Goal: Task Accomplishment & Management: Use online tool/utility

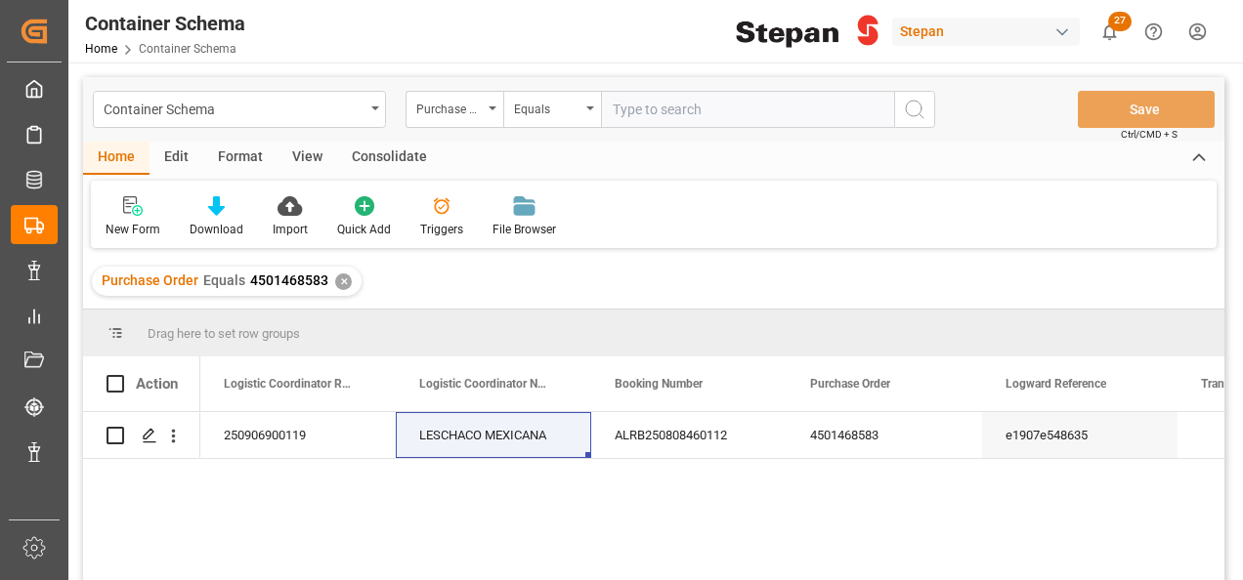
click at [339, 280] on div "✕" at bounding box center [343, 282] width 17 height 17
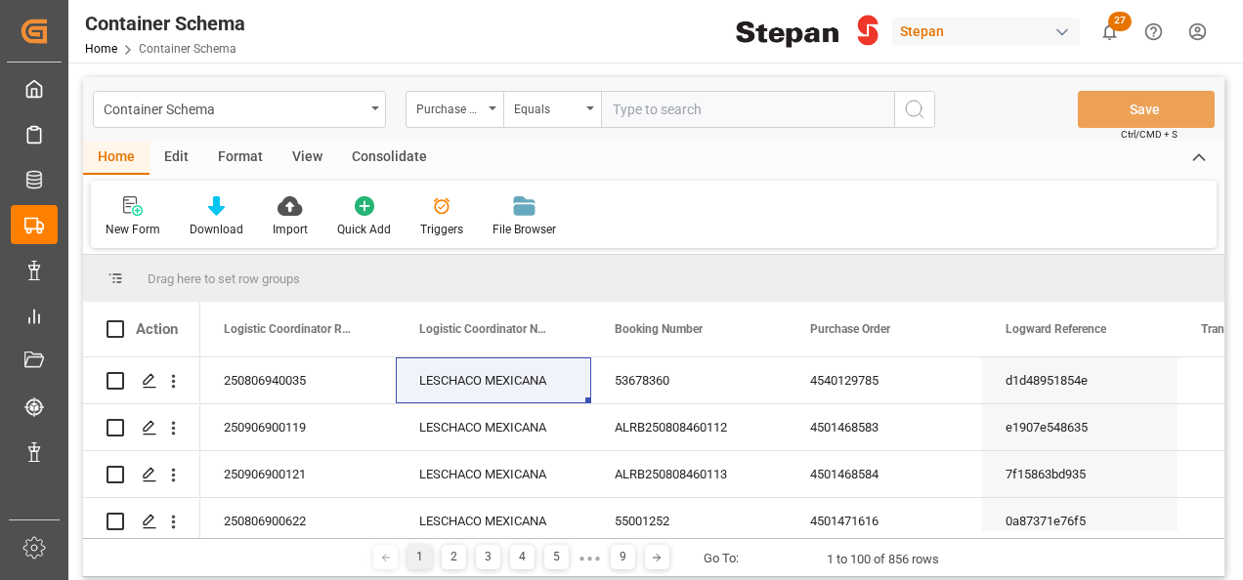
click at [653, 106] on input "text" at bounding box center [747, 109] width 293 height 37
paste input "4501441057"
type input "4501441057"
click at [909, 101] on icon "search button" at bounding box center [914, 109] width 23 height 23
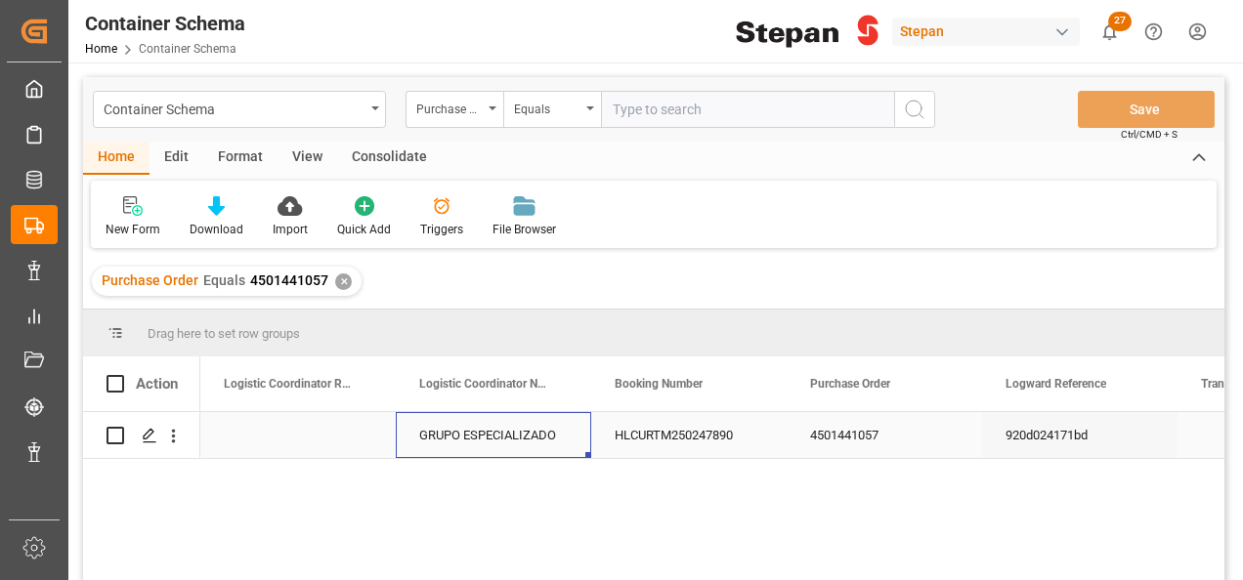
click at [544, 422] on div "GRUPO ESPECIALIZADO" at bounding box center [493, 435] width 195 height 46
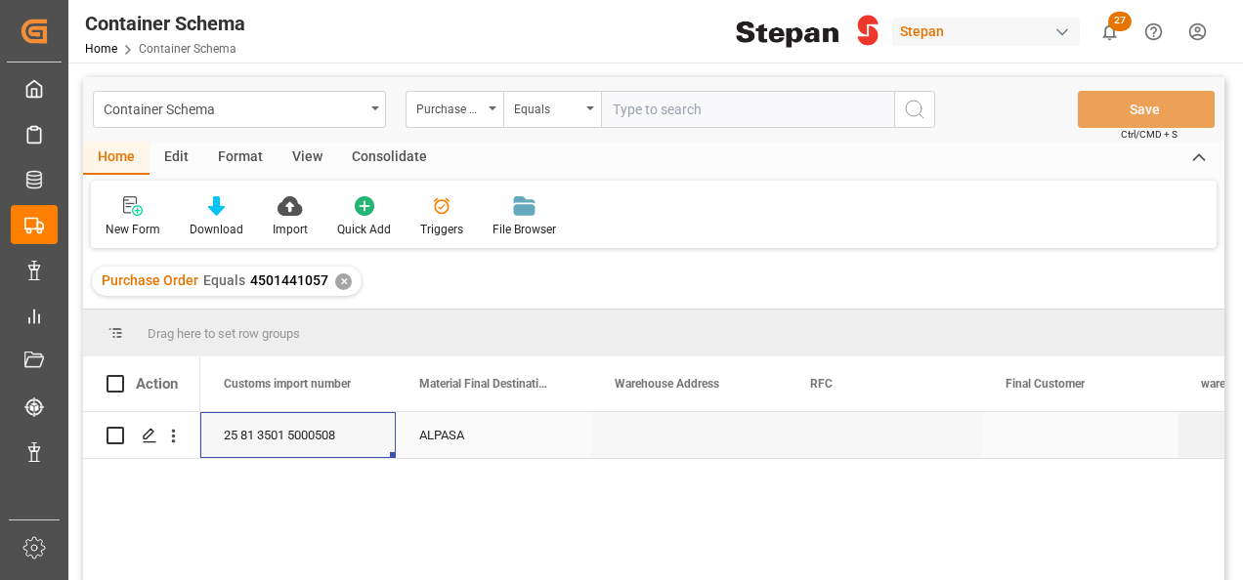
click at [475, 439] on div "ALPASA" at bounding box center [493, 435] width 195 height 46
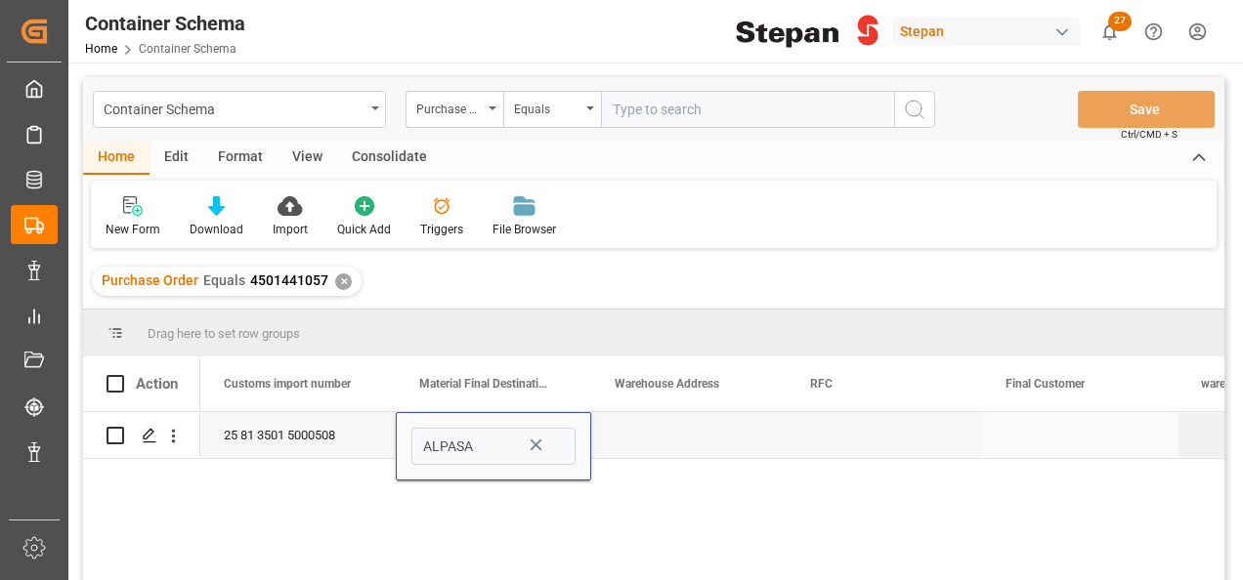
click at [534, 441] on icon "Press SPACE to select this row." at bounding box center [536, 445] width 21 height 21
click at [549, 445] on input "Press SPACE to select this row." at bounding box center [493, 446] width 164 height 37
click at [565, 445] on icon "open menu" at bounding box center [554, 447] width 23 height 23
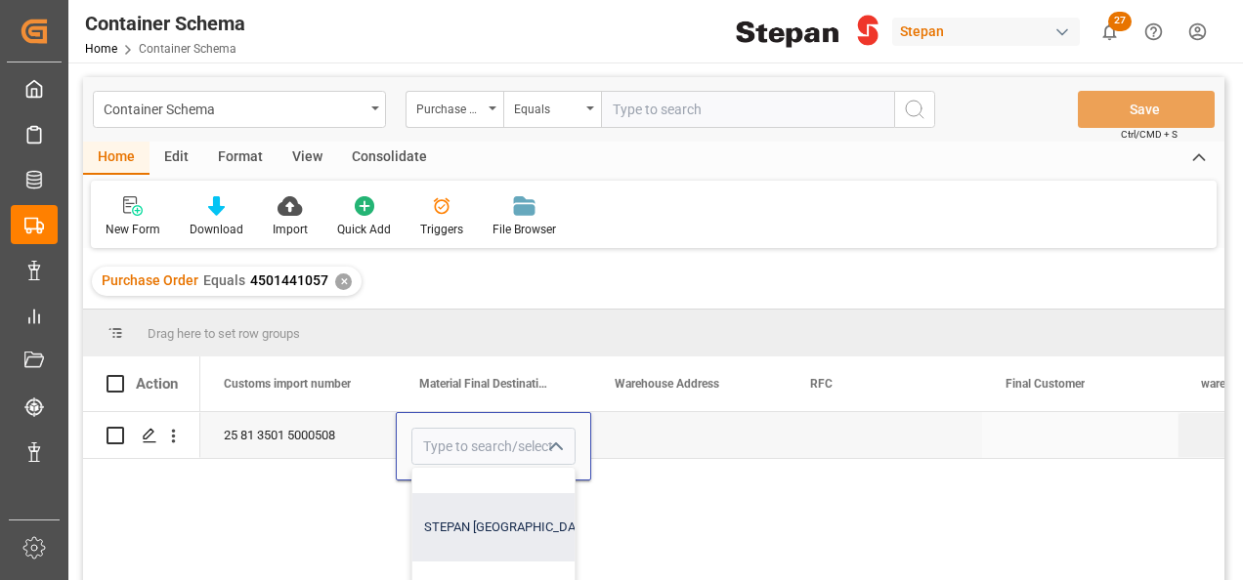
click at [474, 524] on div "STEPAN MEXICO S A DE C V - MATAMOROS" at bounding box center [590, 527] width 357 height 68
type input "STEPAN MEXICO S A DE C V - MATAMOROS"
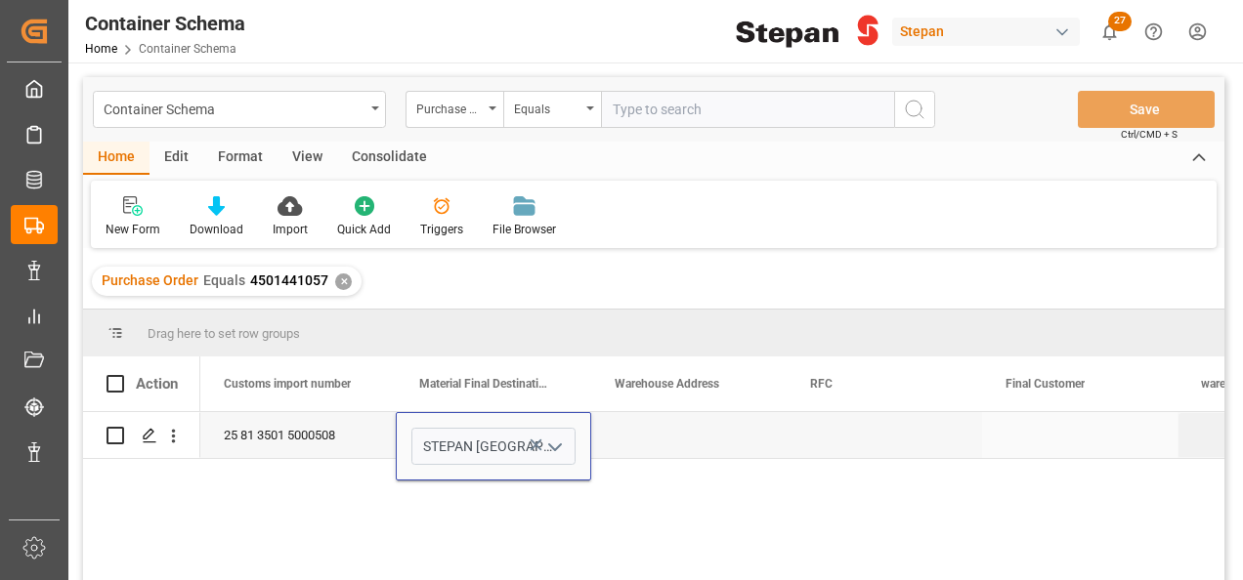
click at [633, 441] on div "Press SPACE to select this row." at bounding box center [688, 435] width 195 height 46
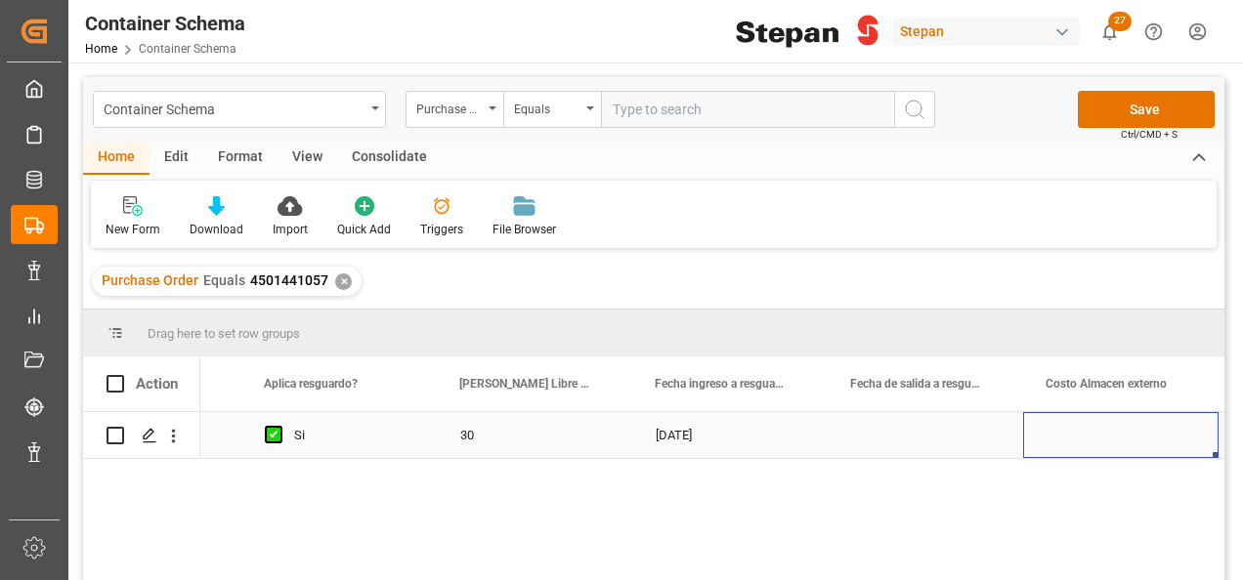
click at [912, 439] on div "Press SPACE to select this row." at bounding box center [924, 435] width 195 height 46
click at [879, 442] on div "Press SPACE to select this row." at bounding box center [924, 435] width 195 height 46
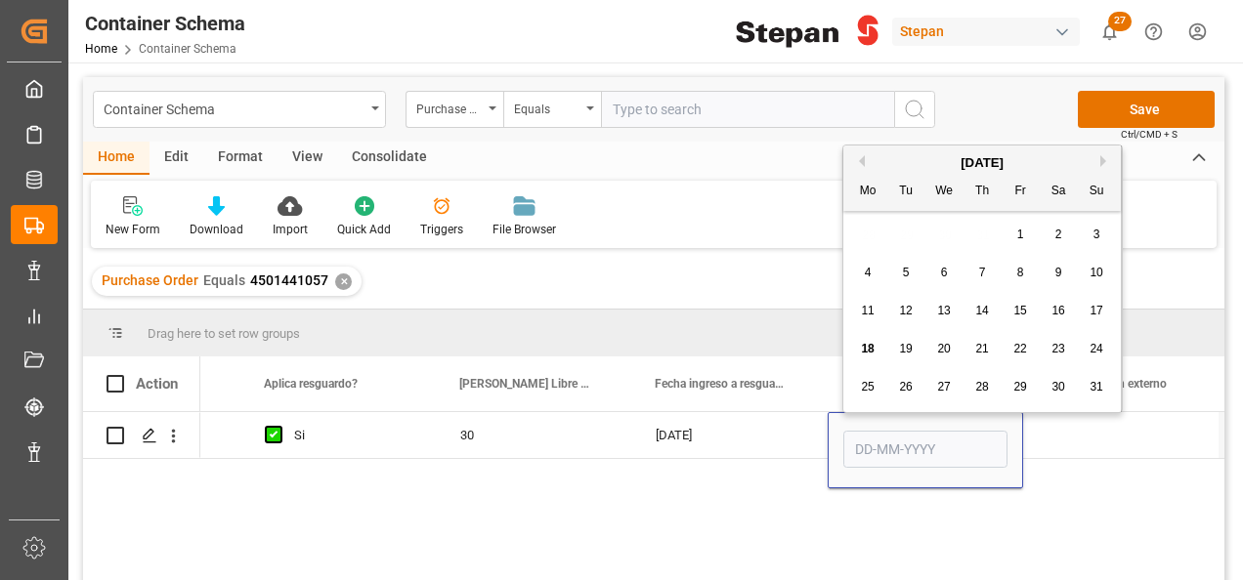
click at [982, 316] on span "14" at bounding box center [981, 311] width 13 height 14
type input "14-08-2025"
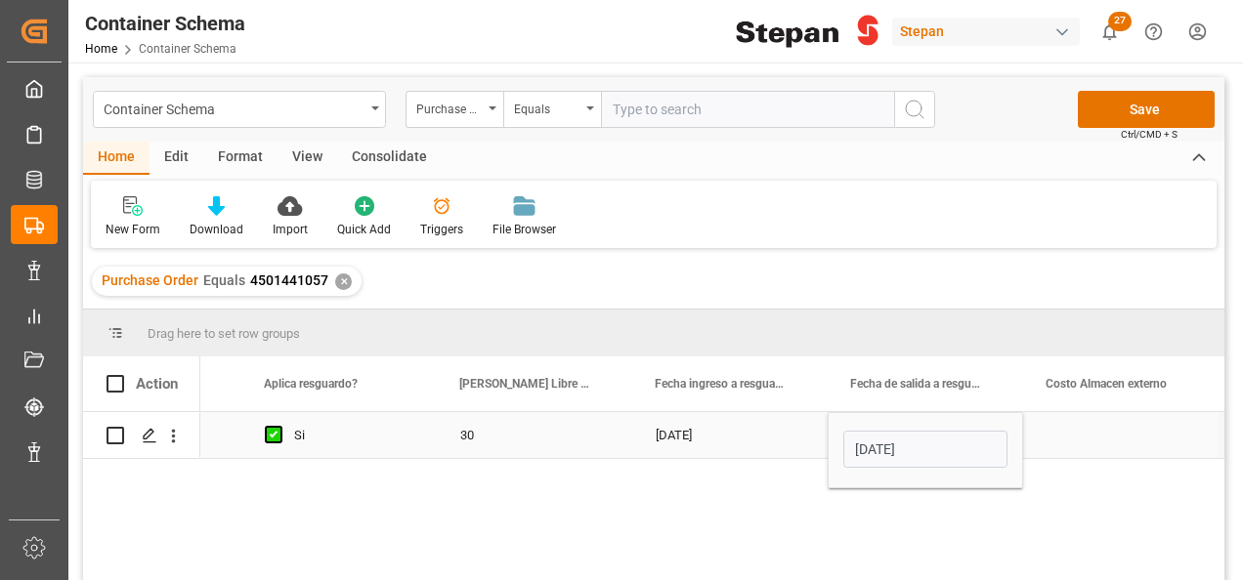
click at [785, 445] on div "30-07-2025" at bounding box center [729, 435] width 195 height 46
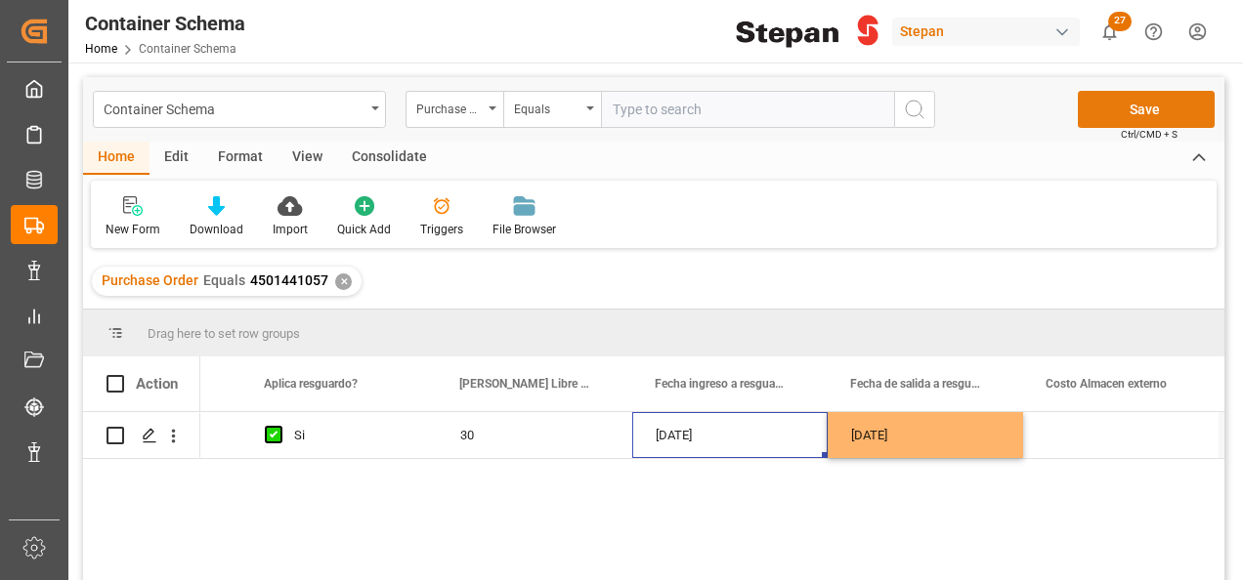
click at [1145, 108] on button "Save" at bounding box center [1146, 109] width 137 height 37
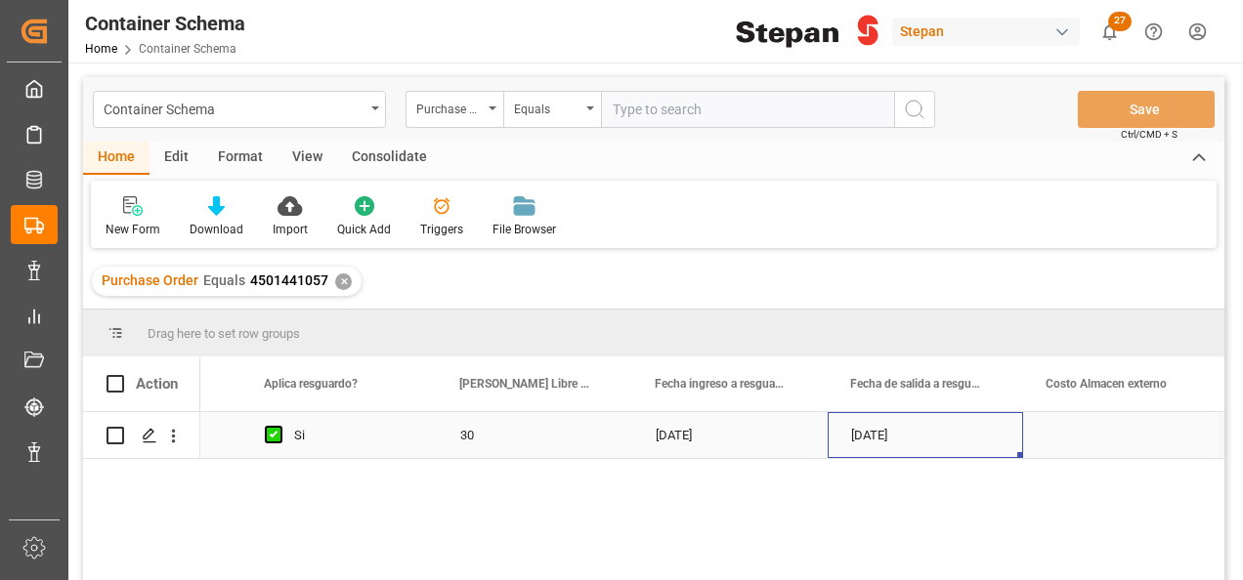
click at [865, 430] on div "14-08-2025" at bounding box center [924, 435] width 195 height 46
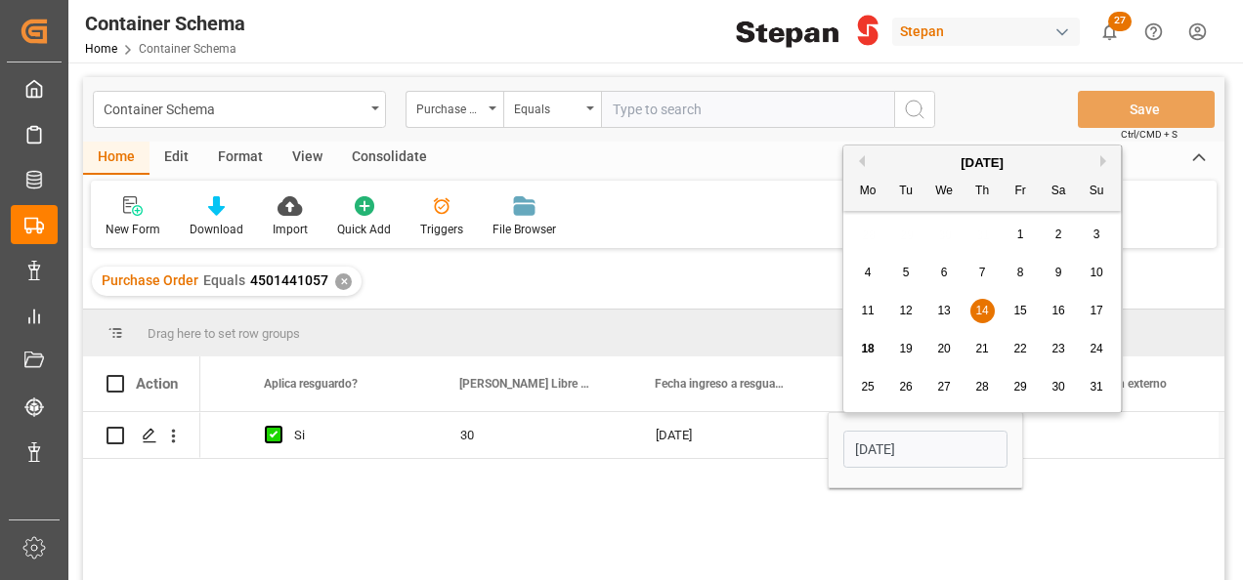
click at [1021, 318] on div "15" at bounding box center [1020, 311] width 24 height 23
type input "15-08-2025"
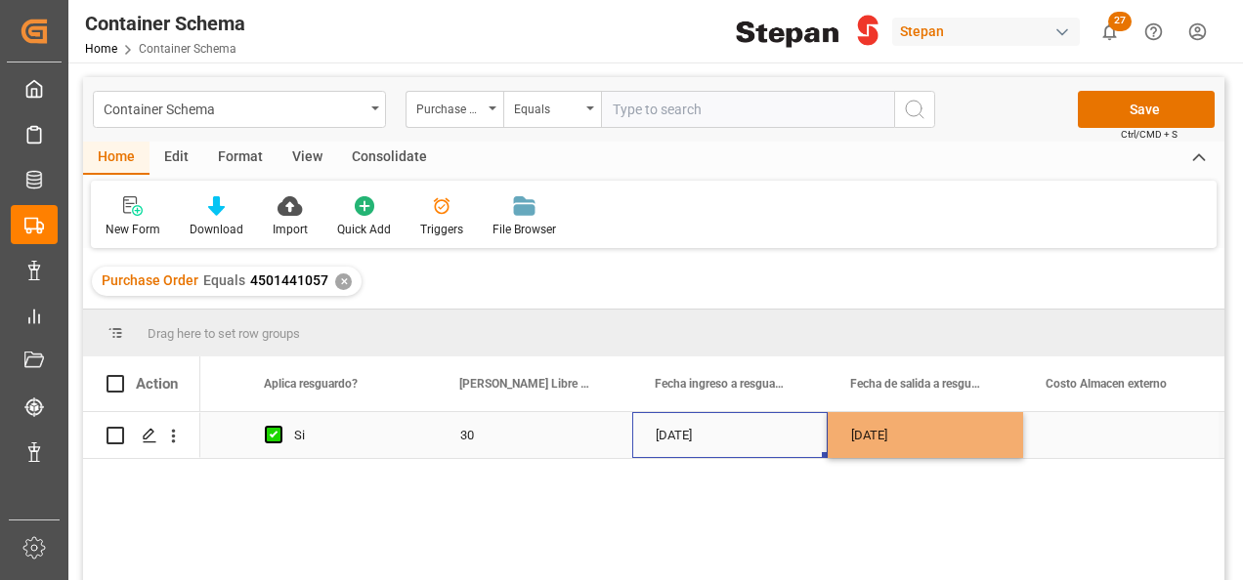
click at [794, 439] on div "30-07-2025" at bounding box center [729, 435] width 195 height 46
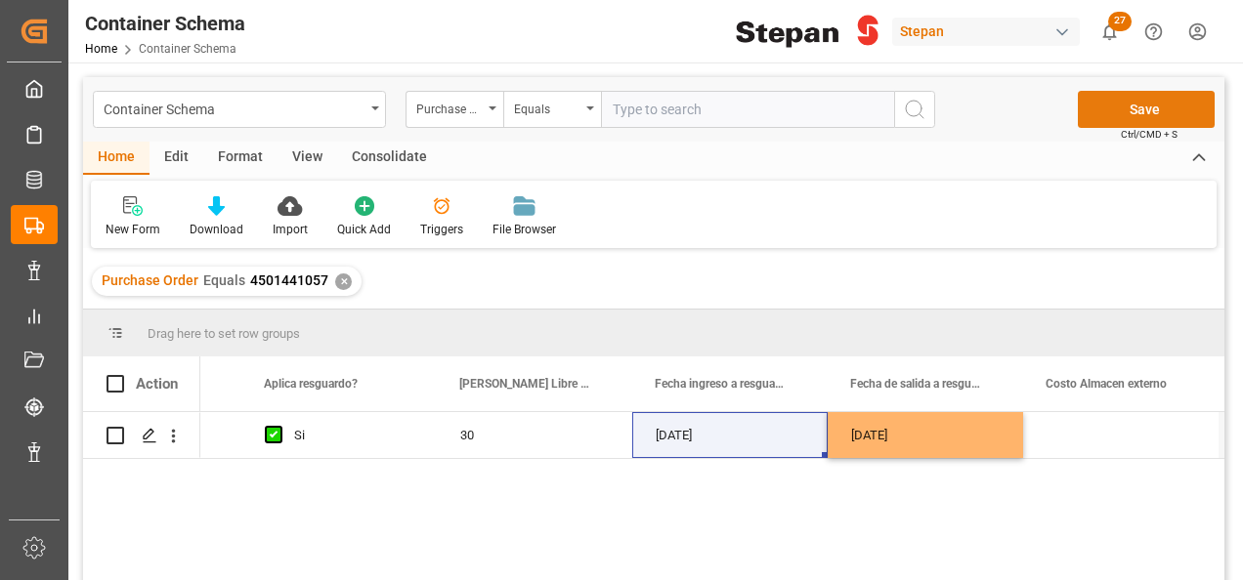
click at [1151, 107] on button "Save" at bounding box center [1146, 109] width 137 height 37
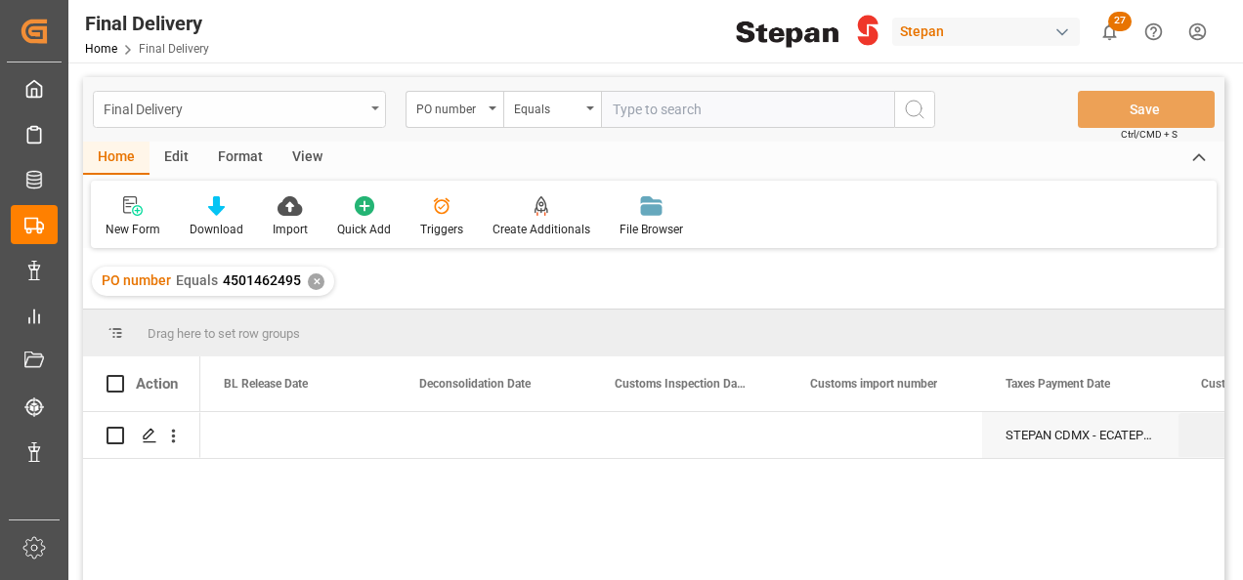
scroll to position [0, 1172]
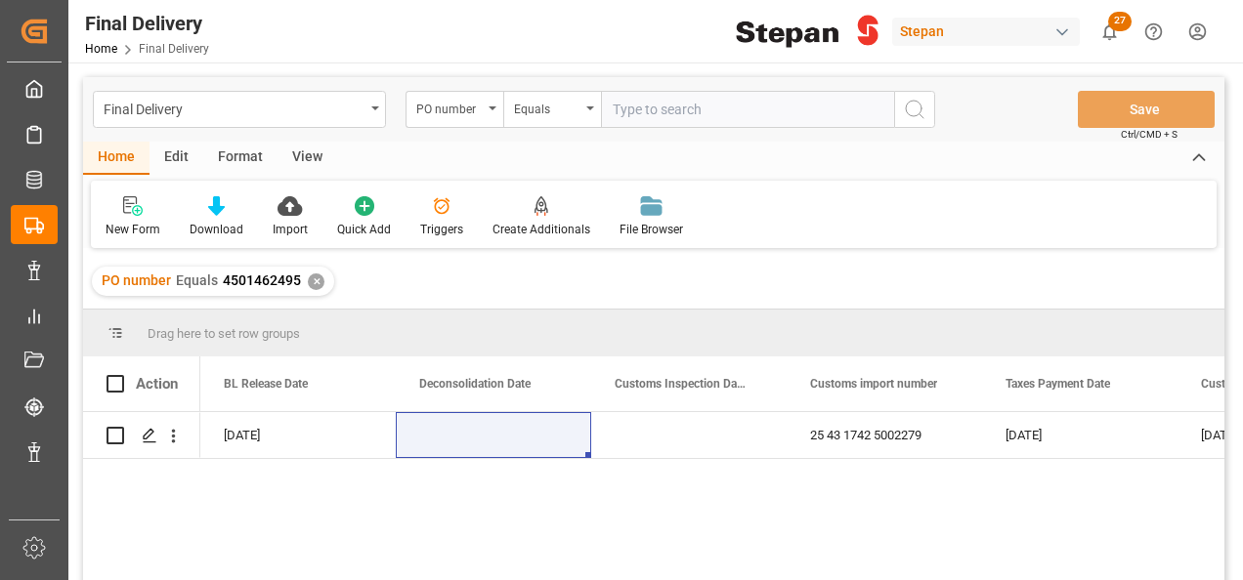
click at [318, 280] on div "✕" at bounding box center [316, 282] width 17 height 17
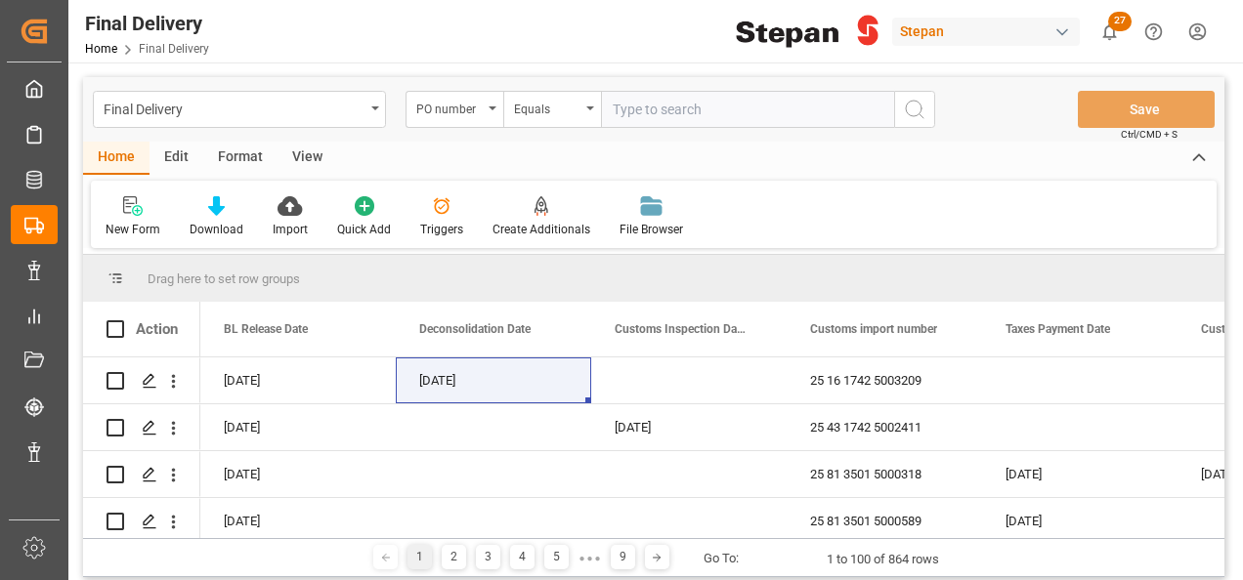
click at [621, 107] on input "text" at bounding box center [747, 109] width 293 height 37
paste input "4501441057"
type input "4501441057"
click at [903, 104] on icon "search button" at bounding box center [914, 109] width 23 height 23
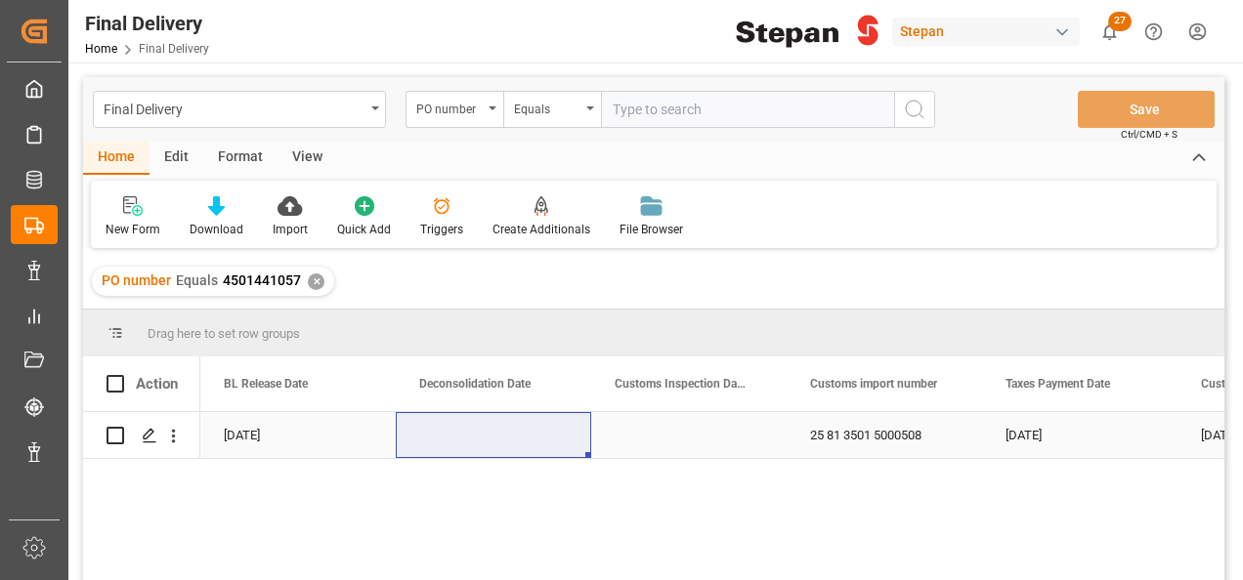
click at [484, 440] on div "Press SPACE to select this row." at bounding box center [493, 435] width 195 height 46
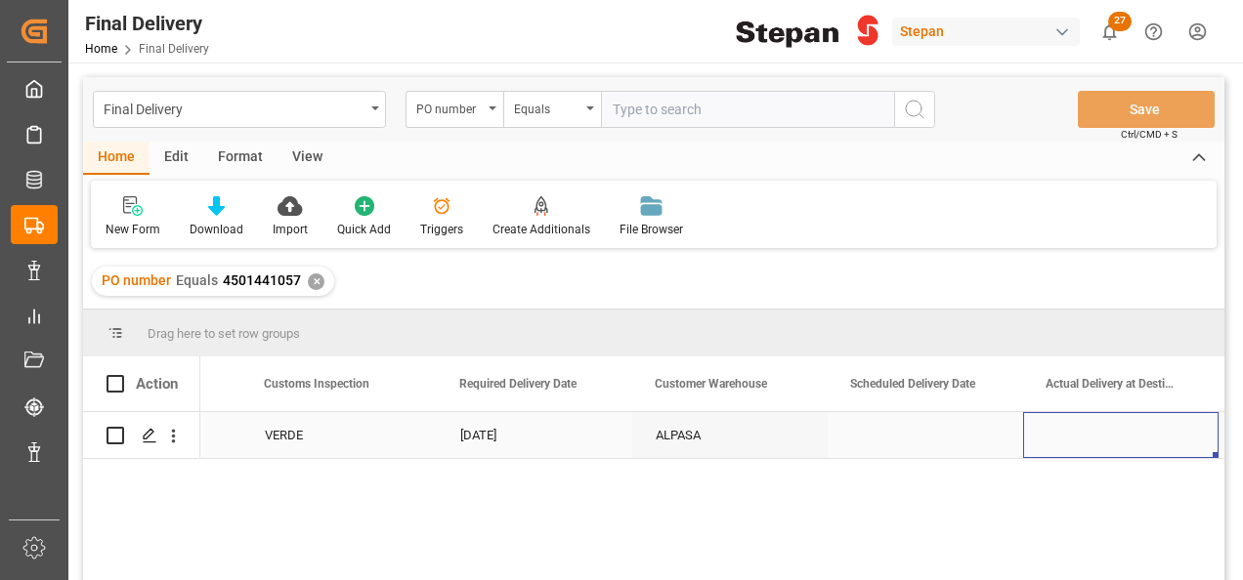
scroll to position [0, 2304]
click at [893, 440] on div "Press SPACE to select this row." at bounding box center [924, 435] width 195 height 46
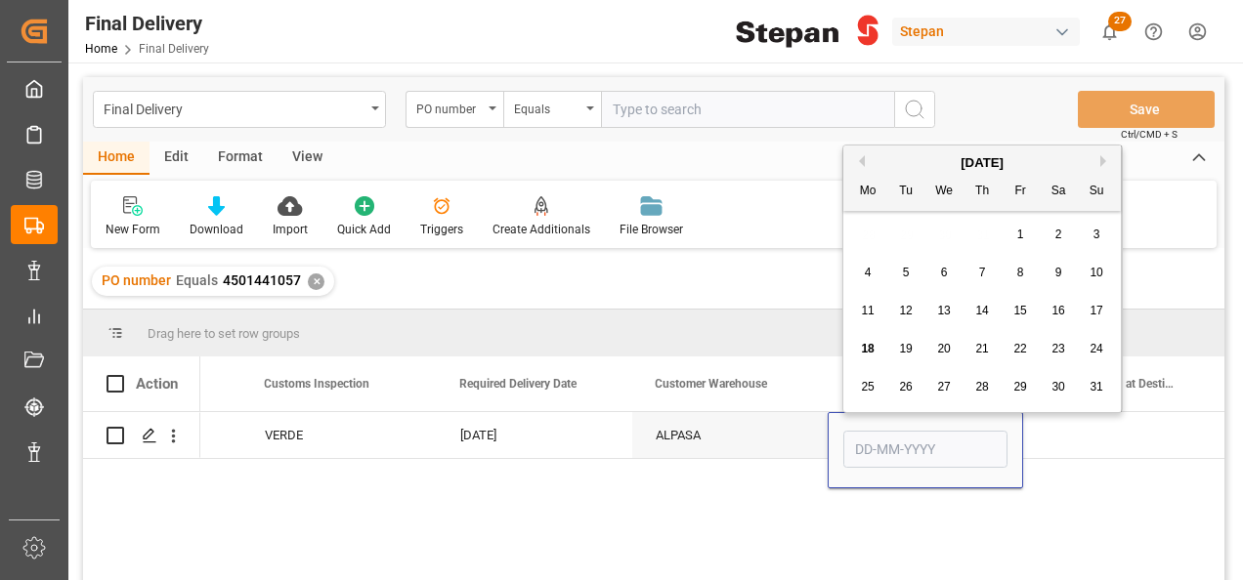
click at [1100, 305] on span "17" at bounding box center [1095, 311] width 13 height 14
type input "[DATE]"
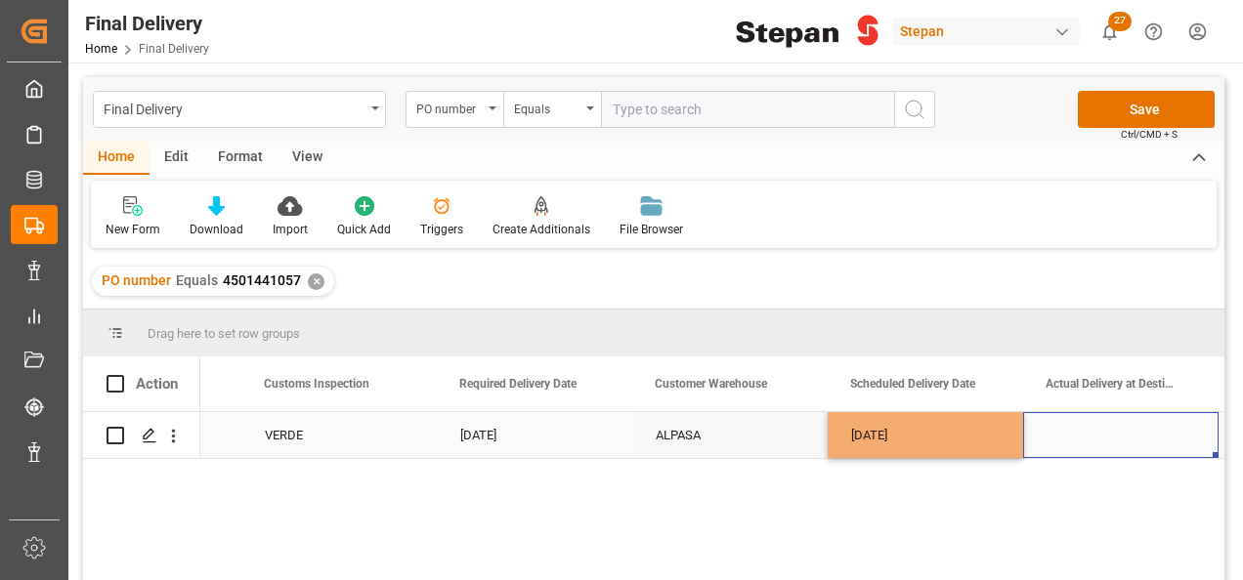
click at [1071, 436] on div "Press SPACE to select this row." at bounding box center [1120, 435] width 195 height 46
click at [978, 428] on div "[DATE]" at bounding box center [924, 435] width 195 height 46
drag, startPoint x: 1019, startPoint y: 452, endPoint x: 1093, endPoint y: 442, distance: 75.0
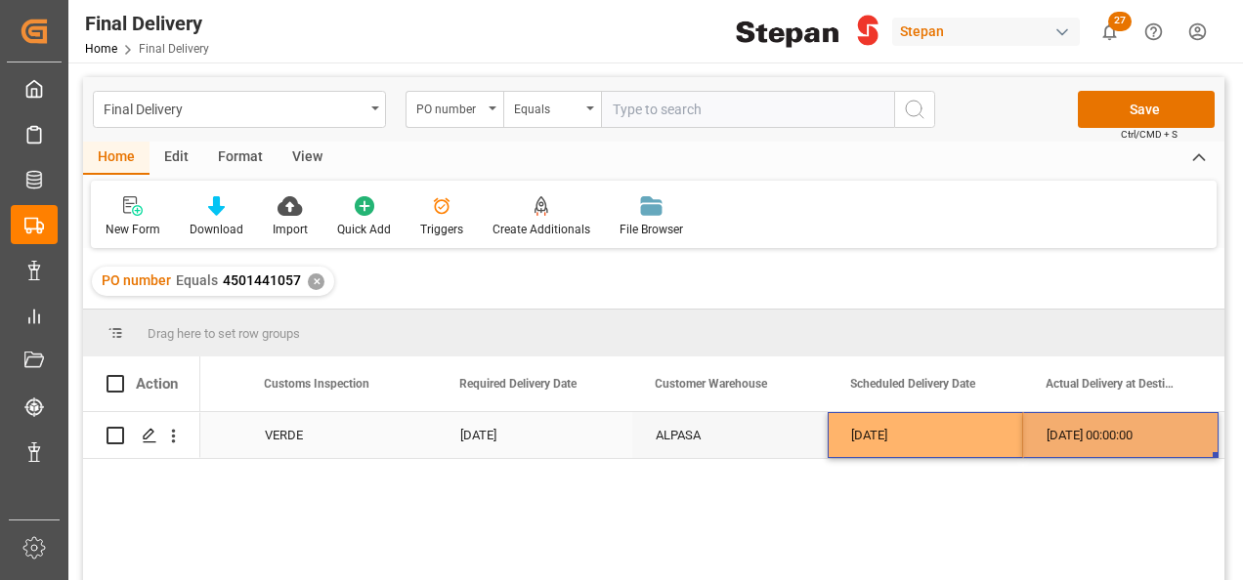
click at [1093, 442] on div "17-08-2025 00:00:00" at bounding box center [1120, 435] width 195 height 46
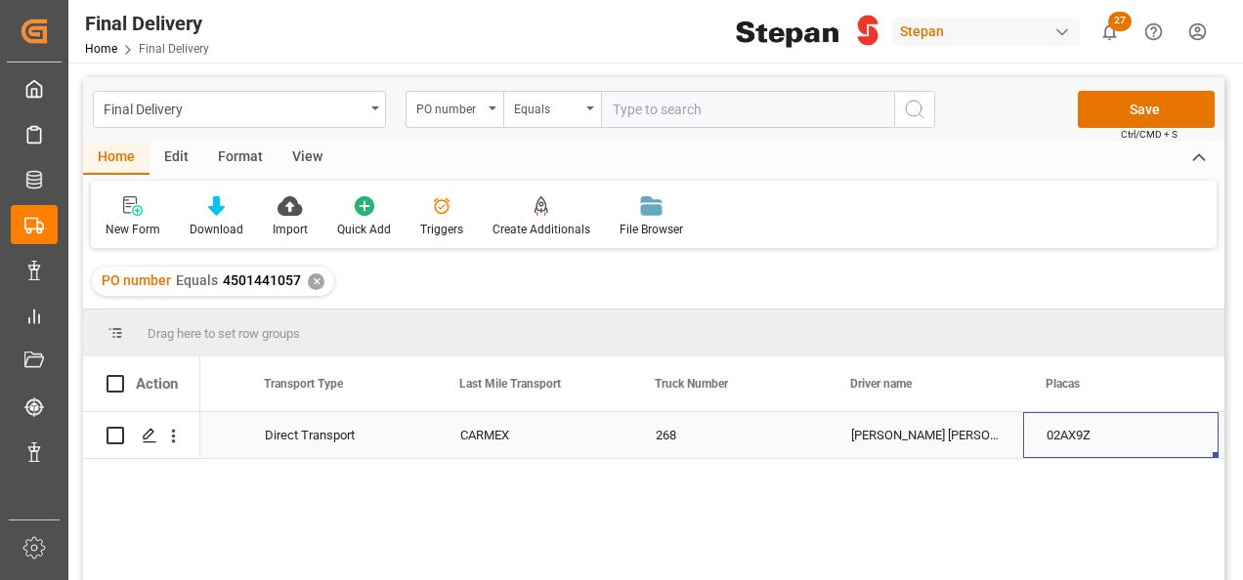
scroll to position [0, 3476]
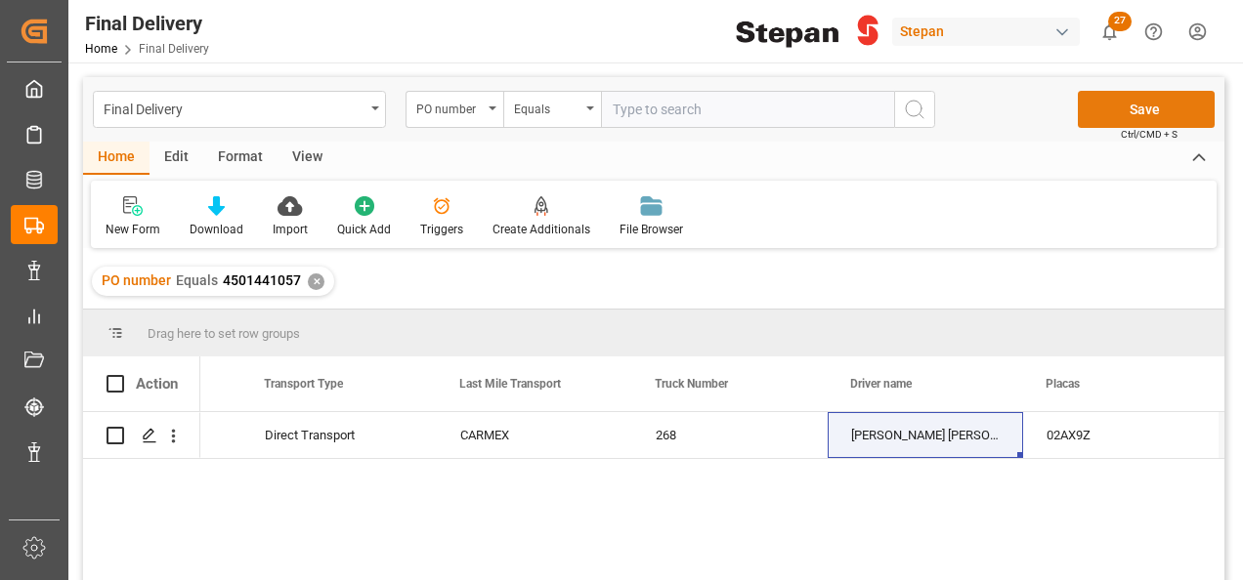
click at [1112, 103] on button "Save" at bounding box center [1146, 109] width 137 height 37
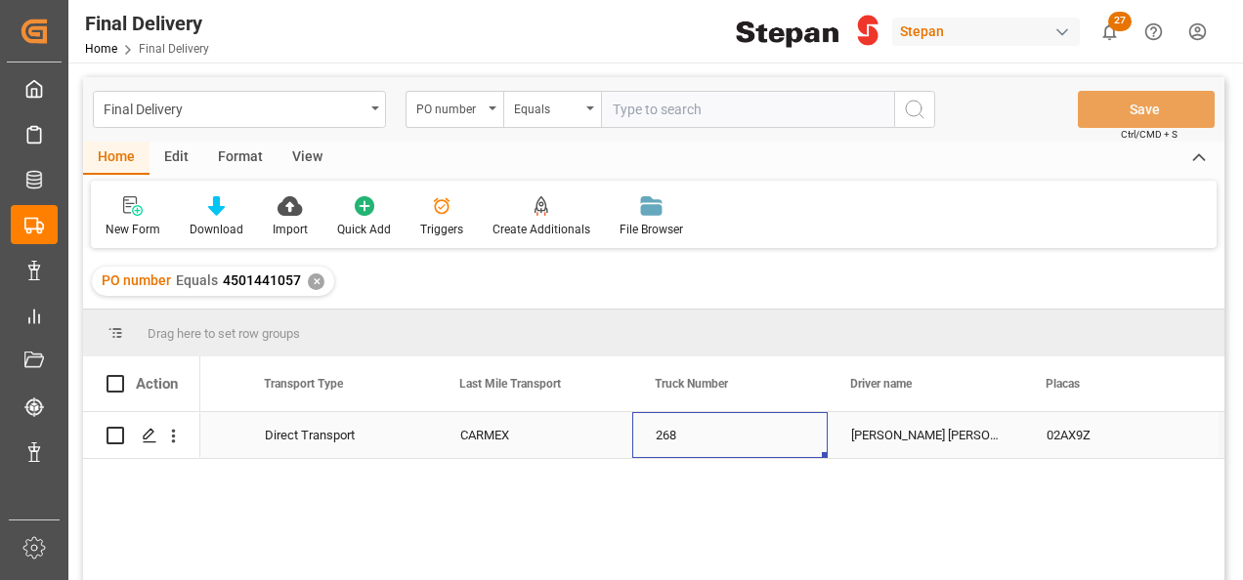
click at [716, 441] on div "268" at bounding box center [729, 435] width 195 height 46
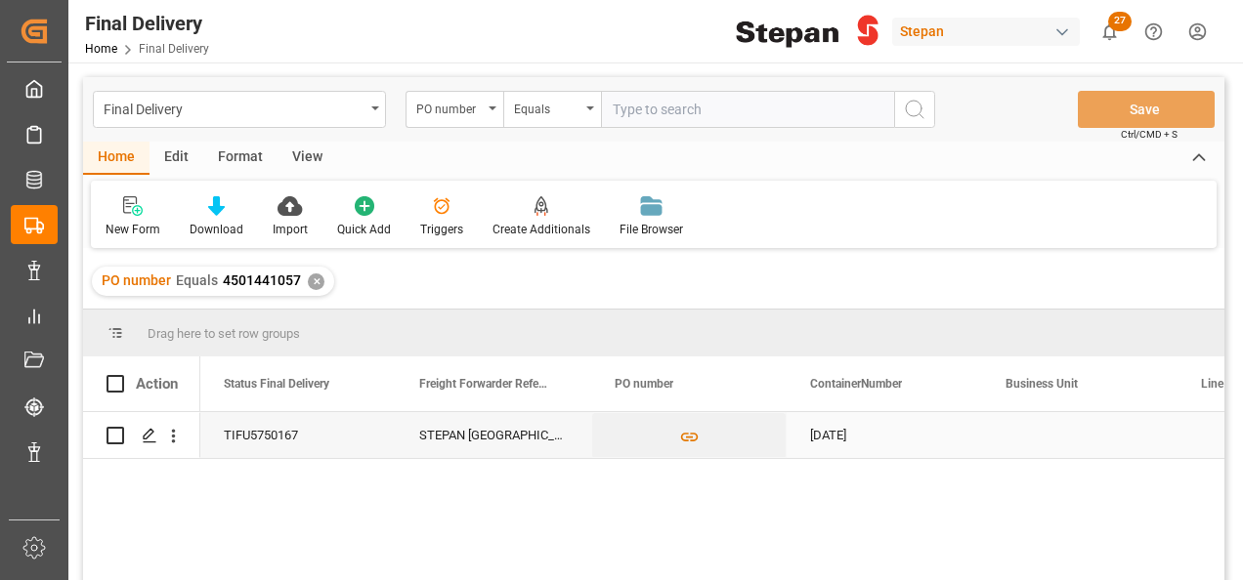
scroll to position [0, 0]
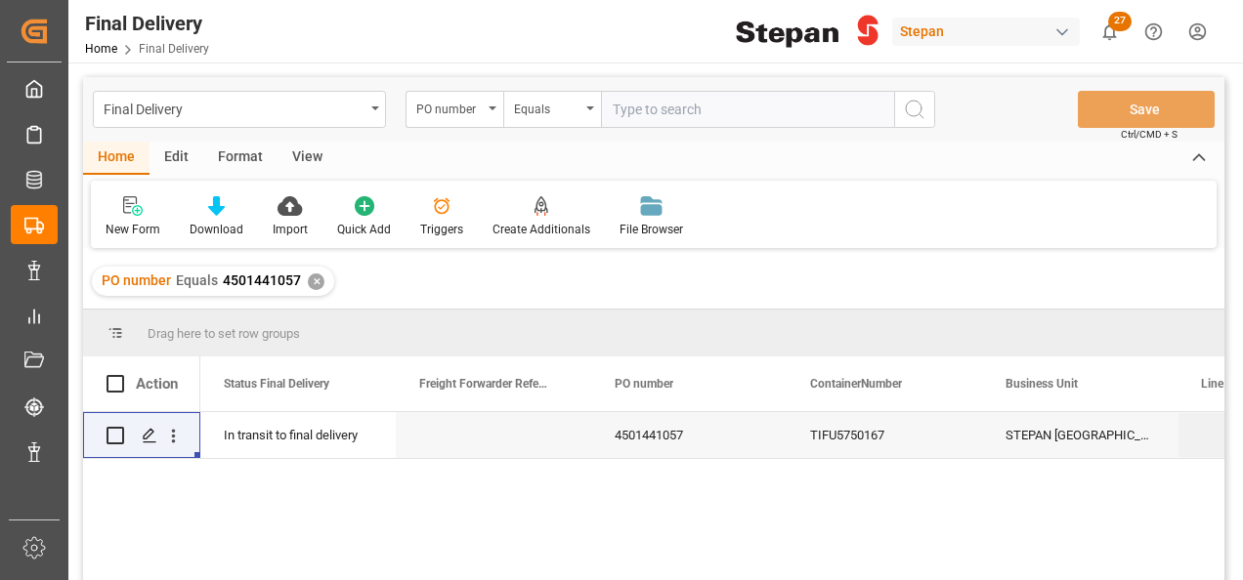
click at [317, 287] on div "✕" at bounding box center [316, 282] width 17 height 17
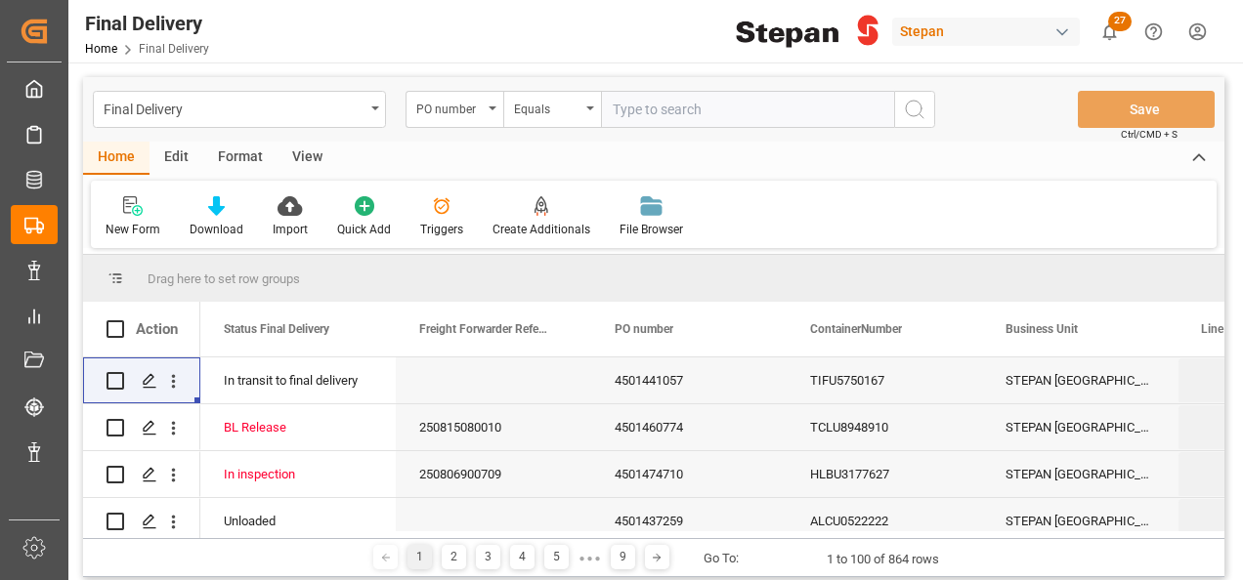
click at [615, 106] on input "text" at bounding box center [747, 109] width 293 height 37
paste input "4501449446"
type input "4501449446"
click at [922, 107] on icon "search button" at bounding box center [914, 109] width 23 height 23
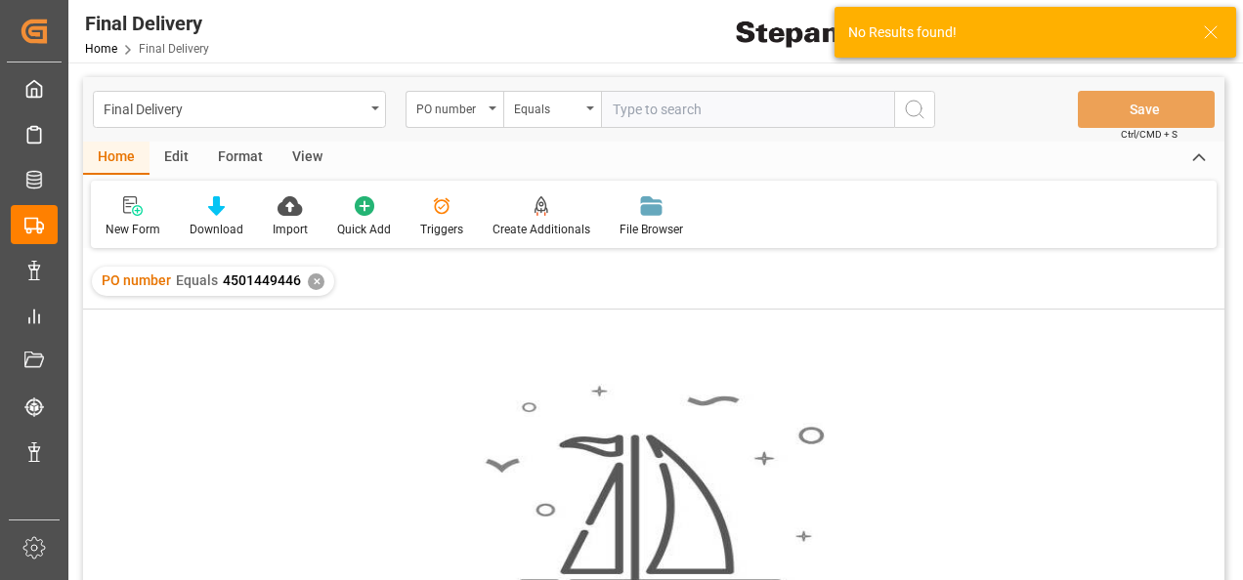
click at [309, 276] on div "PO number Equals 4501449446 ✕" at bounding box center [213, 281] width 242 height 29
click at [313, 277] on div "✕" at bounding box center [316, 282] width 17 height 17
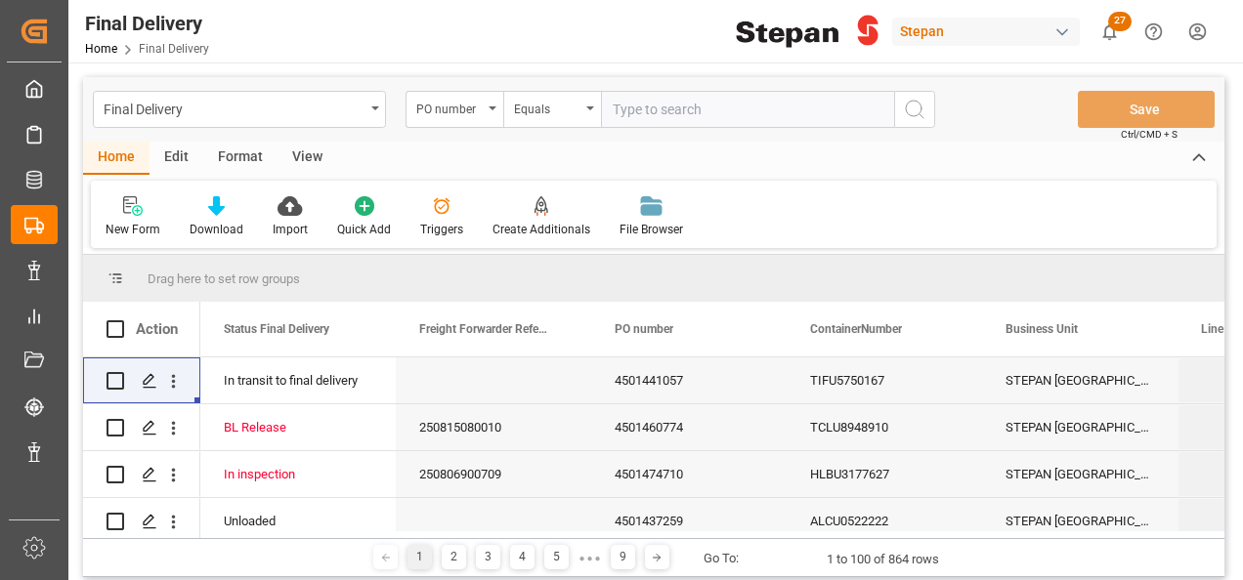
click at [646, 107] on input "text" at bounding box center [747, 109] width 293 height 37
paste input "4501449446"
click at [615, 106] on input "4501449446" at bounding box center [747, 109] width 293 height 37
type input "4501449446"
click at [907, 105] on circle "search button" at bounding box center [914, 109] width 16 height 16
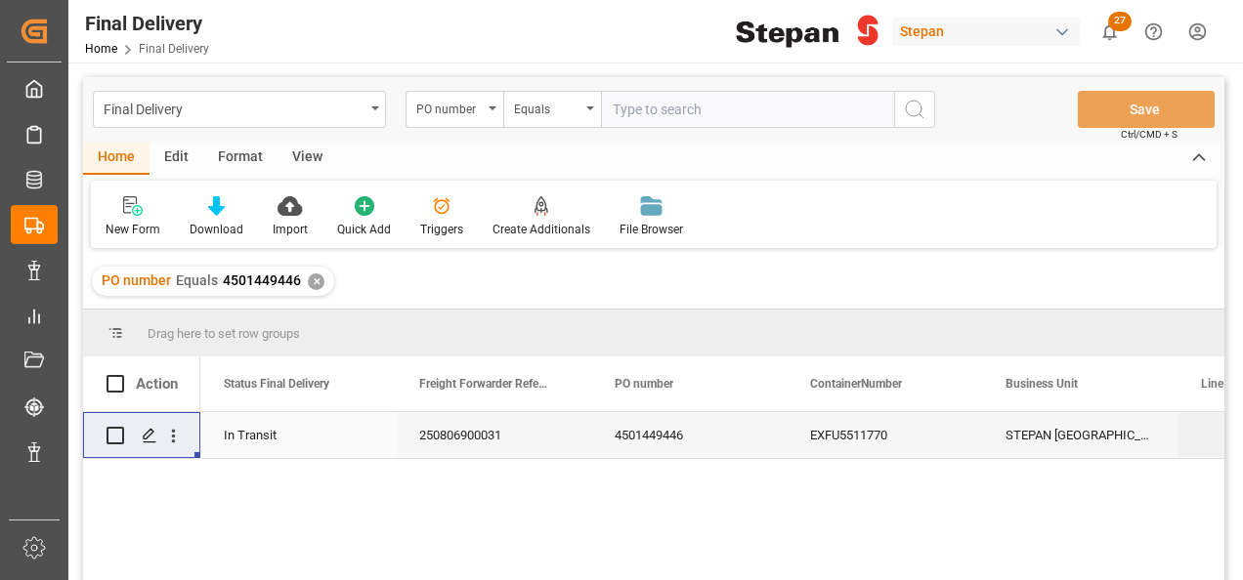
click at [418, 438] on div "250806900031" at bounding box center [493, 435] width 195 height 46
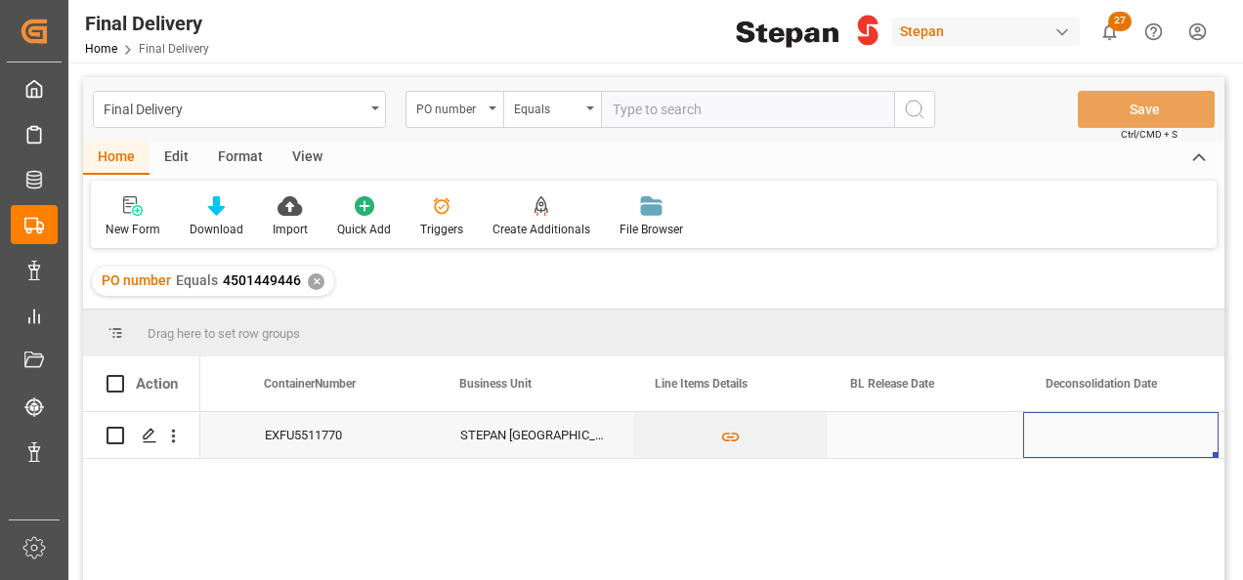
scroll to position [0, 742]
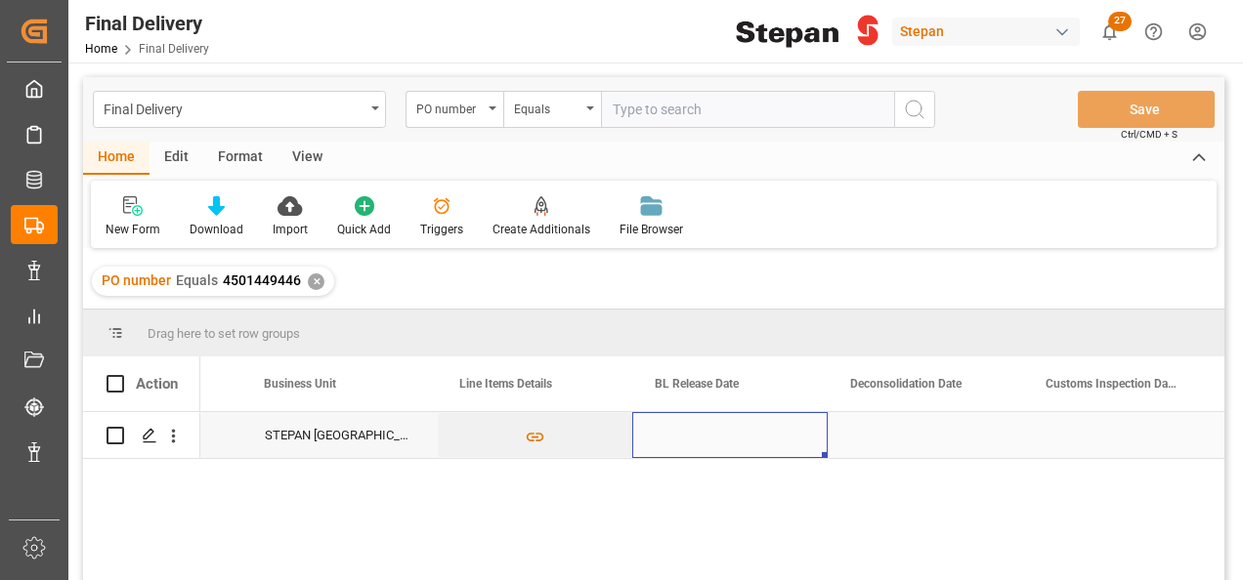
click at [736, 429] on div "Press SPACE to select this row." at bounding box center [729, 435] width 195 height 46
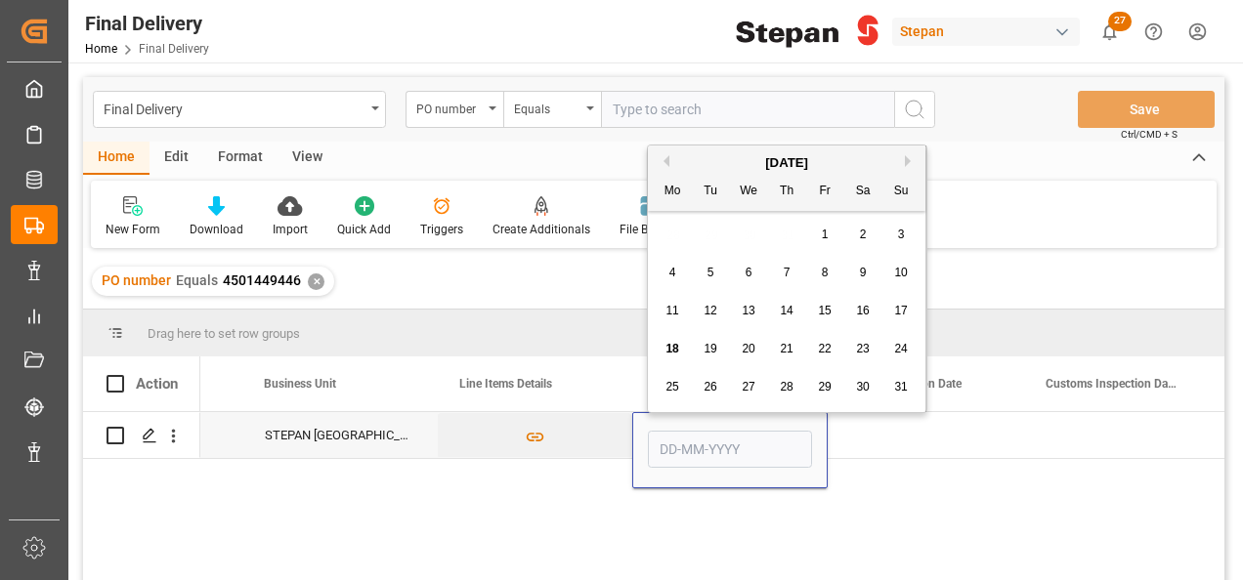
click at [866, 309] on span "16" at bounding box center [862, 311] width 13 height 14
type input "[DATE]"
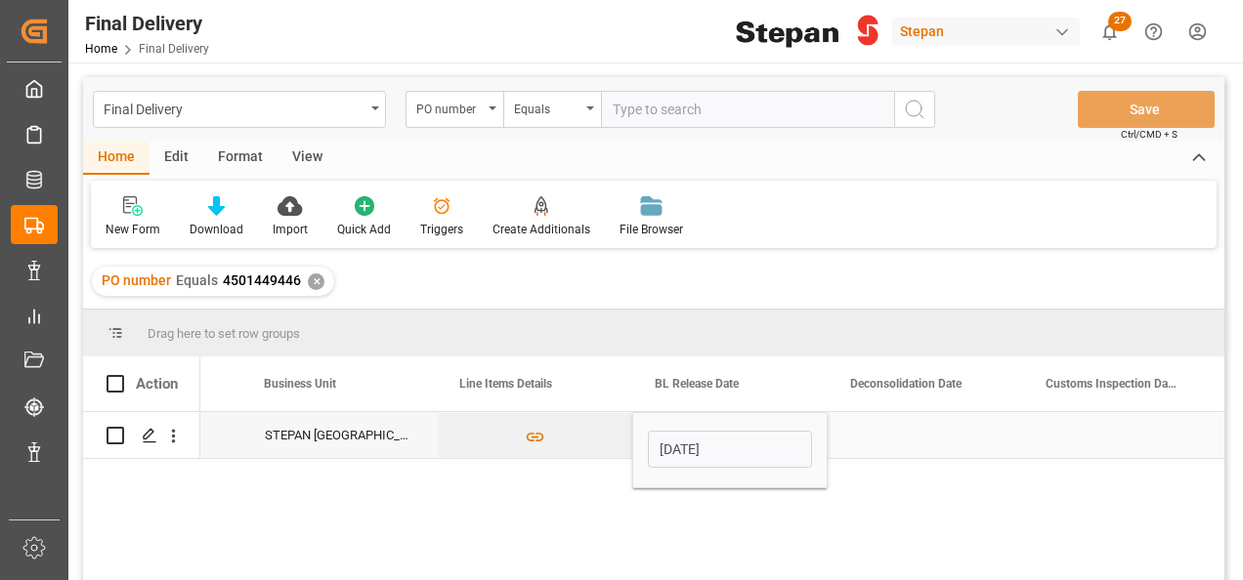
click at [885, 445] on div "Press SPACE to select this row." at bounding box center [924, 435] width 195 height 46
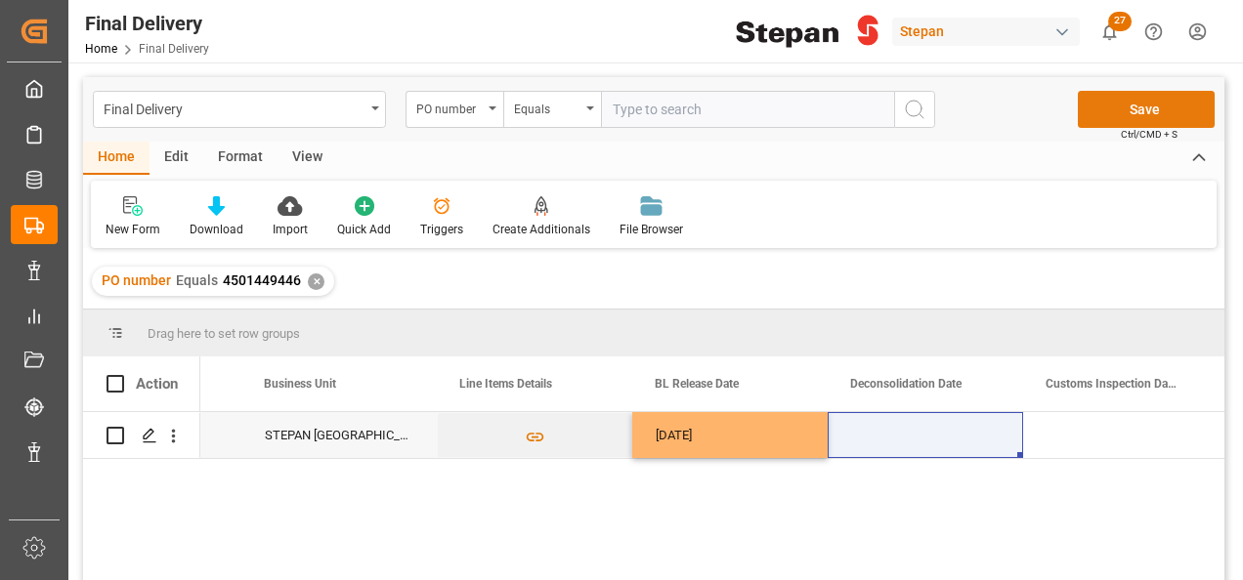
click at [1124, 109] on button "Save" at bounding box center [1146, 109] width 137 height 37
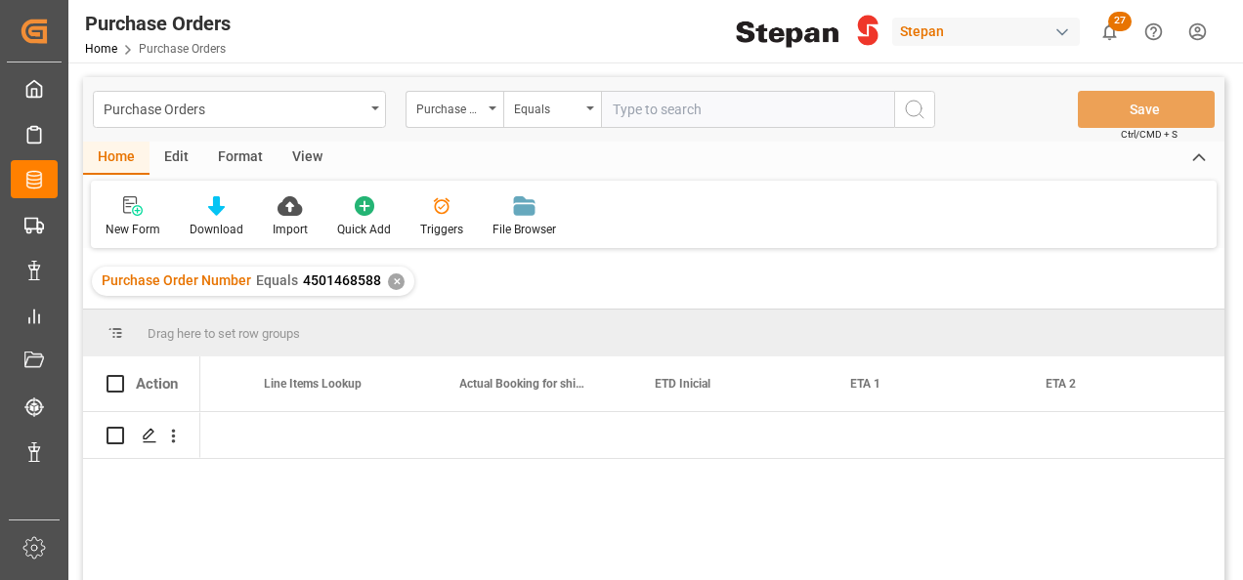
scroll to position [0, 2108]
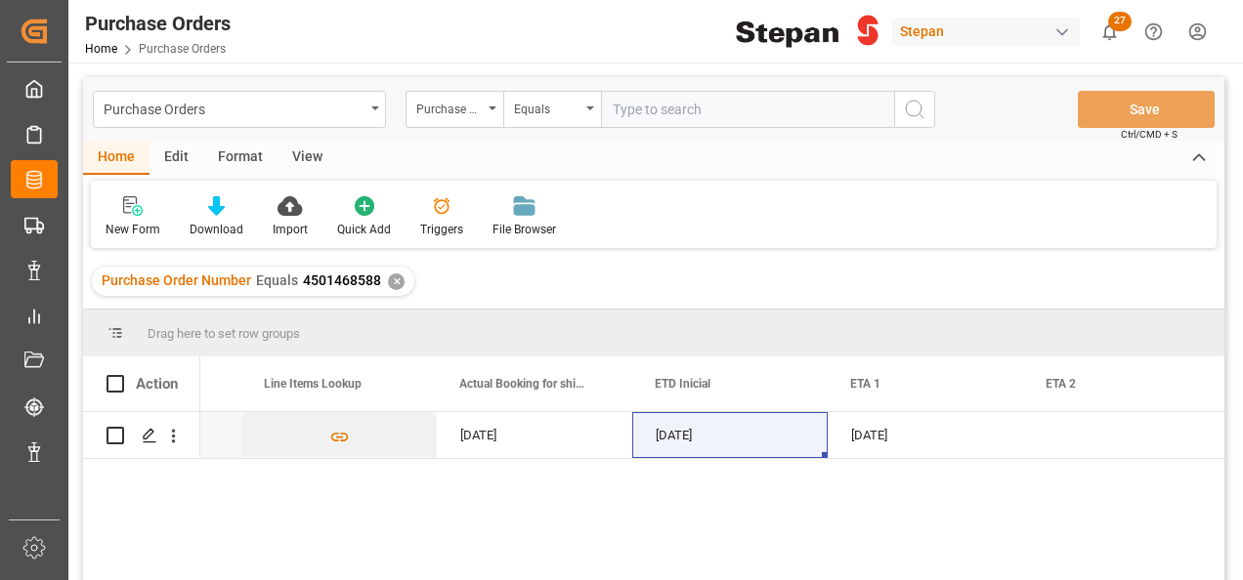
click at [388, 282] on div "✕" at bounding box center [396, 282] width 17 height 17
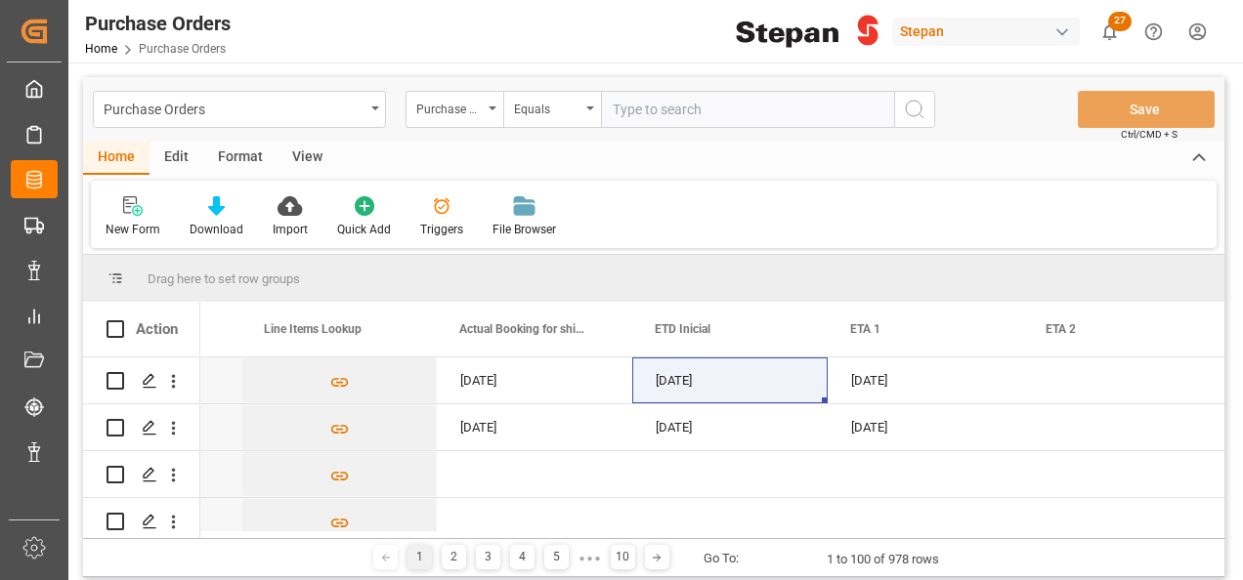
scroll to position [0, 2109]
click at [637, 92] on input "text" at bounding box center [747, 109] width 293 height 37
paste input "4501449446"
type input "4501449446"
click at [928, 106] on button "search button" at bounding box center [914, 109] width 41 height 37
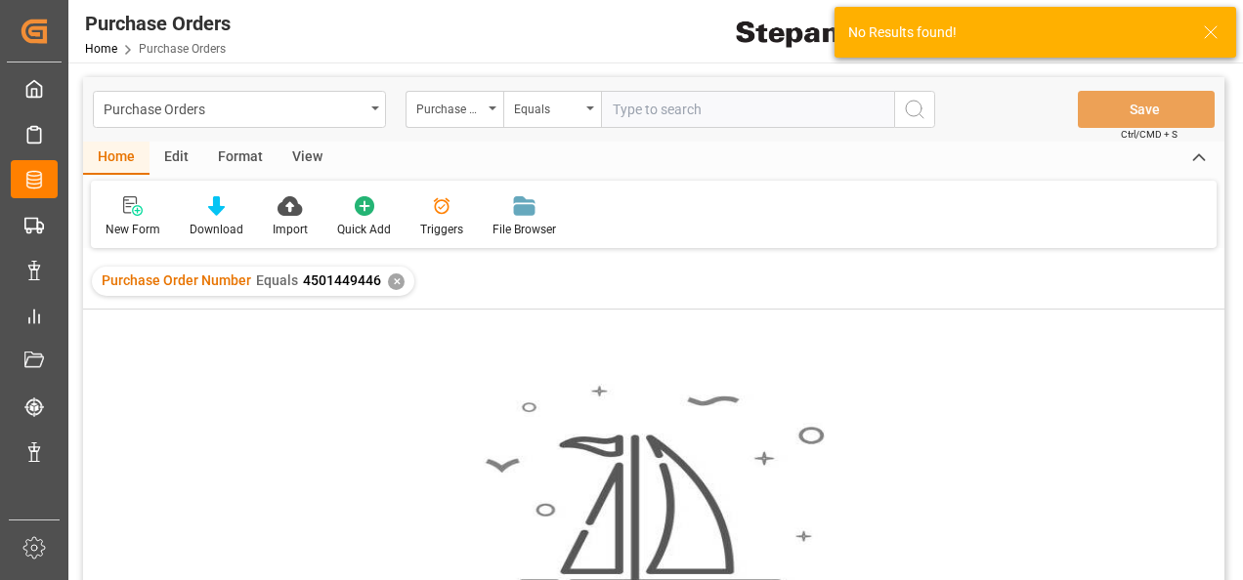
click at [384, 276] on div "Purchase Order Number Equals 4501449446 ✕" at bounding box center [253, 281] width 322 height 29
click at [390, 279] on div "✕" at bounding box center [396, 282] width 17 height 17
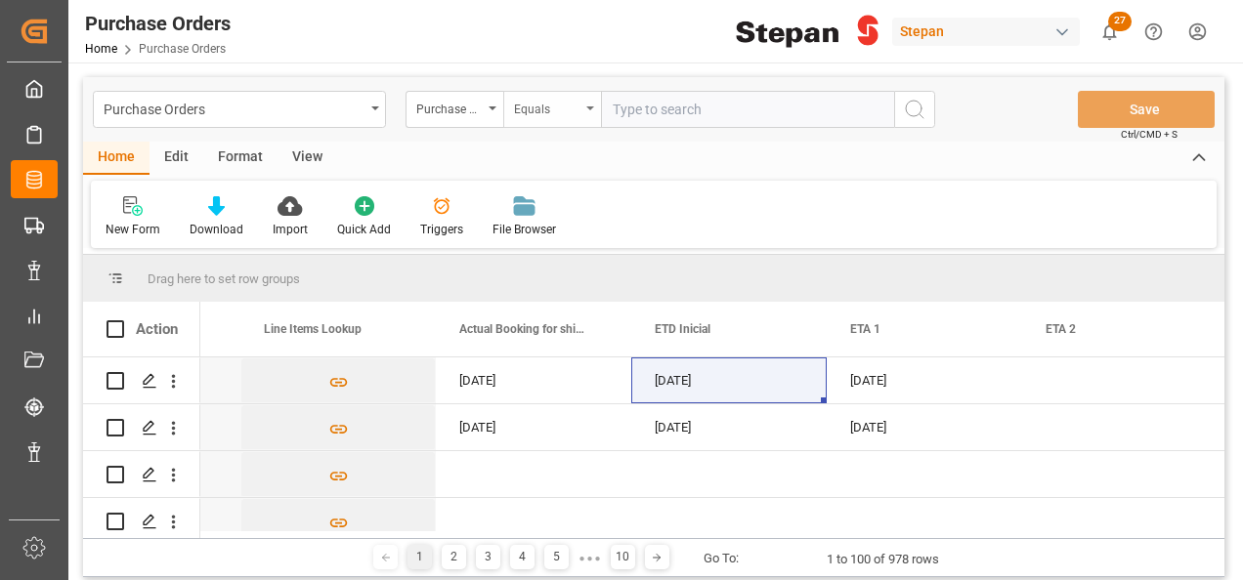
click at [586, 106] on div "Equals" at bounding box center [552, 109] width 98 height 37
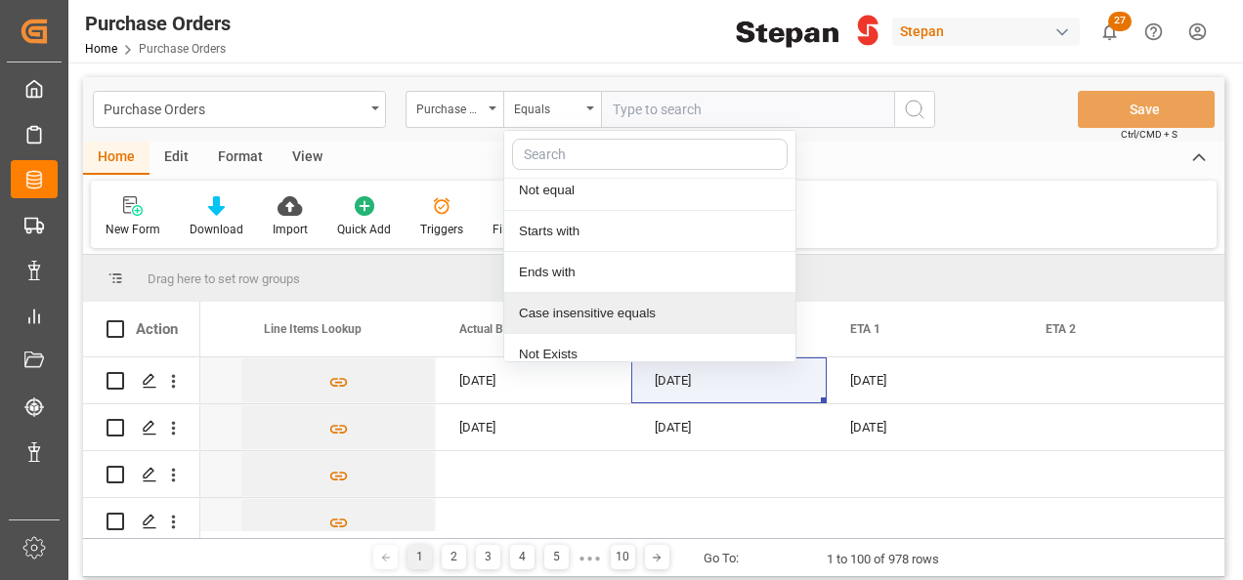
scroll to position [143, 0]
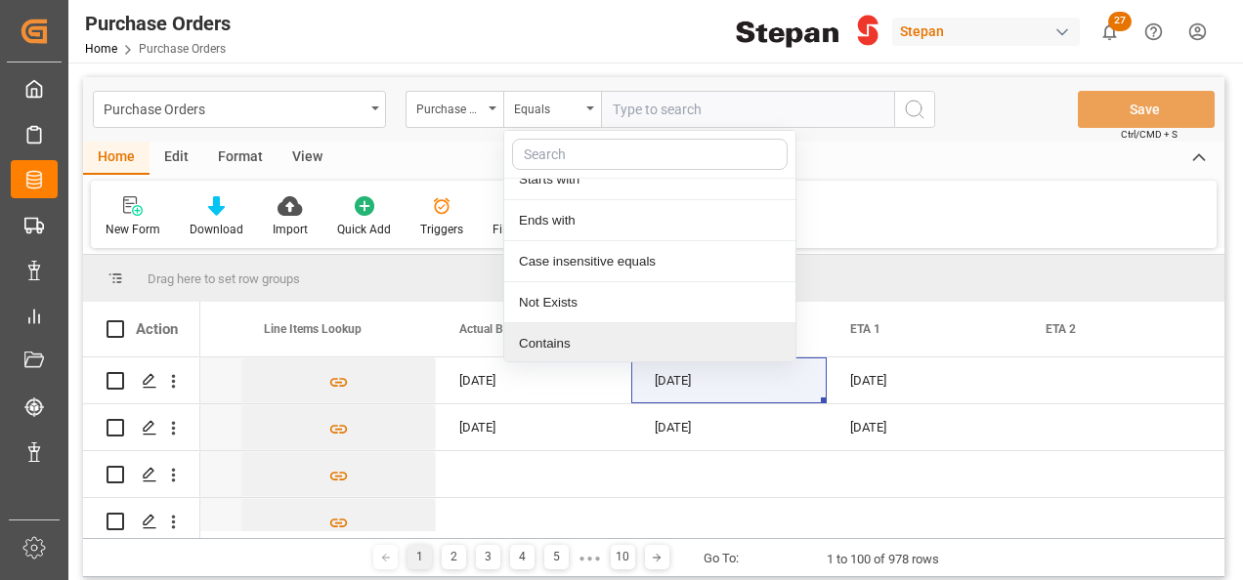
click at [520, 346] on div "Contains" at bounding box center [649, 343] width 291 height 41
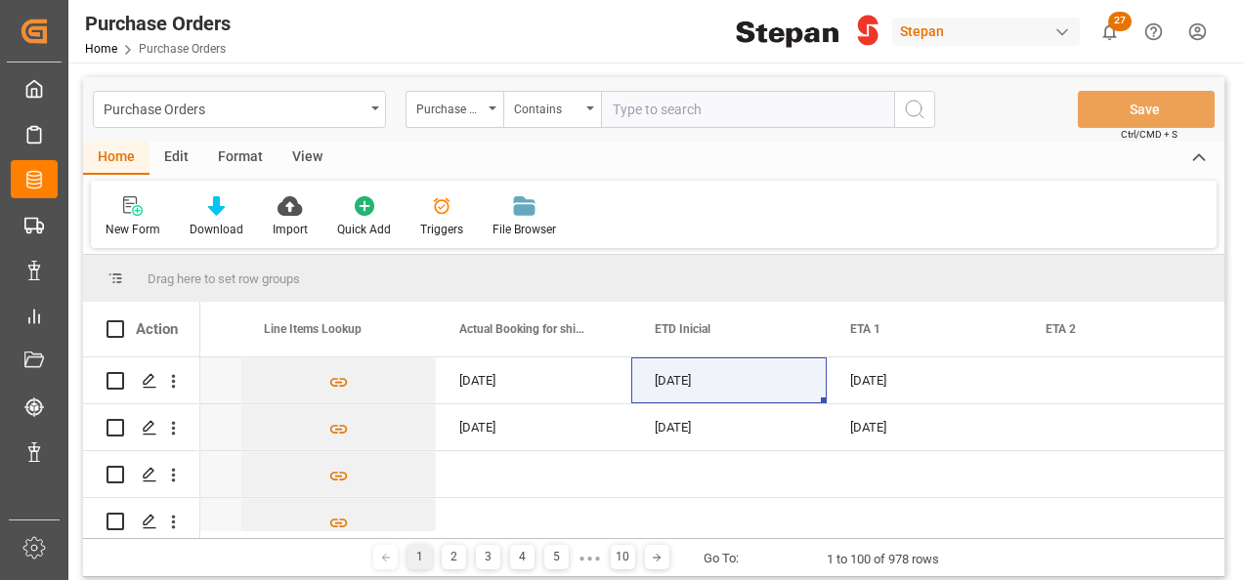
paste input "4501462521,4501462519,4501462524,4501462525,4501462520,4501462522,4501462523"
type input "4501462521,4501462519,4501462524,4501462525,4501462520,4501462522,4501462523"
click at [930, 100] on button "search button" at bounding box center [914, 109] width 41 height 37
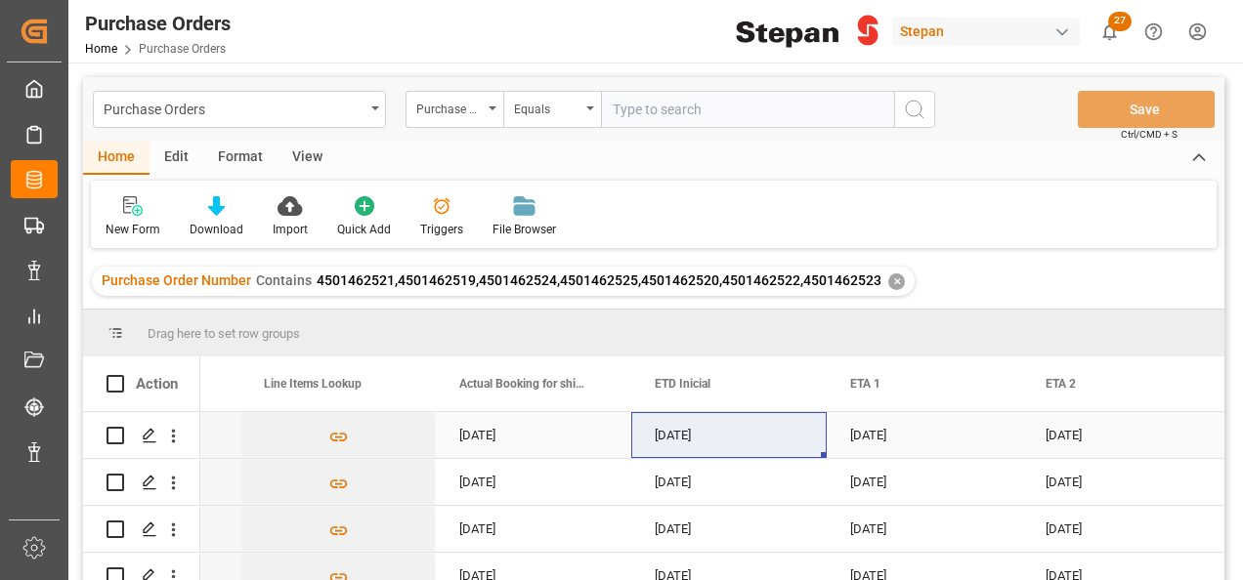
click at [471, 432] on div "[DATE]" at bounding box center [533, 435] width 195 height 46
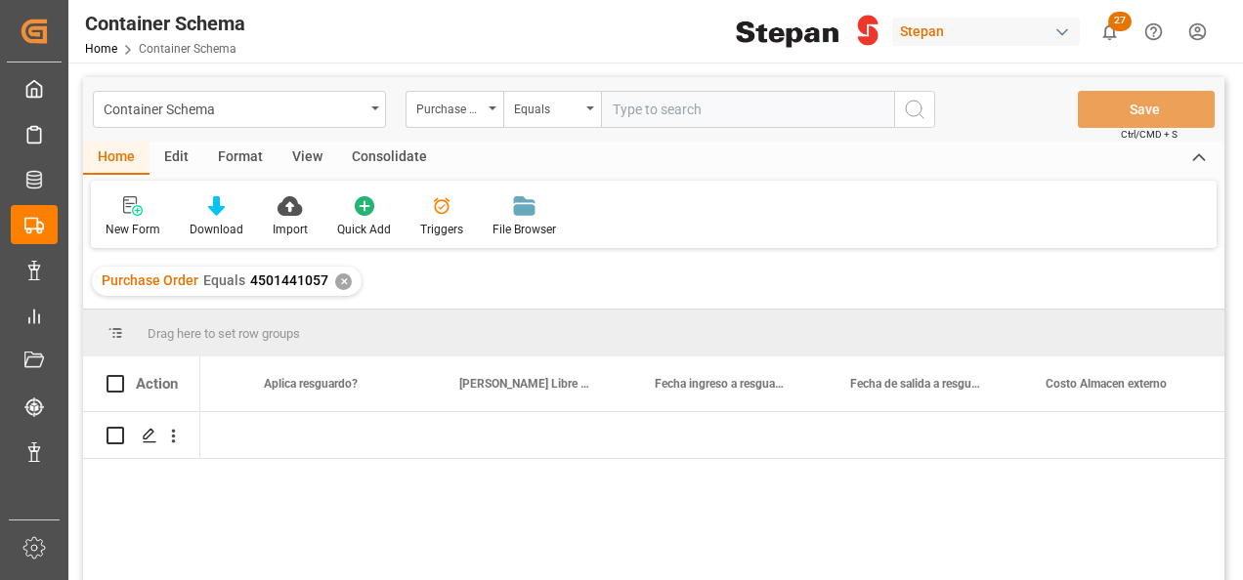
scroll to position [0, 10707]
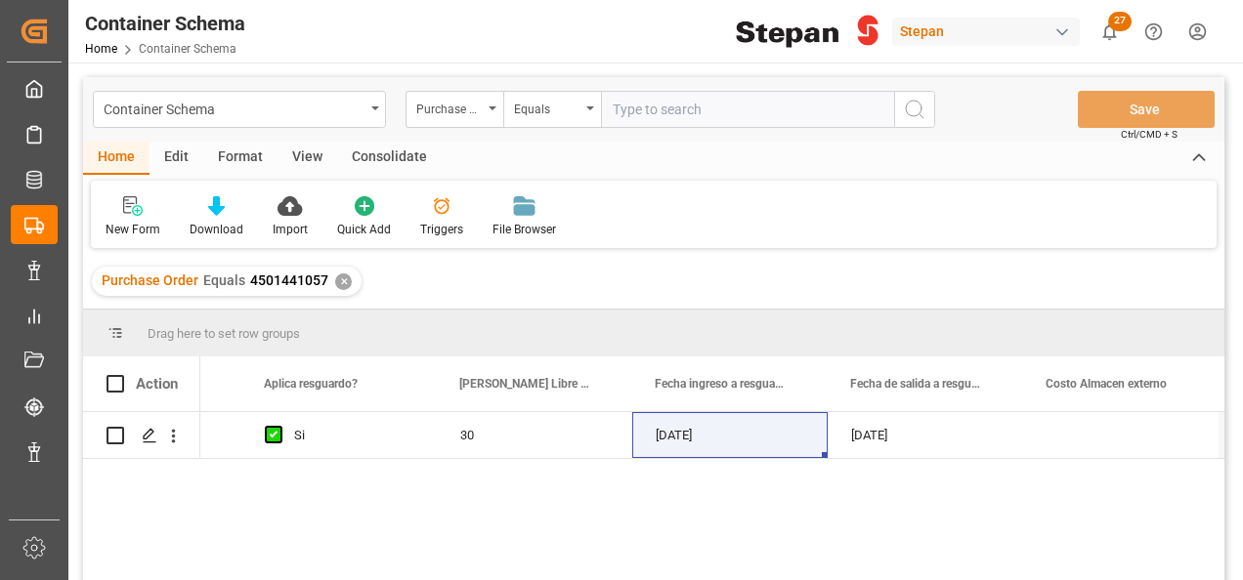
click at [341, 273] on div "Purchase Order Equals 4501441057 ✕" at bounding box center [227, 281] width 270 height 29
click at [327, 287] on div "Purchase Order Equals 4501441057 ✕" at bounding box center [227, 281] width 270 height 29
click at [335, 283] on div "✕" at bounding box center [343, 282] width 17 height 17
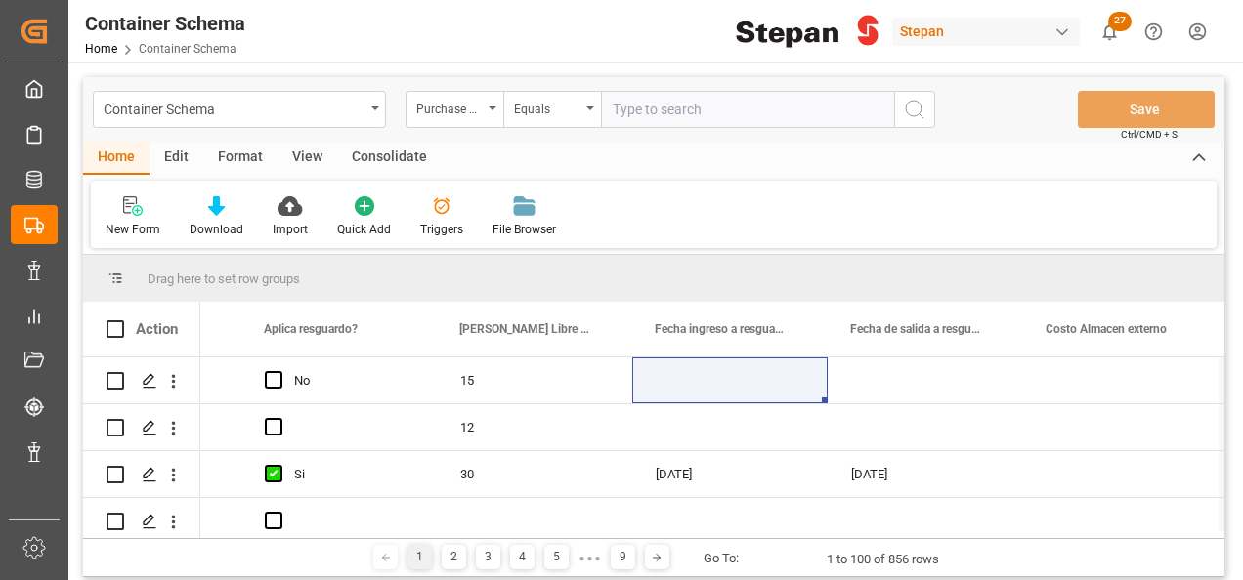
scroll to position [0, 10707]
click at [553, 109] on div "Equals" at bounding box center [547, 107] width 66 height 22
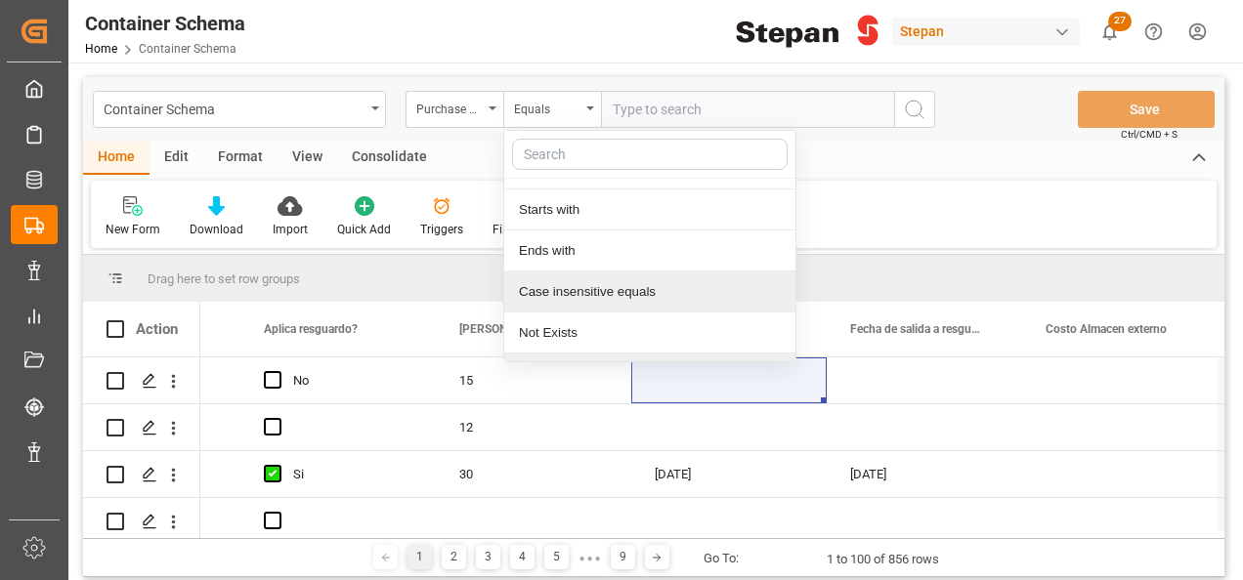
scroll to position [143, 0]
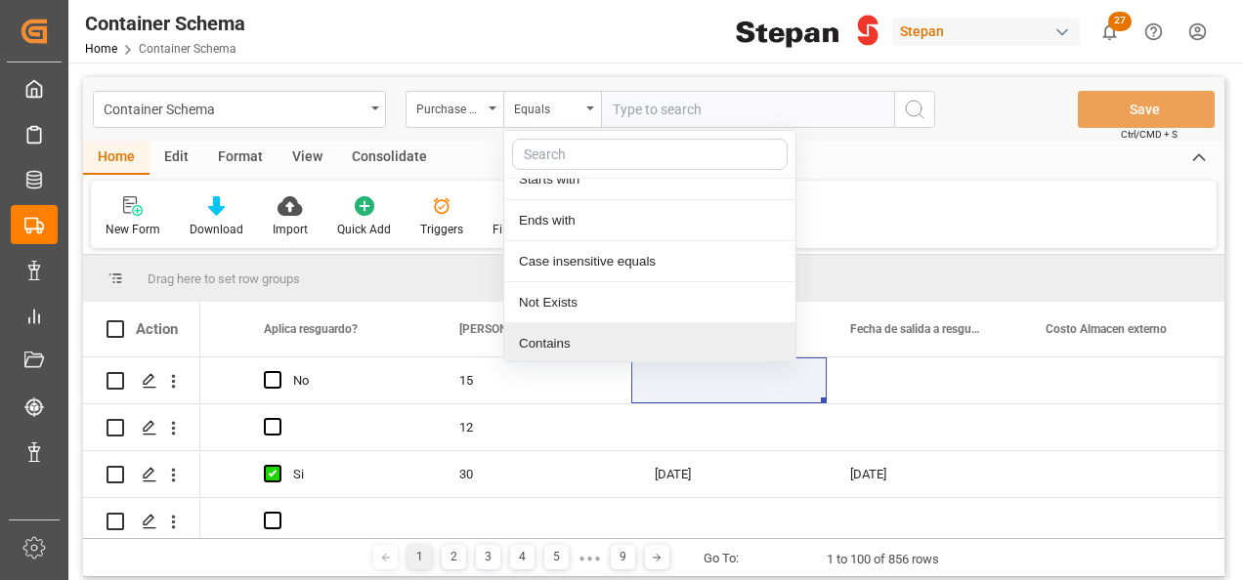
click at [537, 334] on div "Contains" at bounding box center [649, 343] width 291 height 41
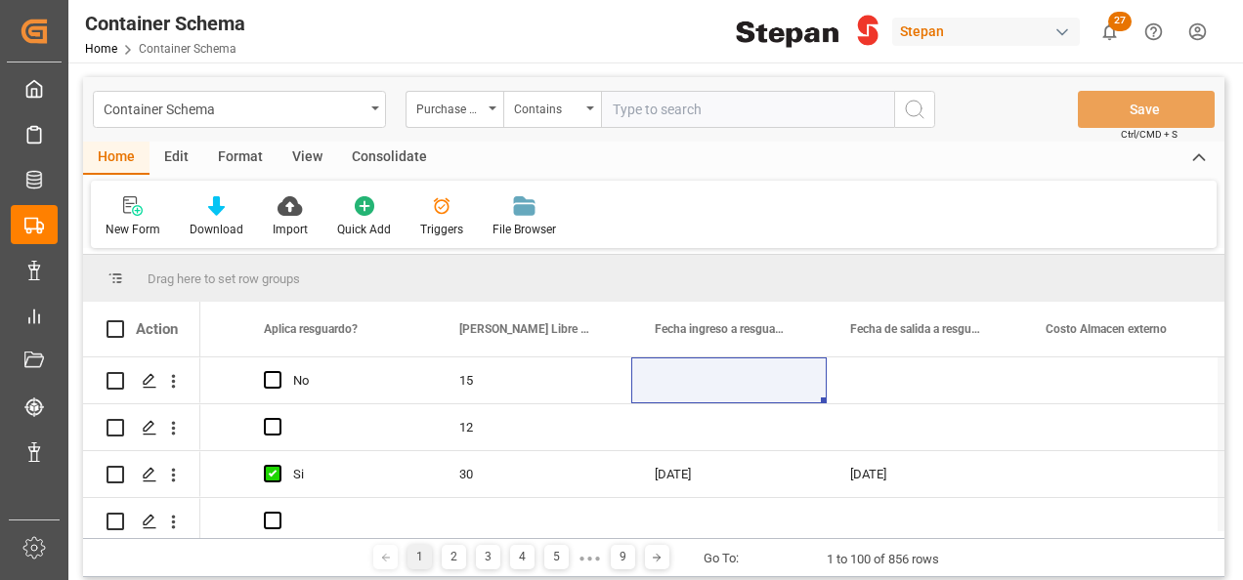
paste input "4501462521,4501462519,4501462524,4501462525,4501462520,4501462522,4501462523"
type input "4501462521,4501462519,4501462524,4501462525,4501462520,4501462522,4501462523"
click at [911, 106] on icon "search button" at bounding box center [914, 109] width 23 height 23
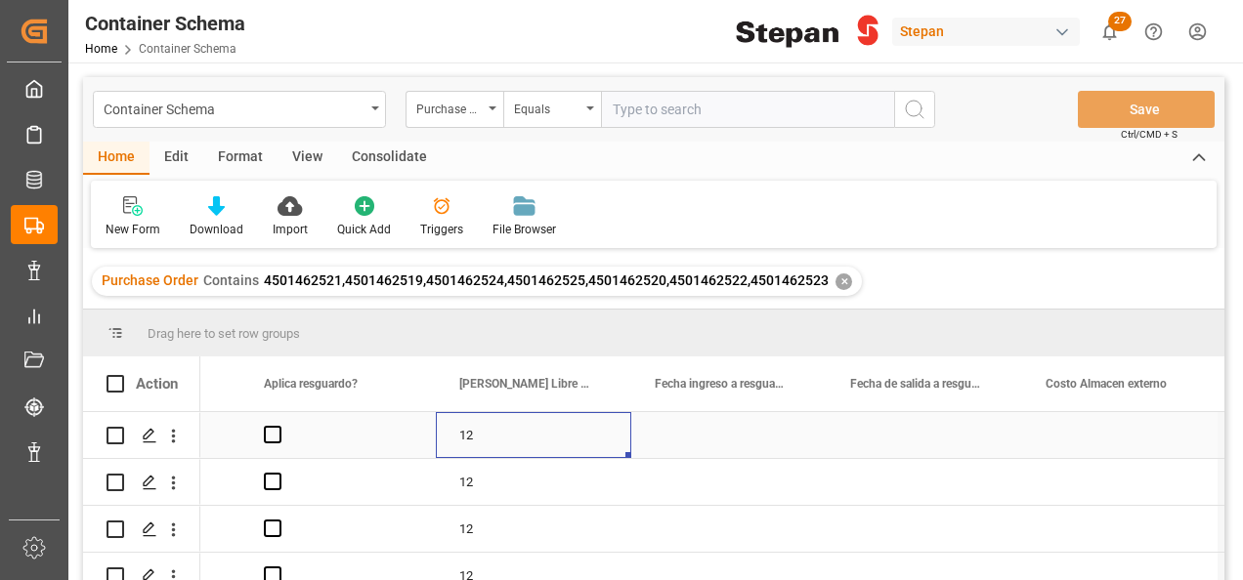
click at [575, 436] on div "12" at bounding box center [533, 435] width 195 height 46
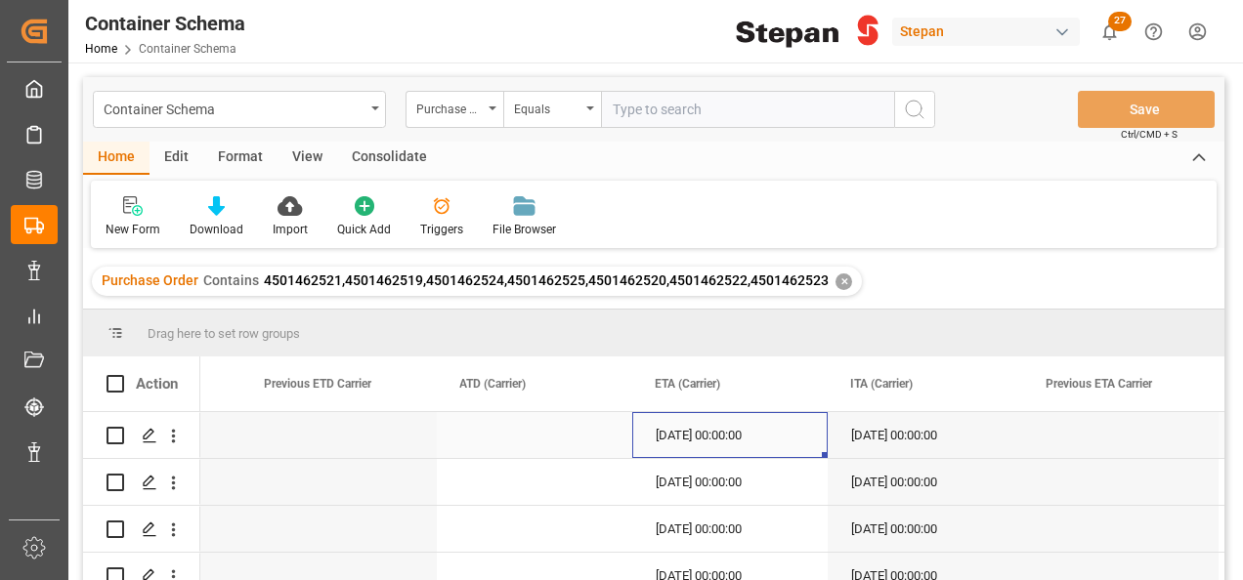
click at [670, 430] on div "27-08-2025 00:00:00" at bounding box center [729, 435] width 195 height 46
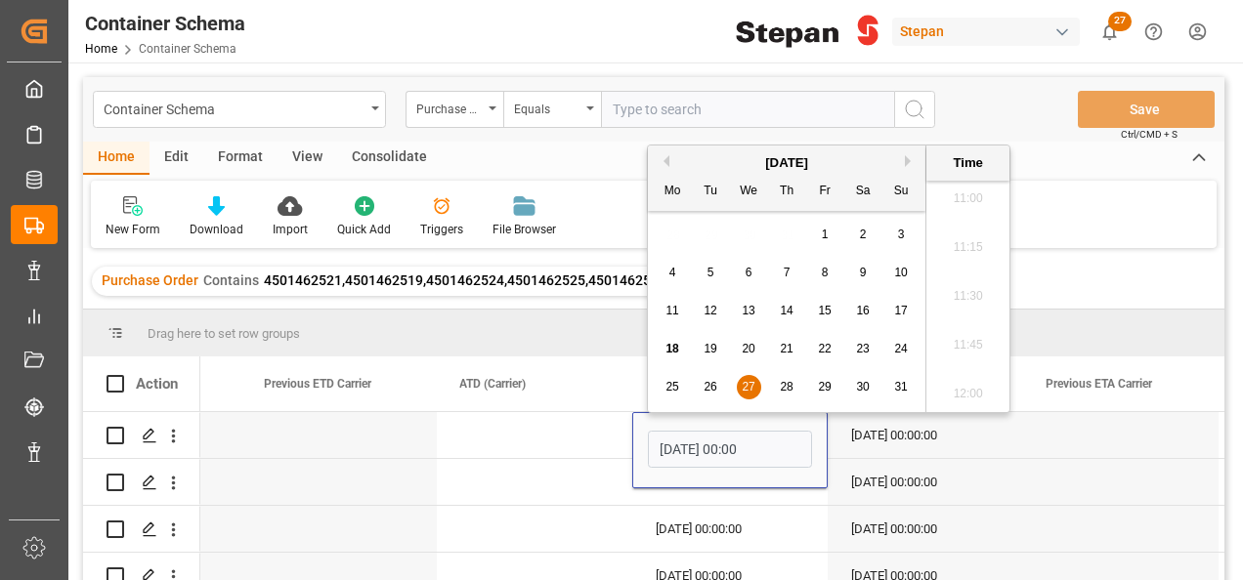
click at [901, 389] on span "31" at bounding box center [900, 387] width 13 height 14
type input "31-08-2025 00:00"
click at [596, 438] on div "Press SPACE to select this row." at bounding box center [534, 435] width 195 height 46
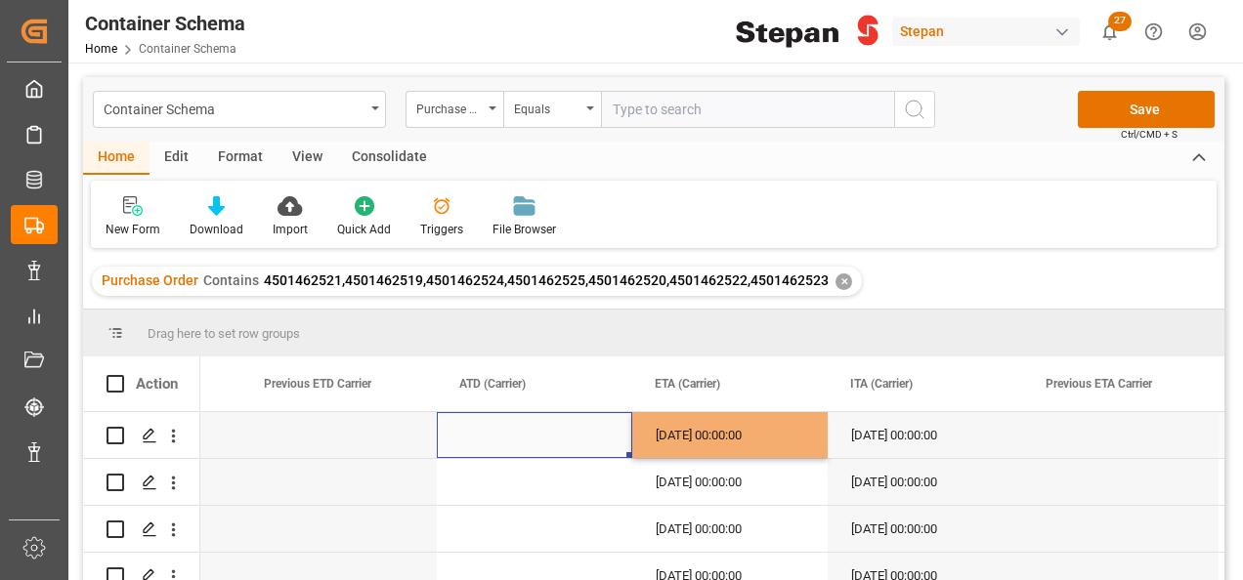
click at [742, 434] on div "31-08-2025 00:00:00" at bounding box center [729, 435] width 195 height 46
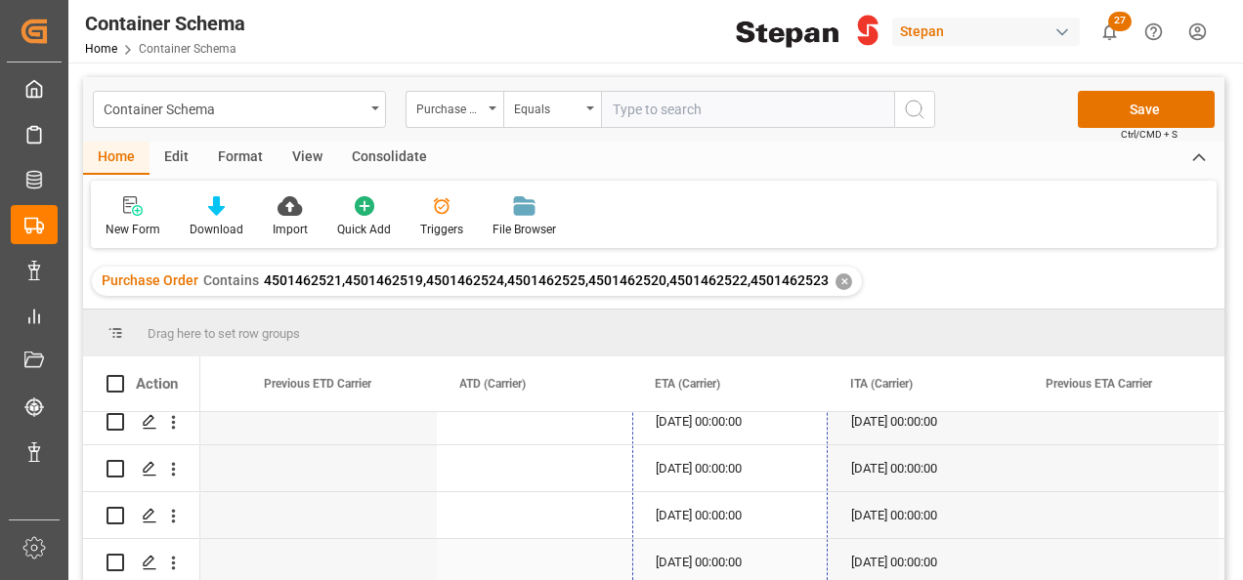
drag, startPoint x: 823, startPoint y: 454, endPoint x: 799, endPoint y: 551, distance: 99.5
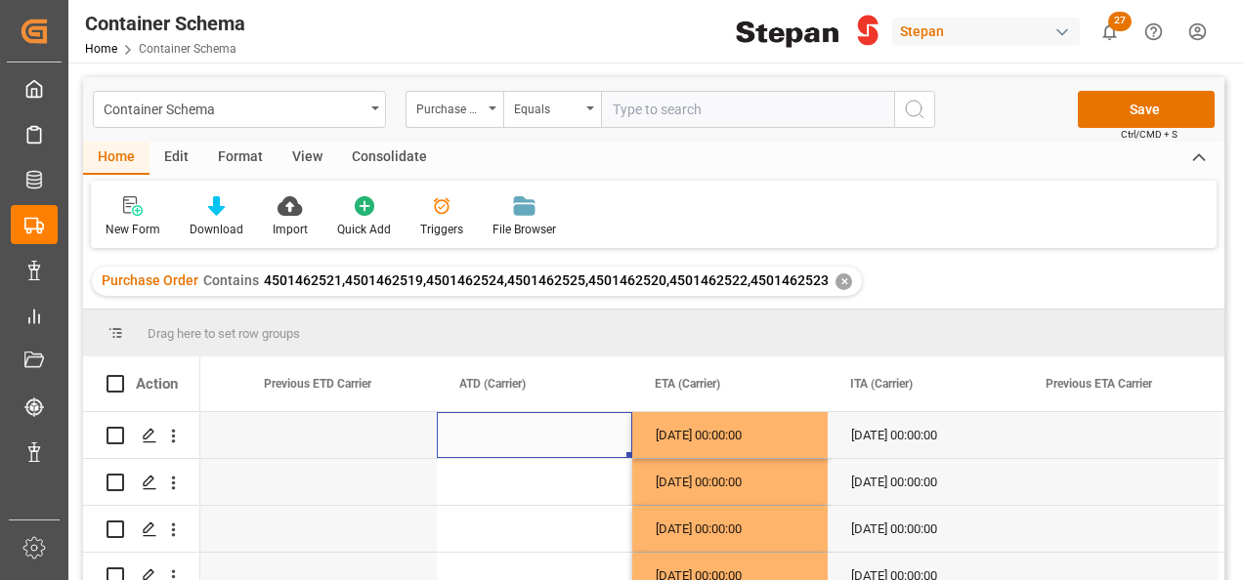
click at [583, 428] on div "Press SPACE to select this row." at bounding box center [534, 435] width 195 height 46
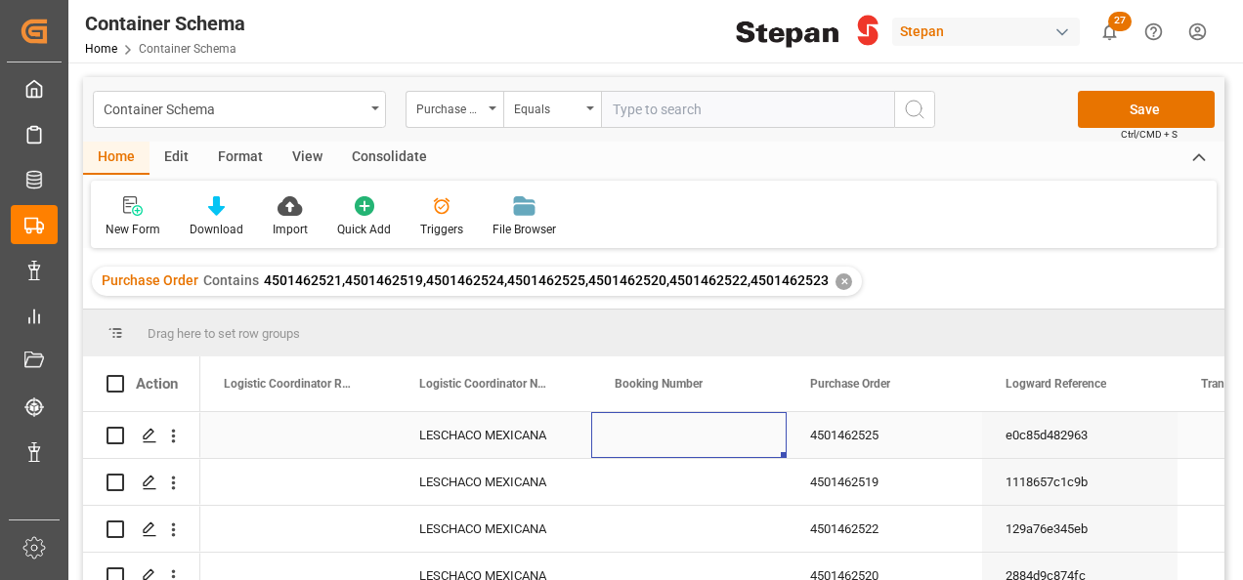
click at [676, 433] on div "Press SPACE to select this row." at bounding box center [688, 435] width 195 height 46
click at [676, 433] on input "Press SPACE to select this row." at bounding box center [689, 446] width 164 height 37
type input "EX8180"
click at [649, 511] on div "Press SPACE to select this row." at bounding box center [688, 529] width 195 height 46
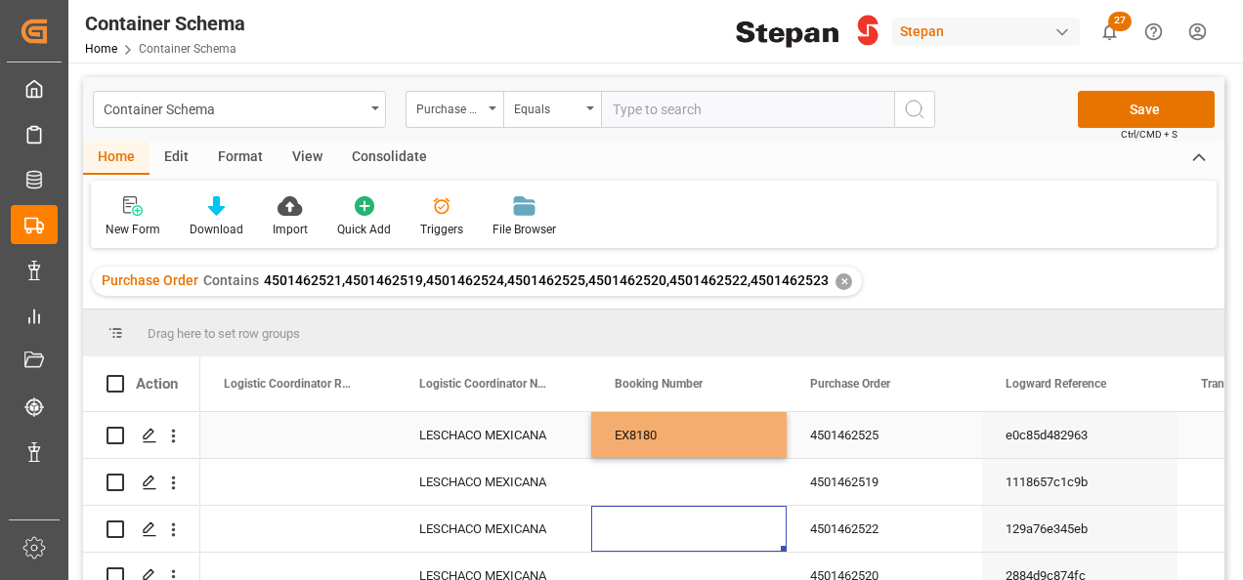
click at [556, 434] on div "LESCHACO MEXICANA" at bounding box center [493, 435] width 195 height 46
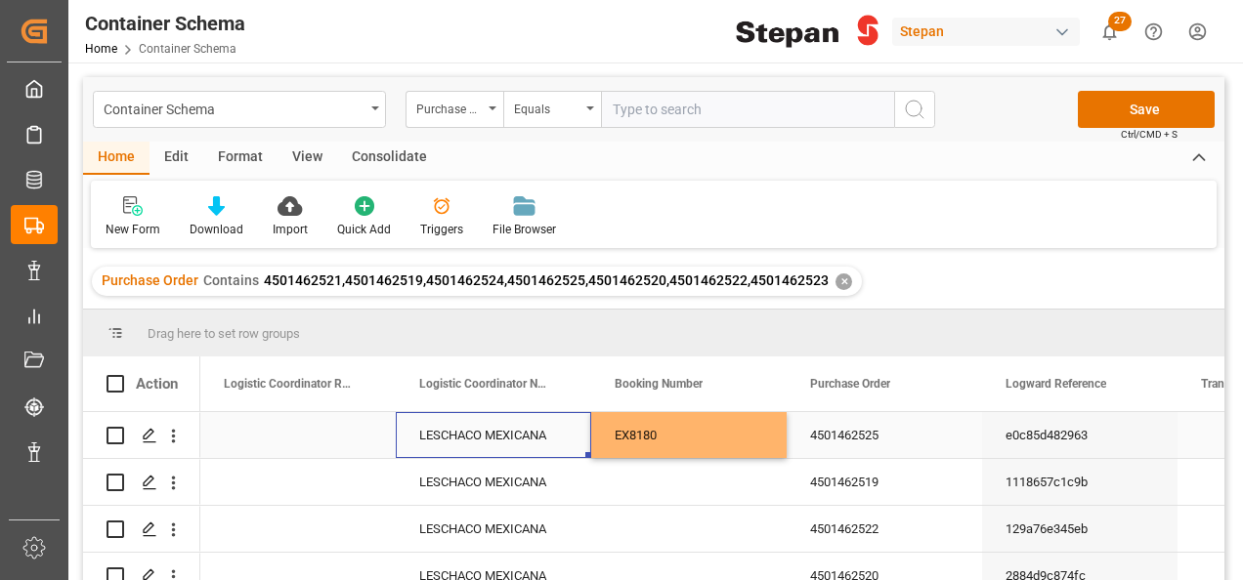
click at [749, 434] on div "EX8180" at bounding box center [688, 435] width 195 height 46
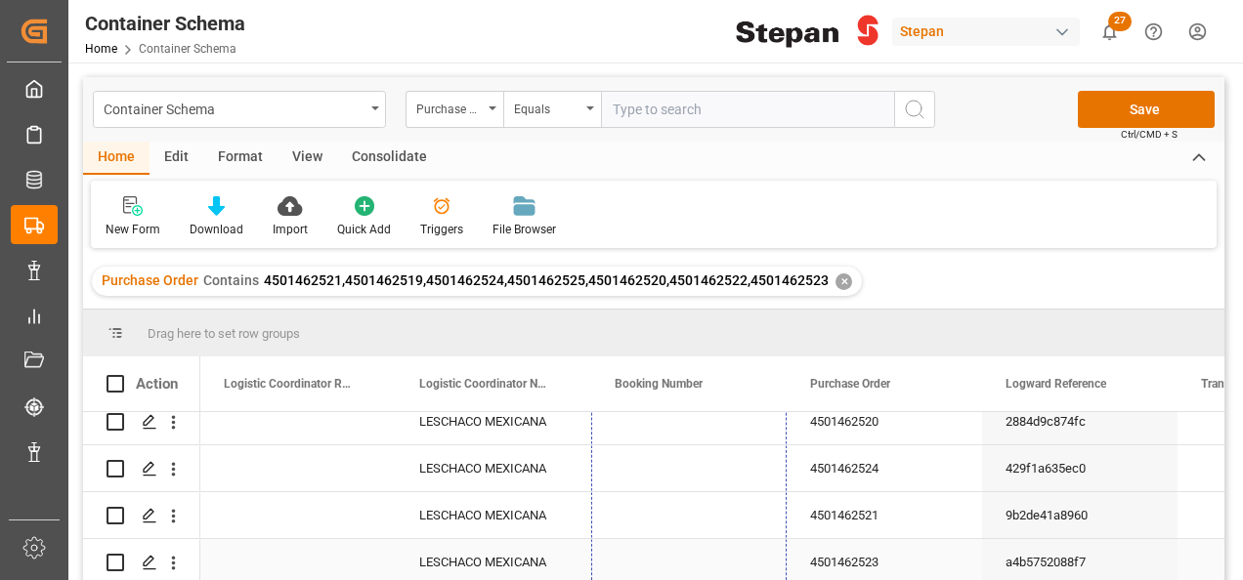
drag, startPoint x: 783, startPoint y: 457, endPoint x: 723, endPoint y: 558, distance: 117.0
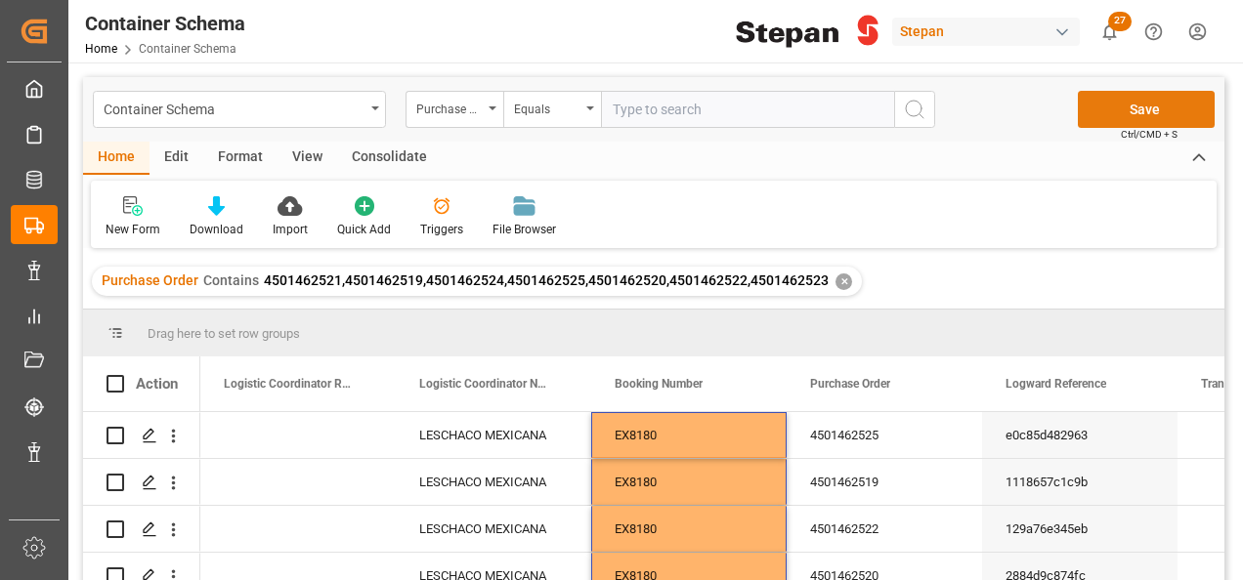
click at [1157, 112] on button "Save" at bounding box center [1146, 109] width 137 height 37
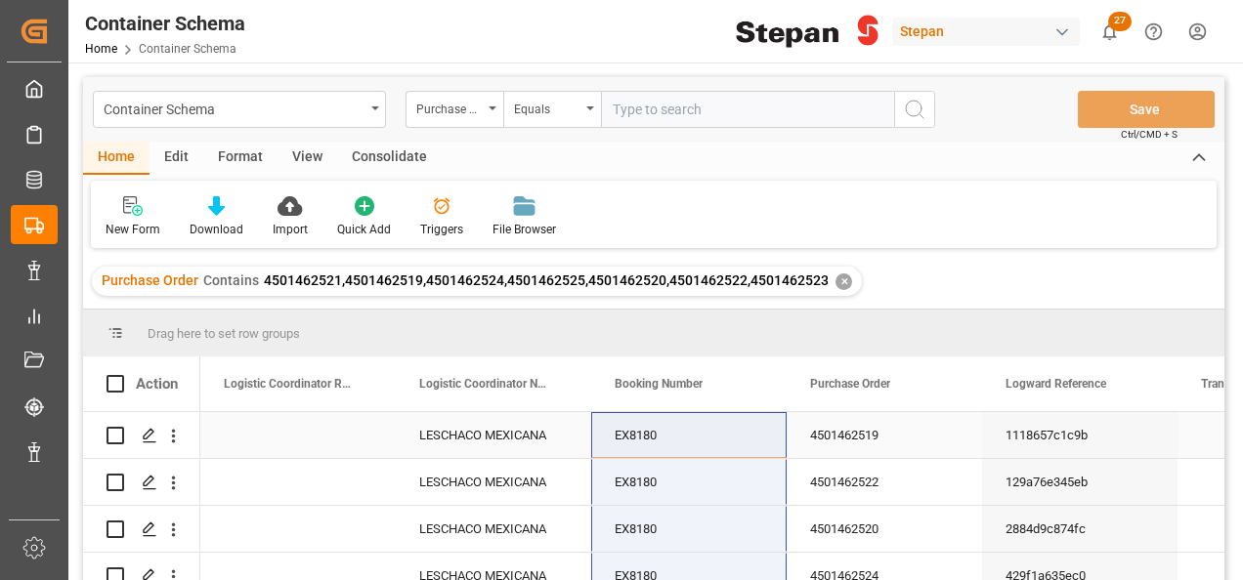
click at [688, 443] on div "EX8180" at bounding box center [688, 435] width 195 height 46
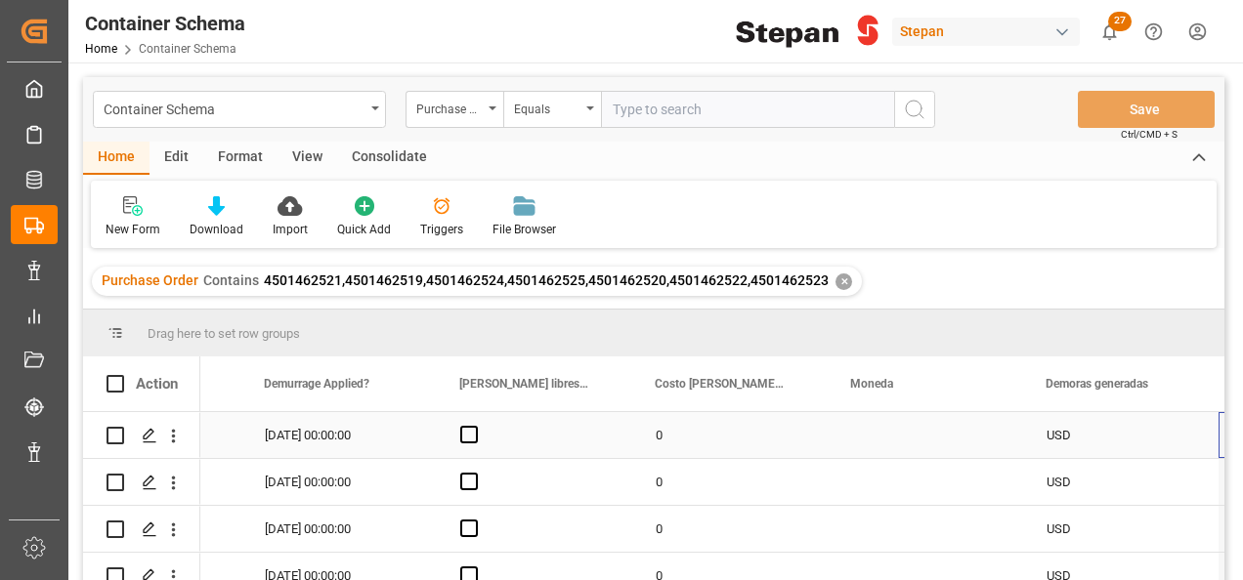
scroll to position [0, 2109]
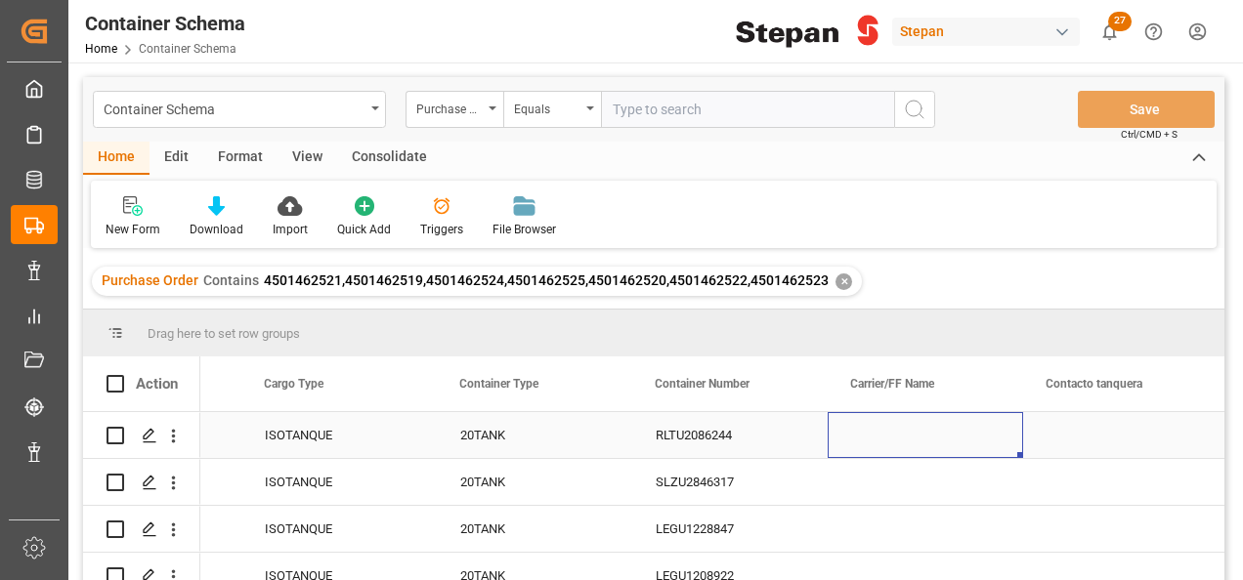
click at [866, 426] on div "Press SPACE to select this row." at bounding box center [924, 435] width 195 height 46
click at [898, 438] on input "Press SPACE to select this row." at bounding box center [925, 446] width 164 height 37
paste input "Bulk Liquid Network Group B.V."
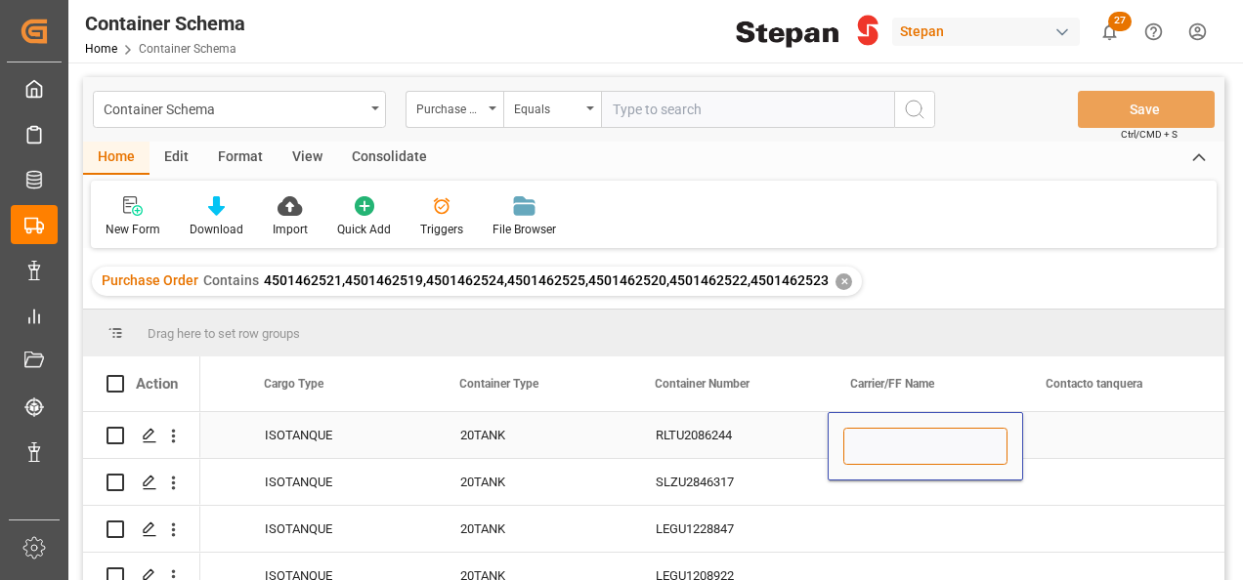
type input "Bulk Liquid Network Group B.V."
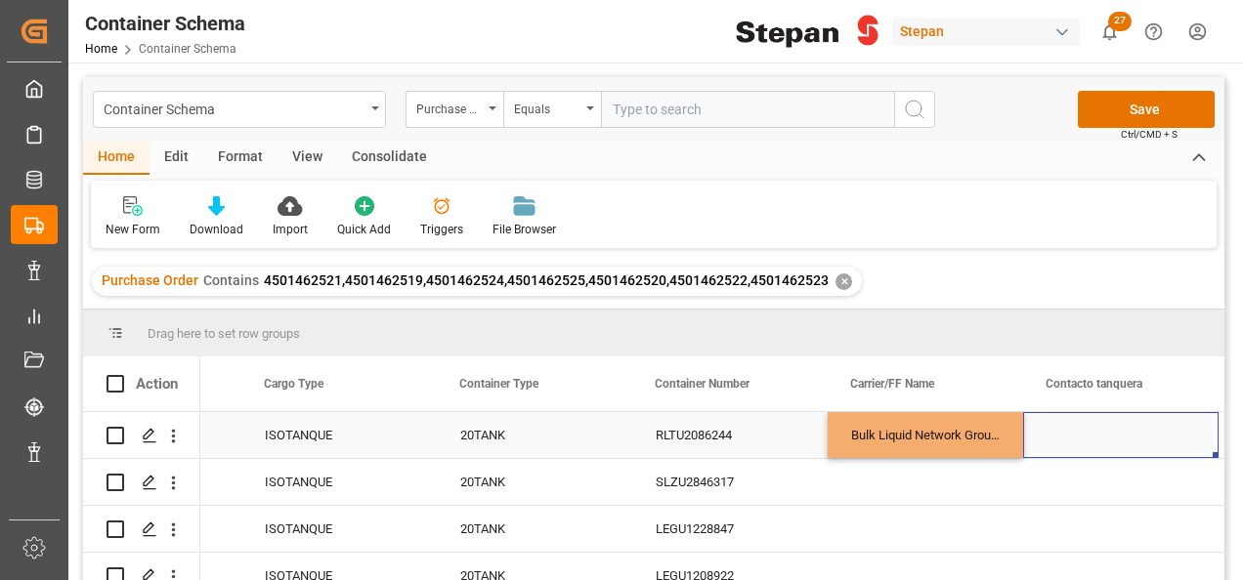
drag, startPoint x: 1125, startPoint y: 436, endPoint x: 1098, endPoint y: 432, distance: 27.6
click at [1122, 436] on div "Press SPACE to select this row." at bounding box center [1120, 435] width 195 height 46
click at [1098, 432] on div "Press SPACE to select this row." at bounding box center [1120, 435] width 195 height 46
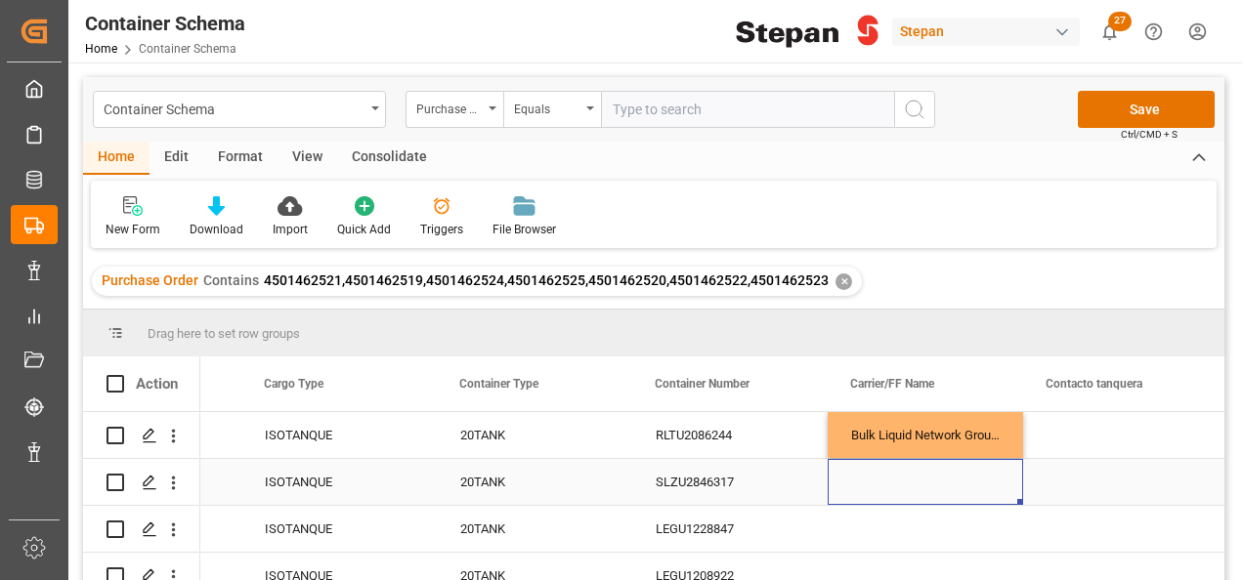
click at [914, 464] on div "Press SPACE to select this row." at bounding box center [924, 482] width 195 height 46
click at [924, 434] on div "Bulk Liquid Network Group B.V." at bounding box center [924, 435] width 195 height 46
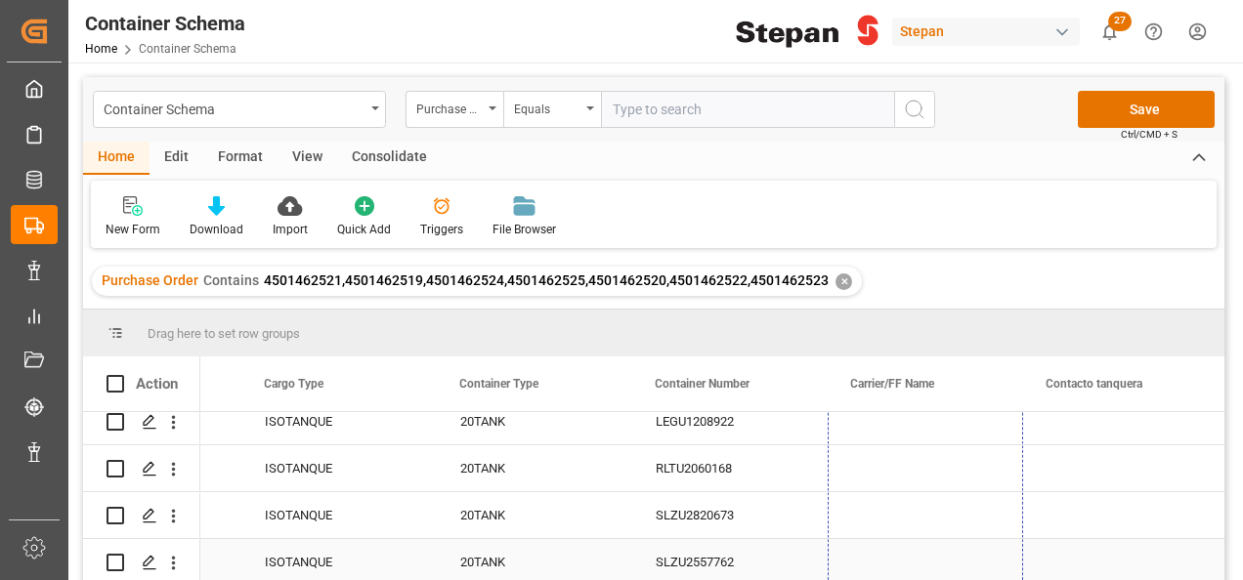
drag, startPoint x: 1018, startPoint y: 456, endPoint x: 973, endPoint y: 567, distance: 119.2
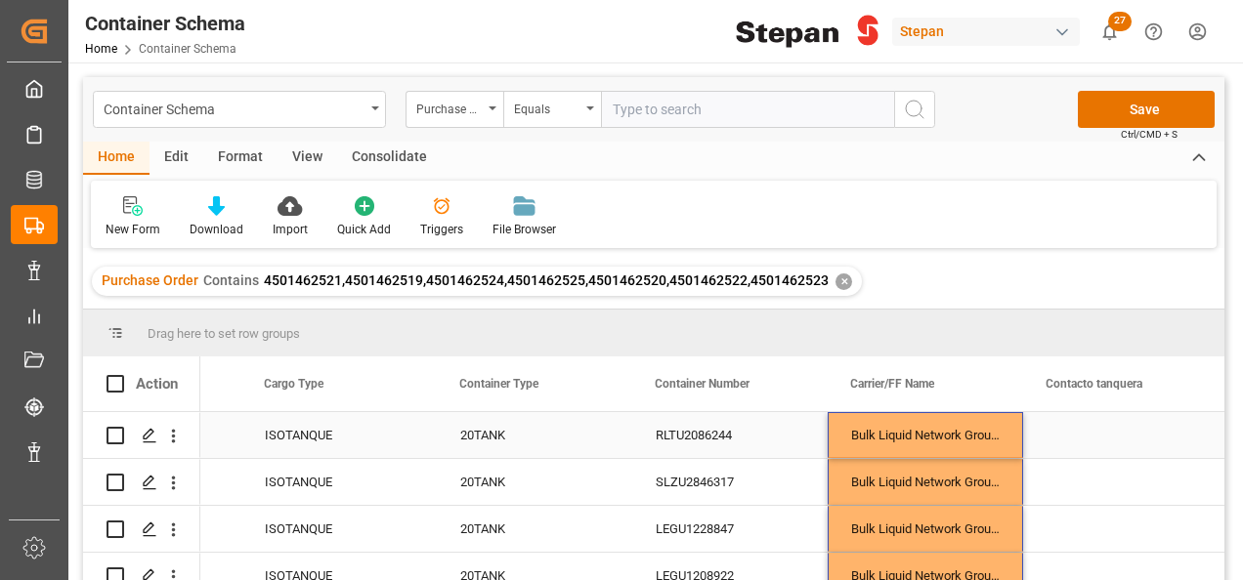
click at [961, 432] on div "Bulk Liquid Network Group B.V." at bounding box center [924, 435] width 195 height 46
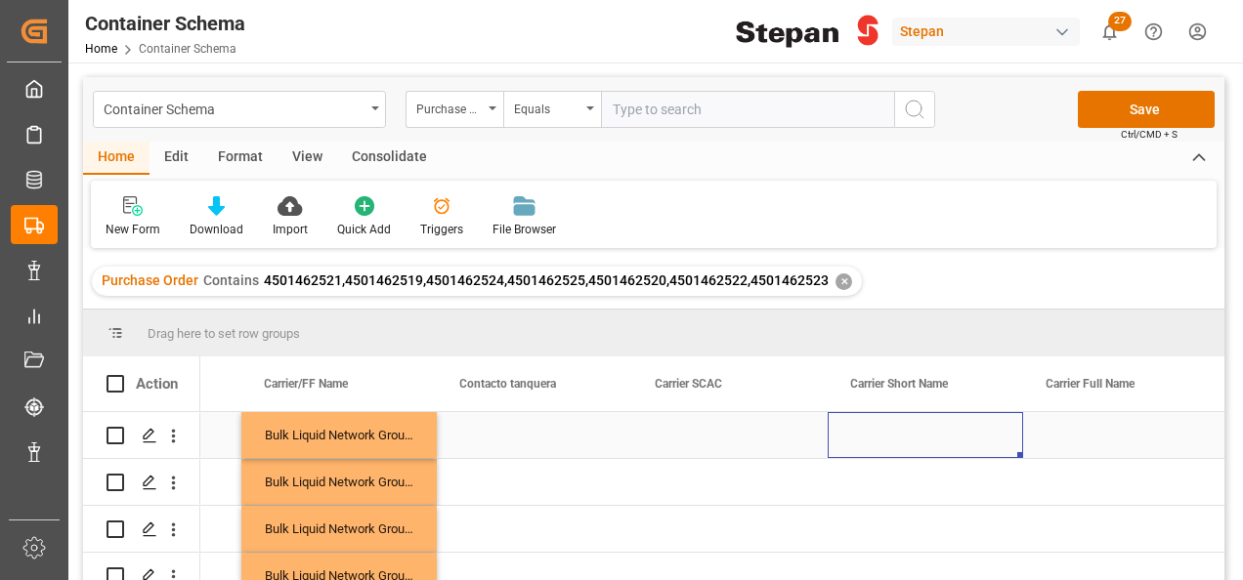
click at [955, 431] on div "Press SPACE to select this row." at bounding box center [924, 435] width 195 height 46
click at [898, 445] on input "Press SPACE to select this row." at bounding box center [925, 446] width 164 height 37
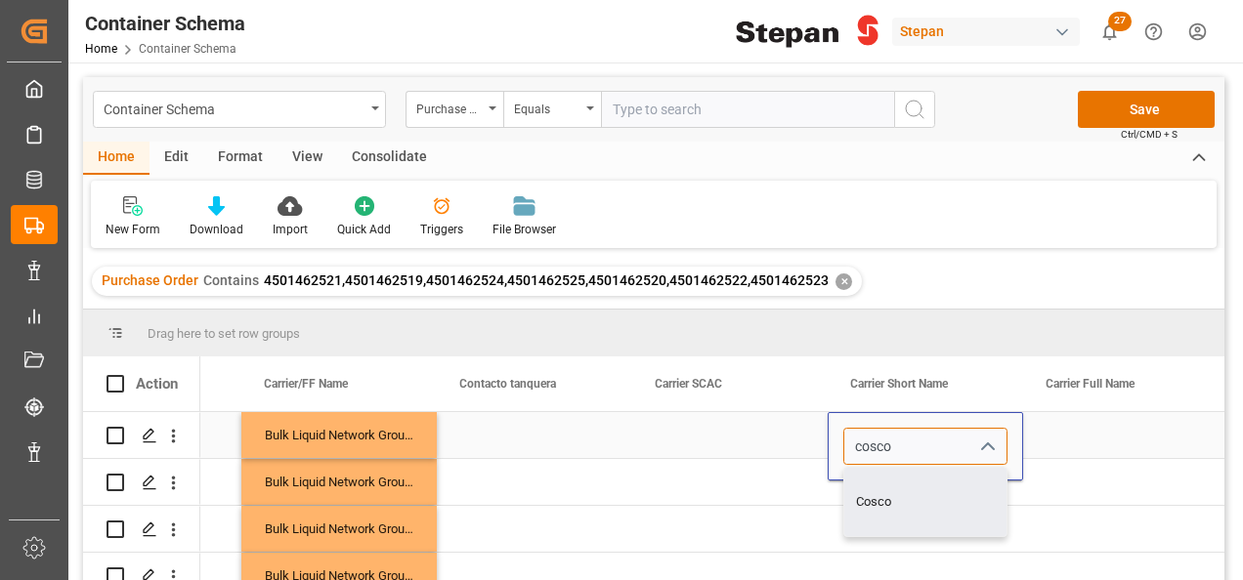
click at [900, 506] on div "Cosco" at bounding box center [925, 502] width 162 height 68
type input "Cosco"
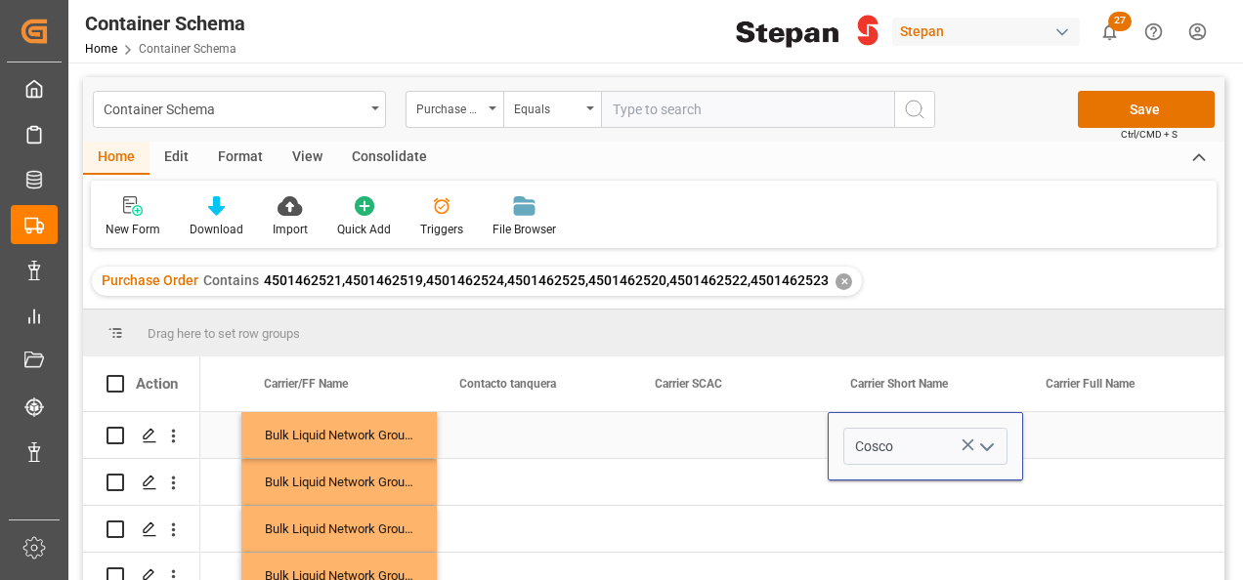
click at [771, 423] on div "Press SPACE to select this row." at bounding box center [729, 435] width 195 height 46
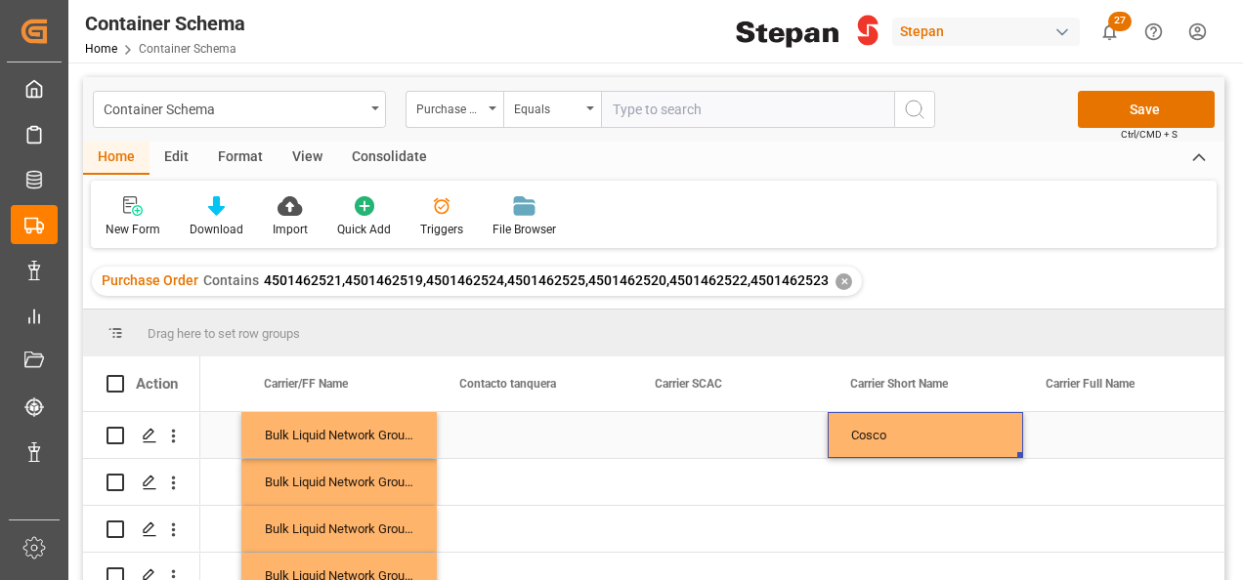
click at [918, 426] on div "Cosco" at bounding box center [924, 435] width 195 height 46
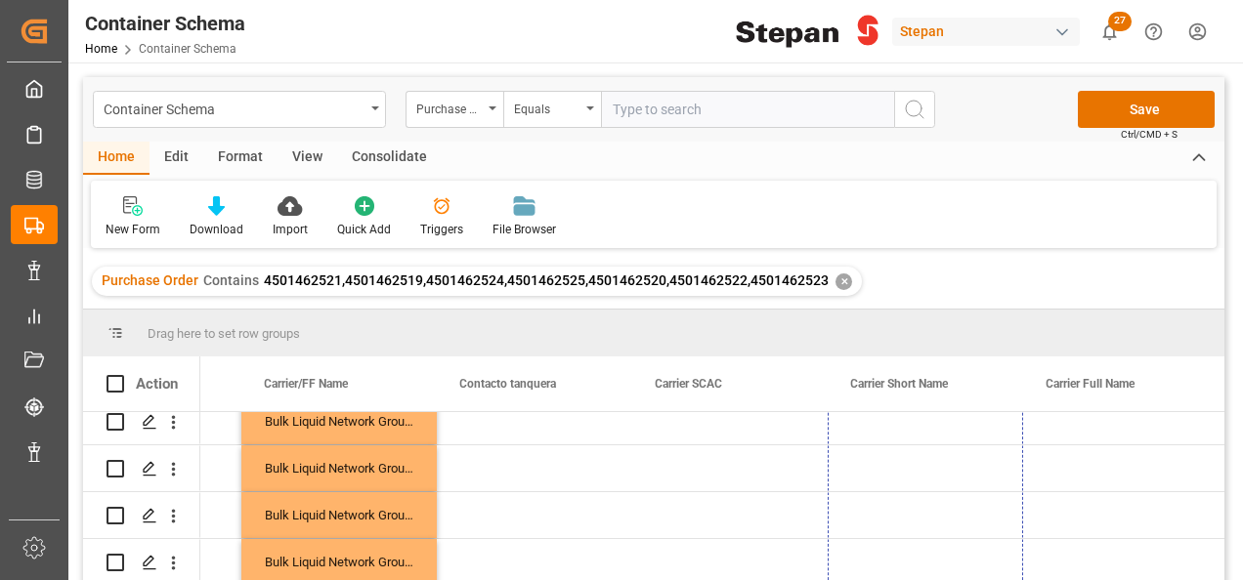
drag, startPoint x: 1019, startPoint y: 455, endPoint x: 987, endPoint y: 567, distance: 115.9
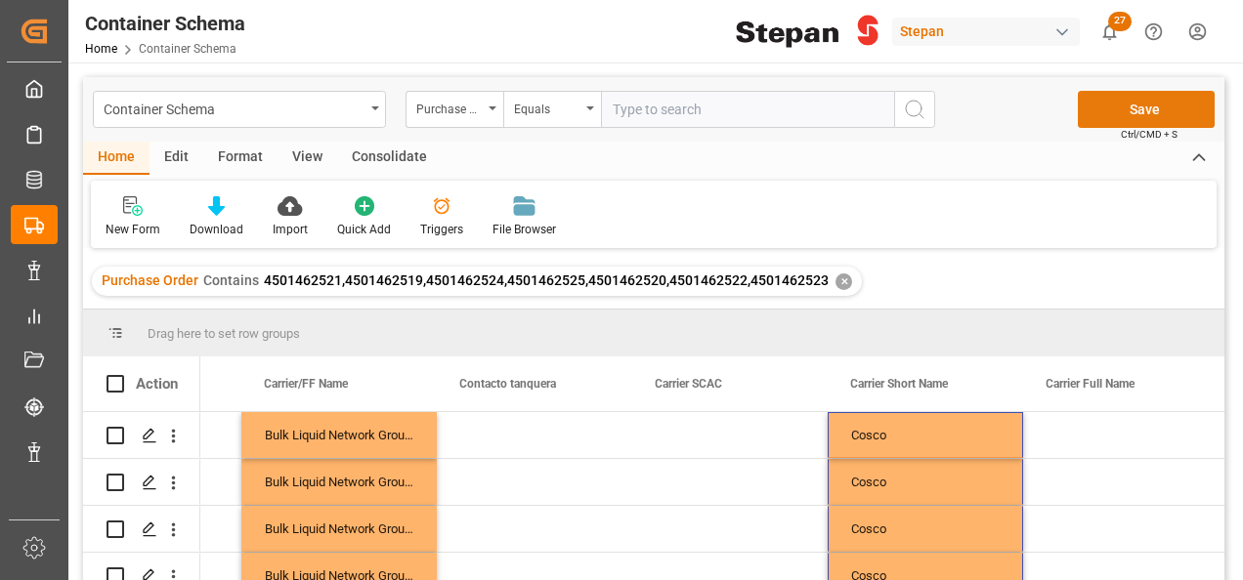
click at [1109, 119] on button "Save" at bounding box center [1146, 109] width 137 height 37
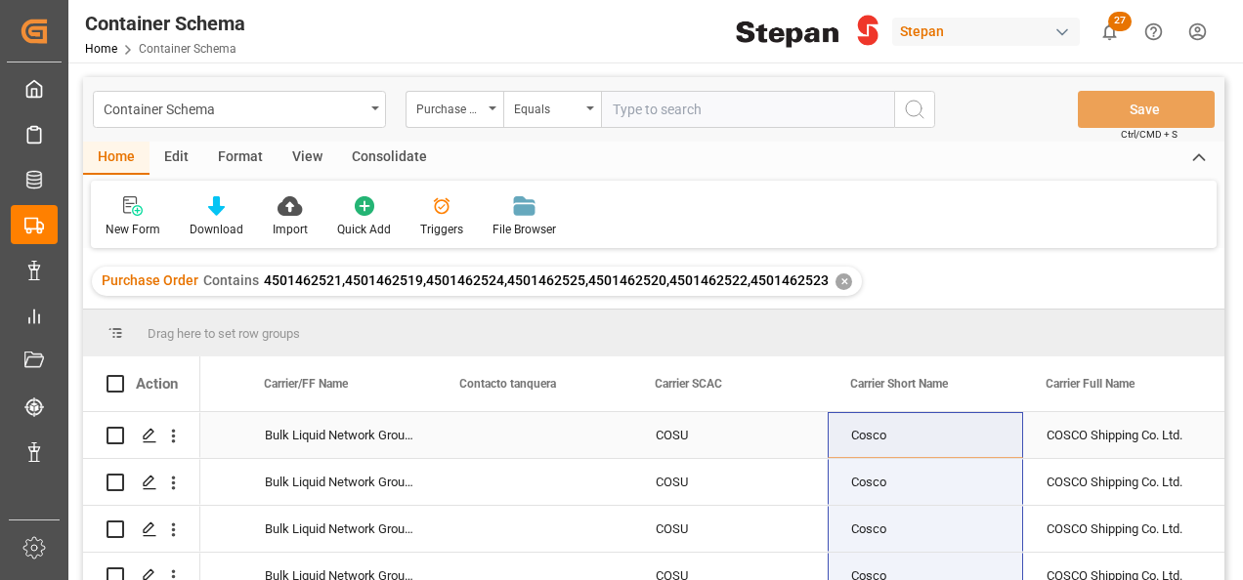
click at [520, 437] on div "Press SPACE to select this row." at bounding box center [534, 435] width 195 height 46
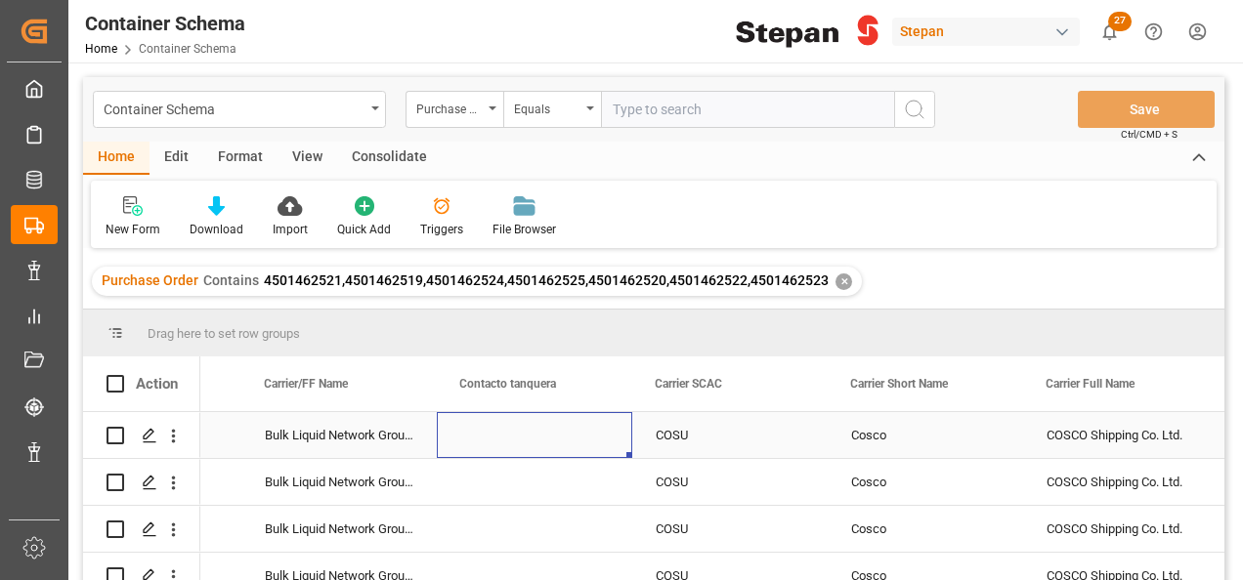
click at [520, 437] on div "Press SPACE to select this row." at bounding box center [534, 435] width 195 height 46
click at [592, 446] on polyline "open menu" at bounding box center [596, 448] width 12 height 6
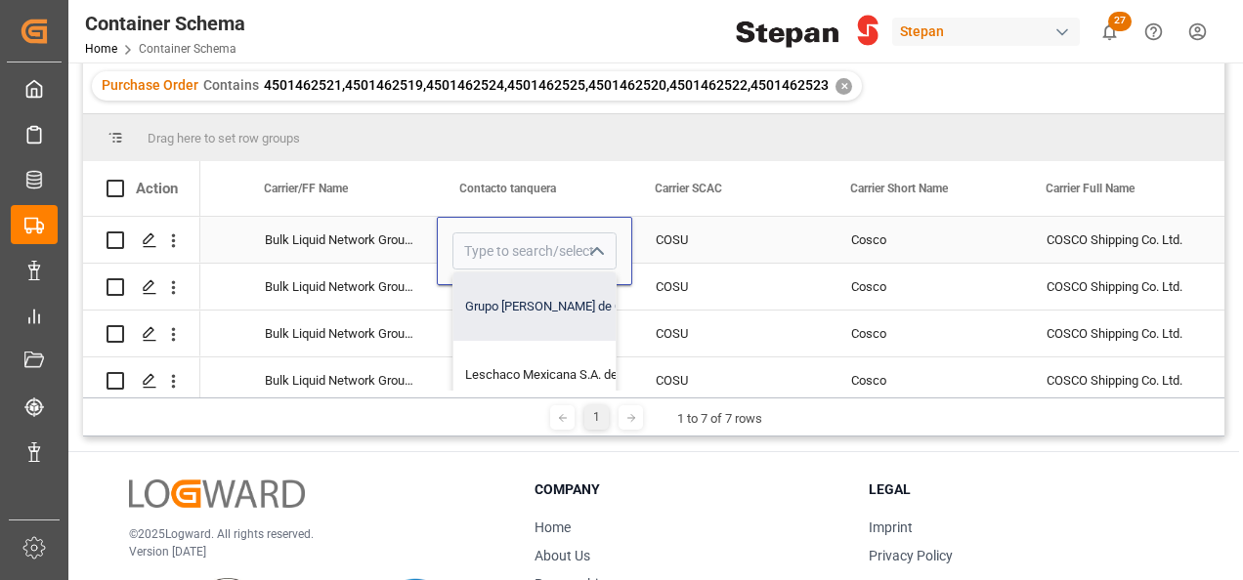
scroll to position [0, 0]
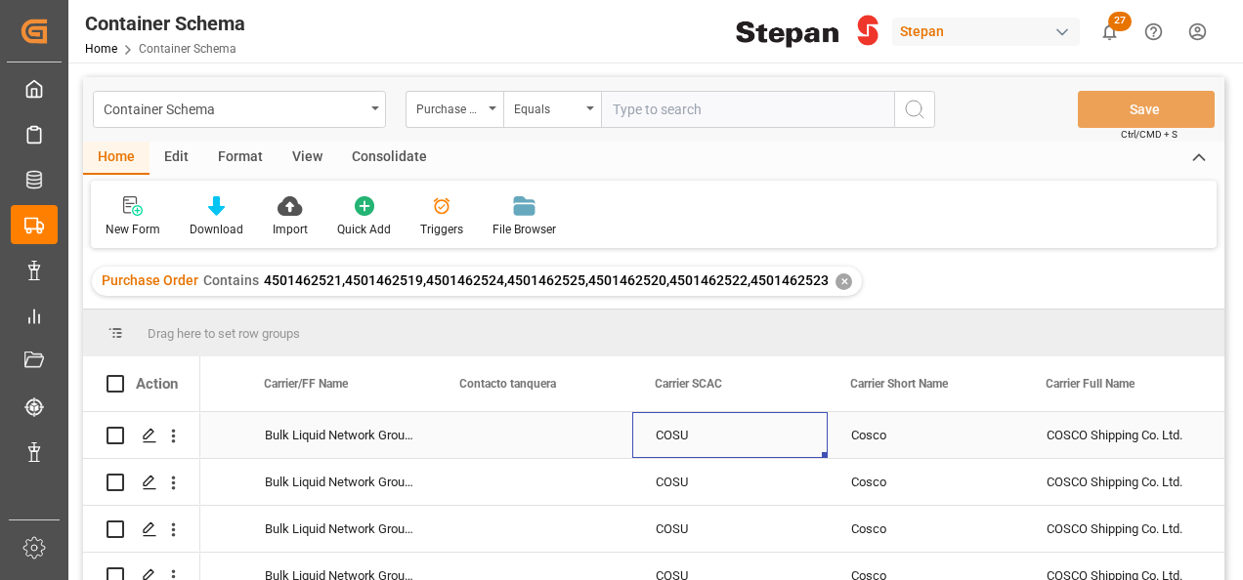
click at [733, 432] on div "COSU" at bounding box center [729, 435] width 195 height 46
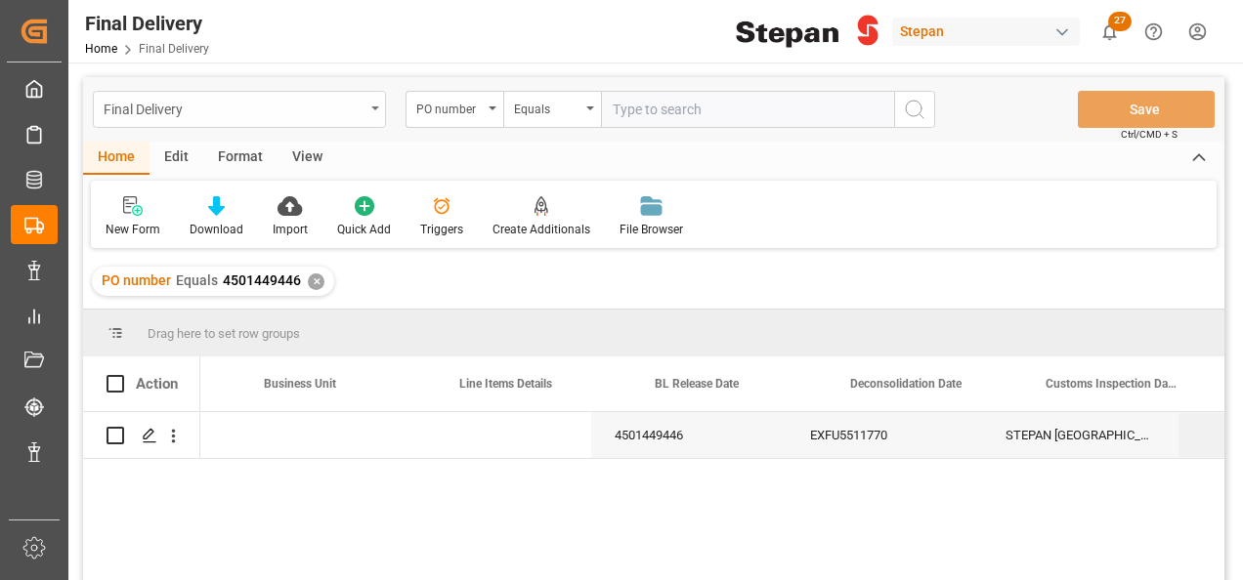
scroll to position [0, 742]
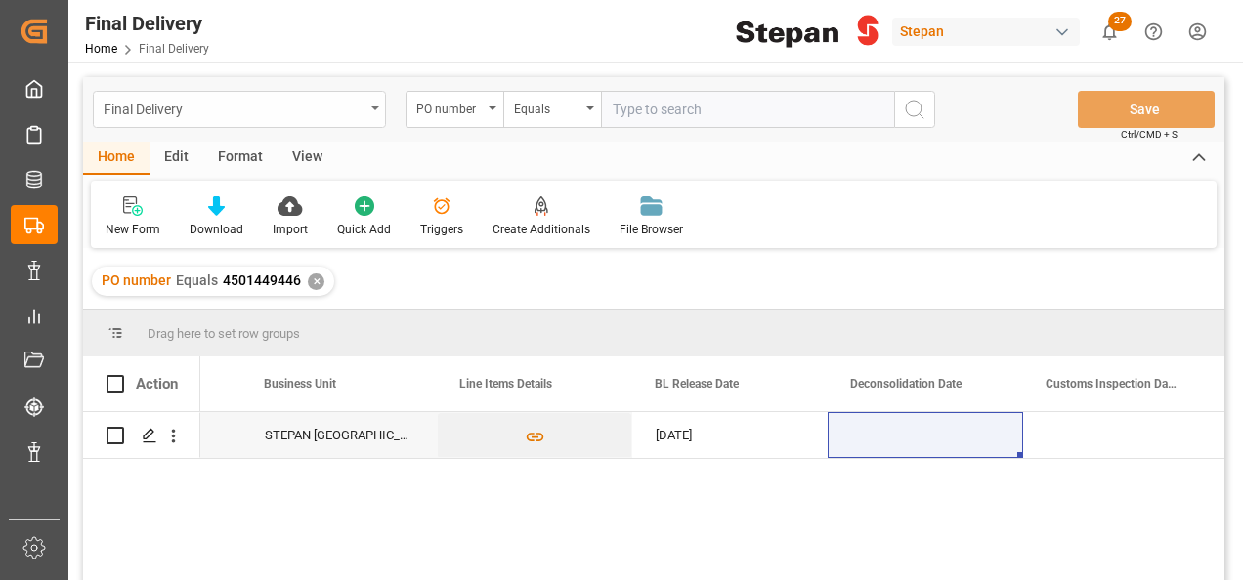
click at [377, 108] on icon "open menu" at bounding box center [375, 108] width 8 height 4
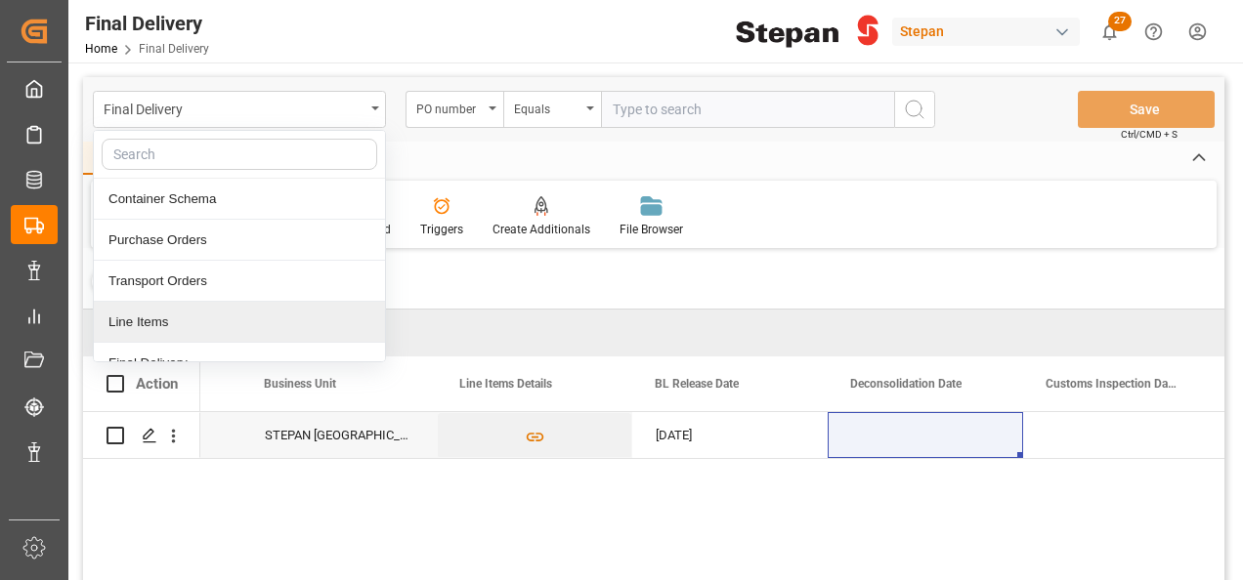
click at [137, 315] on div "Line Items" at bounding box center [239, 322] width 291 height 41
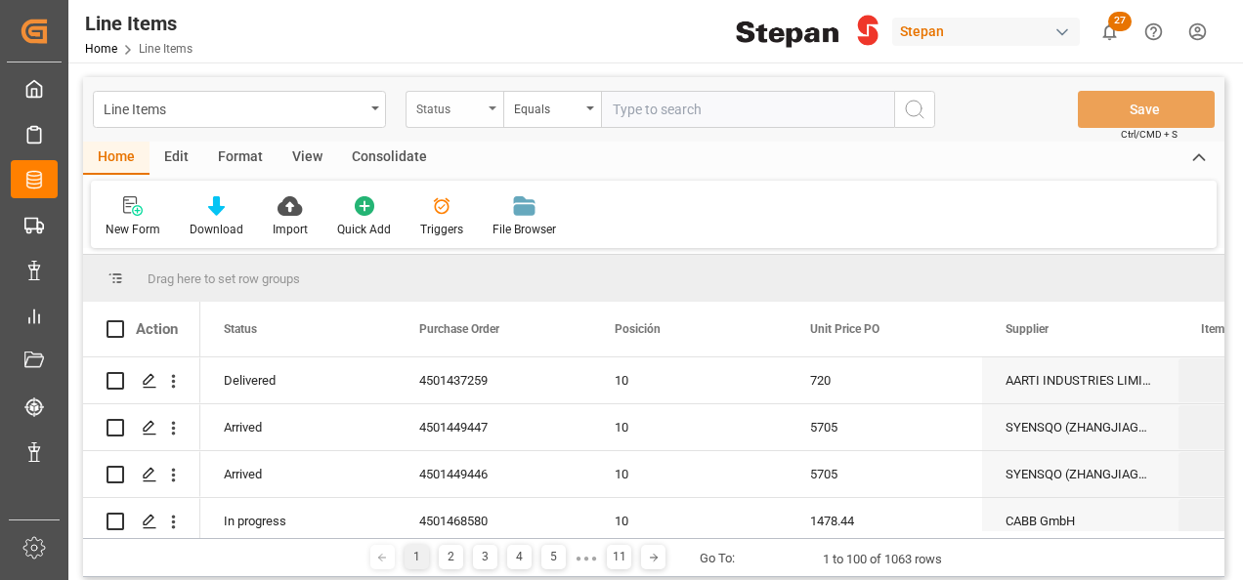
click at [487, 113] on div "Status" at bounding box center [454, 109] width 98 height 37
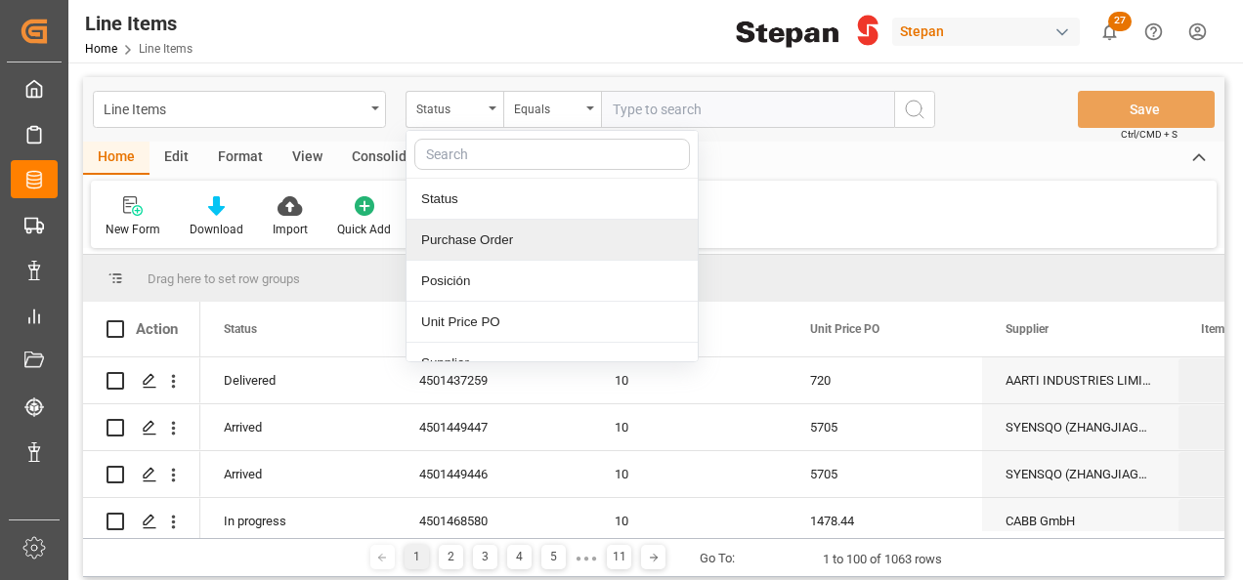
click at [468, 237] on div "Purchase Order" at bounding box center [551, 240] width 291 height 41
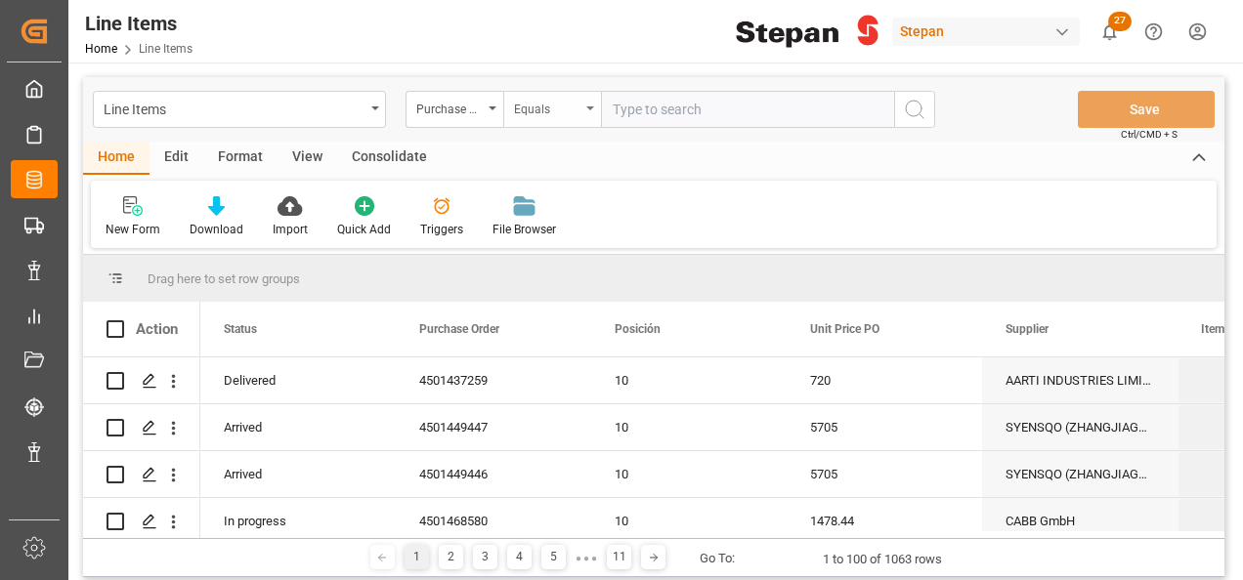
click at [582, 97] on div "Equals" at bounding box center [552, 109] width 98 height 37
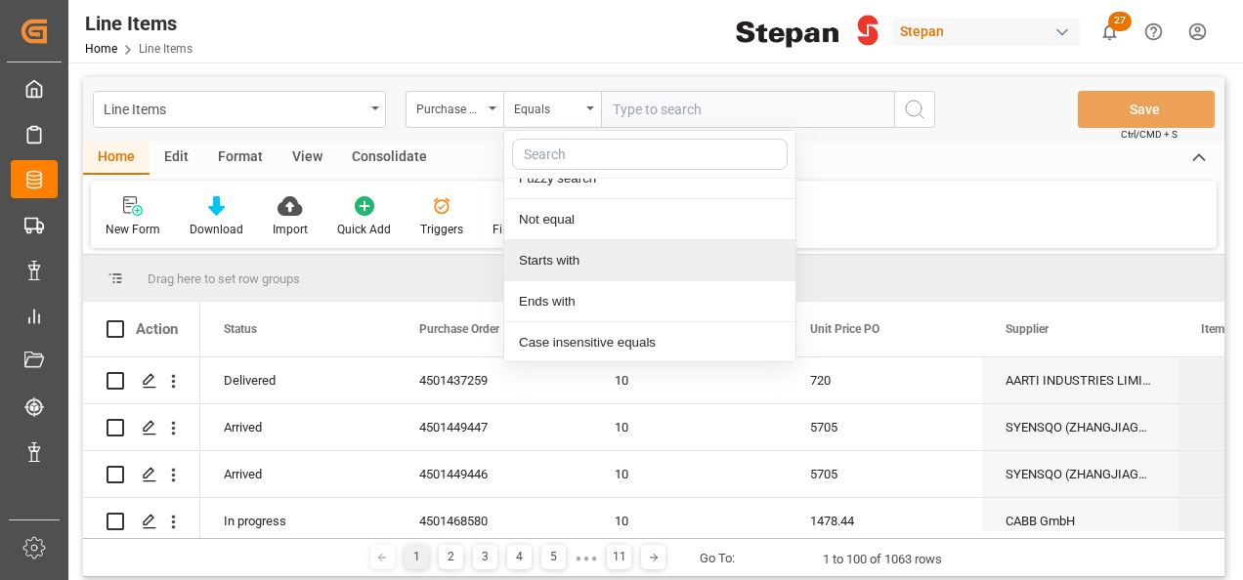
scroll to position [143, 0]
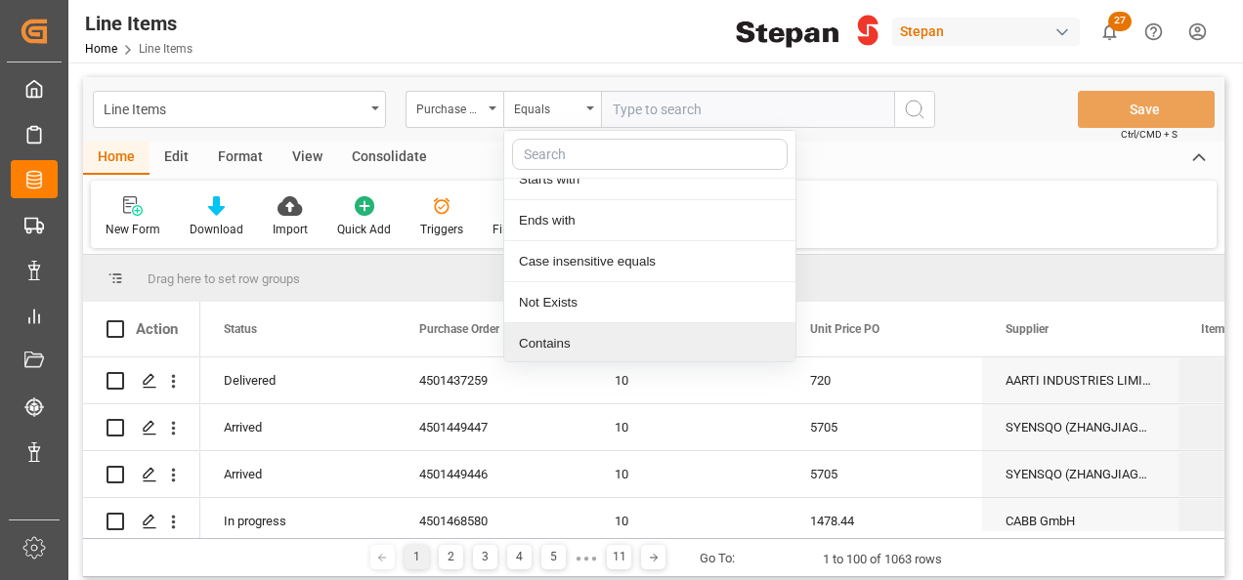
click at [539, 346] on div "Contains" at bounding box center [649, 343] width 291 height 41
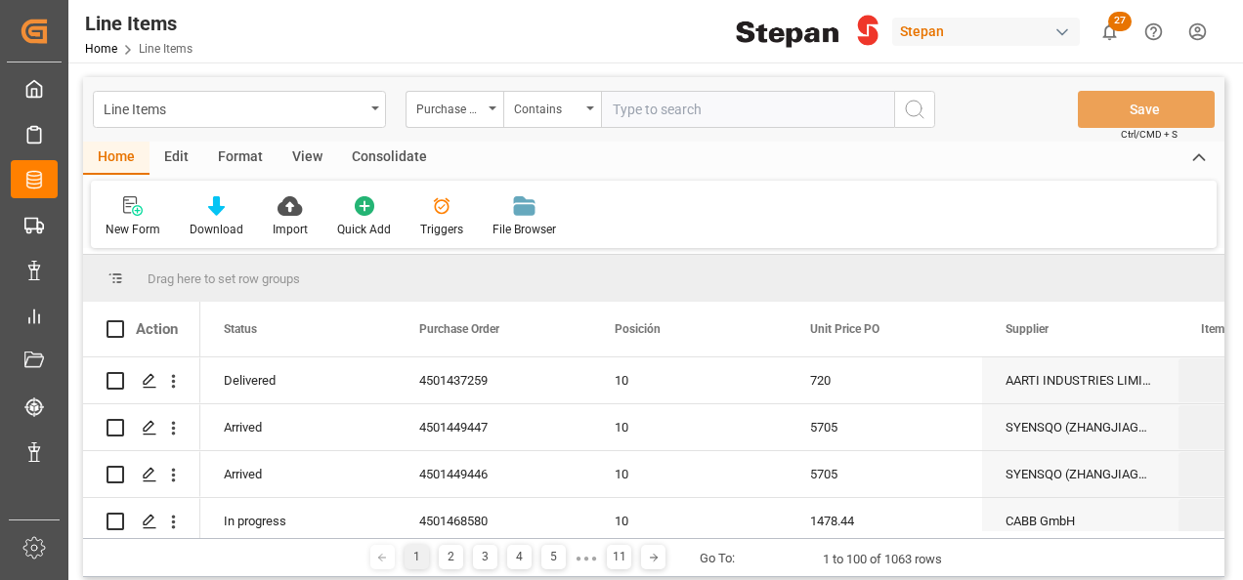
paste input "4501462521,4501462519,4501462524,4501462525,4501462520,4501462522,4501462523"
type input "4501462521,4501462519,4501462524,4501462525,4501462520,4501462522,4501462523"
click at [909, 113] on circle "search button" at bounding box center [914, 109] width 16 height 16
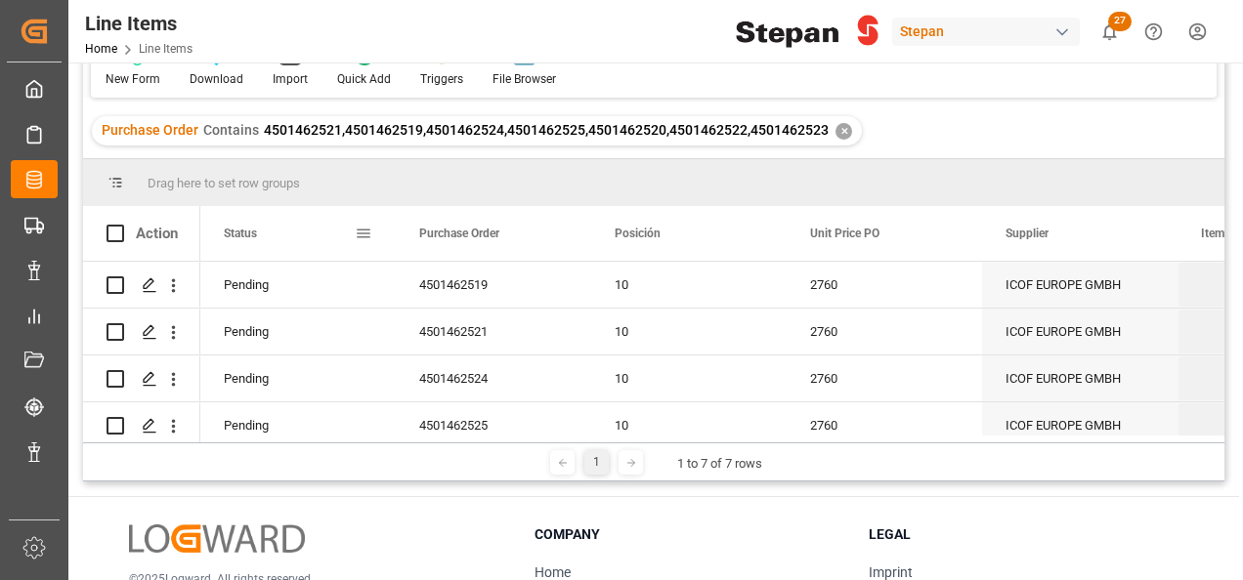
scroll to position [195, 0]
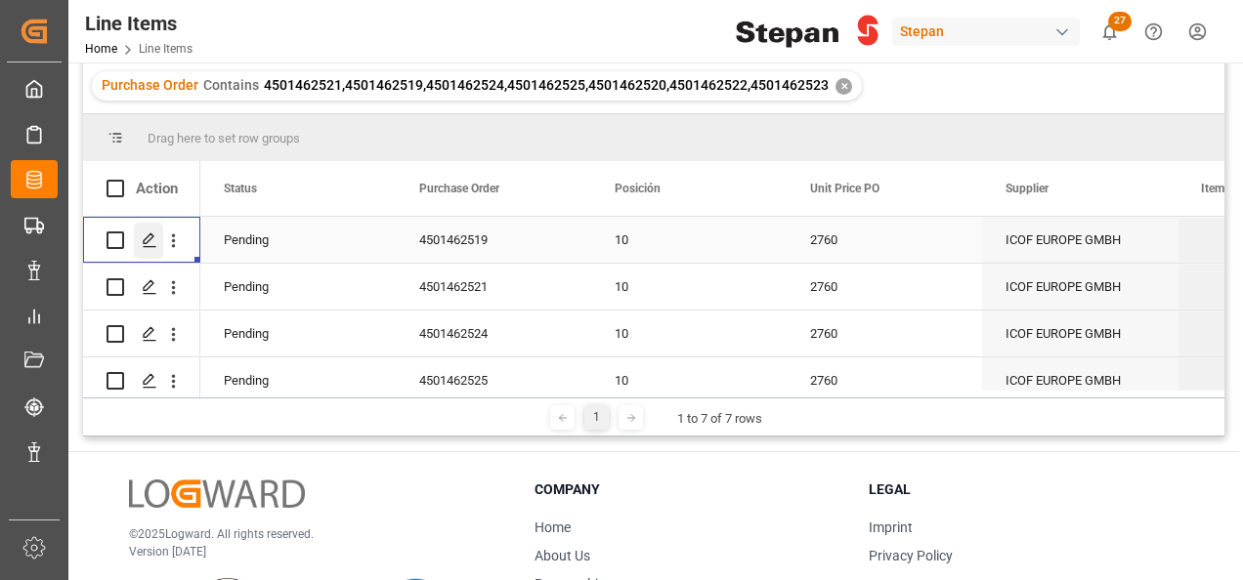
click at [145, 235] on icon "Press SPACE to select this row." at bounding box center [150, 241] width 16 height 16
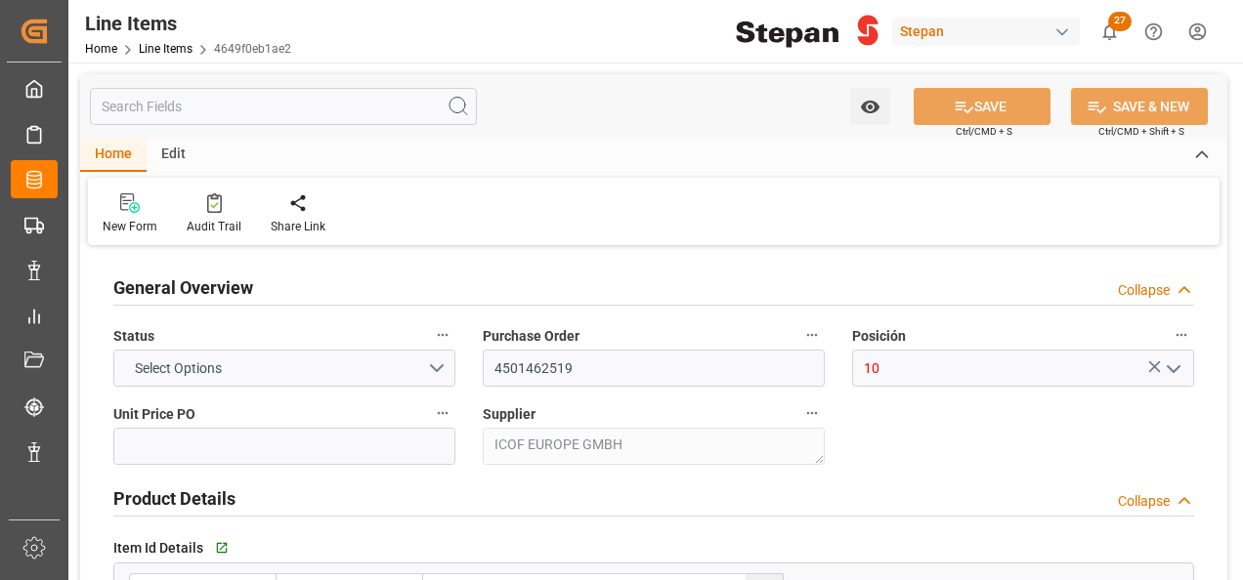
type input "2760"
type input "12352104"
type input "20000"
type input "19800"
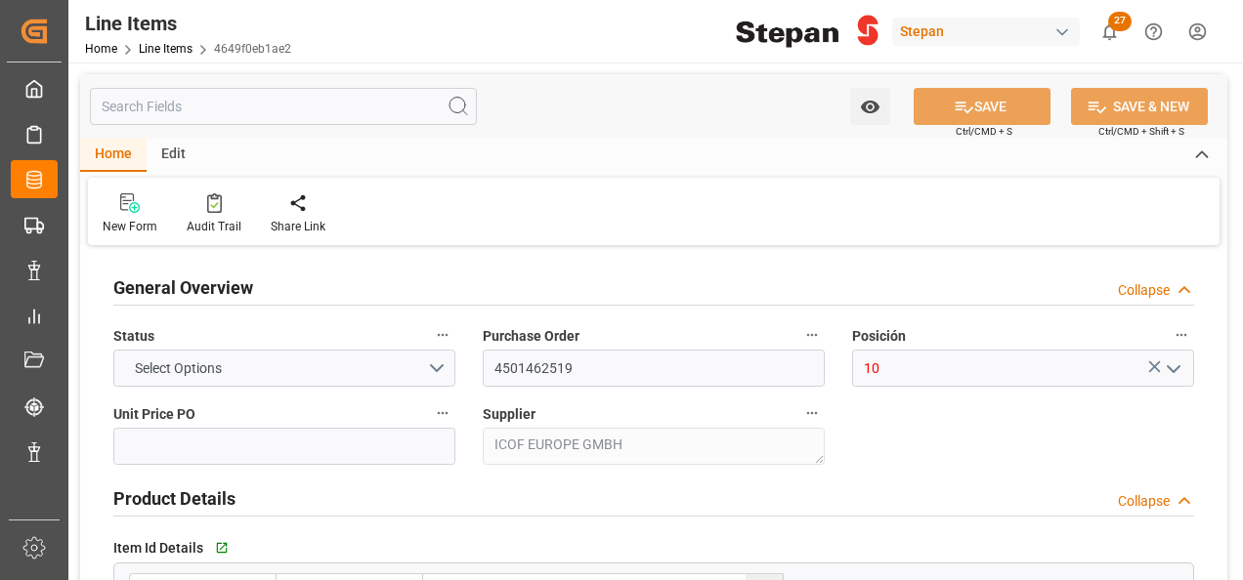
type input "54648"
type input "[DATE]"
type input "14-08-2025 22:27"
type input "19-05-2025 19:40"
type input "[DATE]"
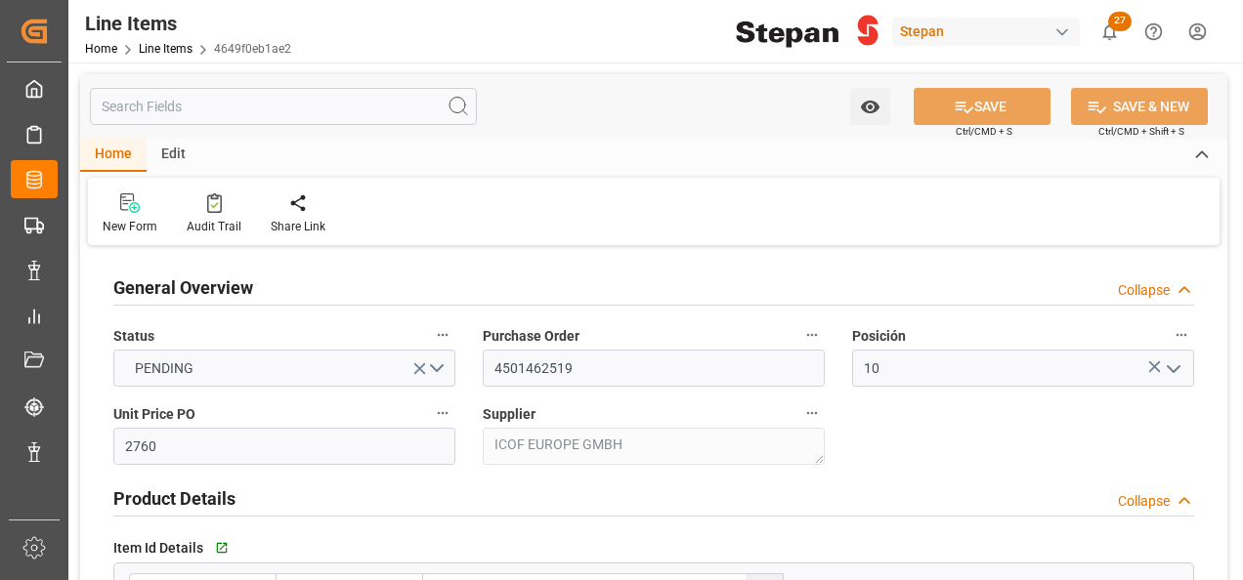
type input "[DATE]"
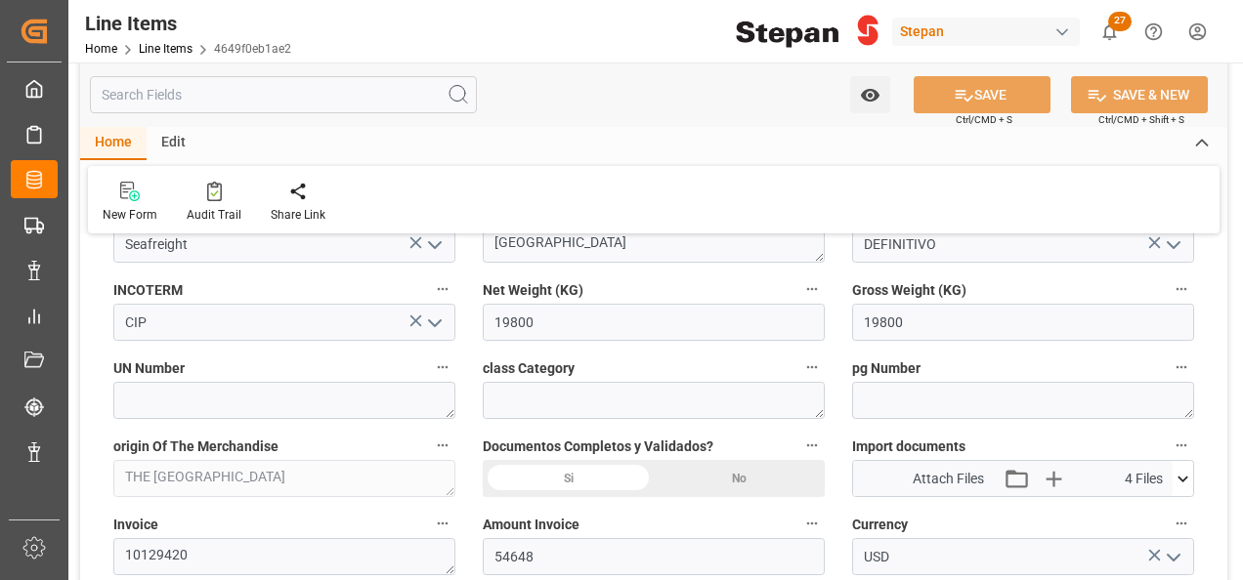
scroll to position [977, 0]
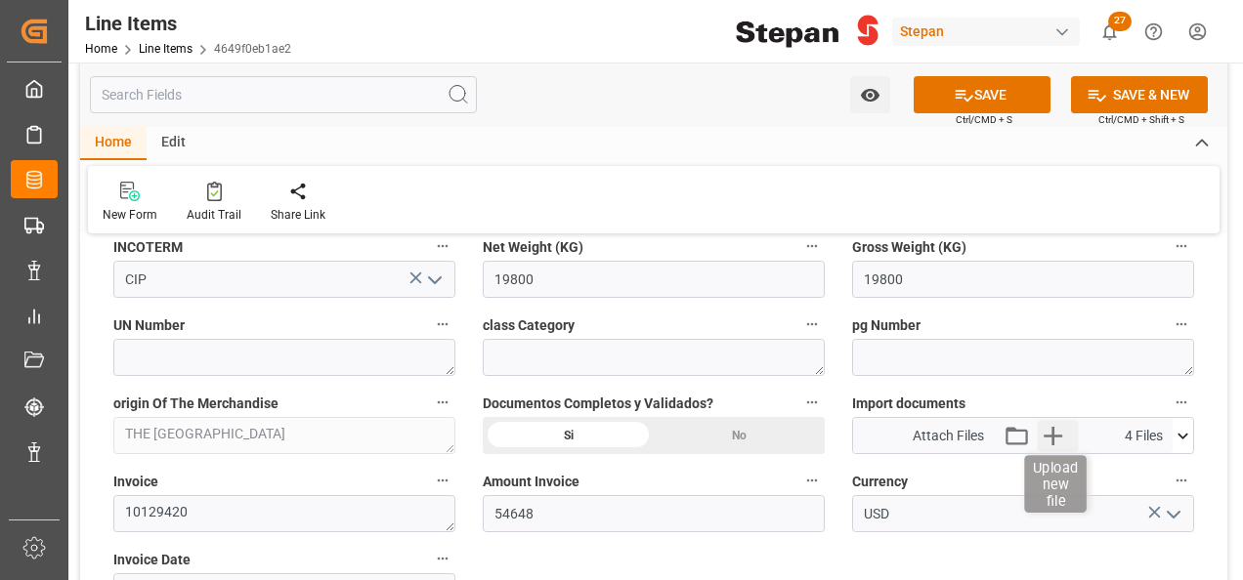
click at [1042, 430] on icon "button" at bounding box center [1053, 435] width 31 height 31
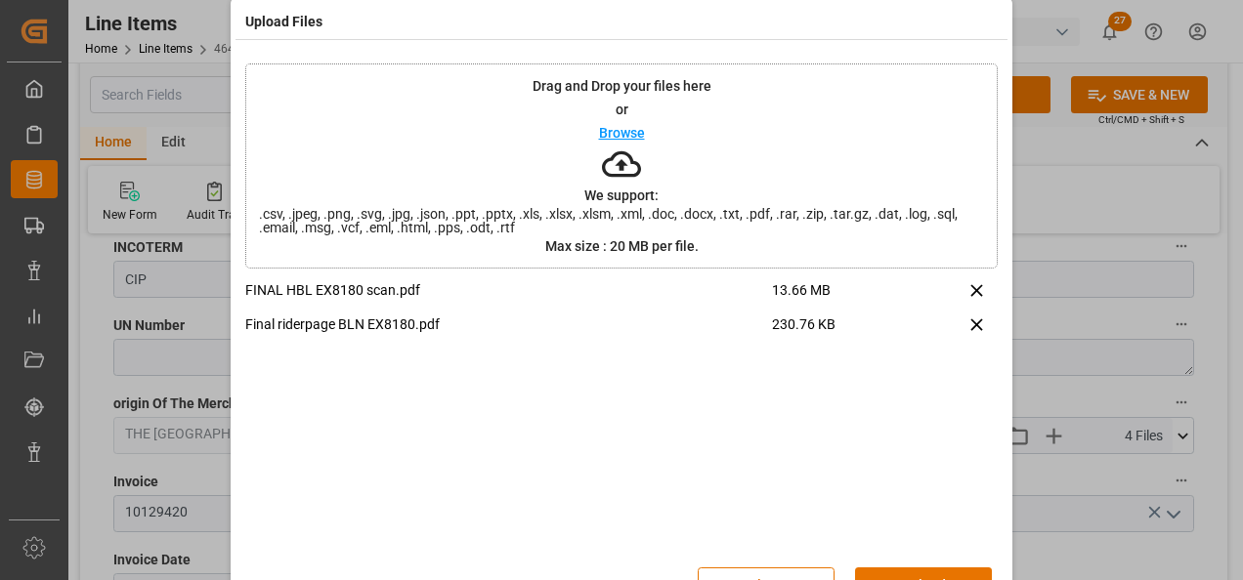
scroll to position [77, 0]
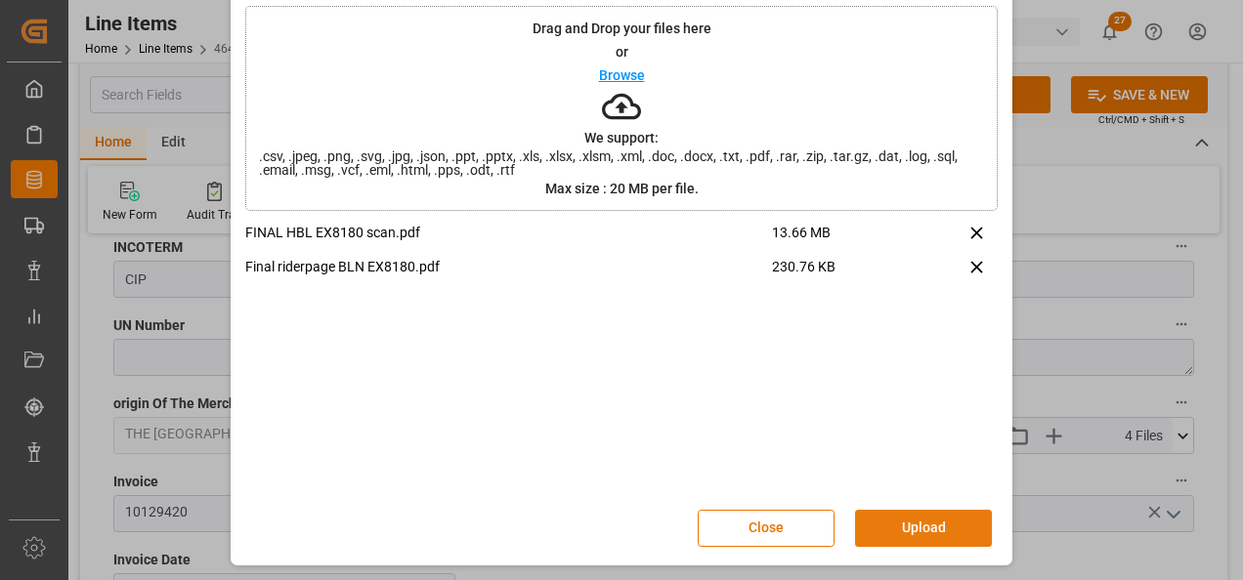
click at [897, 530] on button "Upload" at bounding box center [923, 528] width 137 height 37
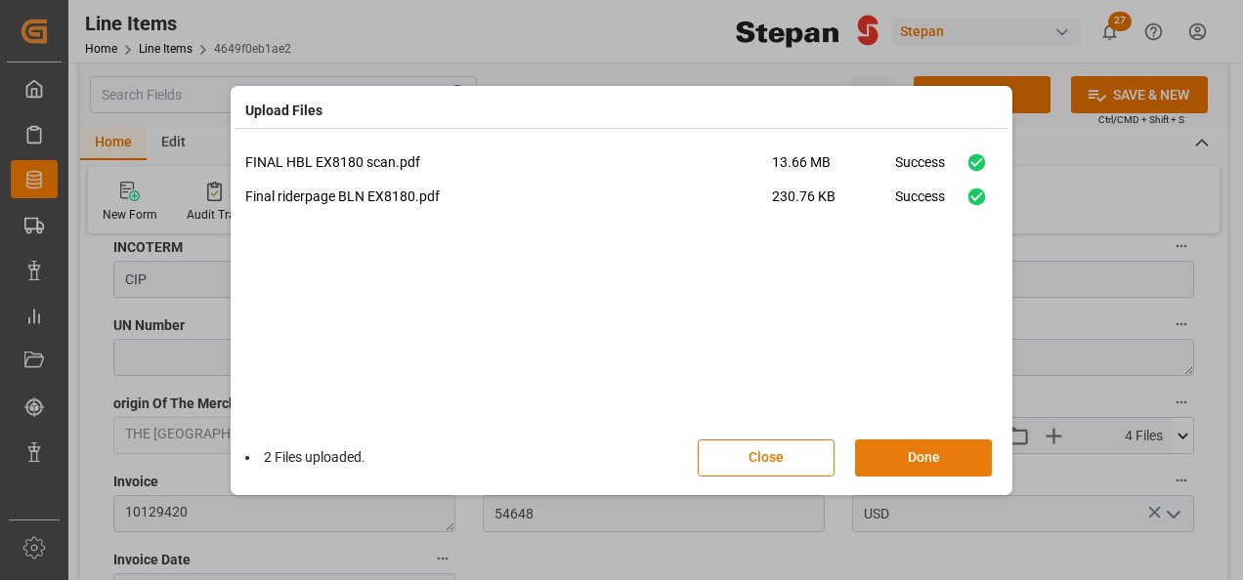
click at [943, 461] on button "Done" at bounding box center [923, 458] width 137 height 37
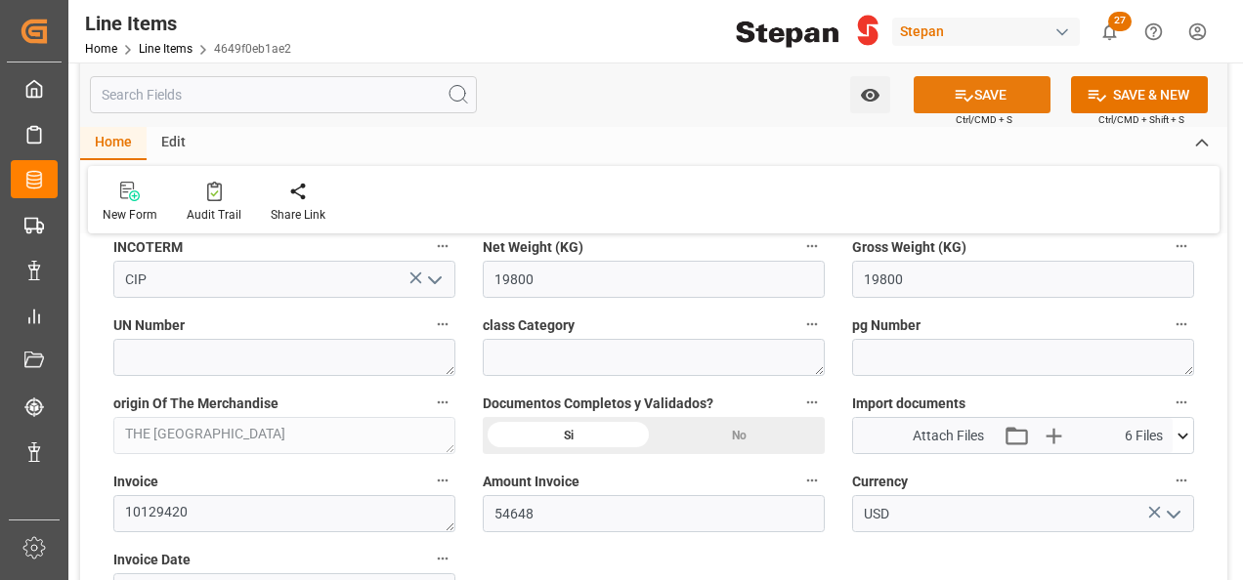
click at [968, 94] on icon at bounding box center [964, 95] width 21 height 21
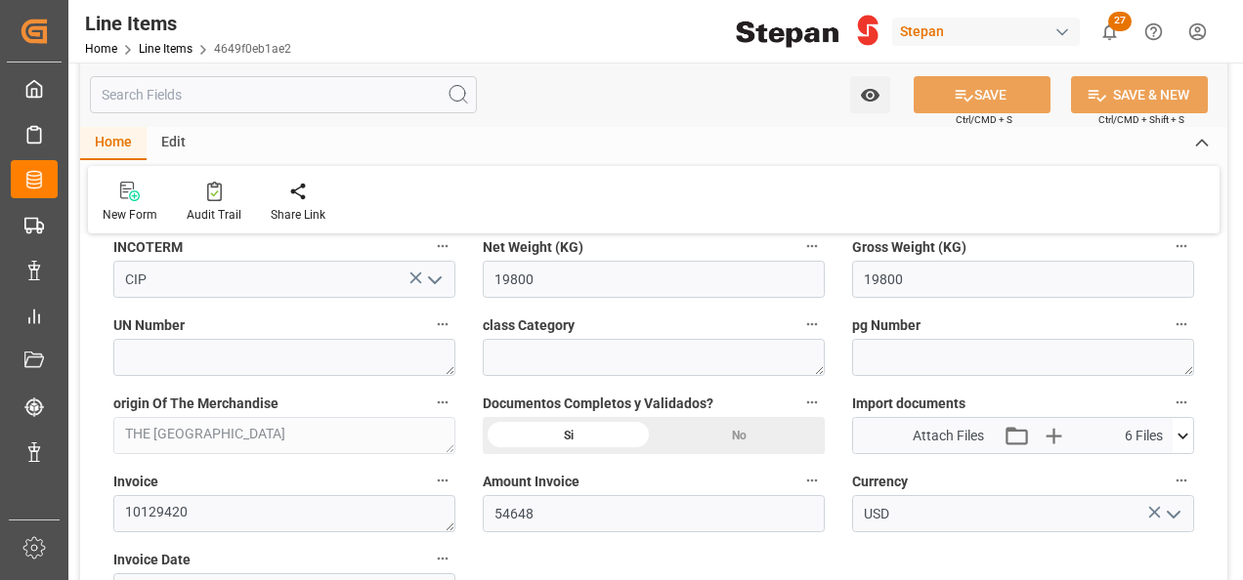
type input "18-08-2025 17:33"
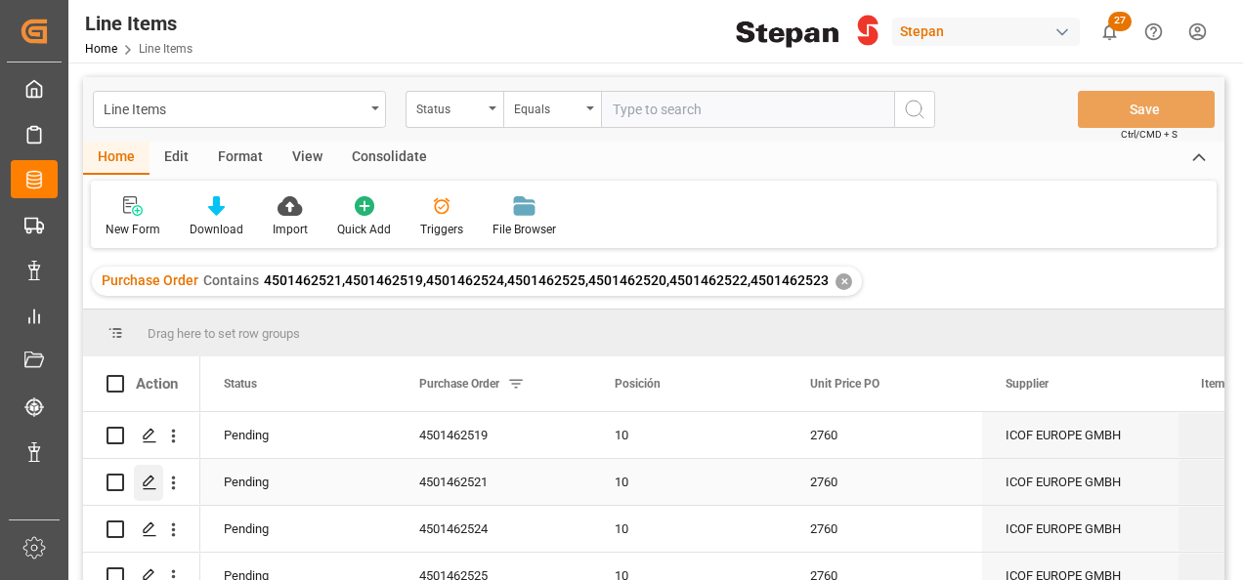
click at [148, 489] on line "Press SPACE to select this row." at bounding box center [150, 489] width 12 height 0
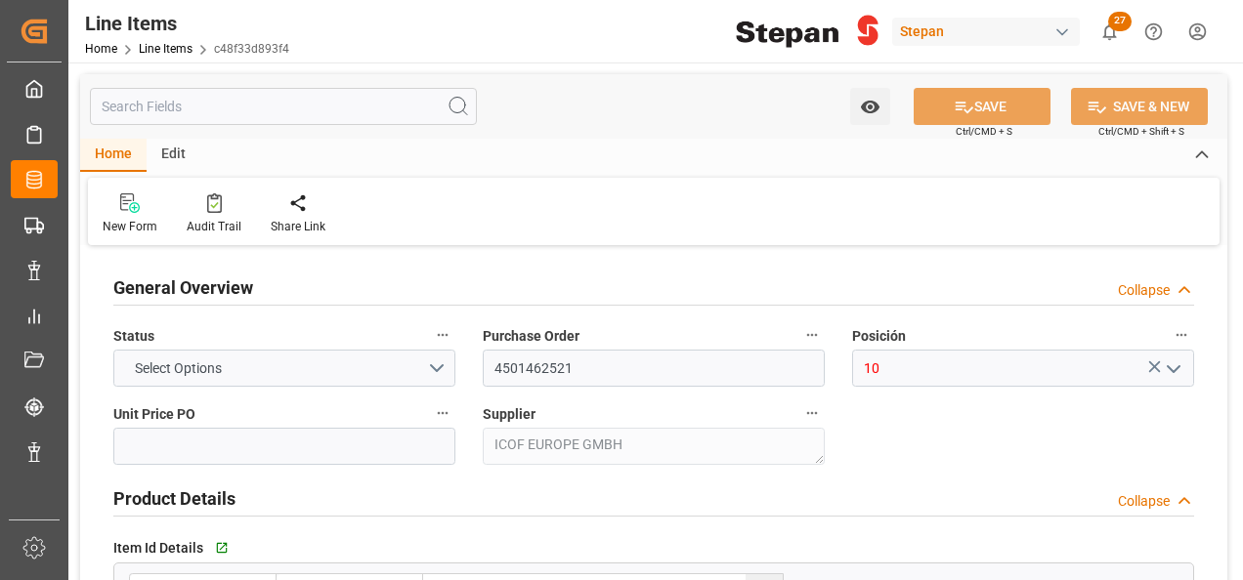
type input "2760"
type input "12352104"
type input "20000"
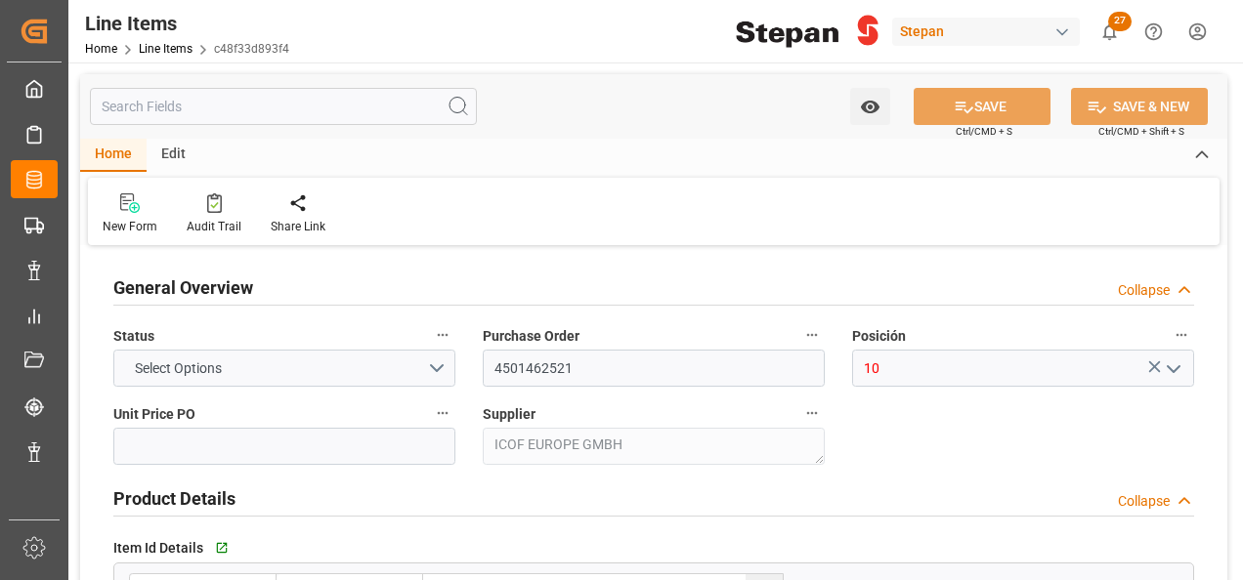
type input "55200"
type input "[DATE]"
type input "14-08-2025 22:26"
type input "19-05-2025 19:40"
type input "[DATE]"
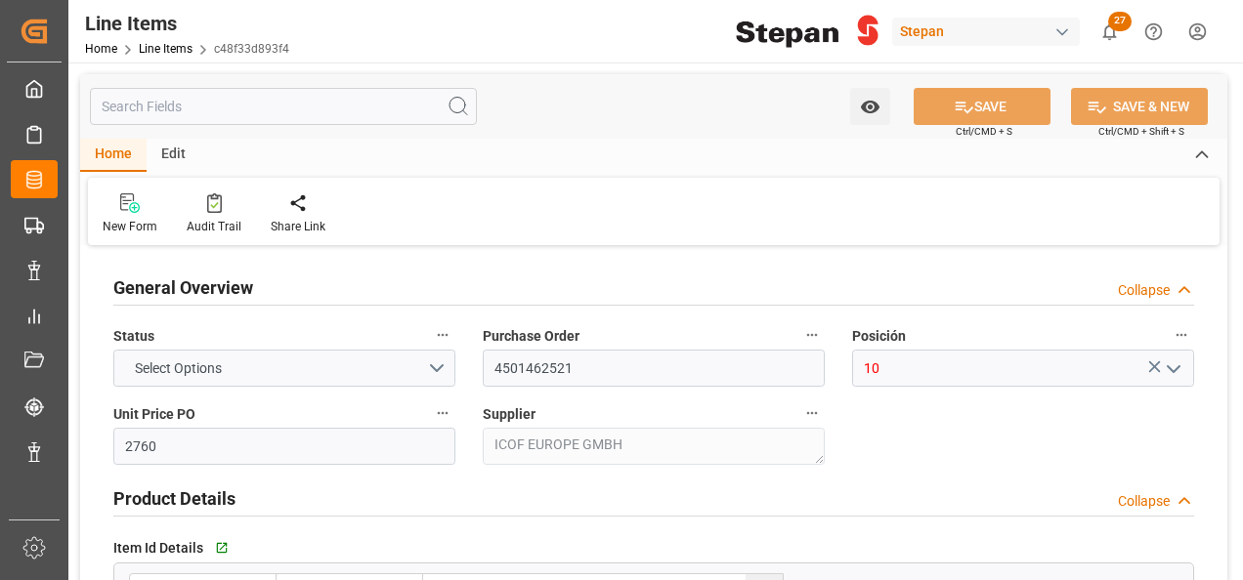
type input "[DATE]"
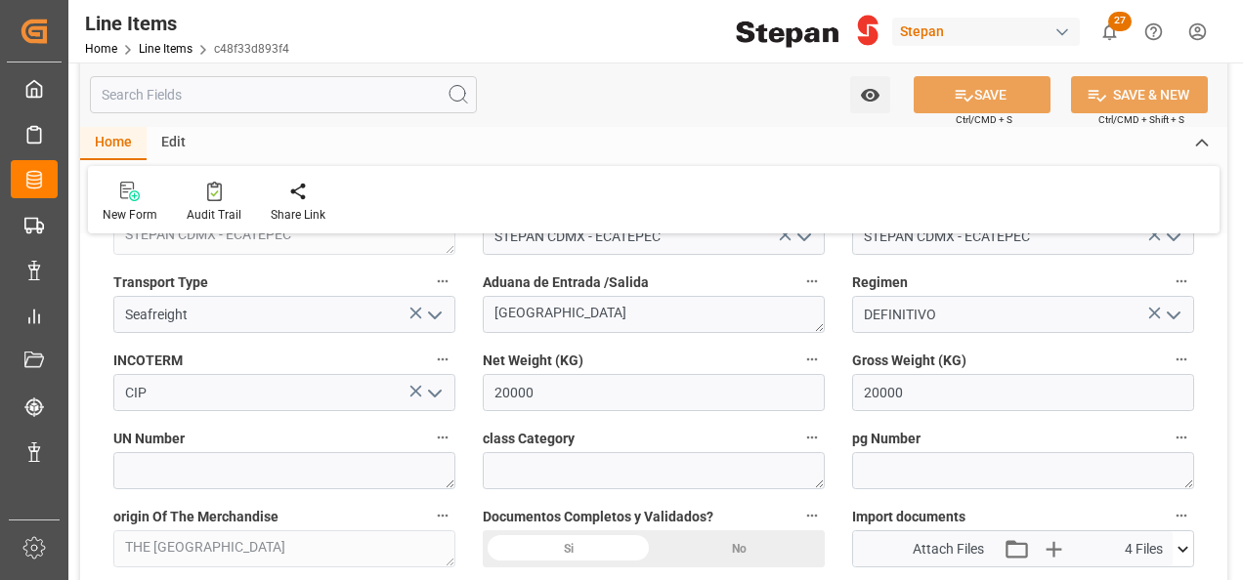
scroll to position [1075, 0]
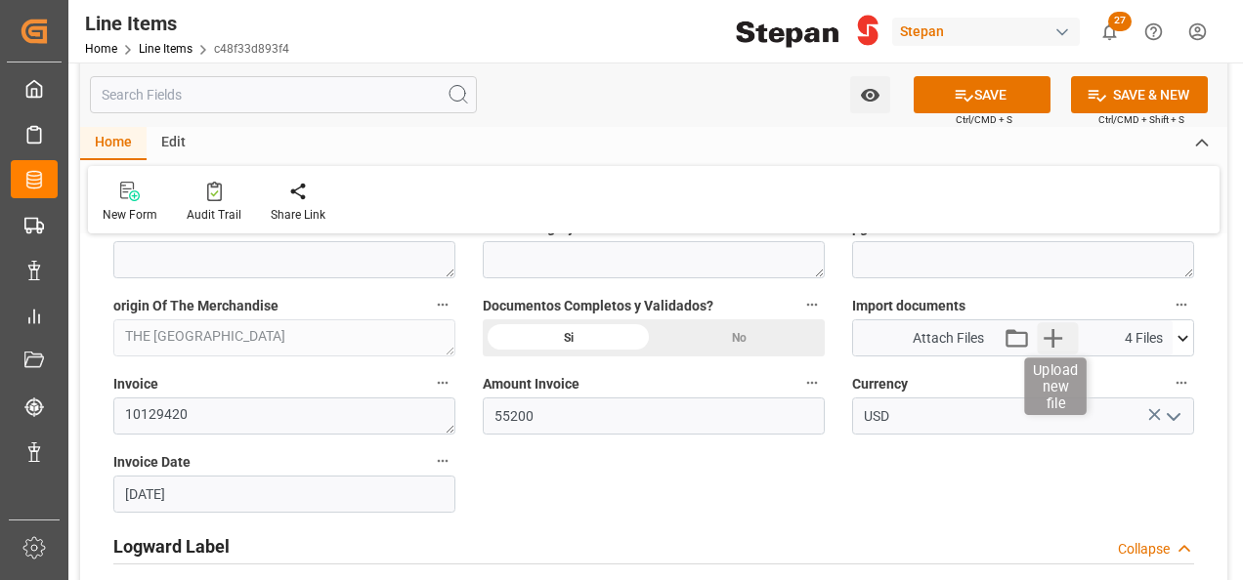
click at [1049, 332] on icon "button" at bounding box center [1053, 337] width 31 height 31
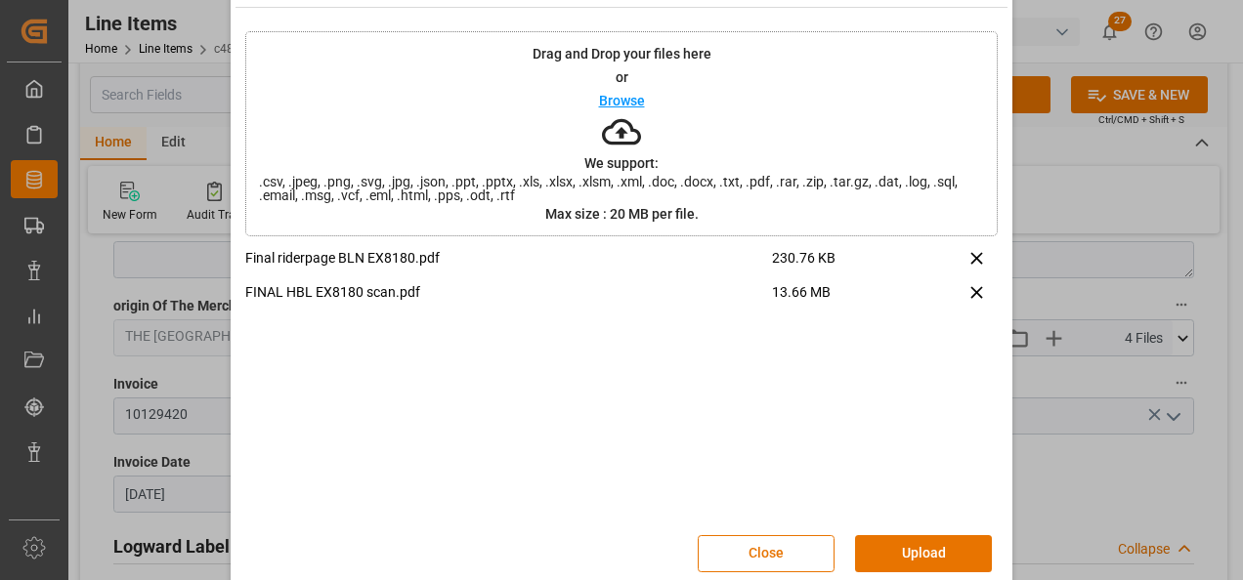
scroll to position [77, 0]
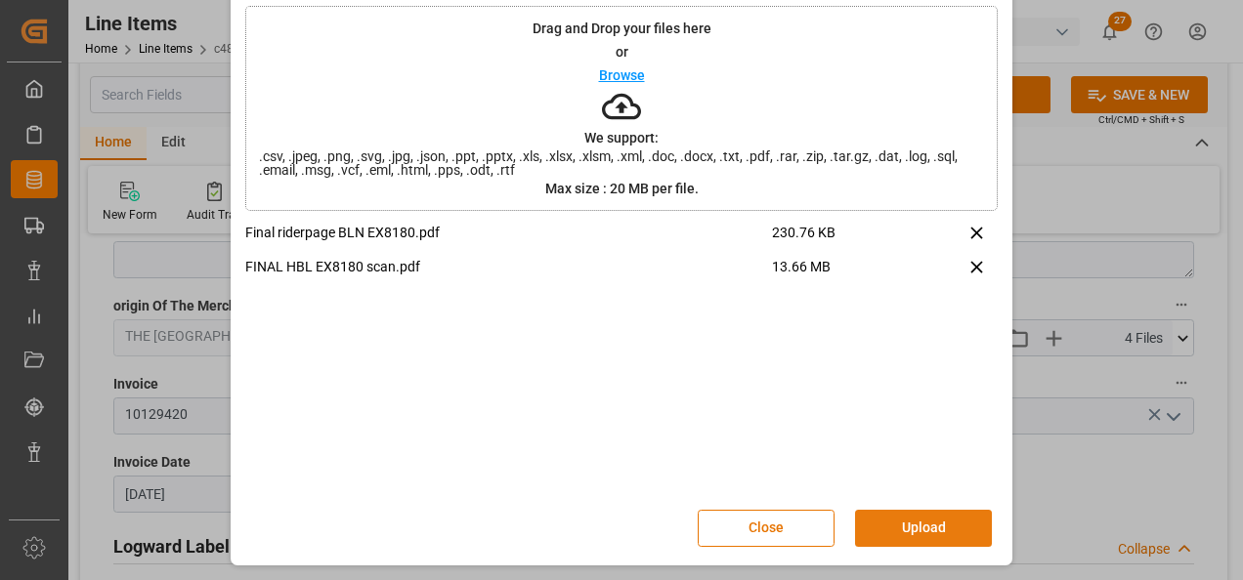
click at [925, 527] on button "Upload" at bounding box center [923, 528] width 137 height 37
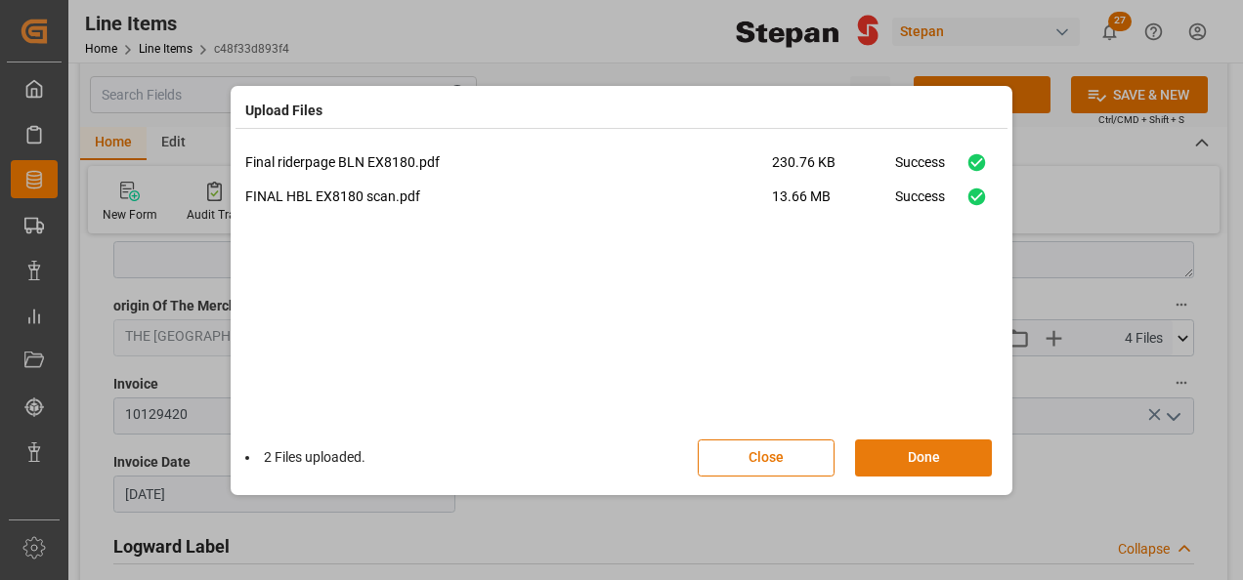
click at [938, 457] on button "Done" at bounding box center [923, 458] width 137 height 37
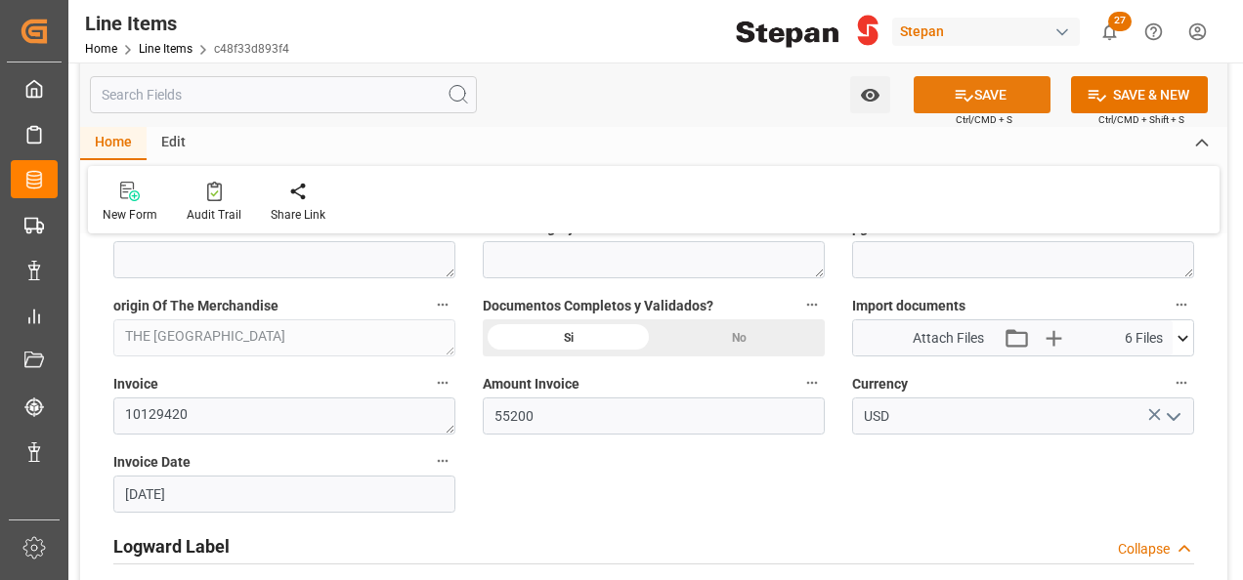
click at [971, 93] on button "SAVE" at bounding box center [981, 94] width 137 height 37
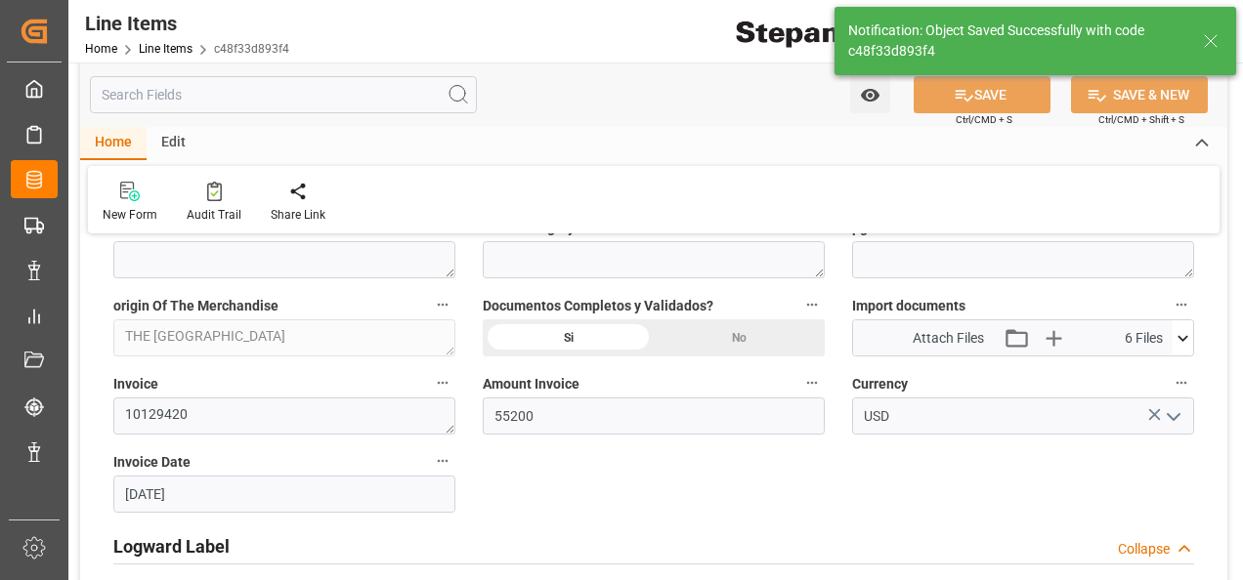
type input "18-08-2025 17:34"
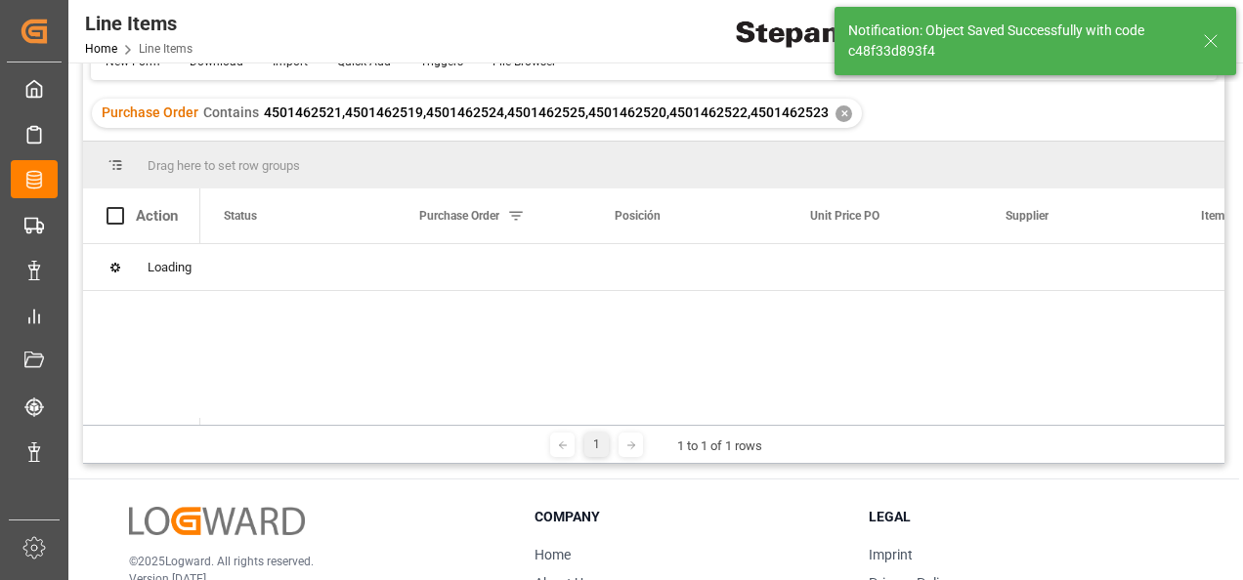
scroll to position [195, 0]
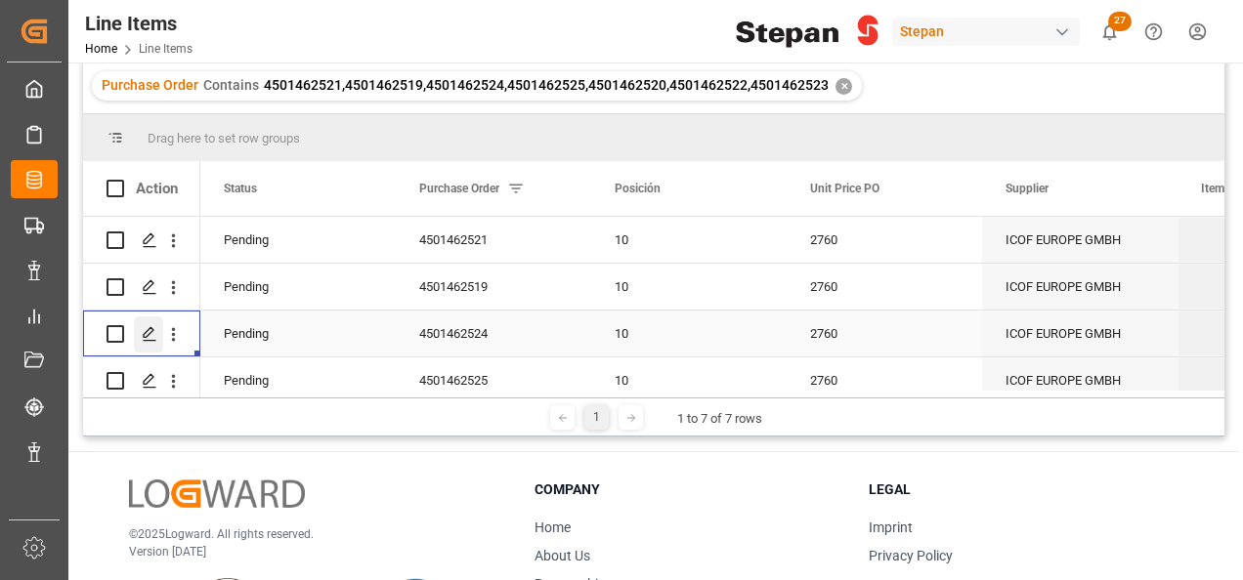
click at [145, 326] on icon "Press SPACE to select this row." at bounding box center [150, 334] width 16 height 16
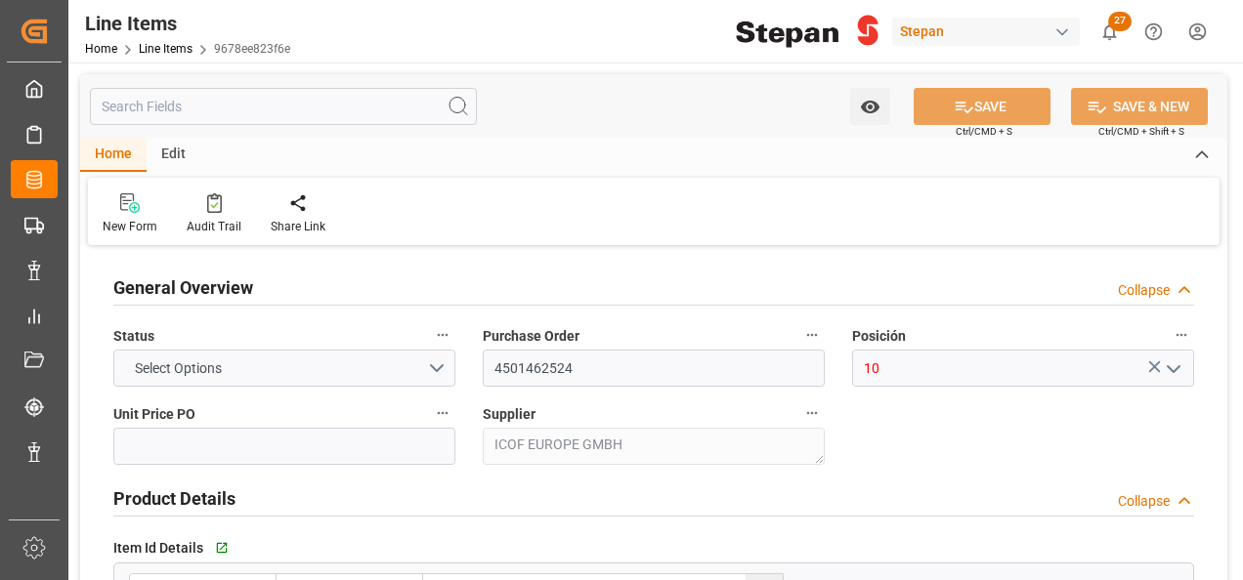
type input "2760"
type input "12352104"
type input "20000"
type input "19940"
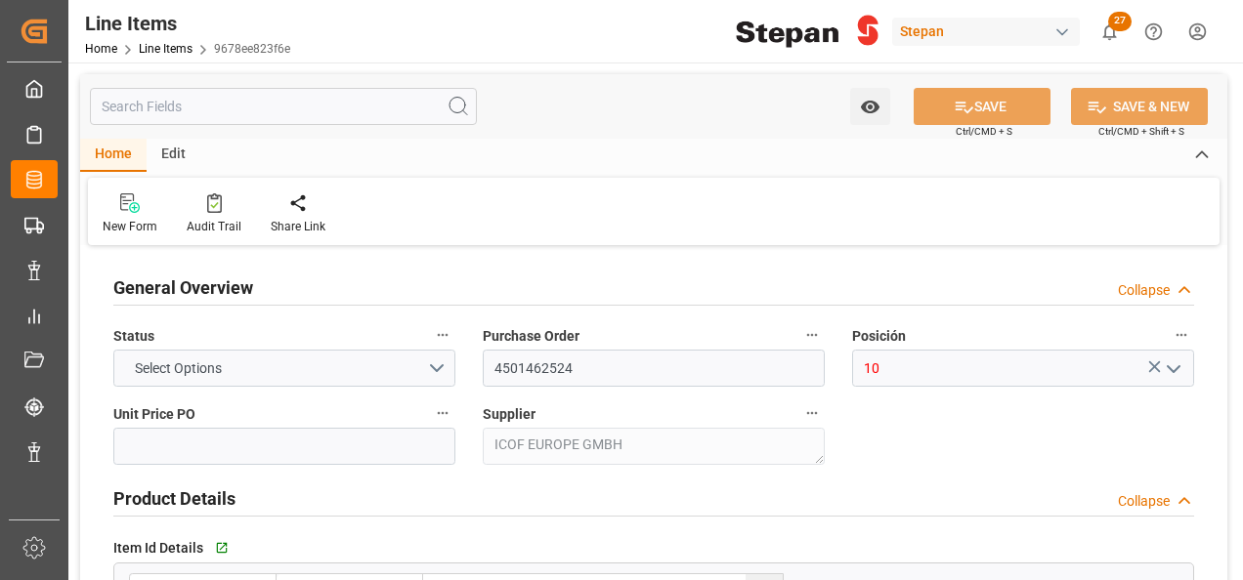
type input "55034.4"
type input "[DATE]"
type input "14-08-2025 22:25"
type input "19-05-2025 19:40"
type input "12-06-2025"
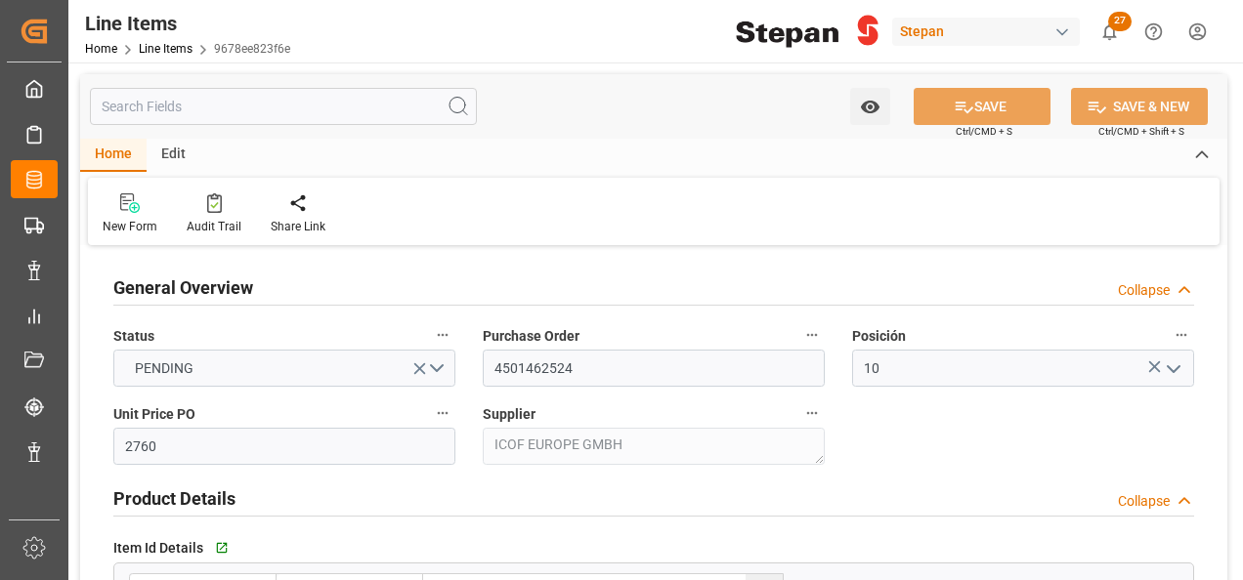
type input "04-08-2025"
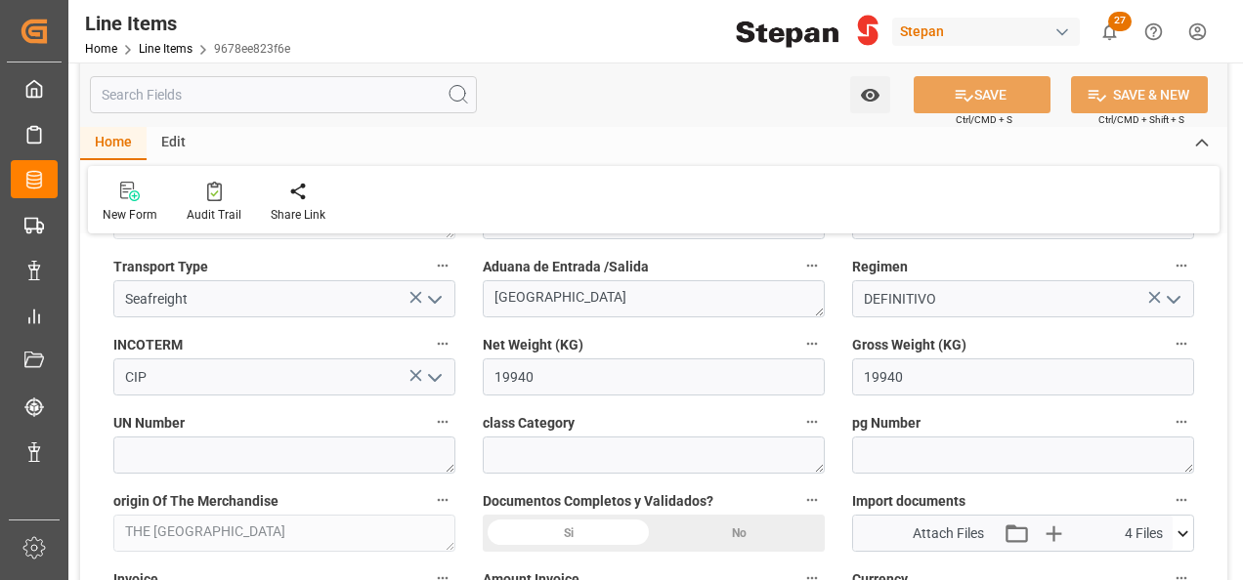
scroll to position [1075, 0]
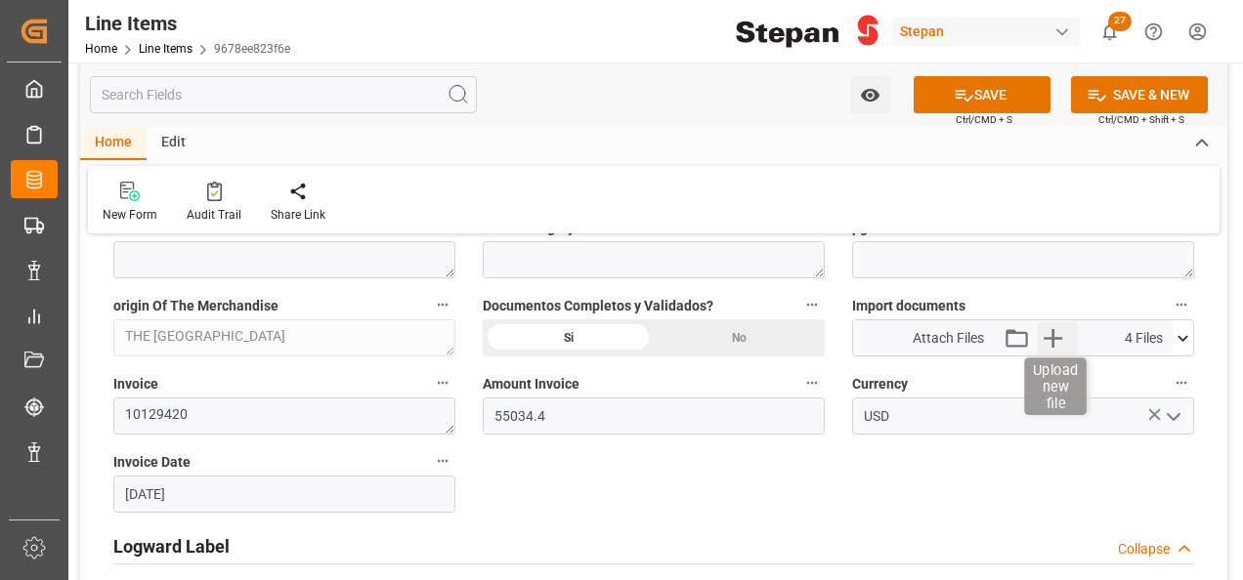
click at [1045, 334] on icon "button" at bounding box center [1053, 337] width 31 height 31
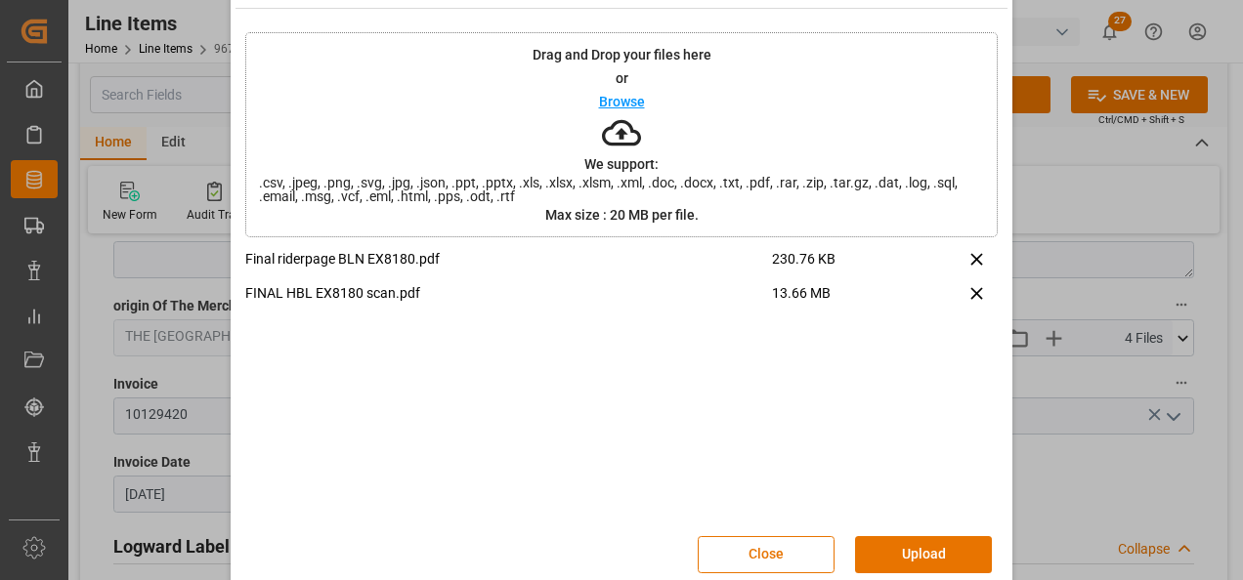
scroll to position [77, 0]
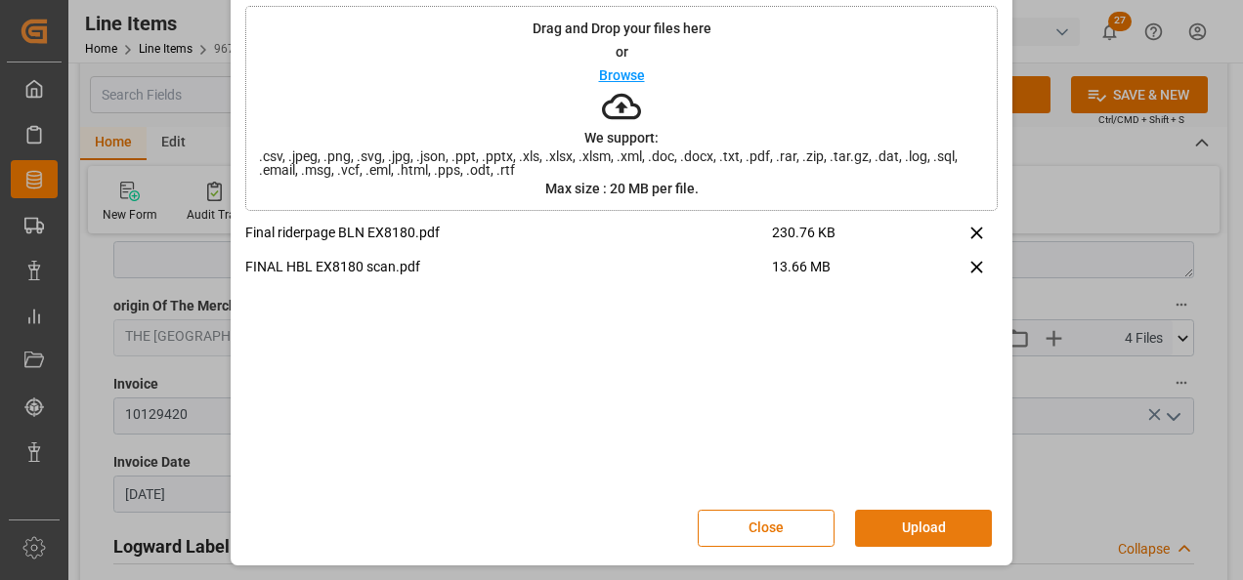
click at [940, 518] on button "Upload" at bounding box center [923, 528] width 137 height 37
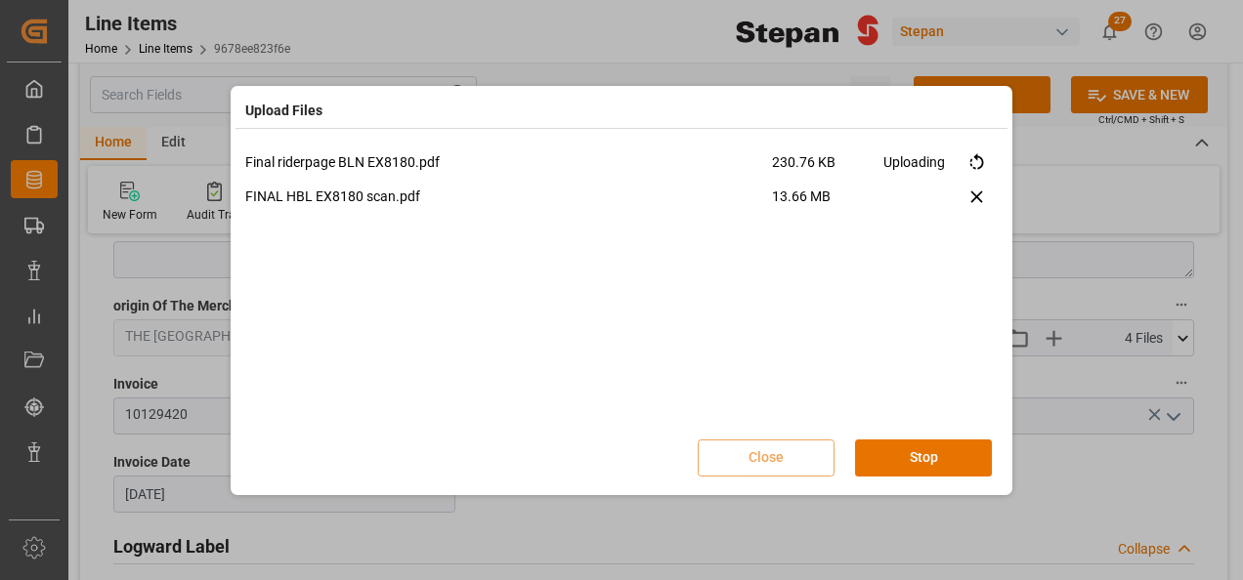
scroll to position [0, 0]
click at [915, 446] on button "Done" at bounding box center [923, 458] width 137 height 37
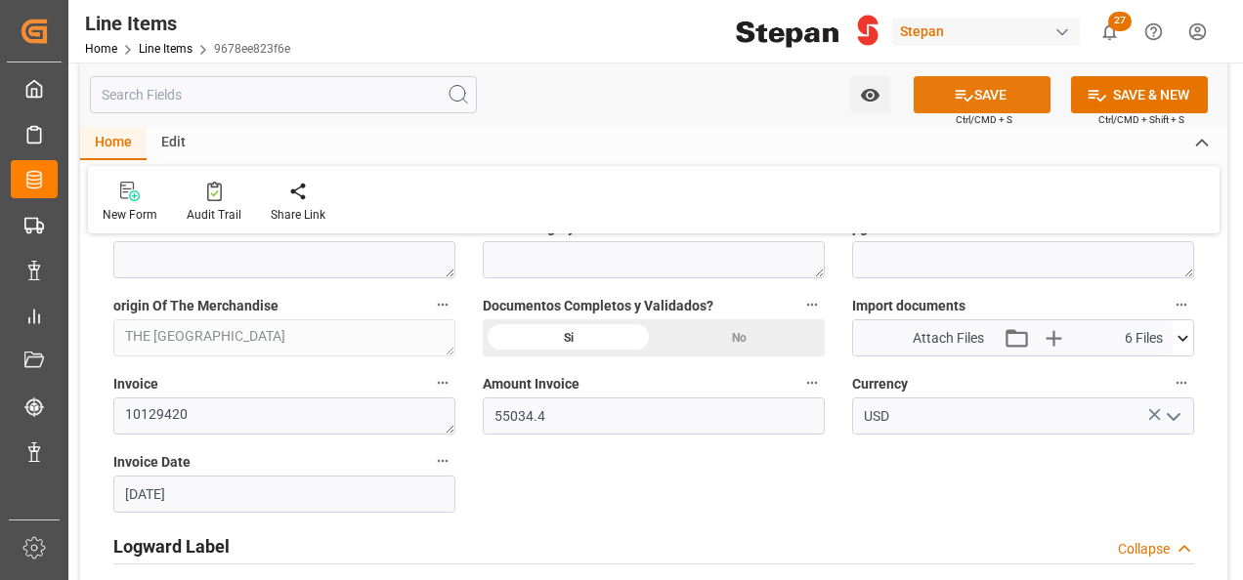
click at [1001, 89] on button "SAVE" at bounding box center [981, 94] width 137 height 37
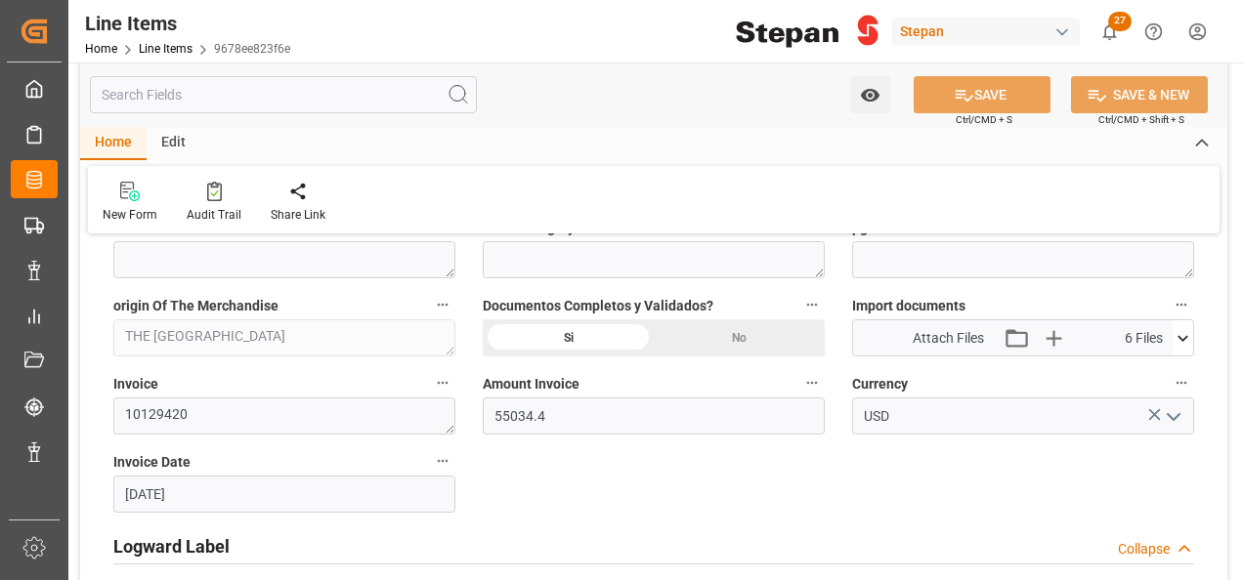
type input "18-08-2025 17:35"
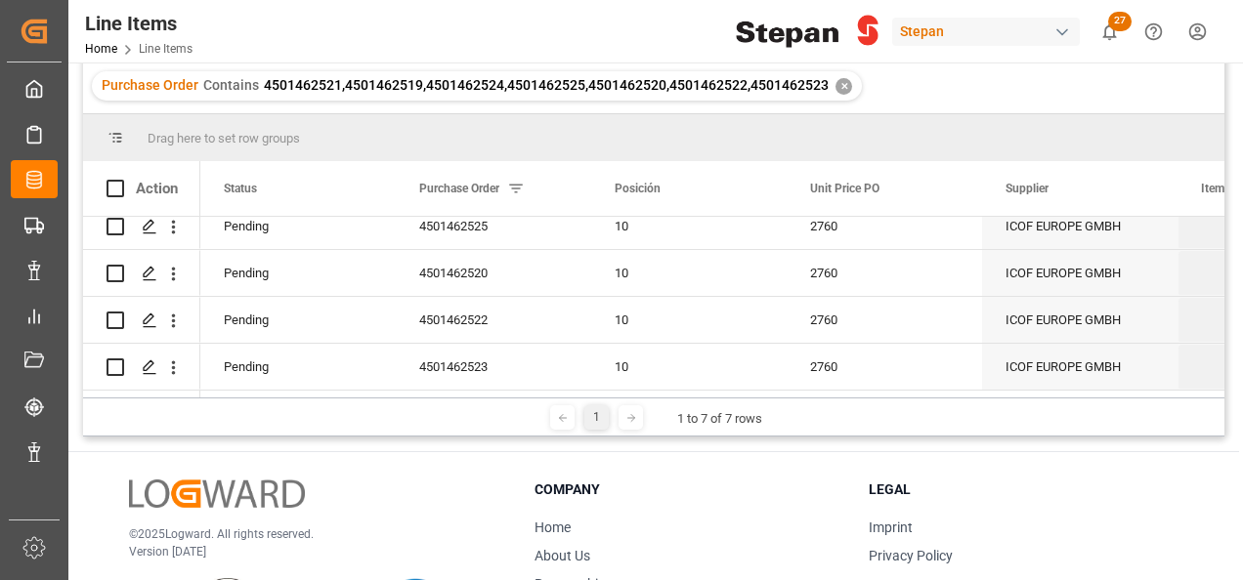
scroll to position [160, 0]
click at [148, 224] on icon "Press SPACE to select this row." at bounding box center [150, 227] width 16 height 16
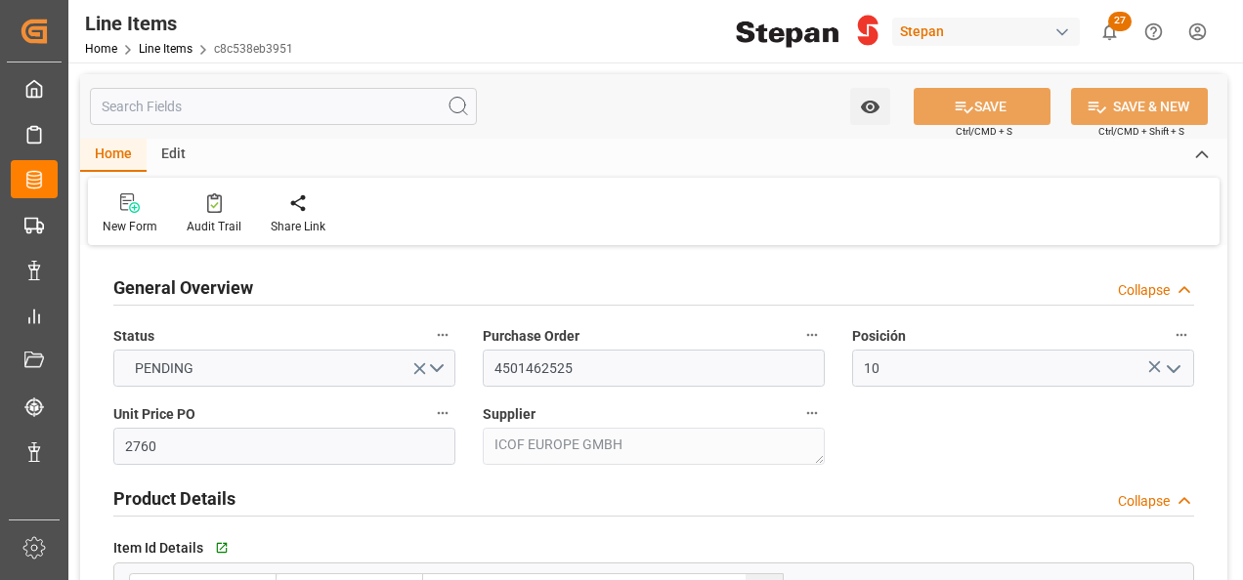
type input "[DATE]"
type input "14-08-2025 22:24"
type input "19-05-2025 19:40"
type input "13-06-2025"
type input "04-08-2025"
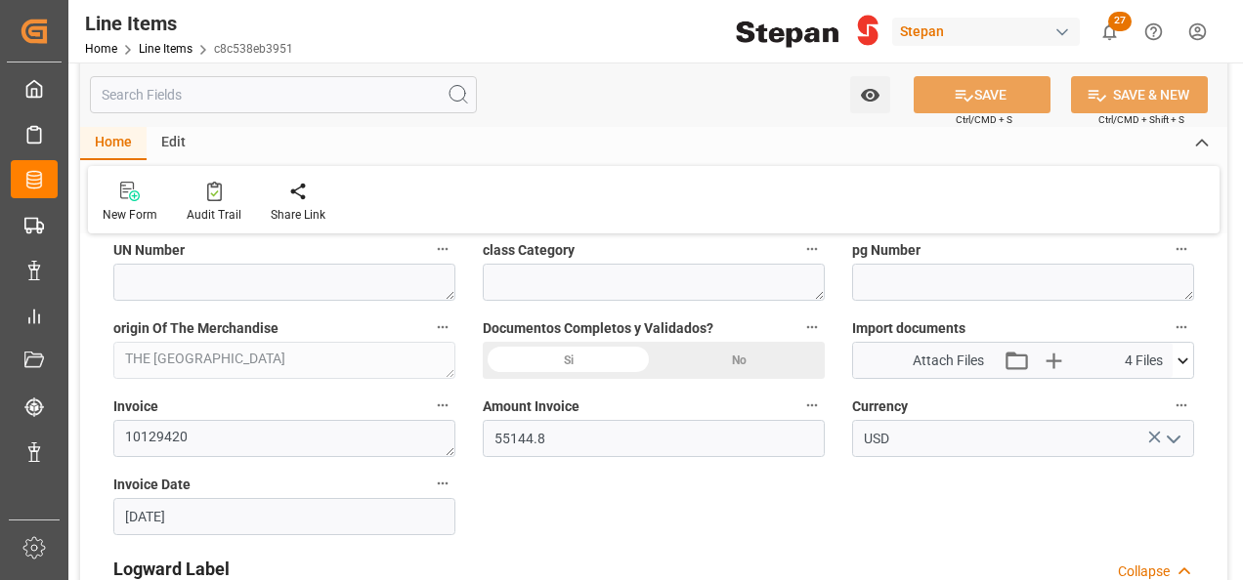
scroll to position [1075, 0]
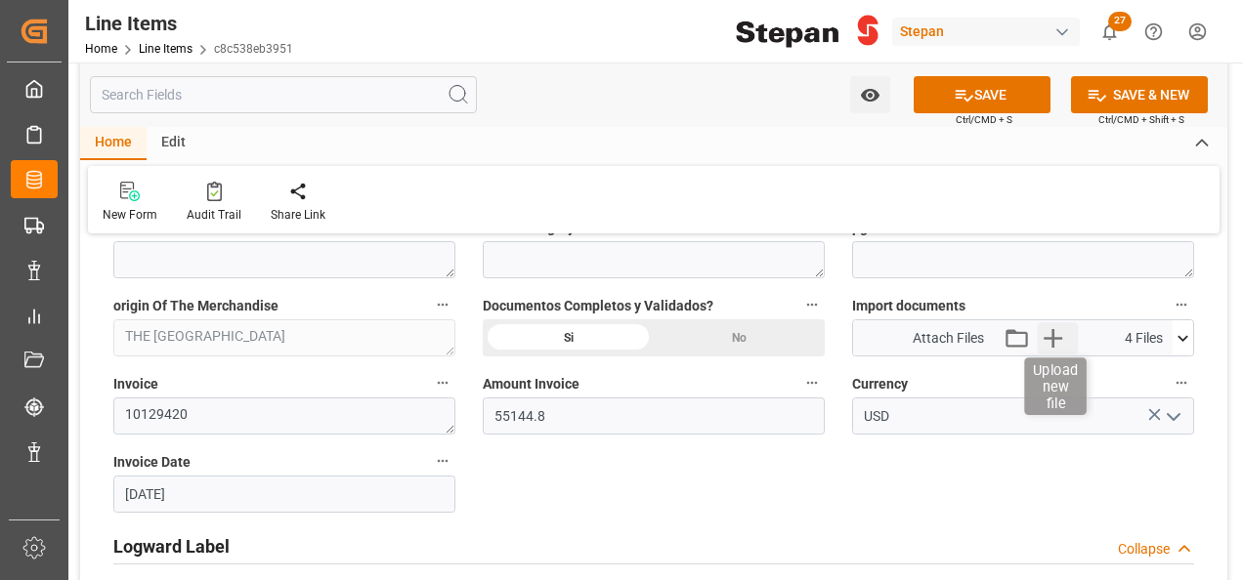
click at [1054, 329] on icon "button" at bounding box center [1053, 337] width 31 height 31
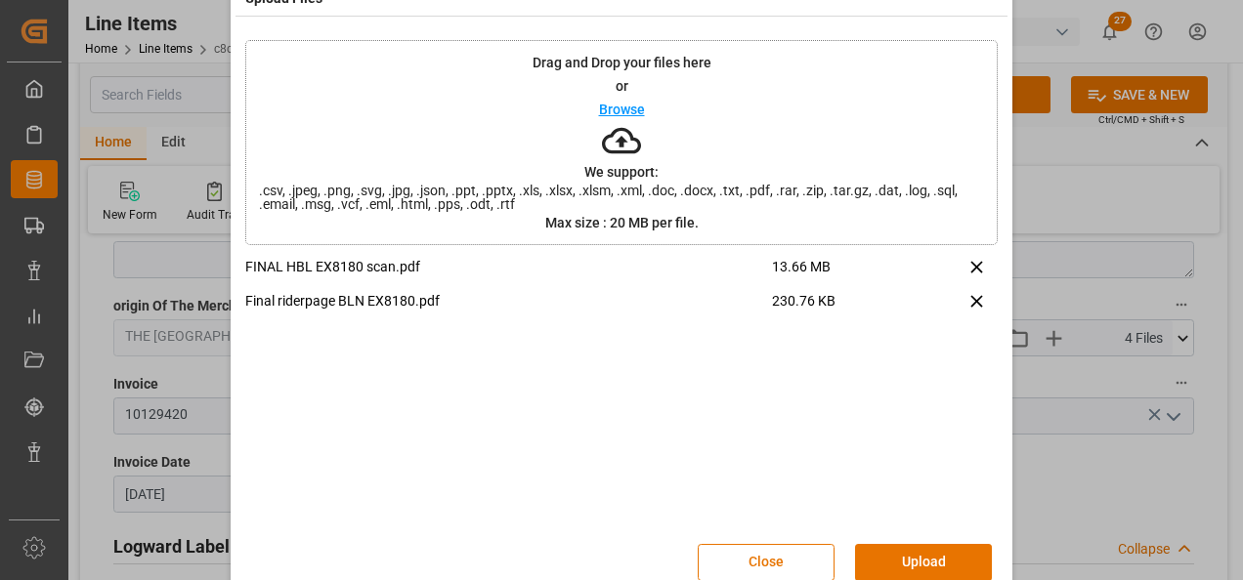
scroll to position [77, 0]
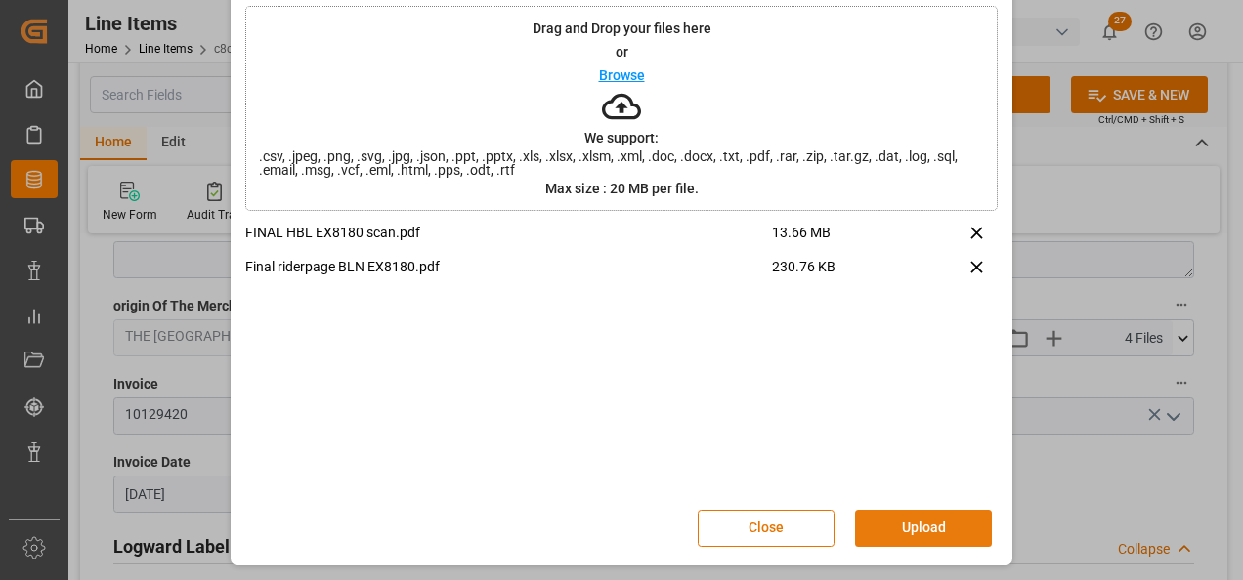
click at [934, 531] on button "Upload" at bounding box center [923, 528] width 137 height 37
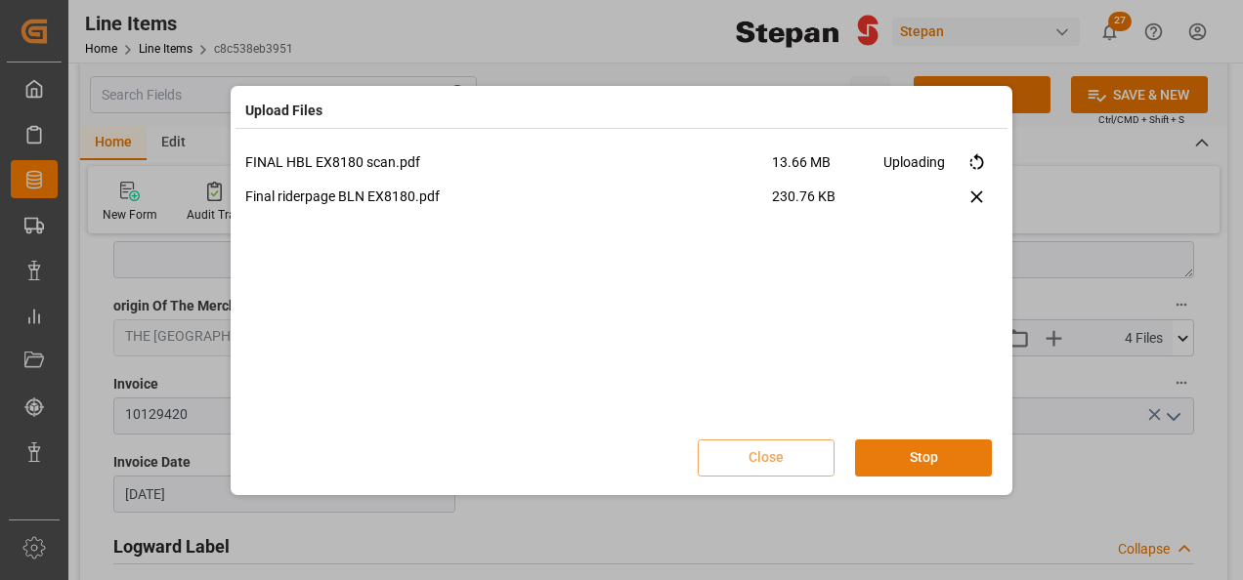
scroll to position [0, 0]
click at [919, 461] on button "Done" at bounding box center [923, 458] width 137 height 37
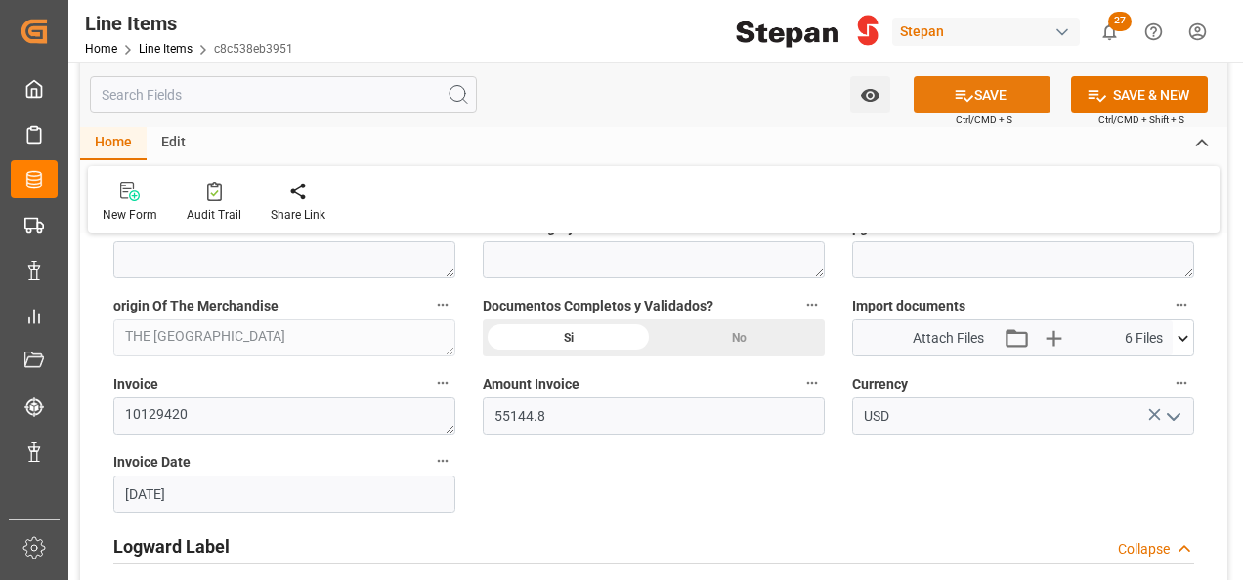
click at [993, 94] on button "SAVE" at bounding box center [981, 94] width 137 height 37
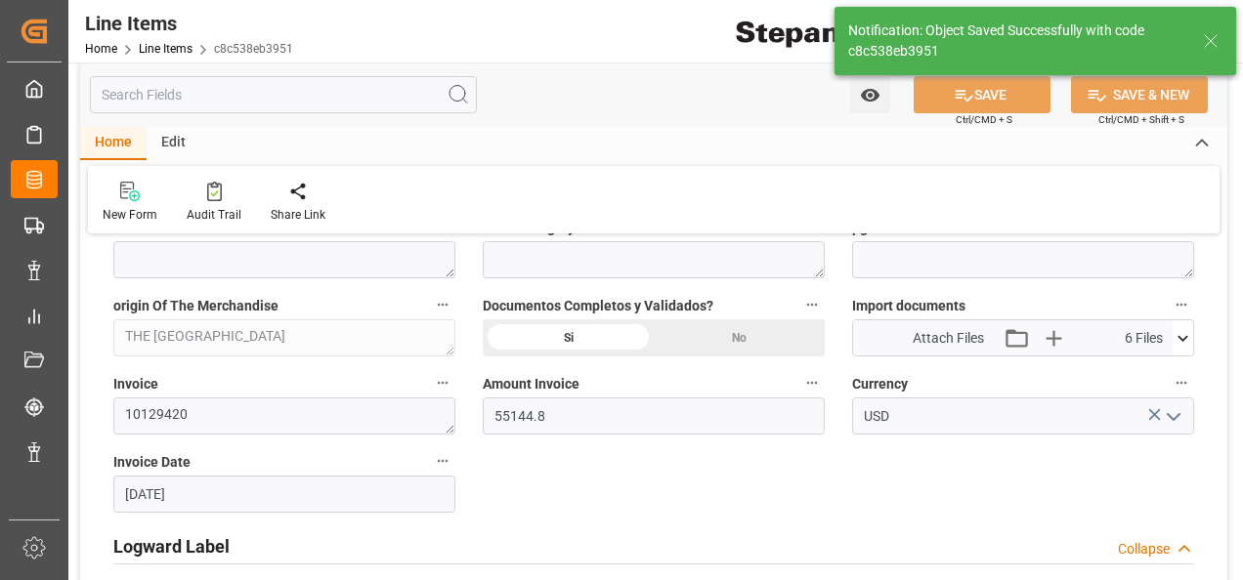
type input "18-08-2025 17:36"
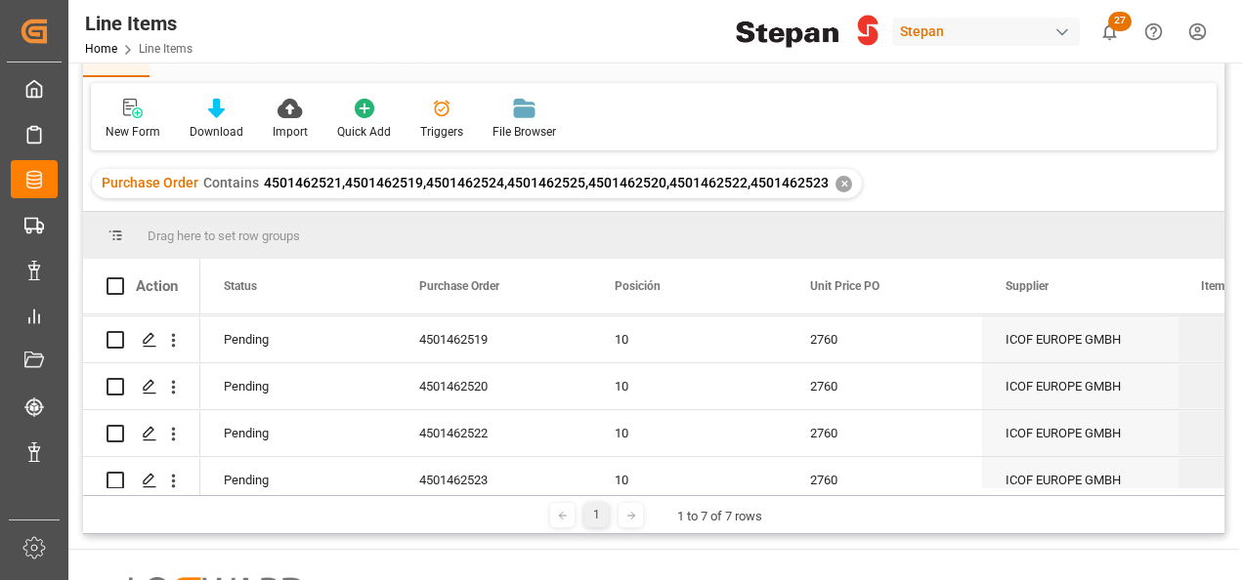
scroll to position [160, 0]
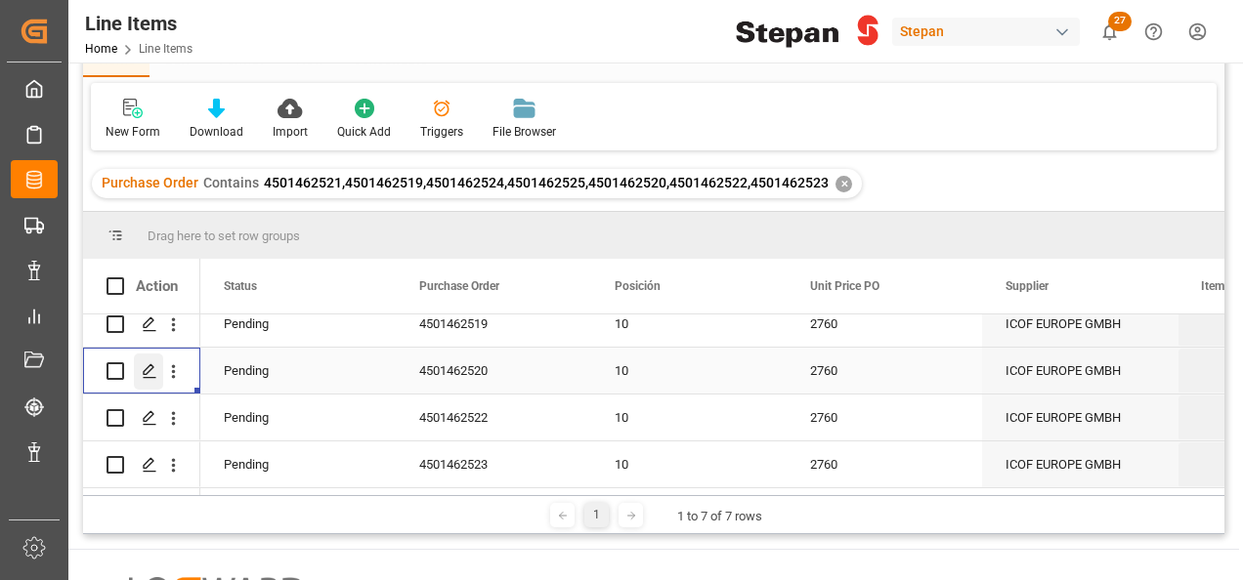
click at [143, 364] on icon "Press SPACE to select this row." at bounding box center [150, 371] width 16 height 16
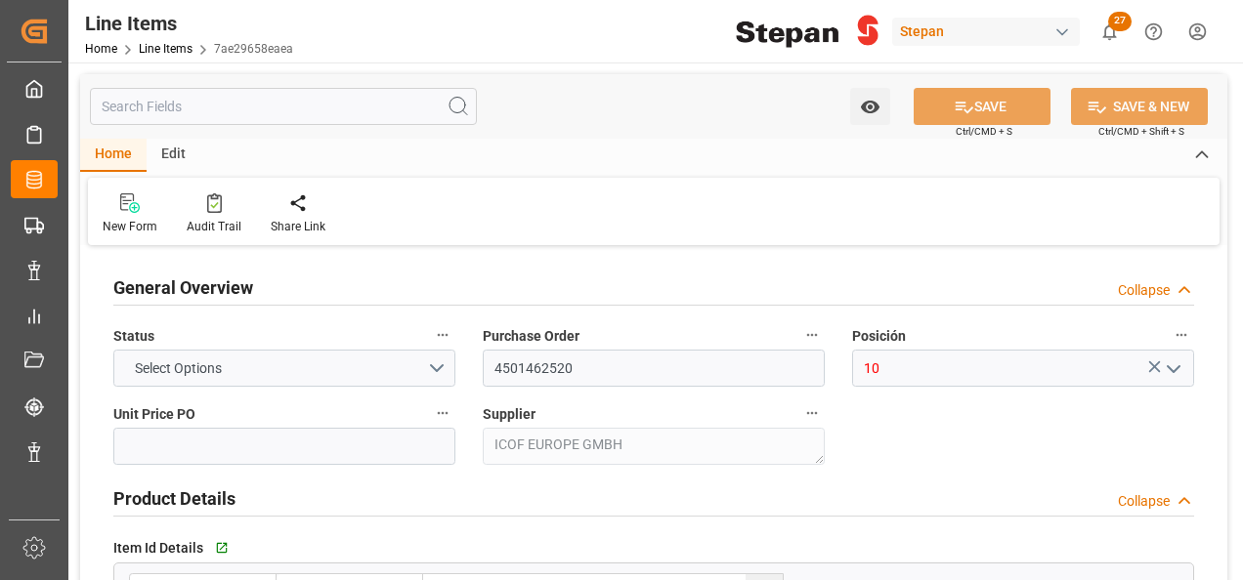
type input "2760"
type input "12352104"
type input "20000"
type input "19960"
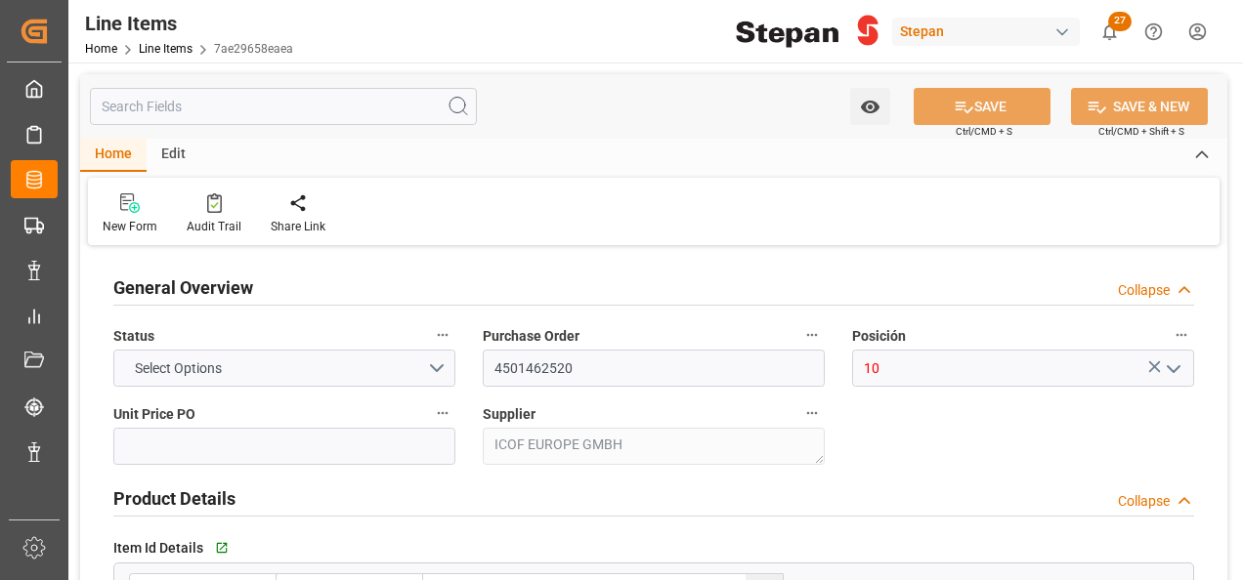
type input "55089.6"
type input "[DATE]"
type input "14-08-2025 22:23"
type input "19-05-2025 19:40"
type input "08-06-2025"
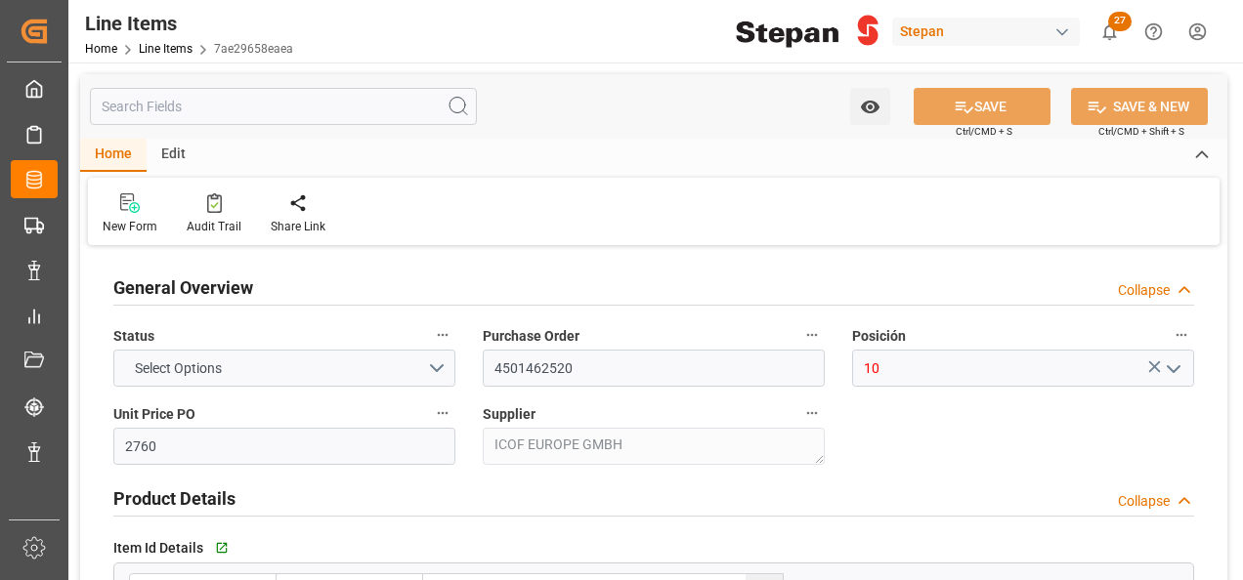
type input "04-08-2025"
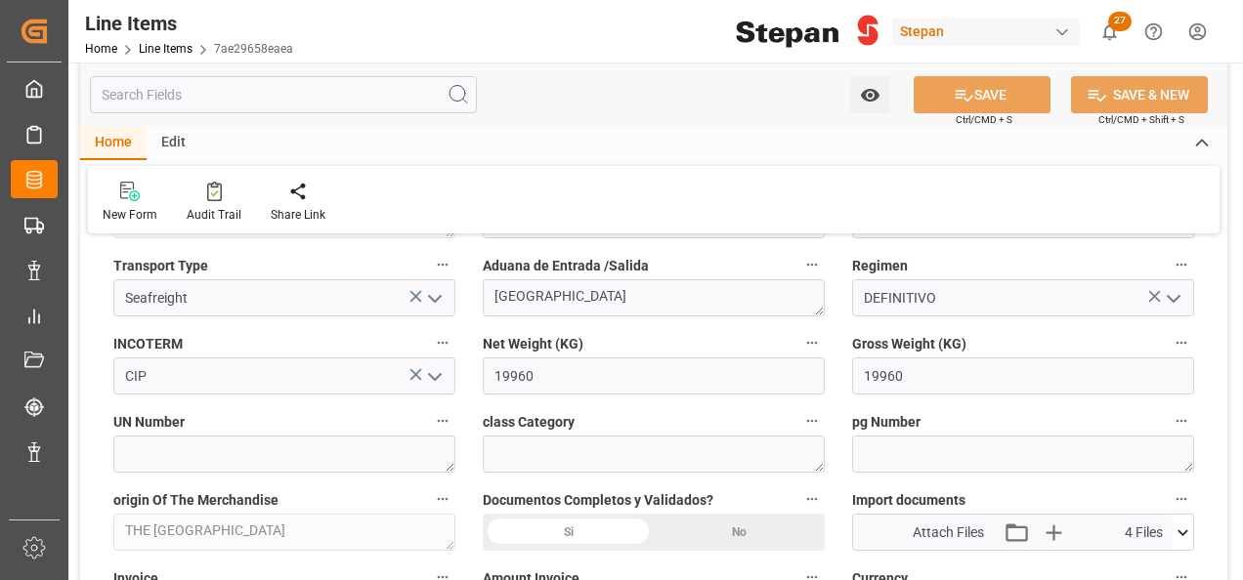
scroll to position [1075, 0]
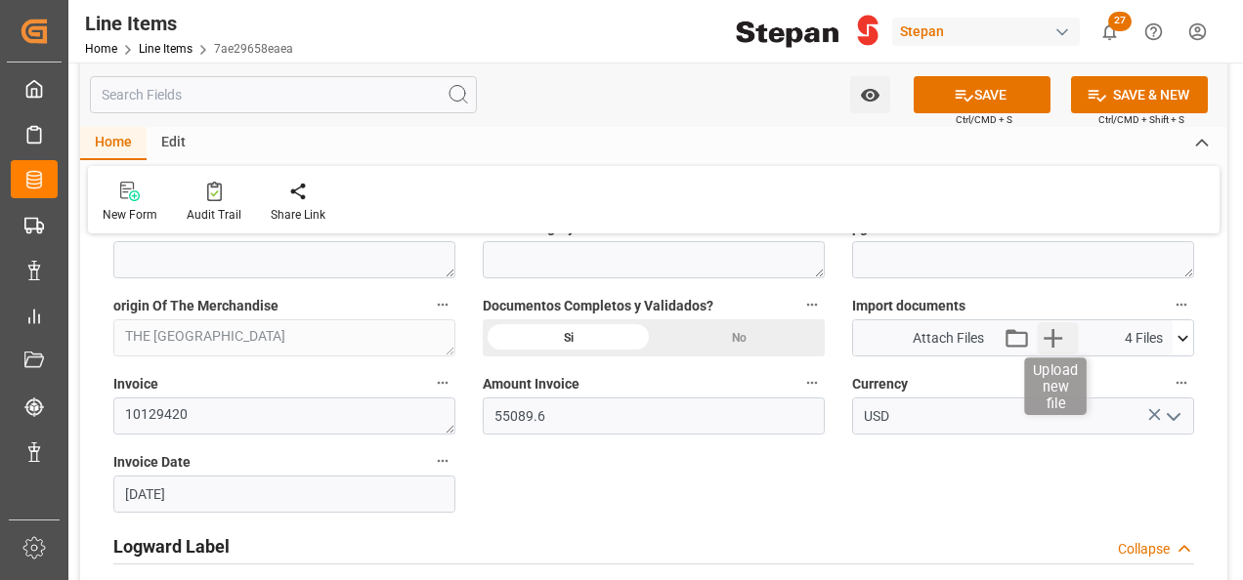
click at [1042, 326] on icon "button" at bounding box center [1053, 337] width 31 height 31
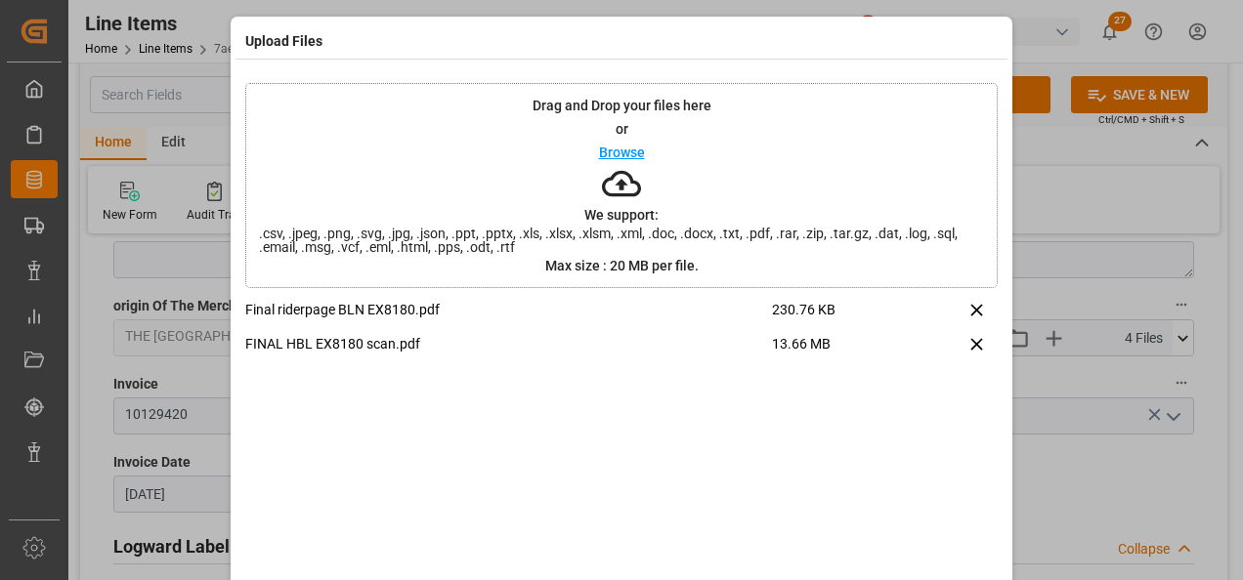
scroll to position [77, 0]
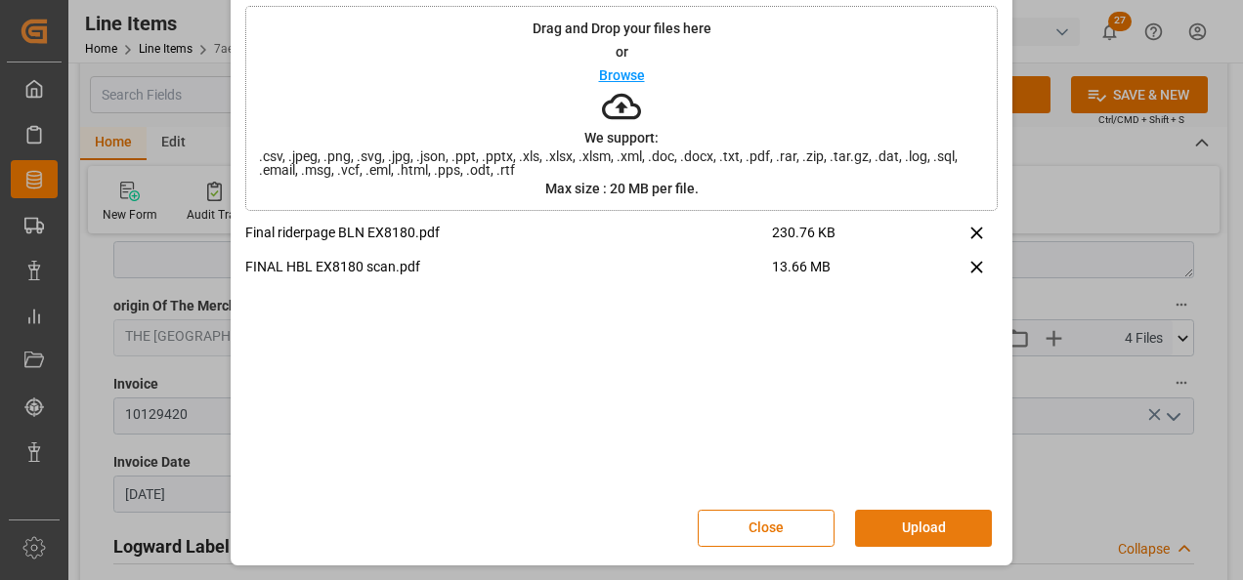
click at [885, 522] on button "Upload" at bounding box center [923, 528] width 137 height 37
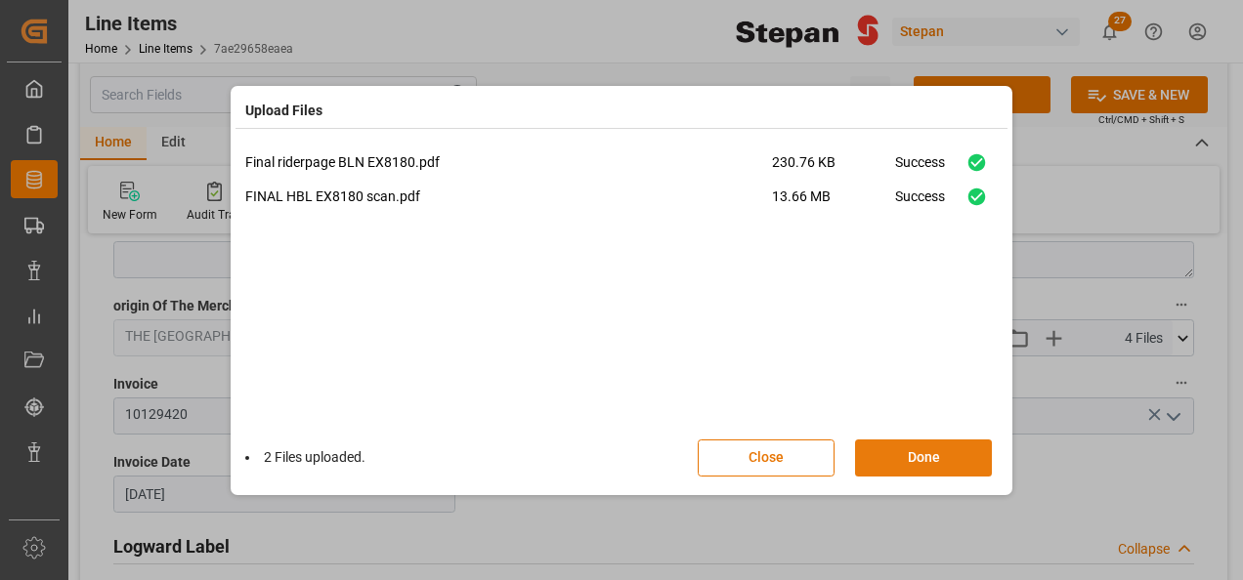
click at [902, 457] on button "Done" at bounding box center [923, 458] width 137 height 37
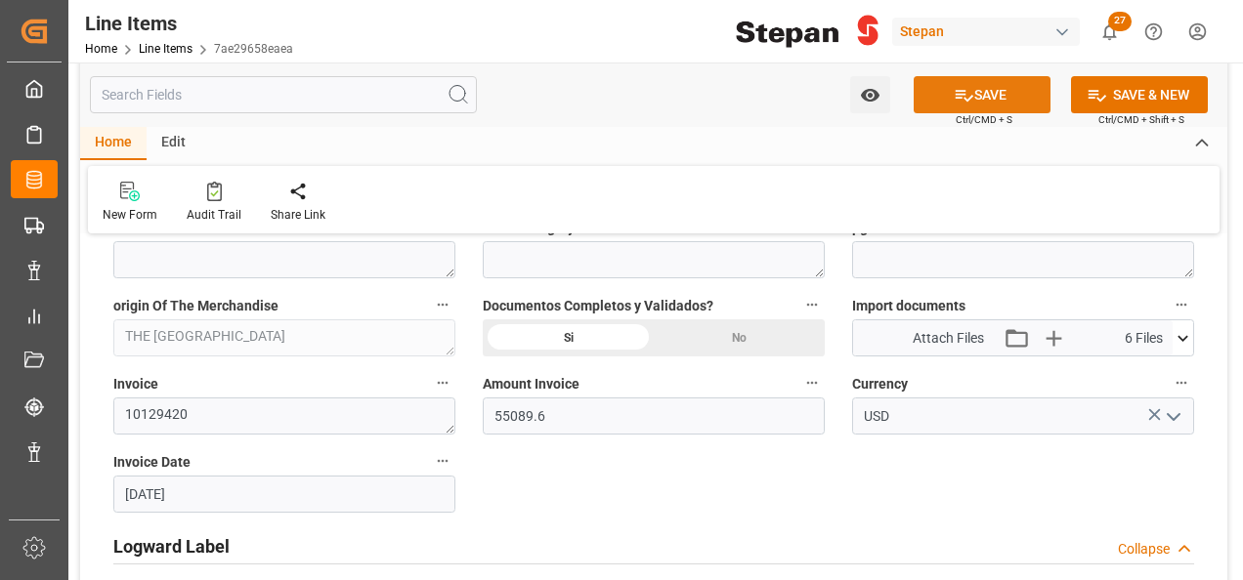
click at [971, 94] on button "SAVE" at bounding box center [981, 94] width 137 height 37
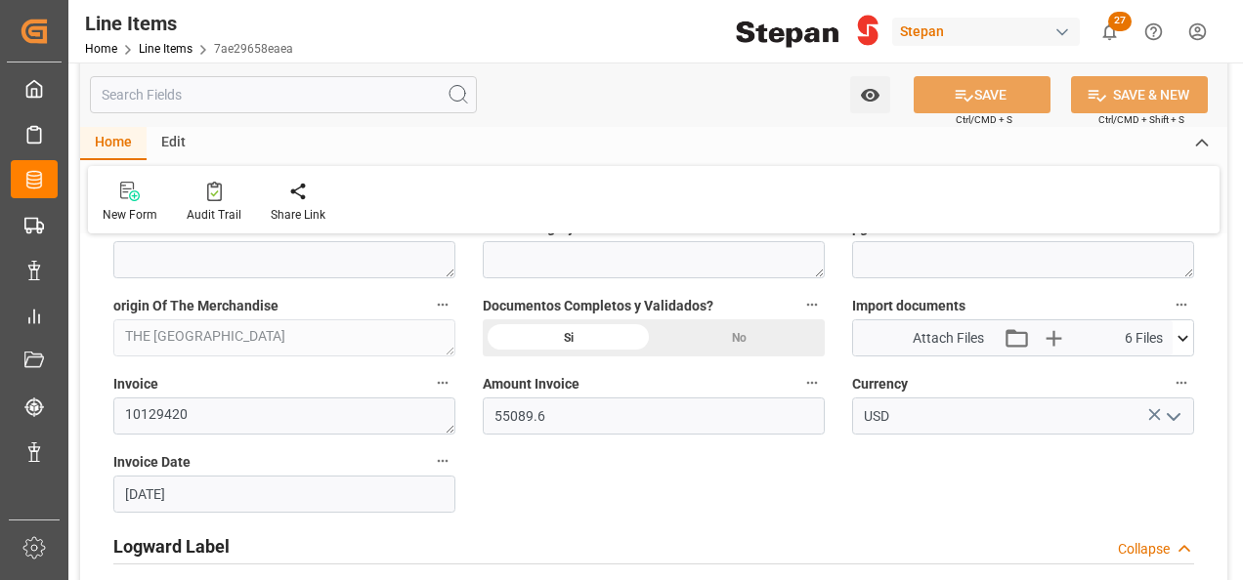
type input "18-08-2025 17:37"
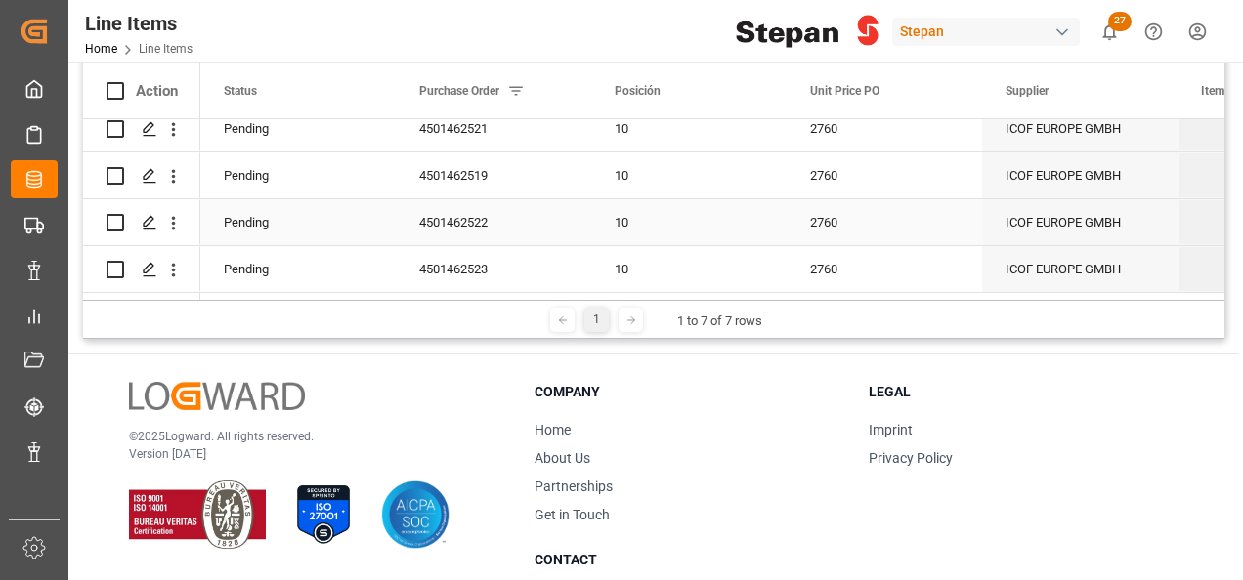
scroll to position [391, 0]
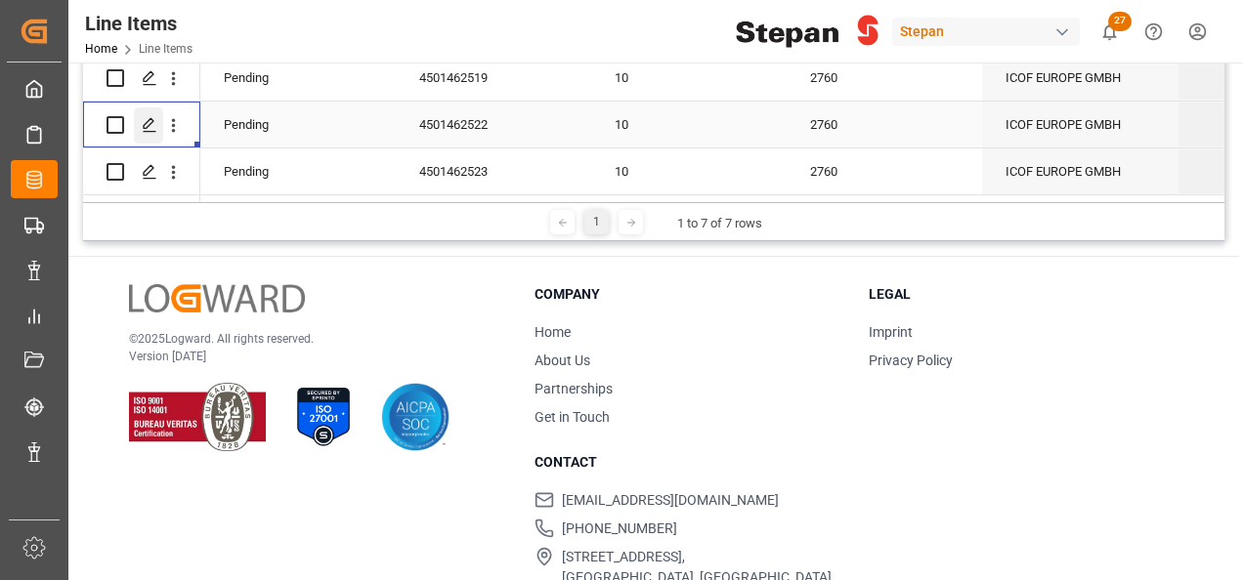
click at [144, 117] on icon "Press SPACE to select this row." at bounding box center [150, 125] width 16 height 16
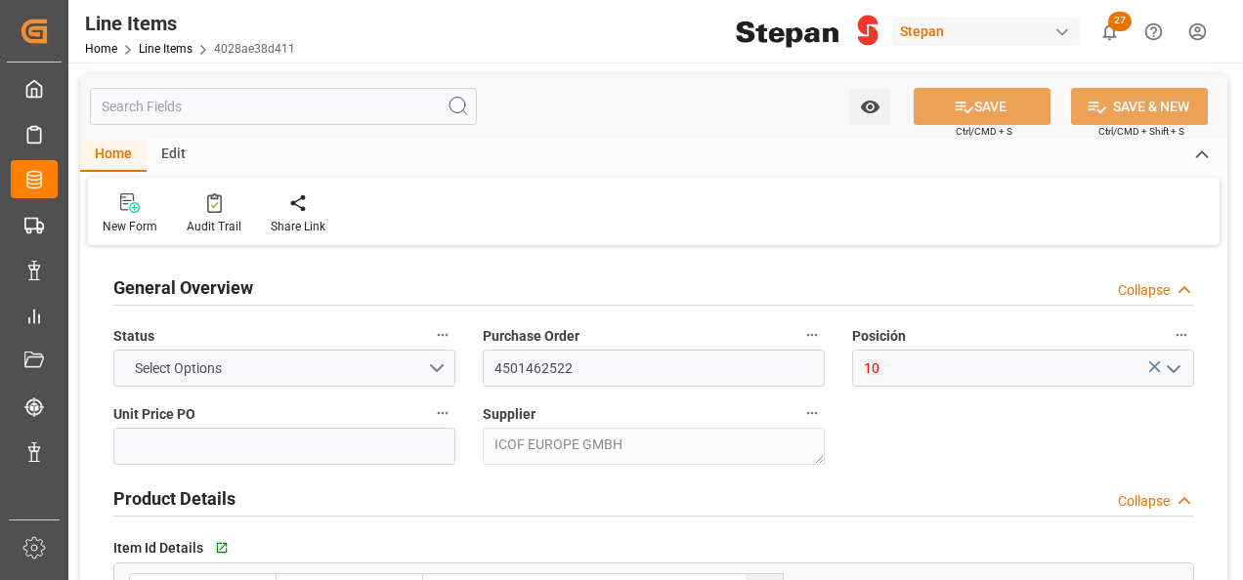
type input "2760"
type input "12352104"
type input "20000"
type input "20160"
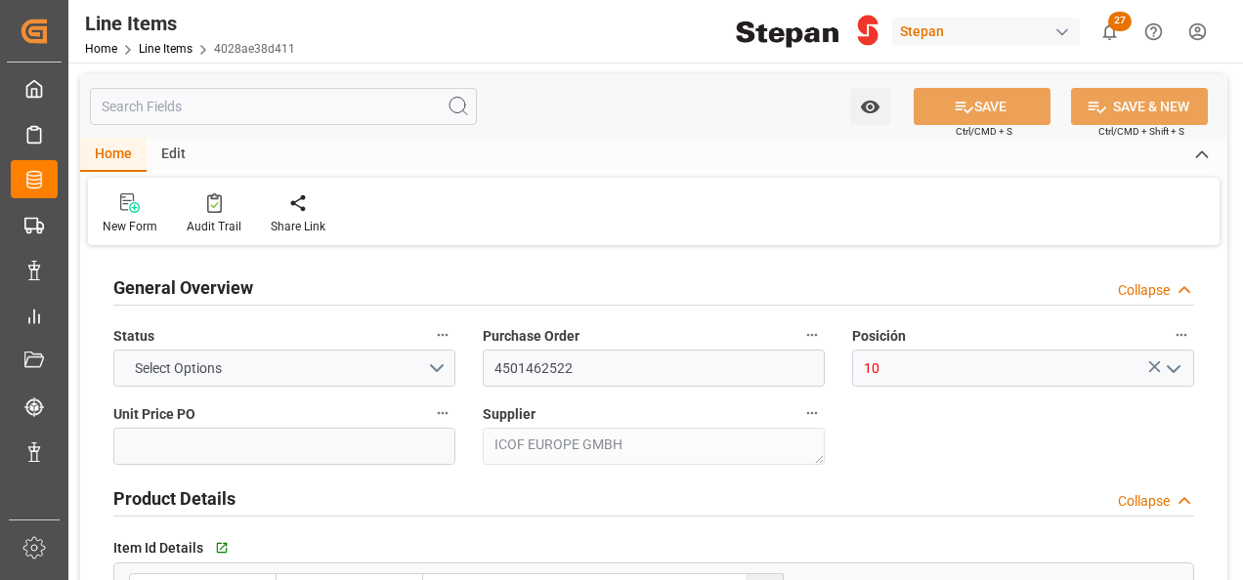
type input "55641.6"
type input "[DATE]"
type input "14-08-2025 22:22"
type input "19-05-2025 19:40"
type input "10-06-2025"
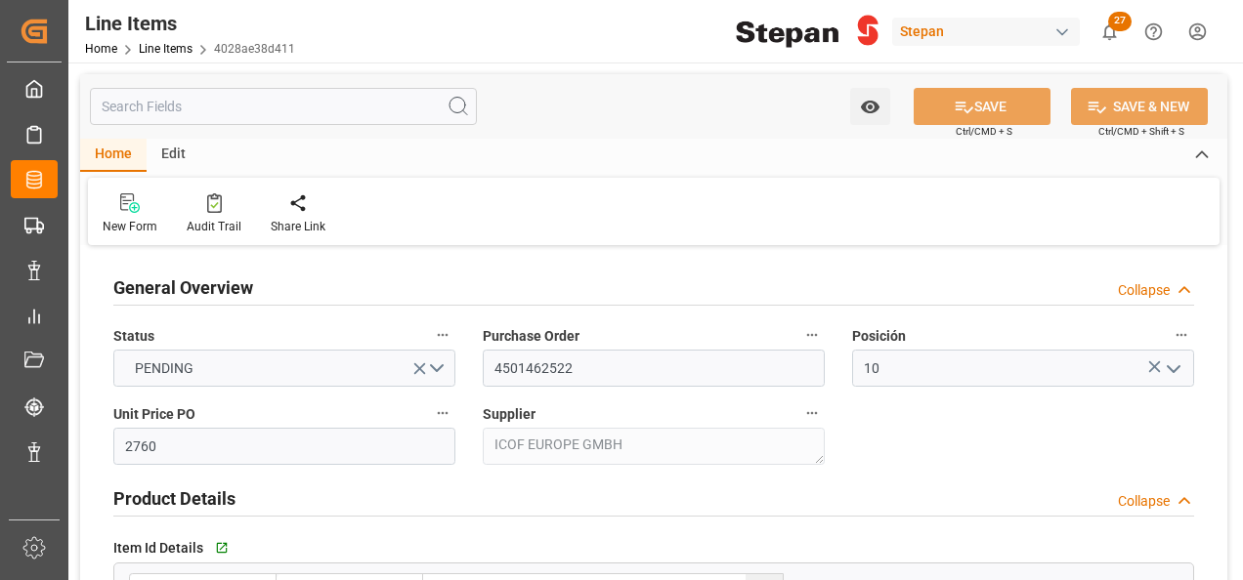
type input "04-08-2025"
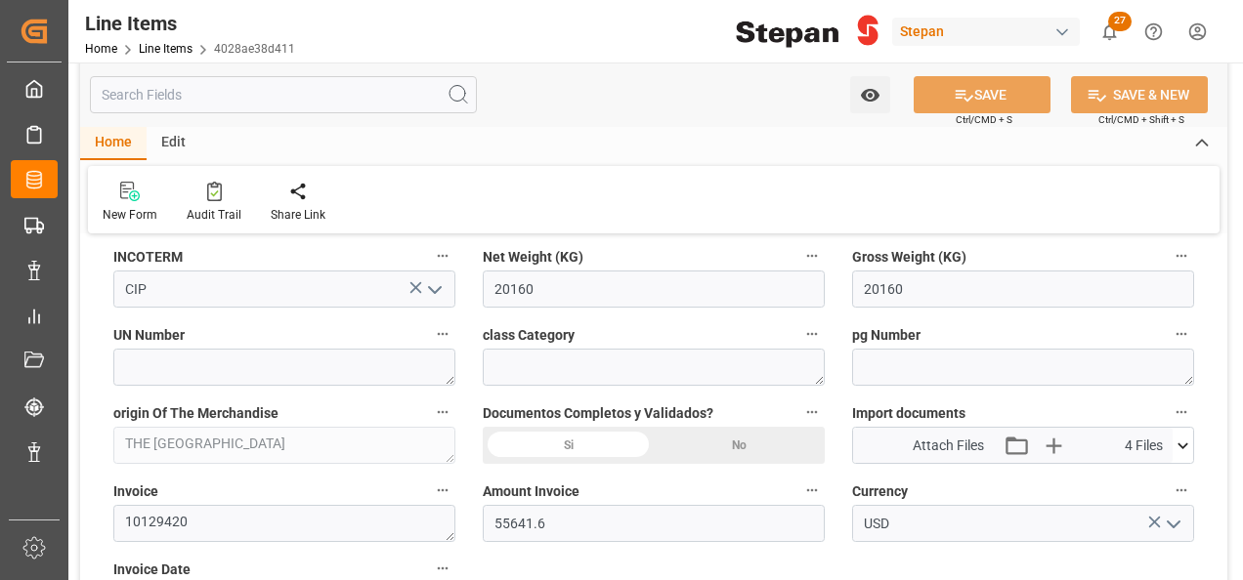
scroll to position [977, 0]
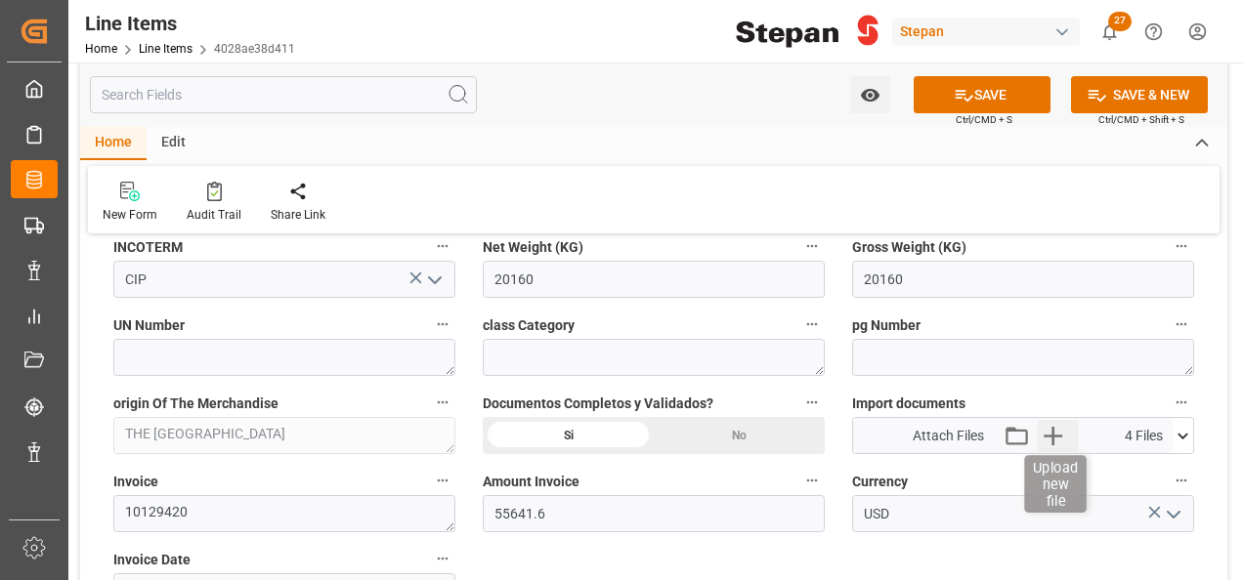
click at [1043, 430] on icon "button" at bounding box center [1053, 435] width 31 height 31
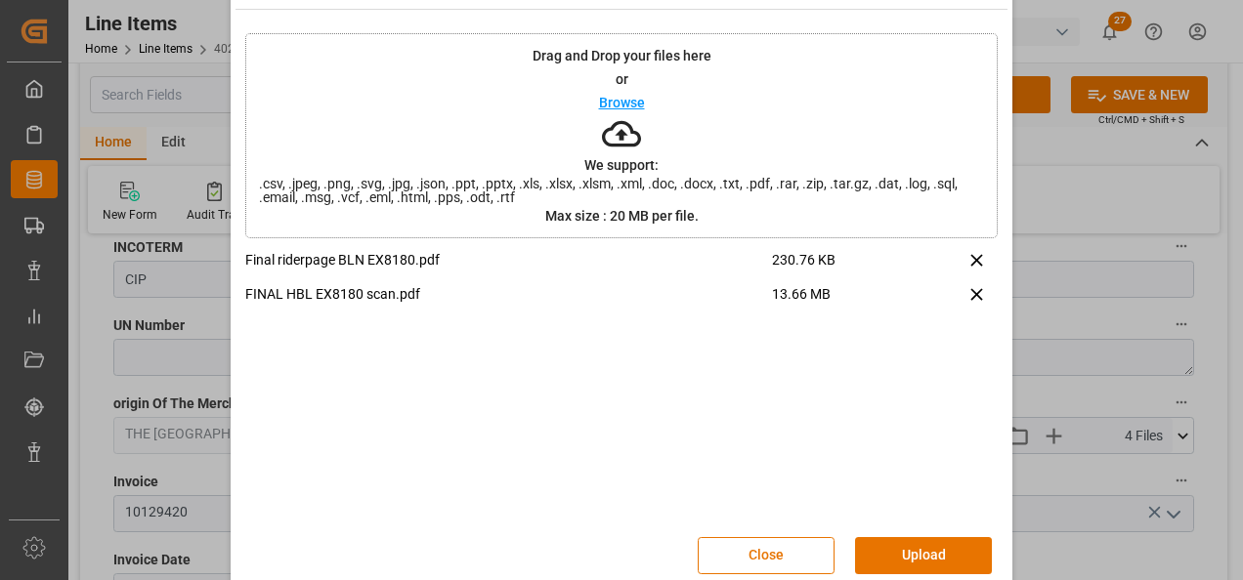
scroll to position [77, 0]
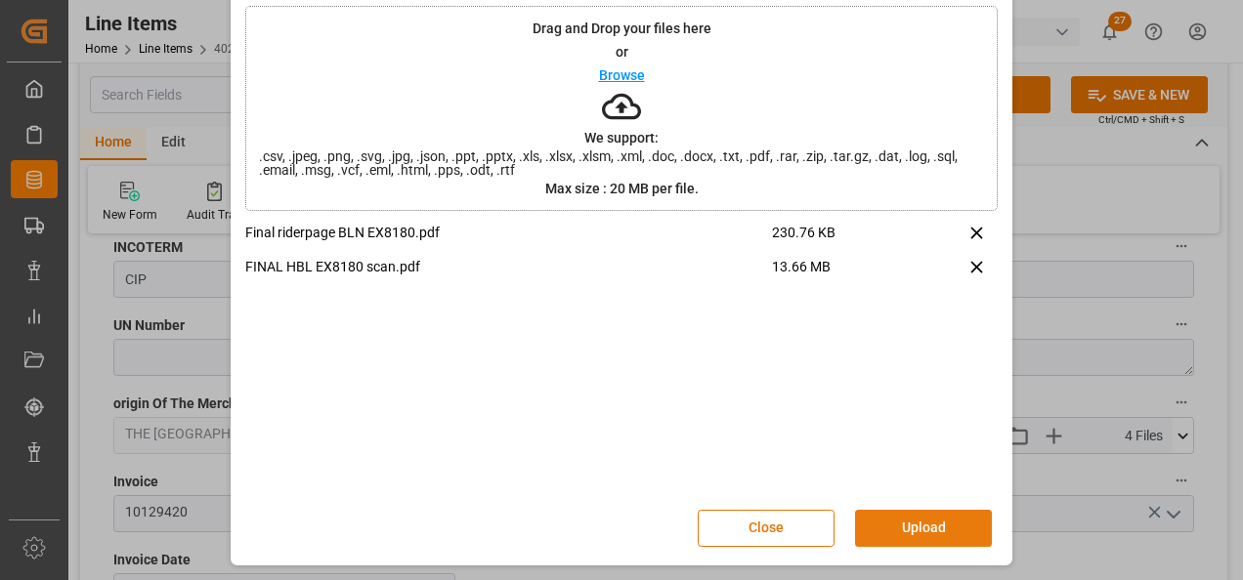
click at [940, 530] on button "Upload" at bounding box center [923, 528] width 137 height 37
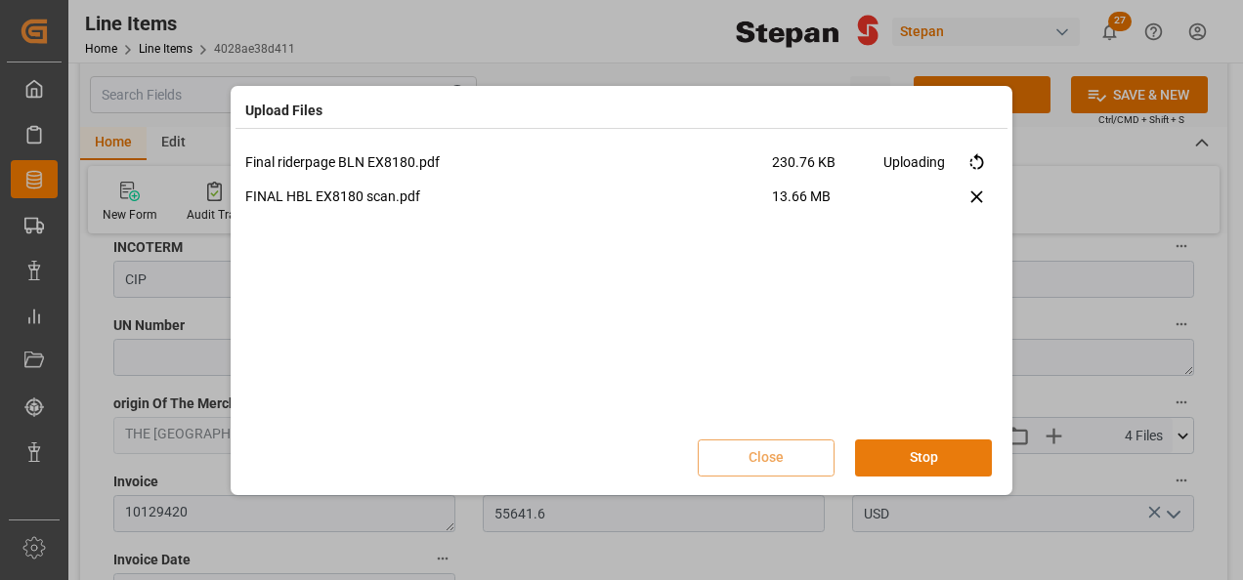
scroll to position [0, 0]
click at [893, 450] on button "Done" at bounding box center [923, 458] width 137 height 37
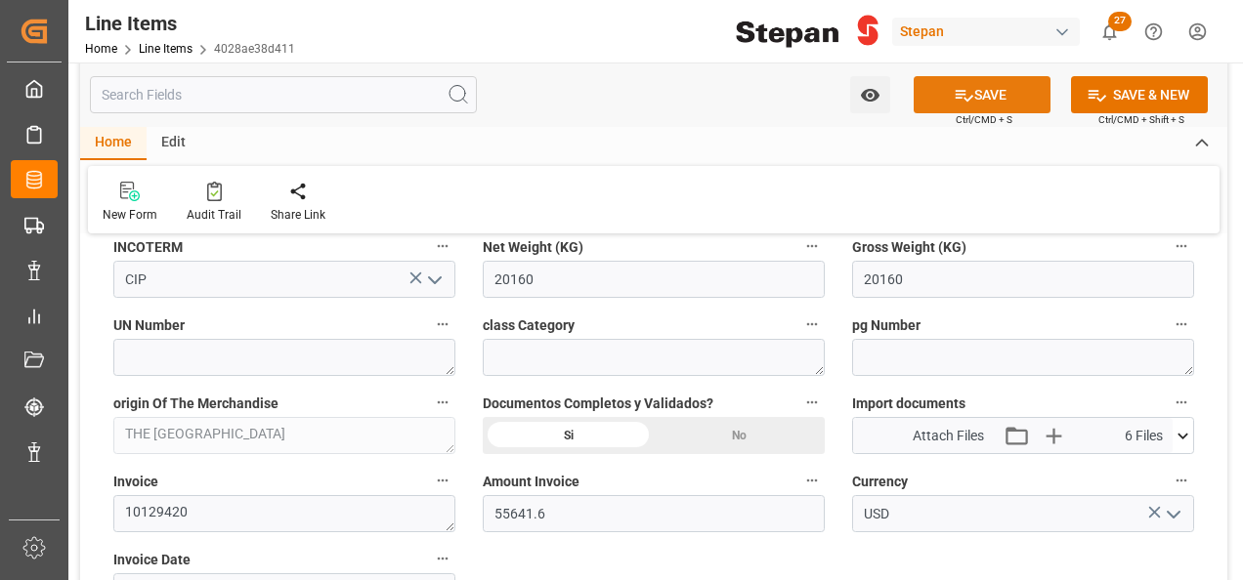
click at [954, 85] on icon at bounding box center [964, 95] width 21 height 21
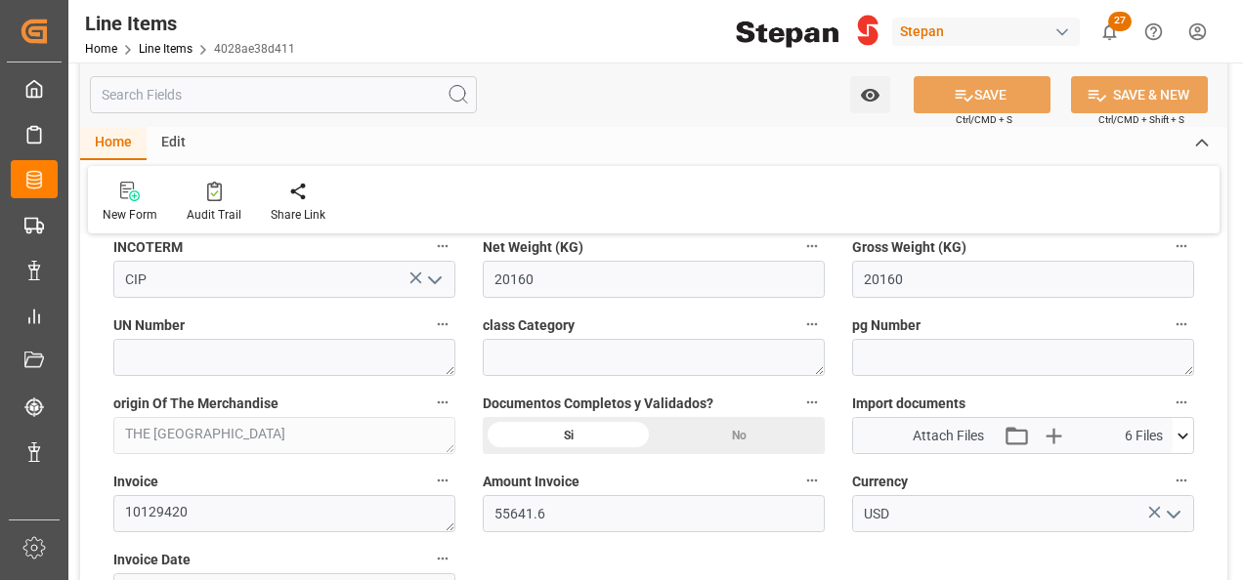
type input "18-08-2025 17:38"
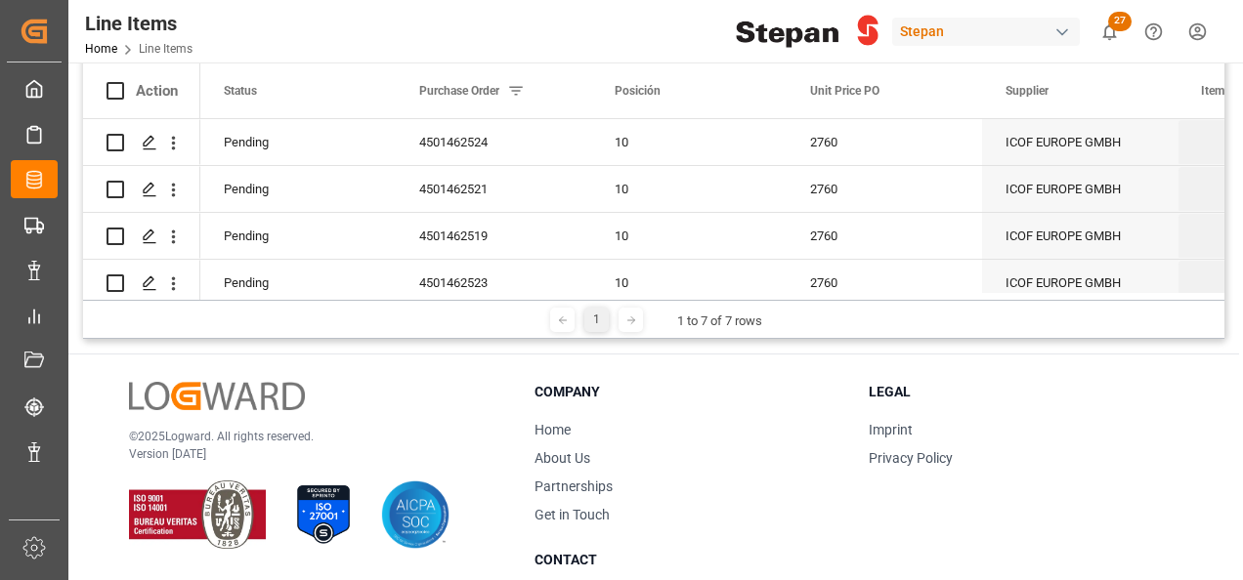
scroll to position [160, 0]
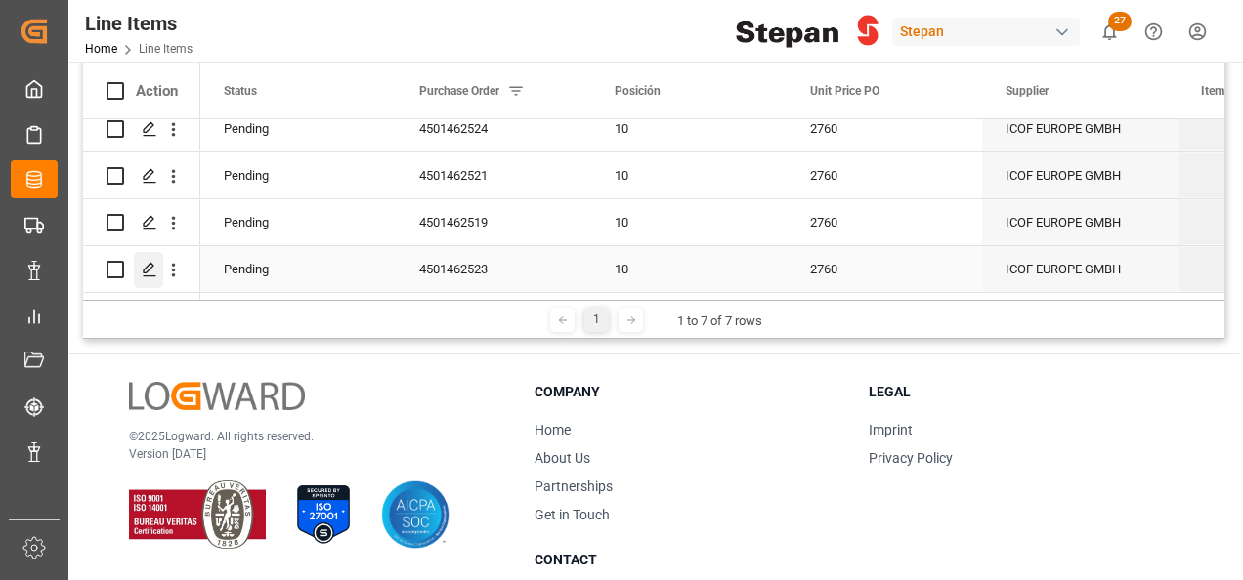
click at [146, 265] on icon "Press SPACE to select this row." at bounding box center [150, 270] width 16 height 16
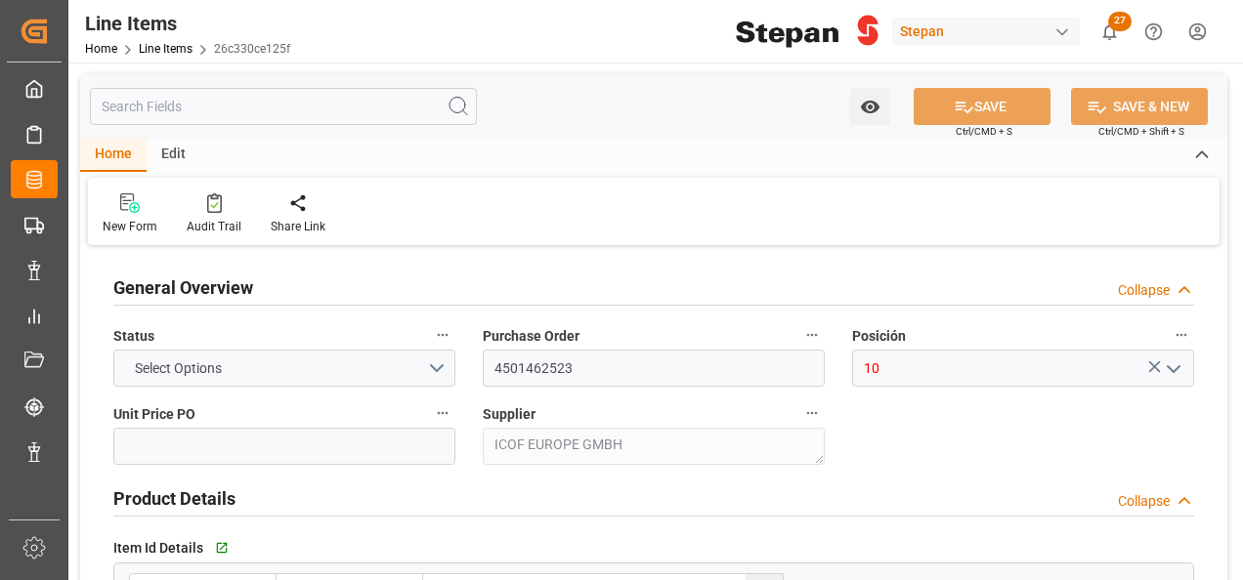
type input "2760"
type input "12352104"
type input "20000"
type input "19960"
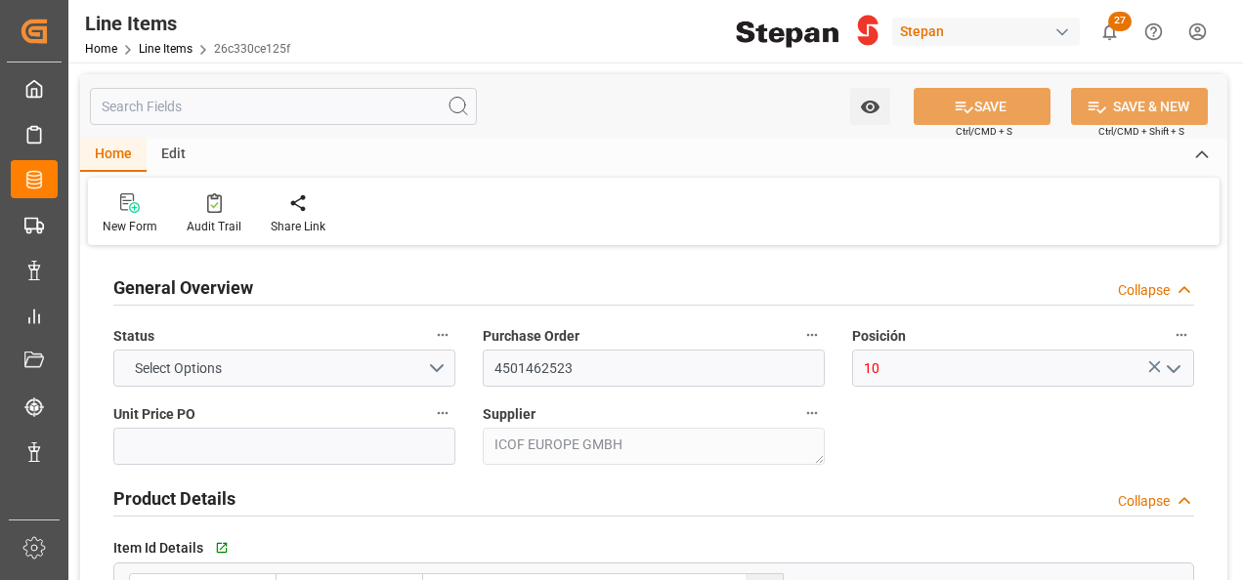
type input "55089.6"
type input "[DATE]"
type input "14-08-2025 22:20"
type input "19-05-2025 19:40"
type input "11-06-2025"
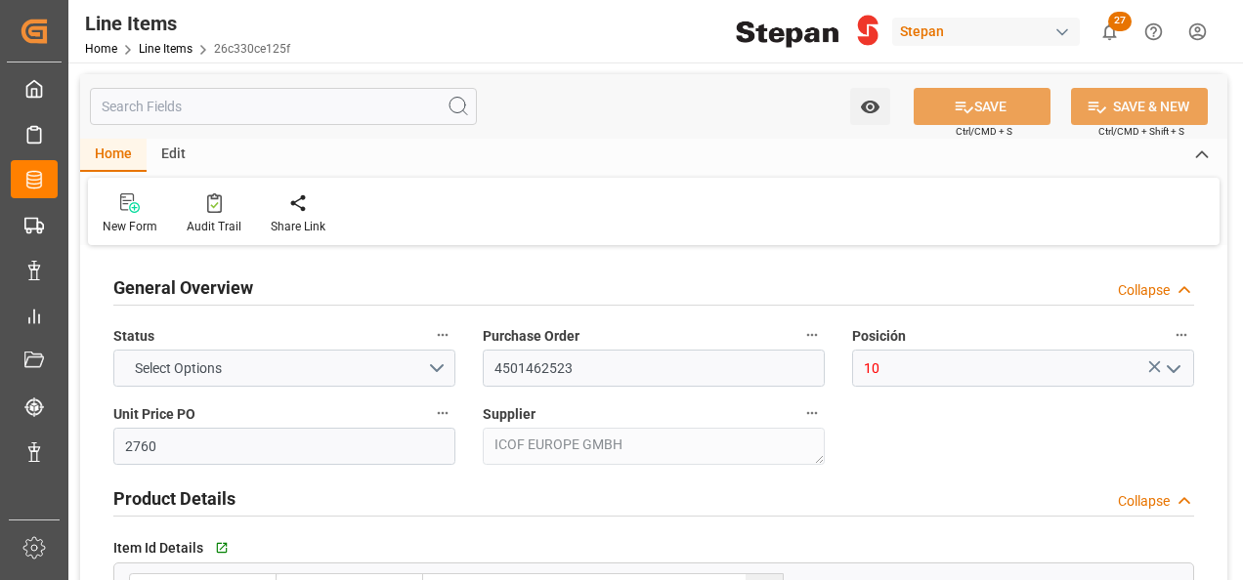
type input "04-08-2025"
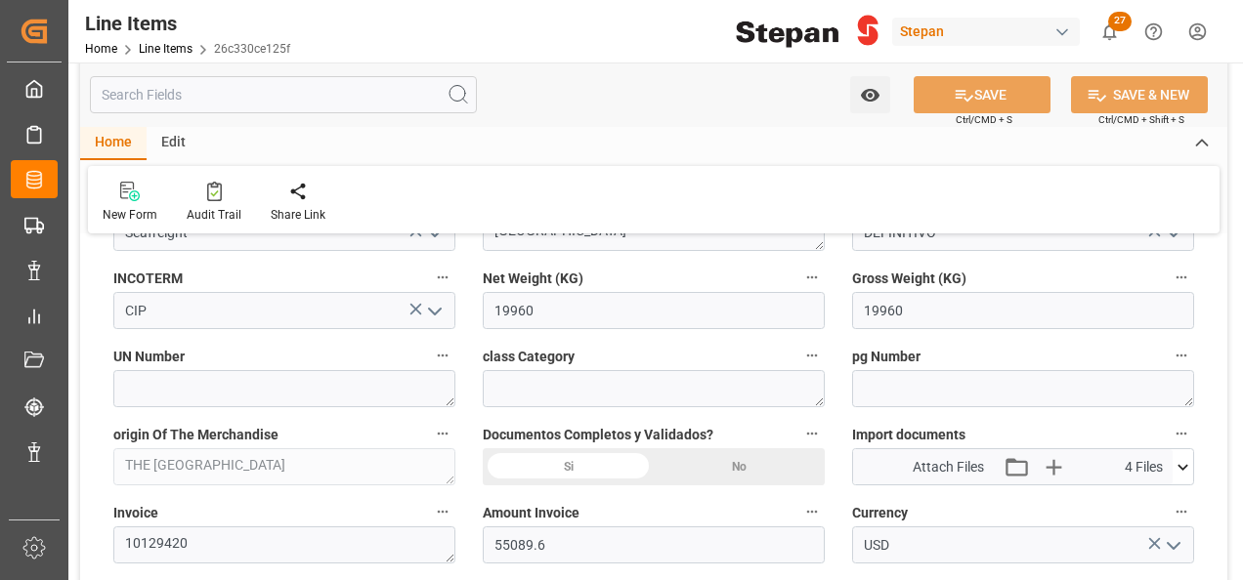
scroll to position [977, 0]
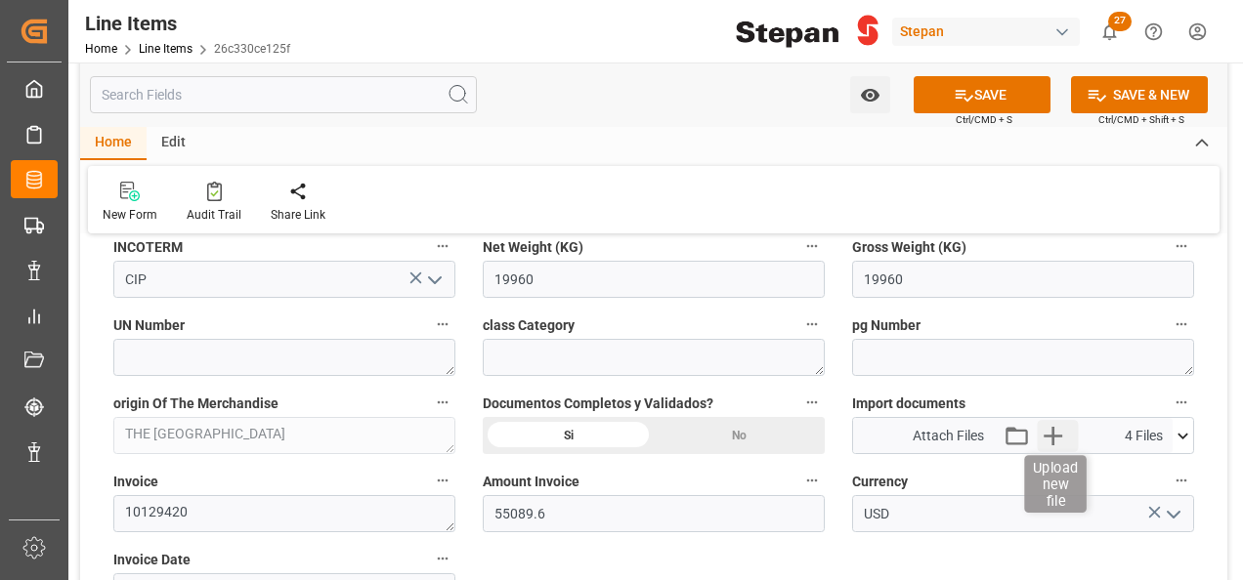
click at [1045, 433] on icon "button" at bounding box center [1052, 436] width 19 height 19
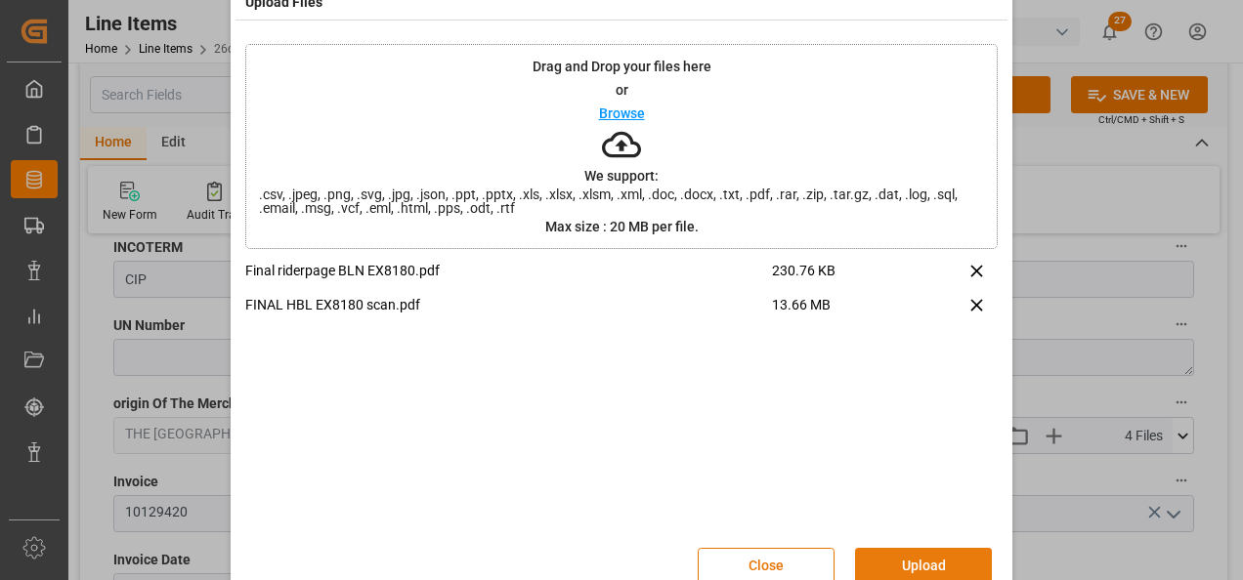
scroll to position [77, 0]
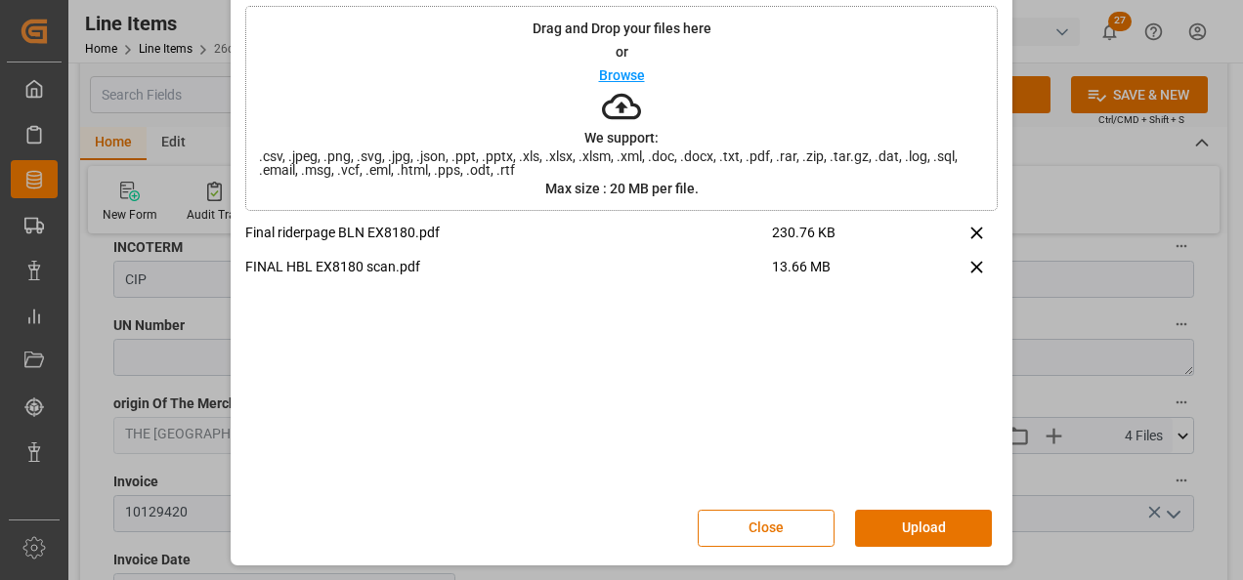
click at [939, 528] on button "Upload" at bounding box center [923, 528] width 137 height 37
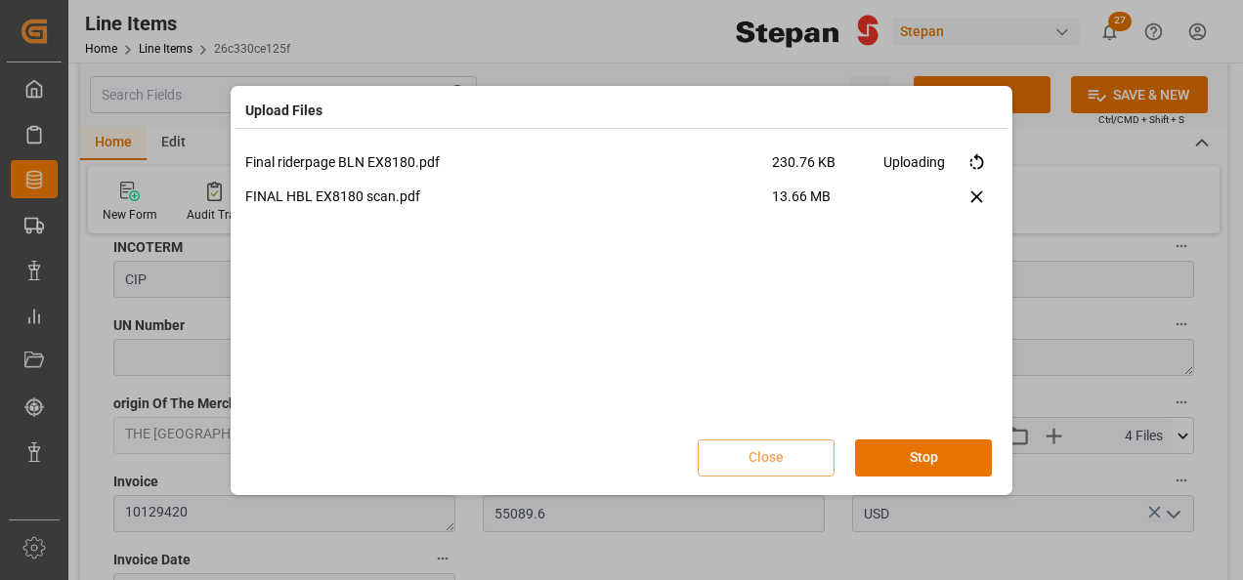
scroll to position [0, 0]
click at [928, 455] on button "Done" at bounding box center [923, 458] width 137 height 37
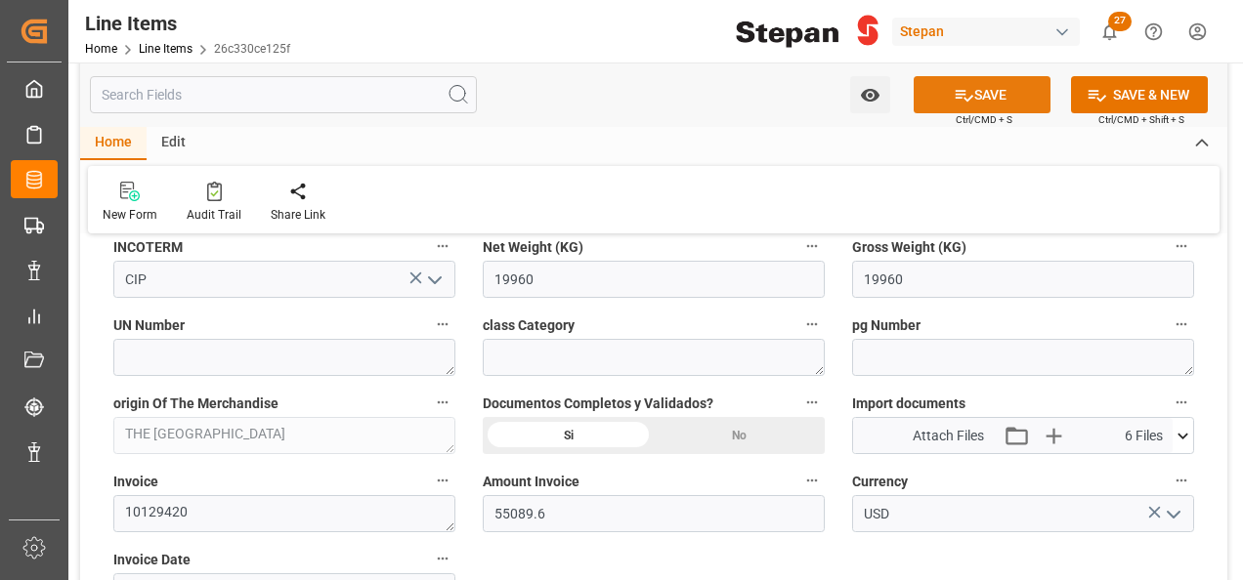
click at [985, 82] on button "SAVE" at bounding box center [981, 94] width 137 height 37
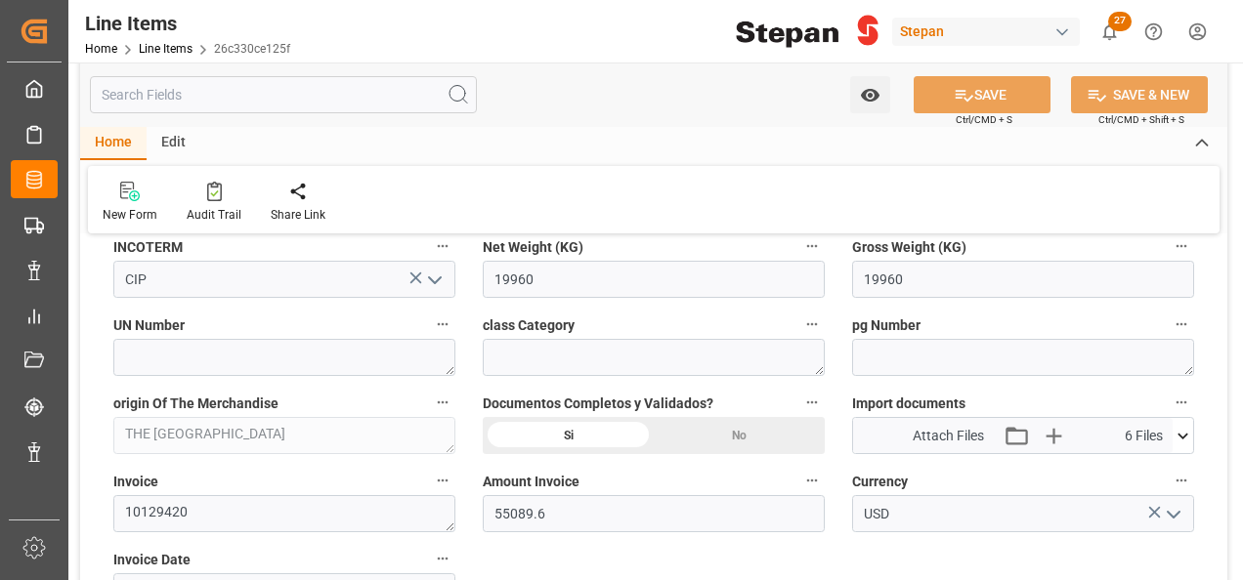
type input "18-08-2025 17:39"
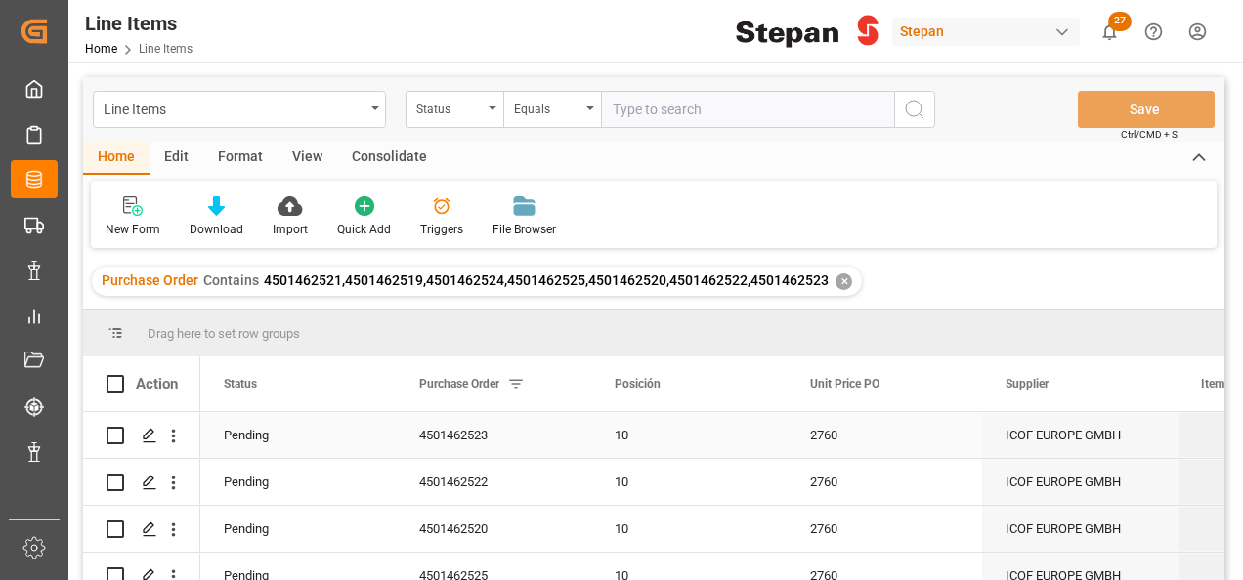
click at [688, 434] on div "10" at bounding box center [689, 435] width 148 height 45
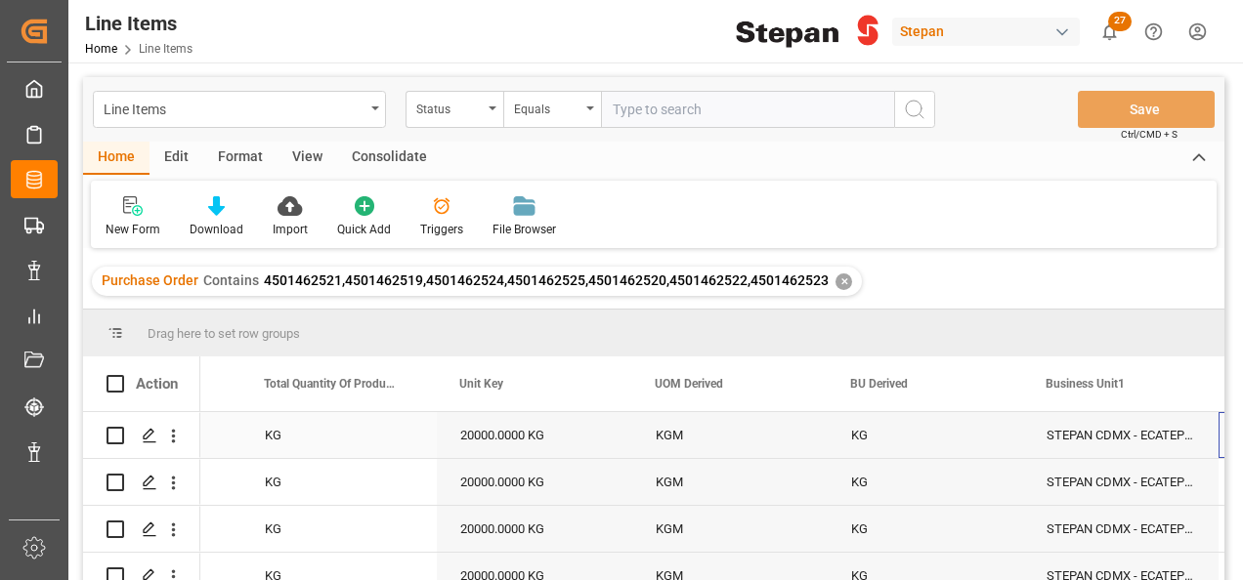
scroll to position [0, 2891]
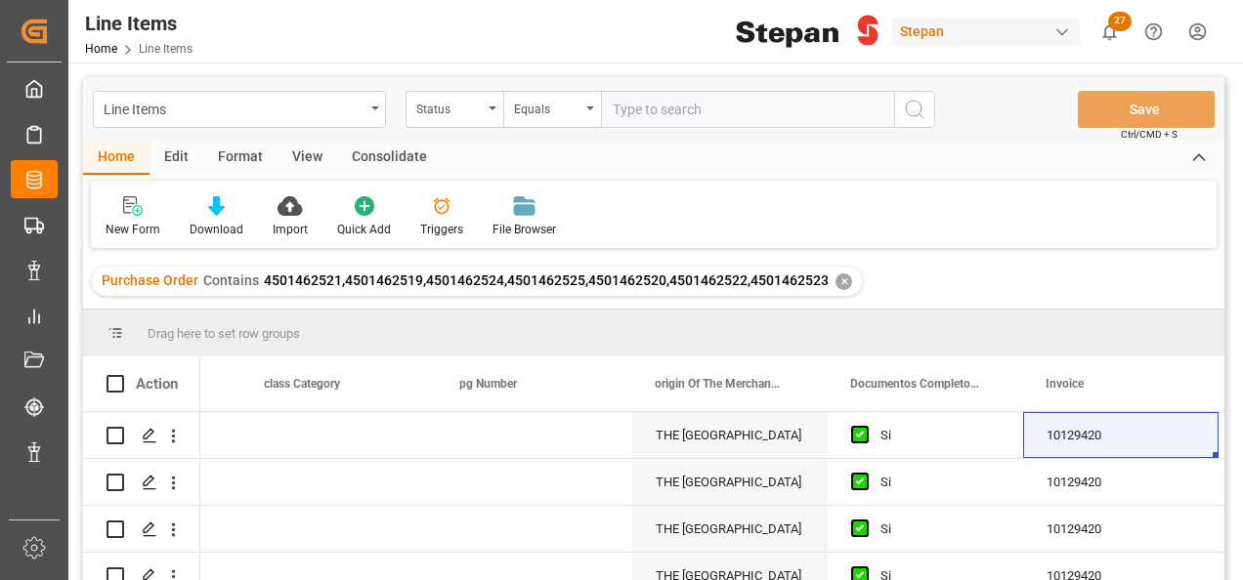
click at [840, 280] on div "✕" at bounding box center [843, 282] width 17 height 17
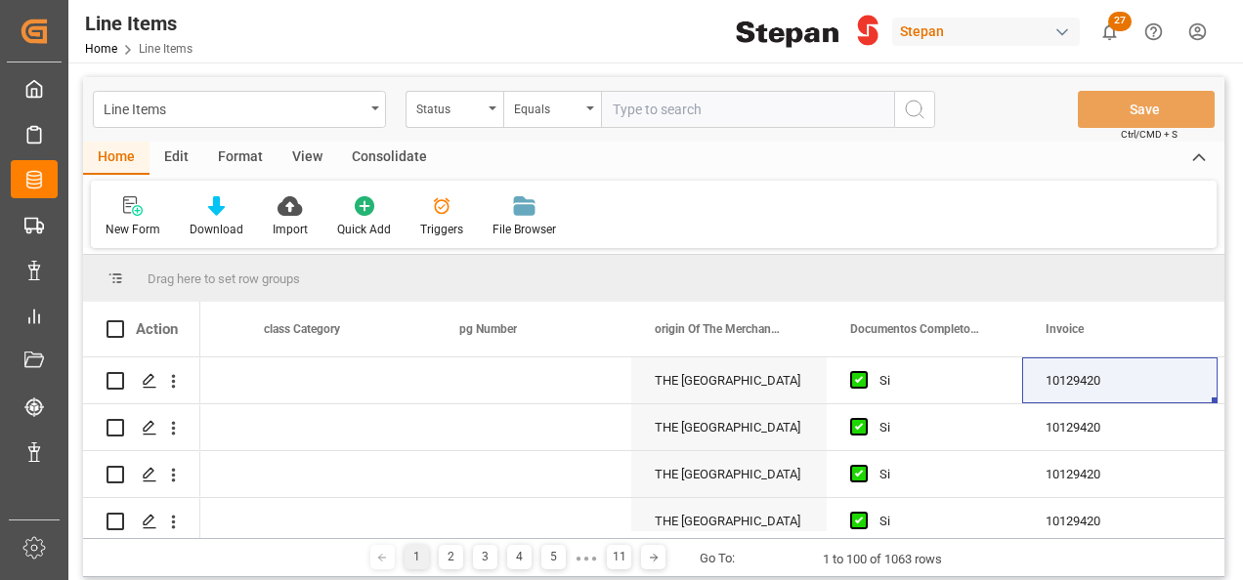
click at [571, 412] on div "Press SPACE to select this row." at bounding box center [533, 427] width 195 height 46
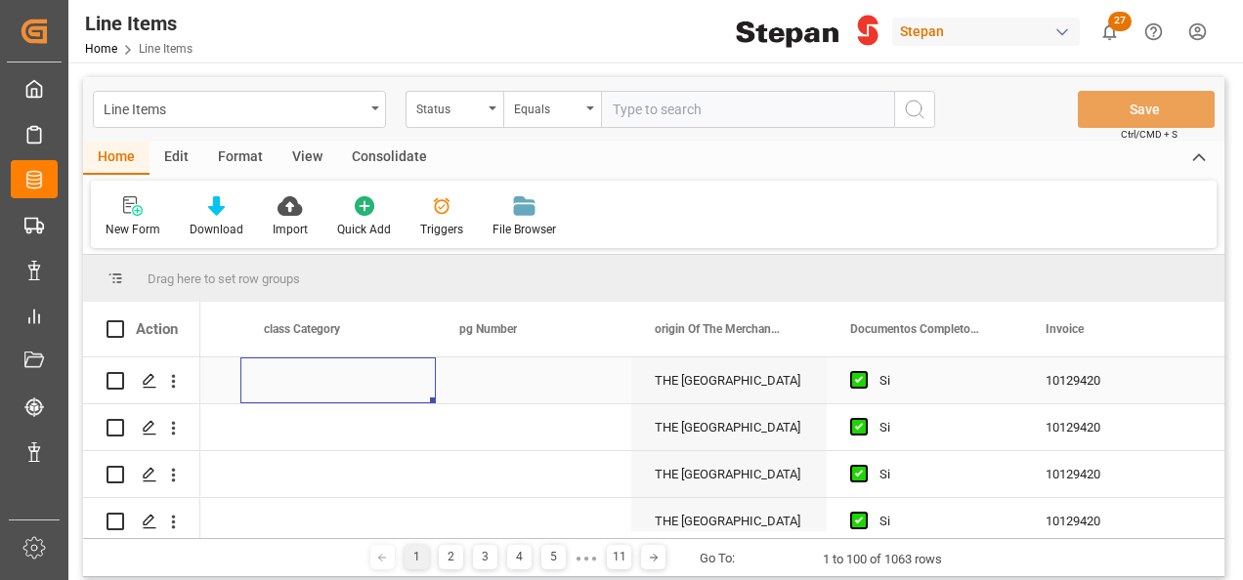
click at [317, 381] on div "Press SPACE to select this row." at bounding box center [337, 381] width 195 height 46
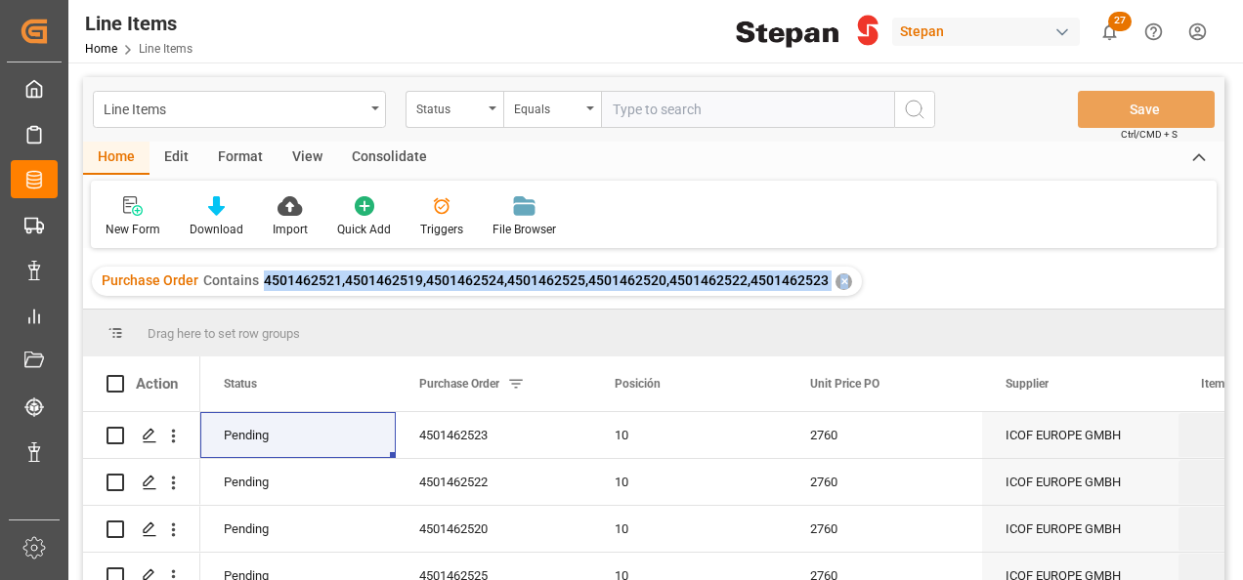
drag, startPoint x: 261, startPoint y: 282, endPoint x: 875, endPoint y: 301, distance: 614.8
click at [875, 301] on div "Purchase Order Contains 4501462521,4501462519,4501462524,4501462525,4501462520,…" at bounding box center [653, 281] width 1141 height 55
click at [792, 288] on span "4501462521,4501462519,4501462524,4501462525,4501462520,4501462522,4501462523" at bounding box center [546, 281] width 565 height 16
drag, startPoint x: 824, startPoint y: 275, endPoint x: 262, endPoint y: 283, distance: 561.8
click at [262, 283] on div "Purchase Order Contains 4501462521,4501462519,4501462524,4501462525,4501462520,…" at bounding box center [477, 281] width 770 height 29
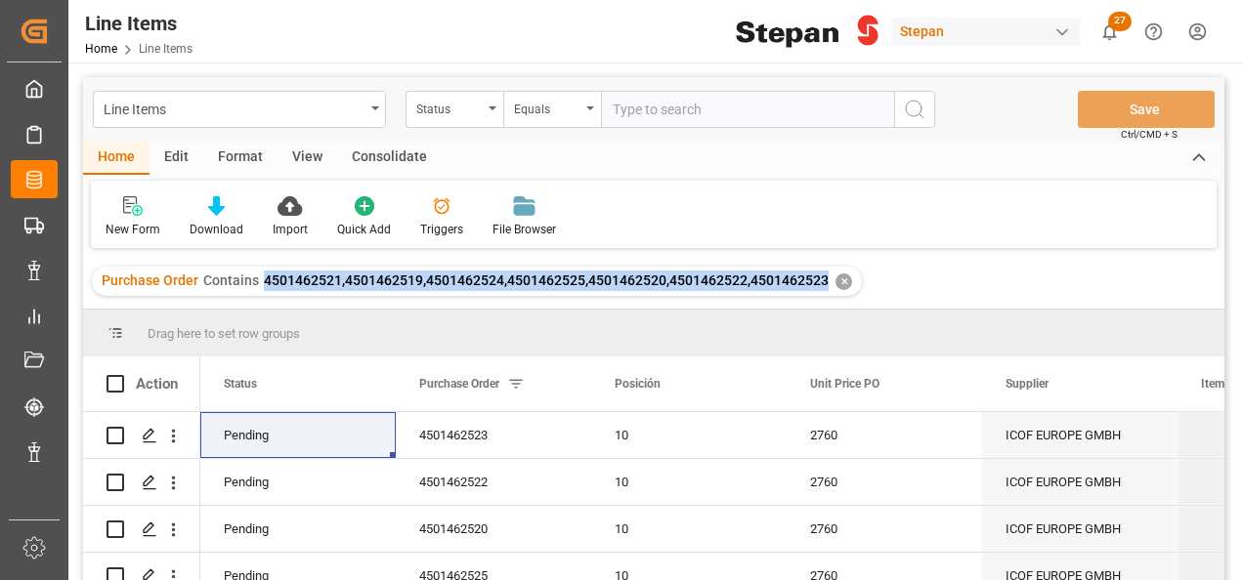
copy span "4501462521,4501462519,4501462524,4501462525,4501462520,4501462522,4501462523"
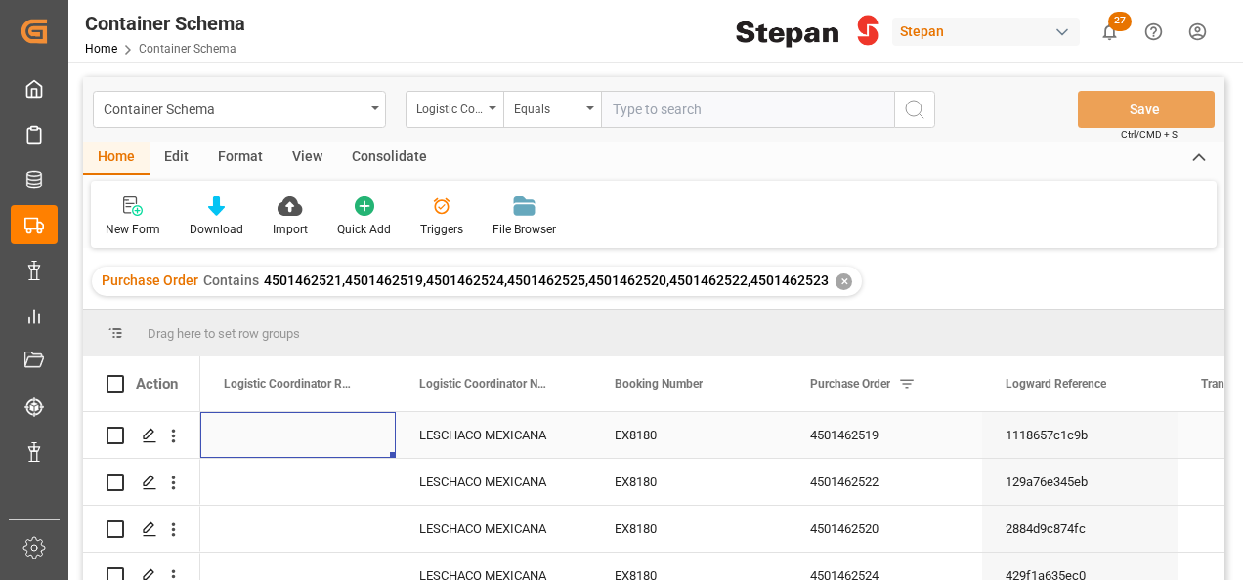
click at [330, 432] on div "Press SPACE to select this row." at bounding box center [297, 435] width 195 height 46
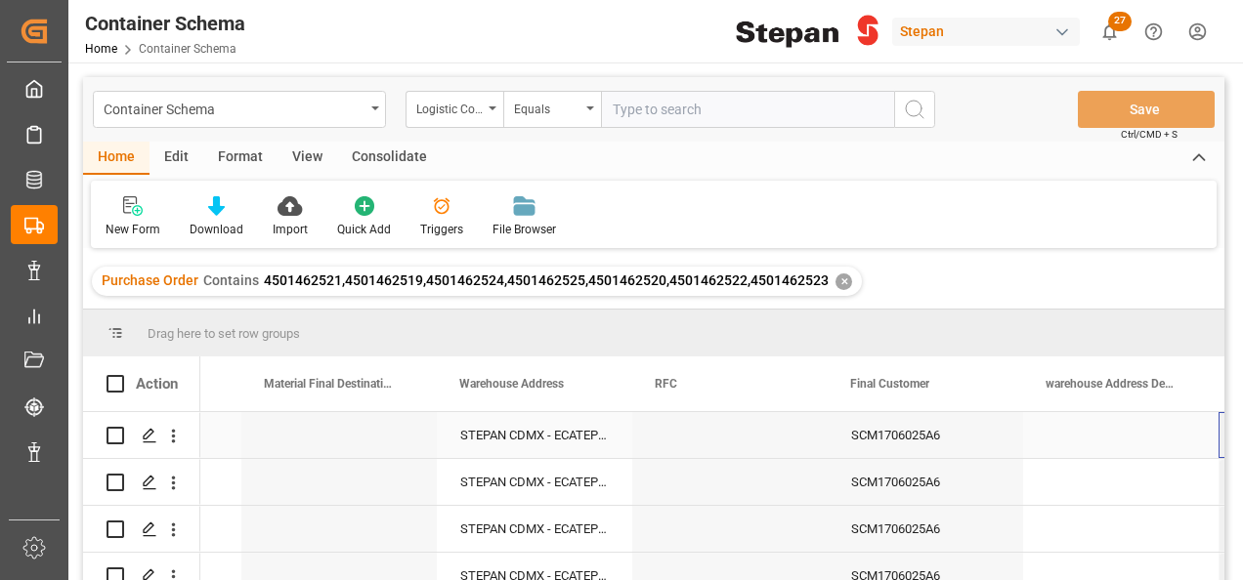
scroll to position [0, 9142]
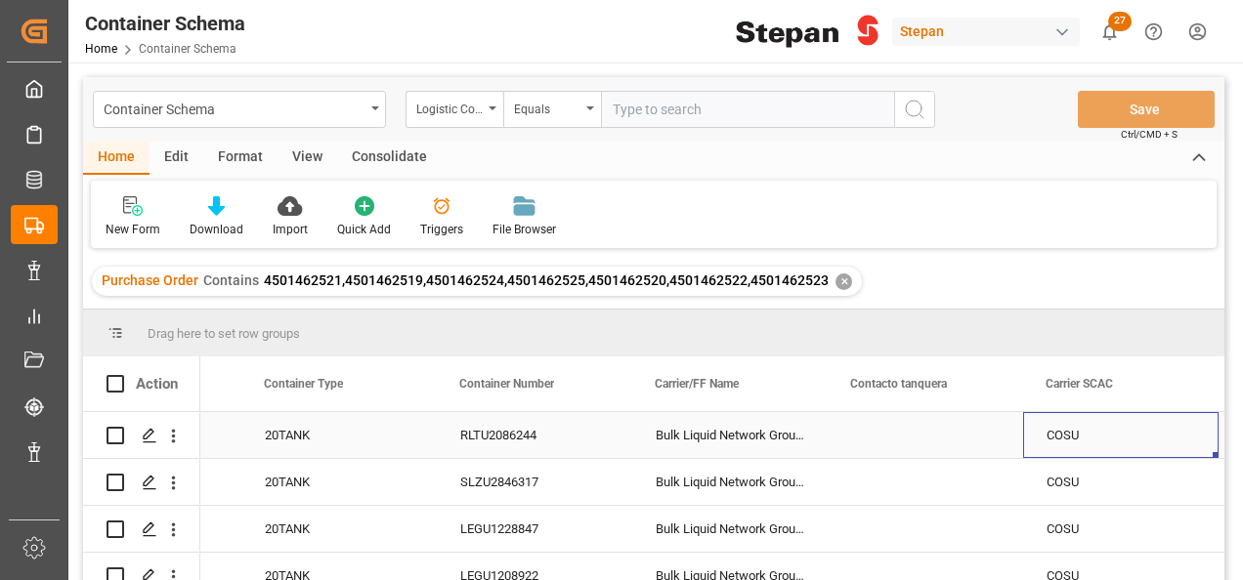
click at [899, 439] on div "Press SPACE to select this row." at bounding box center [924, 435] width 195 height 46
click at [983, 447] on icon "open menu" at bounding box center [986, 447] width 23 height 23
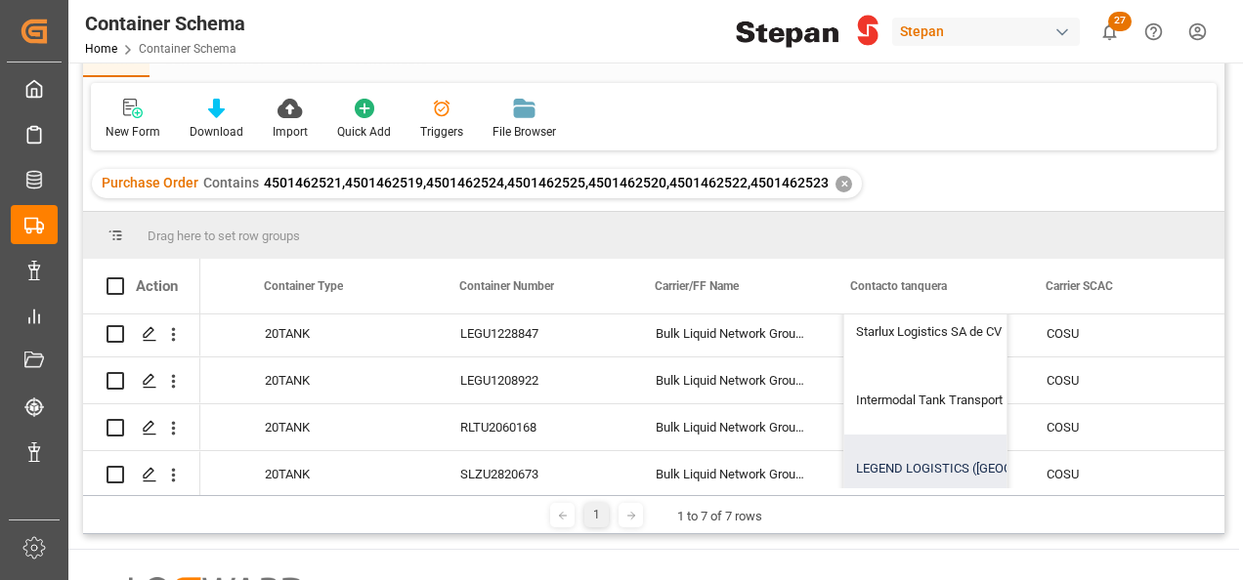
click at [911, 460] on div "LEGEND LOGISTICS ([GEOGRAPHIC_DATA]) INC." at bounding box center [991, 469] width 294 height 68
type input "LEGEND LOGISTICS ([GEOGRAPHIC_DATA]) INC."
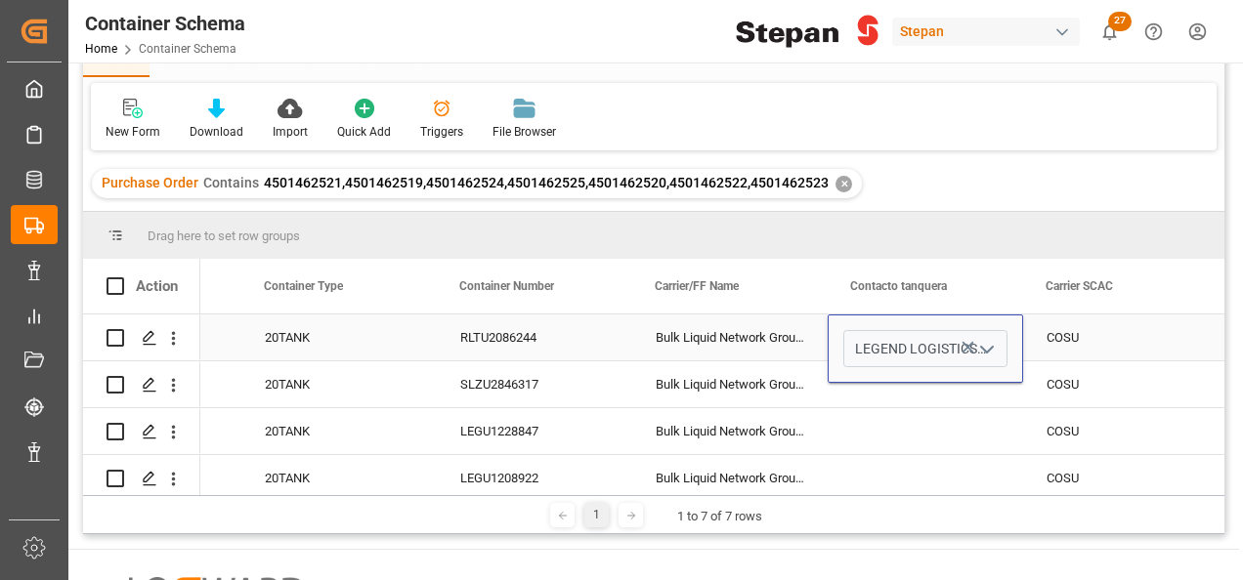
click at [801, 338] on div "Bulk Liquid Network Group B.V." at bounding box center [729, 338] width 195 height 46
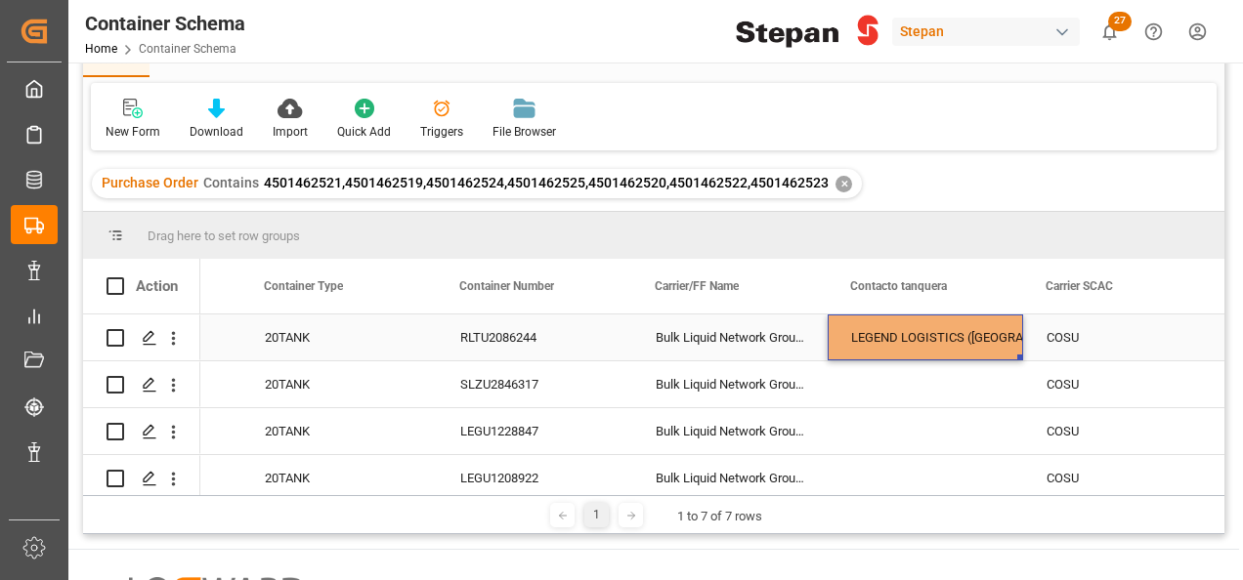
click at [961, 342] on div "LEGEND LOGISTICS ([GEOGRAPHIC_DATA]) INC." at bounding box center [925, 338] width 148 height 45
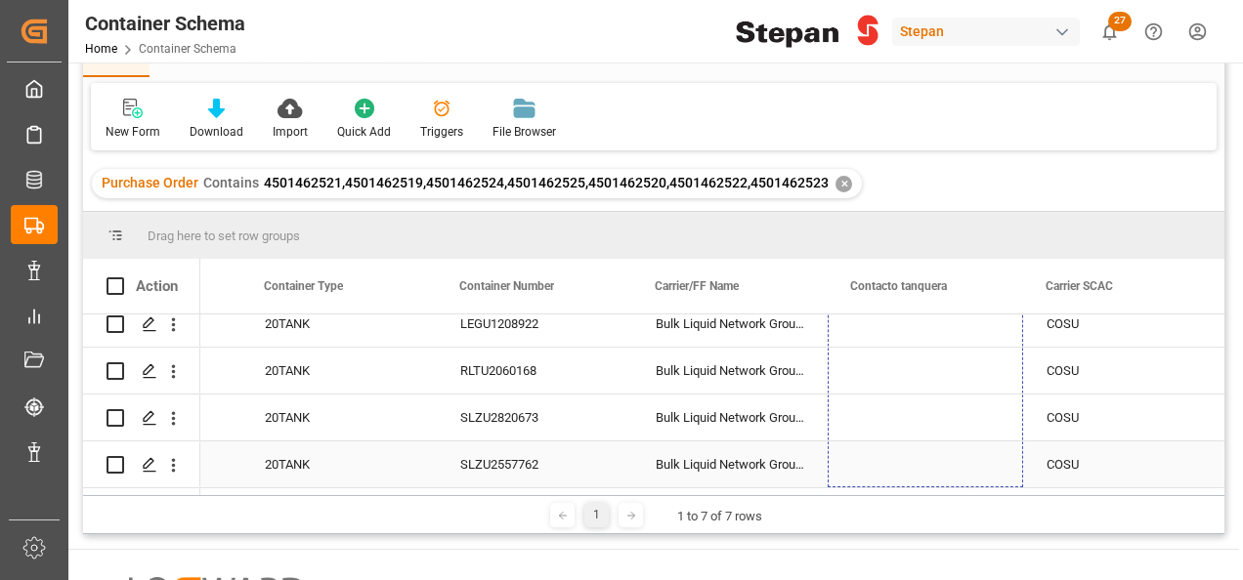
drag, startPoint x: 1019, startPoint y: 358, endPoint x: 984, endPoint y: 449, distance: 98.3
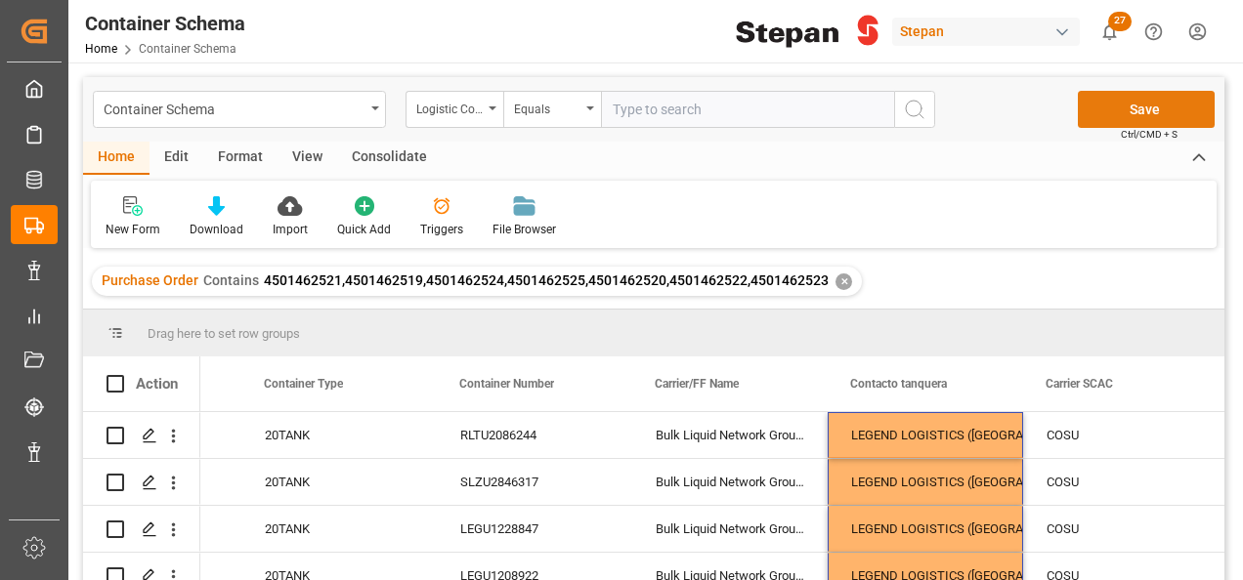
click at [1134, 98] on button "Save" at bounding box center [1146, 109] width 137 height 37
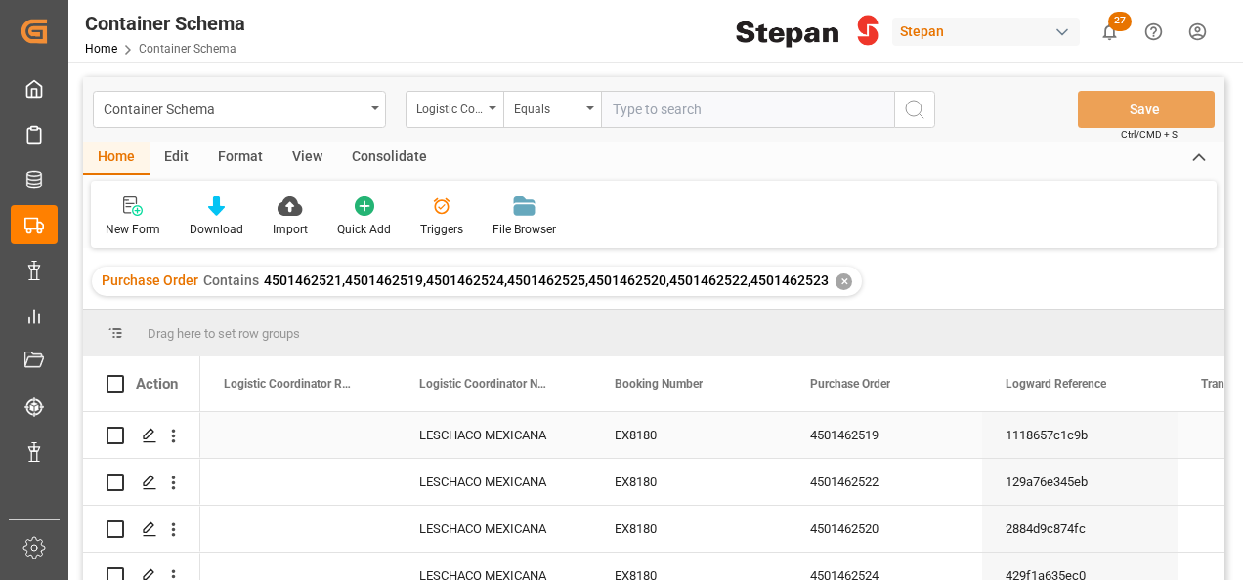
click at [283, 417] on div "Press SPACE to select this row." at bounding box center [297, 435] width 195 height 46
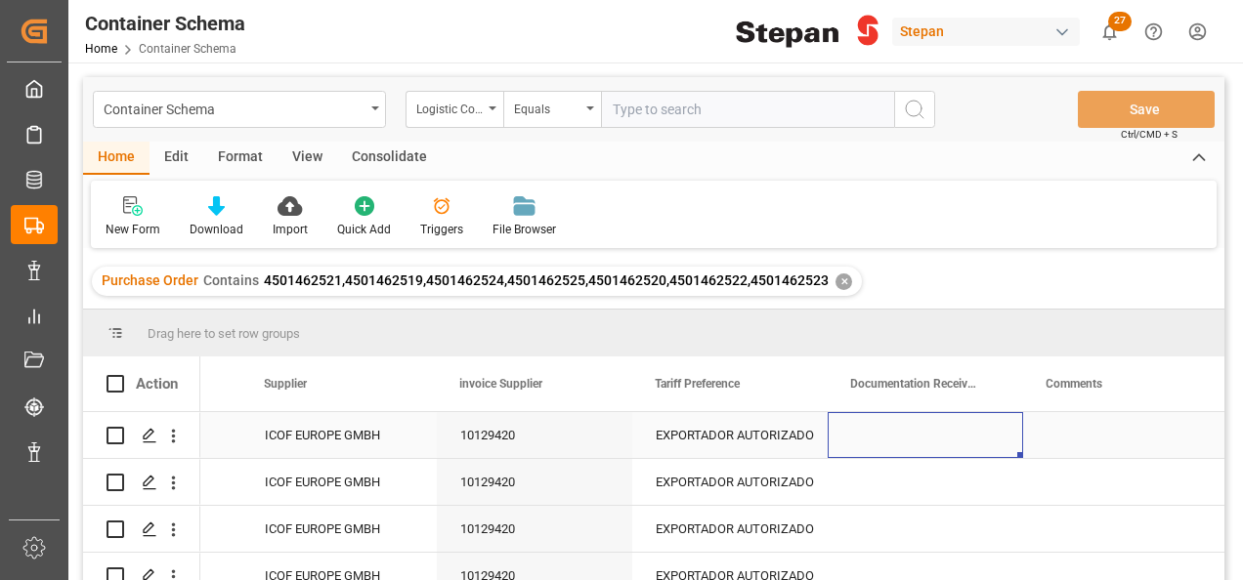
click at [881, 430] on div "Press SPACE to select this row." at bounding box center [924, 435] width 195 height 46
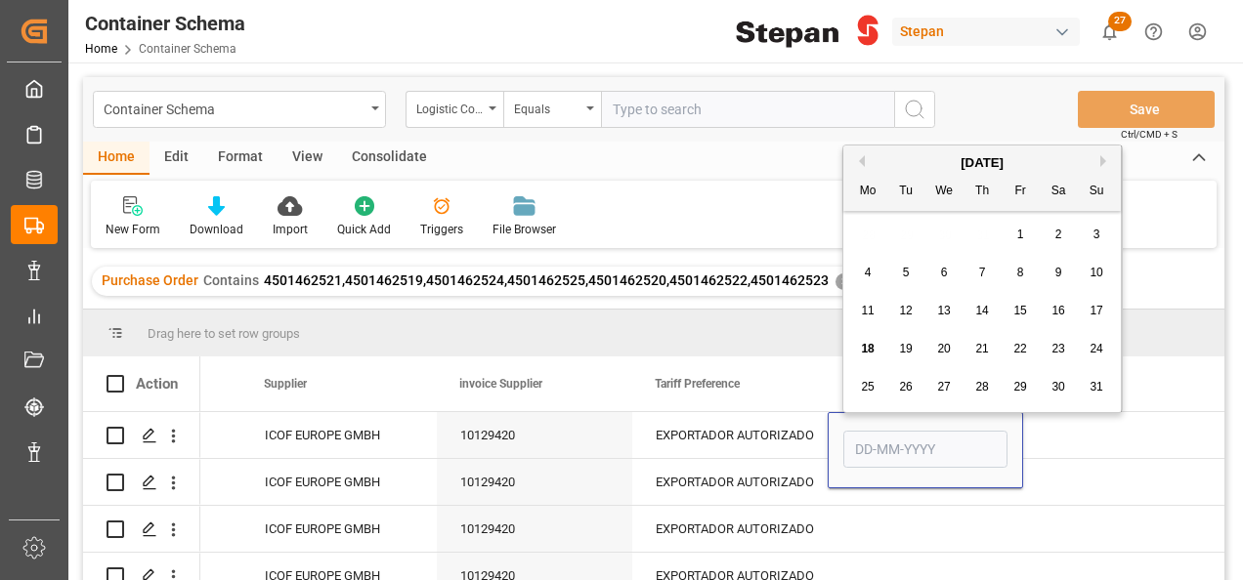
click at [873, 346] on span "18" at bounding box center [867, 349] width 13 height 14
type input "[DATE]"
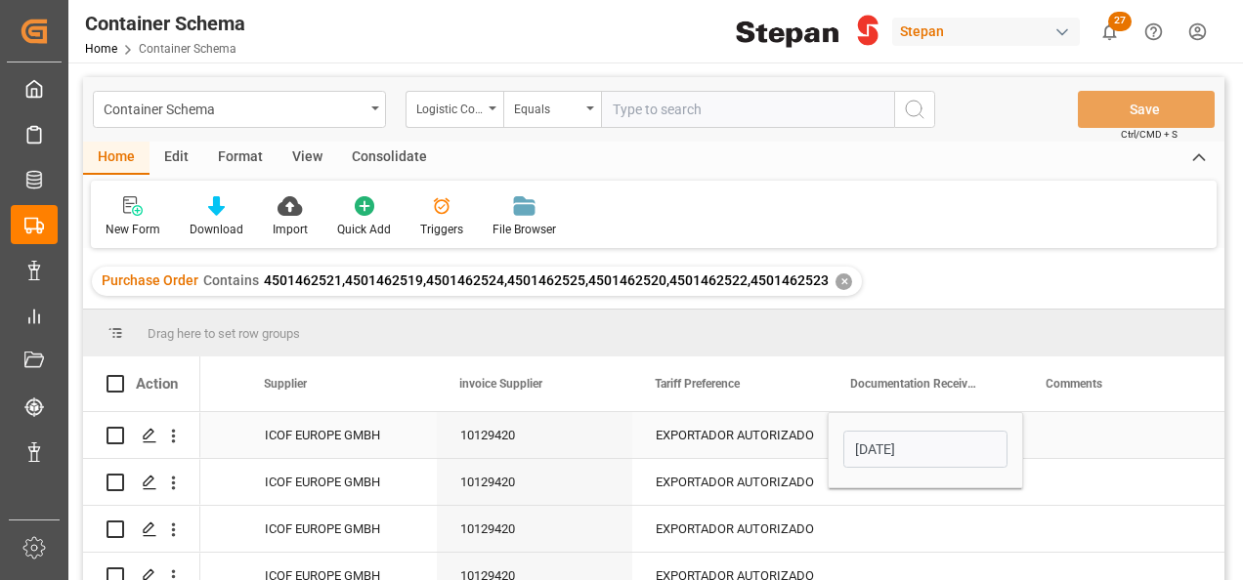
click at [815, 440] on div "EXPORTADOR AUTORIZADO" at bounding box center [729, 435] width 195 height 46
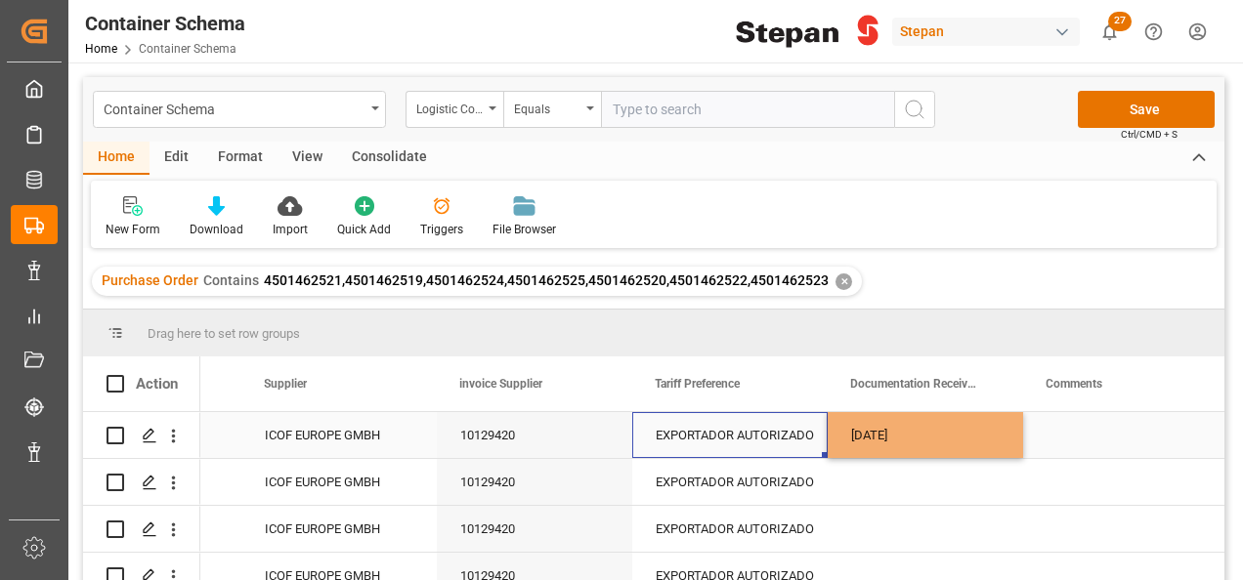
click at [948, 422] on div "18-08-2025" at bounding box center [924, 435] width 195 height 46
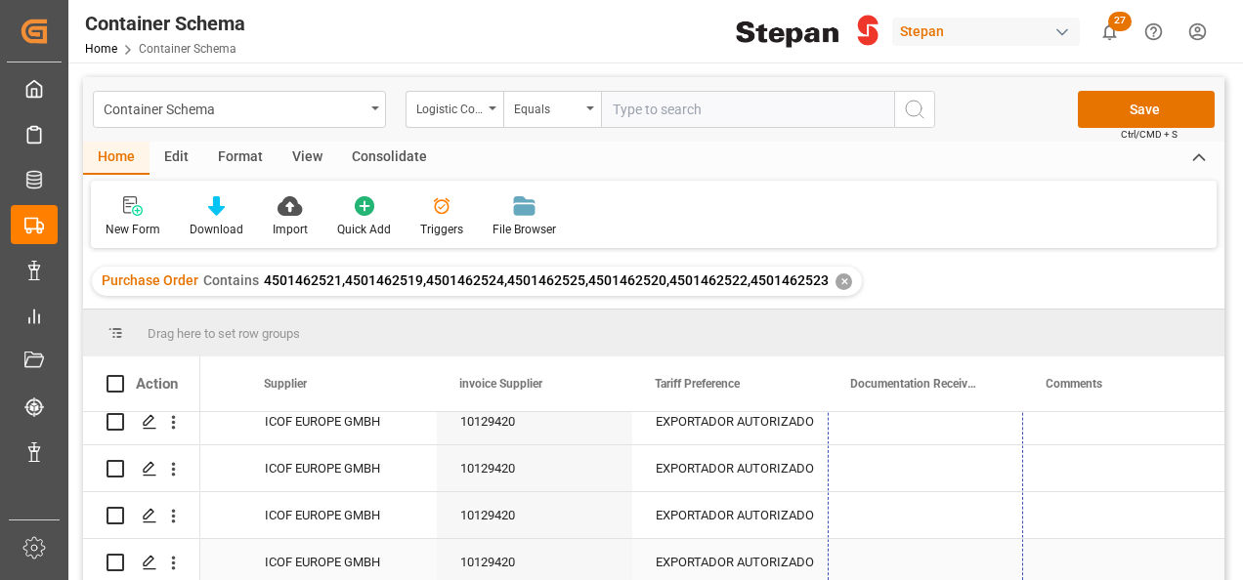
drag, startPoint x: 1018, startPoint y: 454, endPoint x: 1085, endPoint y: 490, distance: 76.5
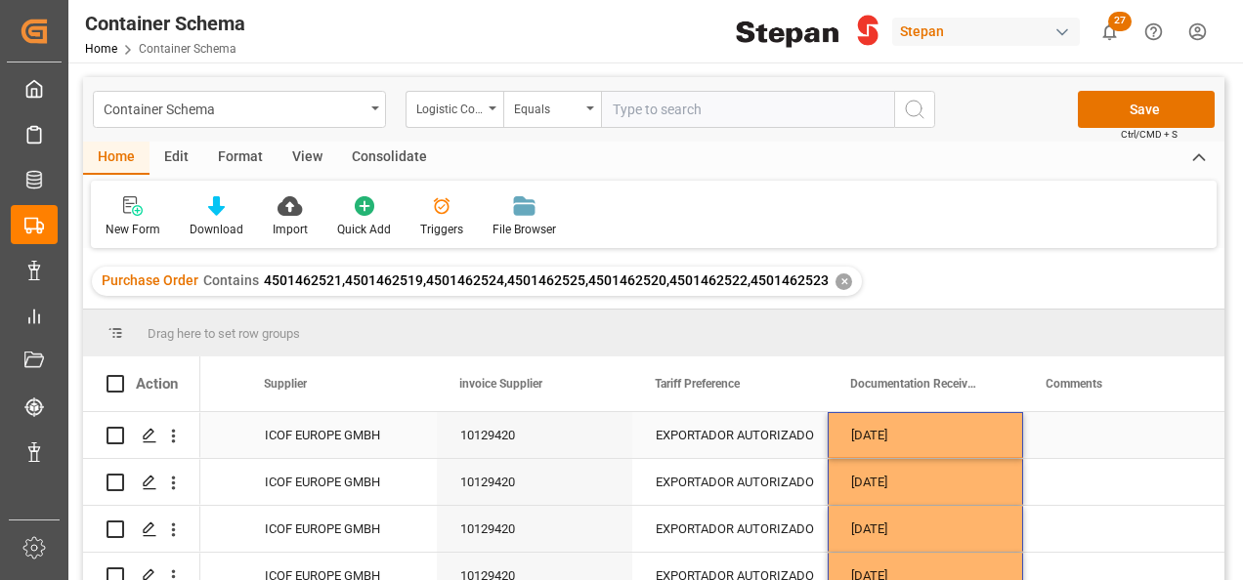
click at [961, 436] on div "[DATE]" at bounding box center [924, 435] width 195 height 46
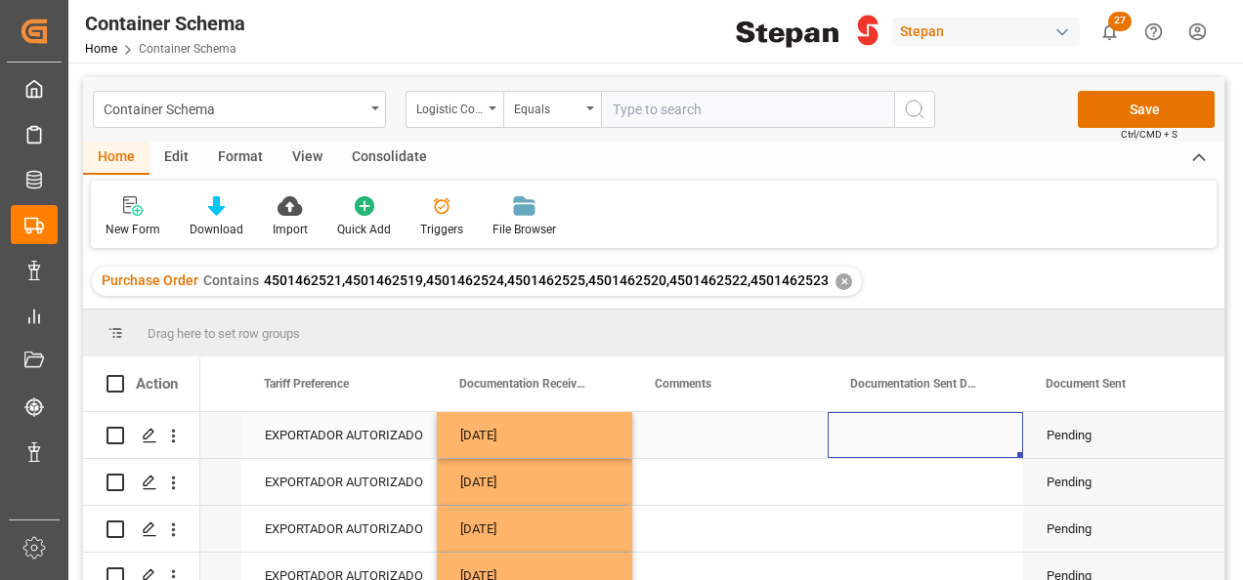
click at [942, 436] on div "Press SPACE to select this row." at bounding box center [924, 435] width 195 height 46
click at [942, 435] on div "Press SPACE to select this row." at bounding box center [924, 435] width 195 height 46
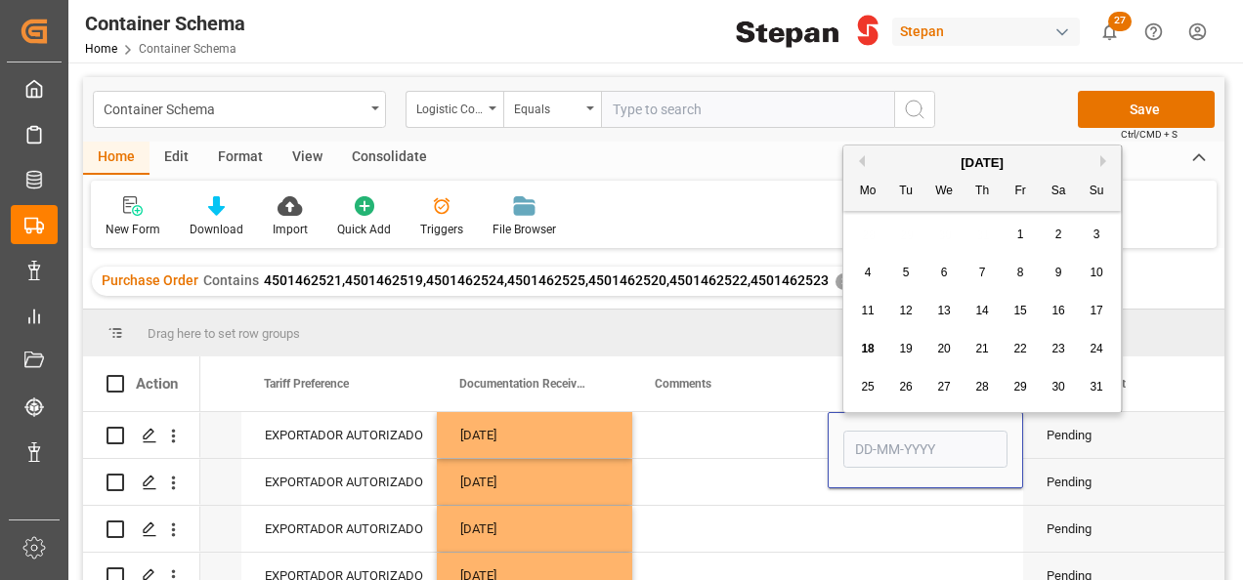
click at [870, 354] on span "18" at bounding box center [867, 349] width 13 height 14
type input "[DATE]"
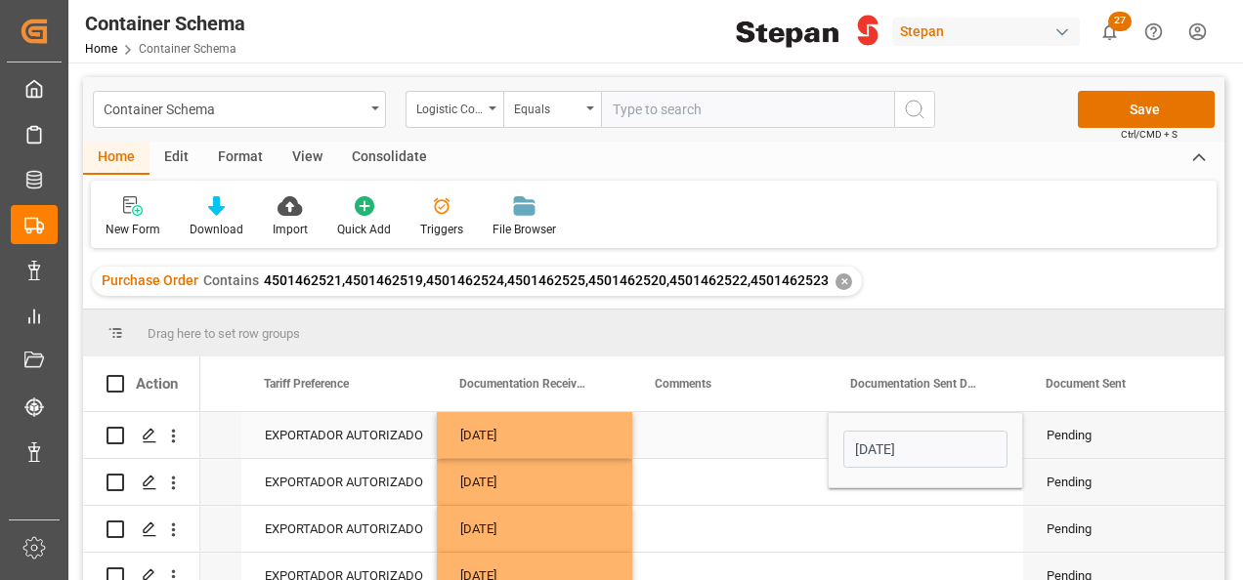
click at [765, 442] on div "Press SPACE to select this row." at bounding box center [729, 435] width 195 height 46
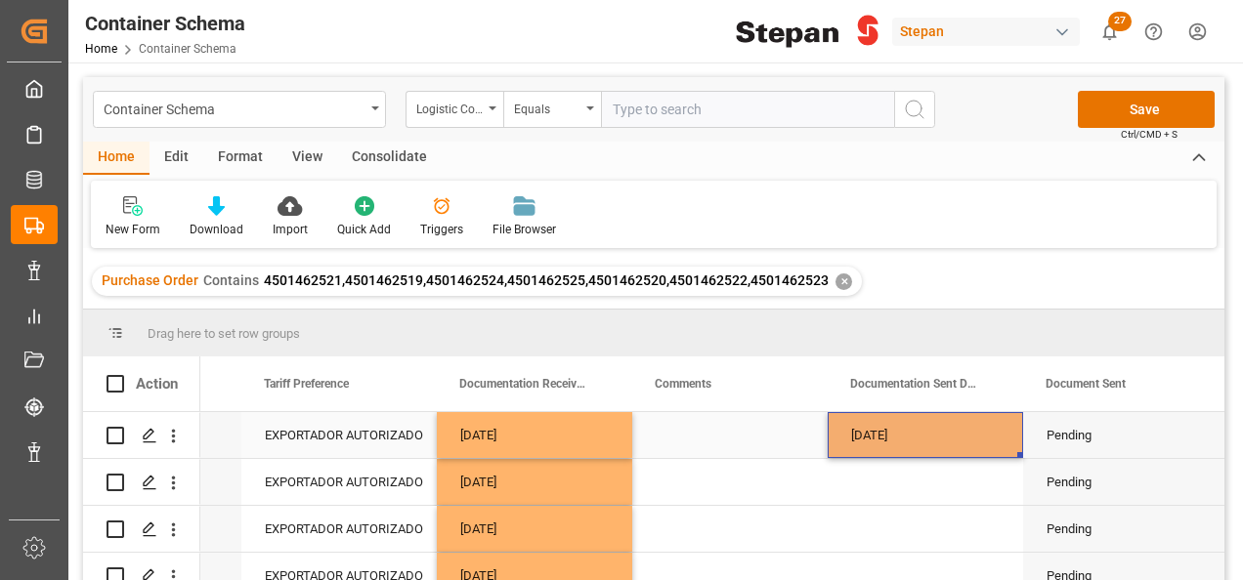
click at [901, 426] on div "[DATE]" at bounding box center [924, 435] width 195 height 46
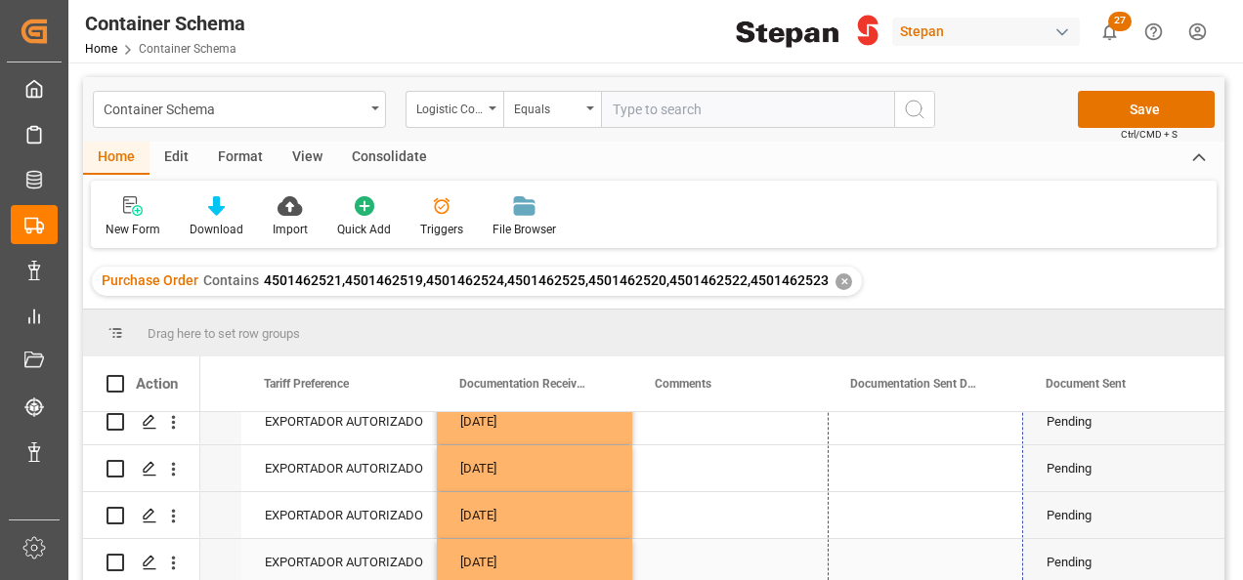
drag, startPoint x: 1017, startPoint y: 455, endPoint x: 1002, endPoint y: 475, distance: 24.4
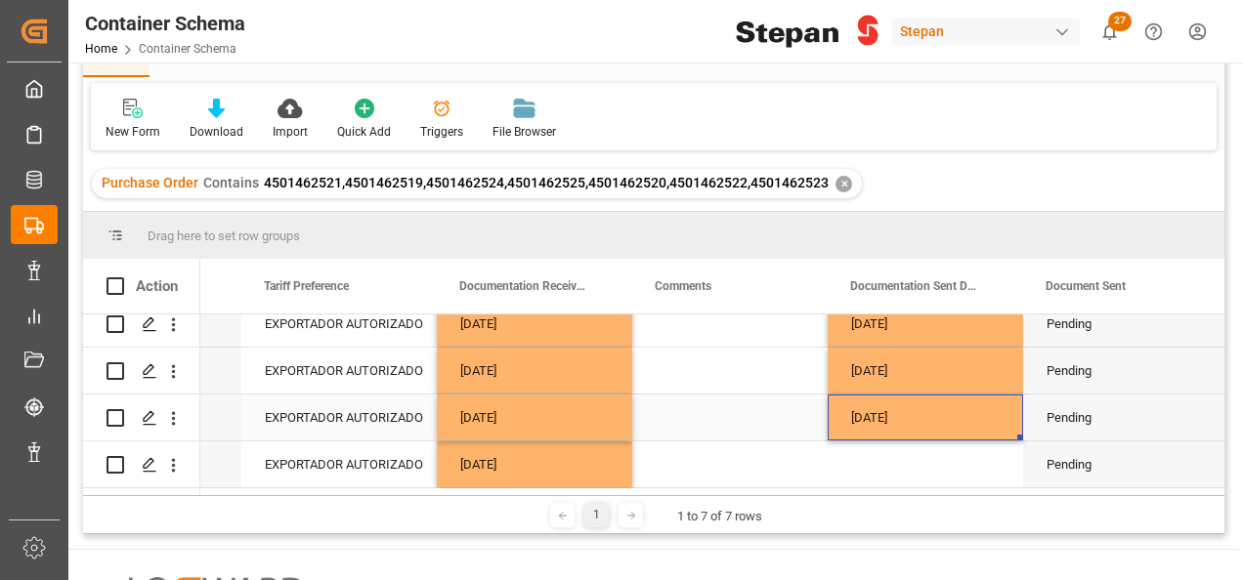
click at [1004, 410] on div "[DATE]" at bounding box center [924, 418] width 195 height 46
drag, startPoint x: 1020, startPoint y: 432, endPoint x: 1012, endPoint y: 471, distance: 39.9
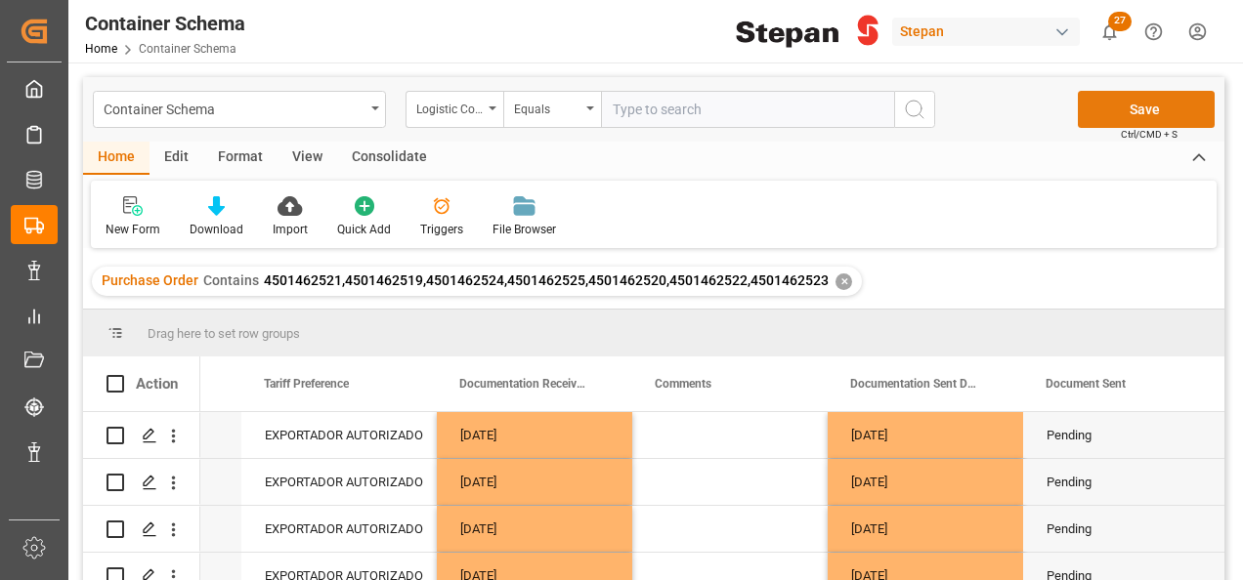
click at [1151, 118] on button "Save" at bounding box center [1146, 109] width 137 height 37
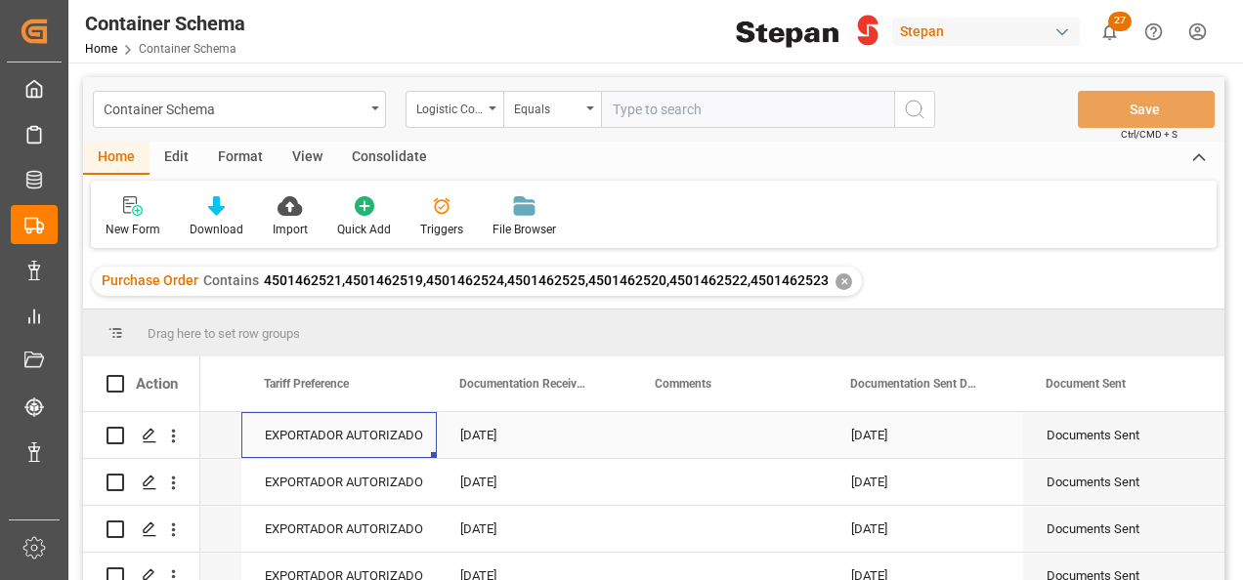
click at [352, 437] on div "EXPORTADOR AUTORIZADO" at bounding box center [339, 435] width 148 height 45
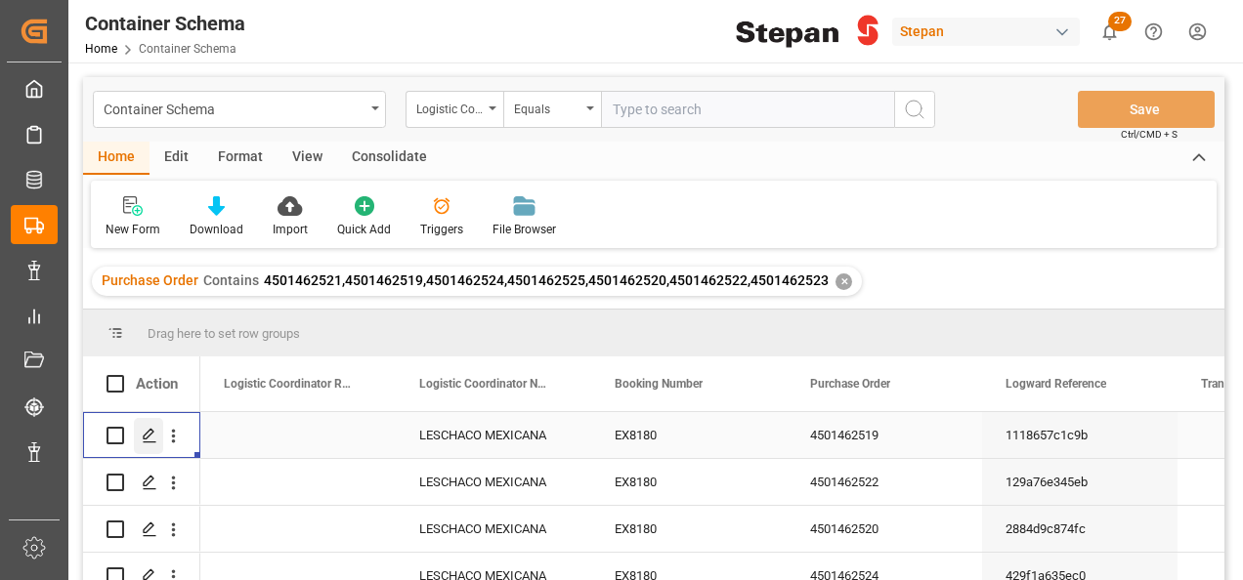
click at [144, 432] on icon "Press SPACE to select this row." at bounding box center [150, 436] width 16 height 16
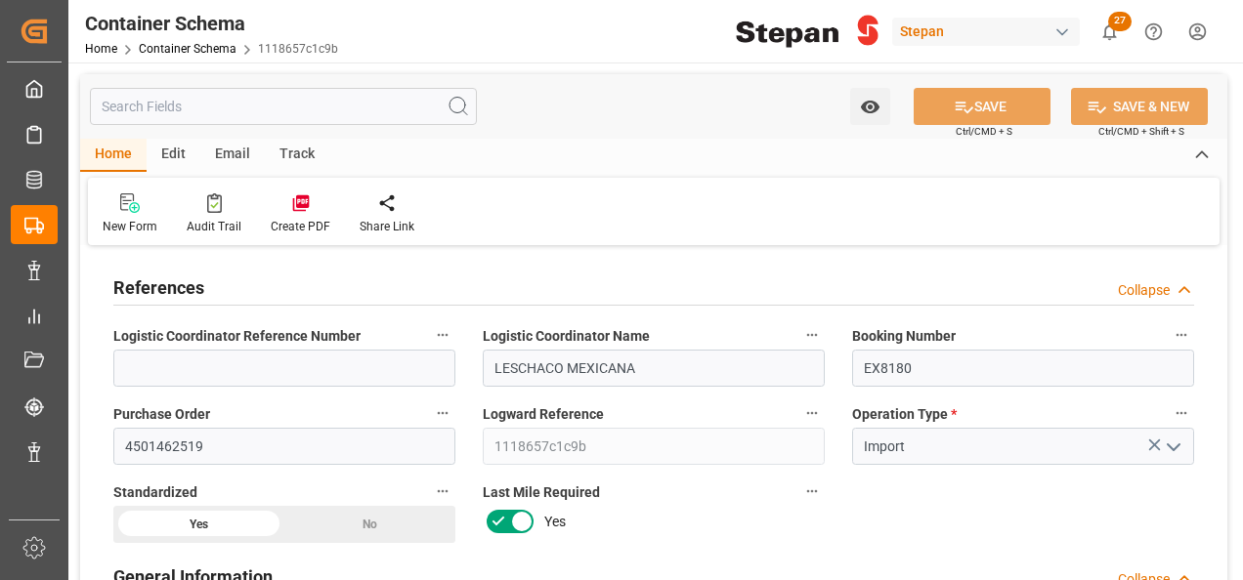
type input "0"
type input "1"
type input "19800"
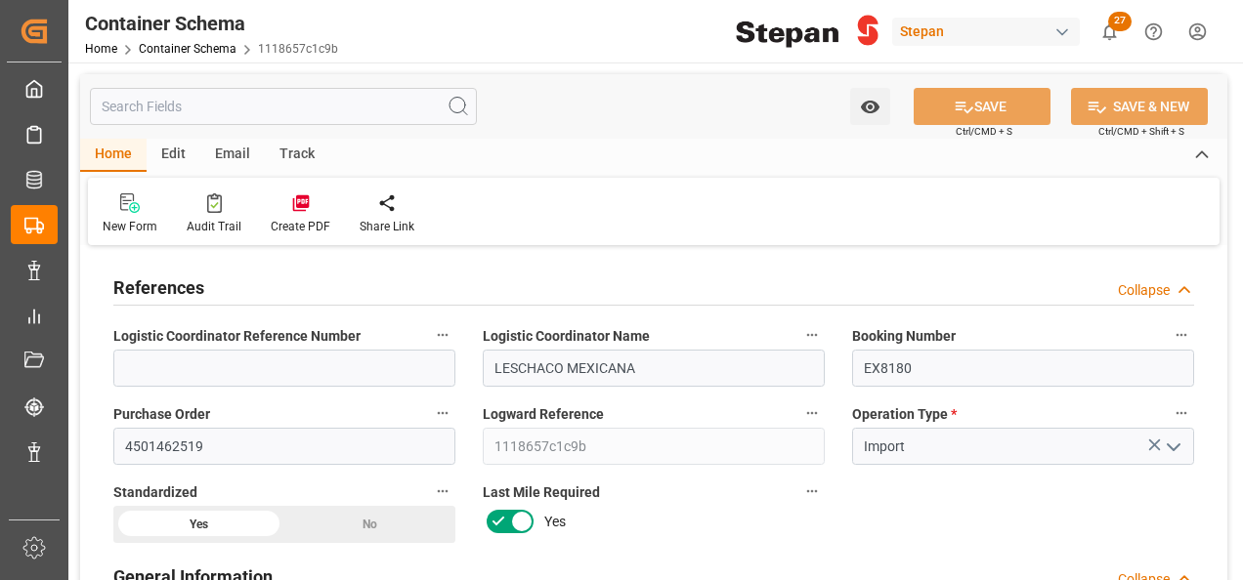
type input "12"
type input "Cosco"
type input "COSCO Shipping Co. Ltd."
type input "NLRTM"
type input "MXVER"
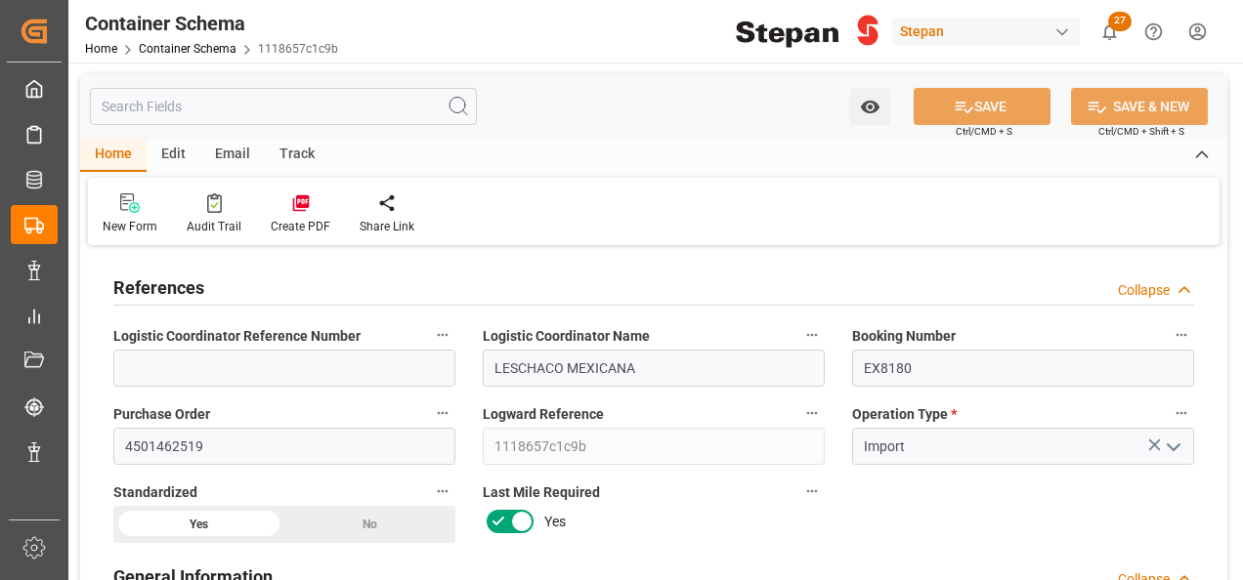
type input "MXVER"
type input "9401099"
type input "4"
type input "13-08-2025 00:00"
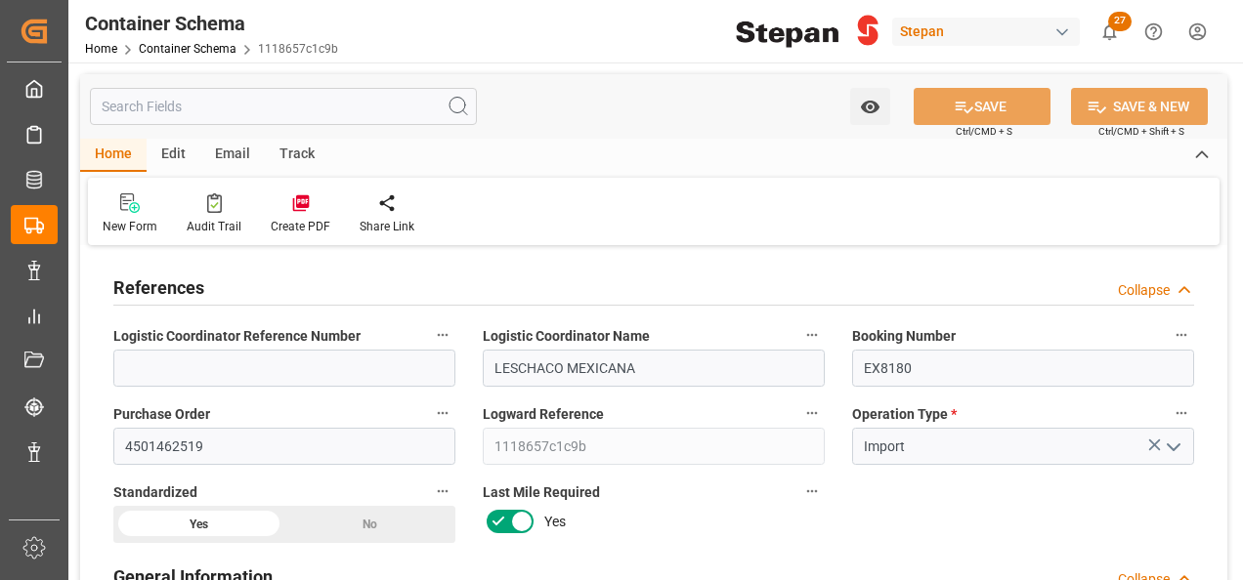
type input "[DATE]"
type input "08-08-2025 00:00"
type input "31-08-2025 00:00"
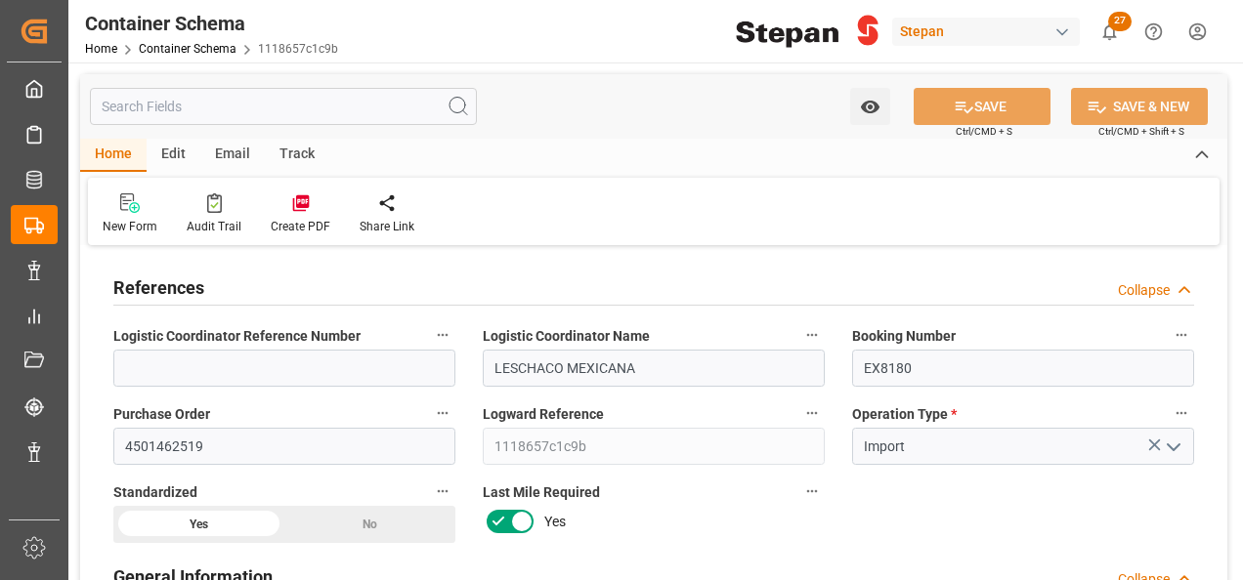
type input "27-08-2025 00:00"
type input "[DATE]"
type input "18-08-2025 18:18"
type input "13-08-2025 16:56"
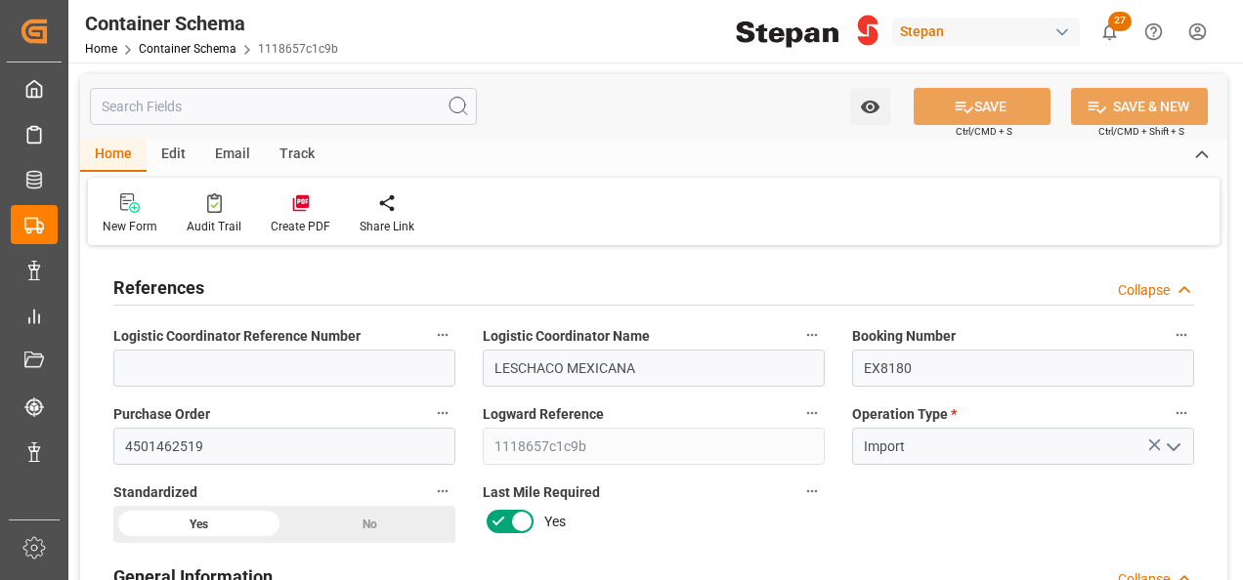
type input "[DATE]"
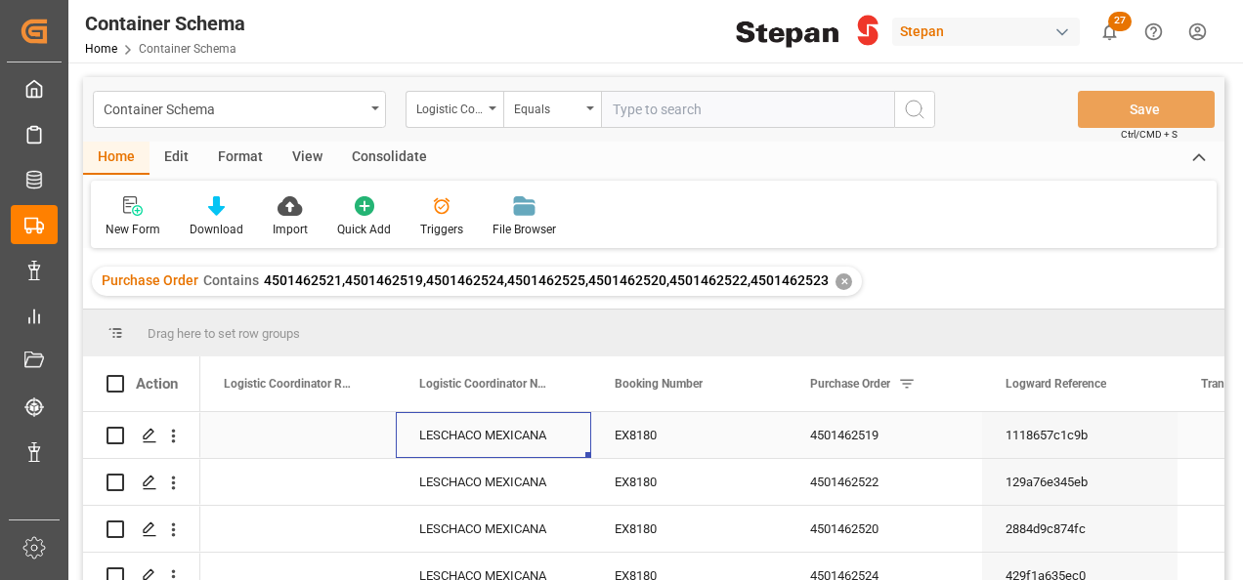
click at [488, 424] on div "LESCHACO MEXICANA" at bounding box center [493, 435] width 195 height 46
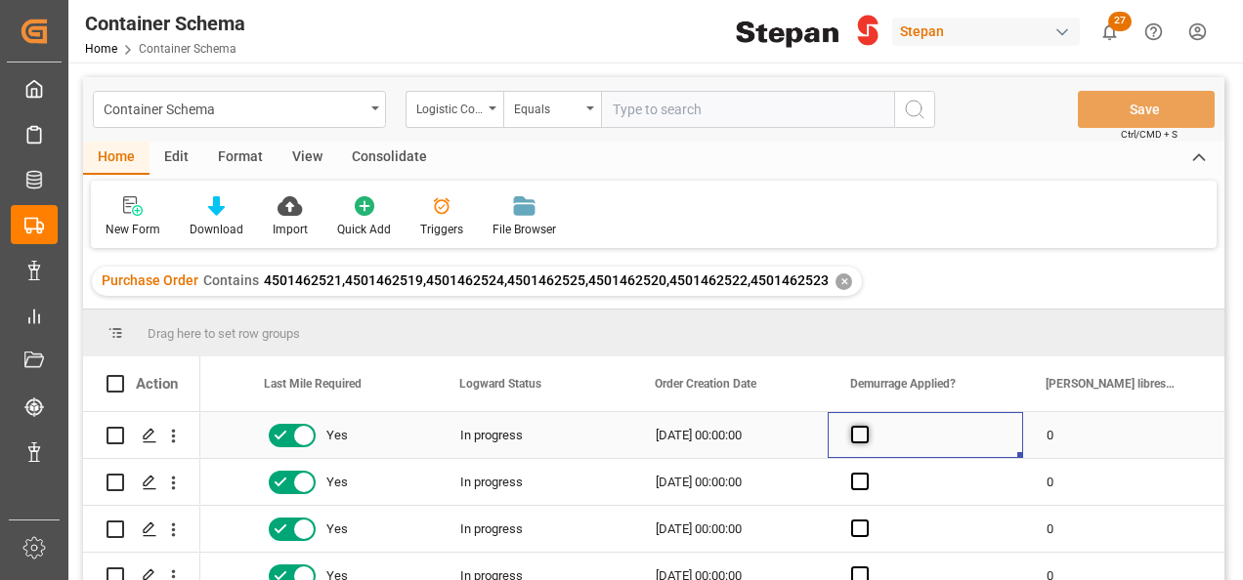
click at [861, 434] on span "Press SPACE to select this row." at bounding box center [860, 435] width 18 height 18
click at [866, 426] on input "Press SPACE to select this row." at bounding box center [866, 426] width 0 height 0
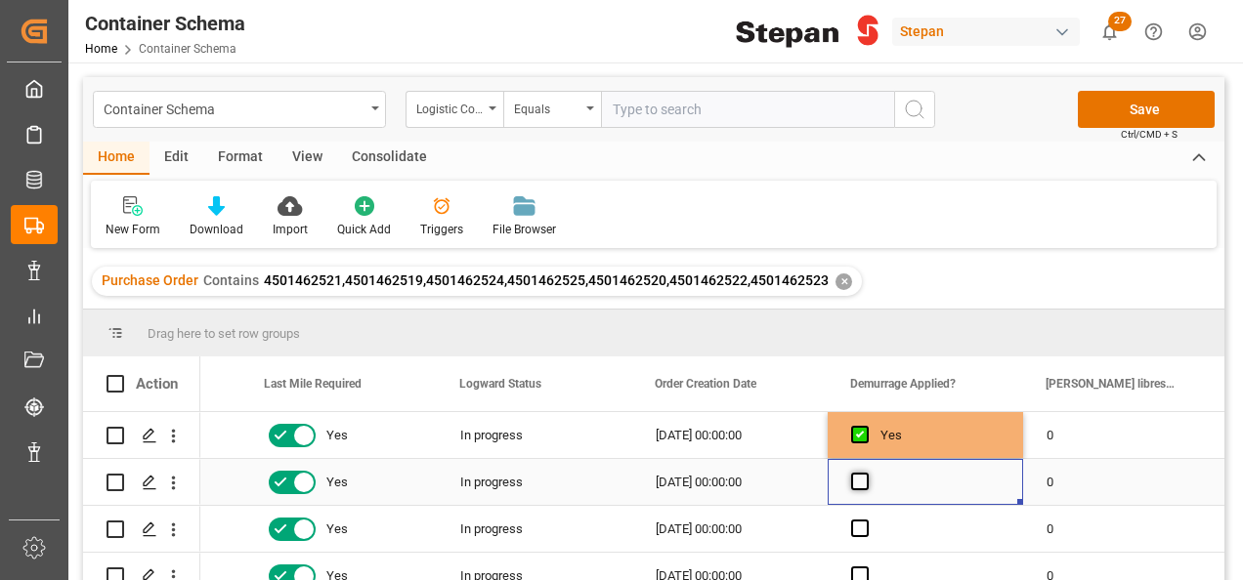
click at [858, 485] on span "Press SPACE to select this row." at bounding box center [860, 482] width 18 height 18
click at [866, 473] on input "Press SPACE to select this row." at bounding box center [866, 473] width 0 height 0
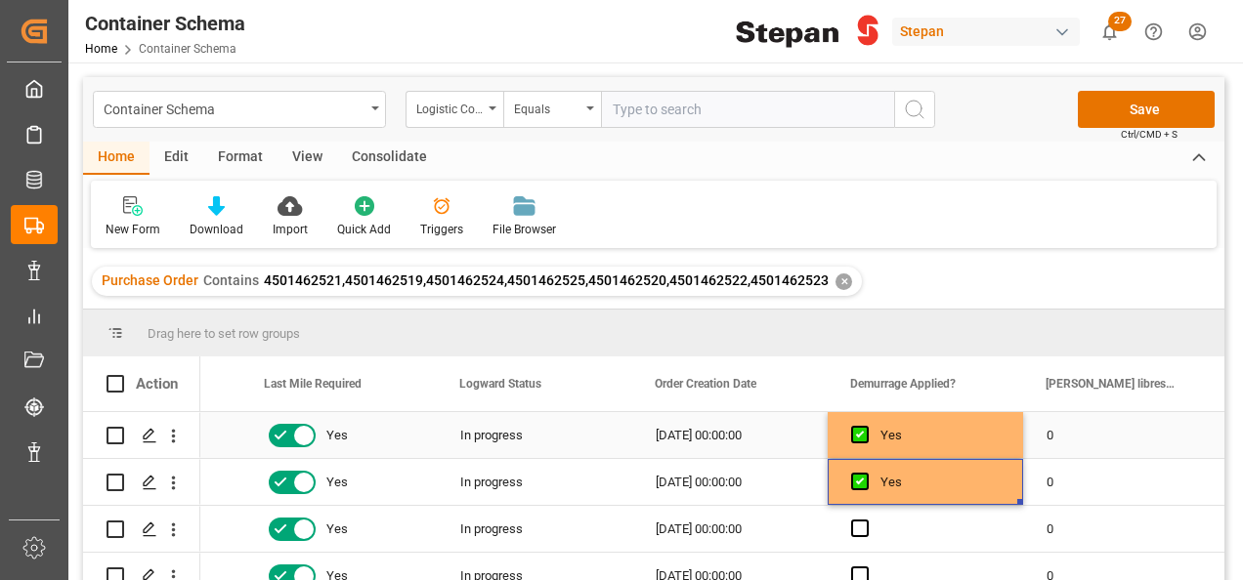
click at [1093, 435] on div "0" at bounding box center [1120, 435] width 195 height 46
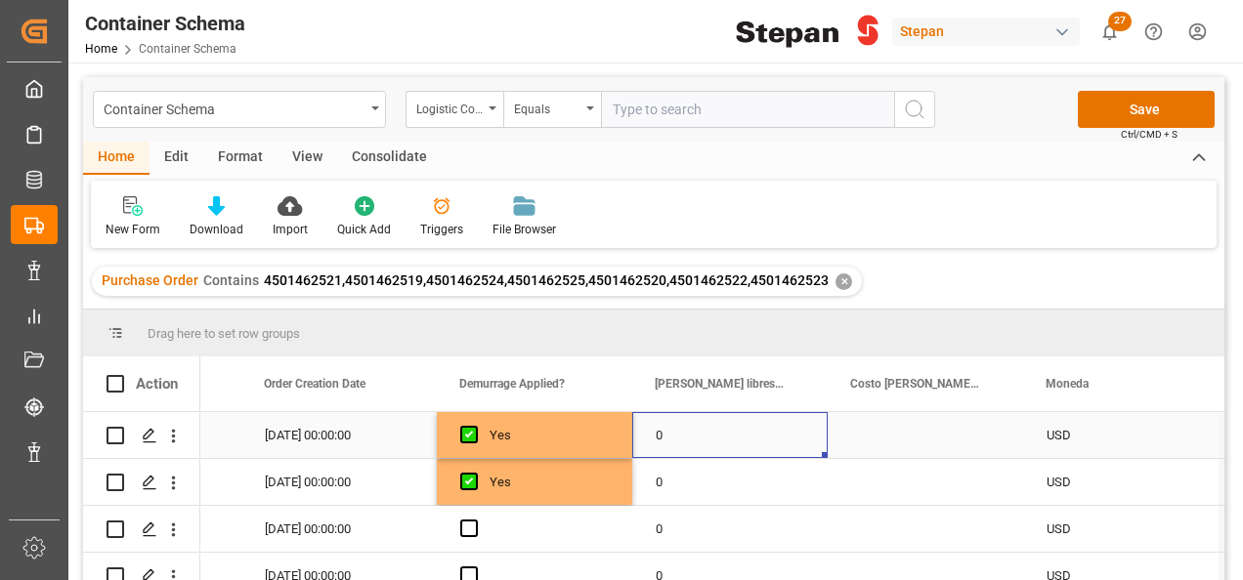
click at [672, 431] on div "0" at bounding box center [729, 435] width 195 height 46
click at [674, 431] on div "0" at bounding box center [729, 435] width 195 height 46
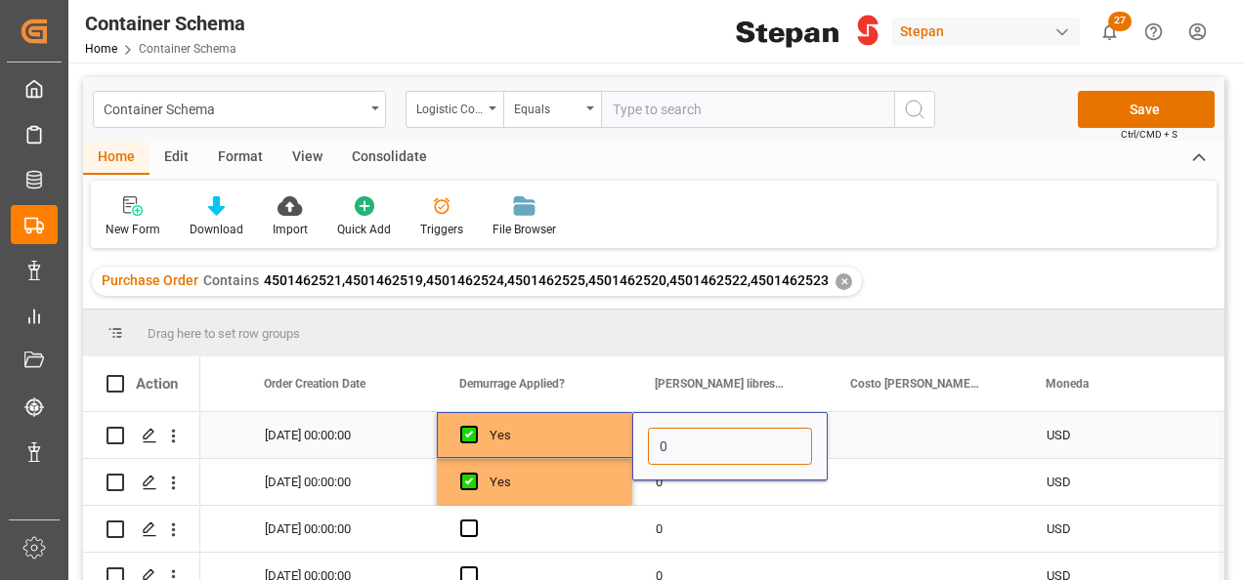
drag, startPoint x: 675, startPoint y: 434, endPoint x: 664, endPoint y: 432, distance: 10.9
type input "14"
click at [884, 430] on div "Press SPACE to select this row." at bounding box center [924, 435] width 195 height 46
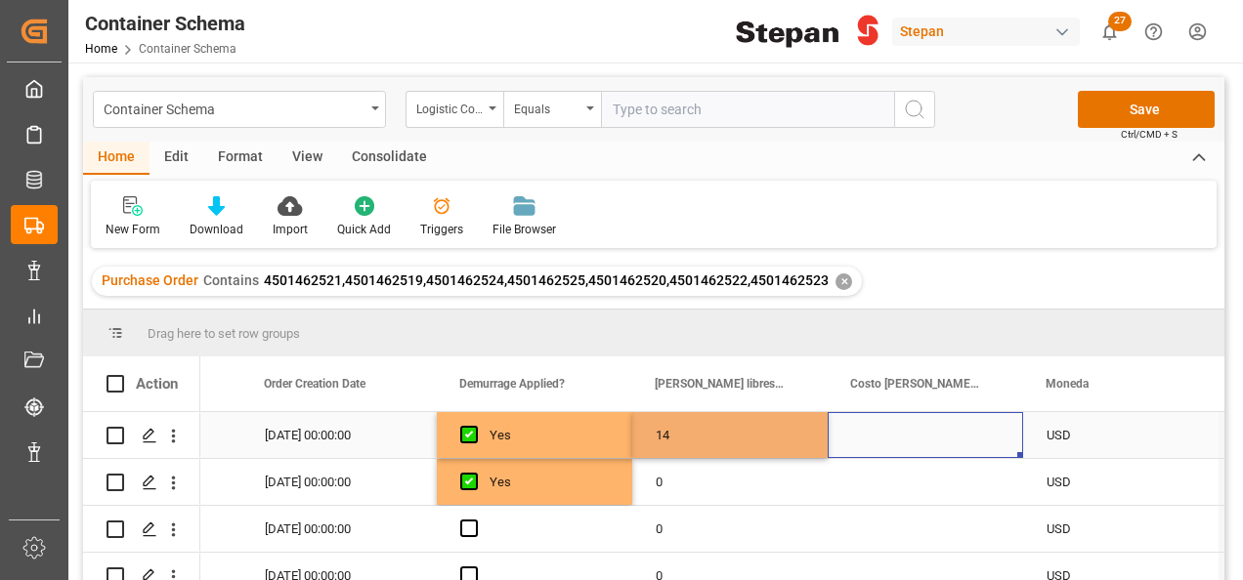
click at [884, 430] on div "Press SPACE to select this row." at bounding box center [924, 435] width 195 height 46
click at [884, 430] on input "Press SPACE to select this row." at bounding box center [925, 446] width 164 height 37
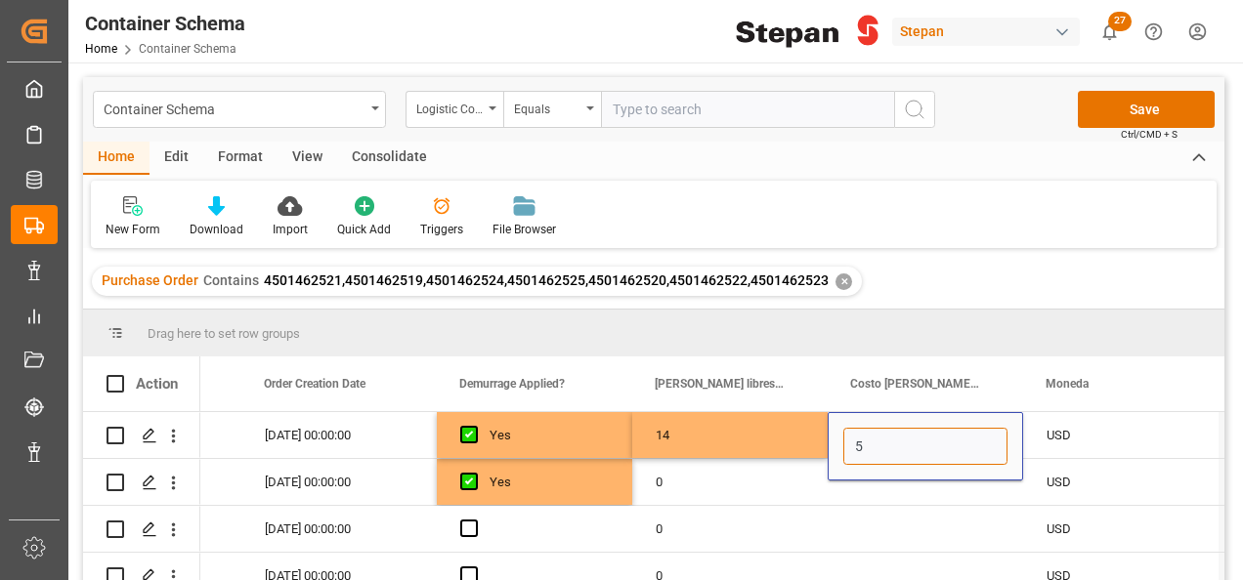
type input "55"
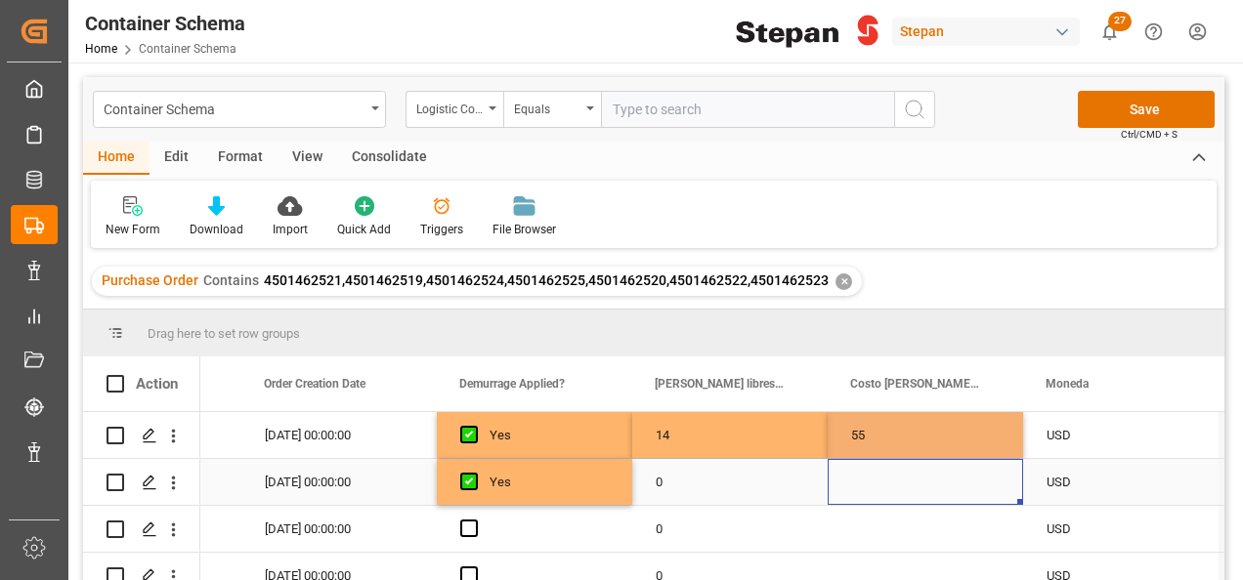
click at [831, 494] on div "Press SPACE to select this row." at bounding box center [924, 482] width 195 height 46
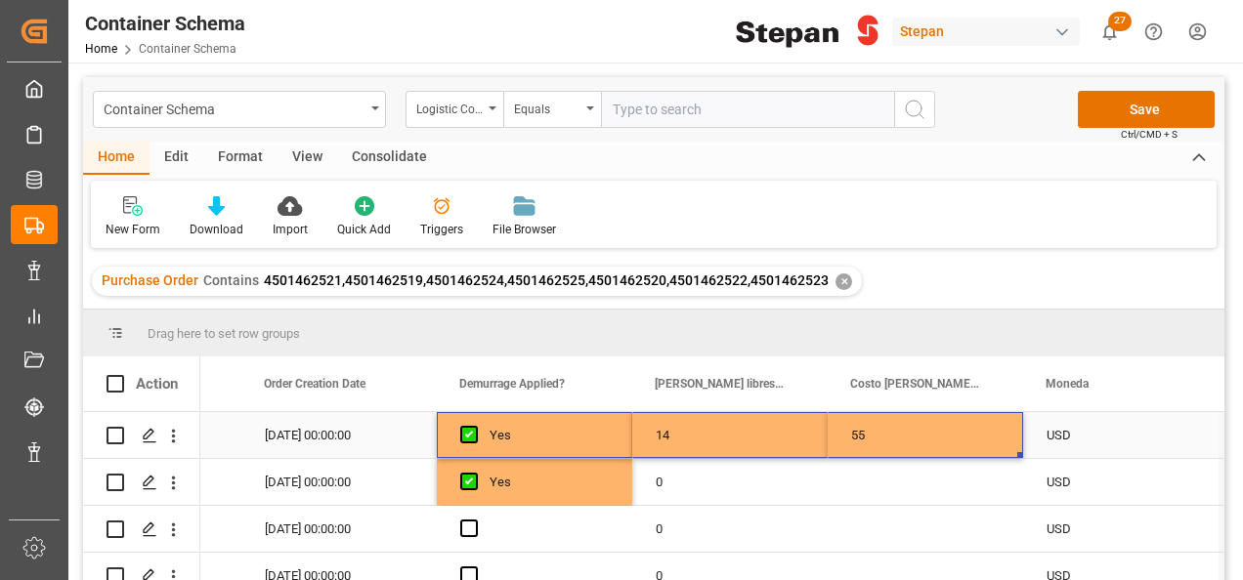
drag, startPoint x: 576, startPoint y: 438, endPoint x: 905, endPoint y: 440, distance: 328.3
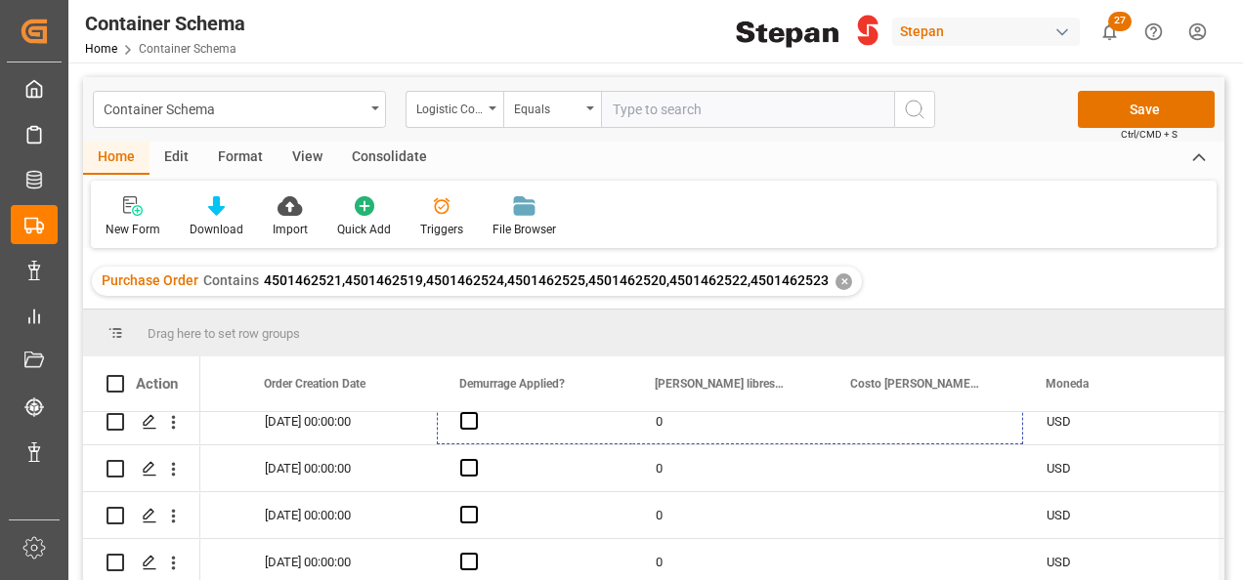
scroll to position [160, 0]
drag, startPoint x: 1018, startPoint y: 456, endPoint x: 1001, endPoint y: 543, distance: 88.5
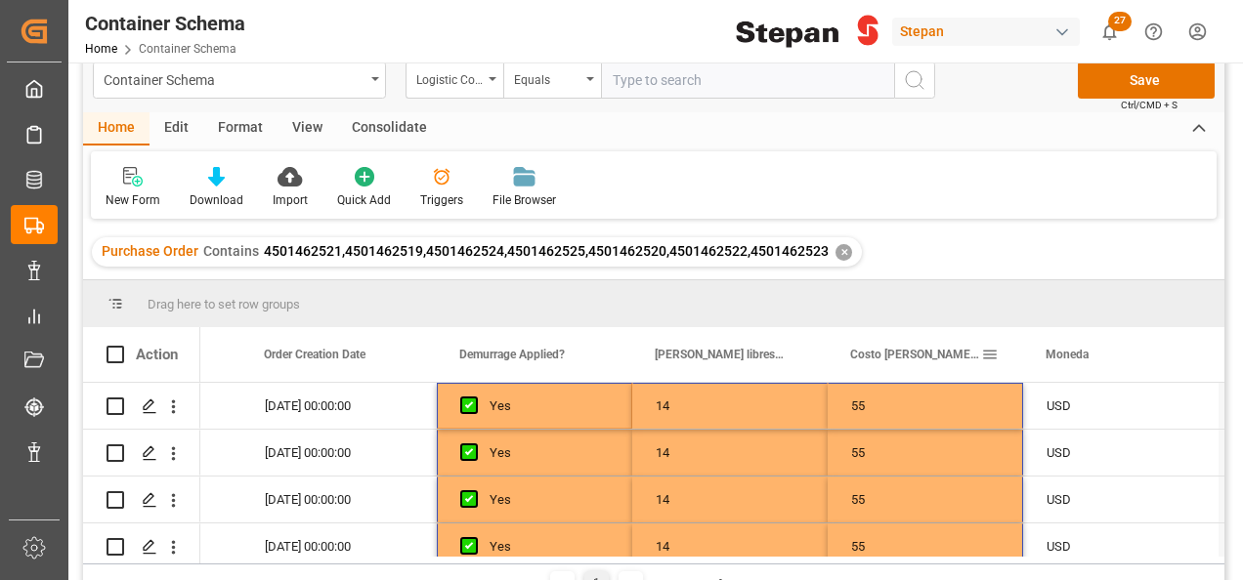
scroll to position [0, 0]
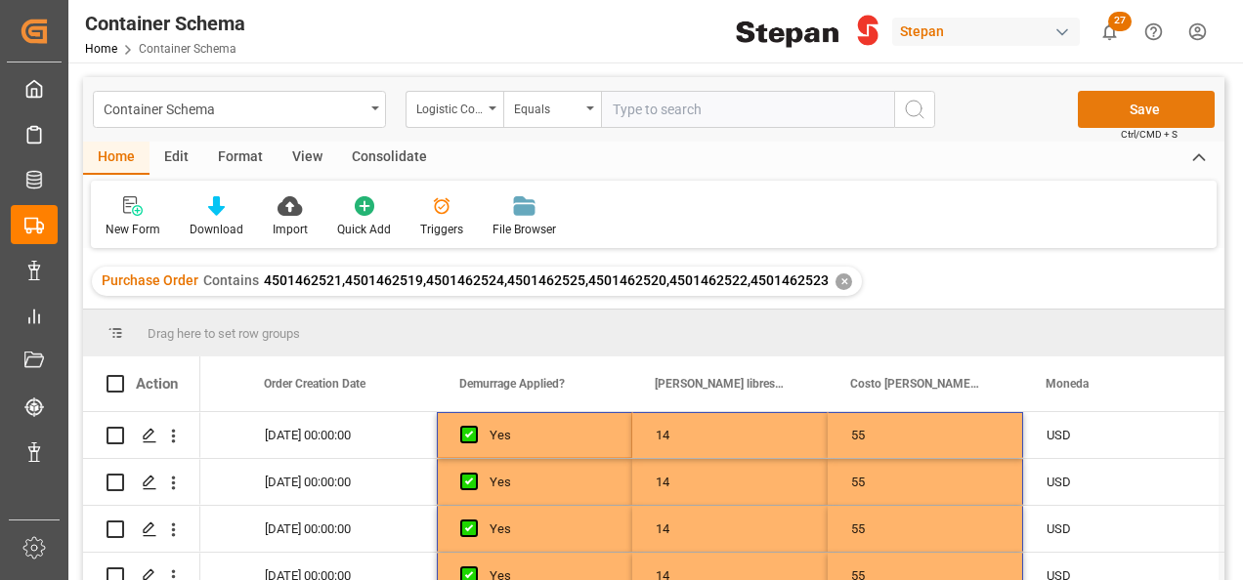
click at [1132, 111] on button "Save" at bounding box center [1146, 109] width 137 height 37
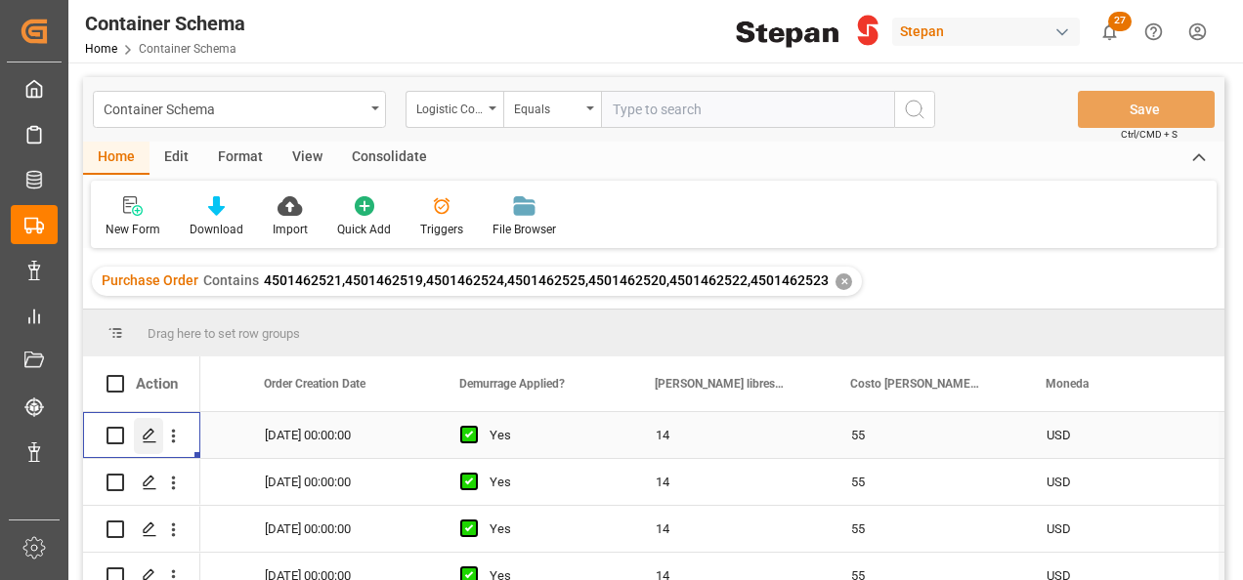
click at [155, 432] on icon "Press SPACE to select this row." at bounding box center [150, 436] width 16 height 16
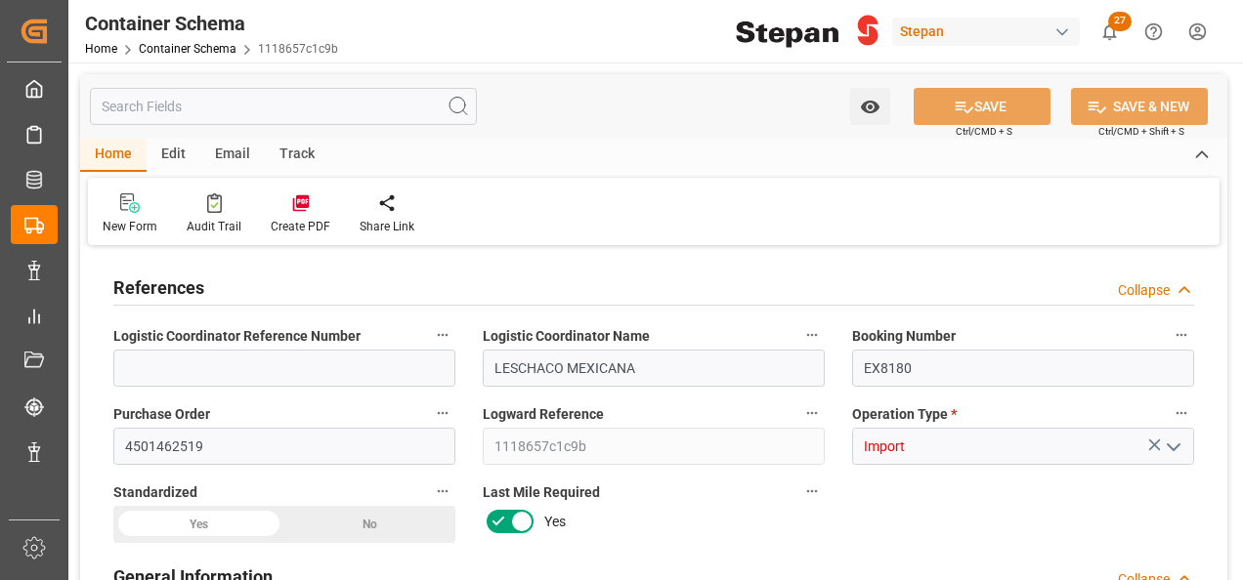
type input "14"
type input "55"
type input "1"
type input "19800"
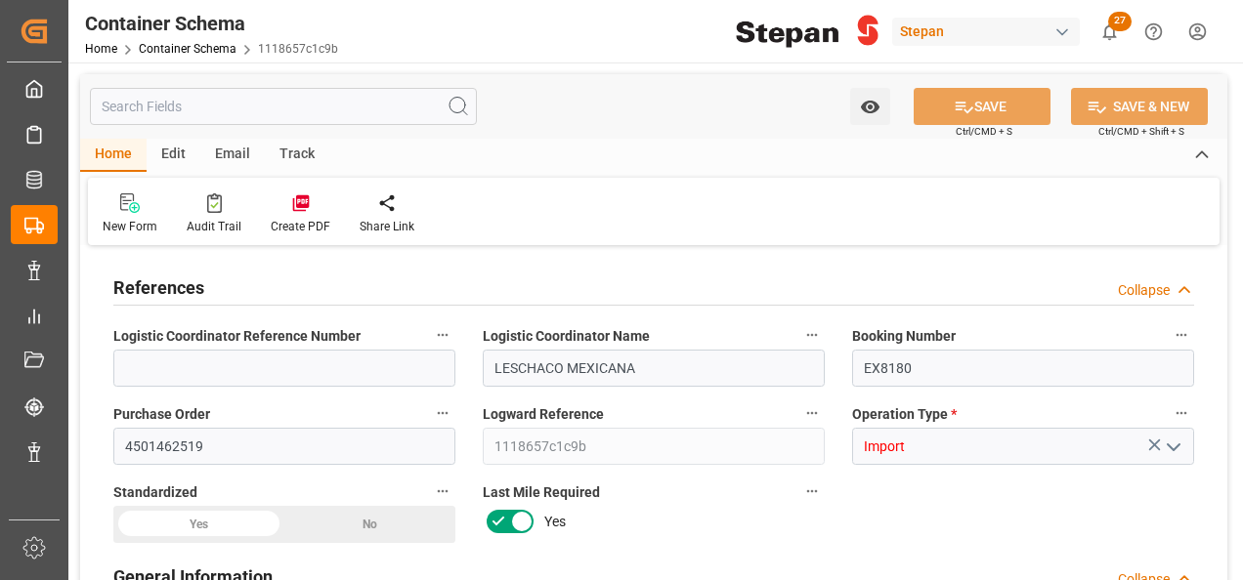
type input "19800"
type input "12"
type input "Cosco"
type input "COSCO Shipping Co. Ltd."
type input "NLRTM"
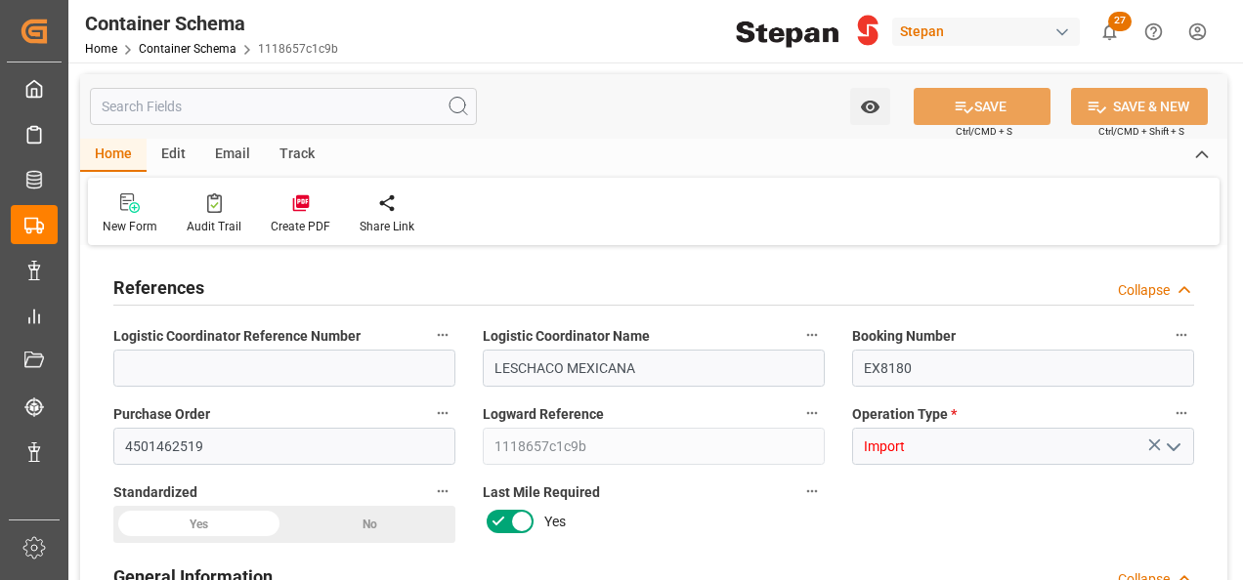
type input "MXVER"
type input "9401099"
type input "4"
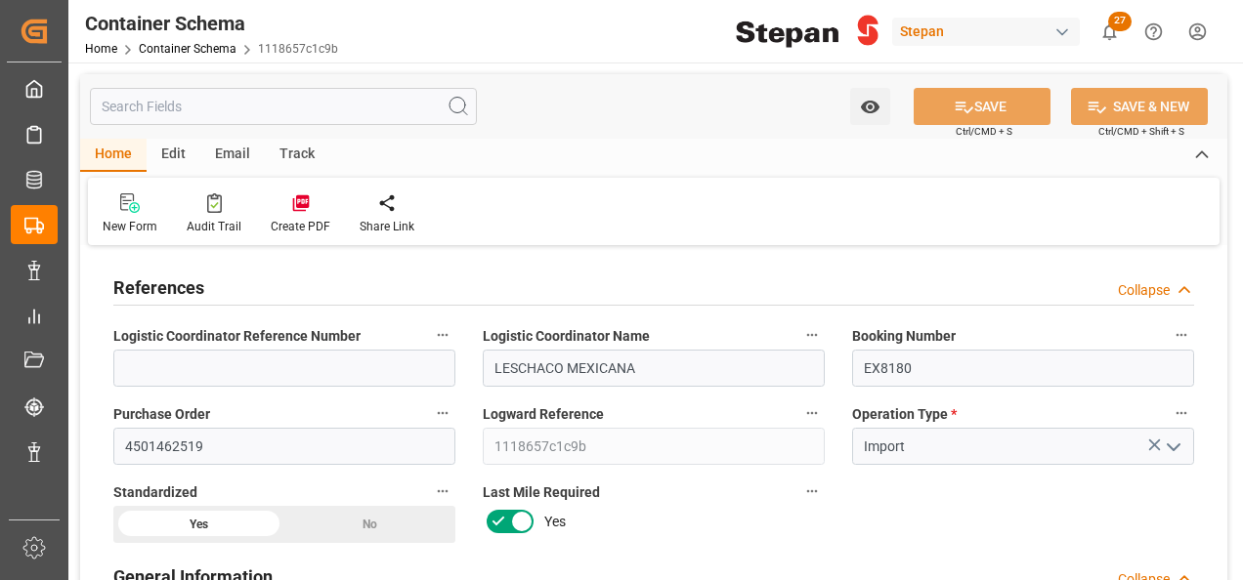
type input "13-08-2025 00:00"
type input "[DATE]"
type input "08-08-2025 00:00"
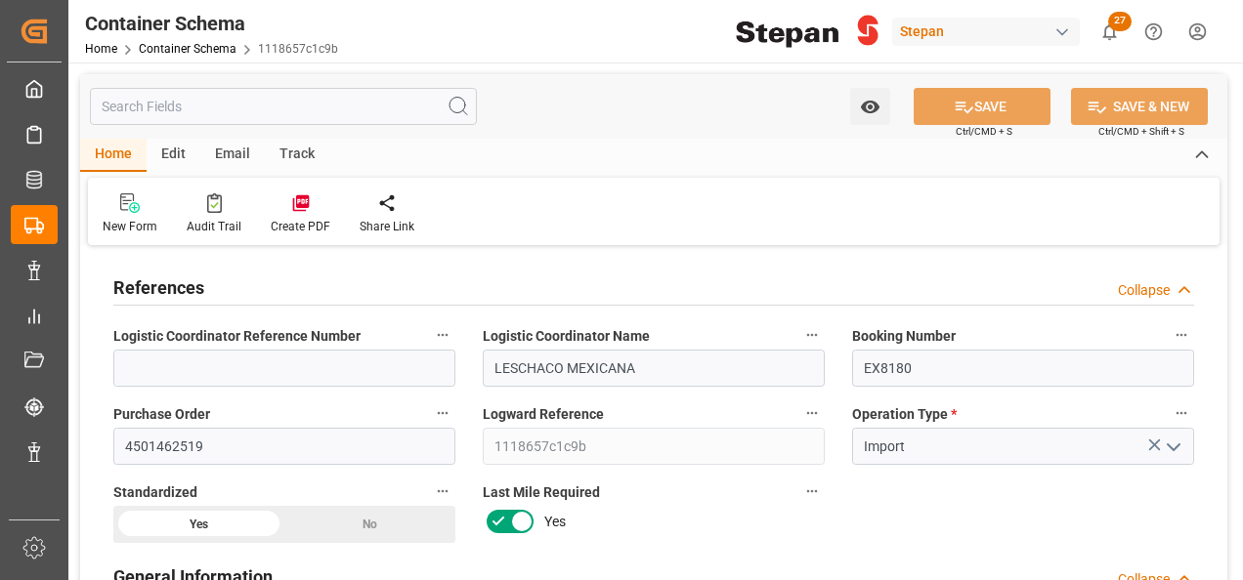
type input "31-08-2025 00:00"
type input "27-08-2025 00:00"
type input "[DATE]"
type input "18-08-2025 18:19"
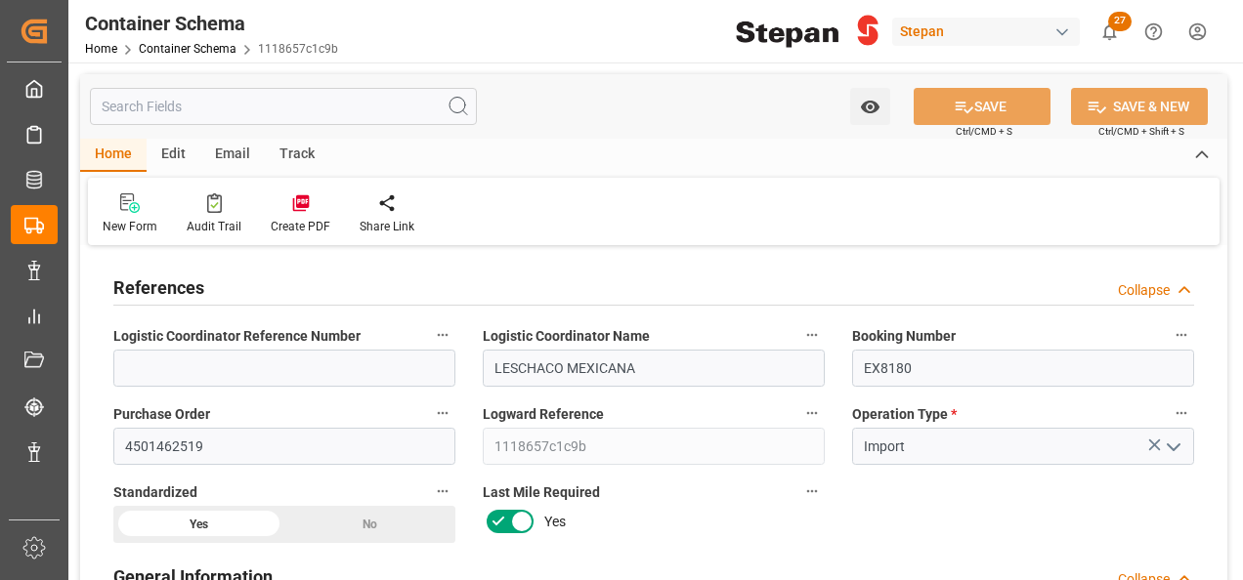
type input "13-08-2025 16:56"
type input "[DATE]"
click at [281, 203] on div at bounding box center [301, 202] width 60 height 21
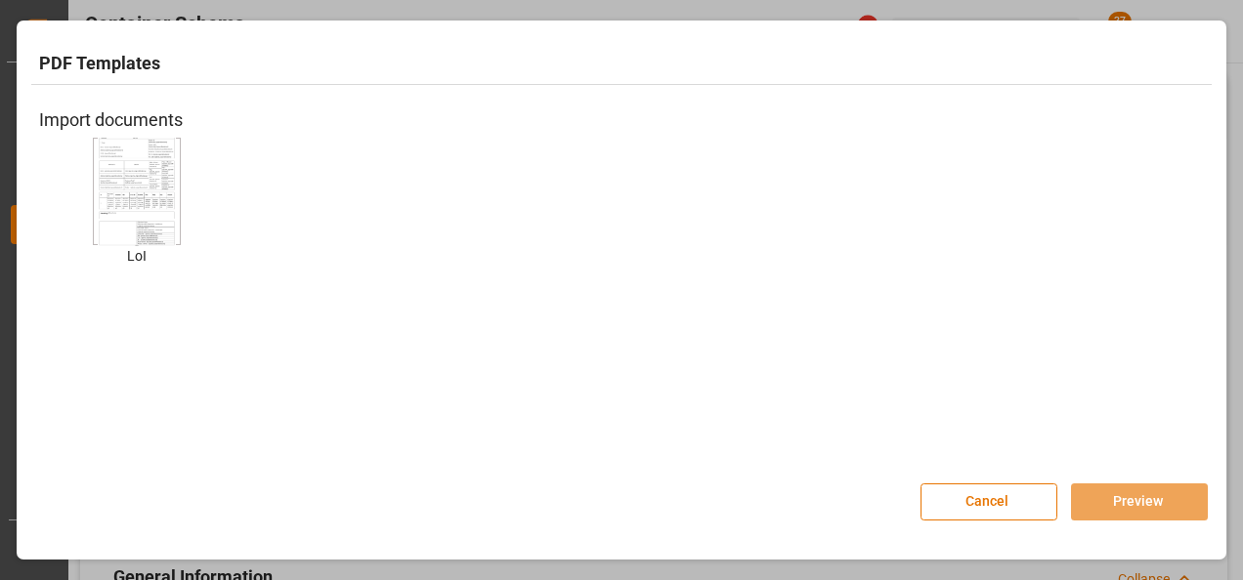
click at [155, 197] on img at bounding box center [137, 191] width 78 height 110
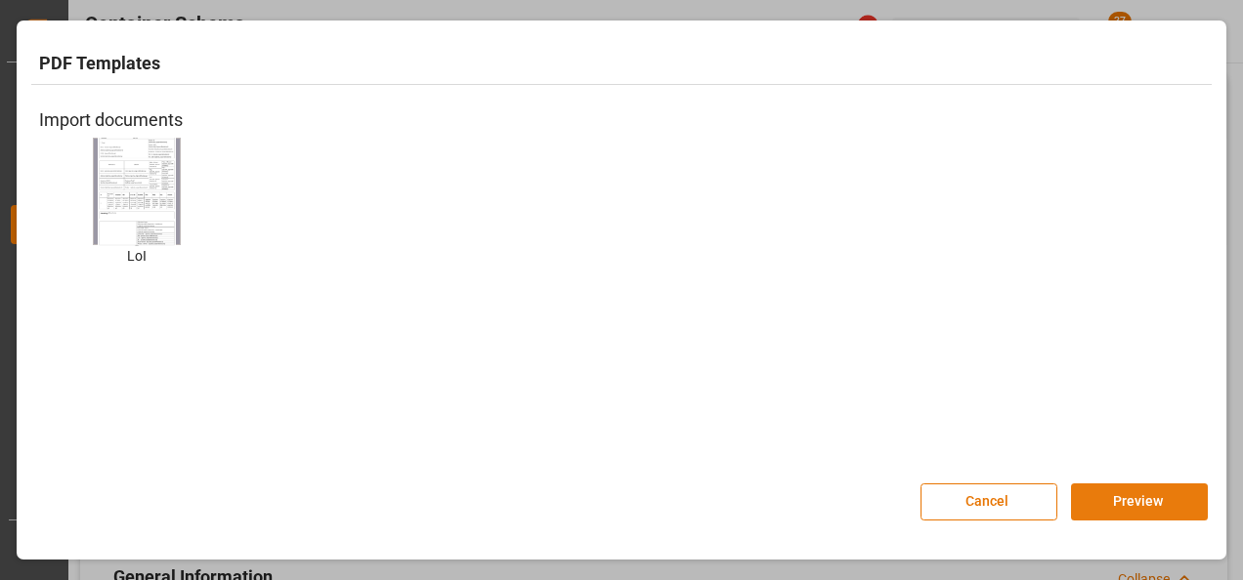
click at [1144, 498] on button "Preview" at bounding box center [1139, 502] width 137 height 37
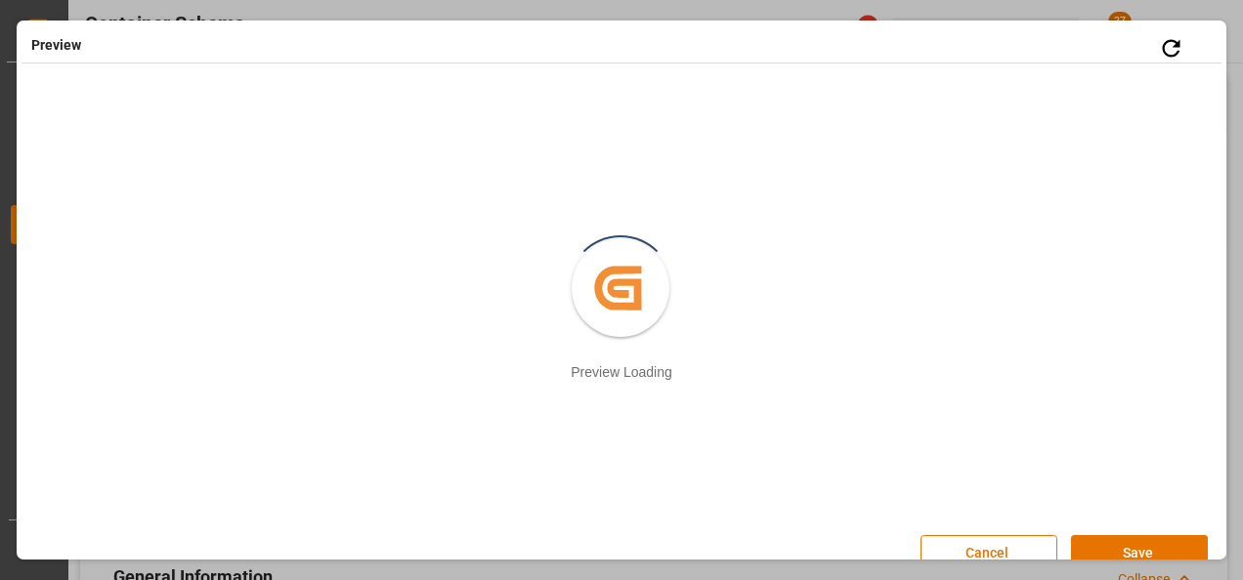
scroll to position [25, 0]
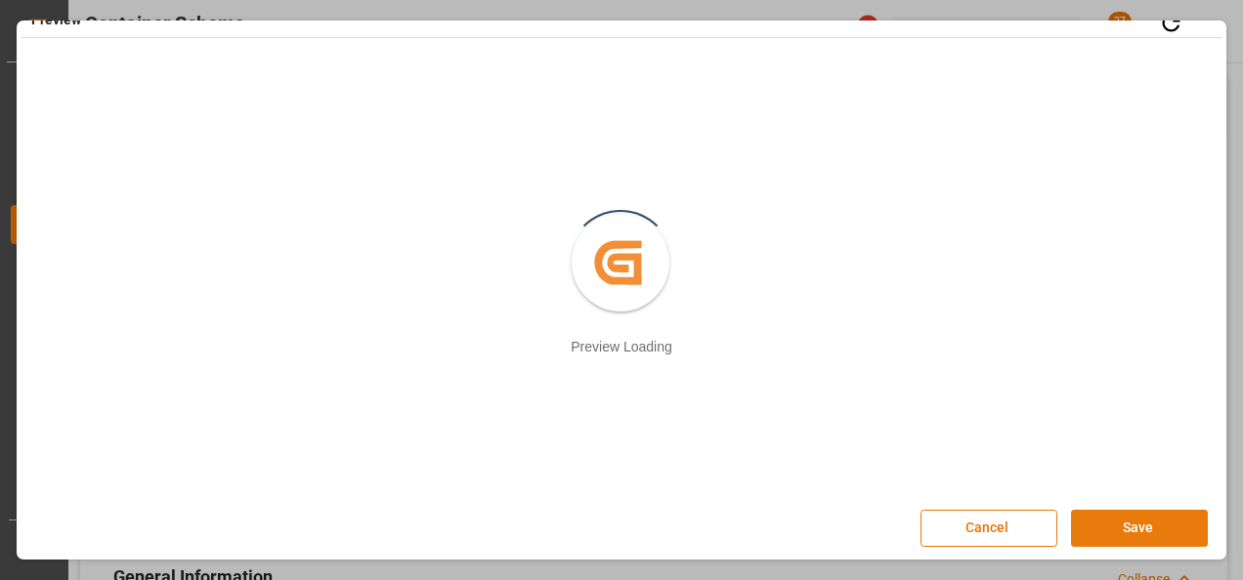
click at [1125, 526] on button "Save" at bounding box center [1139, 528] width 137 height 37
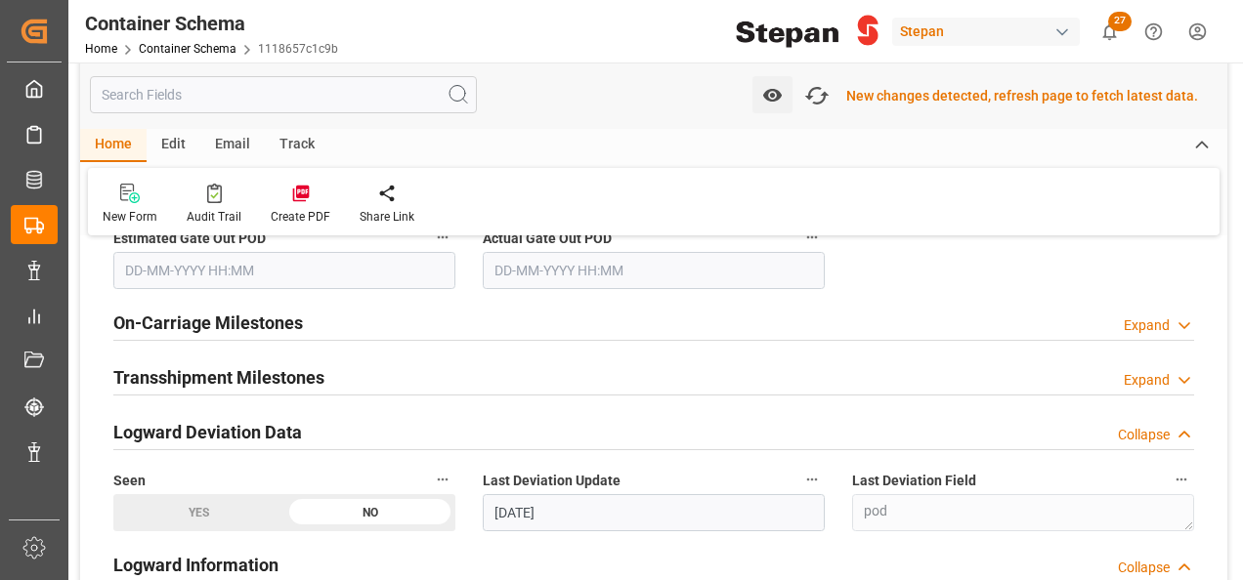
scroll to position [4006, 0]
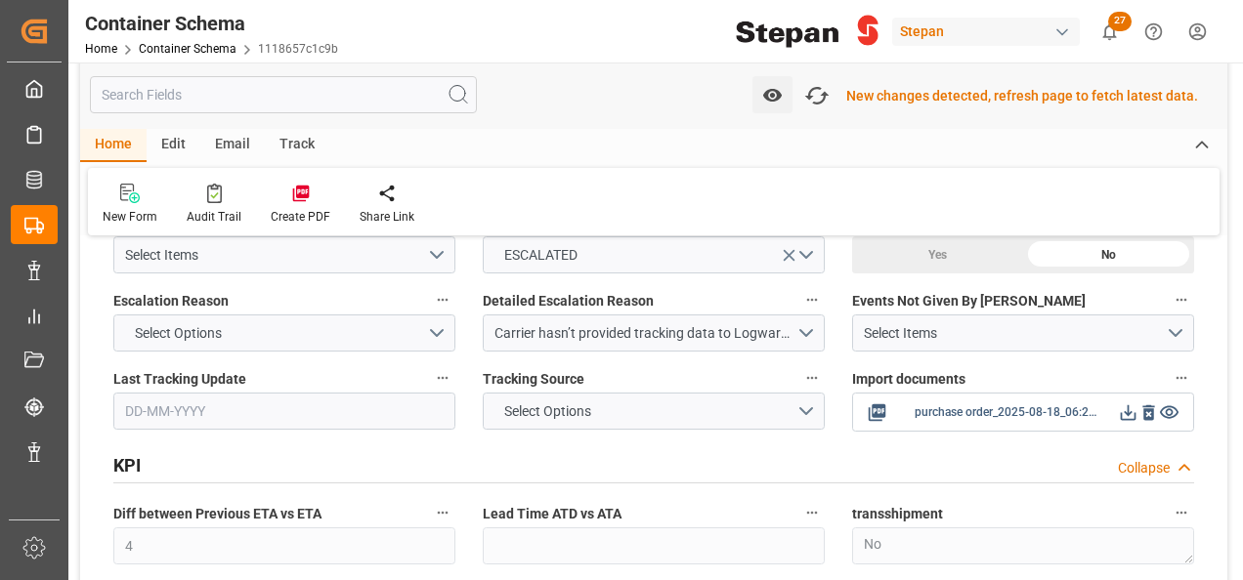
click at [1122, 405] on icon at bounding box center [1129, 413] width 16 height 16
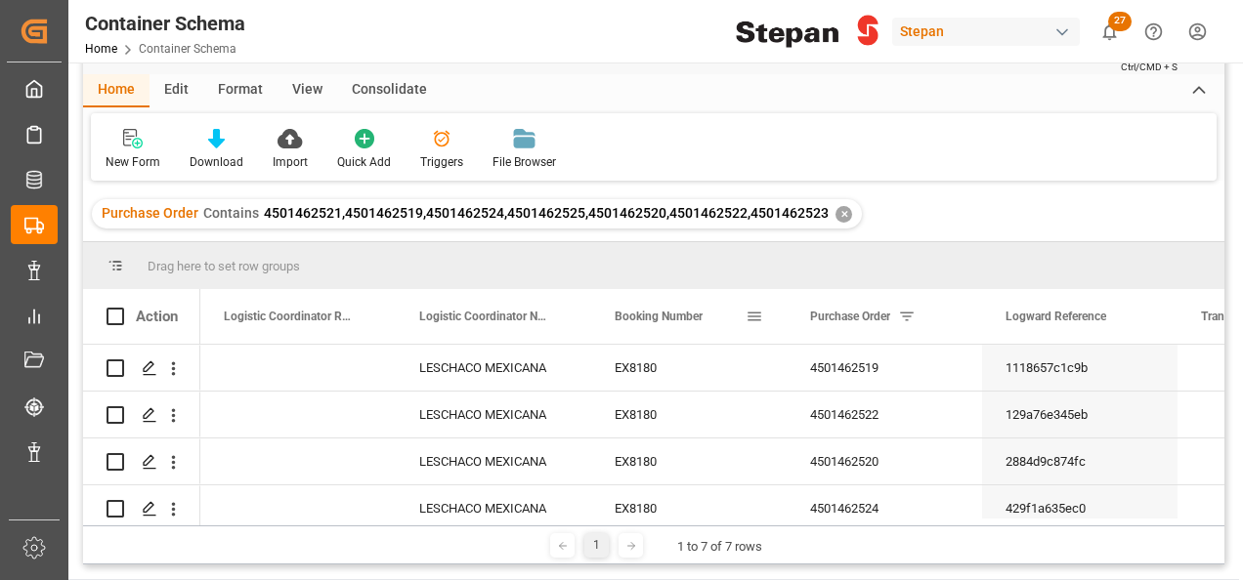
scroll to position [98, 0]
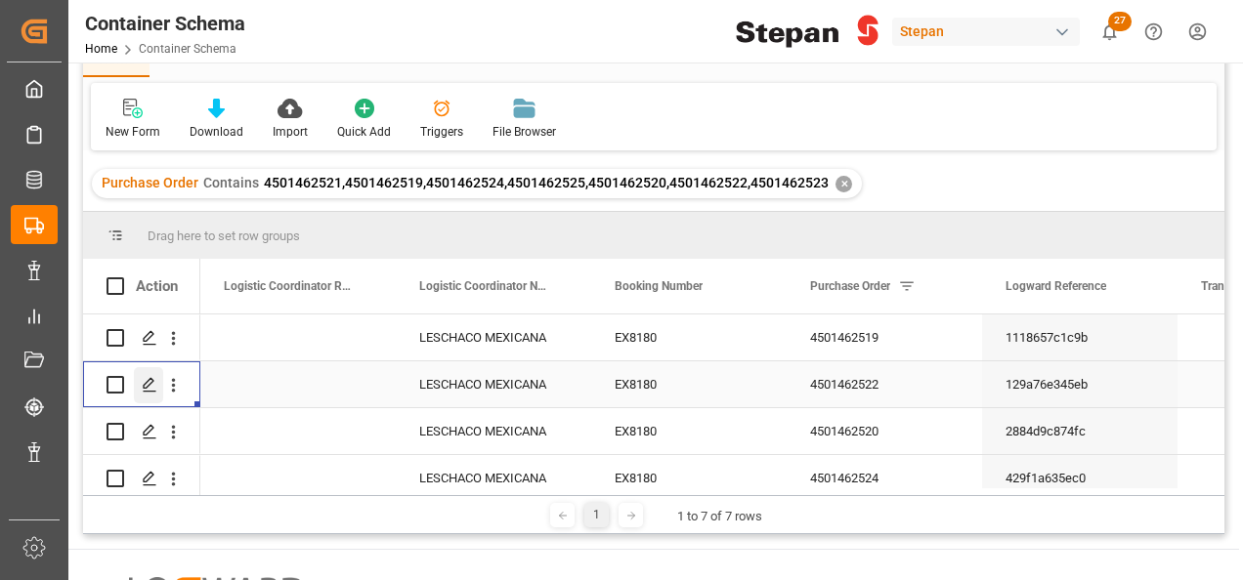
click at [148, 384] on icon "Press SPACE to select this row." at bounding box center [150, 385] width 16 height 16
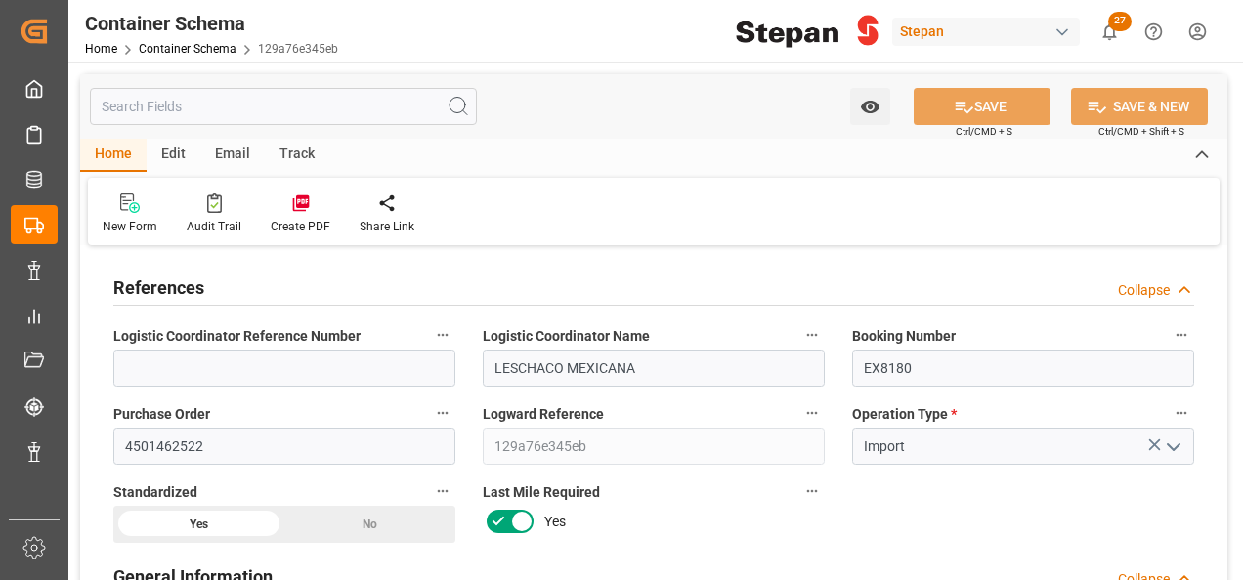
type input "14"
type input "55"
type input "1"
type input "20160"
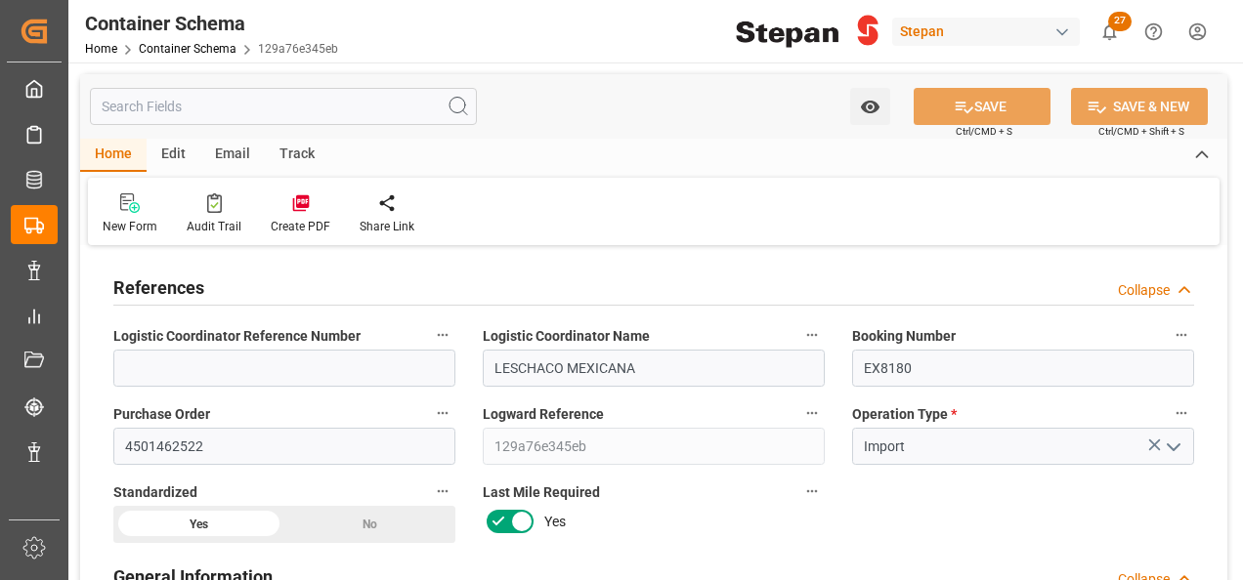
type input "20160"
type input "12"
type input "Cosco"
type input "COSCO Shipping Co. Ltd."
type input "NLRTM"
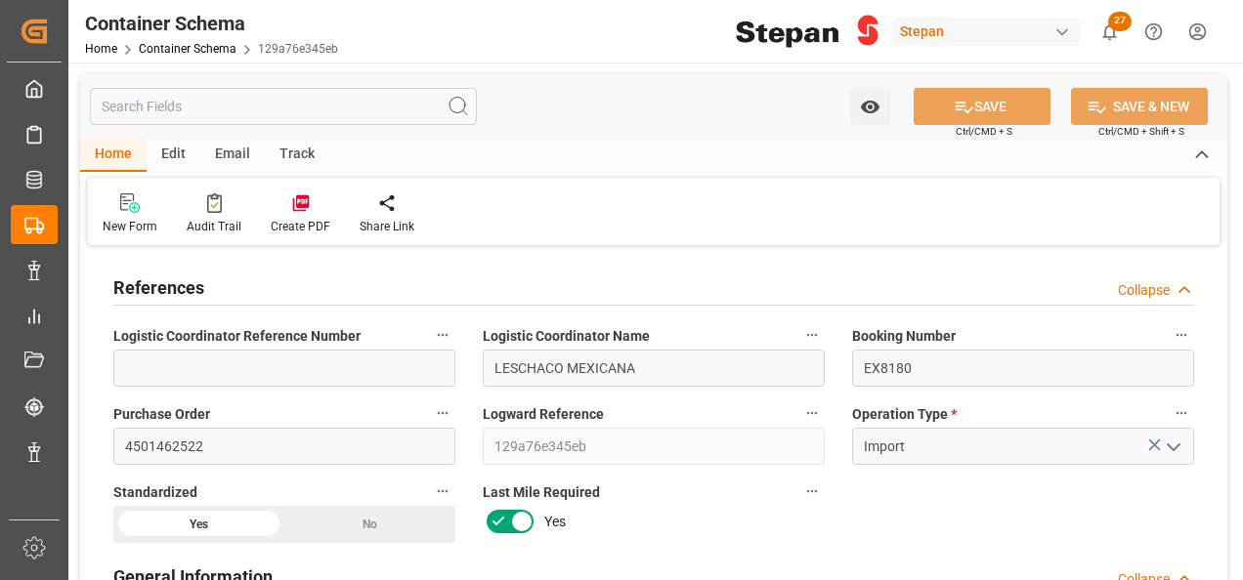
type input "MXVER"
type input "9401099"
type input "4"
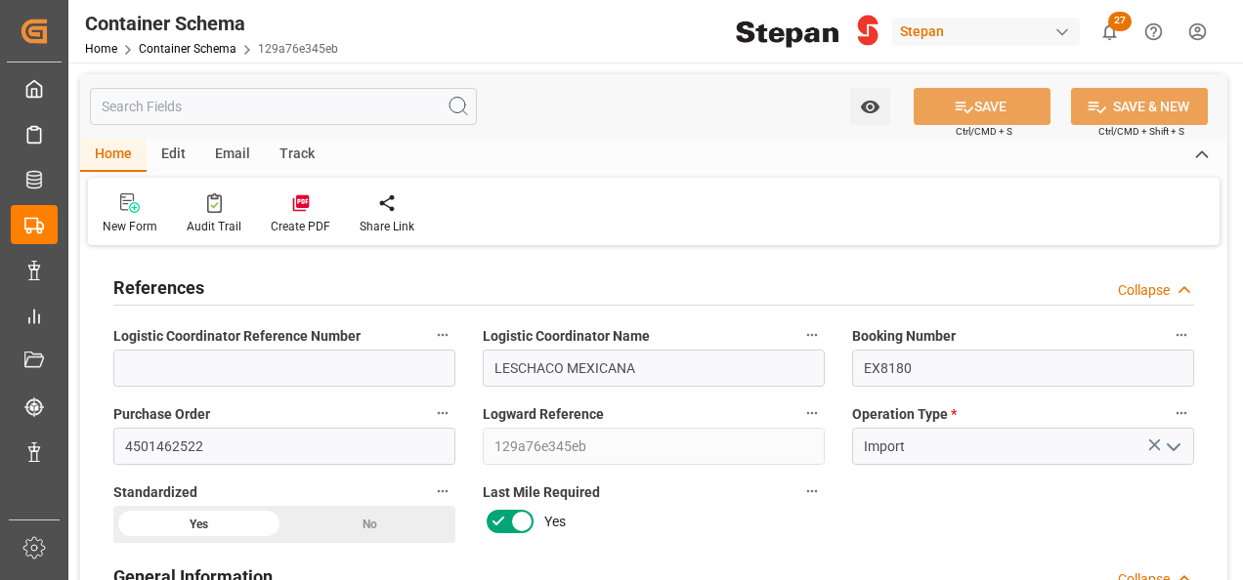
type input "13-08-2025 00:00"
type input "[DATE]"
type input "08-08-2025 00:00"
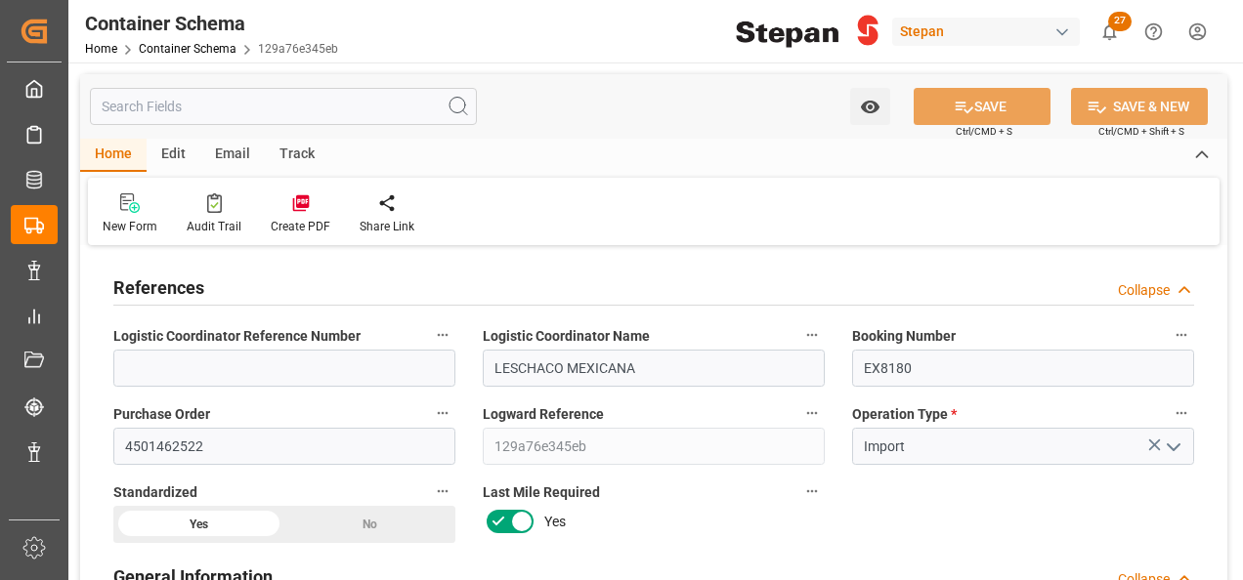
type input "31-08-2025 00:00"
type input "27-08-2025 00:00"
type input "[DATE]"
type input "18-08-2025 18:19"
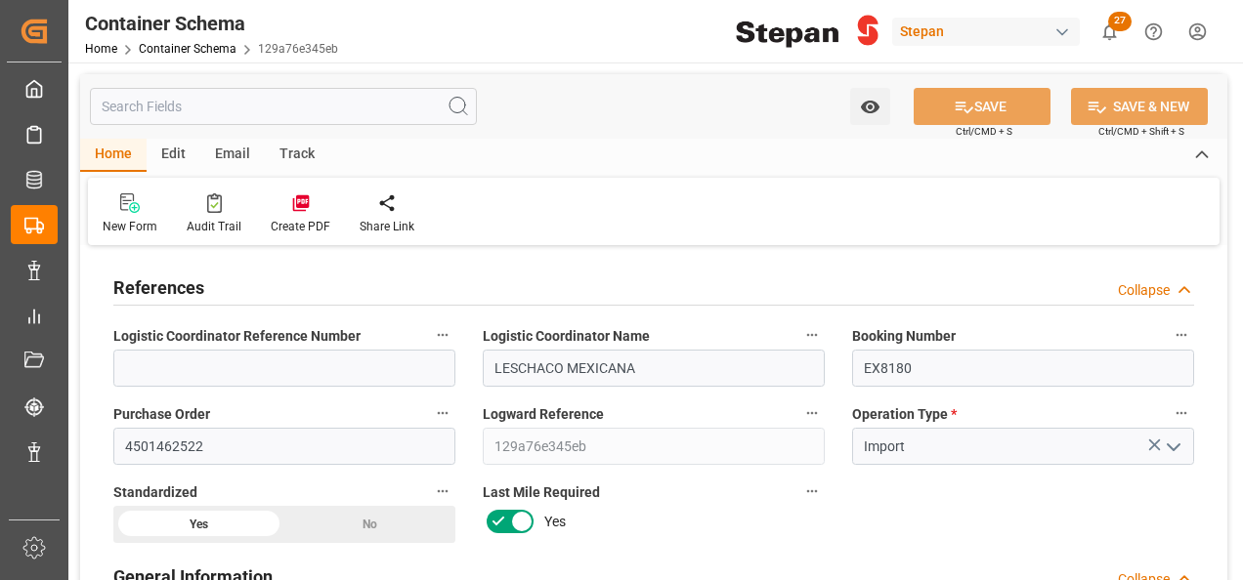
type input "13-08-2025 17:52"
type input "[DATE]"
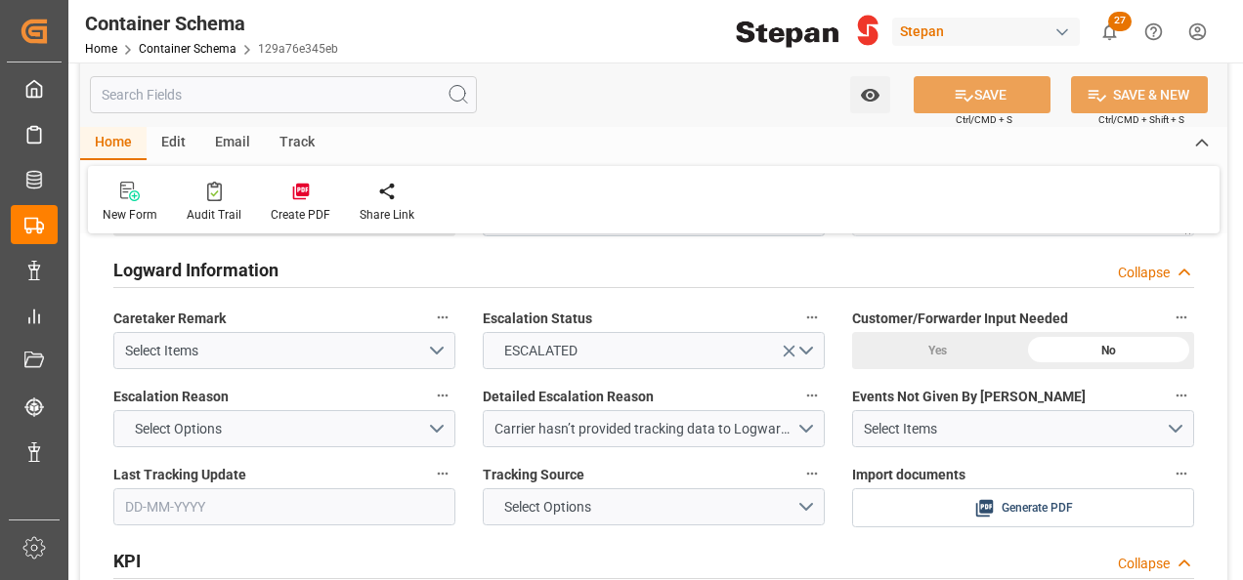
scroll to position [4006, 0]
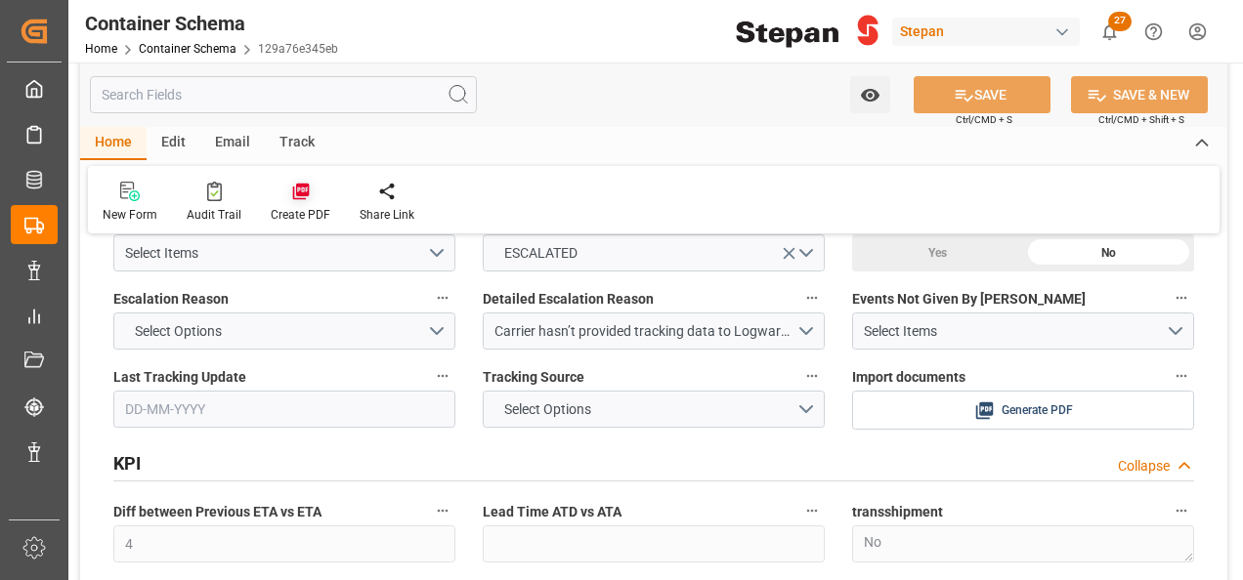
click at [294, 193] on icon at bounding box center [300, 192] width 17 height 17
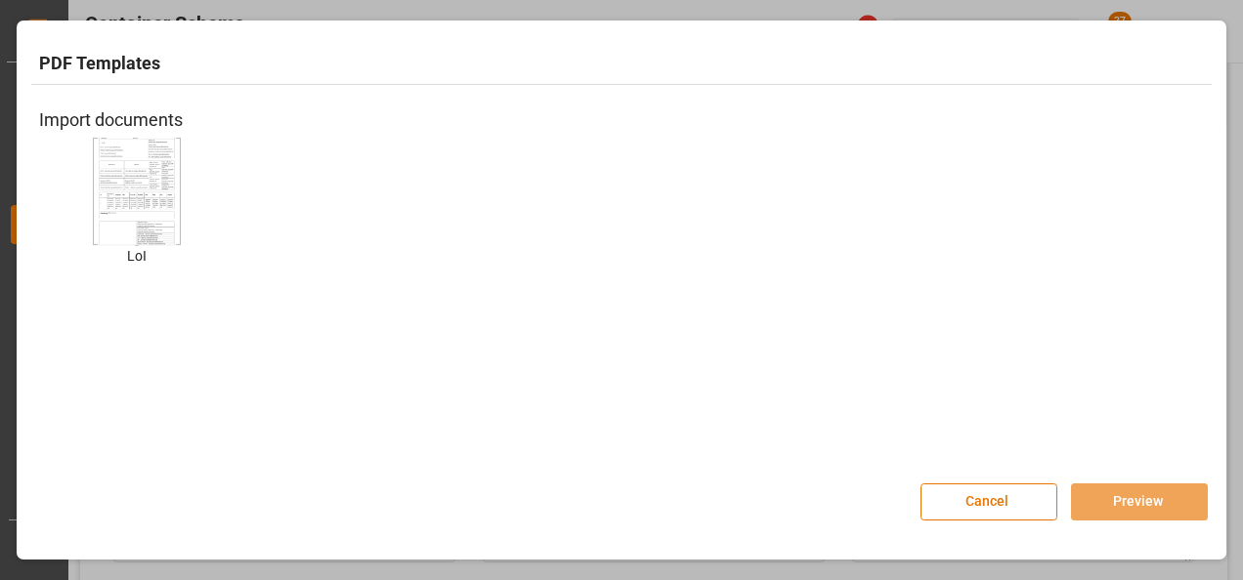
click at [150, 166] on img at bounding box center [137, 191] width 78 height 110
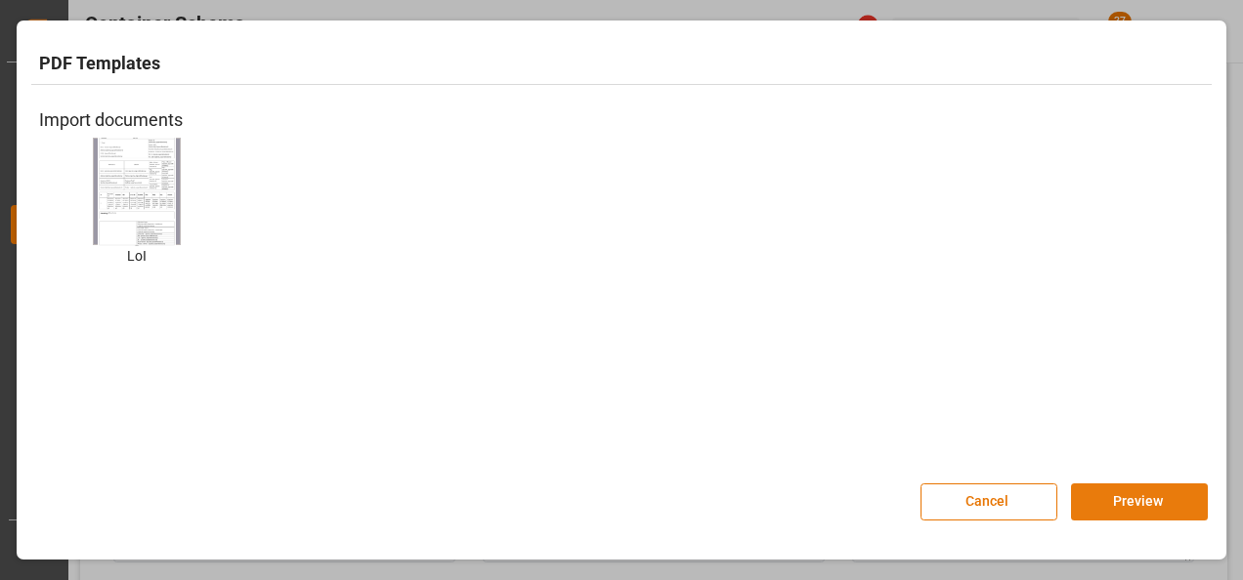
click at [1148, 495] on button "Preview" at bounding box center [1139, 502] width 137 height 37
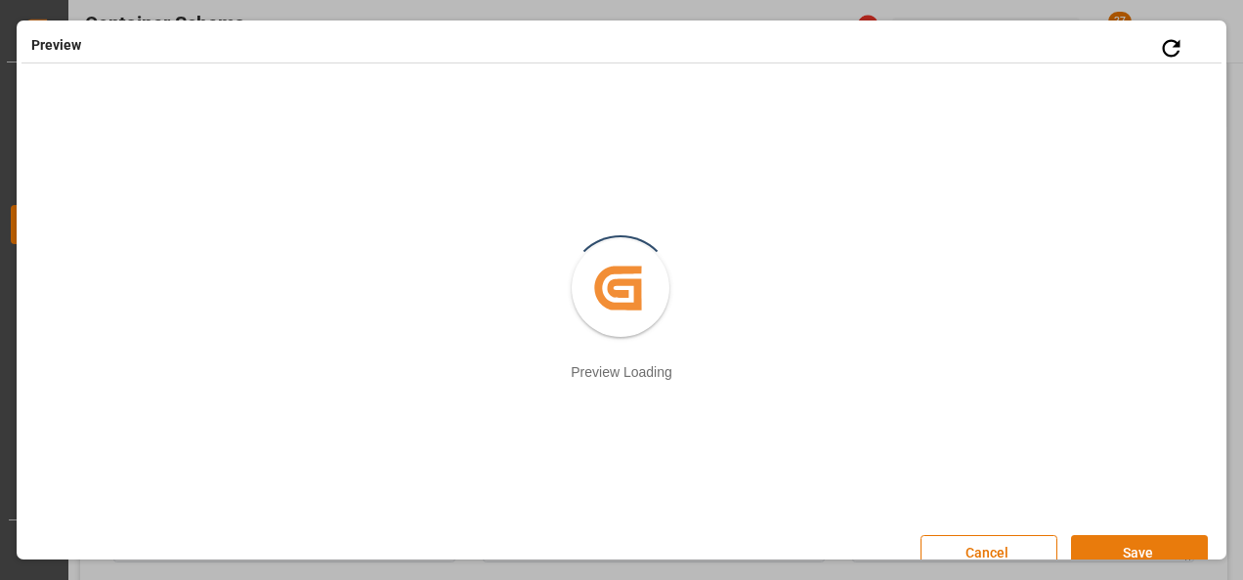
click at [1124, 546] on button "Save" at bounding box center [1139, 553] width 137 height 37
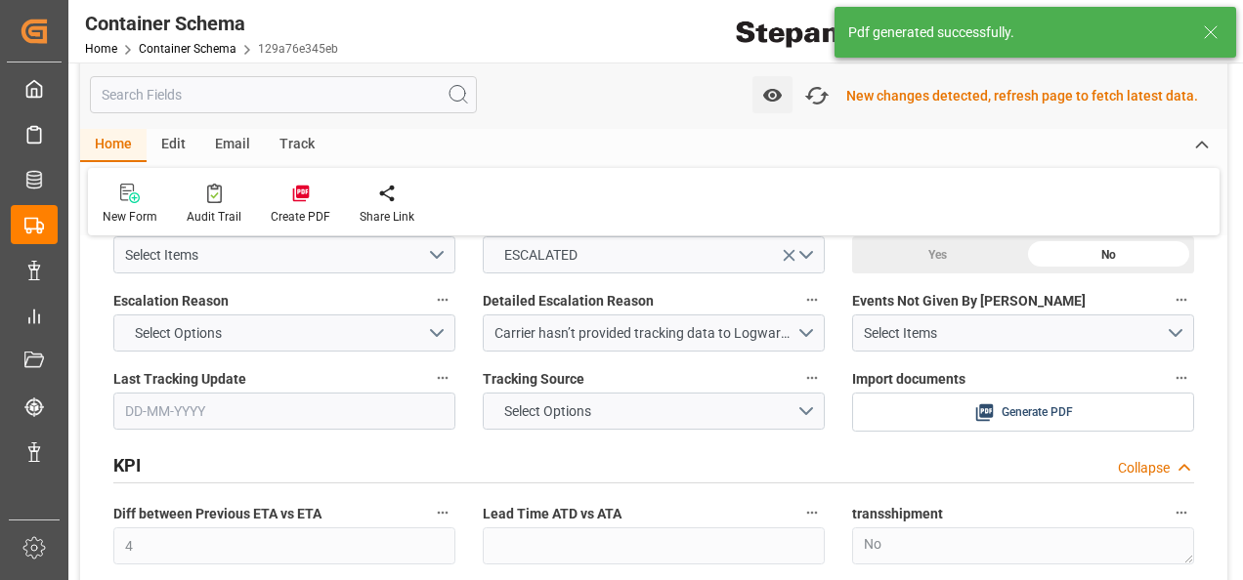
scroll to position [4008, 0]
click at [1126, 401] on icon at bounding box center [1128, 411] width 21 height 21
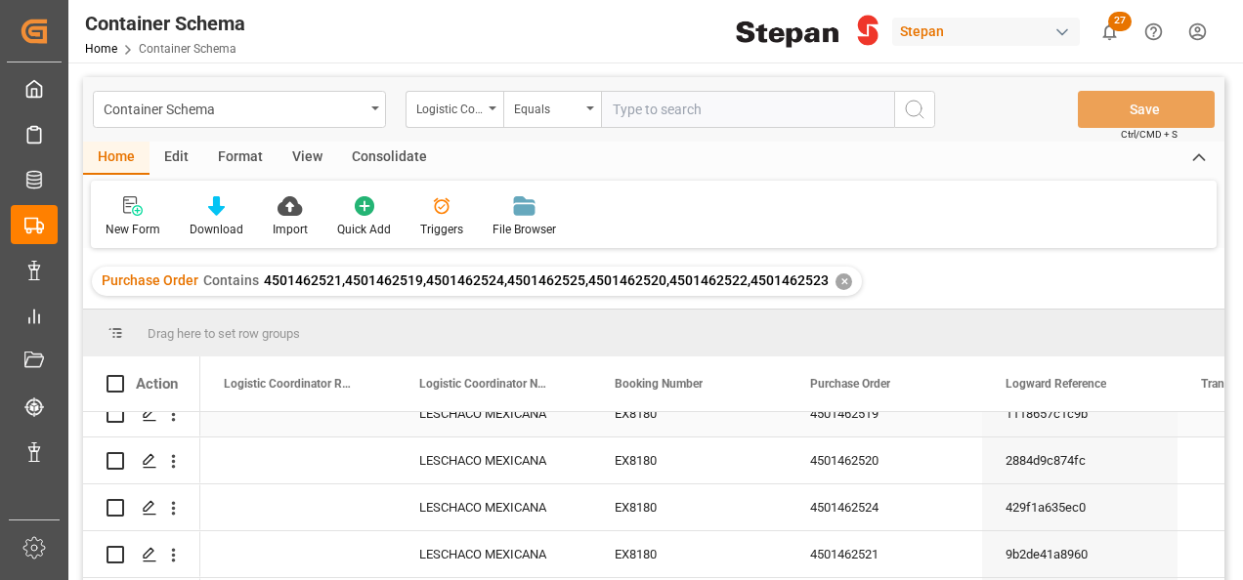
scroll to position [98, 0]
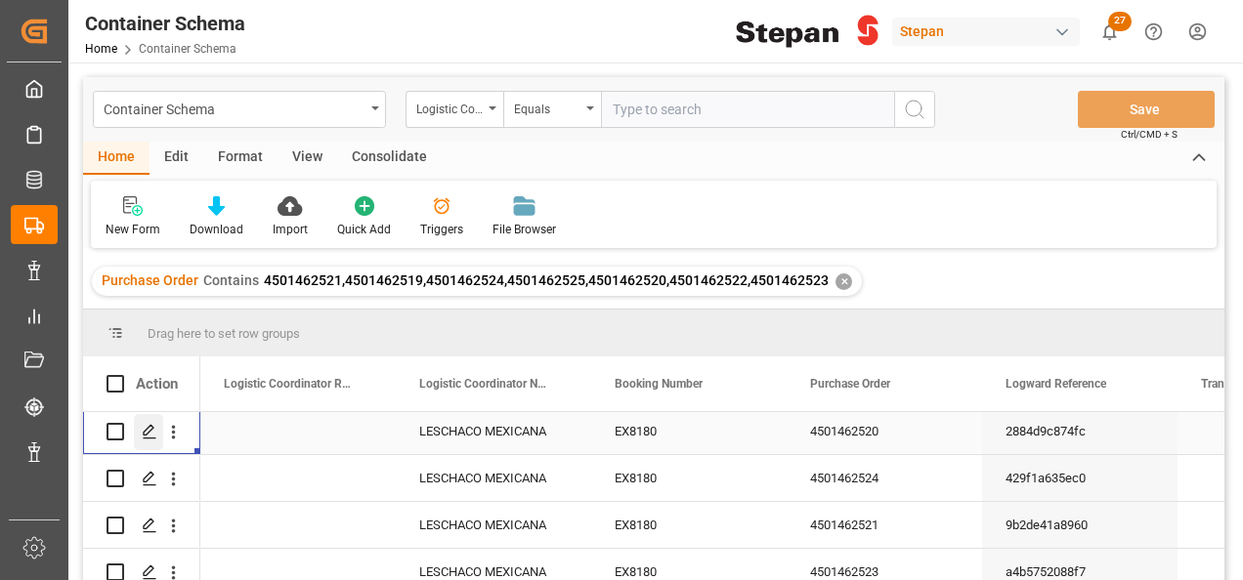
click at [147, 440] on icon "Press SPACE to select this row." at bounding box center [150, 432] width 16 height 16
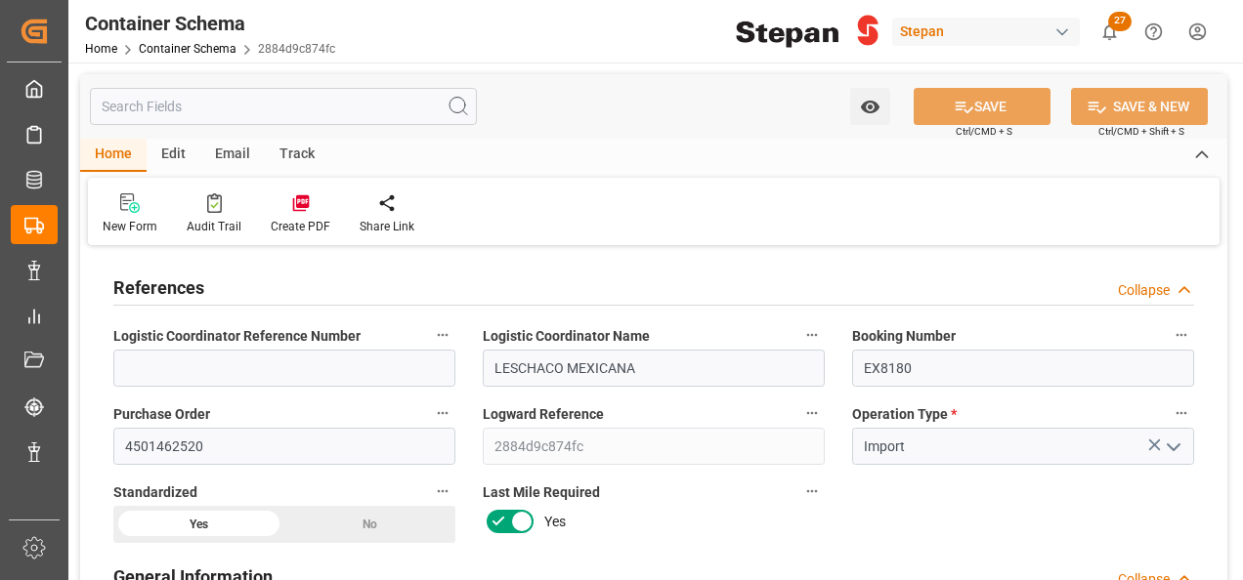
type input "14"
type input "55"
type input "1"
type input "19960"
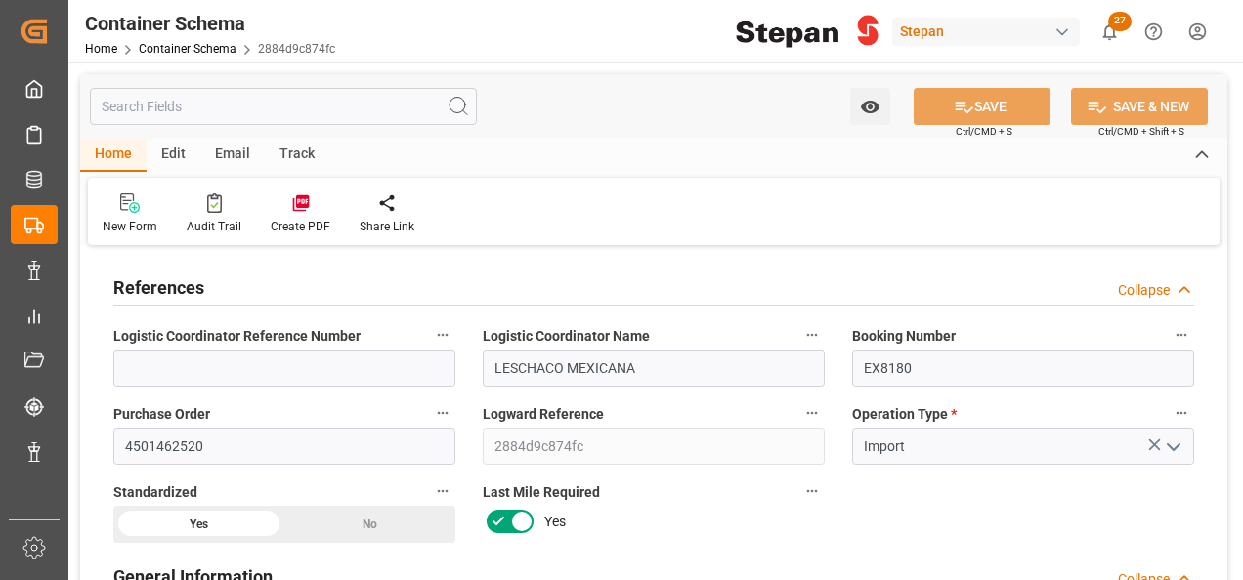
type input "19960"
type input "12"
type input "Cosco"
type input "COSCO Shipping Co. Ltd."
type input "NLRTM"
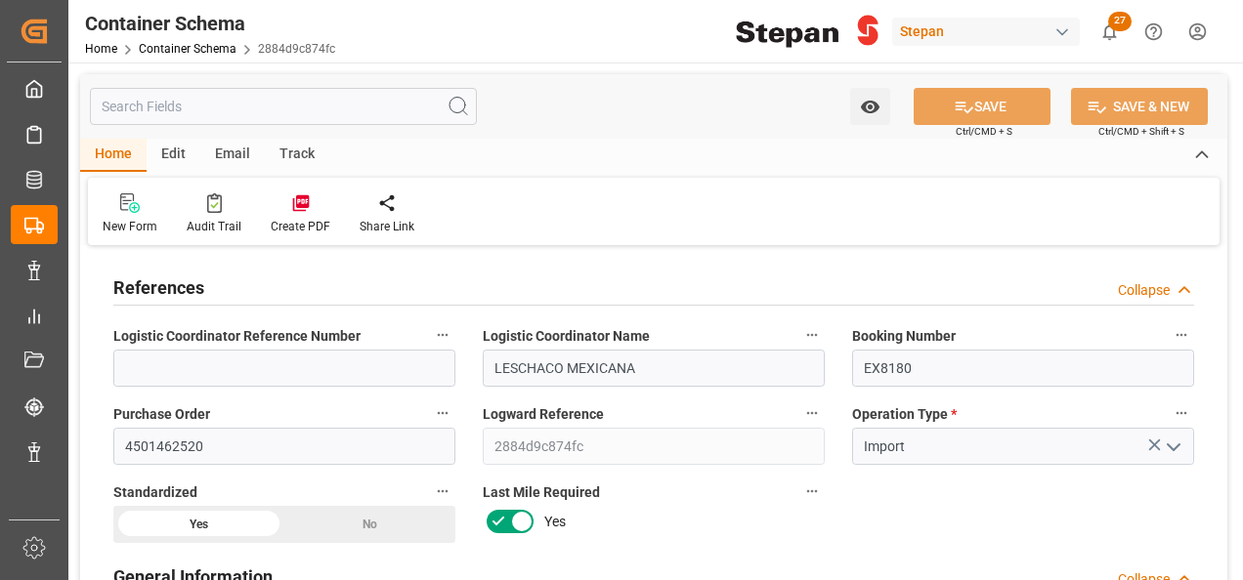
type input "MXVER"
type input "9401099"
type input "4"
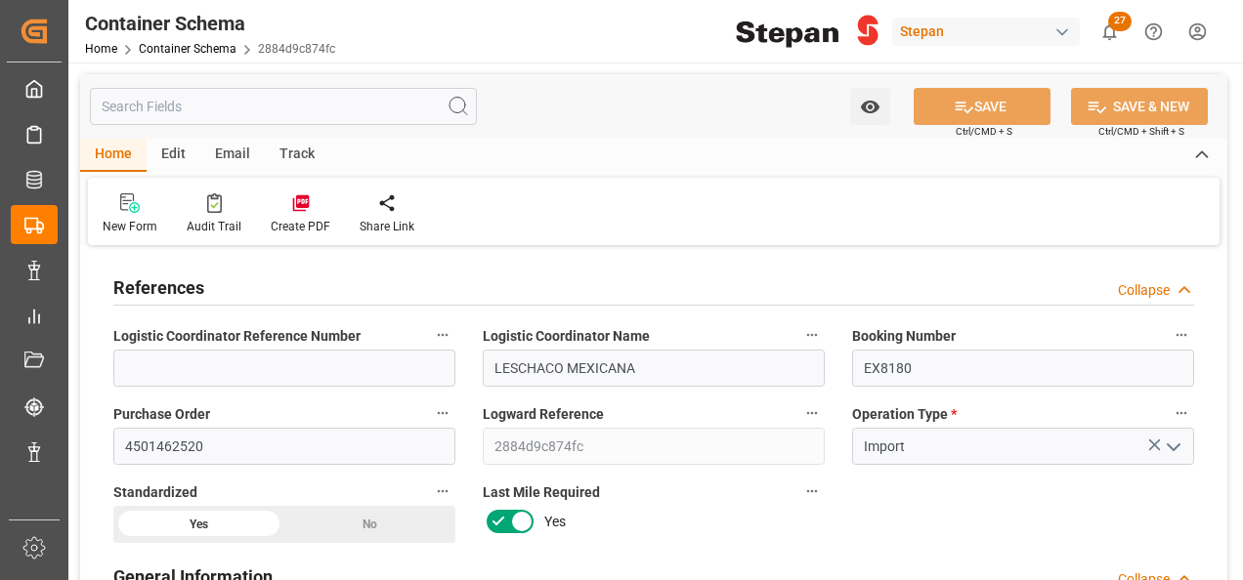
type input "13-08-2025 00:00"
type input "[DATE]"
type input "08-08-2025 00:00"
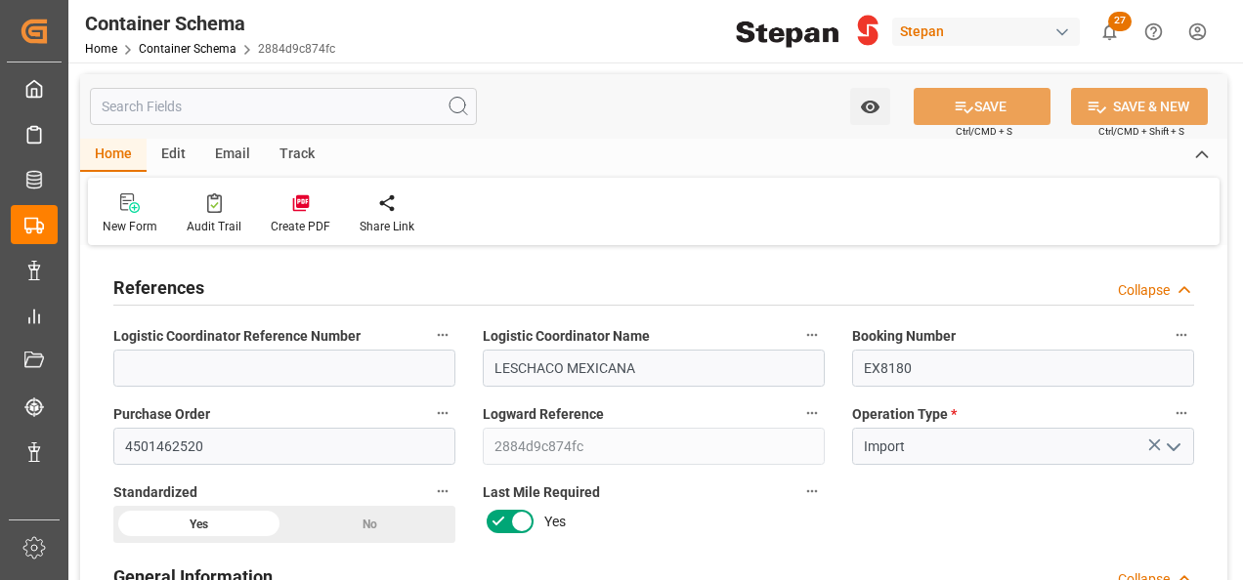
type input "31-08-2025 00:00"
type input "27-08-2025 00:00"
type input "[DATE]"
type input "18-08-2025 18:19"
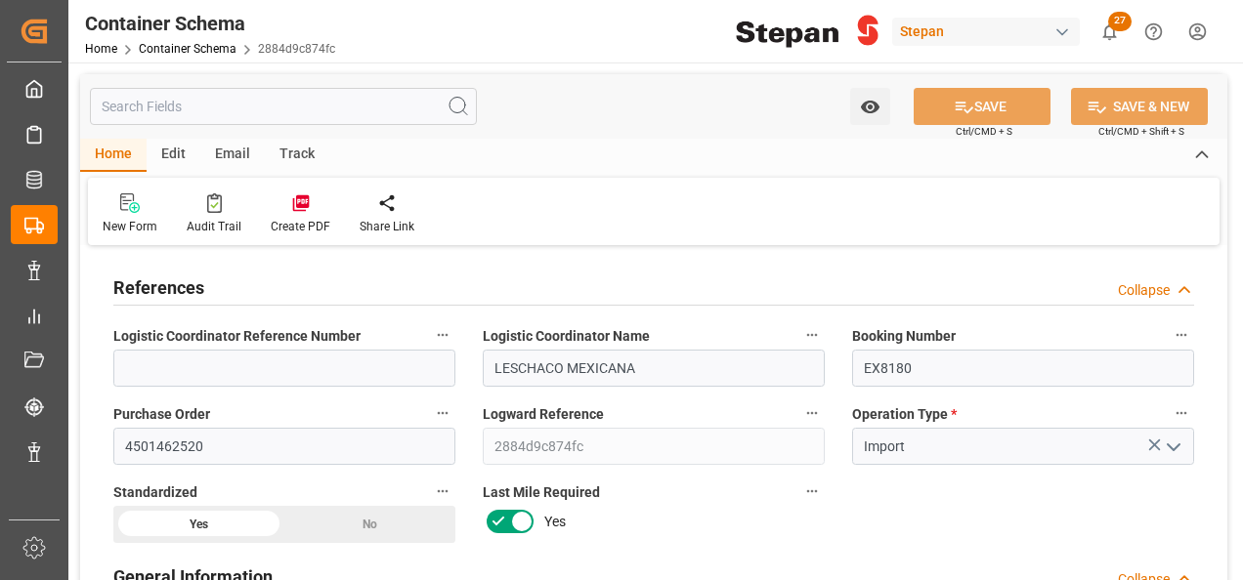
type input "13-08-2025 17:38"
type input "[DATE]"
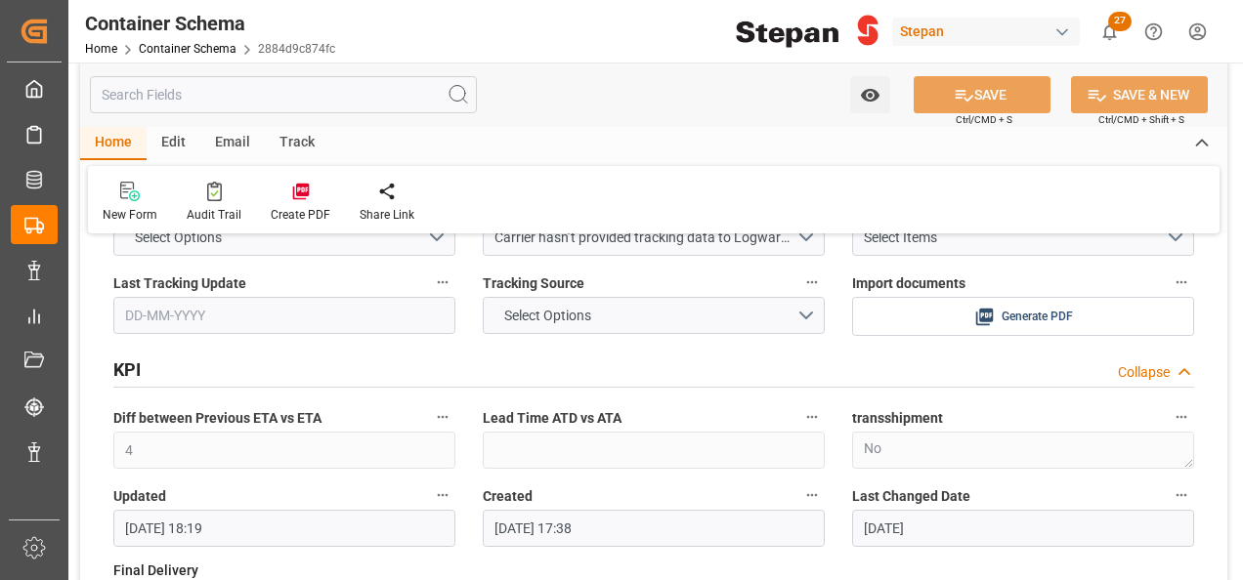
scroll to position [4103, 0]
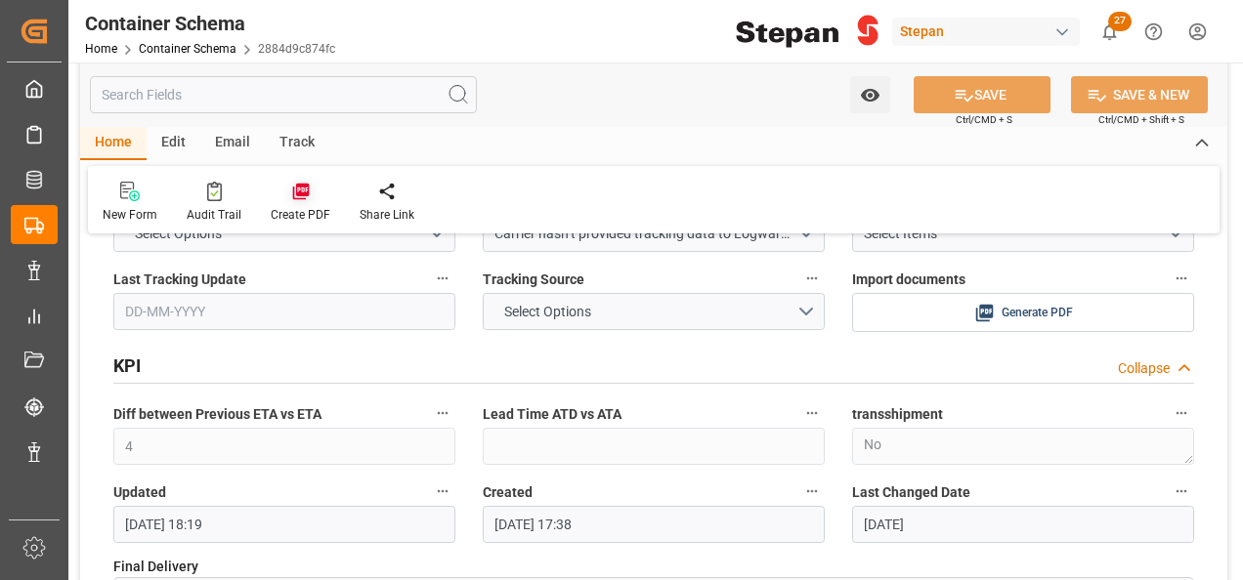
click at [303, 202] on div "Create PDF" at bounding box center [300, 202] width 89 height 43
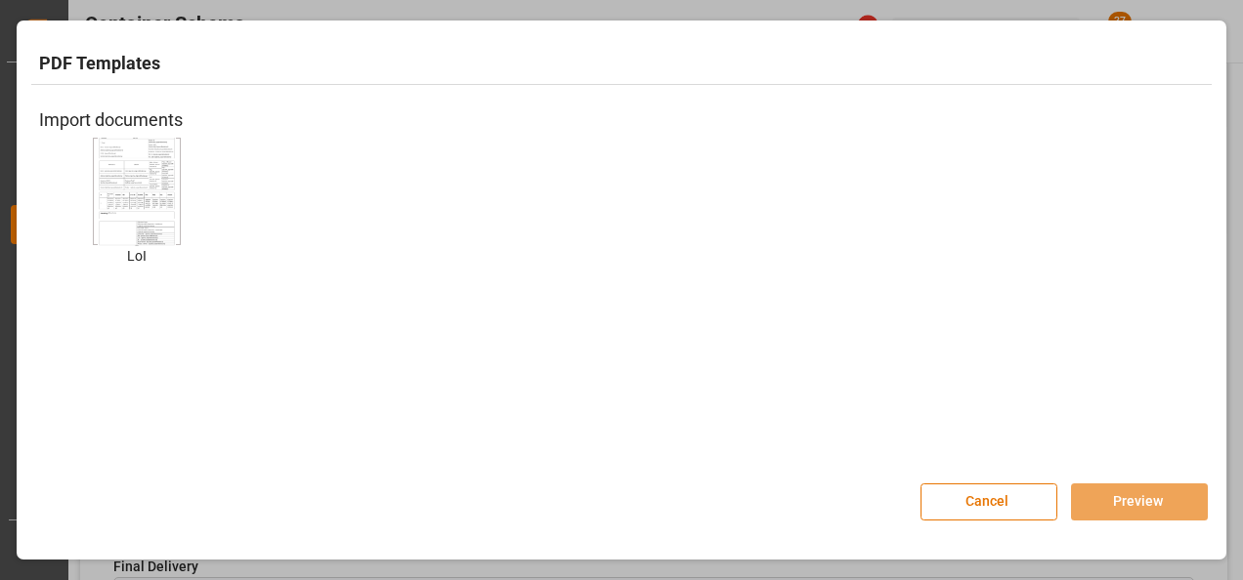
click at [137, 174] on img at bounding box center [137, 191] width 78 height 110
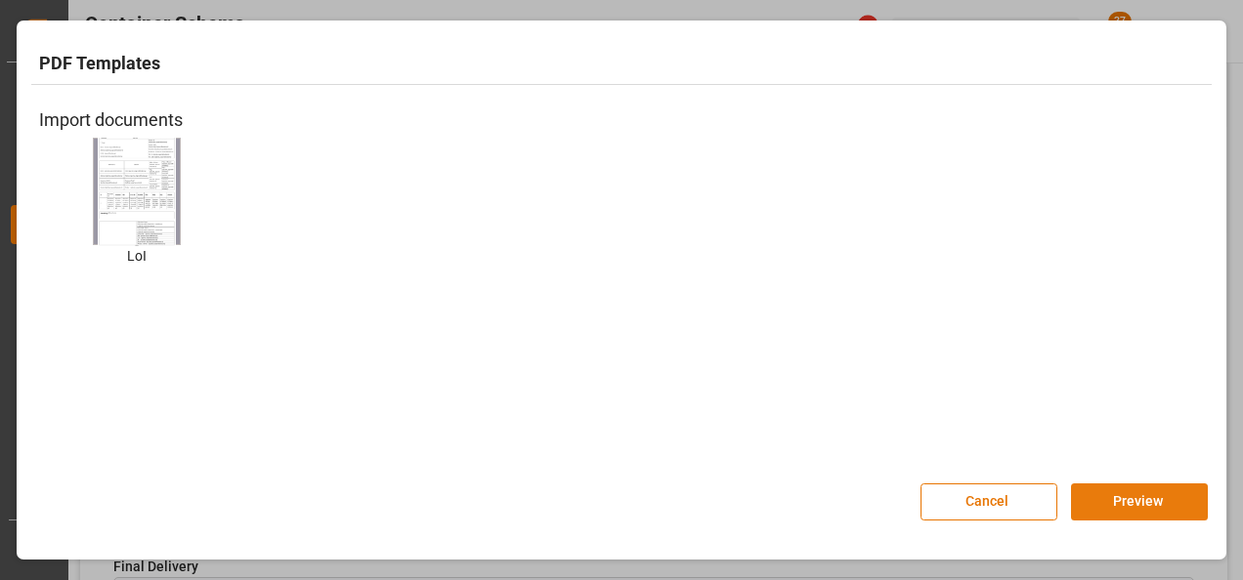
click at [1135, 494] on button "Preview" at bounding box center [1139, 502] width 137 height 37
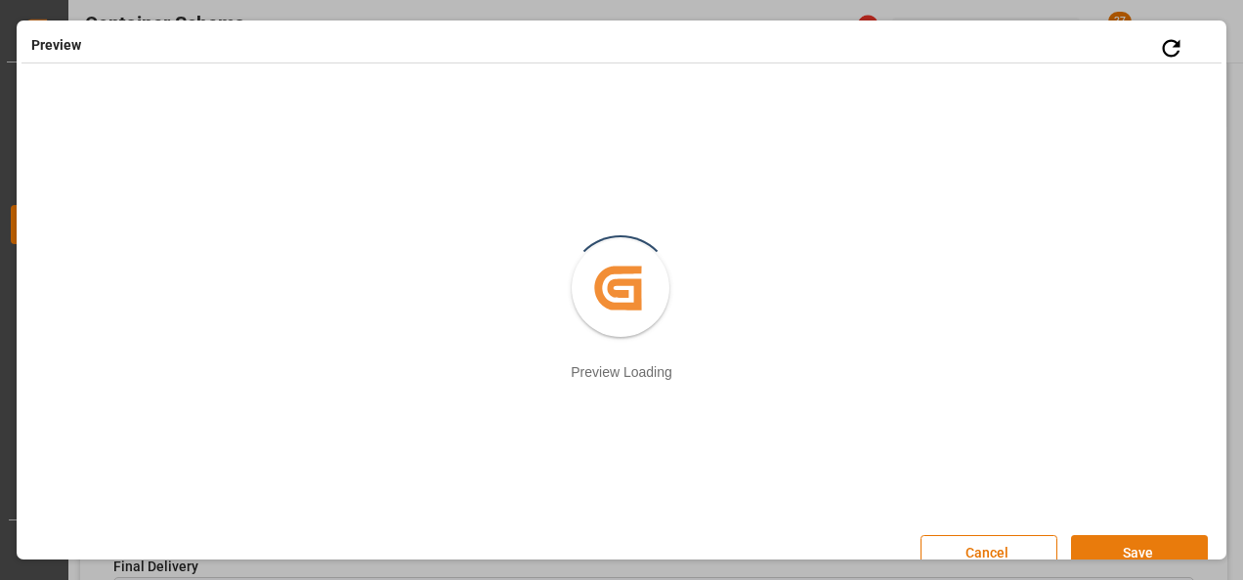
click at [1124, 543] on button "Save" at bounding box center [1139, 553] width 137 height 37
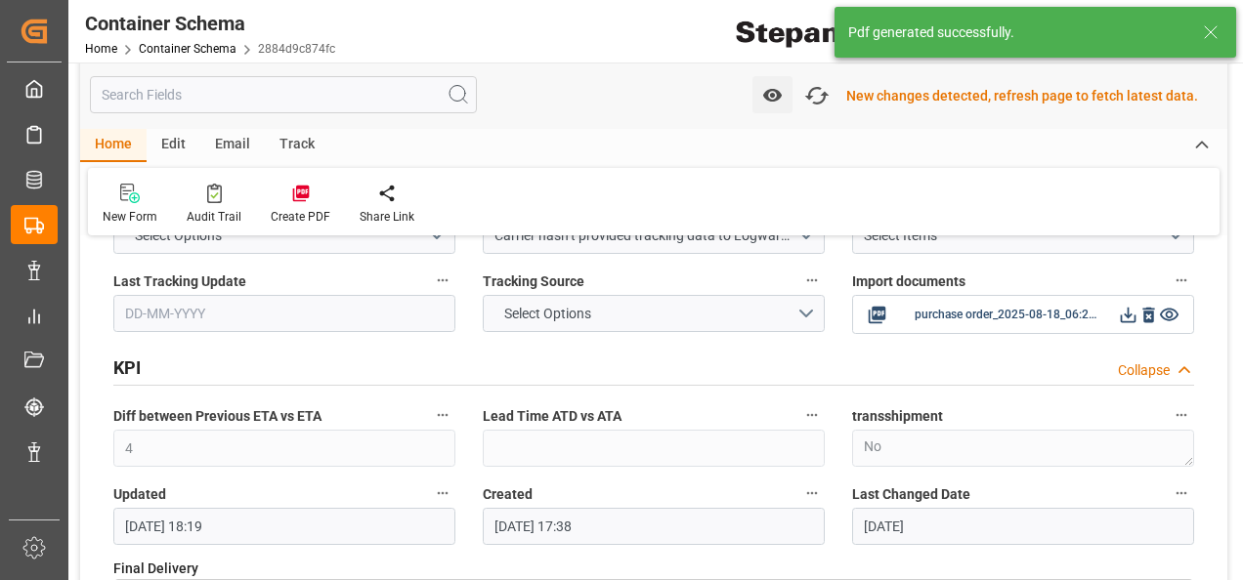
scroll to position [4105, 0]
click at [1121, 303] on icon at bounding box center [1128, 313] width 21 height 21
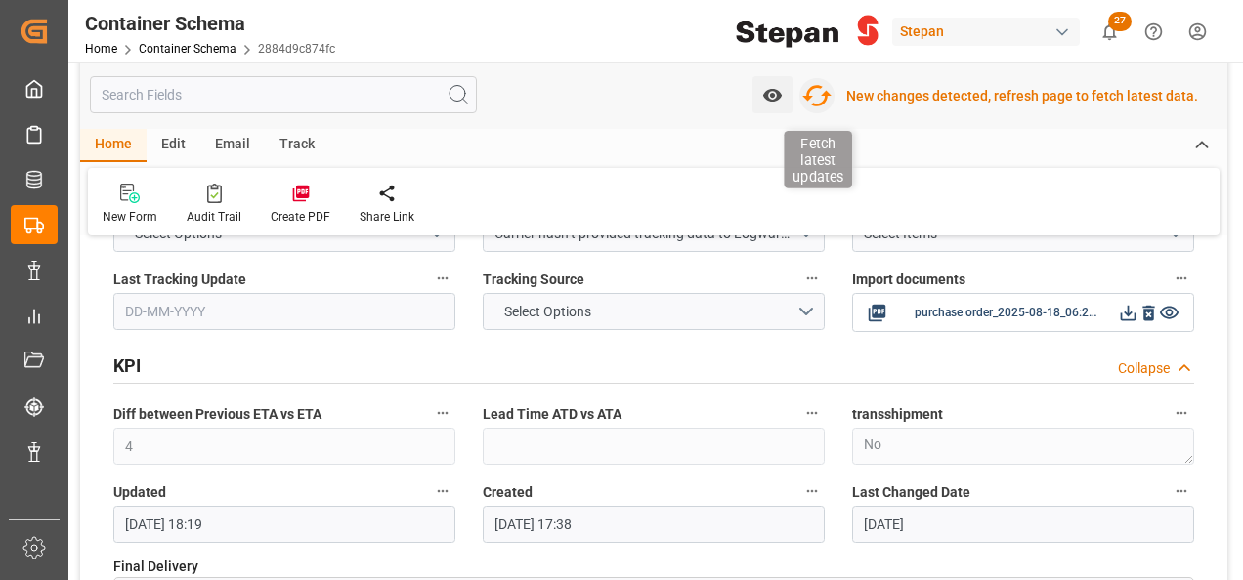
click at [823, 97] on icon "button" at bounding box center [816, 95] width 31 height 31
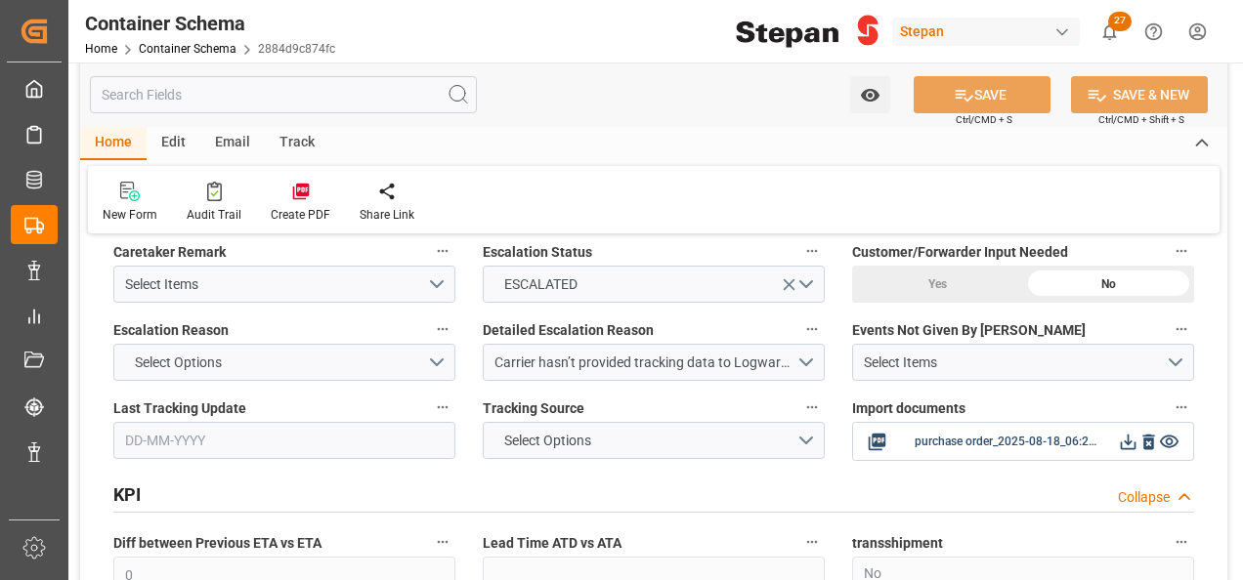
scroll to position [4006, 0]
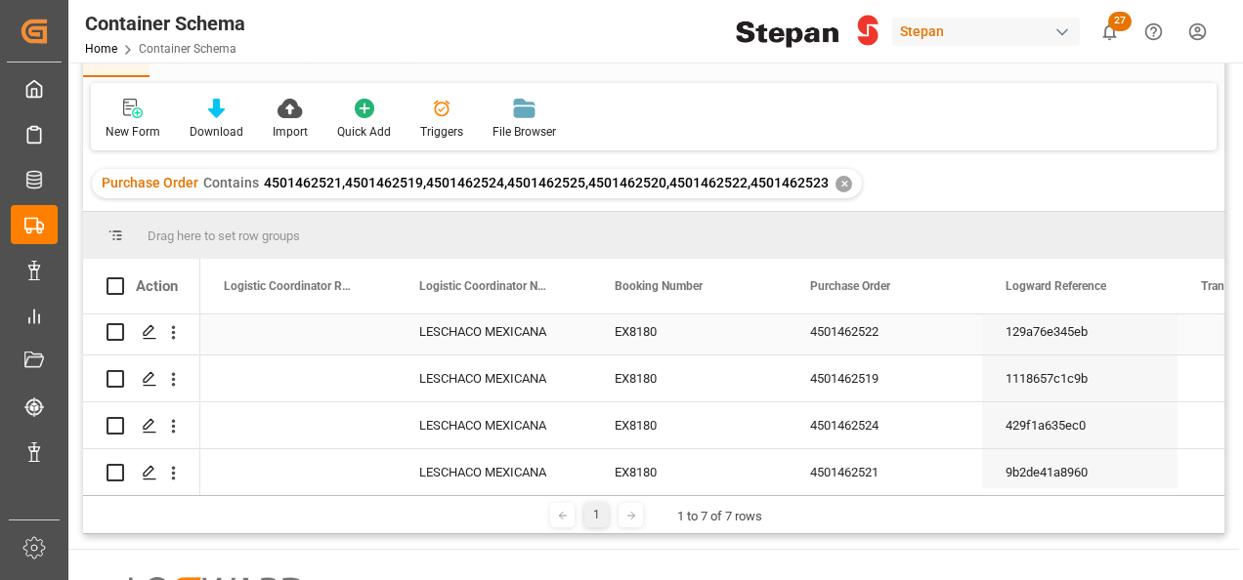
scroll to position [98, 0]
click at [147, 376] on icon "Press SPACE to select this row." at bounding box center [150, 381] width 16 height 16
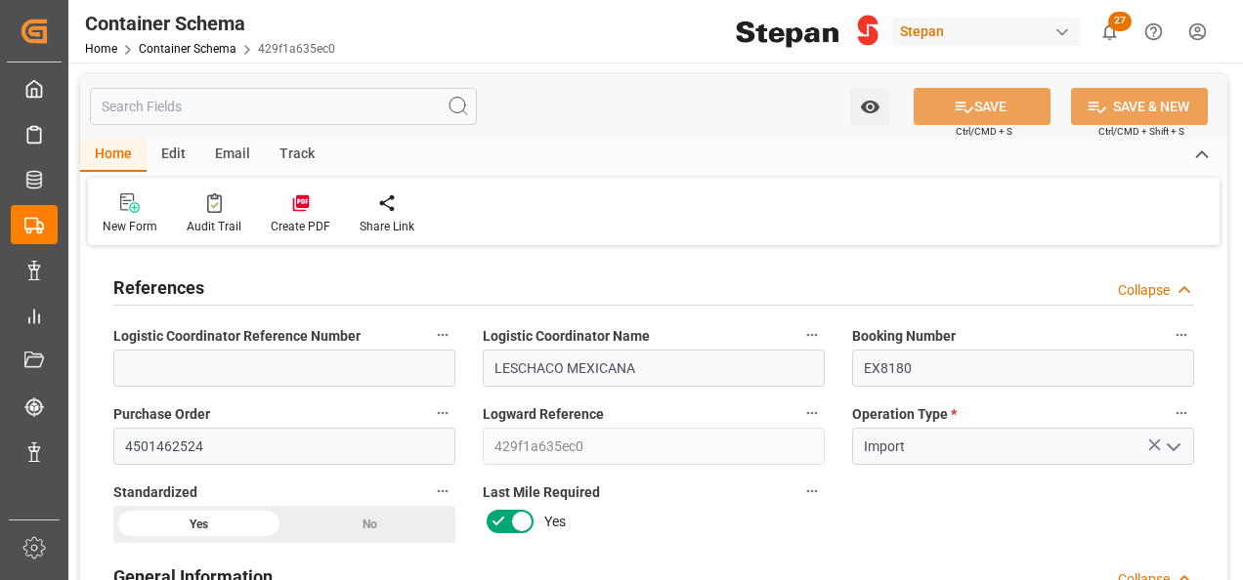
type input "14"
type input "55"
type input "1"
type input "19940"
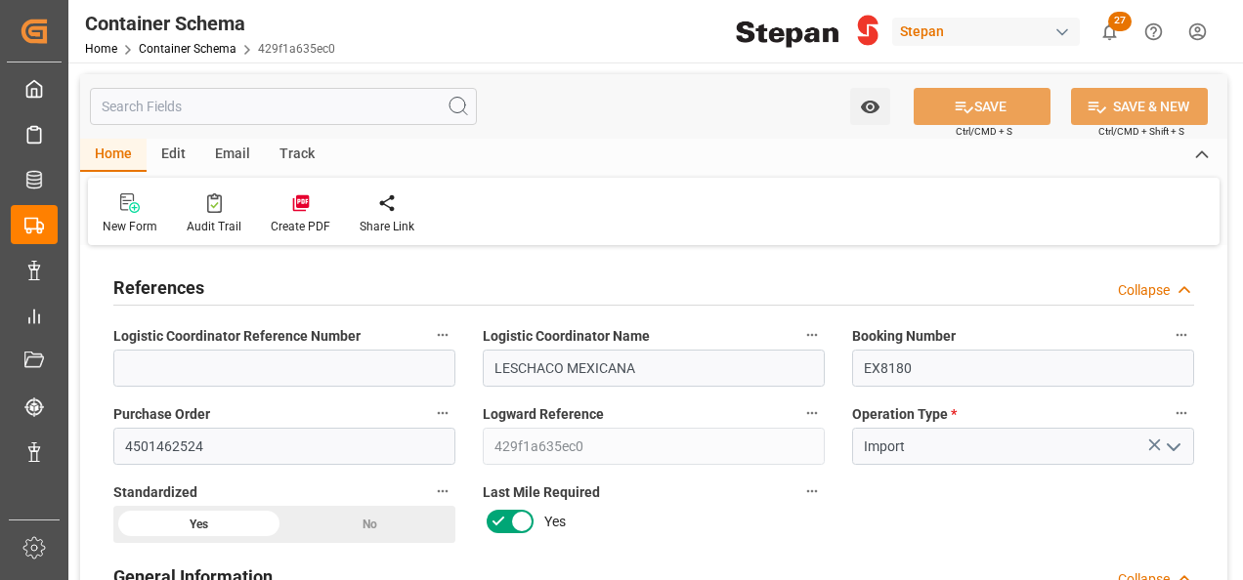
type input "19940"
type input "12"
type input "Cosco"
type input "COSCO Shipping Co. Ltd."
type input "NLRTM"
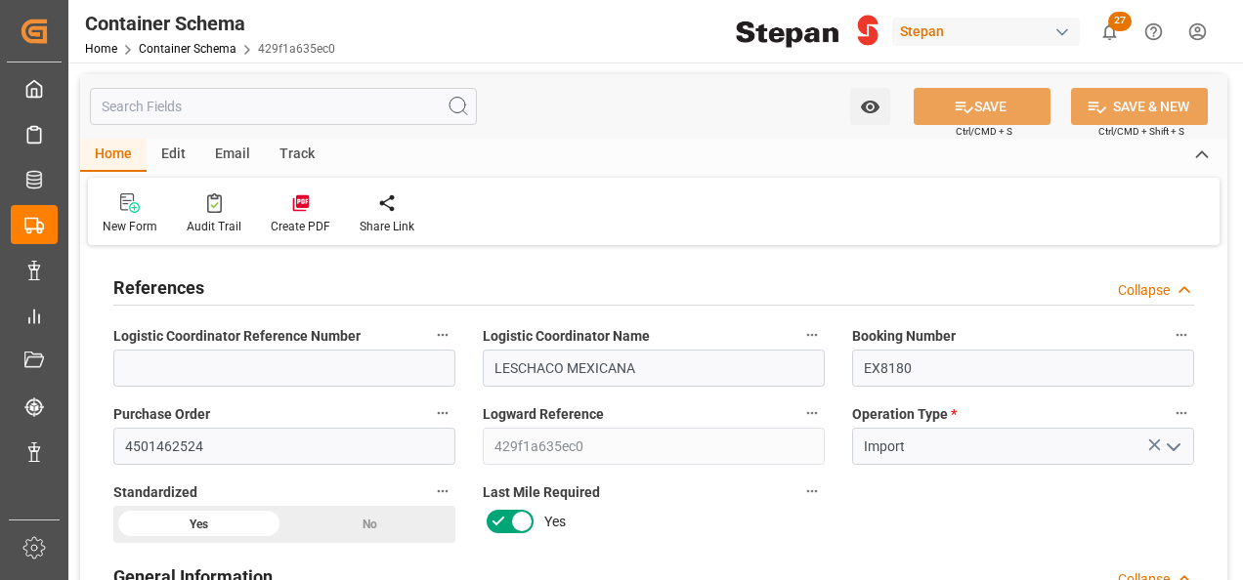
type input "MXVER"
type input "9401099"
type input "4"
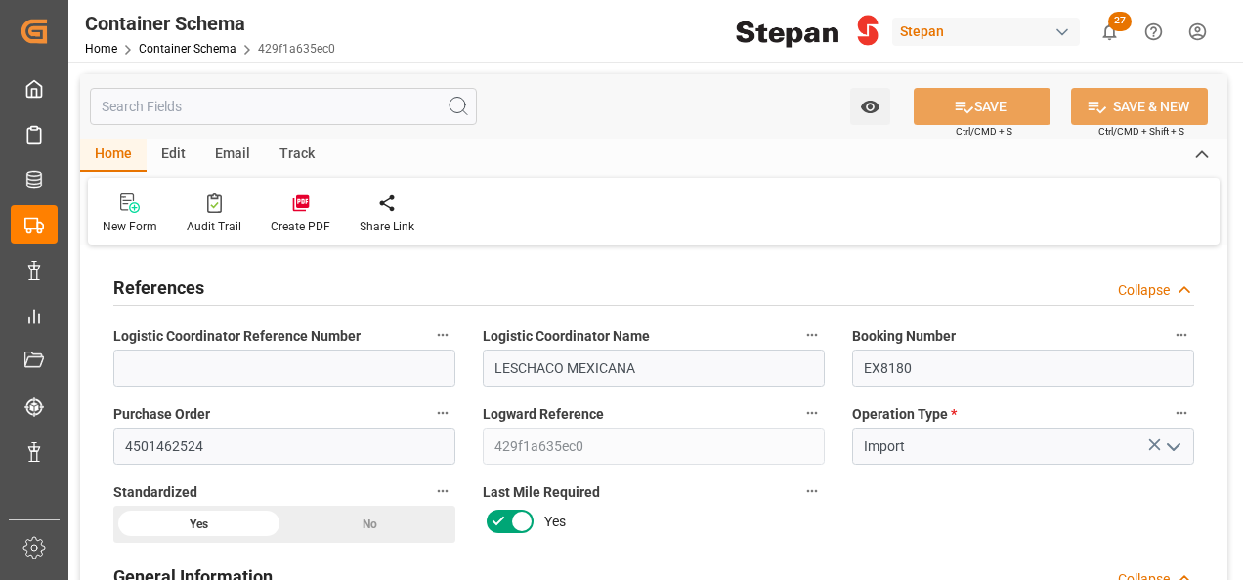
type input "13-08-2025 00:00"
type input "[DATE]"
type input "08-08-2025 00:00"
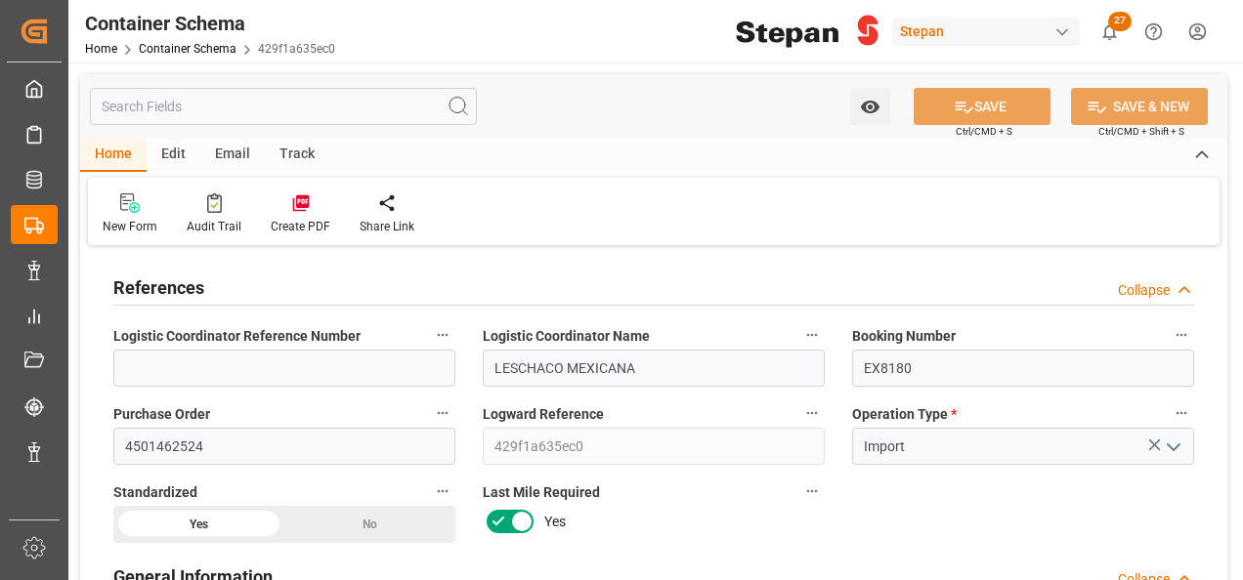
type input "31-08-2025 00:00"
type input "27-08-2025 00:00"
type input "[DATE]"
type input "18-08-2025 18:19"
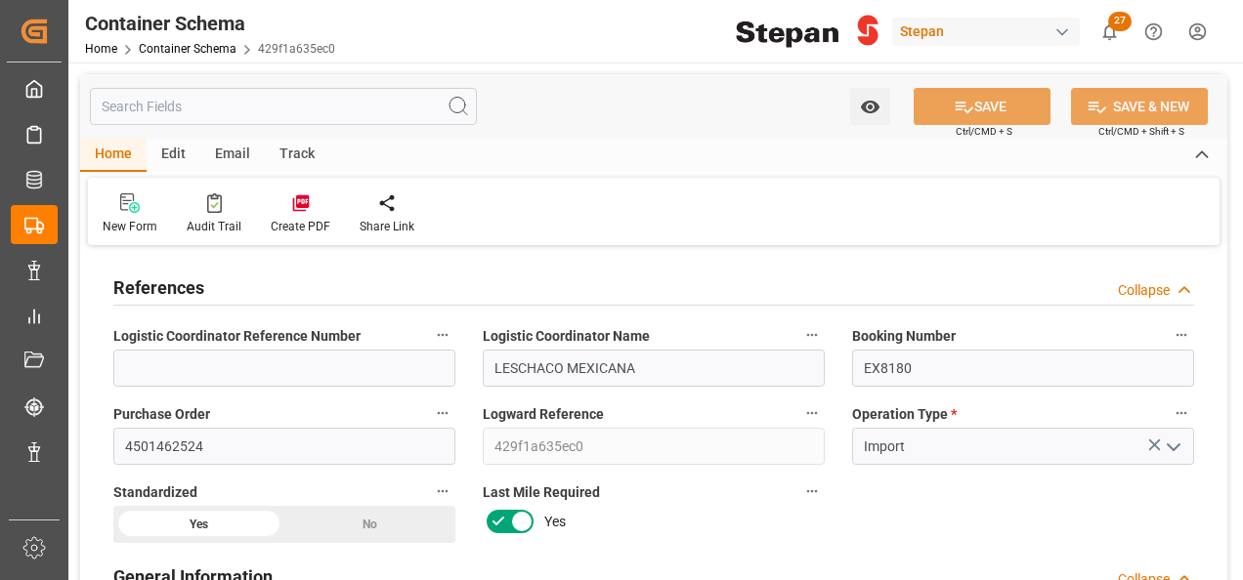
type input "13-08-2025 17:30"
type input "[DATE]"
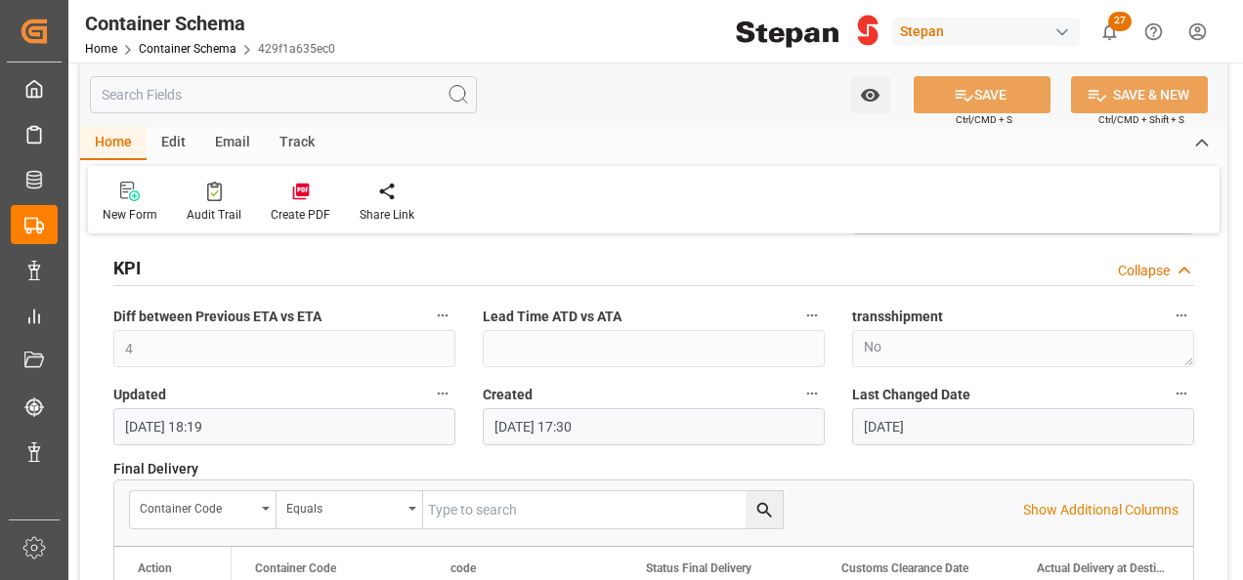
scroll to position [4006, 0]
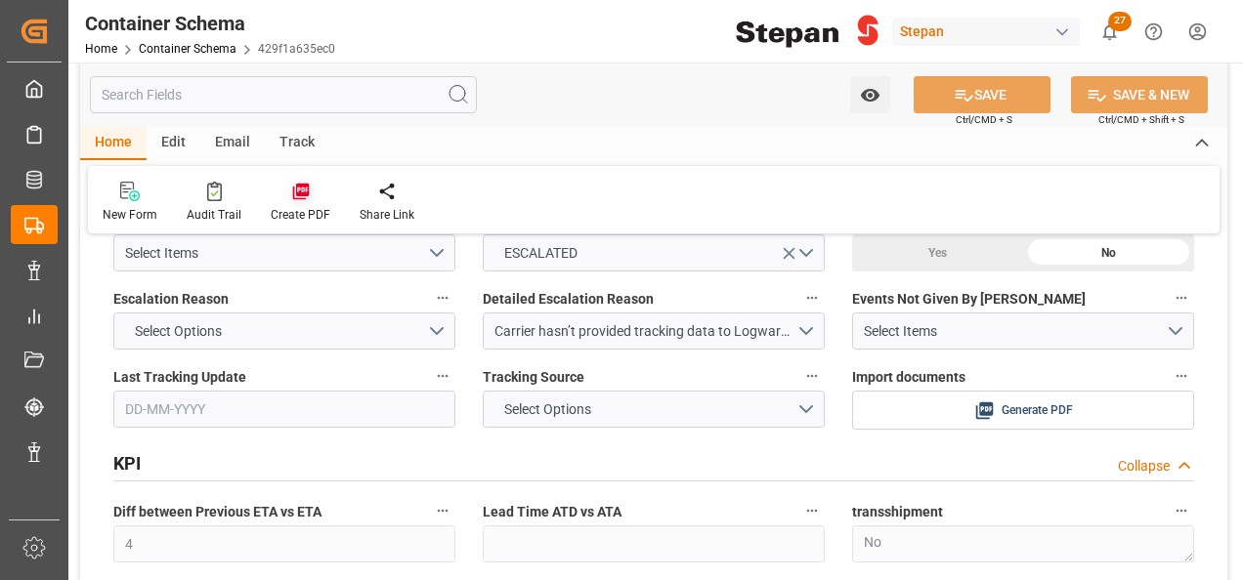
click at [295, 194] on icon at bounding box center [300, 192] width 17 height 17
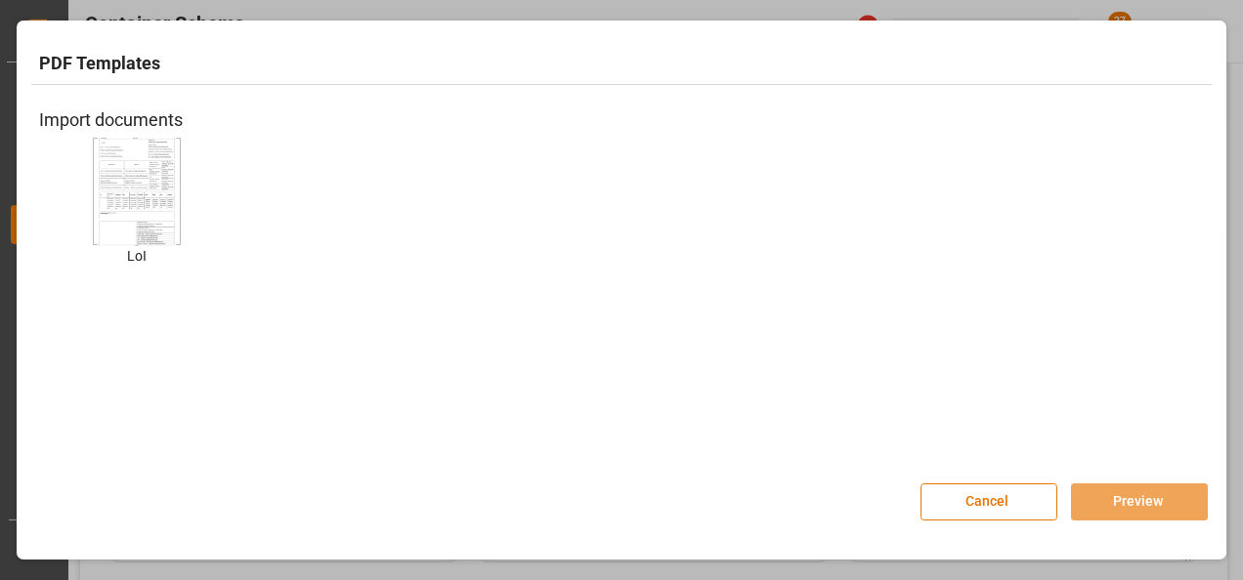
click at [120, 180] on img at bounding box center [137, 191] width 78 height 110
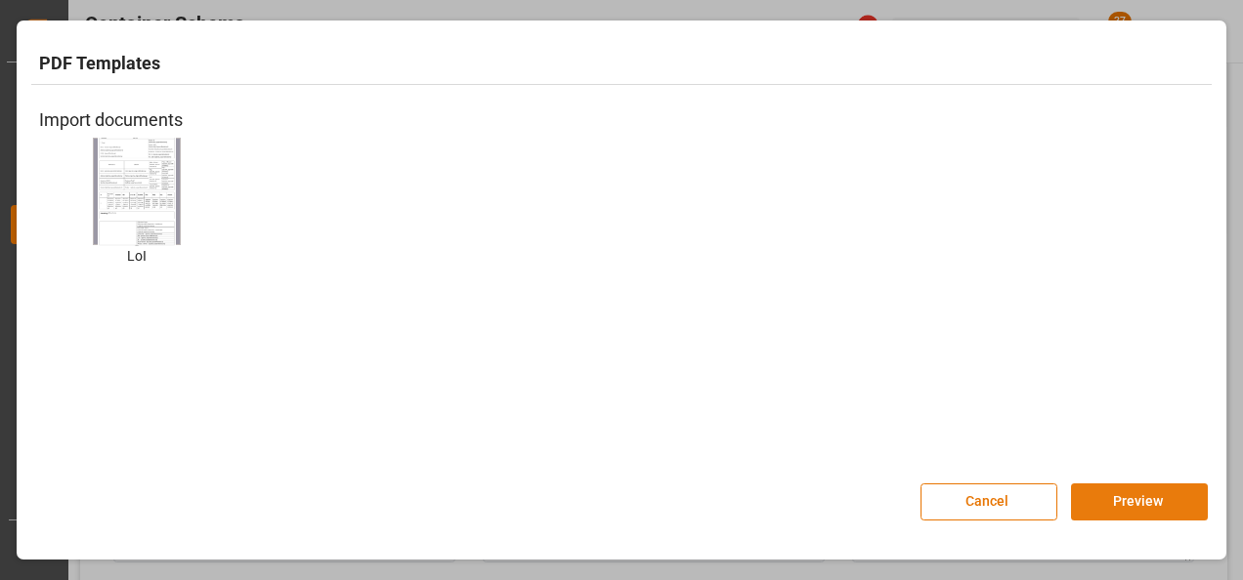
click at [1141, 508] on button "Preview" at bounding box center [1139, 502] width 137 height 37
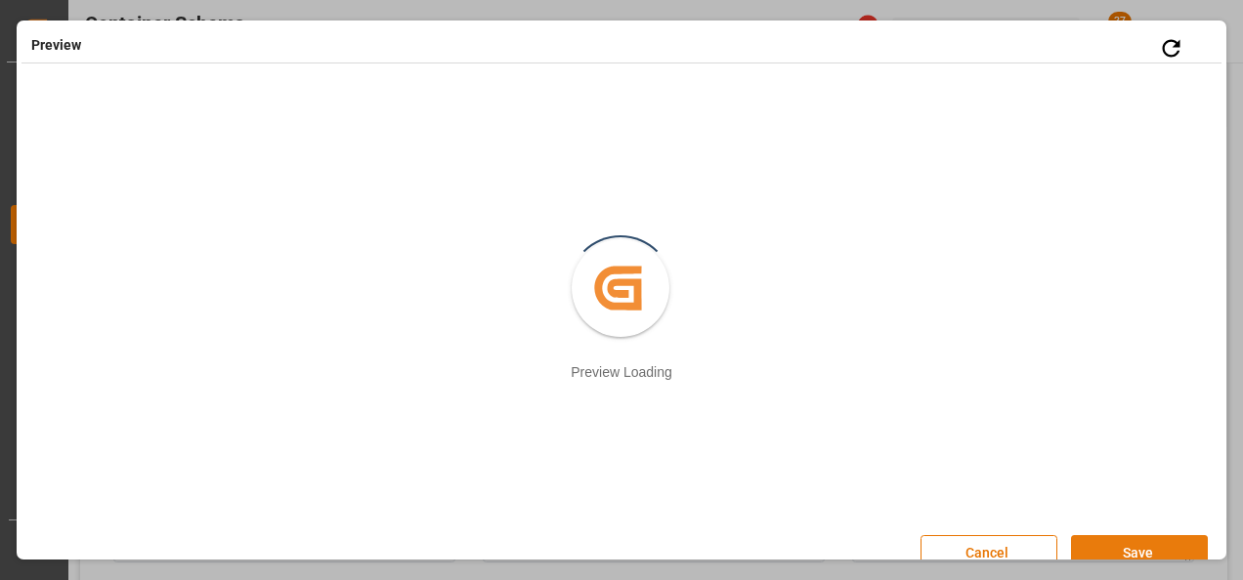
click at [1114, 544] on button "Save" at bounding box center [1139, 553] width 137 height 37
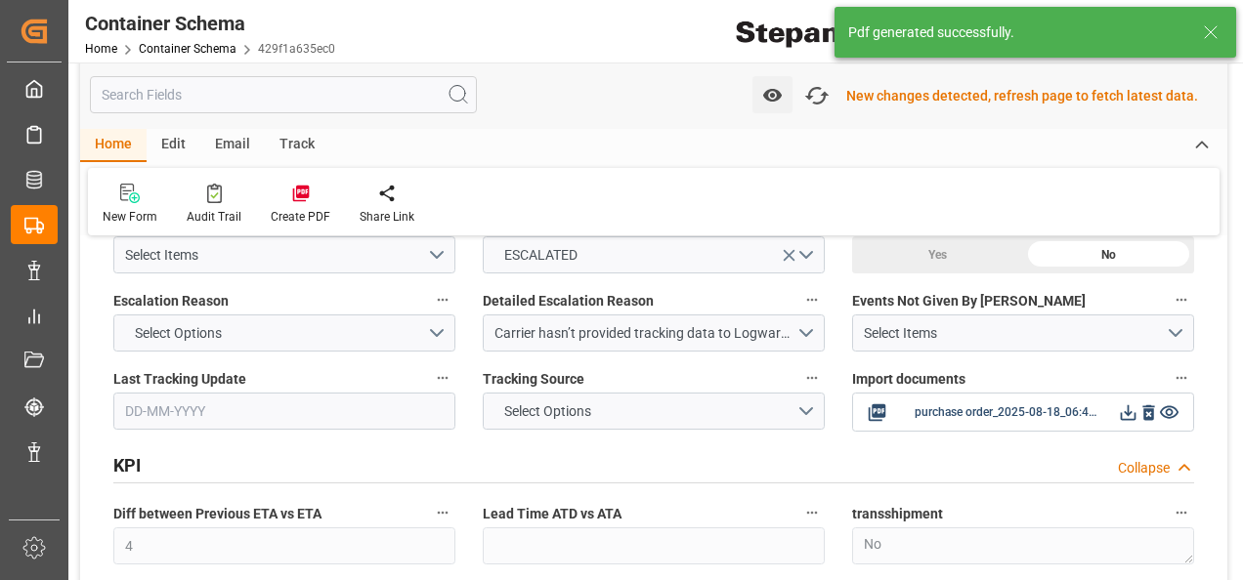
scroll to position [4008, 0]
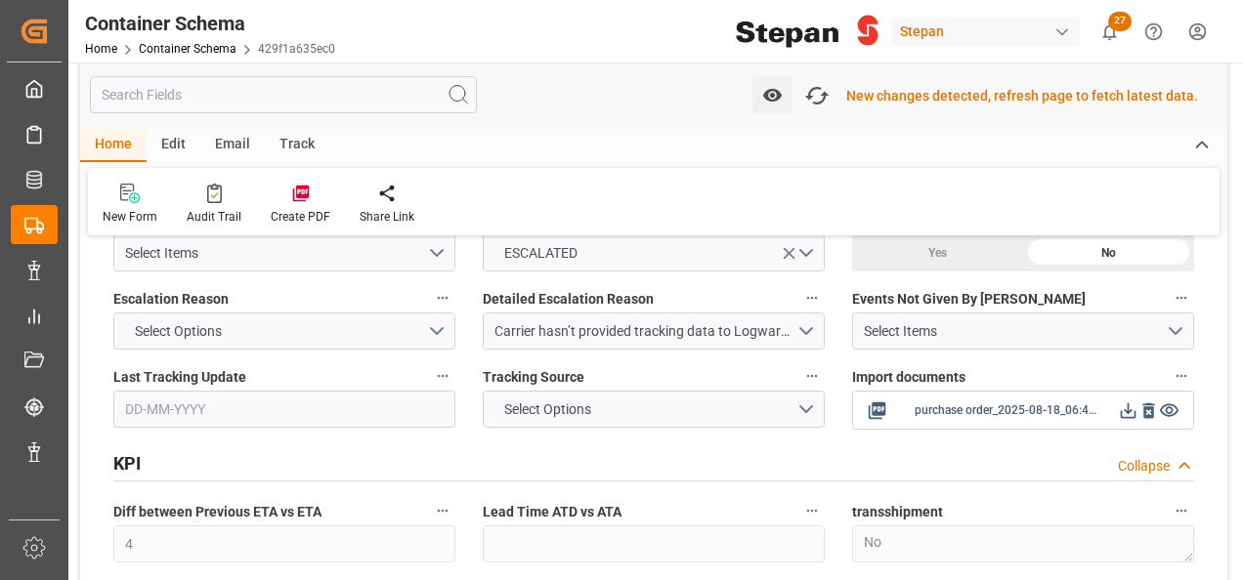
click at [1129, 403] on icon at bounding box center [1129, 411] width 16 height 16
click at [804, 313] on button "Carrier hasn’t provided tracking data to Logward, No booking number got provide…" at bounding box center [654, 331] width 342 height 37
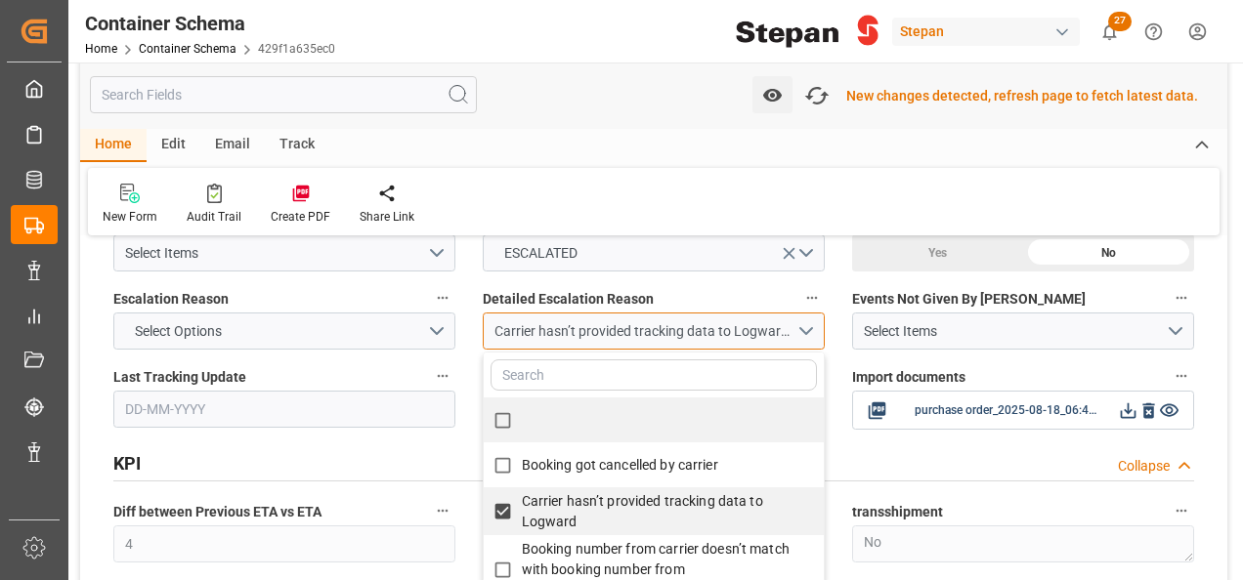
click at [804, 313] on button "Carrier hasn’t provided tracking data to Logward, No booking number got provide…" at bounding box center [654, 331] width 342 height 37
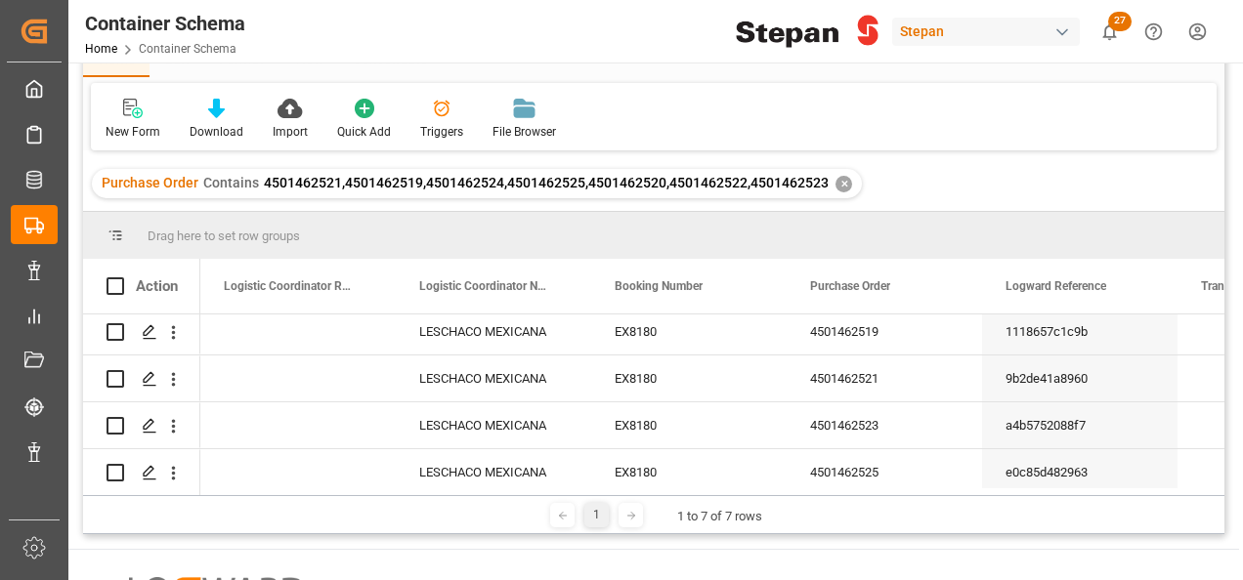
scroll to position [160, 0]
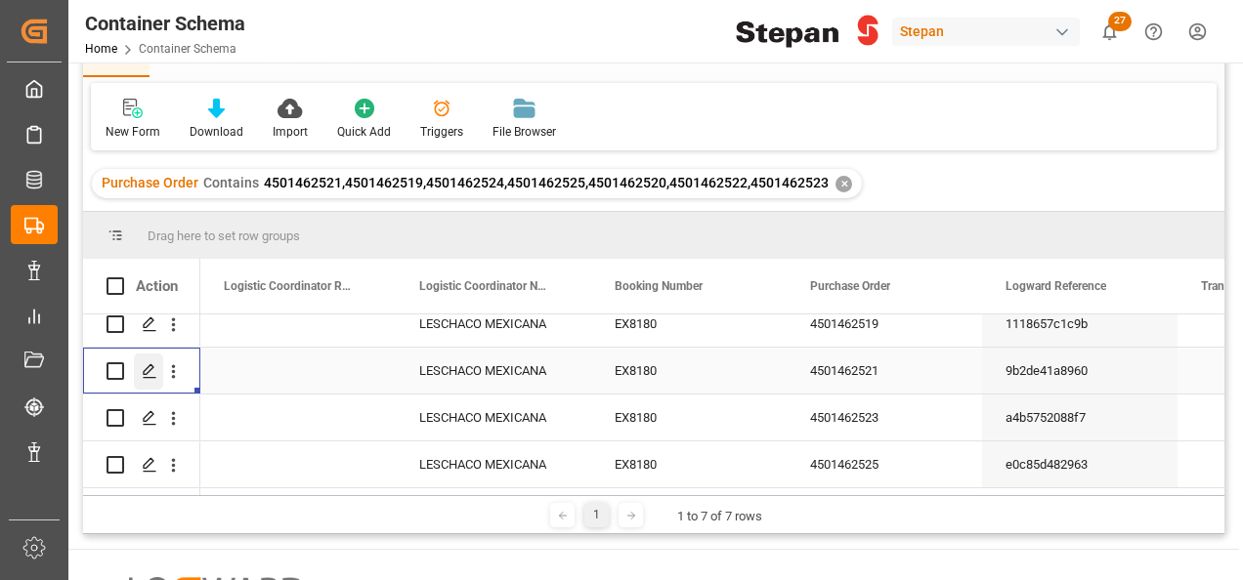
click at [148, 378] on line "Press SPACE to select this row." at bounding box center [150, 378] width 12 height 0
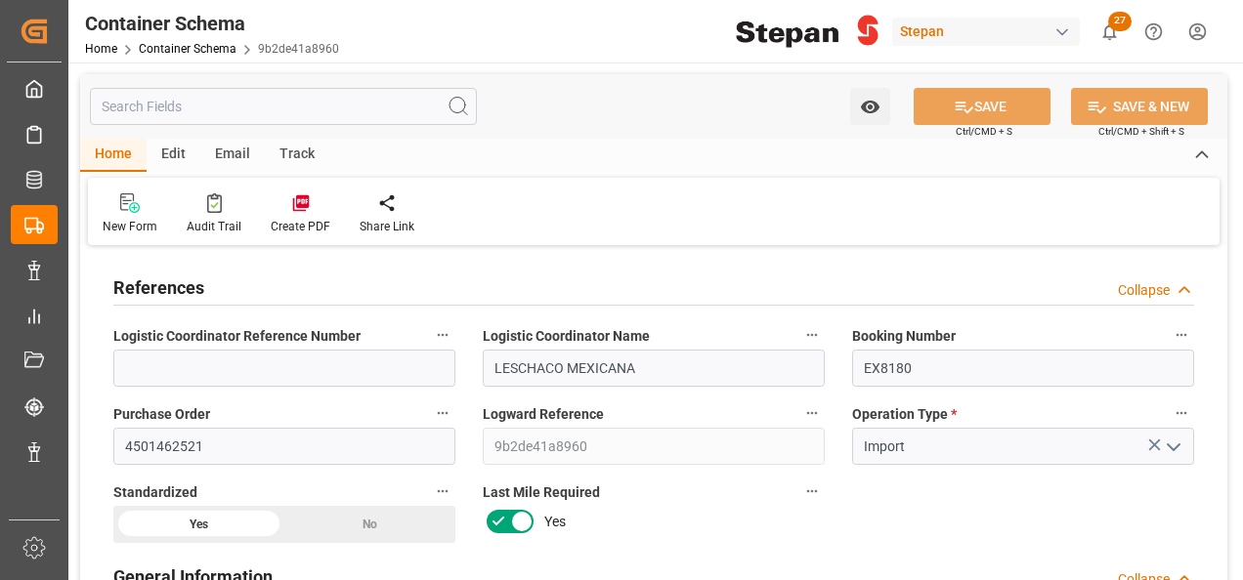
type input "14"
type input "55"
type input "1"
type input "20000"
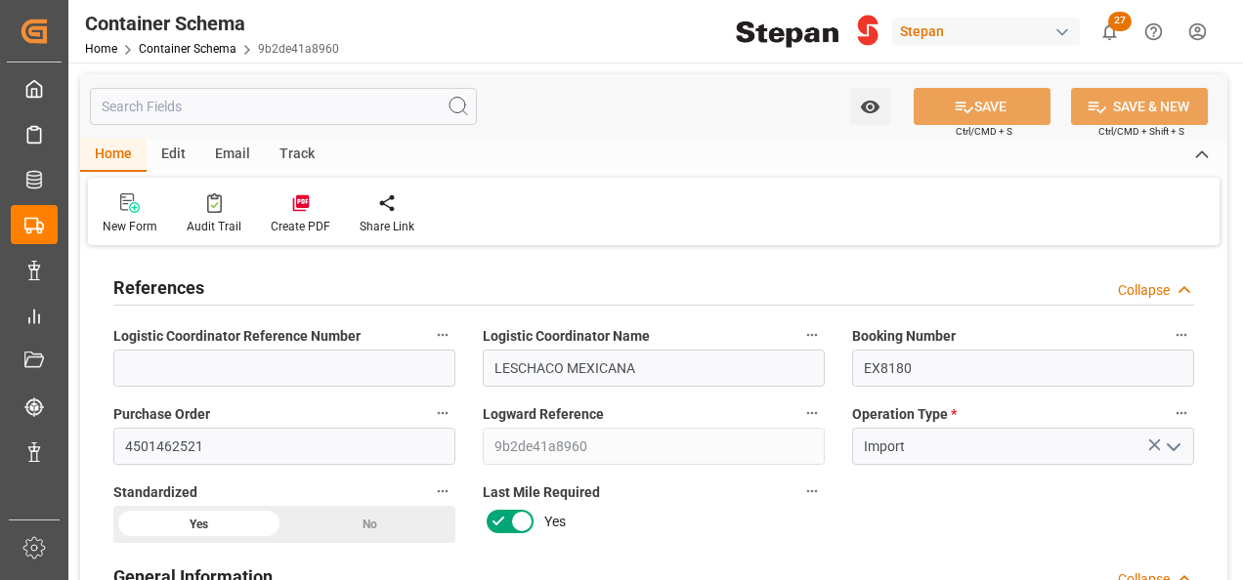
type input "20000"
type input "12"
type input "Cosco"
type input "COSCO Shipping Co. Ltd."
type input "NLRTM"
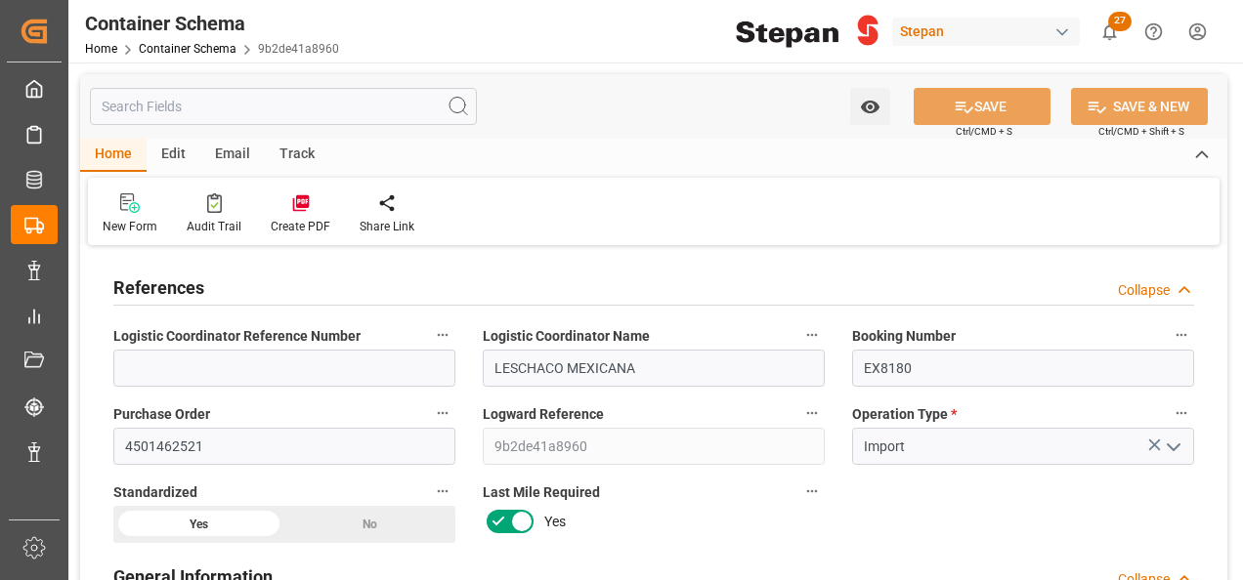
type input "MXVER"
type input "9401099"
type input "4"
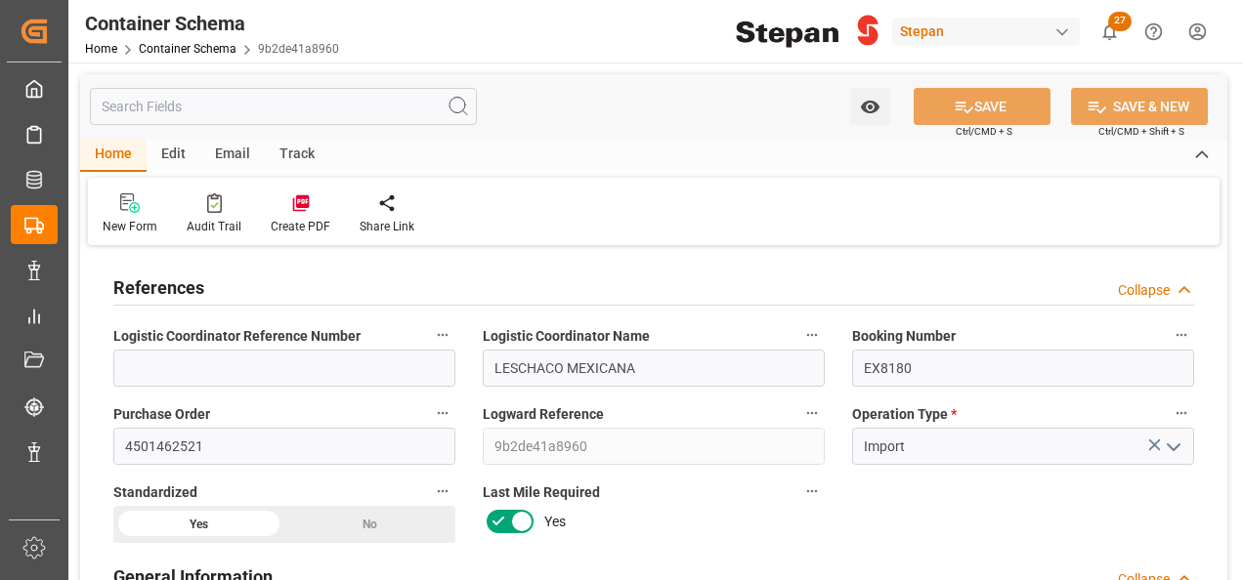
type input "13-08-2025 00:00"
type input "[DATE]"
type input "08-08-2025 00:00"
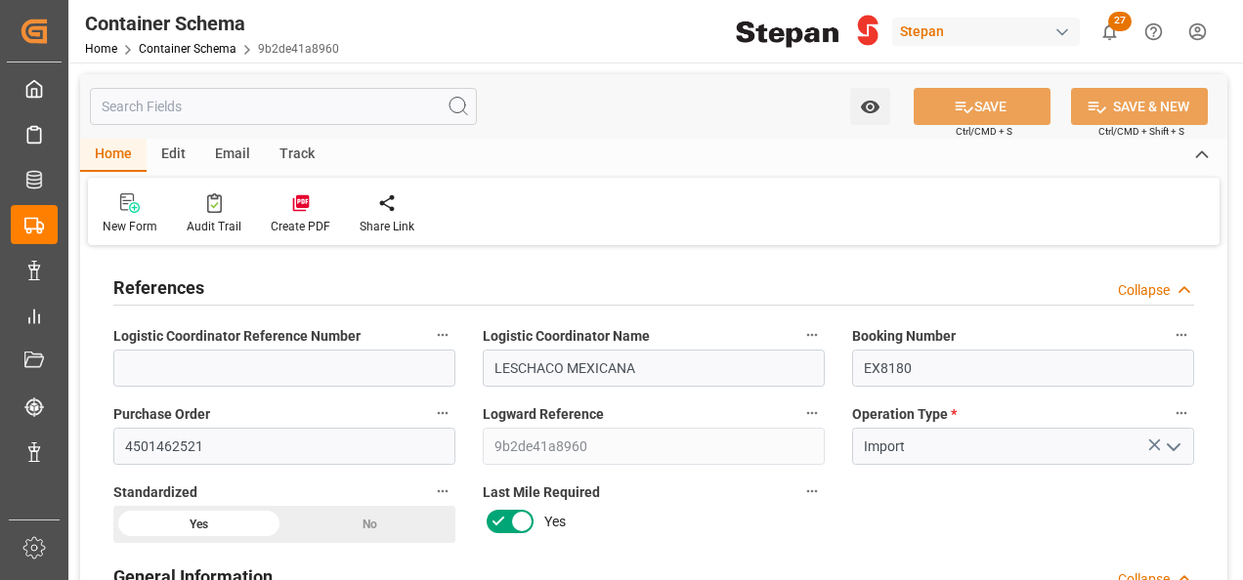
type input "31-08-2025 00:00"
type input "27-08-2025 00:00"
type input "[DATE]"
type input "18-08-2025 18:19"
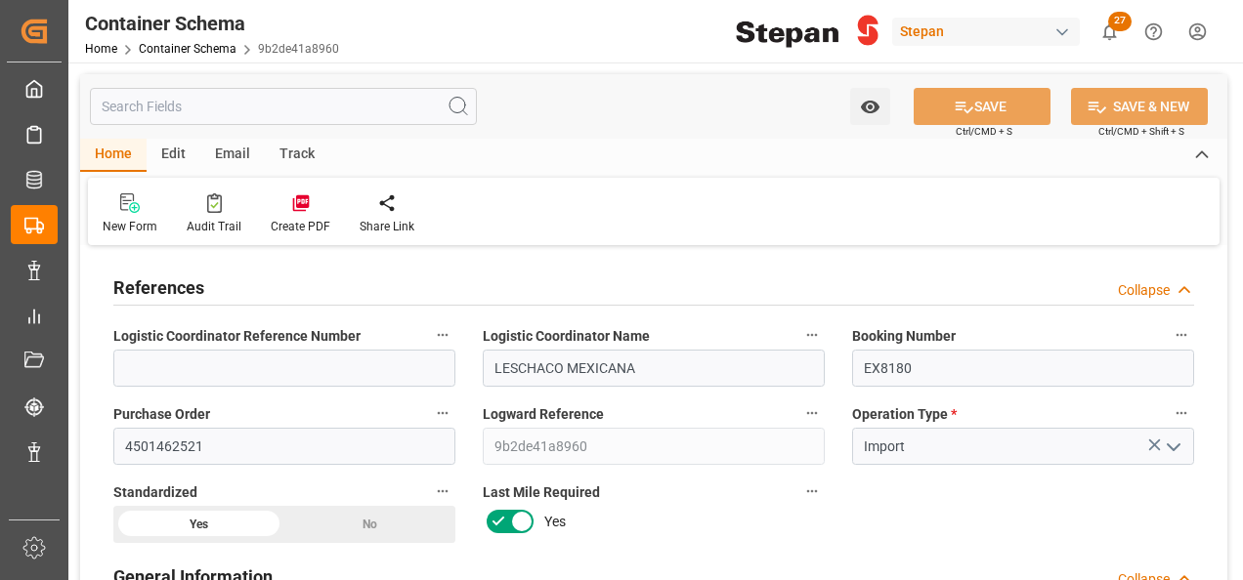
type input "13-08-2025 17:25"
type input "[DATE]"
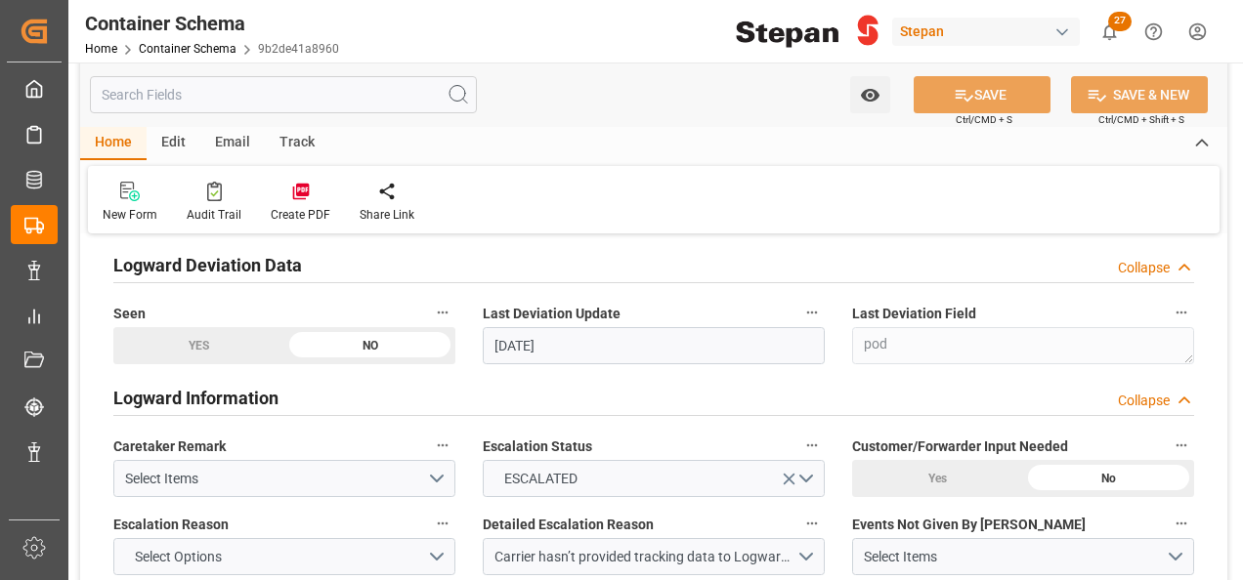
scroll to position [3908, 0]
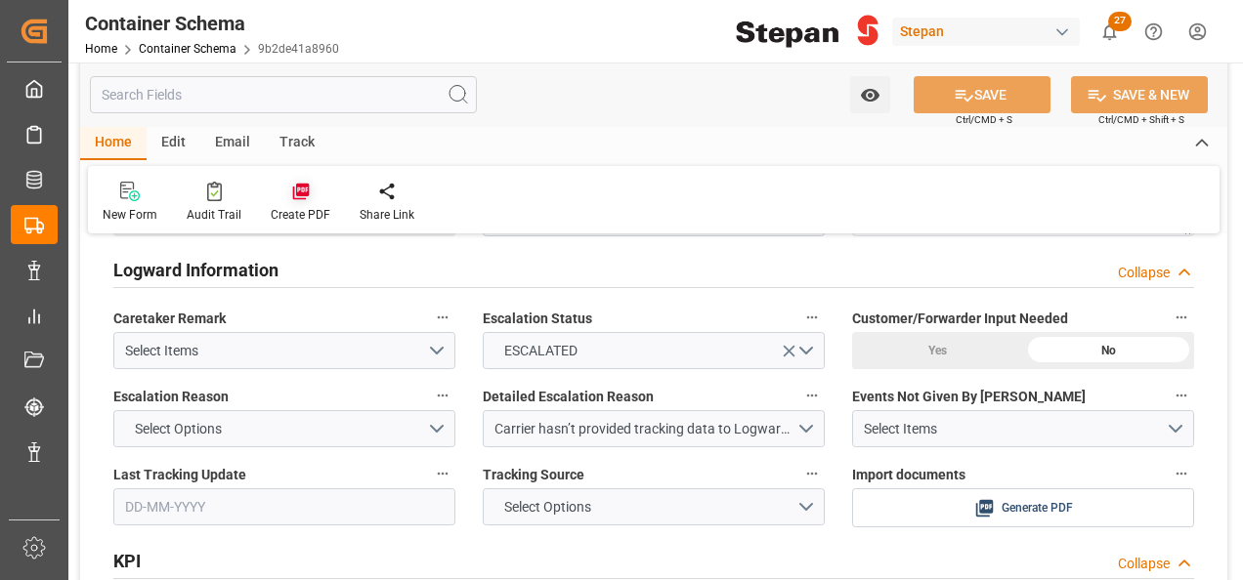
click at [281, 191] on div at bounding box center [301, 191] width 60 height 21
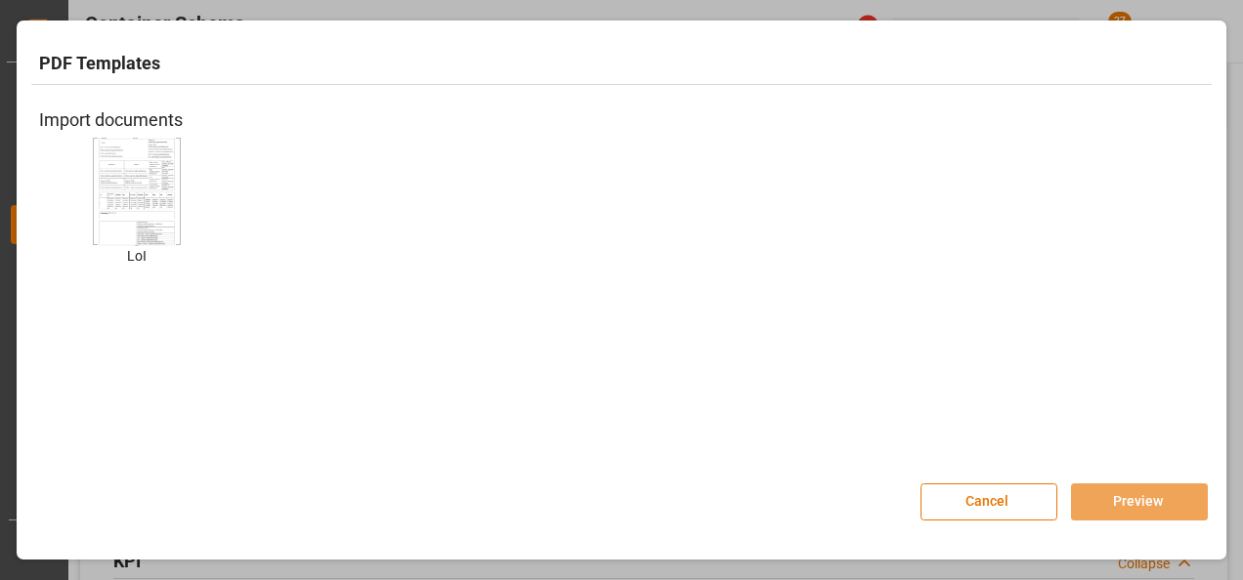
click at [104, 185] on img at bounding box center [137, 191] width 78 height 110
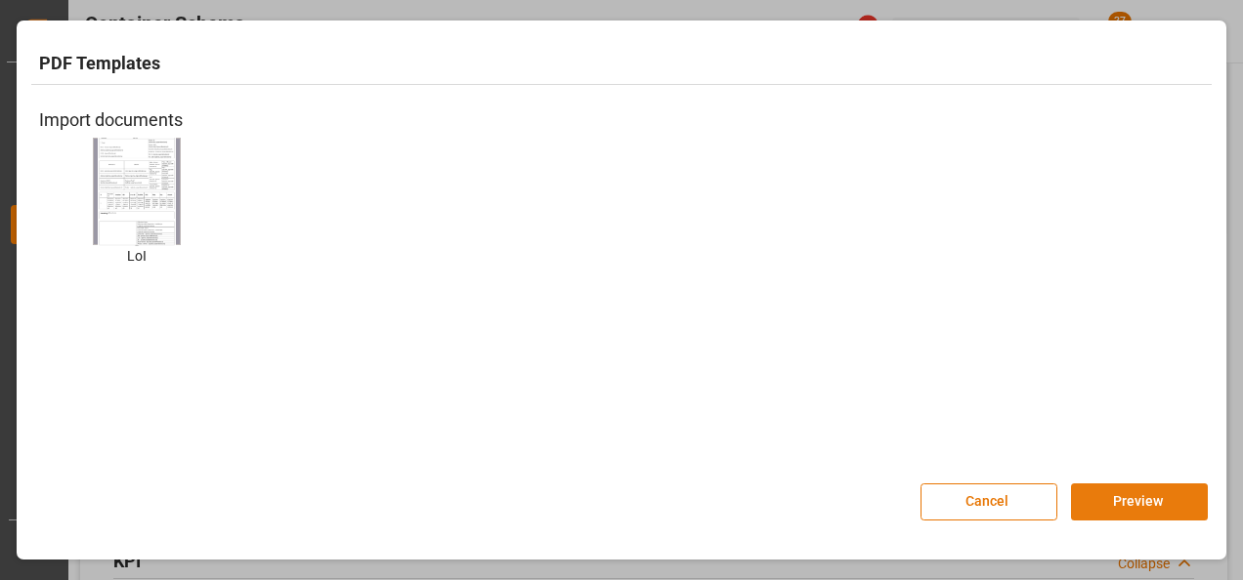
click at [1147, 498] on button "Preview" at bounding box center [1139, 502] width 137 height 37
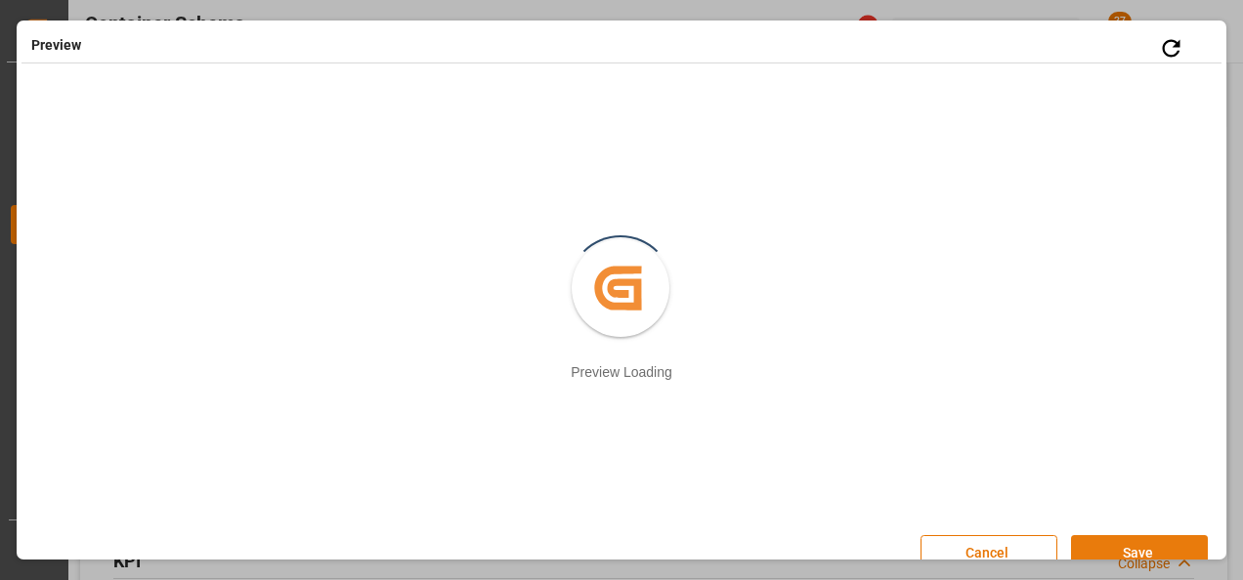
click at [1121, 549] on button "Save" at bounding box center [1139, 553] width 137 height 37
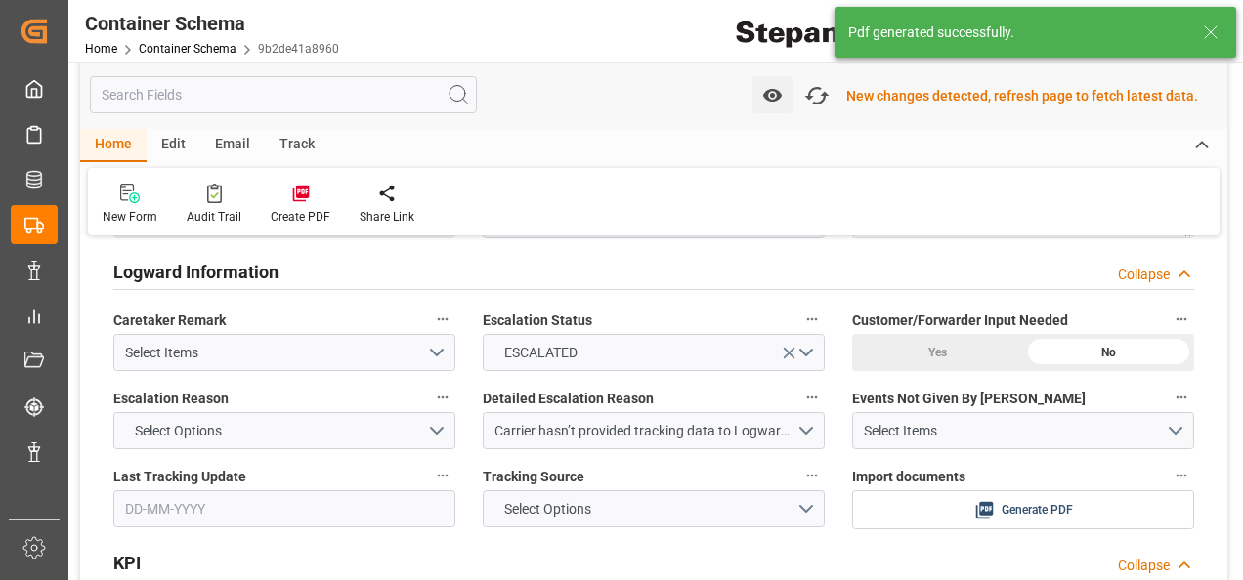
scroll to position [3910, 0]
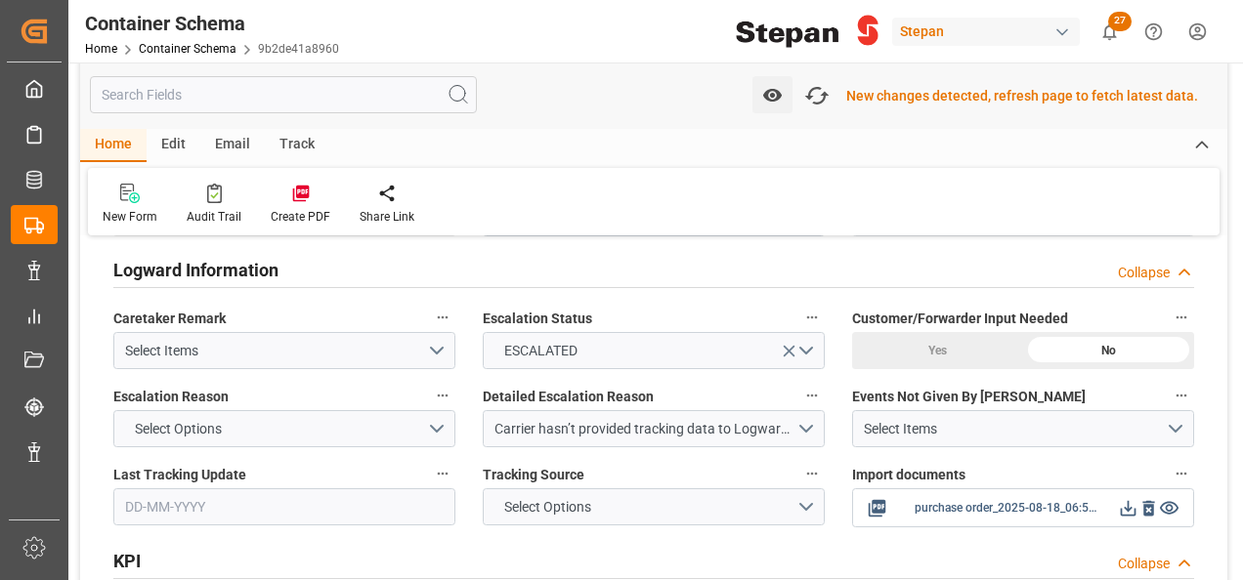
click at [1124, 498] on icon at bounding box center [1128, 508] width 21 height 21
click at [752, 541] on div "KPI Collapse" at bounding box center [653, 559] width 1081 height 37
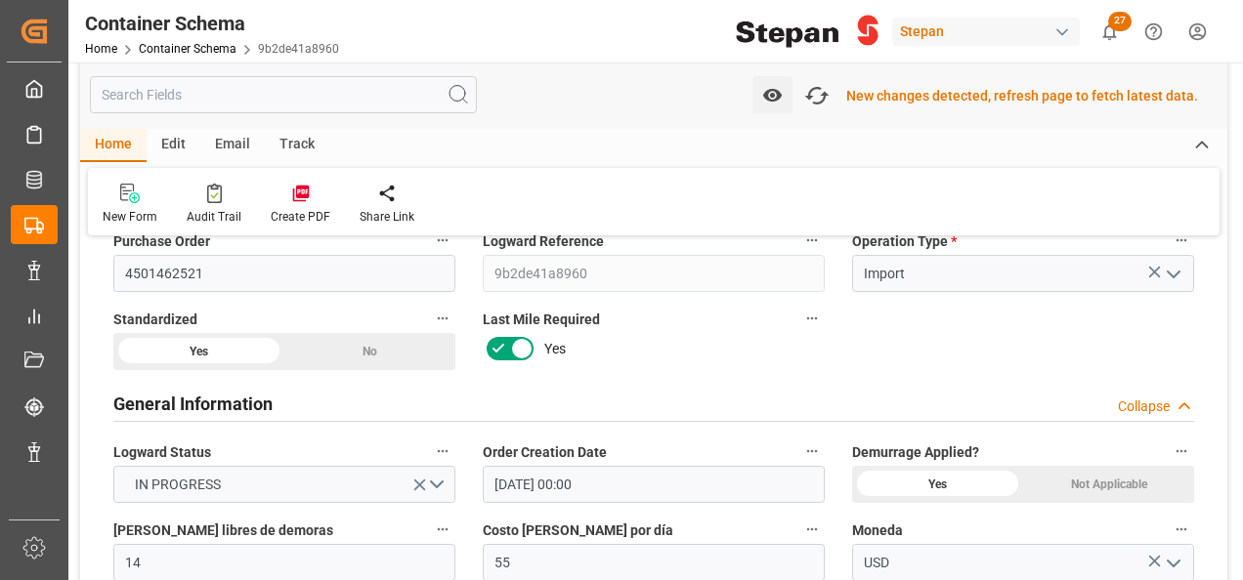
scroll to position [0, 0]
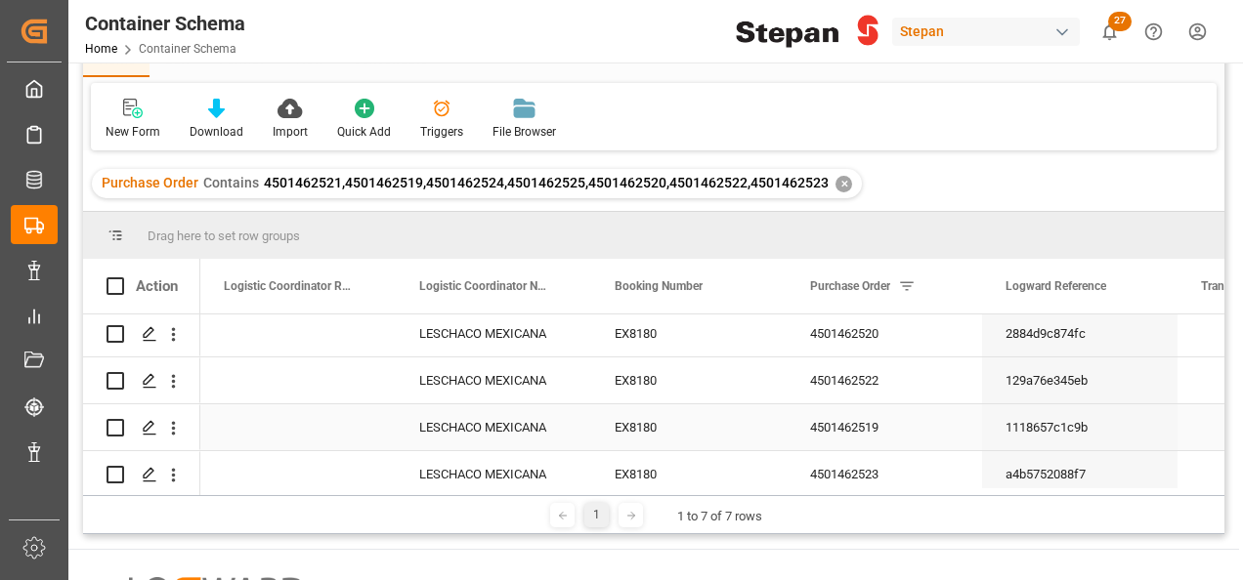
scroll to position [160, 0]
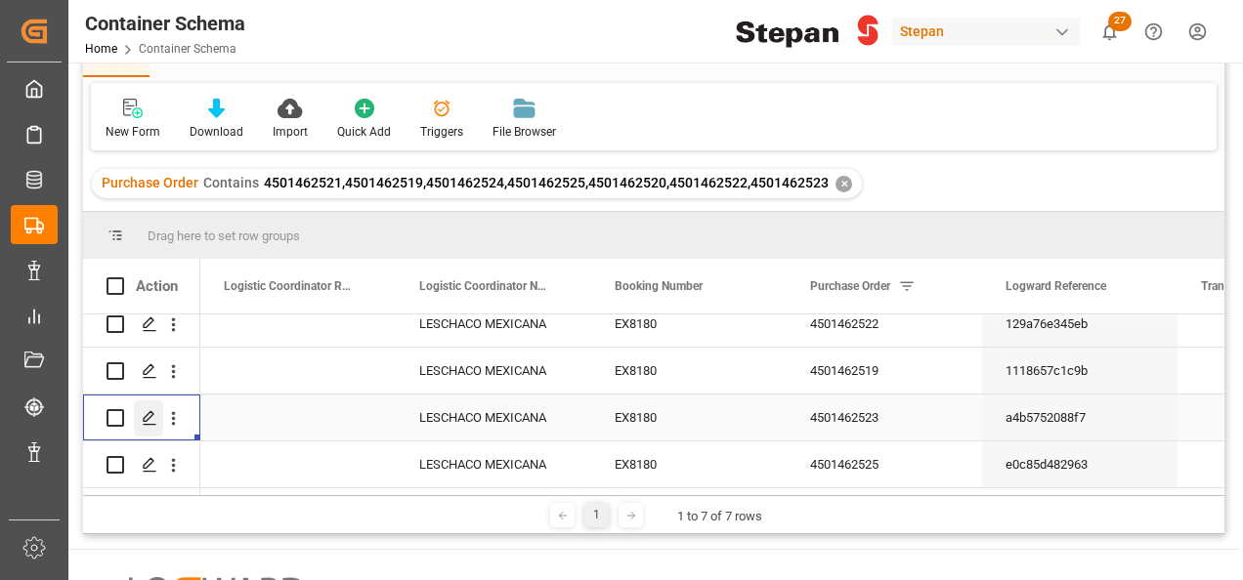
click at [143, 411] on icon "Press SPACE to select this row." at bounding box center [150, 418] width 16 height 16
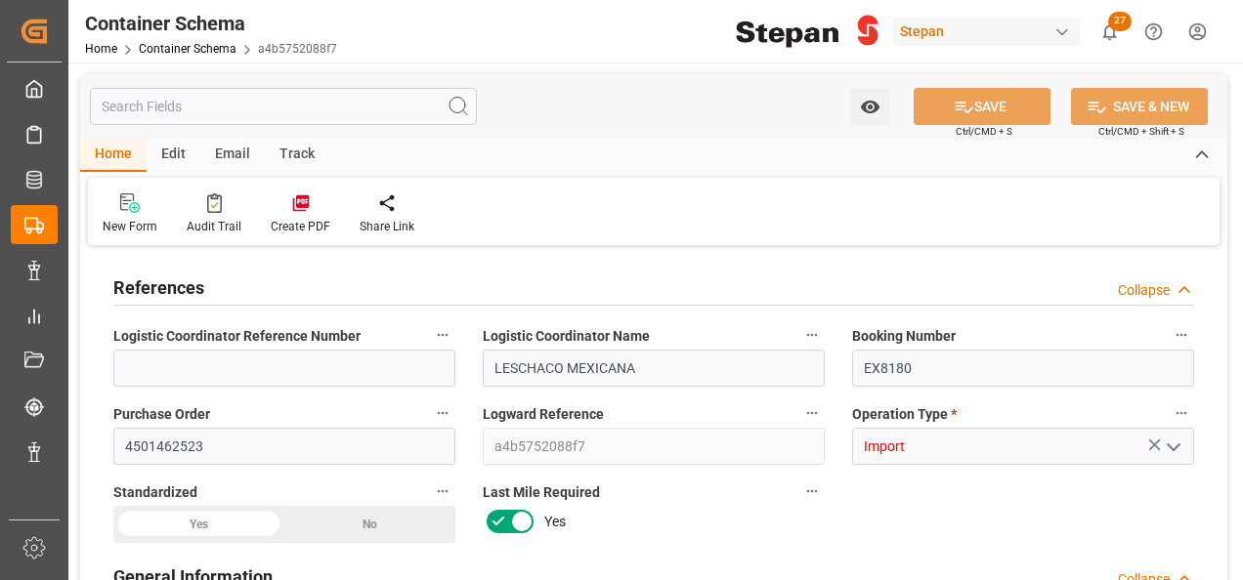
type input "14"
type input "55"
type input "1"
type input "19960"
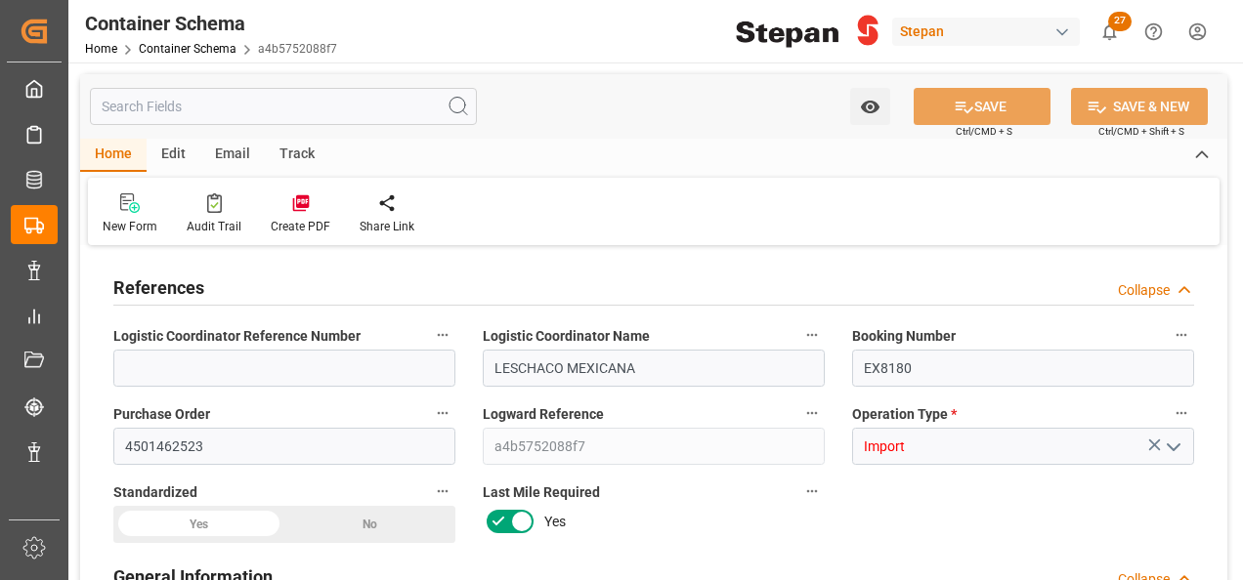
type input "19960"
type input "12"
type input "Cosco"
type input "COSCO Shipping Co. Ltd."
type input "NLRTM"
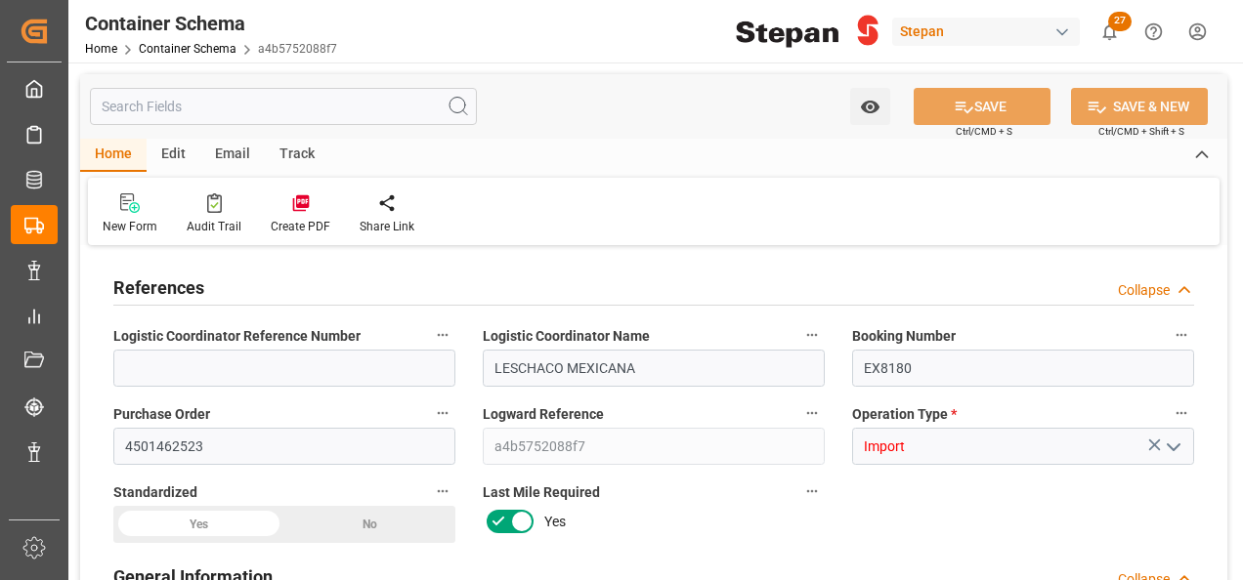
type input "MXVER"
type input "9401099"
type input "4"
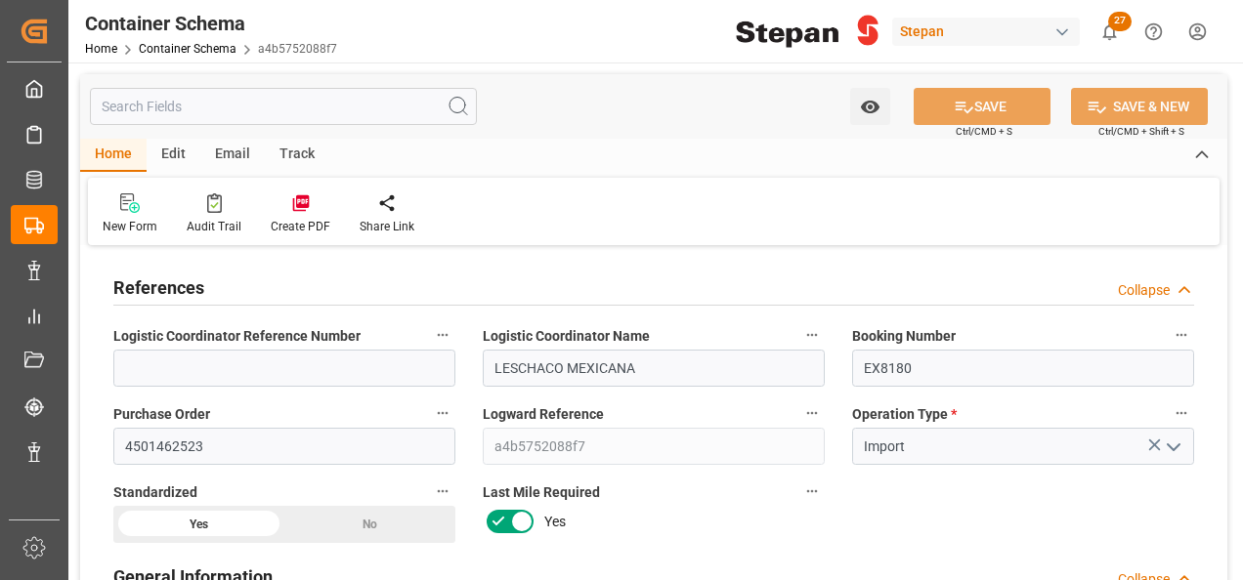
type input "13-08-2025 00:00"
type input "[DATE]"
type input "08-08-2025 00:00"
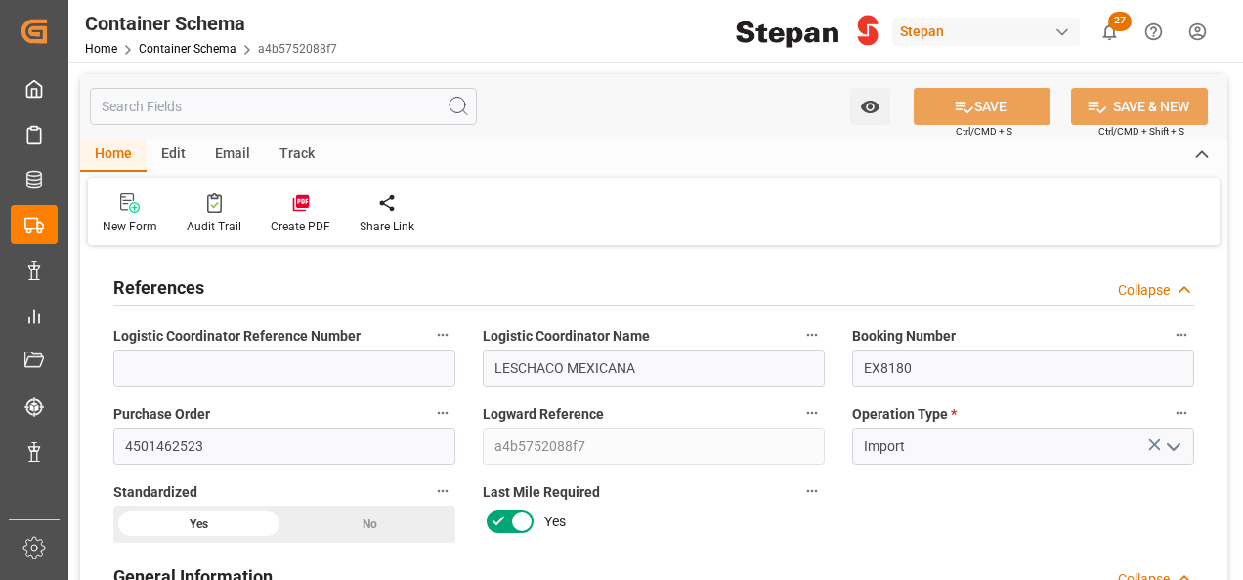
type input "31-08-2025 00:00"
type input "27-08-2025 00:00"
type input "[DATE]"
type input "18-08-2025 18:19"
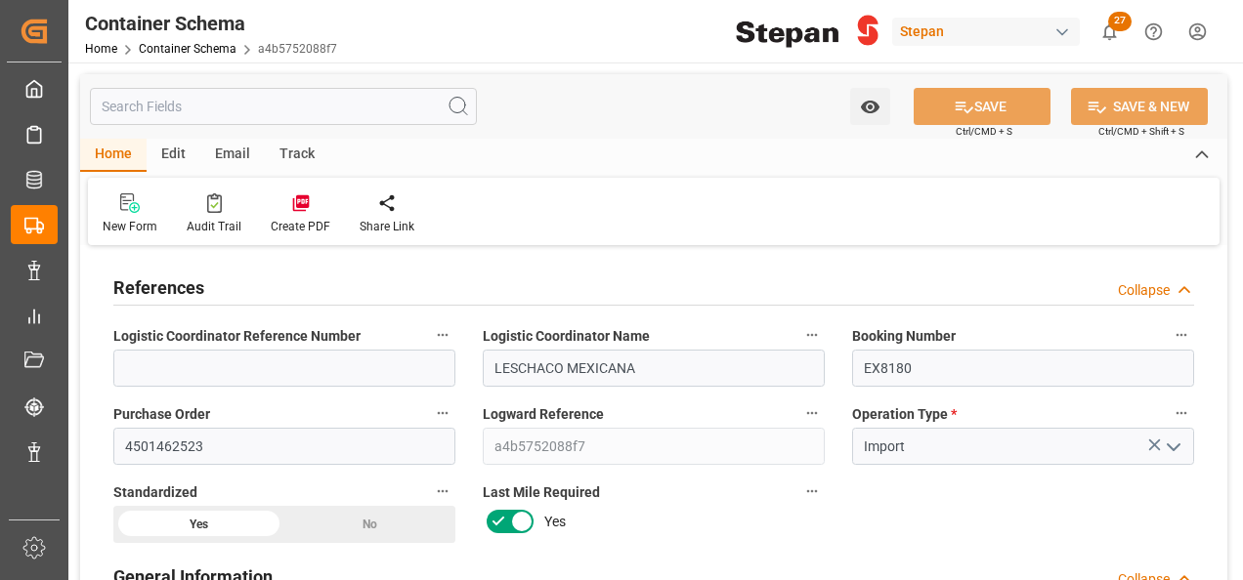
type input "13-08-2025 17:58"
type input "[DATE]"
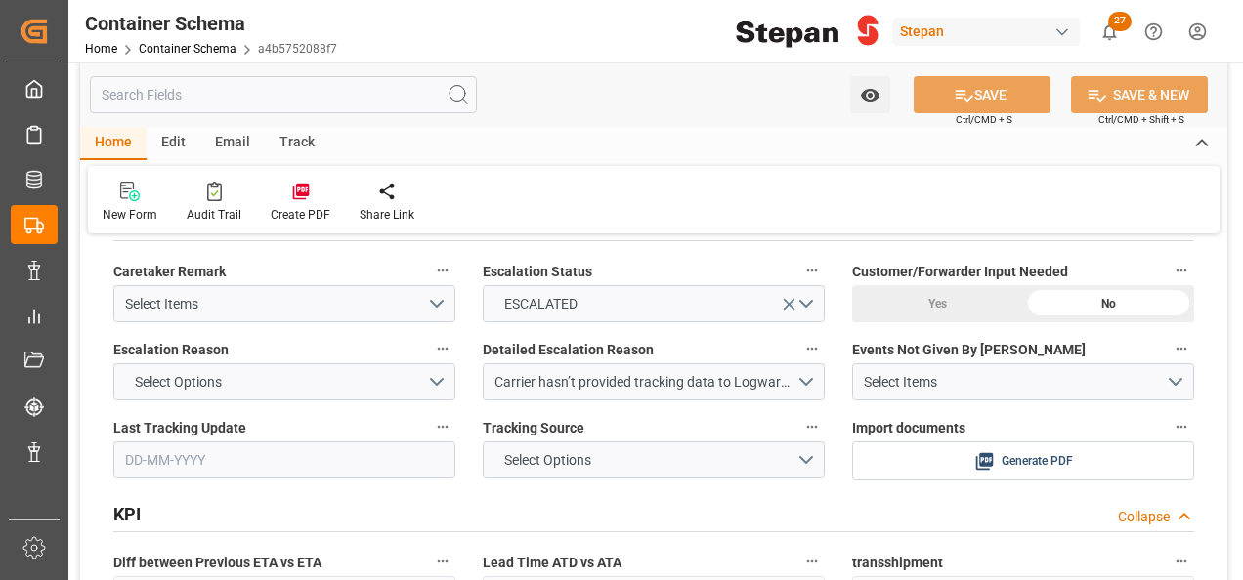
scroll to position [4006, 0]
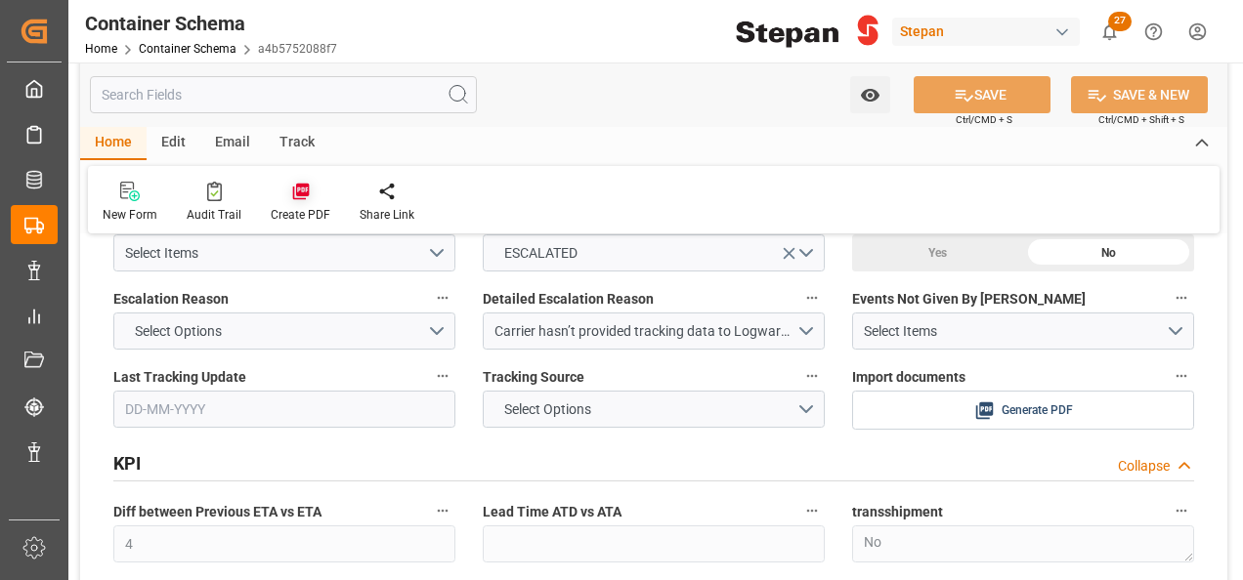
click at [294, 191] on icon at bounding box center [301, 192] width 20 height 20
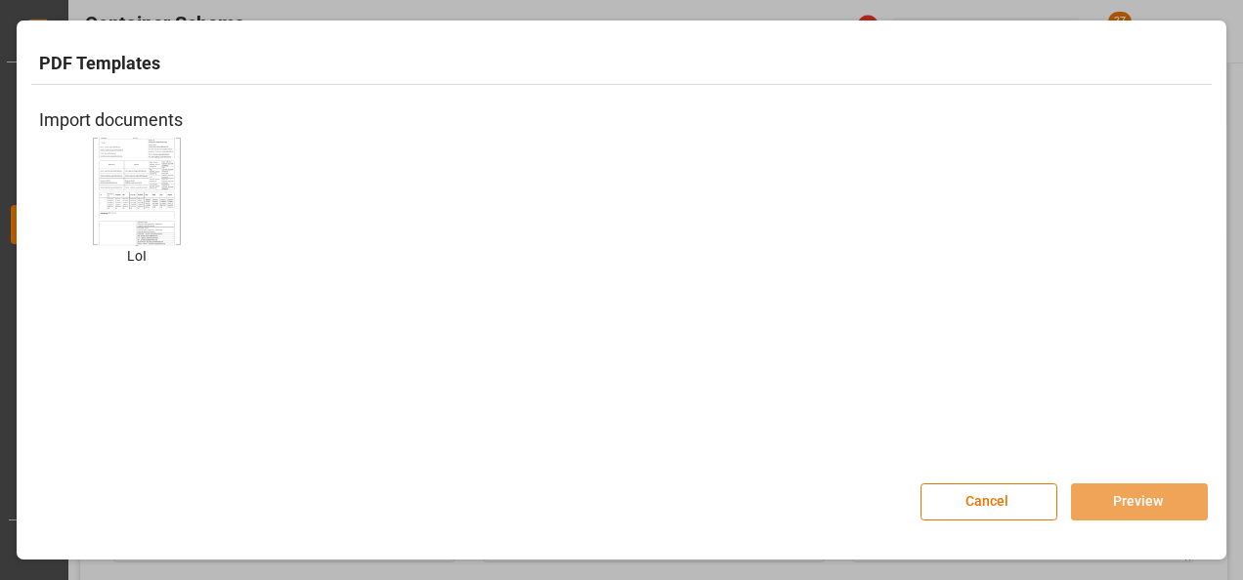
click at [98, 169] on img at bounding box center [137, 191] width 78 height 110
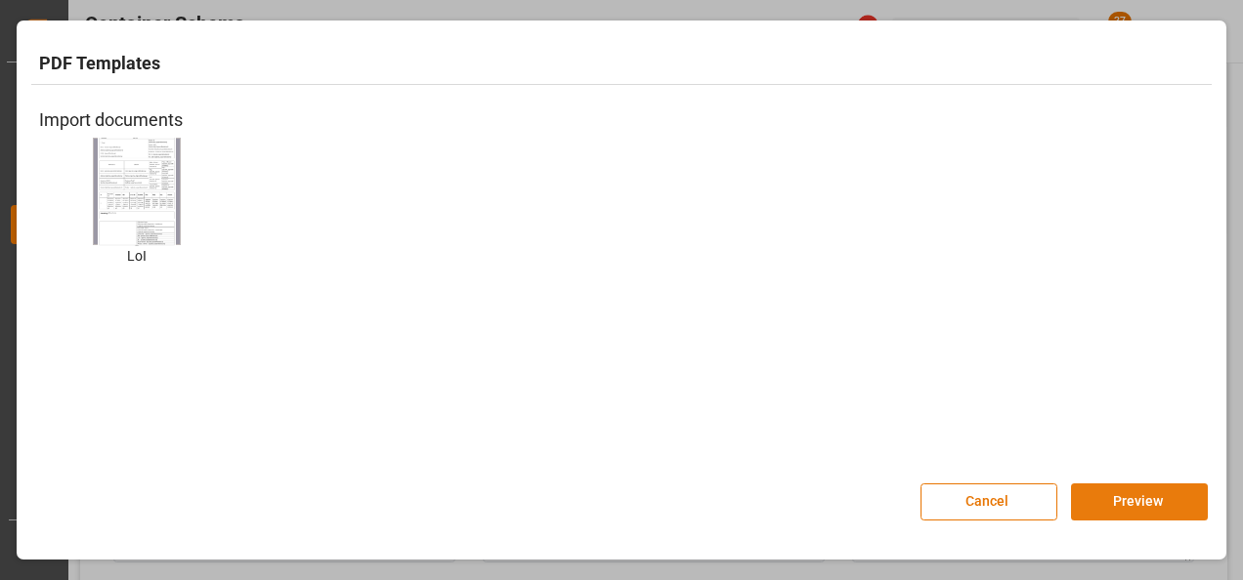
click at [1121, 499] on button "Preview" at bounding box center [1139, 502] width 137 height 37
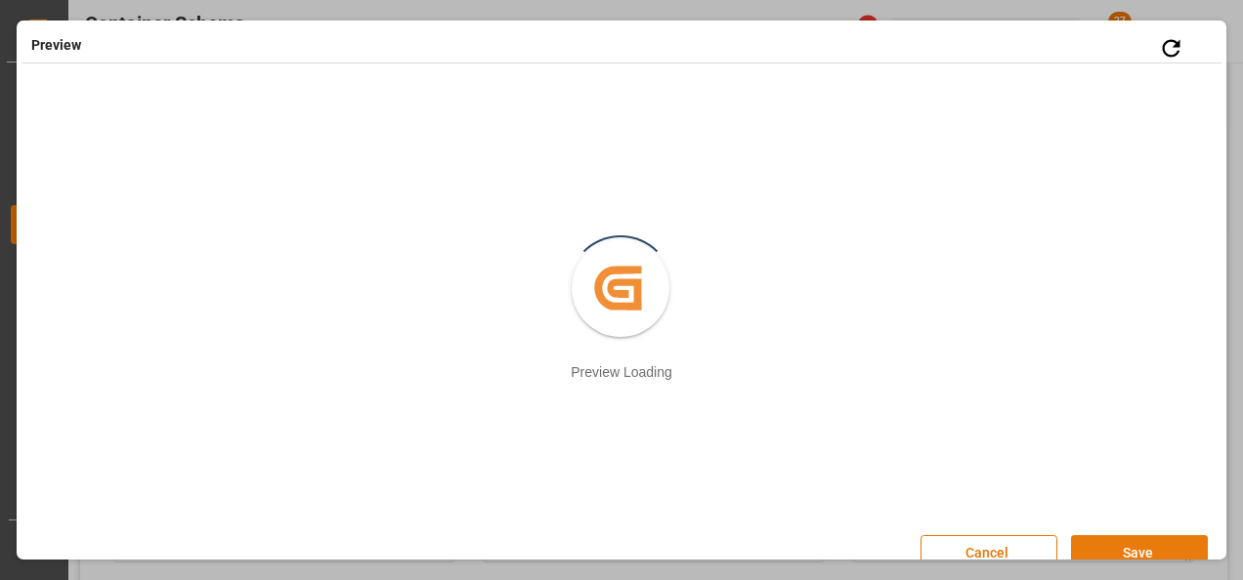
click at [1096, 553] on button "Save" at bounding box center [1139, 553] width 137 height 37
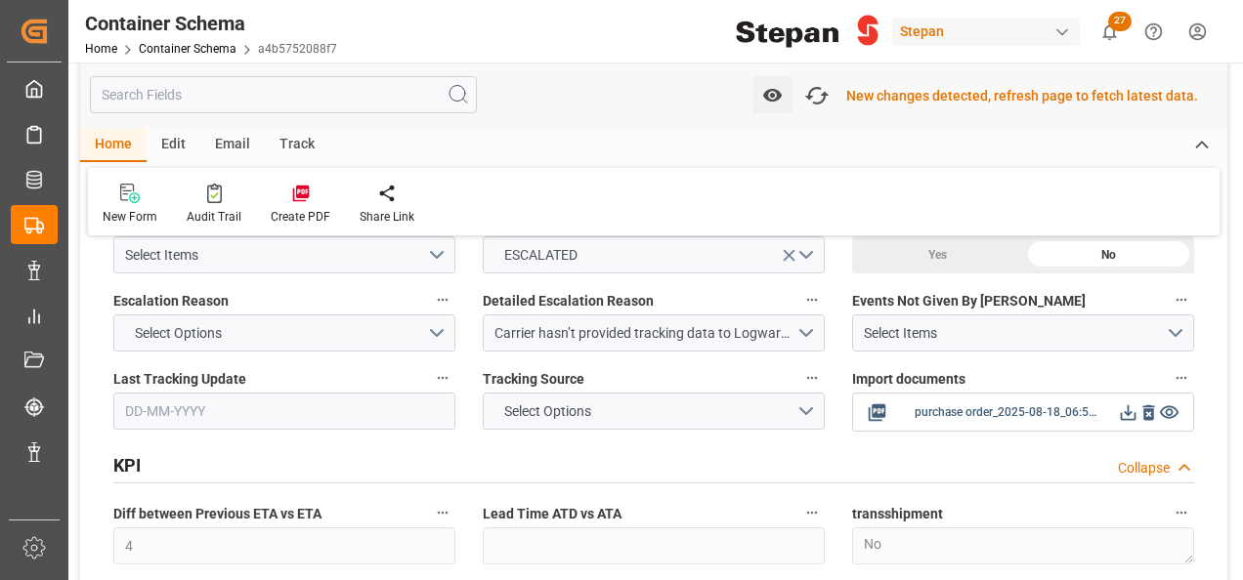
click at [1129, 403] on icon at bounding box center [1128, 413] width 21 height 21
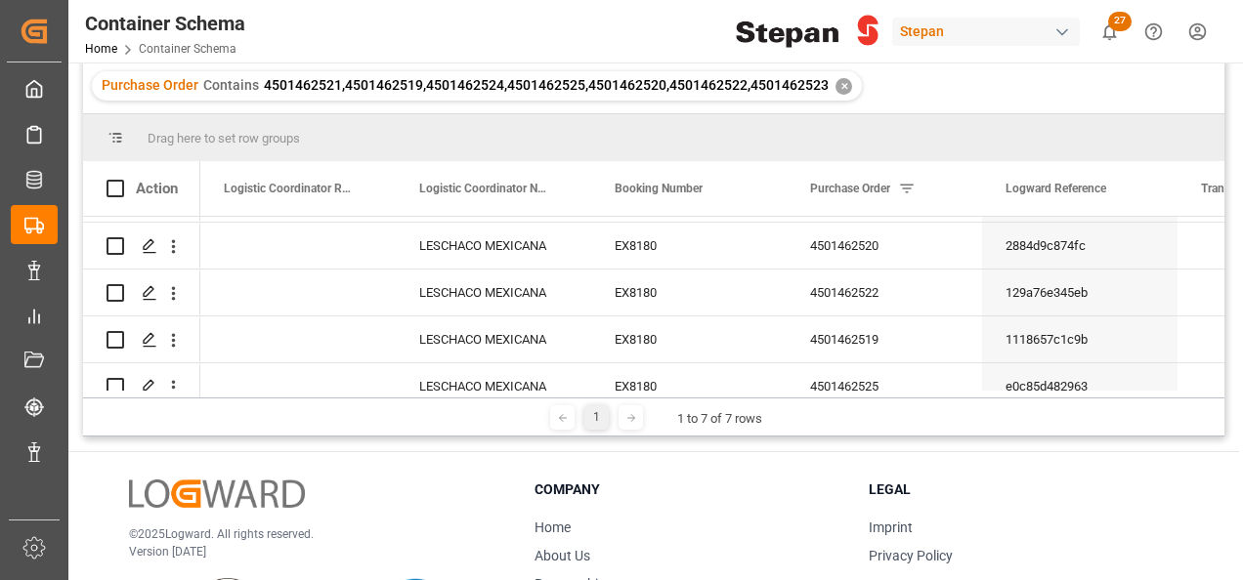
scroll to position [160, 0]
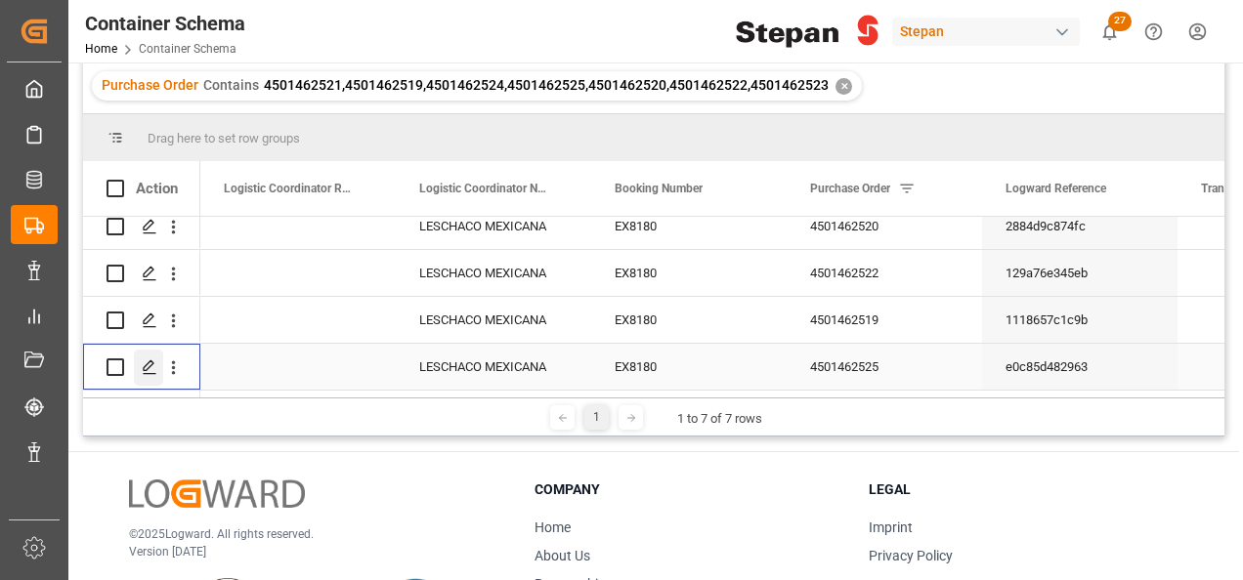
click at [143, 360] on icon "Press SPACE to select this row." at bounding box center [150, 368] width 16 height 16
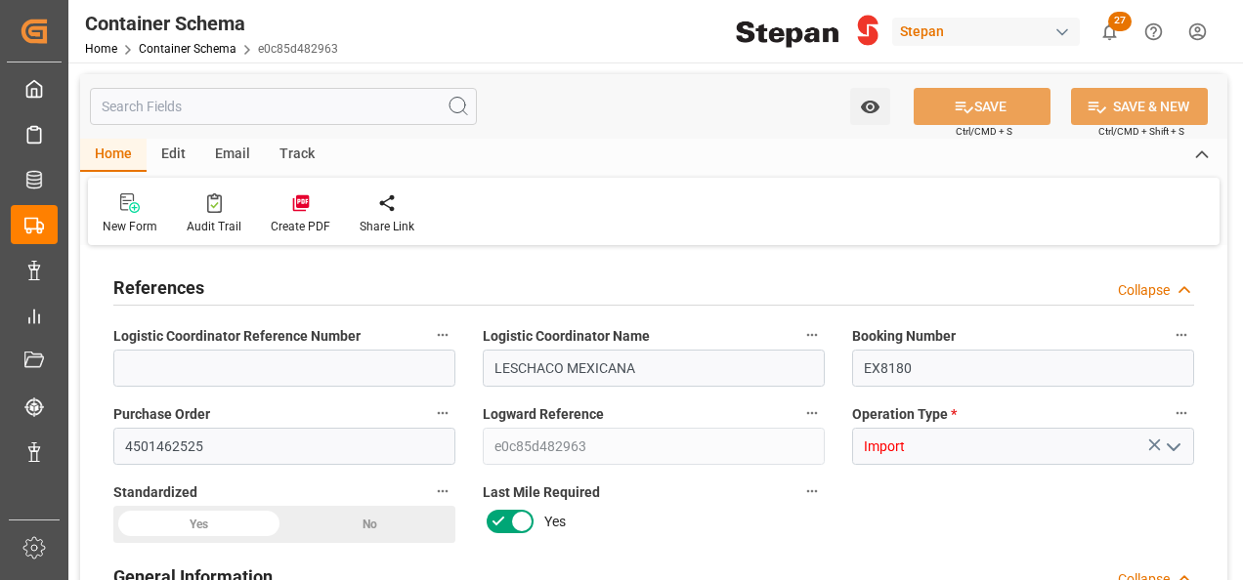
type input "14"
type input "55"
type input "1"
type input "19980"
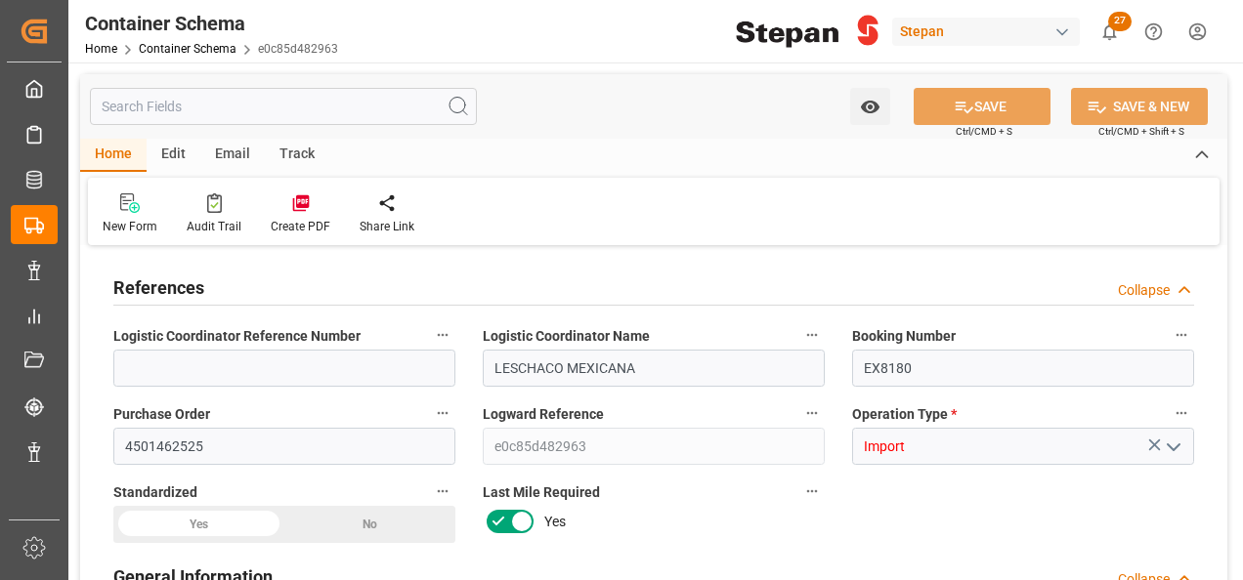
type input "19980"
type input "12"
type input "Cosco"
type input "COSCO Shipping Co. Ltd."
type input "NLRTM"
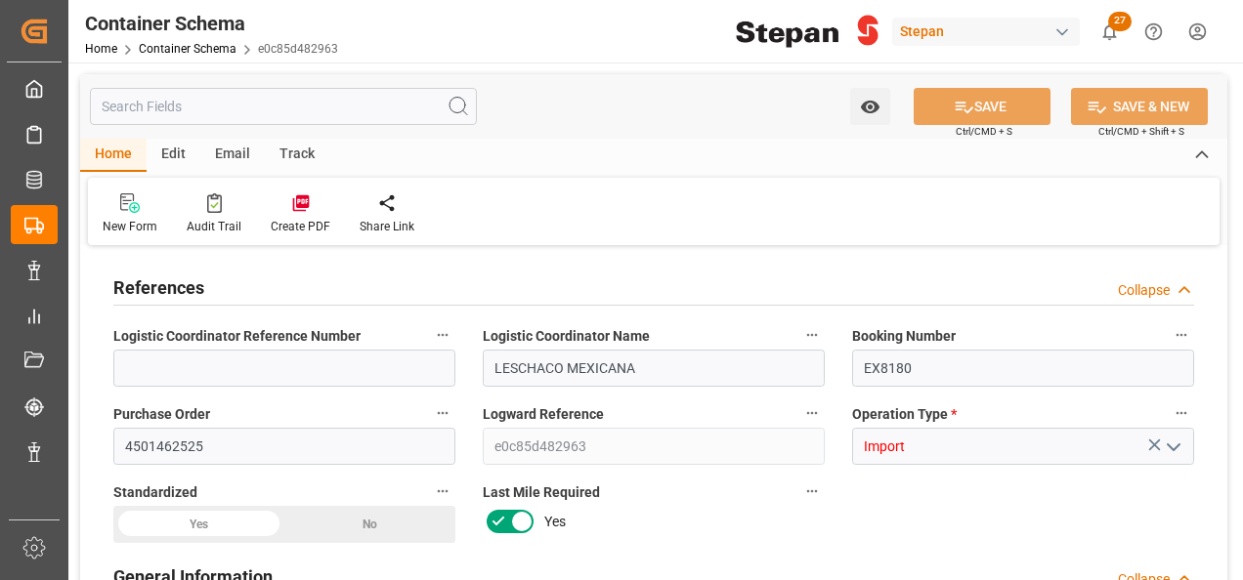
type input "MXVER"
type input "9401099"
type input "4"
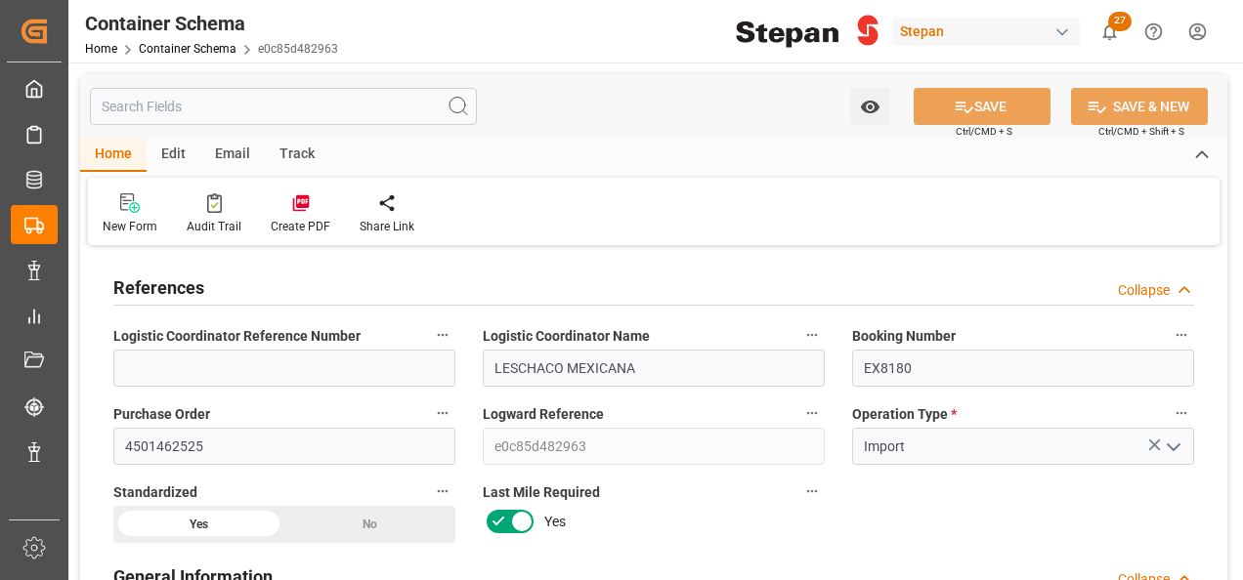
type input "13-08-2025 00:00"
type input "[DATE]"
type input "08-08-2025 00:00"
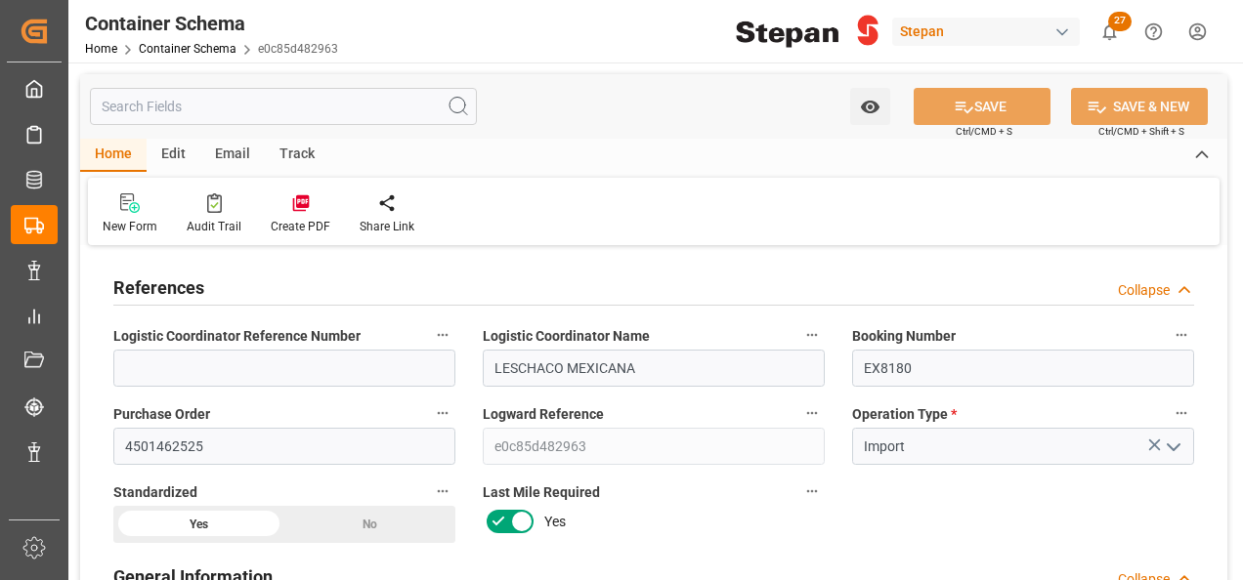
type input "31-08-2025 00:00"
type input "27-08-2025 00:00"
type input "[DATE]"
type input "18-08-2025 18:19"
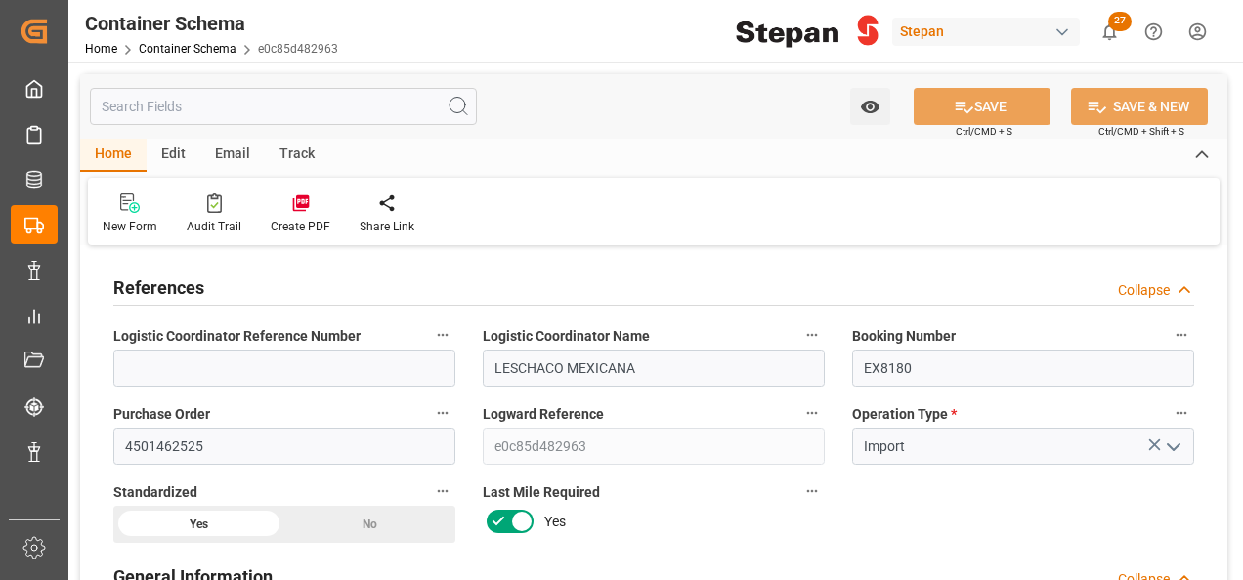
type input "13-08-2025 17:33"
type input "[DATE]"
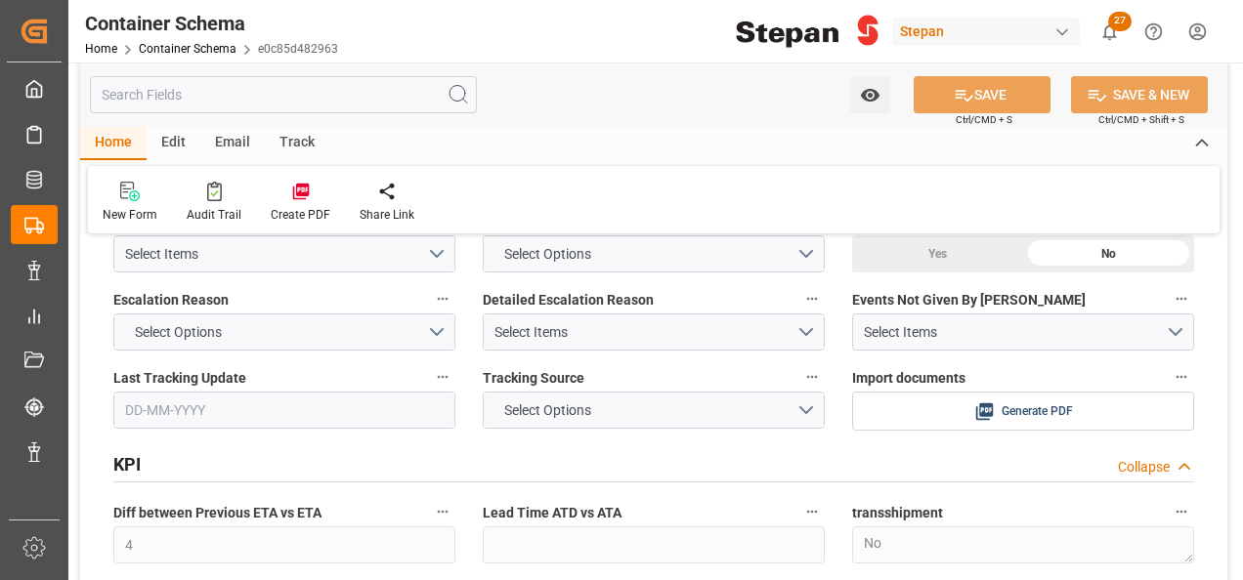
scroll to position [4006, 0]
click at [305, 197] on icon at bounding box center [301, 192] width 20 height 20
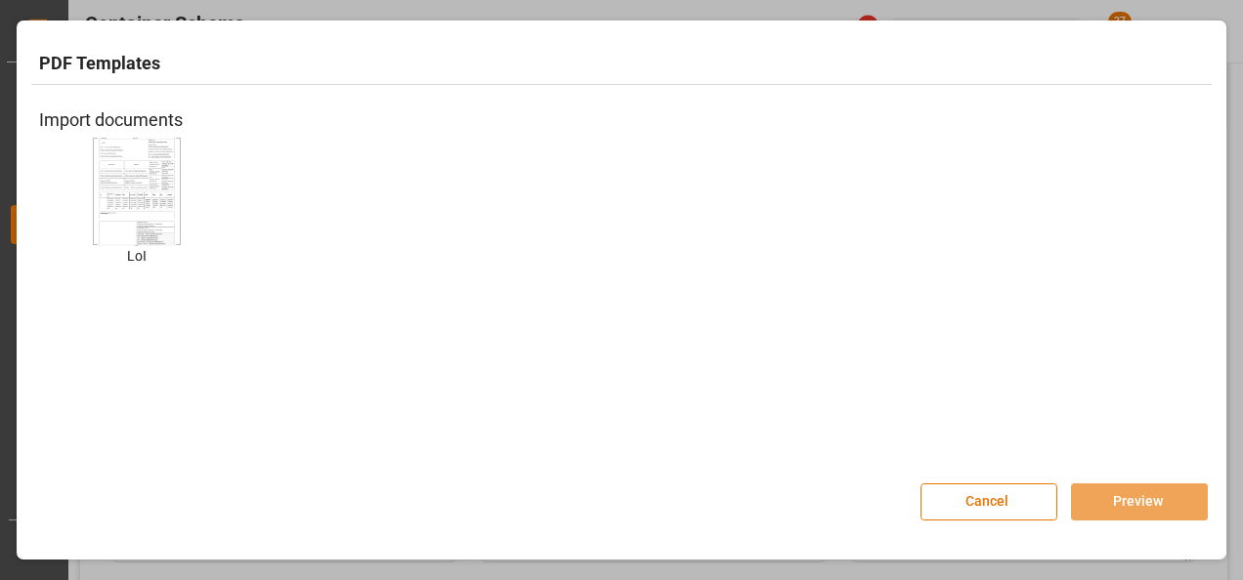
click at [133, 169] on img at bounding box center [137, 191] width 78 height 110
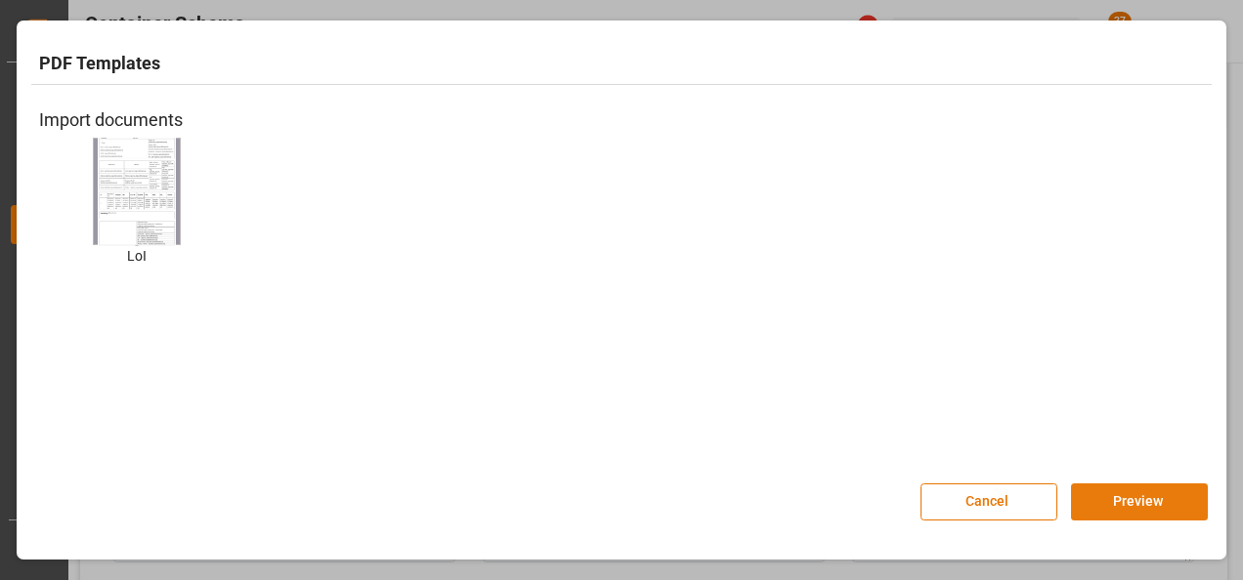
click at [1167, 494] on button "Preview" at bounding box center [1139, 502] width 137 height 37
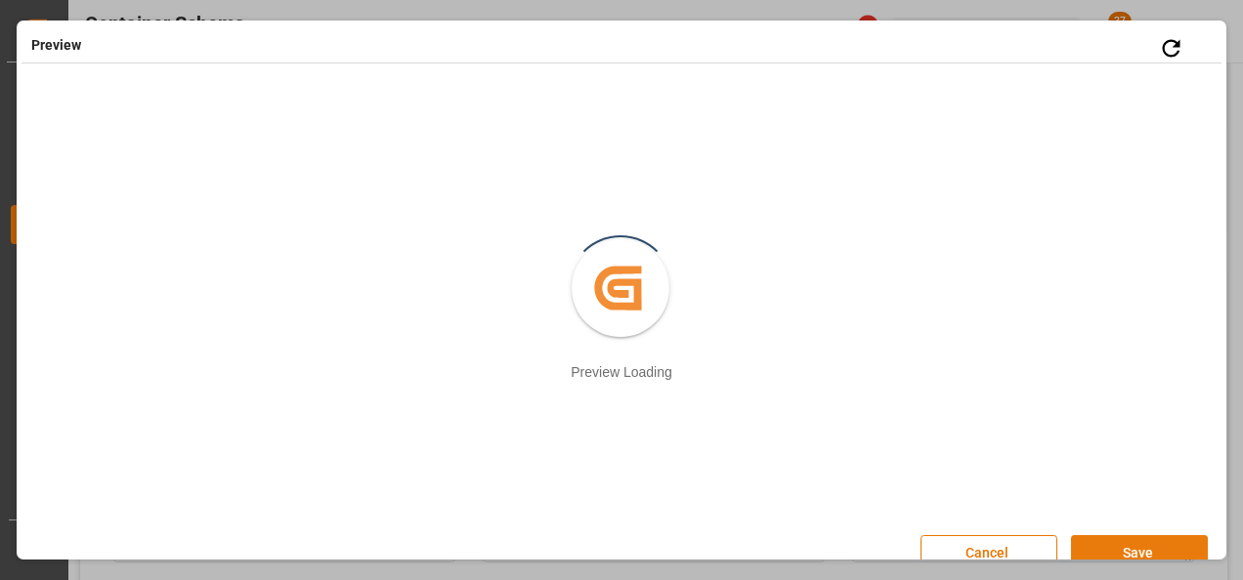
click at [1124, 547] on button "Save" at bounding box center [1139, 553] width 137 height 37
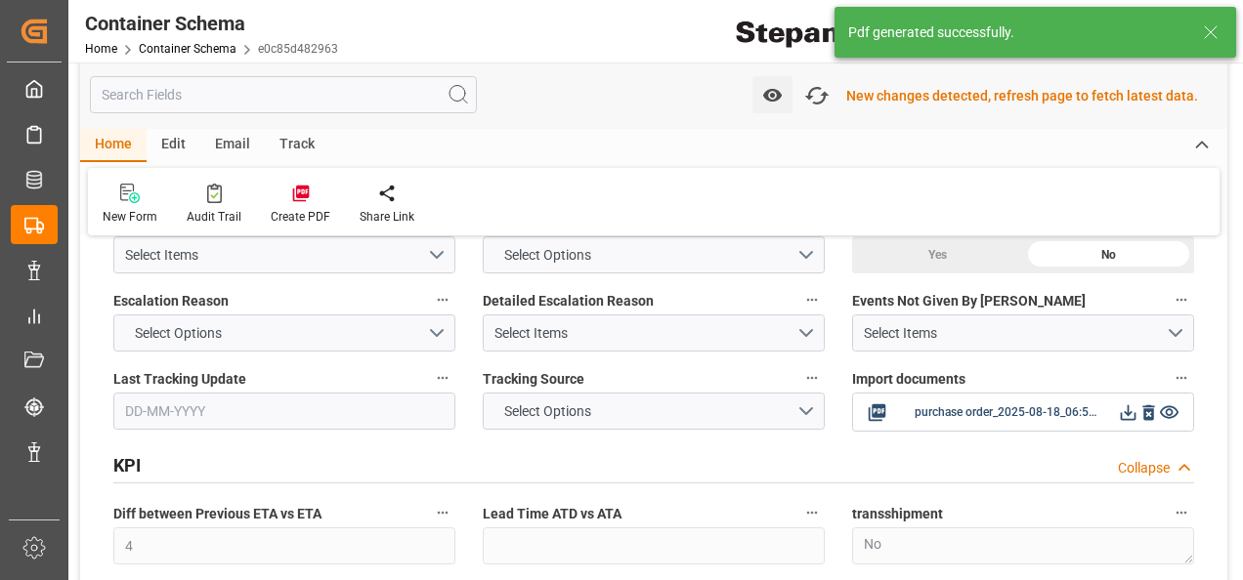
scroll to position [4008, 0]
click at [1127, 401] on icon at bounding box center [1128, 411] width 21 height 21
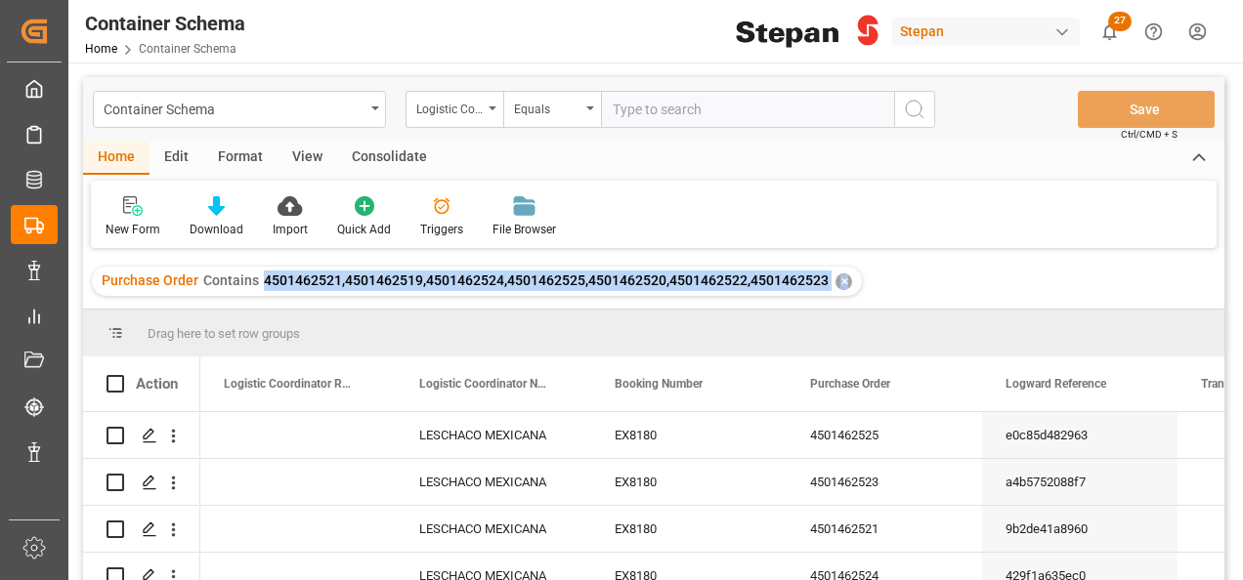
drag, startPoint x: 259, startPoint y: 281, endPoint x: 841, endPoint y: 297, distance: 582.5
click at [841, 297] on div "Purchase Order Contains 4501462521,4501462519,4501462524,4501462525,4501462520,…" at bounding box center [653, 281] width 1141 height 55
copy div "4501462521,4501462519,4501462524,4501462525,4501462520,4501462522,4501462523 ✕"
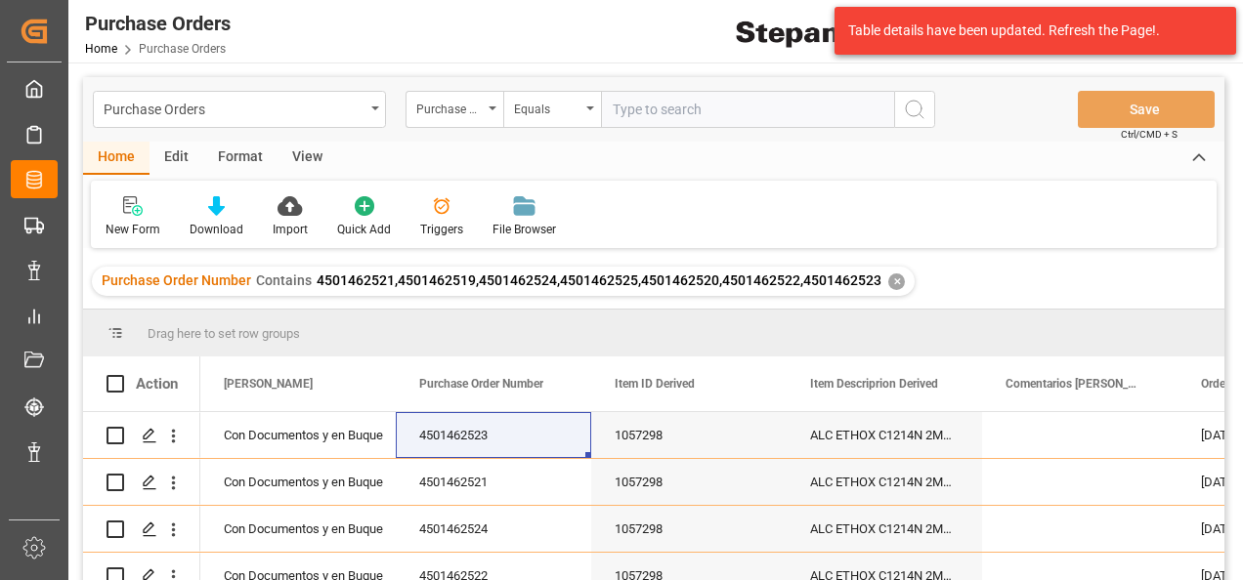
click at [891, 276] on div "✕" at bounding box center [896, 282] width 17 height 17
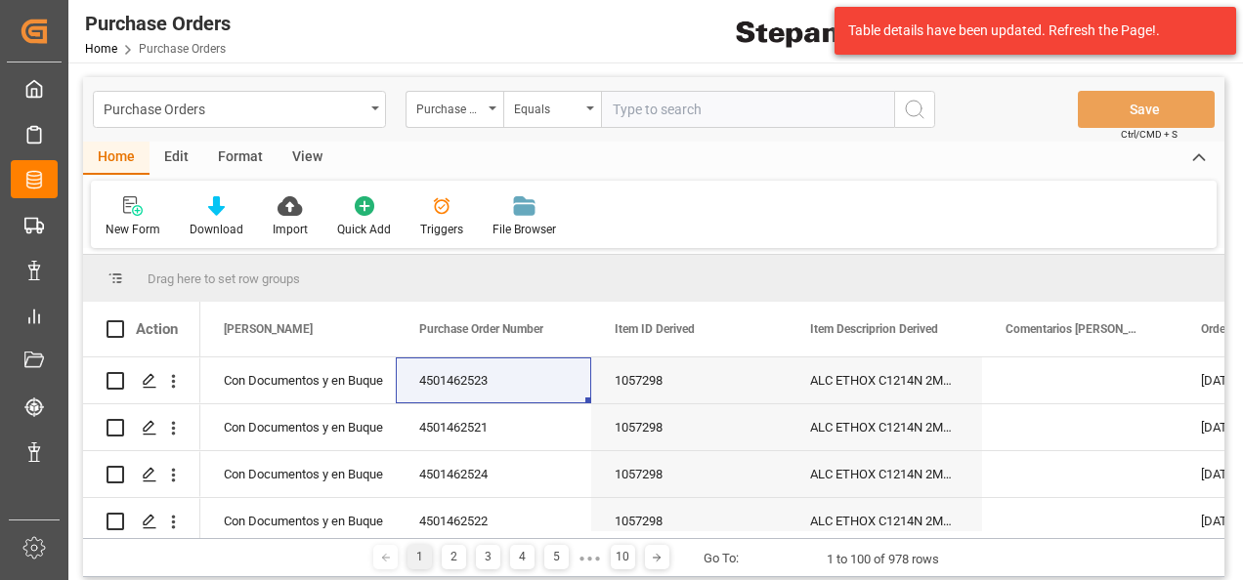
click at [640, 113] on input "text" at bounding box center [747, 109] width 293 height 37
paste input "4501459237"
type input "4501459237"
click at [934, 100] on button "search button" at bounding box center [914, 109] width 41 height 37
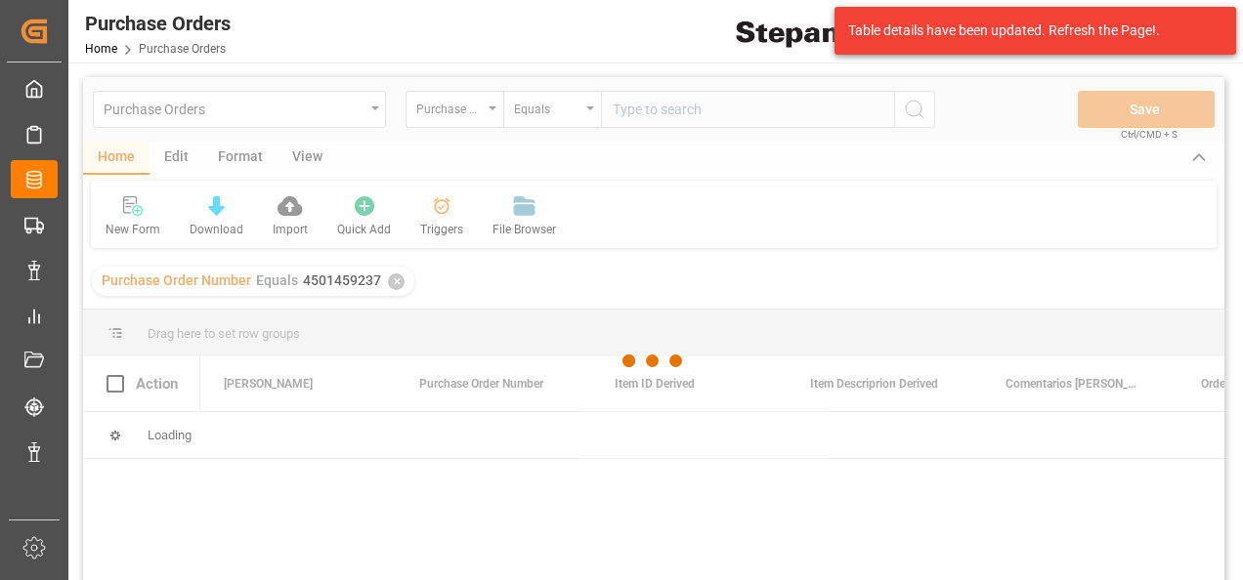
click at [924, 102] on div at bounding box center [653, 361] width 1141 height 569
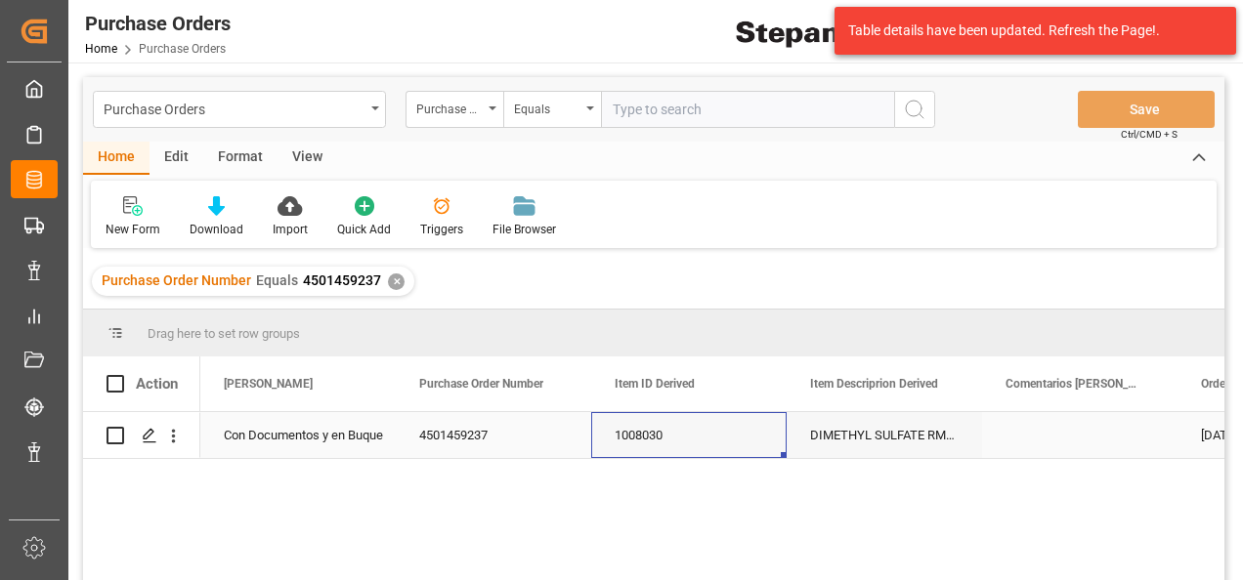
click at [605, 438] on div "1008030" at bounding box center [688, 435] width 195 height 46
click at [388, 287] on div "✕" at bounding box center [396, 282] width 17 height 17
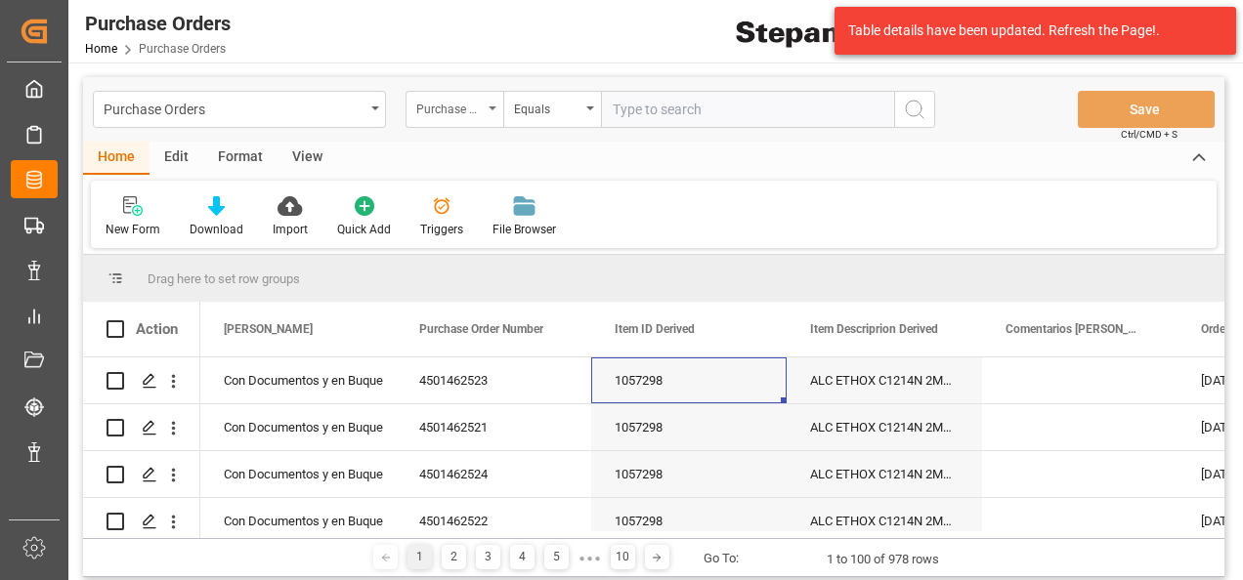
click at [481, 106] on div "Purchase Order Number" at bounding box center [449, 107] width 66 height 22
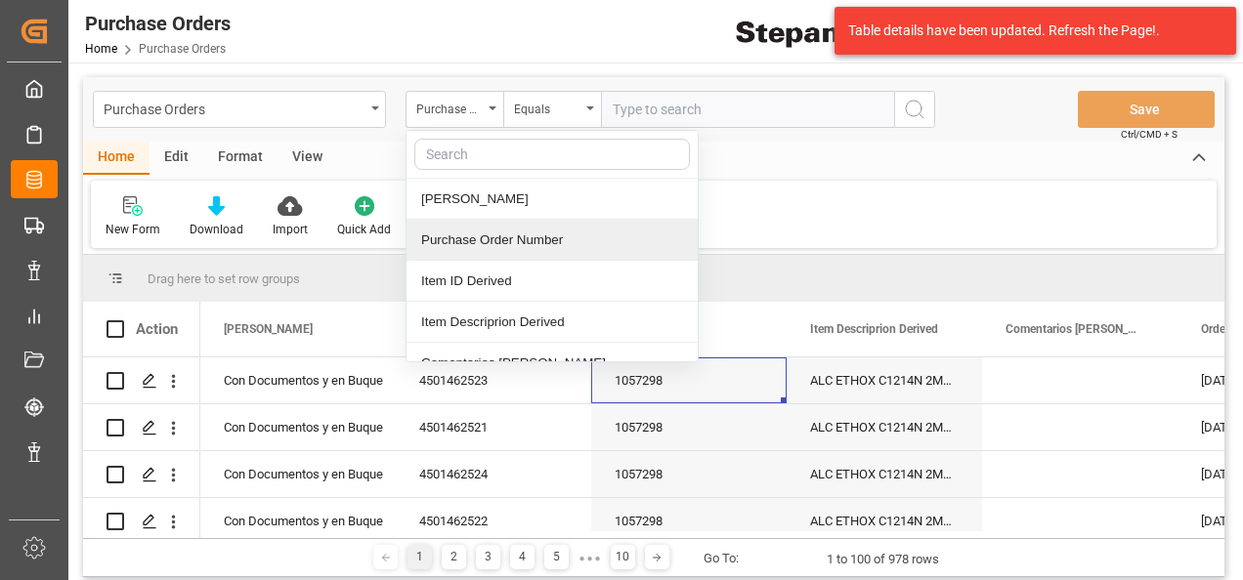
click at [491, 240] on div "Purchase Order Number" at bounding box center [551, 240] width 291 height 41
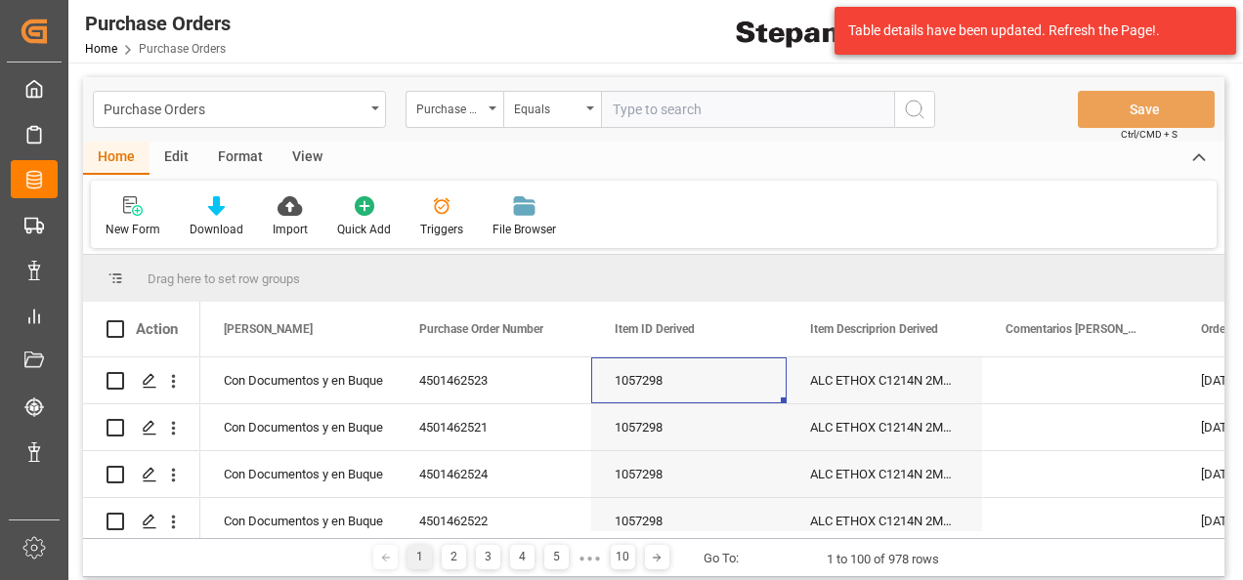
click at [621, 113] on input "text" at bounding box center [747, 109] width 293 height 37
paste input "4501462521,4501462519,4501462524,4501462525,4501462520,4501462522,4501462523 ✕"
click at [883, 115] on input "4501462521,4501462519,4501462524,4501462525,4501462520,4501462522,4501462523 ✕" at bounding box center [747, 109] width 293 height 37
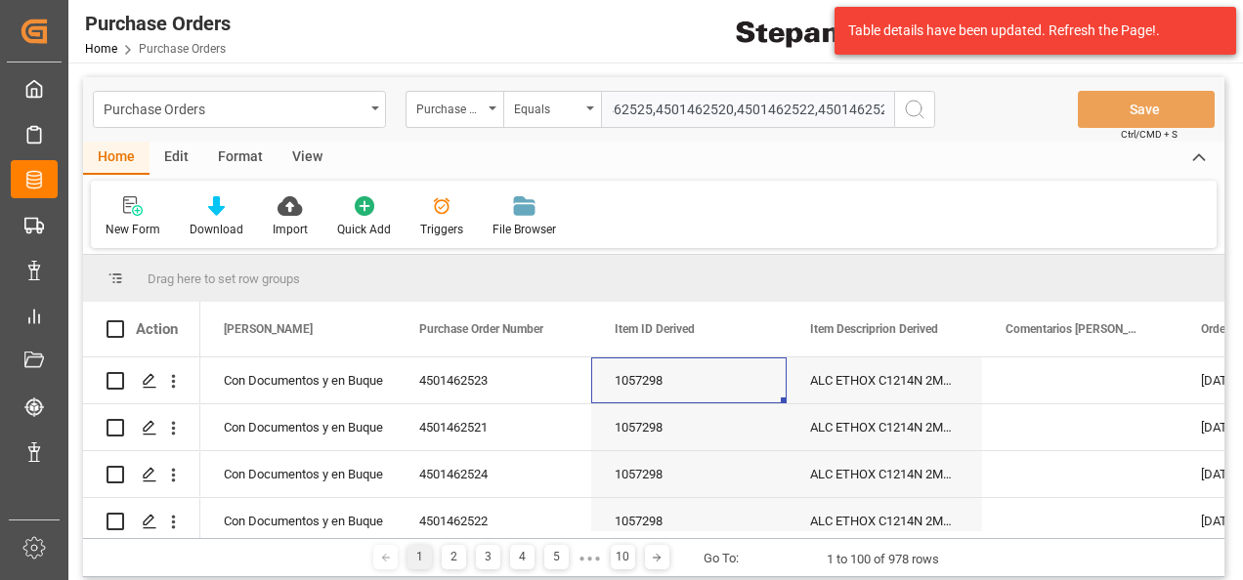
type input "4501462521,4501462519,4501462524,4501462525,4501462520,4501462522,4501462523"
click at [914, 105] on icon "search button" at bounding box center [914, 109] width 23 height 23
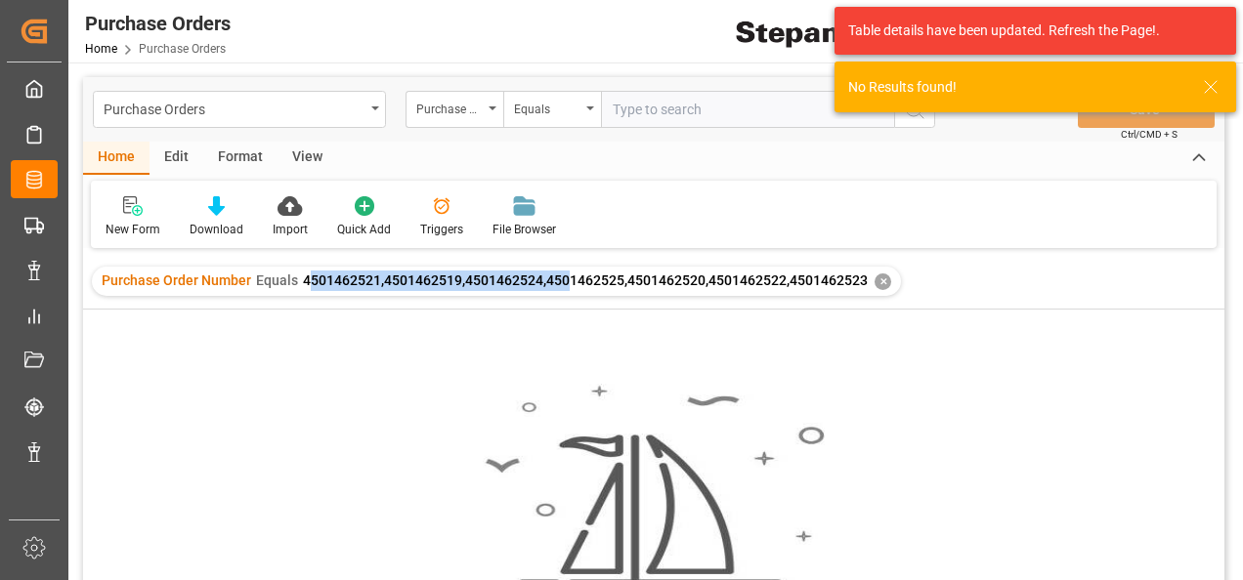
drag, startPoint x: 304, startPoint y: 285, endPoint x: 564, endPoint y: 283, distance: 259.9
click at [564, 283] on span "4501462521,4501462519,4501462524,4501462525,4501462520,4501462522,4501462523" at bounding box center [585, 281] width 565 height 16
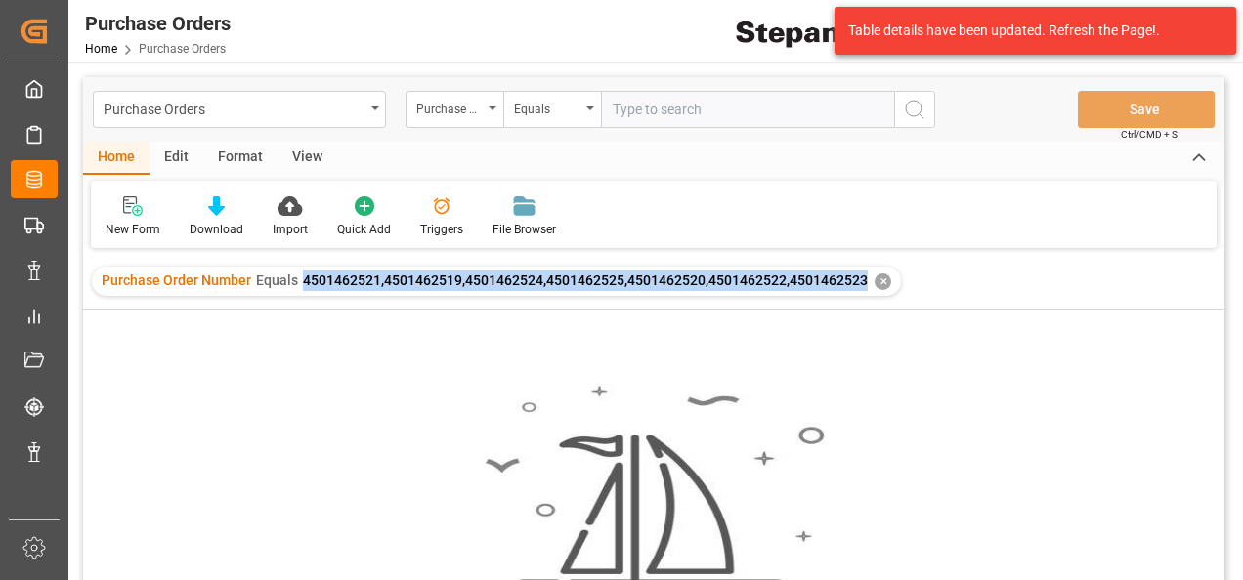
drag, startPoint x: 302, startPoint y: 280, endPoint x: 859, endPoint y: 280, distance: 556.9
click at [859, 280] on span "4501462521,4501462519,4501462524,4501462525,4501462520,4501462522,4501462523" at bounding box center [585, 281] width 565 height 16
copy span "4501462521,4501462519,4501462524,4501462525,4501462520,4501462522,4501462523"
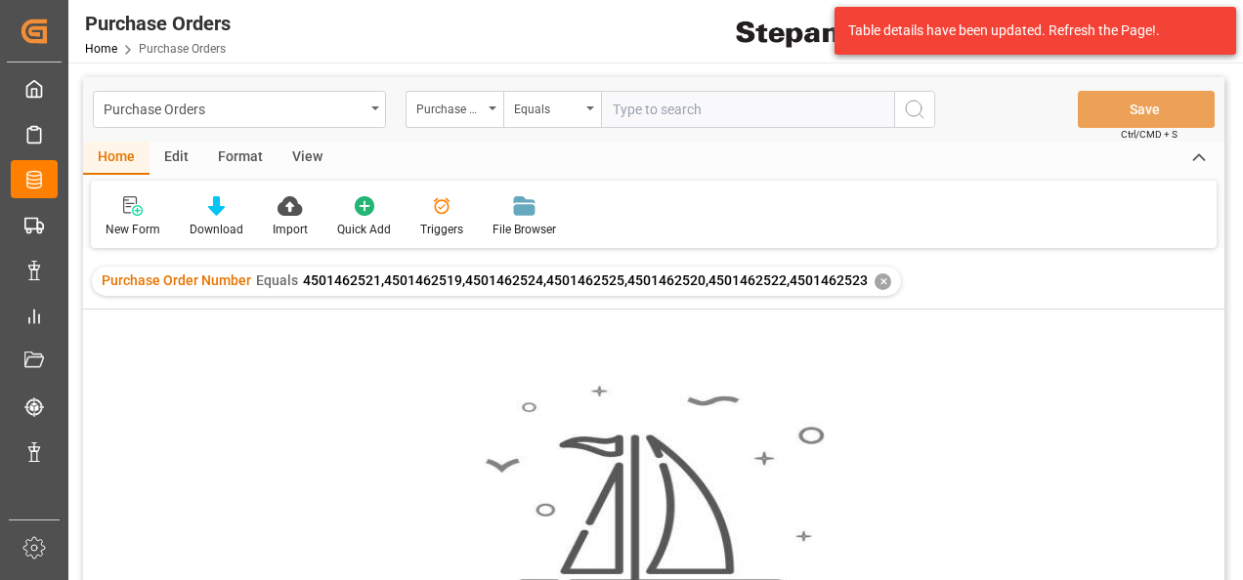
click at [875, 279] on div "✕" at bounding box center [882, 282] width 17 height 17
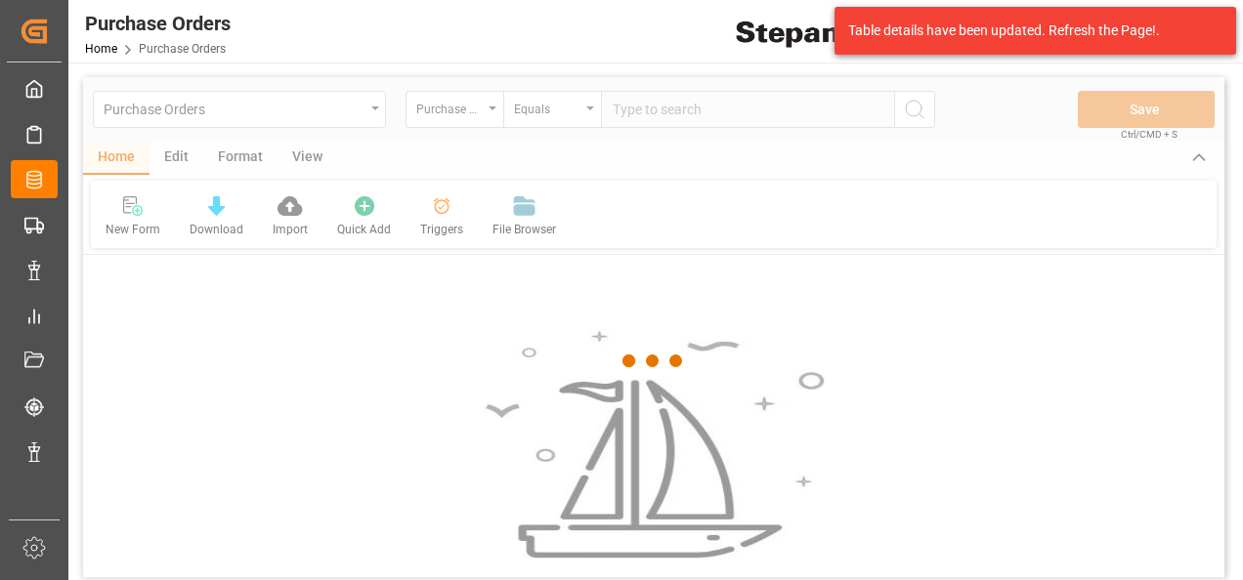
click at [587, 109] on div at bounding box center [653, 361] width 1141 height 569
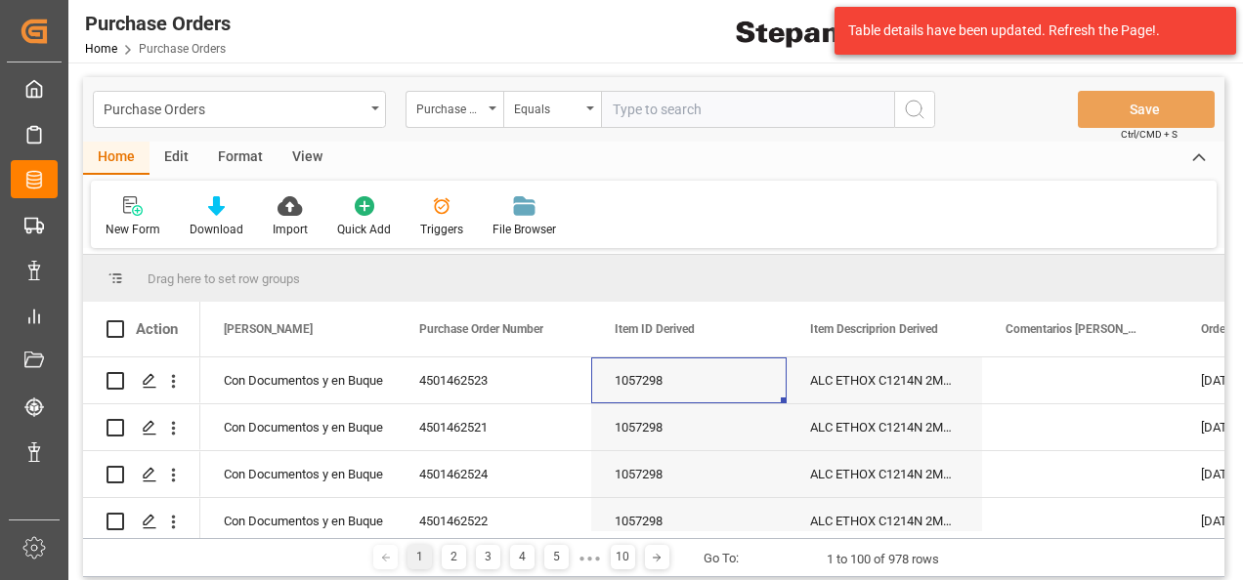
click at [587, 109] on icon "open menu" at bounding box center [590, 108] width 8 height 4
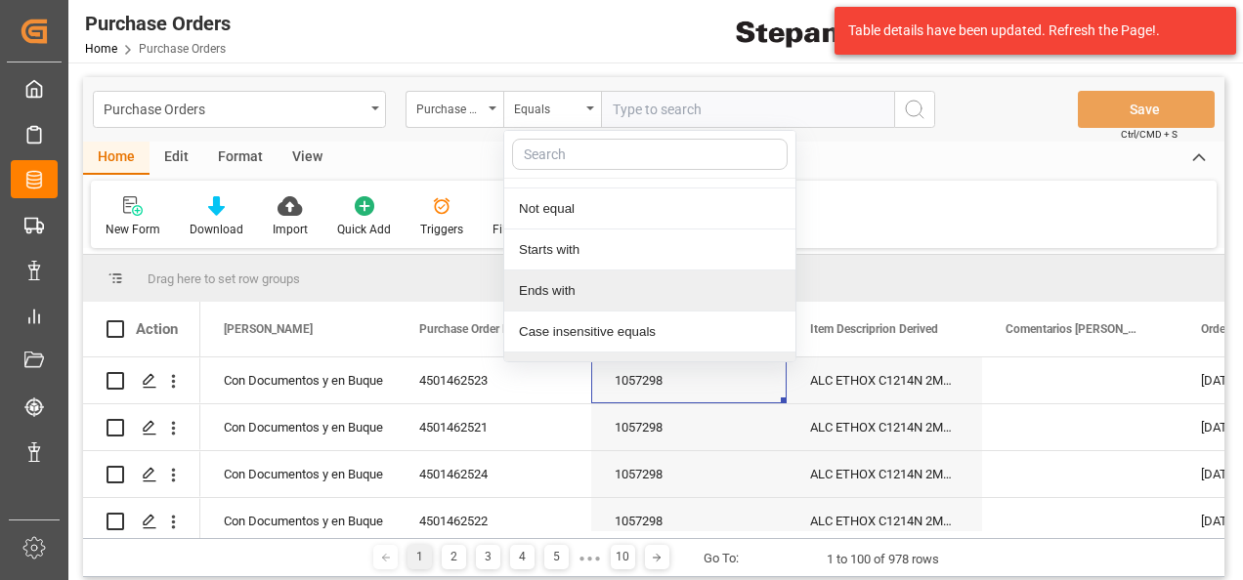
scroll to position [143, 0]
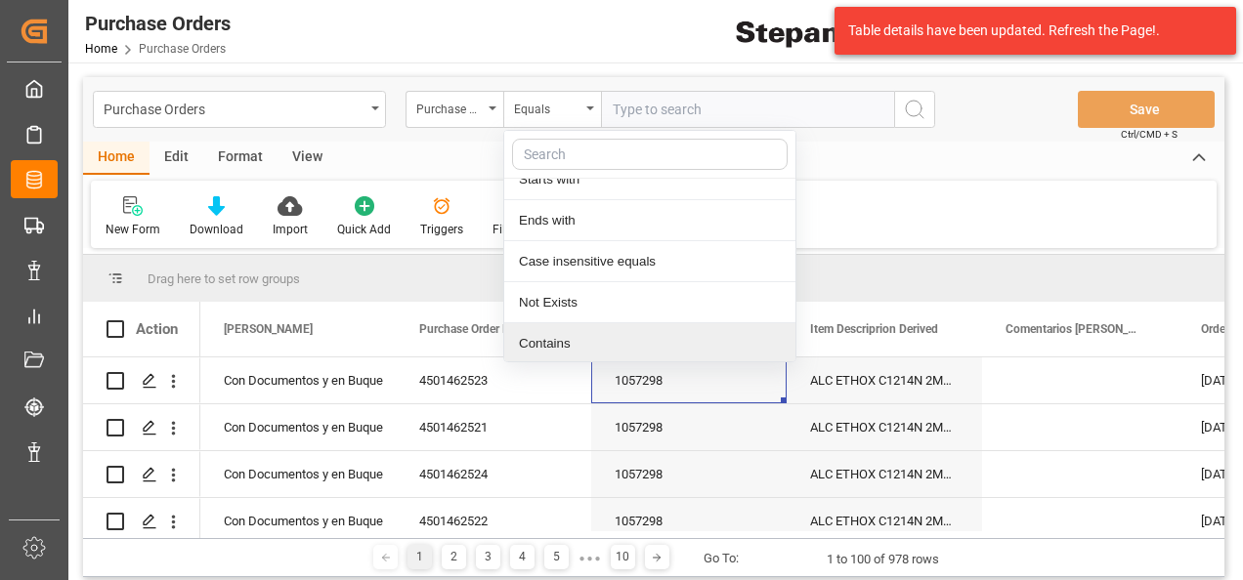
click at [524, 347] on div "Contains" at bounding box center [649, 343] width 291 height 41
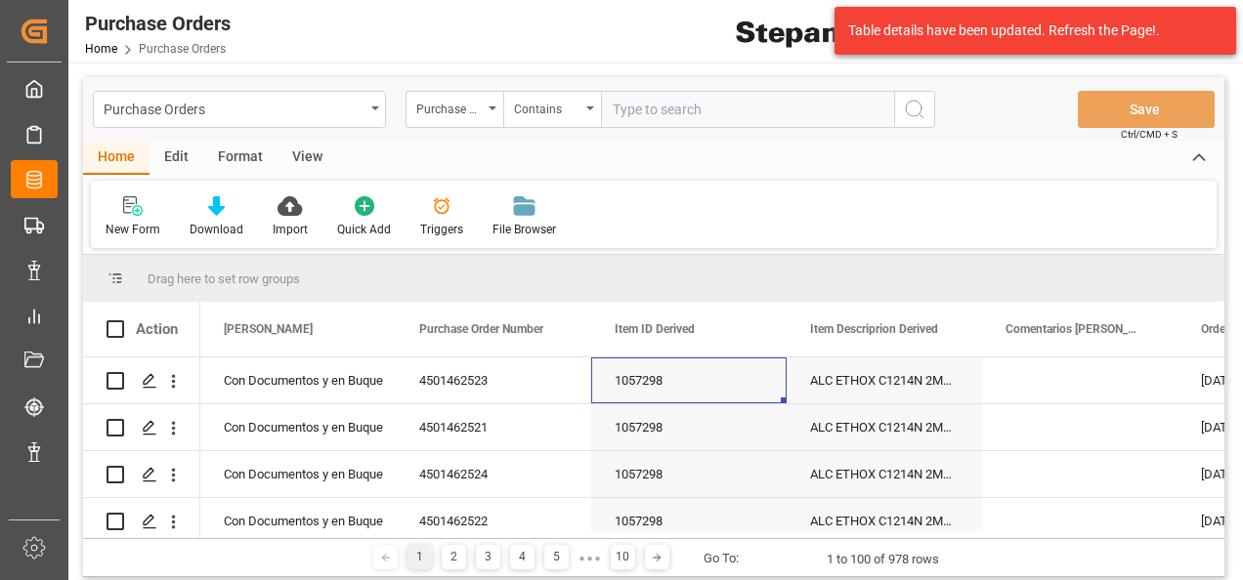
paste input "4501462521,4501462519,4501462524,4501462525,4501462520,4501462522,4501462523"
type input "4501462521,4501462519,4501462524,4501462525,4501462520,4501462522,4501462523"
click at [922, 109] on icon "search button" at bounding box center [914, 109] width 23 height 23
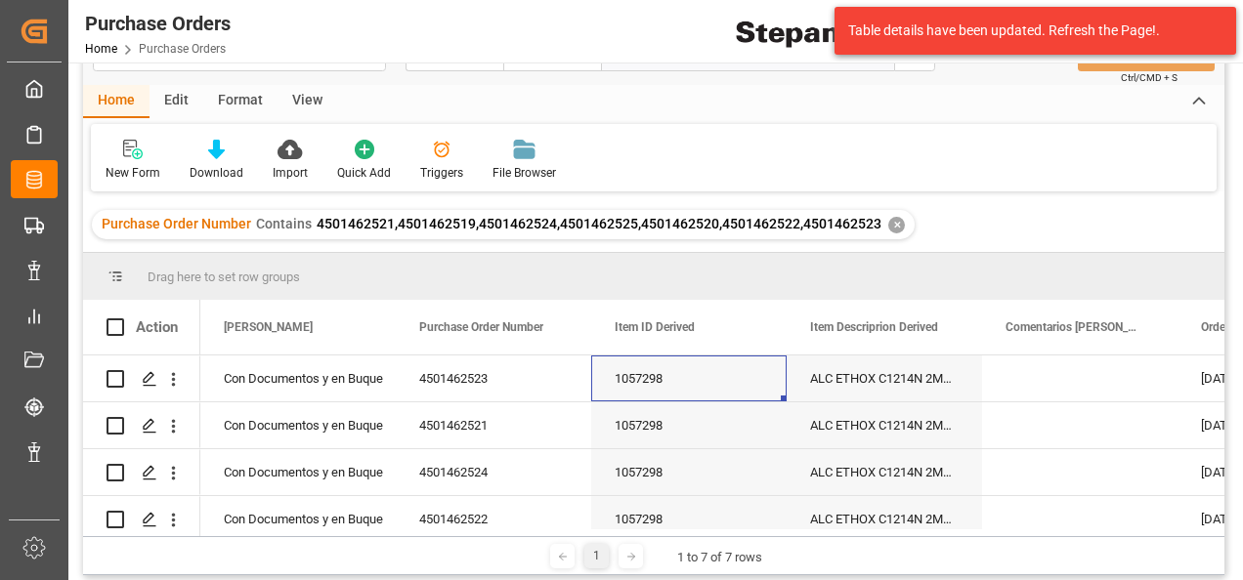
scroll to position [98, 0]
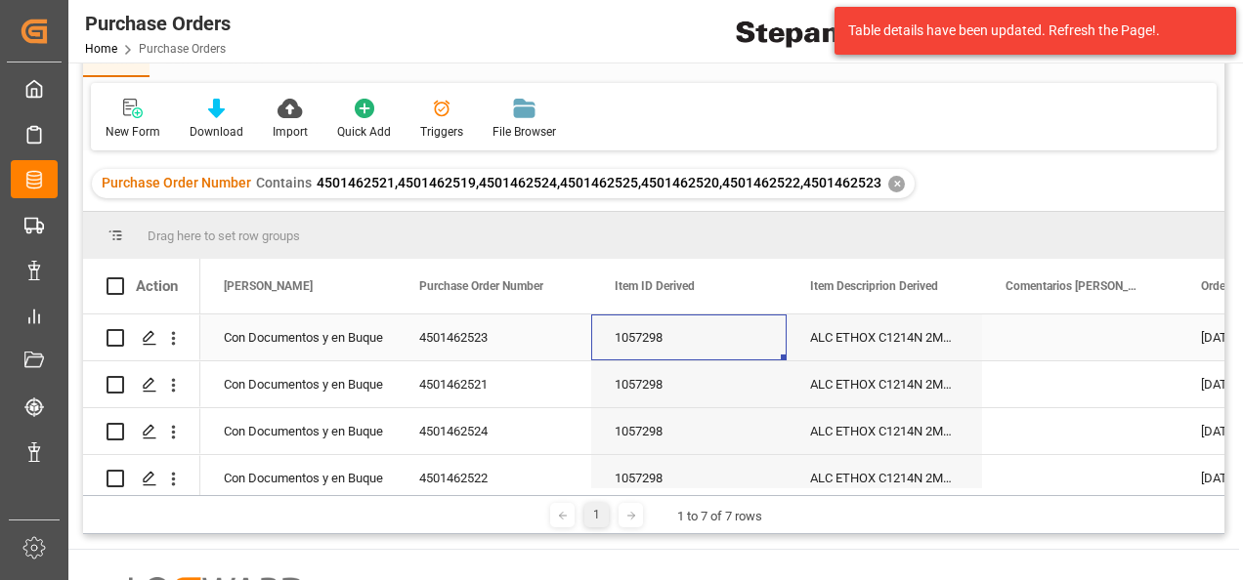
click at [705, 350] on div "1057298" at bounding box center [688, 338] width 195 height 46
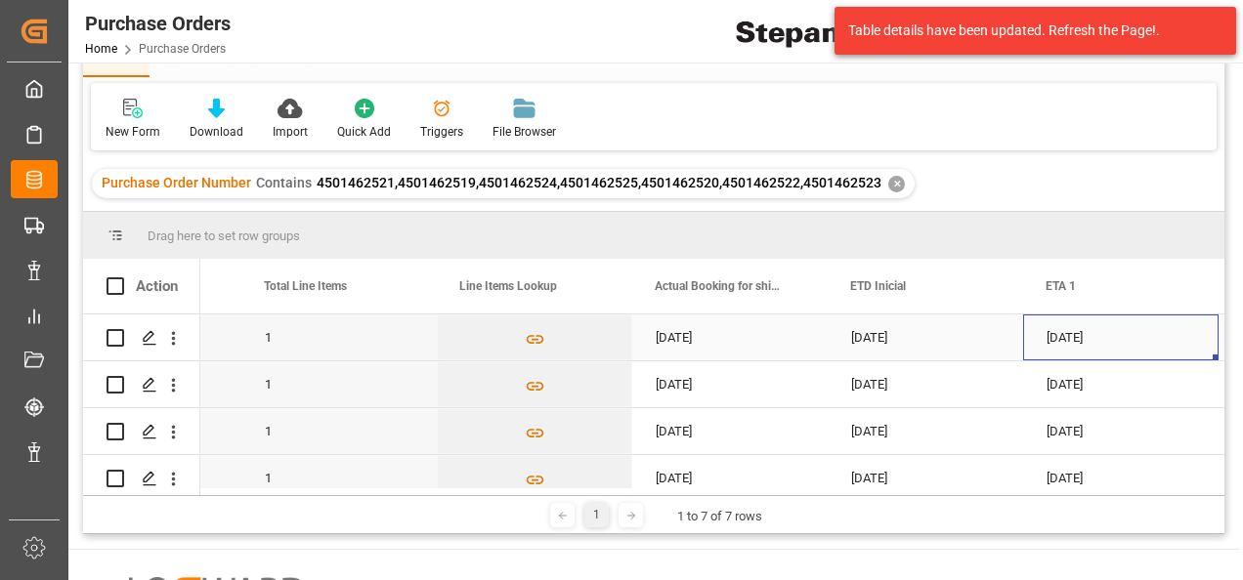
scroll to position [0, 2109]
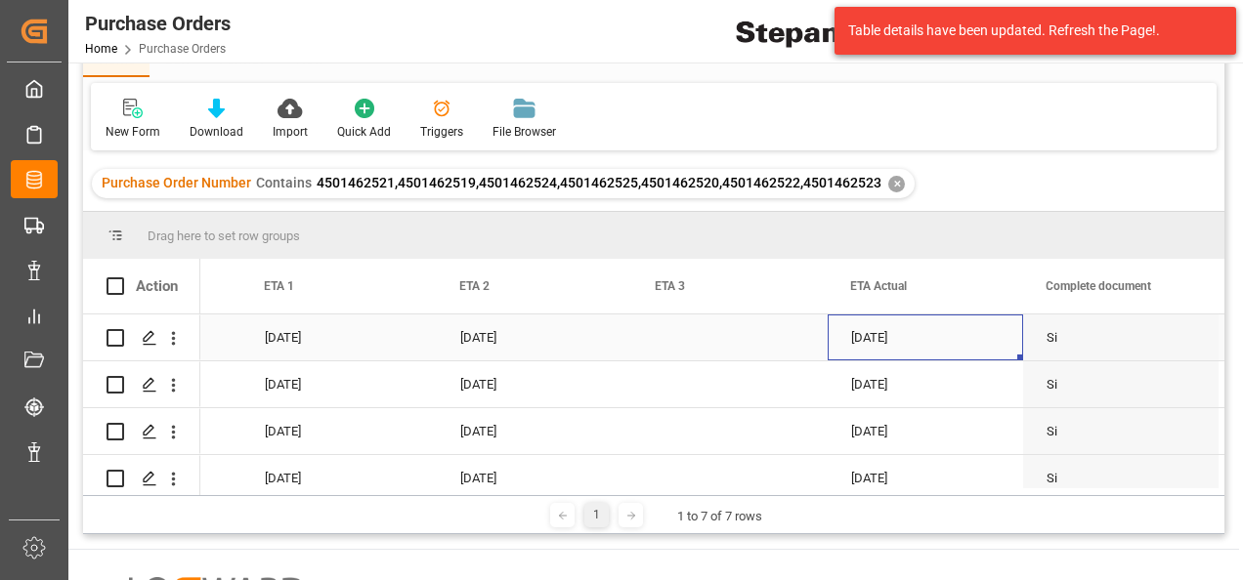
click at [891, 348] on div "27-08-2025" at bounding box center [924, 338] width 195 height 46
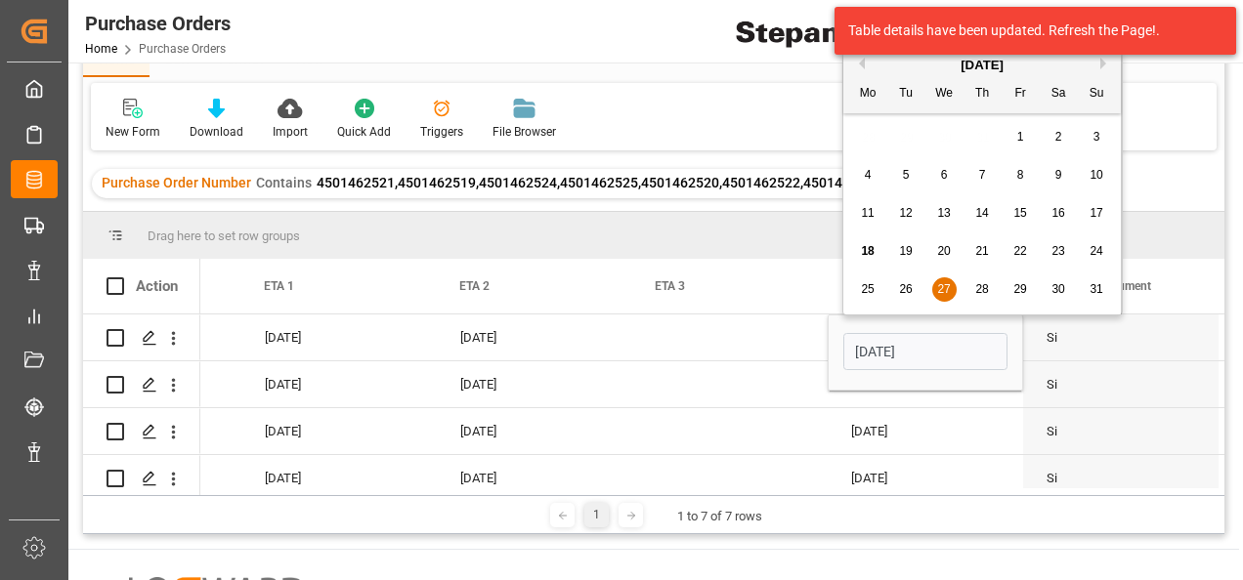
click at [1096, 287] on span "31" at bounding box center [1095, 289] width 13 height 14
type input "31-08-2025"
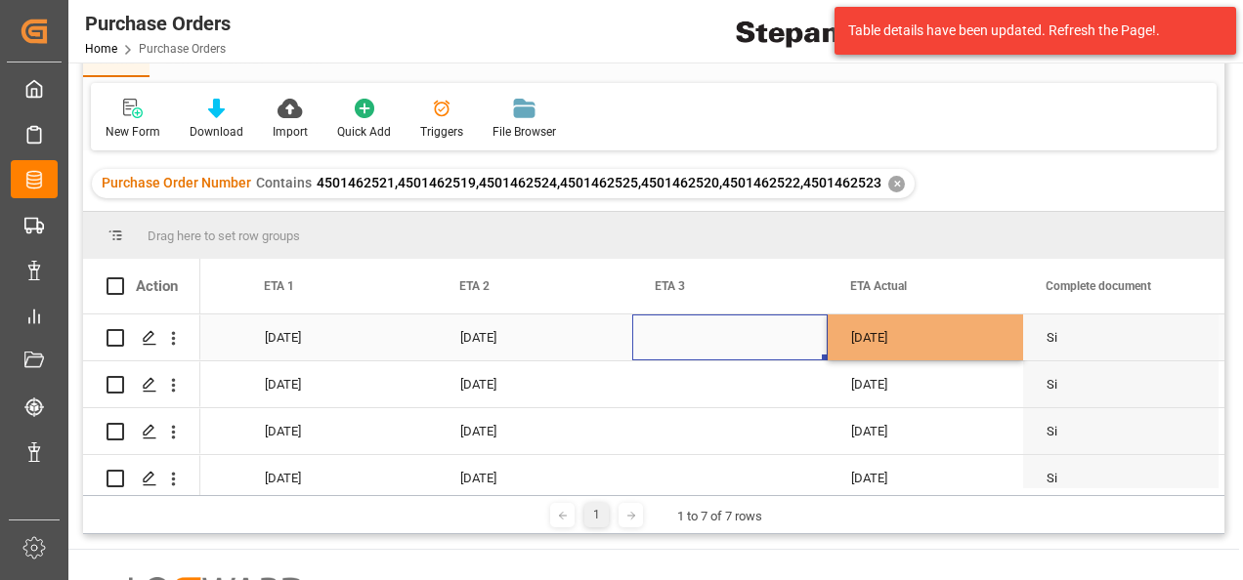
click at [805, 356] on div "Press SPACE to select this row." at bounding box center [729, 338] width 195 height 46
click at [974, 336] on div "31-08-2025" at bounding box center [924, 338] width 195 height 46
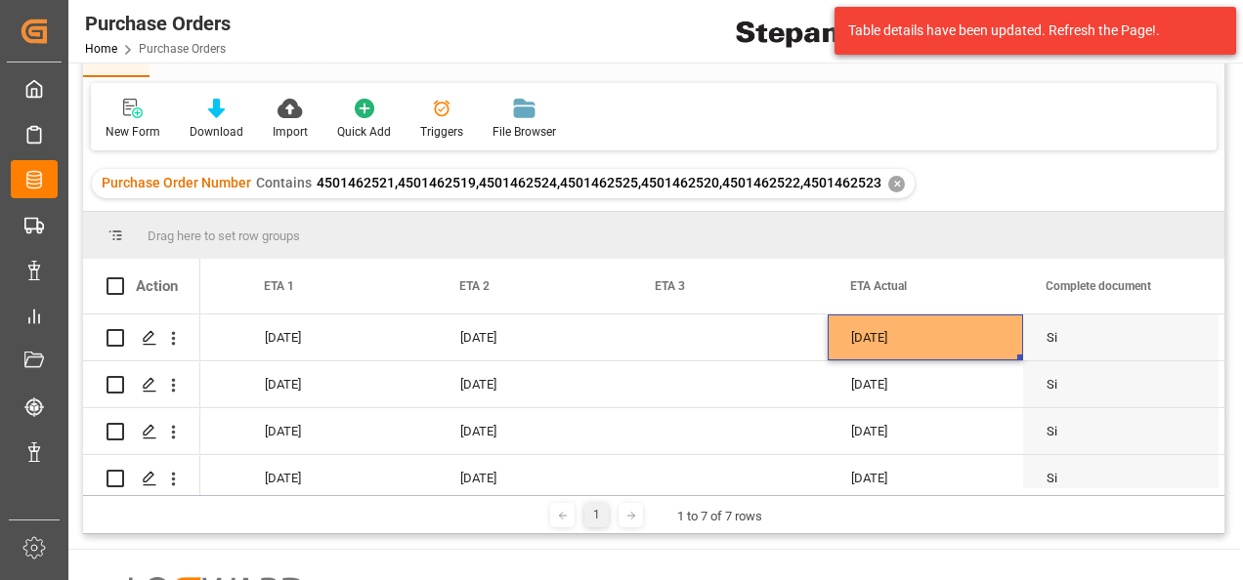
drag, startPoint x: 1012, startPoint y: 385, endPoint x: 959, endPoint y: 383, distance: 52.8
click at [987, 488] on div "Action Actual Booking for shipment date ETD Inicial ETA 1" at bounding box center [653, 377] width 1141 height 236
click at [942, 344] on div "31-08-2025" at bounding box center [924, 338] width 195 height 46
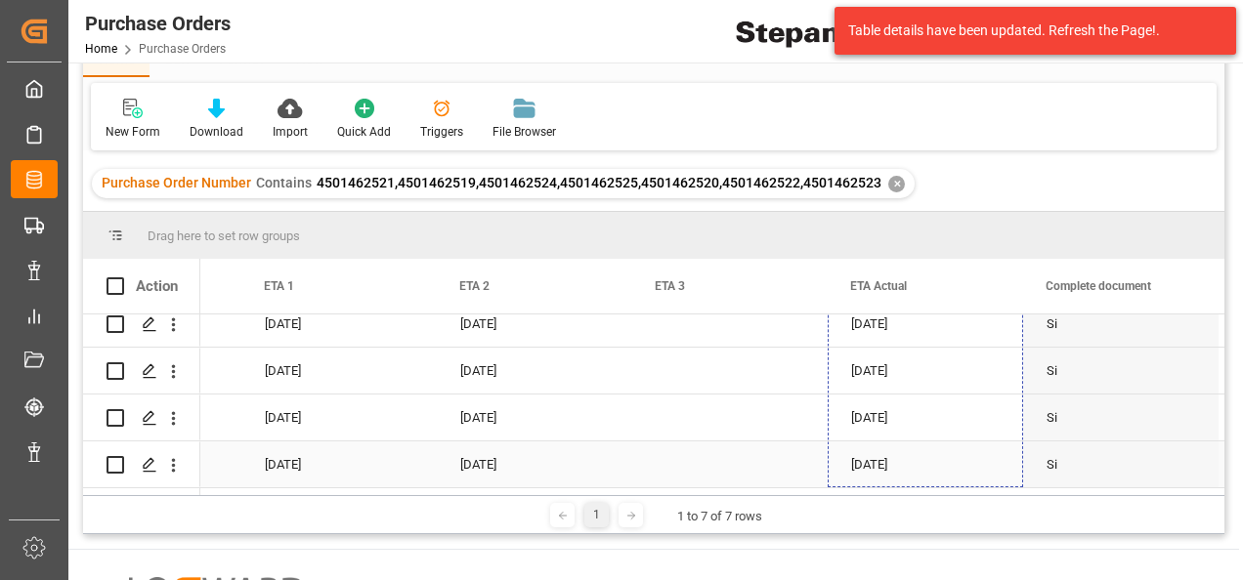
drag, startPoint x: 1018, startPoint y: 358, endPoint x: 873, endPoint y: 477, distance: 187.4
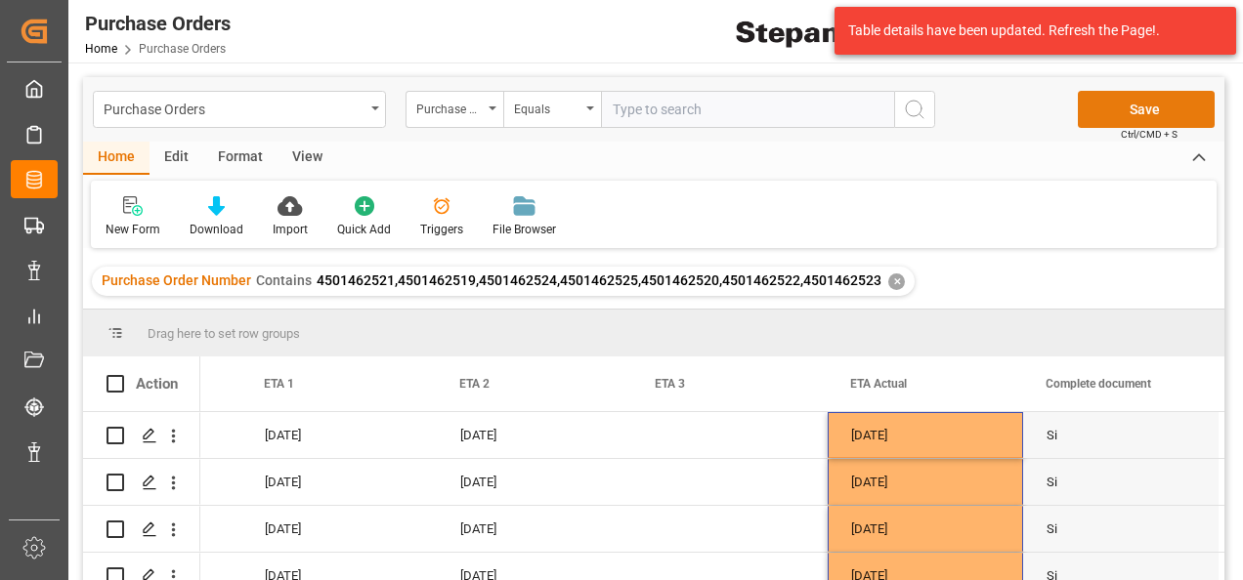
click at [1128, 119] on button "Save" at bounding box center [1146, 109] width 137 height 37
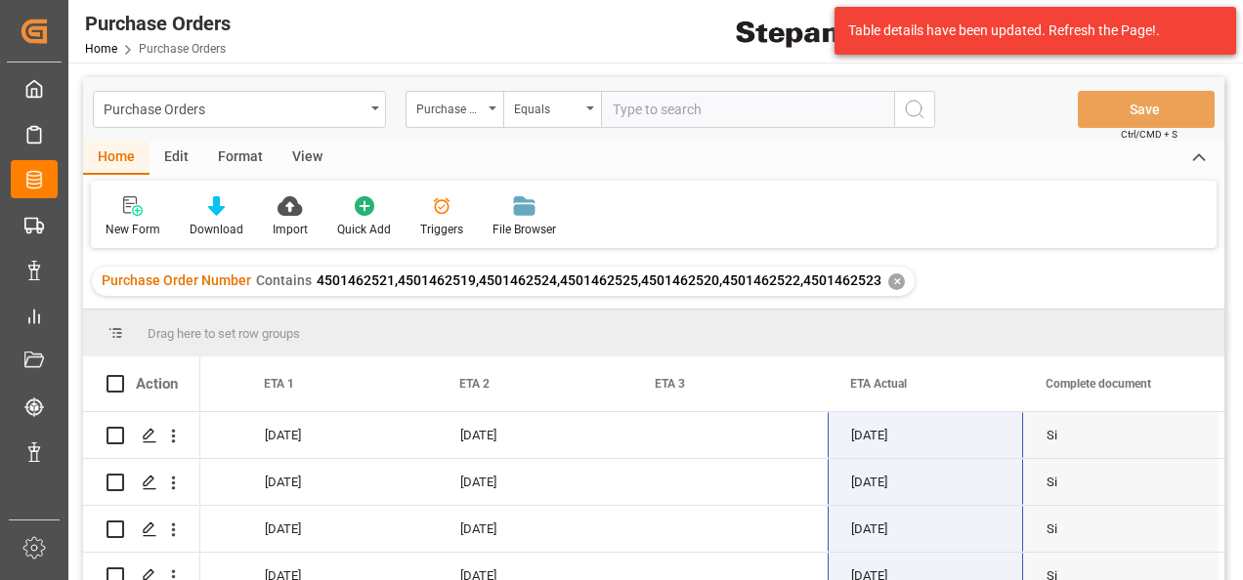
scroll to position [160, 0]
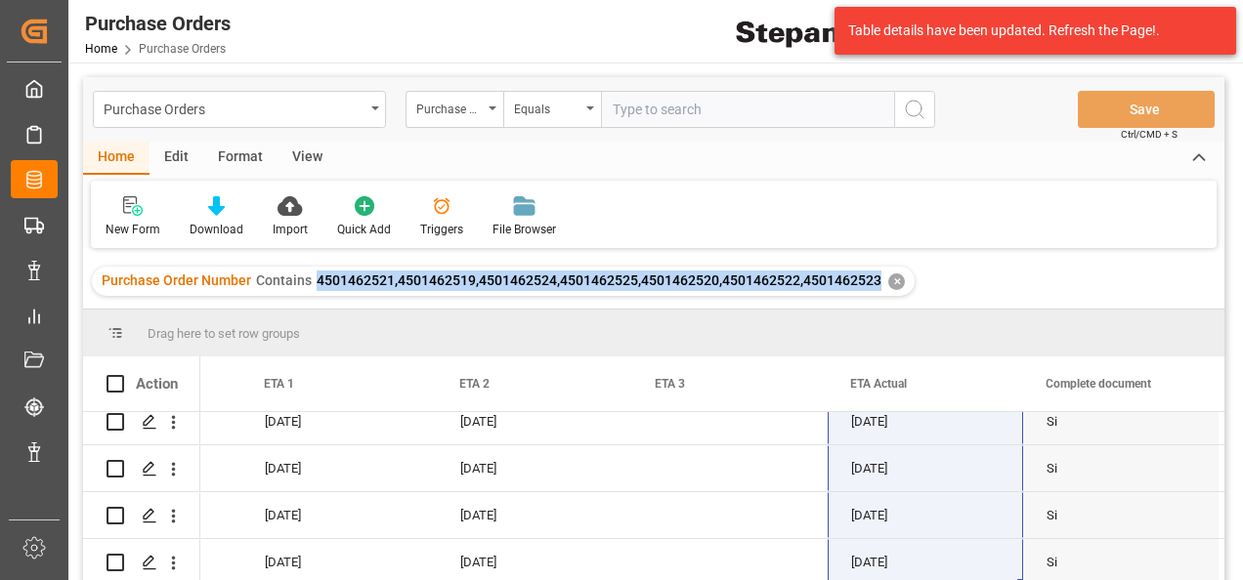
drag, startPoint x: 314, startPoint y: 274, endPoint x: 873, endPoint y: 305, distance: 560.7
click at [873, 305] on div "Purchase Order Number Contains 4501462521,4501462519,4501462524,4501462525,4501…" at bounding box center [653, 281] width 1141 height 55
copy span "4501462521,4501462519,4501462524,4501462525,4501462520,4501462522,4501462523"
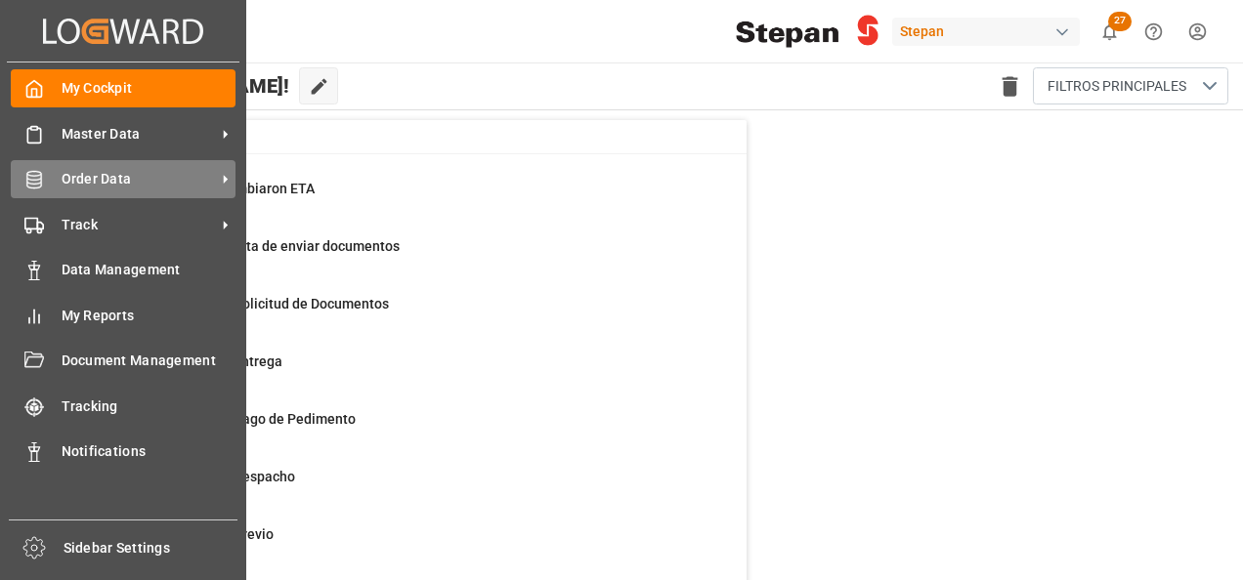
click at [88, 180] on span "Order Data" at bounding box center [139, 179] width 154 height 21
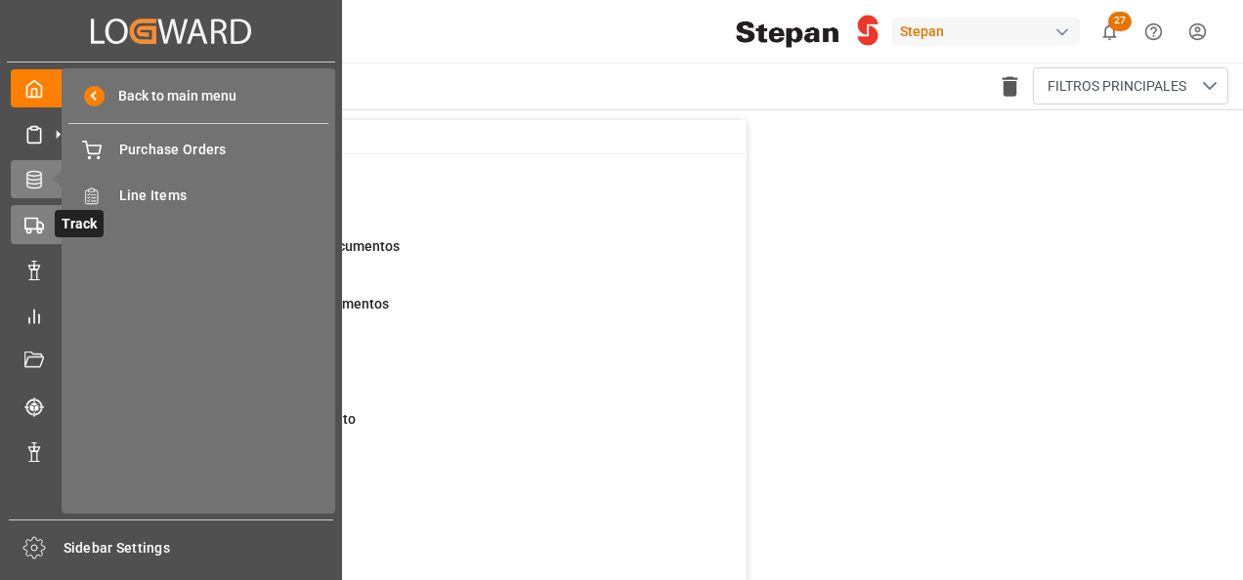
click at [22, 217] on div at bounding box center [27, 225] width 33 height 21
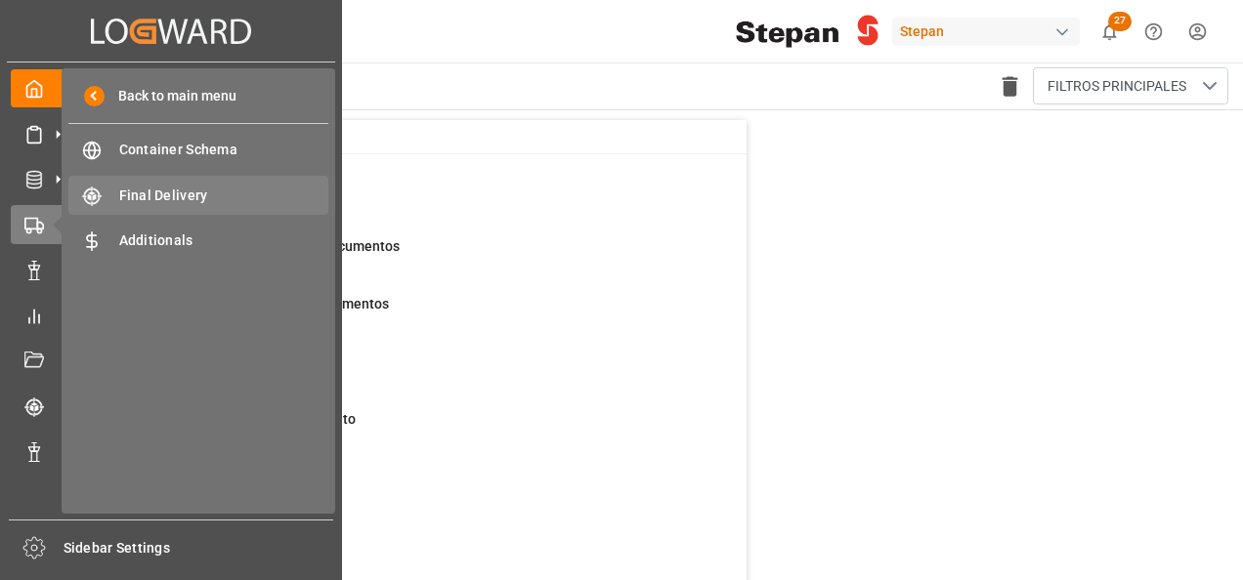
click at [163, 205] on span "Final Delivery" at bounding box center [224, 196] width 210 height 21
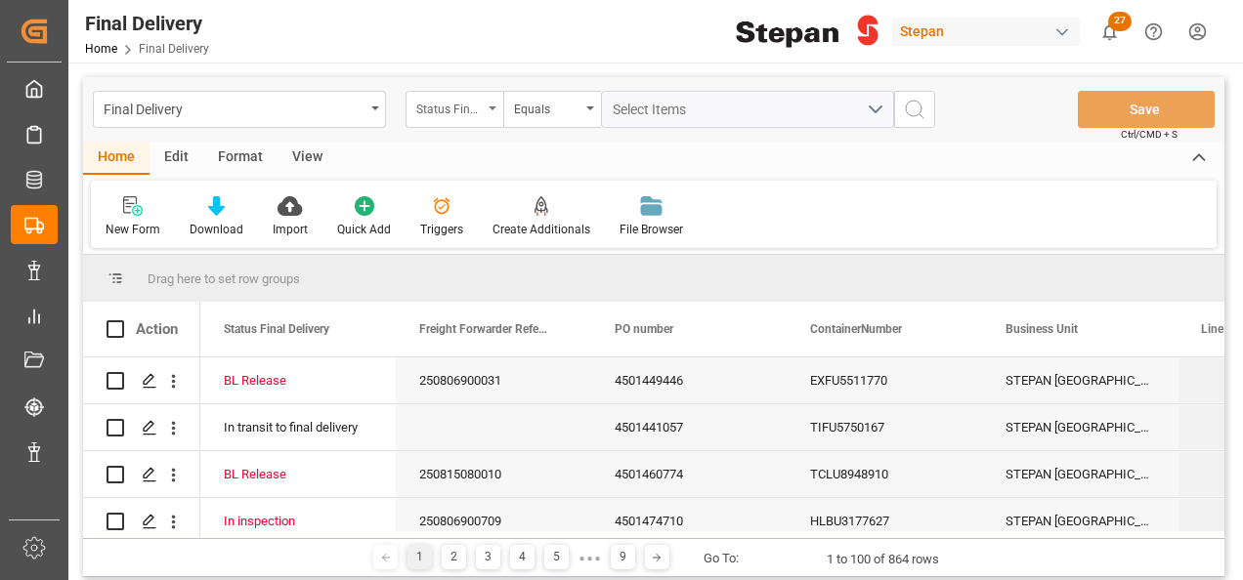
click at [488, 106] on div "Status Final Delivery" at bounding box center [454, 109] width 98 height 37
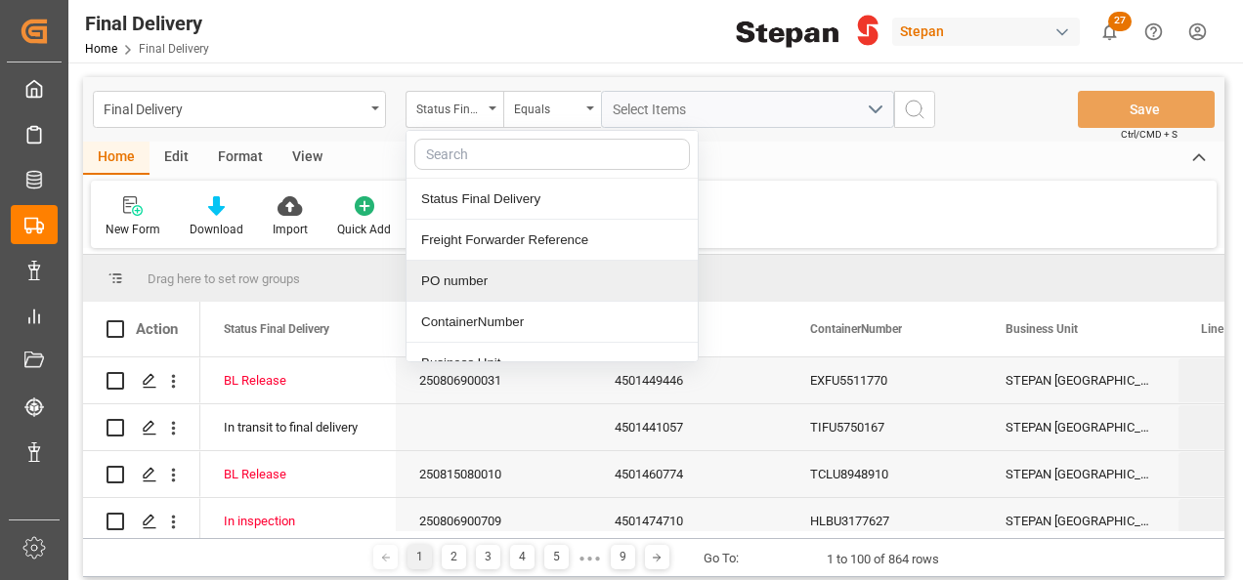
click at [451, 281] on div "PO number" at bounding box center [551, 281] width 291 height 41
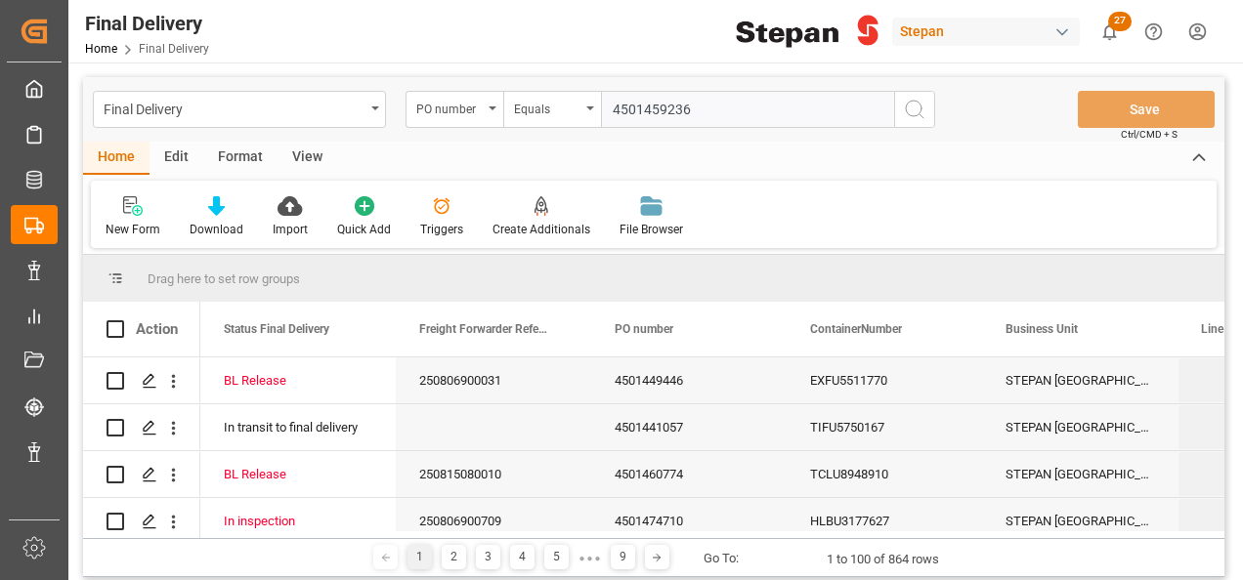
type input "4501459236"
click at [919, 114] on line "search button" at bounding box center [921, 116] width 4 height 4
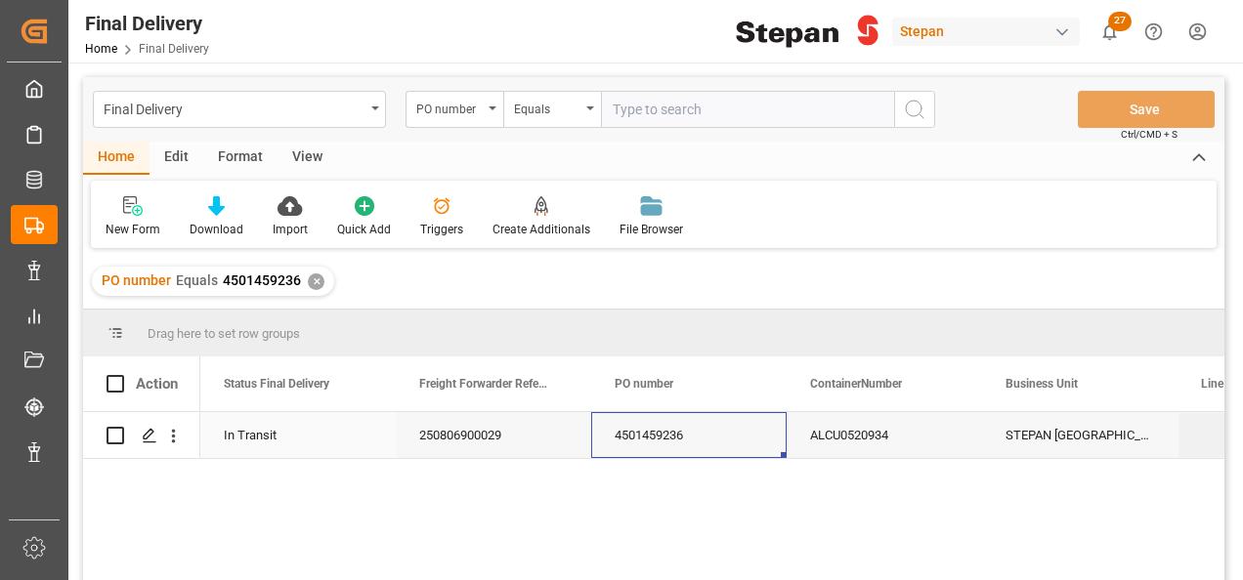
click at [675, 429] on div "4501459236" at bounding box center [688, 435] width 195 height 46
click at [677, 425] on div "4501459236" at bounding box center [688, 435] width 195 height 46
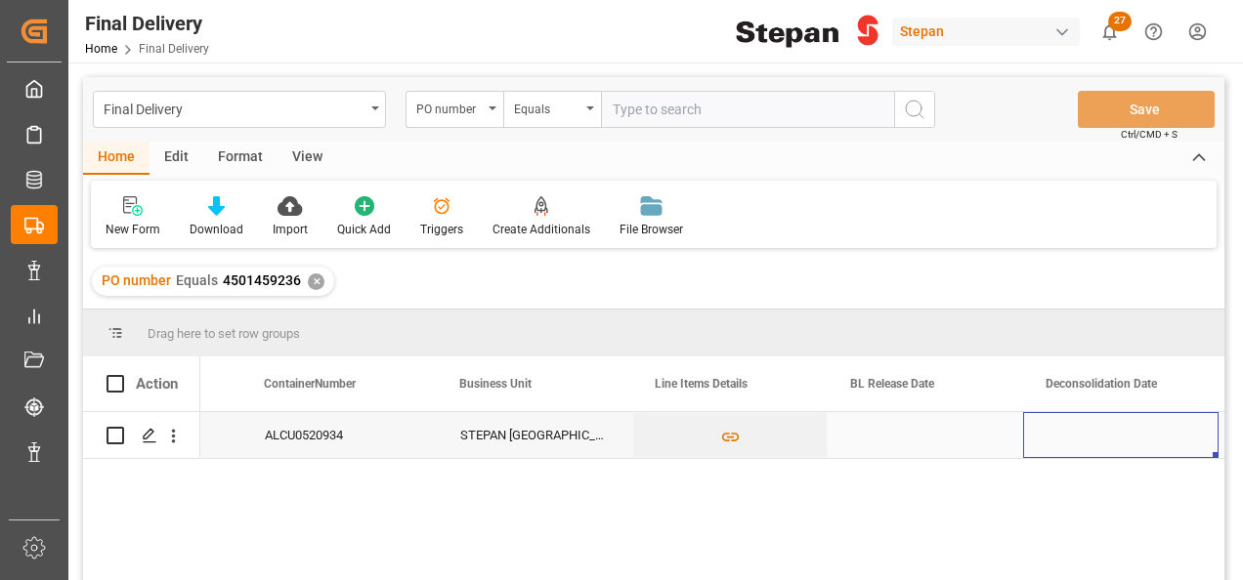
scroll to position [0, 742]
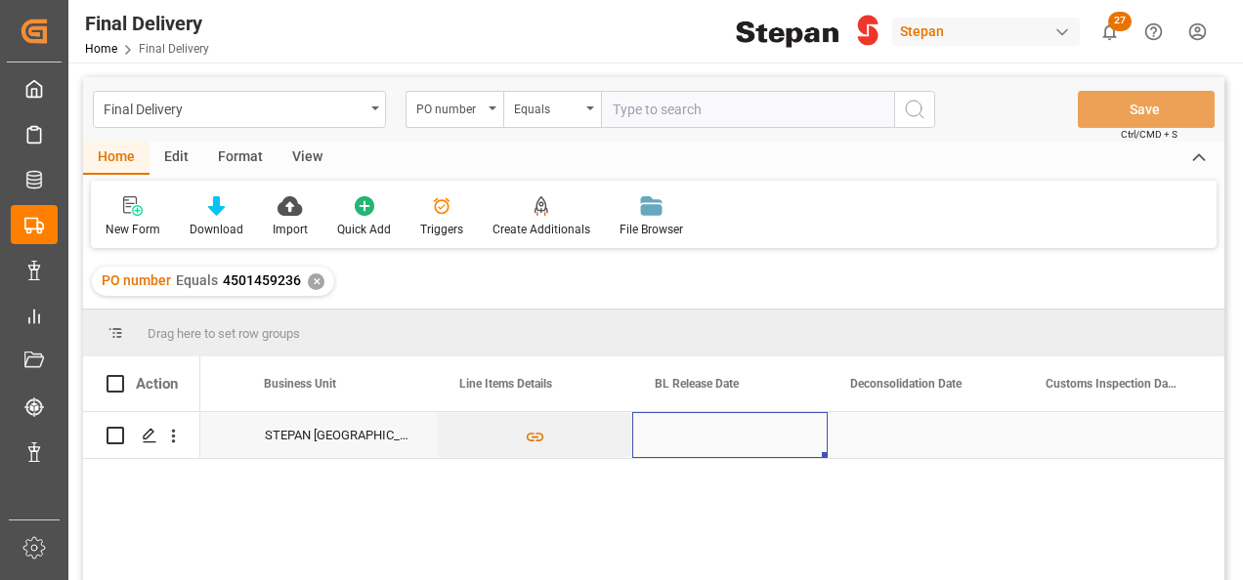
click at [690, 414] on div "Press SPACE to select this row." at bounding box center [729, 435] width 195 height 46
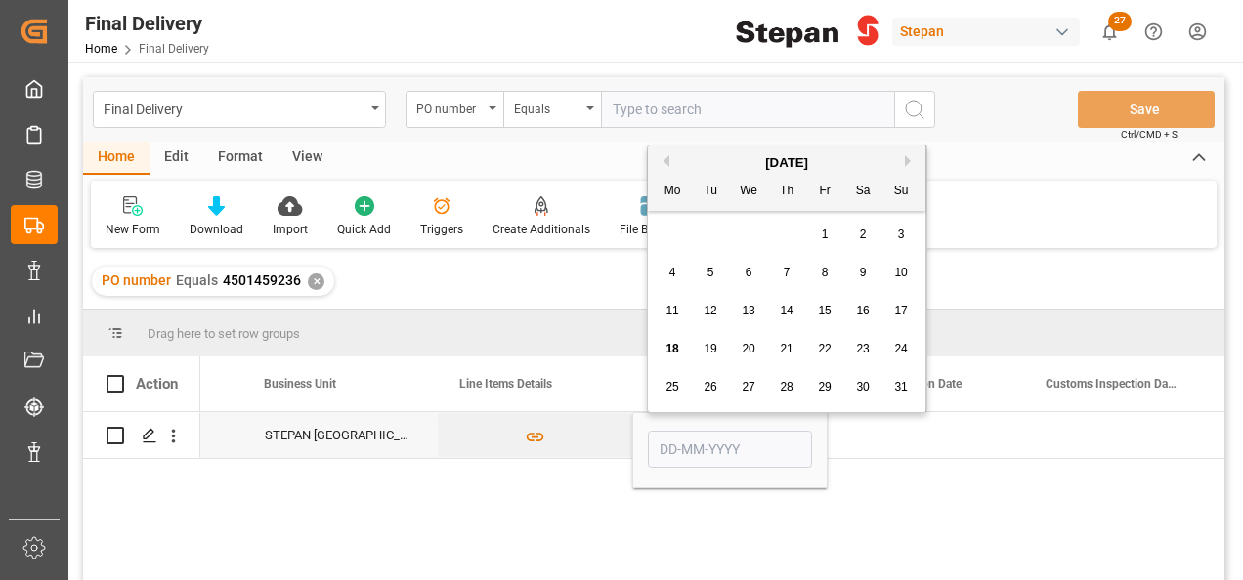
click at [674, 346] on span "18" at bounding box center [671, 349] width 13 height 14
type input "[DATE]"
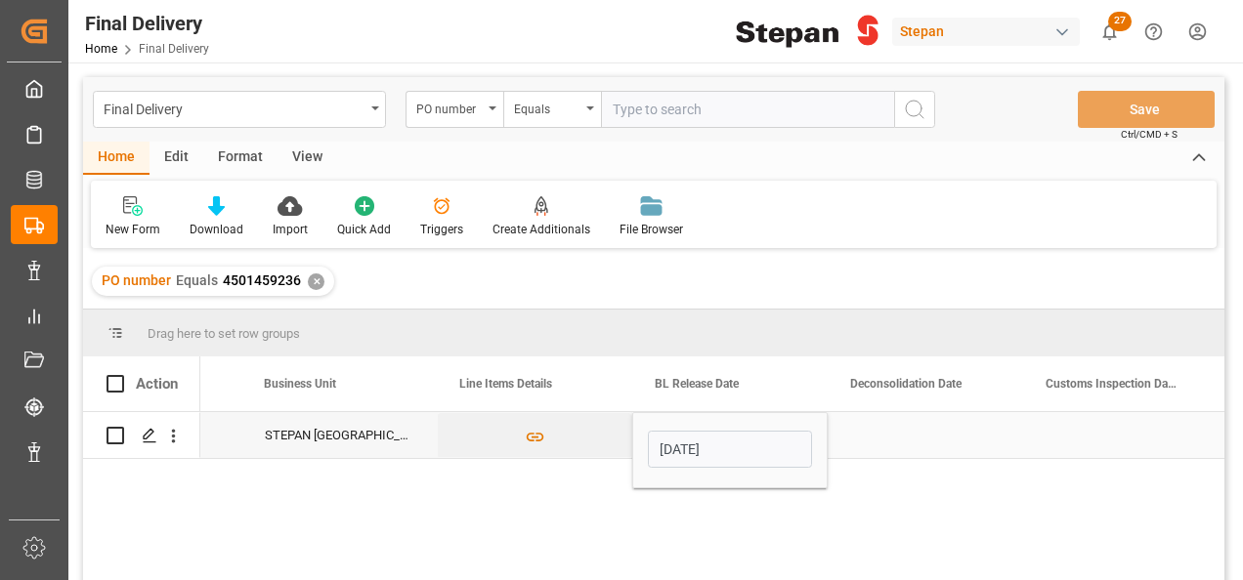
click at [815, 425] on div "[DATE]" at bounding box center [729, 450] width 195 height 76
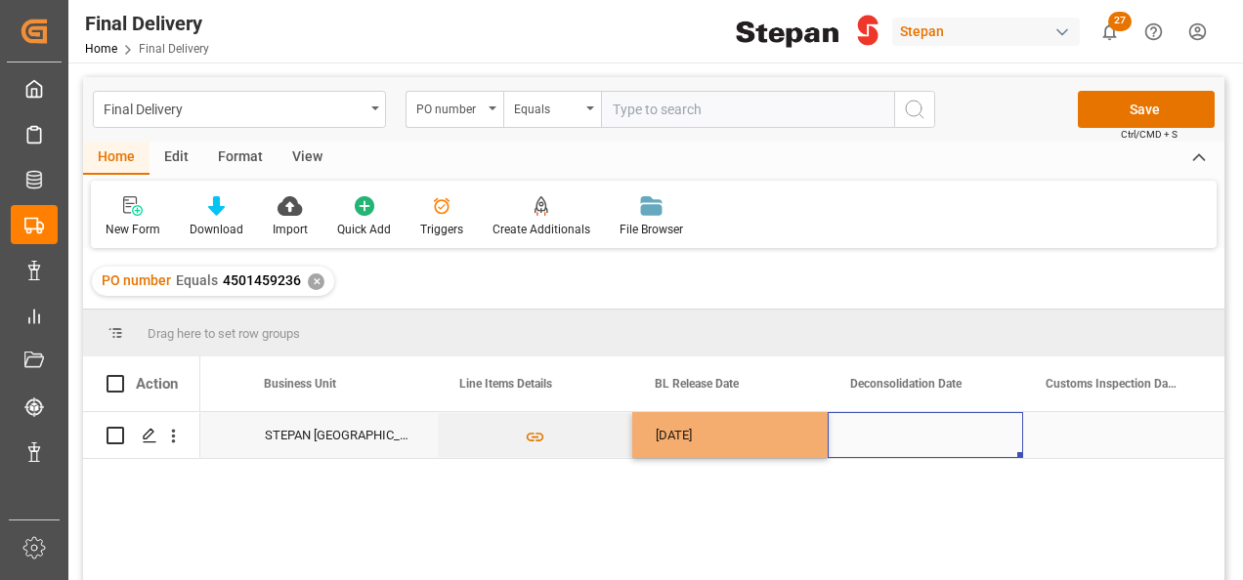
click at [1008, 422] on div "Press SPACE to select this row." at bounding box center [924, 435] width 195 height 46
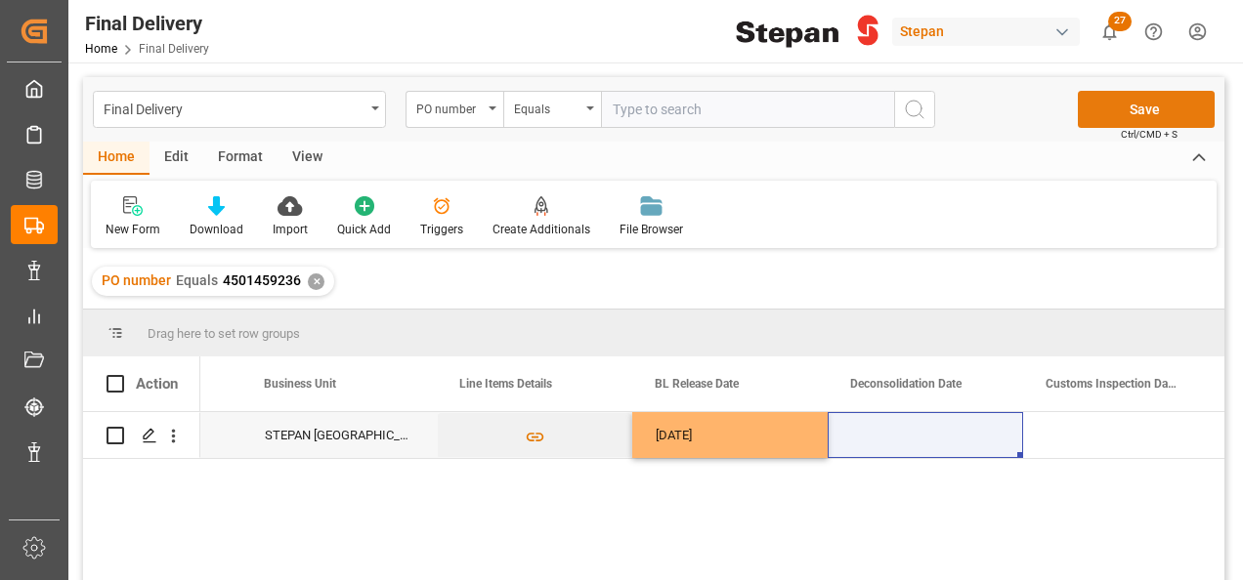
click at [1139, 115] on button "Save" at bounding box center [1146, 109] width 137 height 37
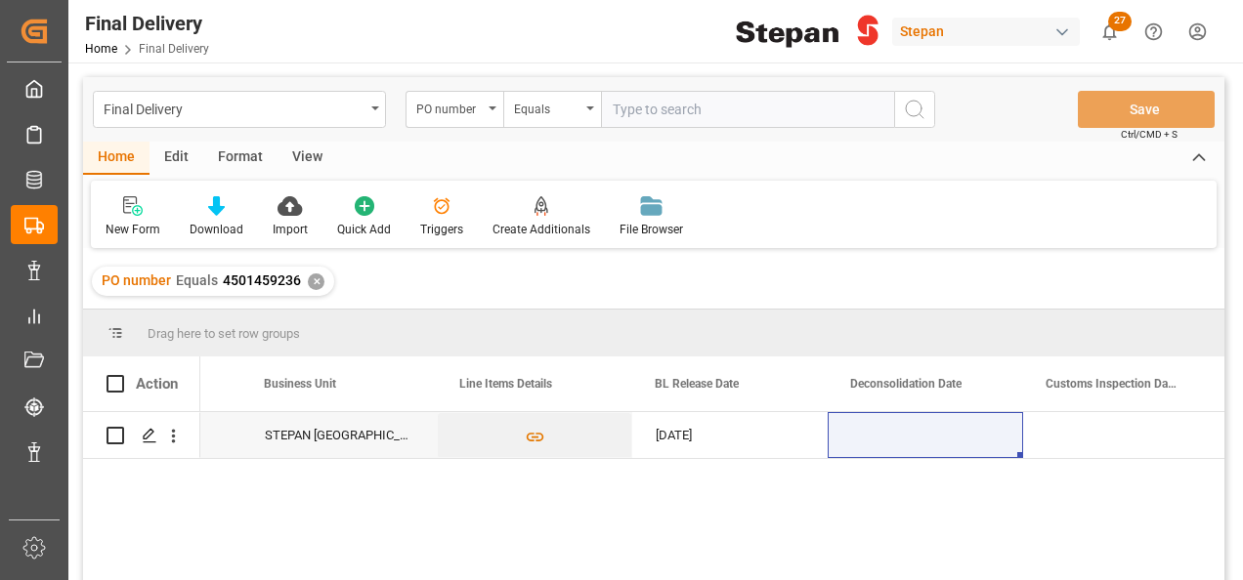
click at [647, 101] on input "text" at bounding box center [747, 109] width 293 height 37
paste input "4501459237"
type input "4501459237"
click at [918, 109] on icon "search button" at bounding box center [914, 109] width 23 height 23
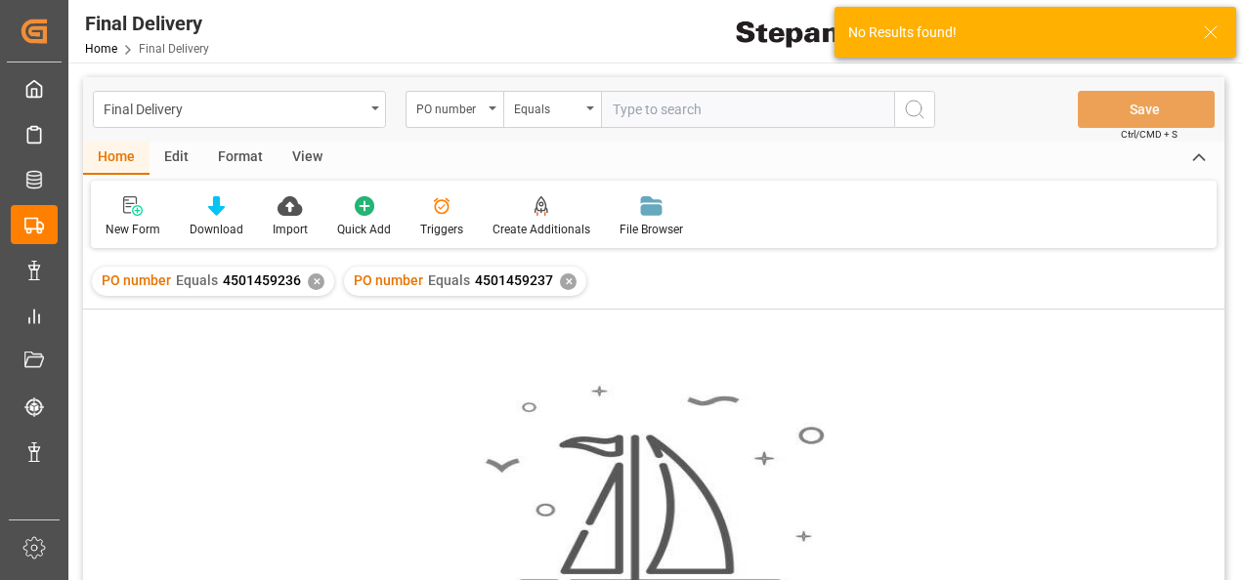
click at [308, 279] on div "✕" at bounding box center [316, 282] width 17 height 17
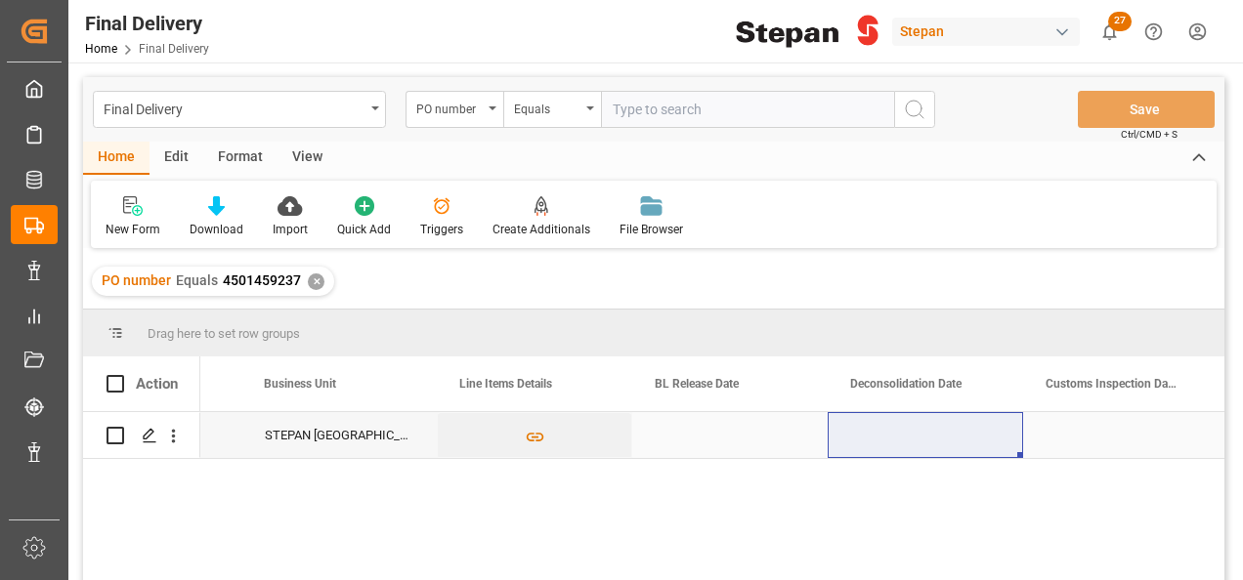
click at [699, 448] on div "Press SPACE to select this row." at bounding box center [729, 435] width 195 height 46
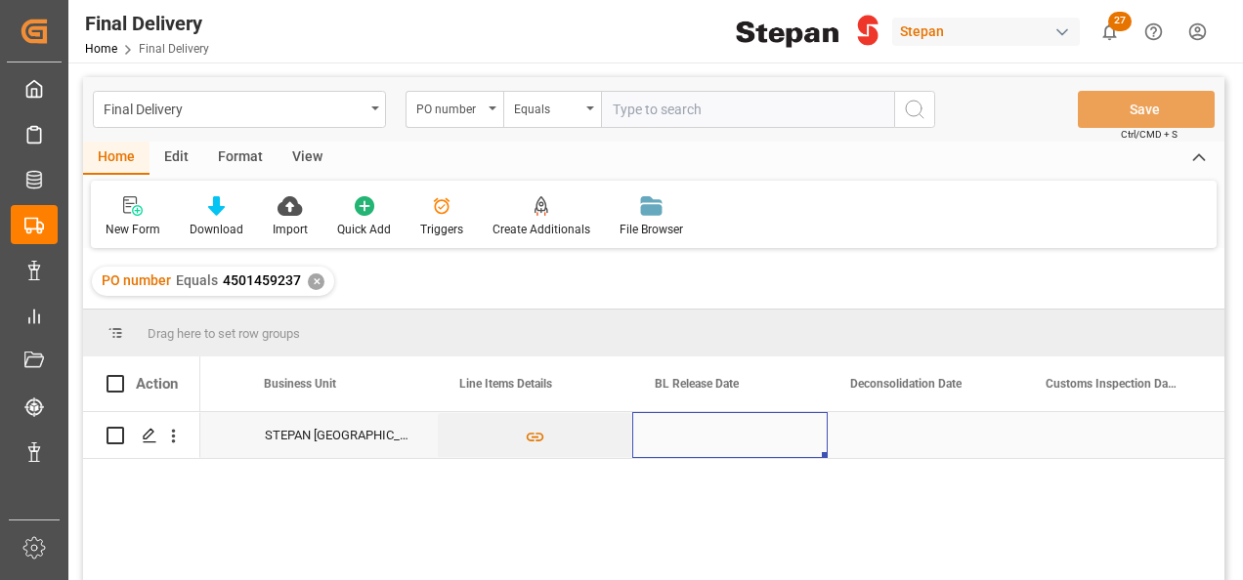
click at [699, 448] on div "Press SPACE to select this row." at bounding box center [729, 435] width 195 height 46
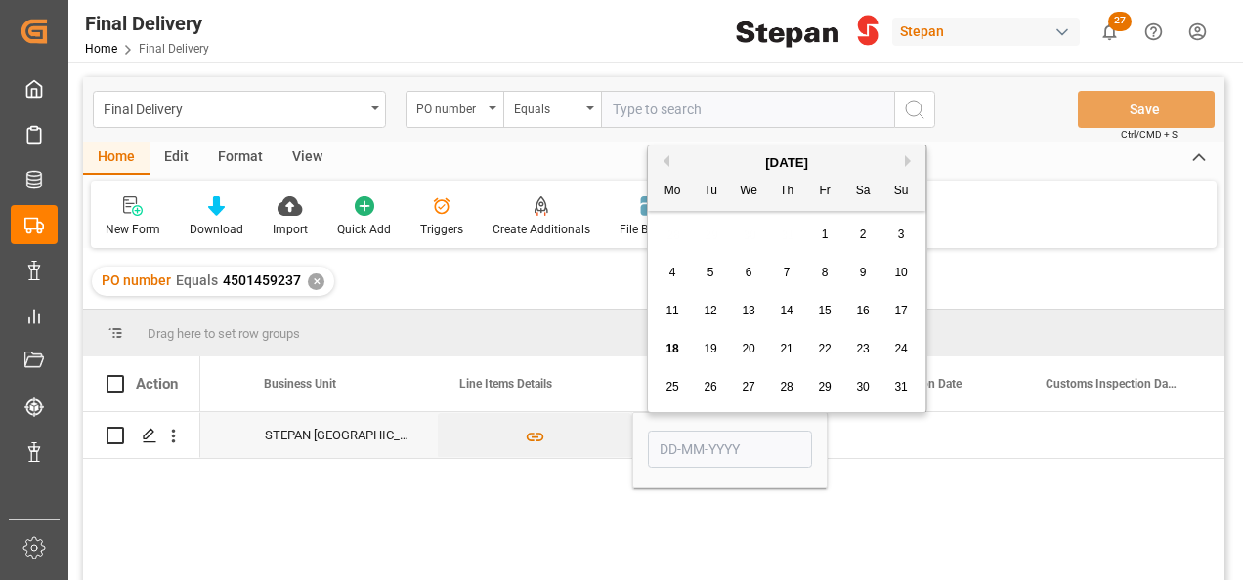
click at [667, 340] on div "18" at bounding box center [672, 349] width 24 height 23
type input "[DATE]"
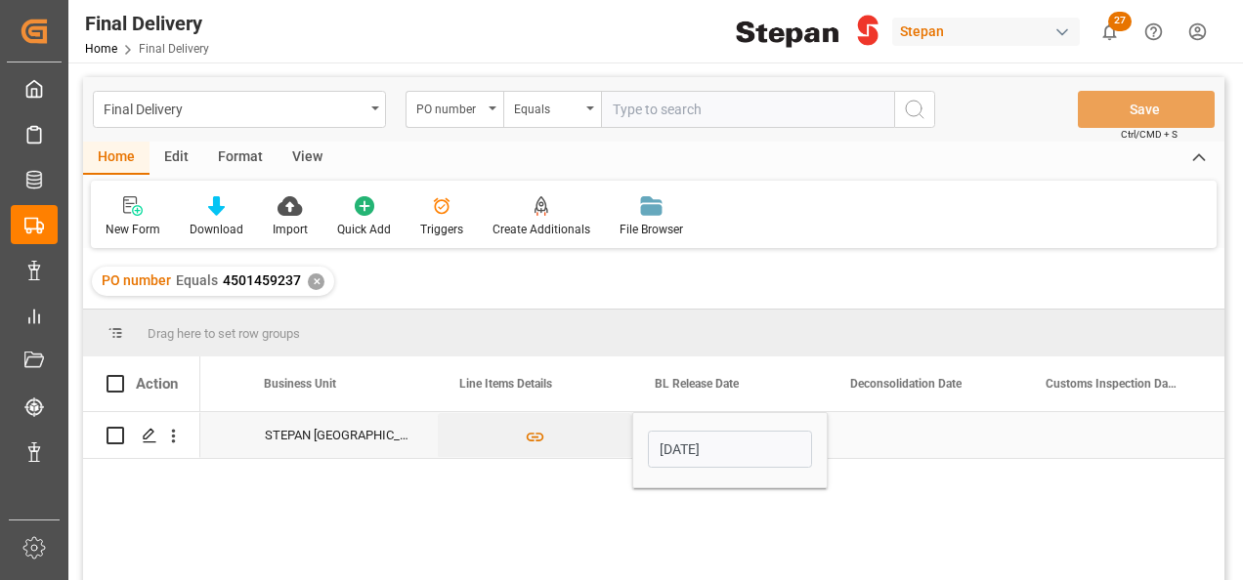
click at [926, 438] on div "Press SPACE to select this row." at bounding box center [924, 435] width 195 height 46
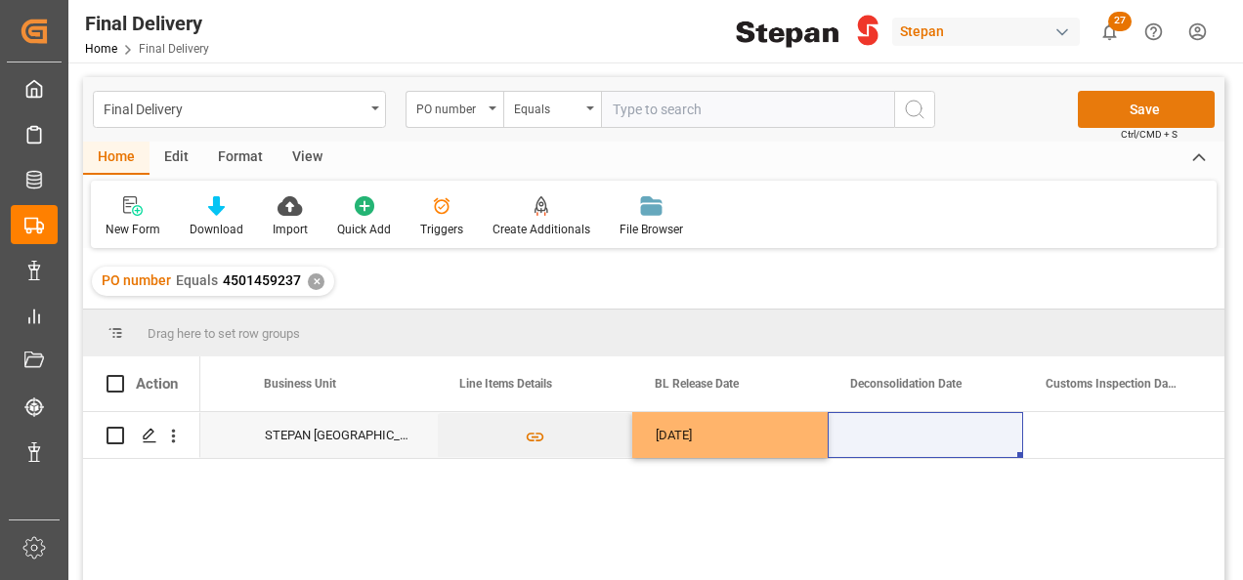
click at [1151, 117] on button "Save" at bounding box center [1146, 109] width 137 height 37
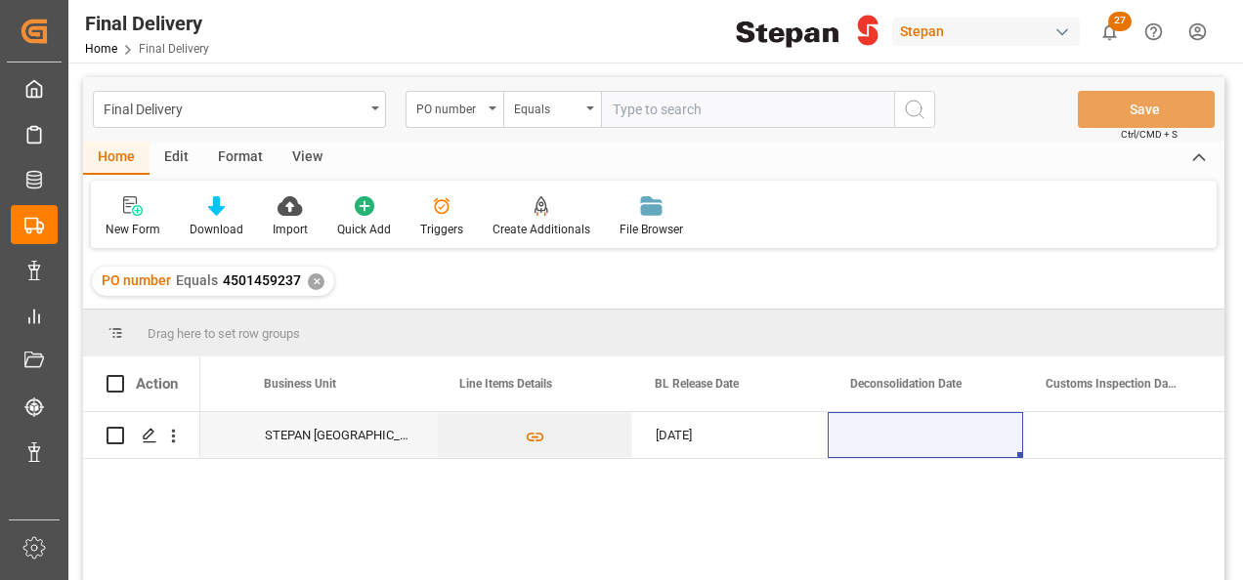
click at [317, 277] on div "✕" at bounding box center [316, 282] width 17 height 17
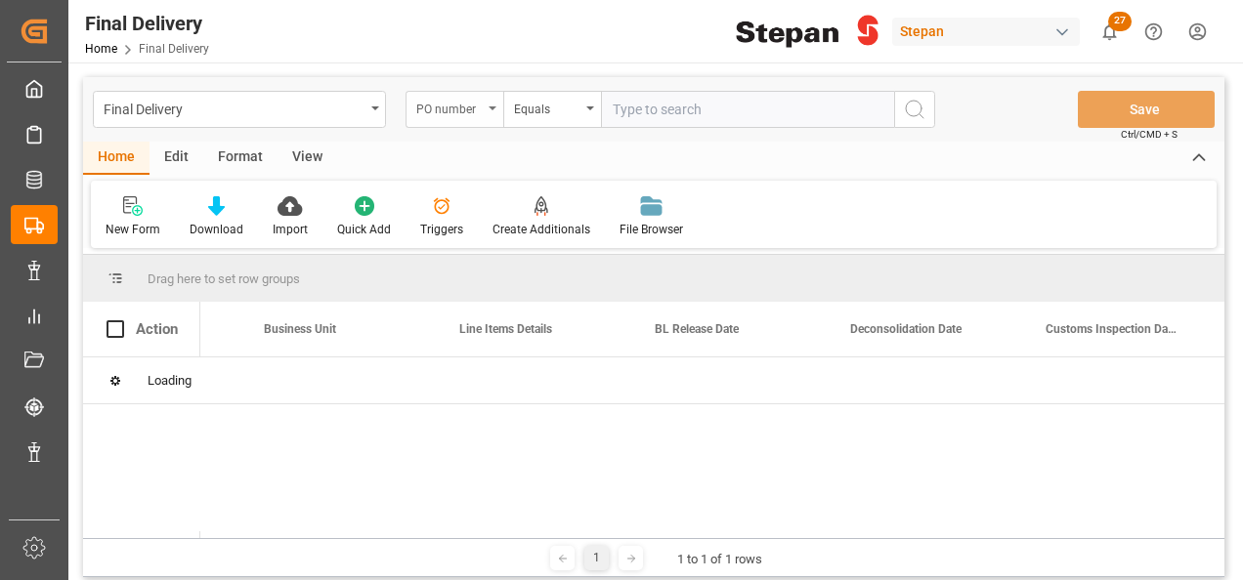
click at [492, 107] on icon "open menu" at bounding box center [492, 108] width 8 height 4
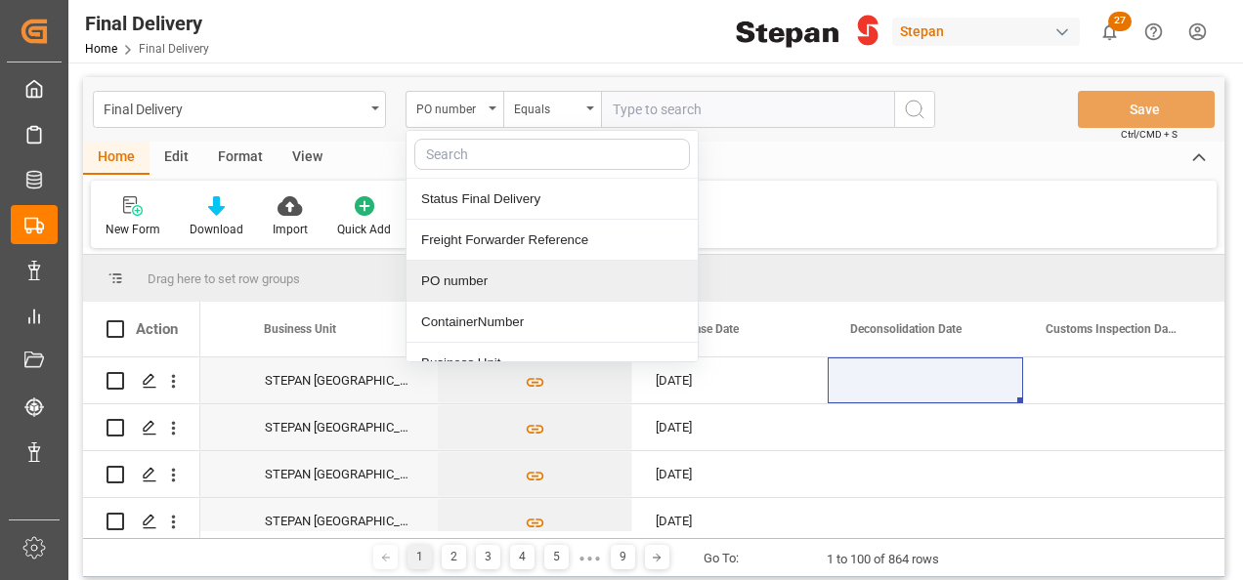
scroll to position [0, 742]
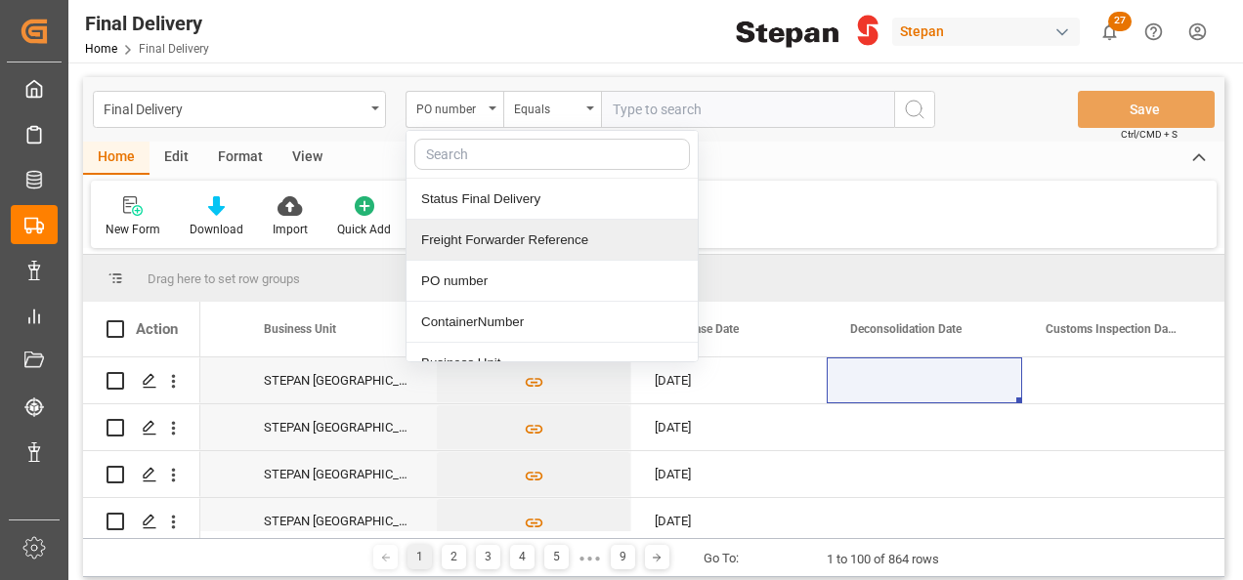
click at [440, 228] on div "Freight Forwarder Reference" at bounding box center [551, 240] width 291 height 41
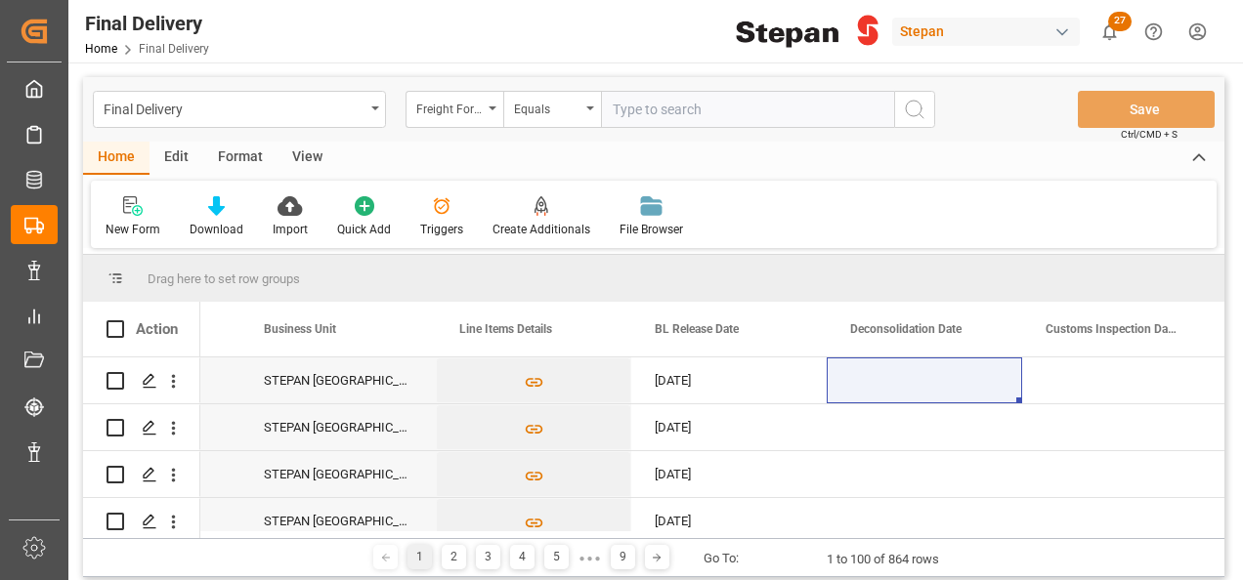
click at [654, 96] on input "text" at bounding box center [747, 109] width 293 height 37
paste input "250806900622"
type input "250806900622"
click at [918, 97] on button "search button" at bounding box center [914, 109] width 41 height 37
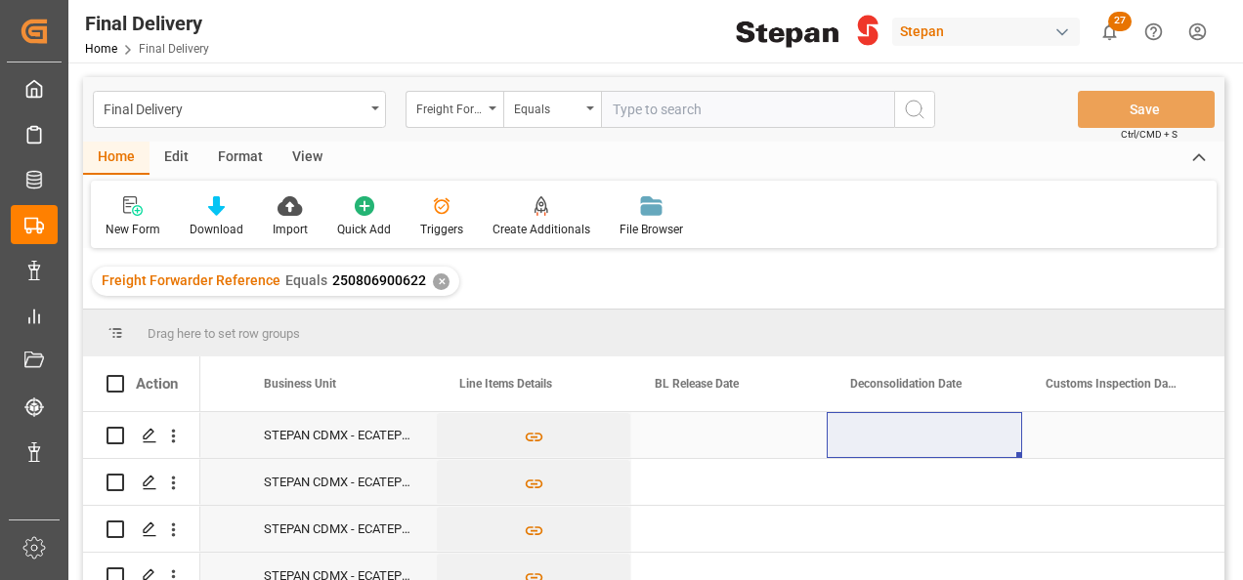
click at [887, 429] on div "Press SPACE to select this row." at bounding box center [924, 435] width 195 height 46
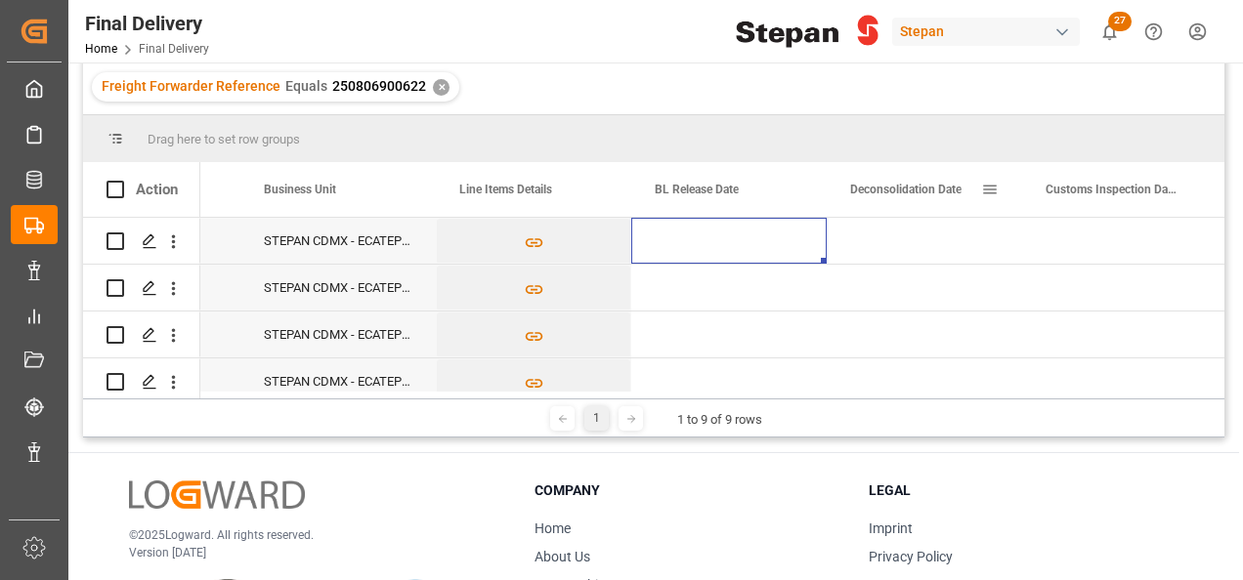
scroll to position [195, 0]
click at [737, 250] on div "Press SPACE to select this row." at bounding box center [728, 240] width 195 height 46
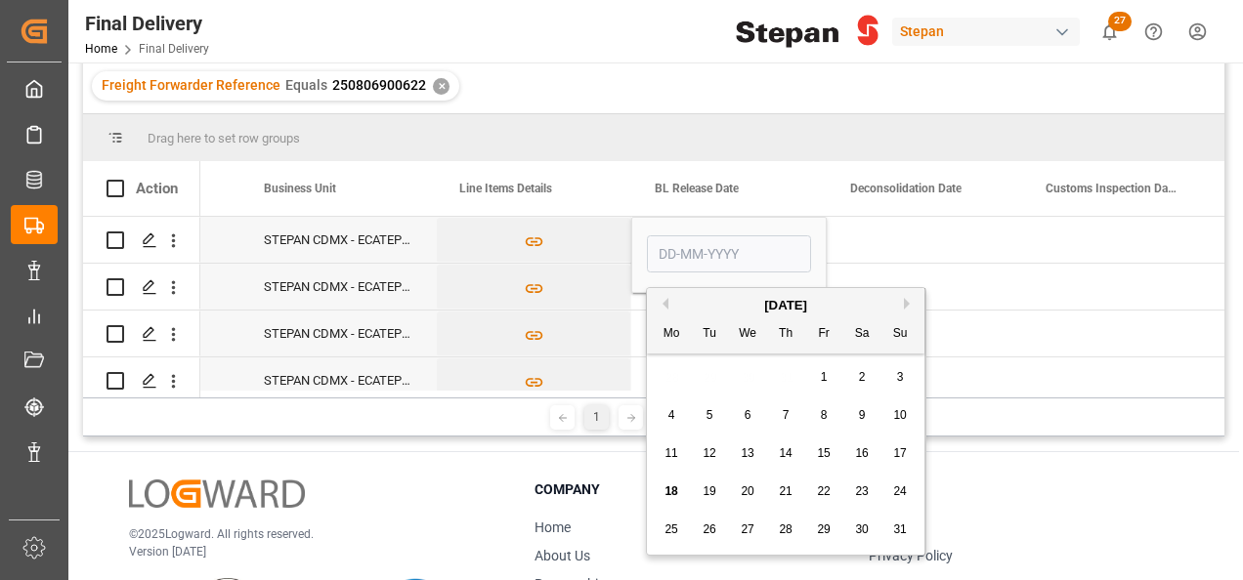
click at [674, 487] on span "18" at bounding box center [670, 492] width 13 height 14
type input "[DATE]"
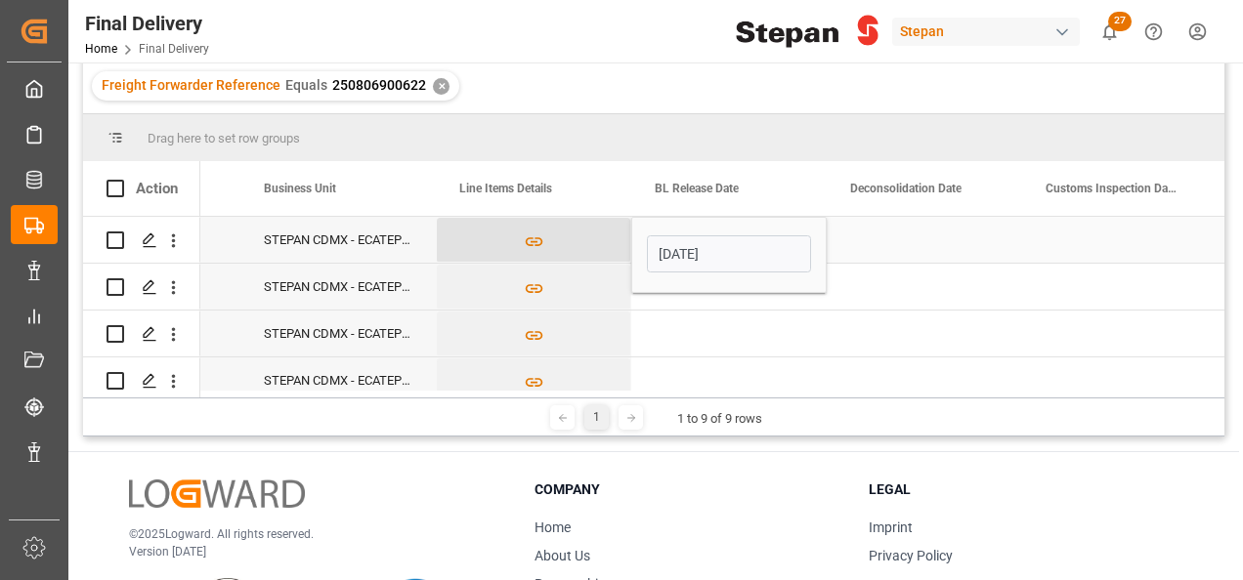
click at [588, 241] on button "Press SPACE to select this row." at bounding box center [533, 240] width 193 height 45
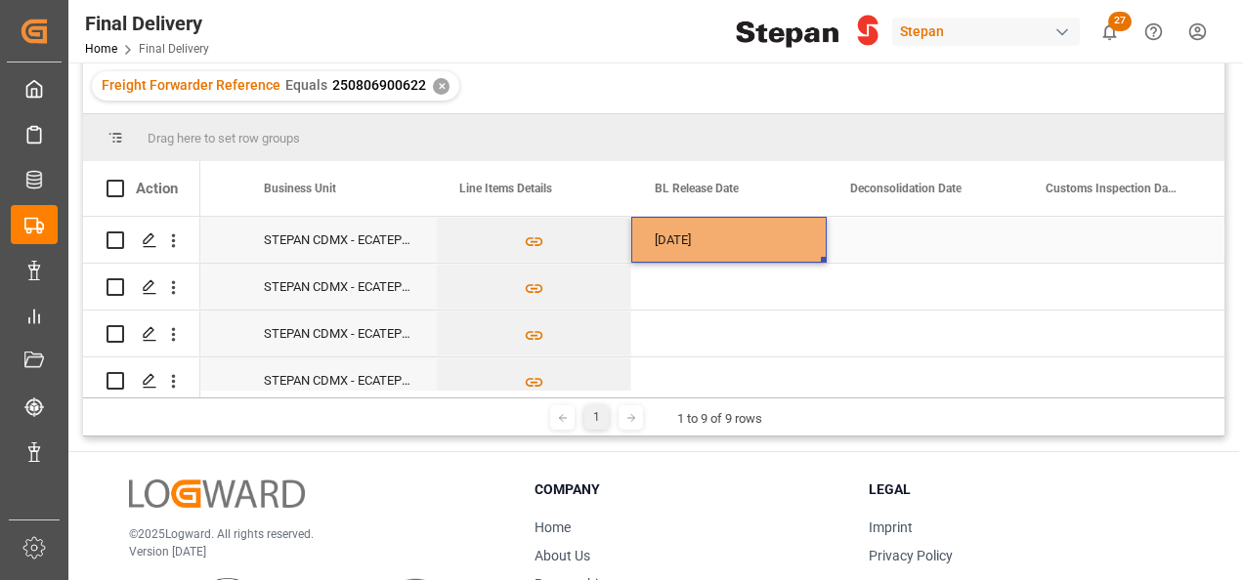
click at [715, 240] on div "[DATE]" at bounding box center [728, 240] width 195 height 46
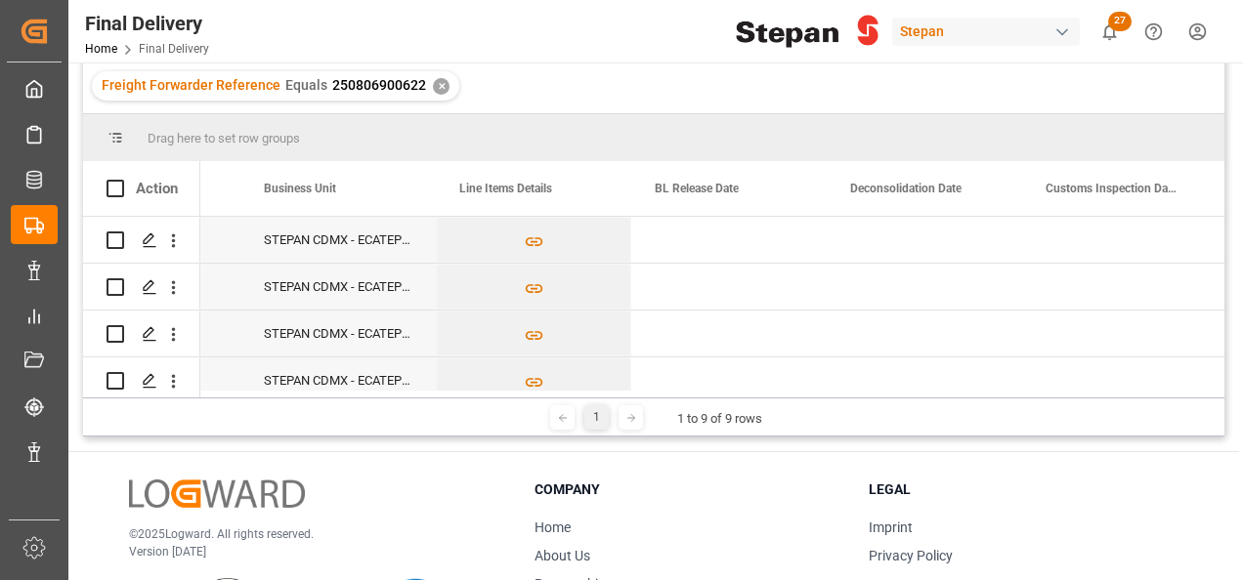
scroll to position [254, 0]
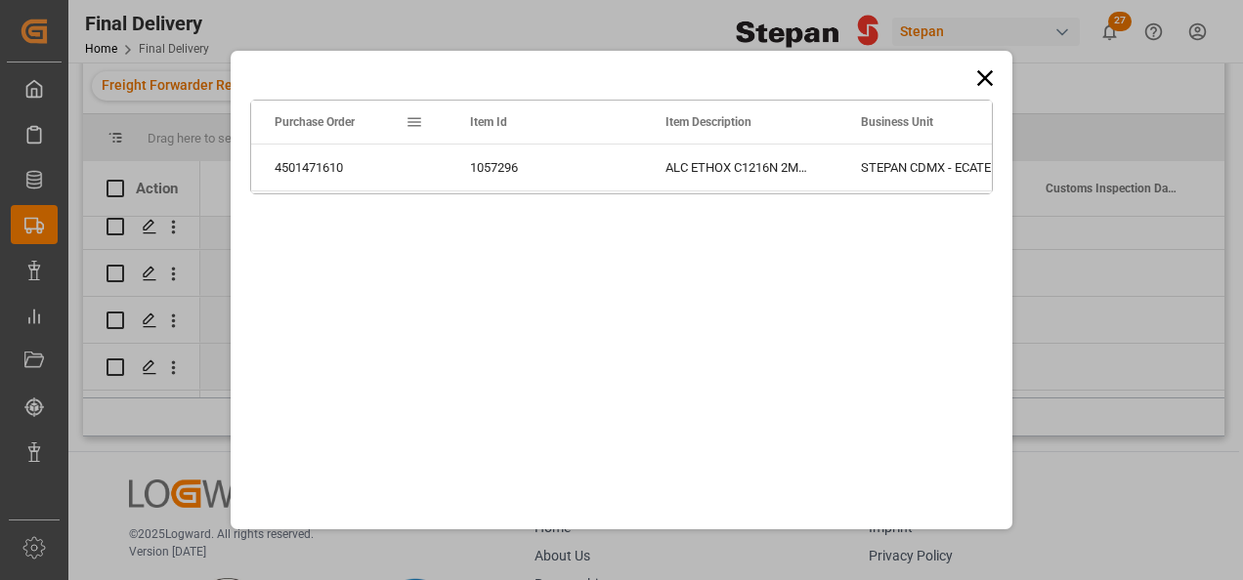
drag, startPoint x: 823, startPoint y: 260, endPoint x: 827, endPoint y: 327, distance: 67.5
click at [975, 68] on icon at bounding box center [984, 77] width 27 height 27
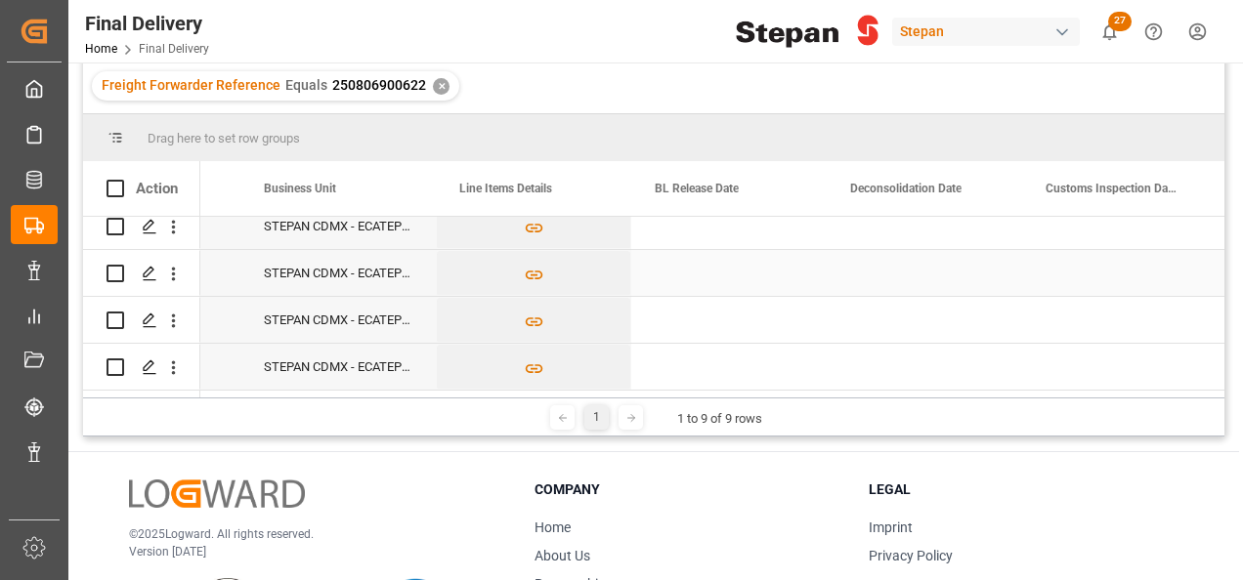
scroll to position [59, 0]
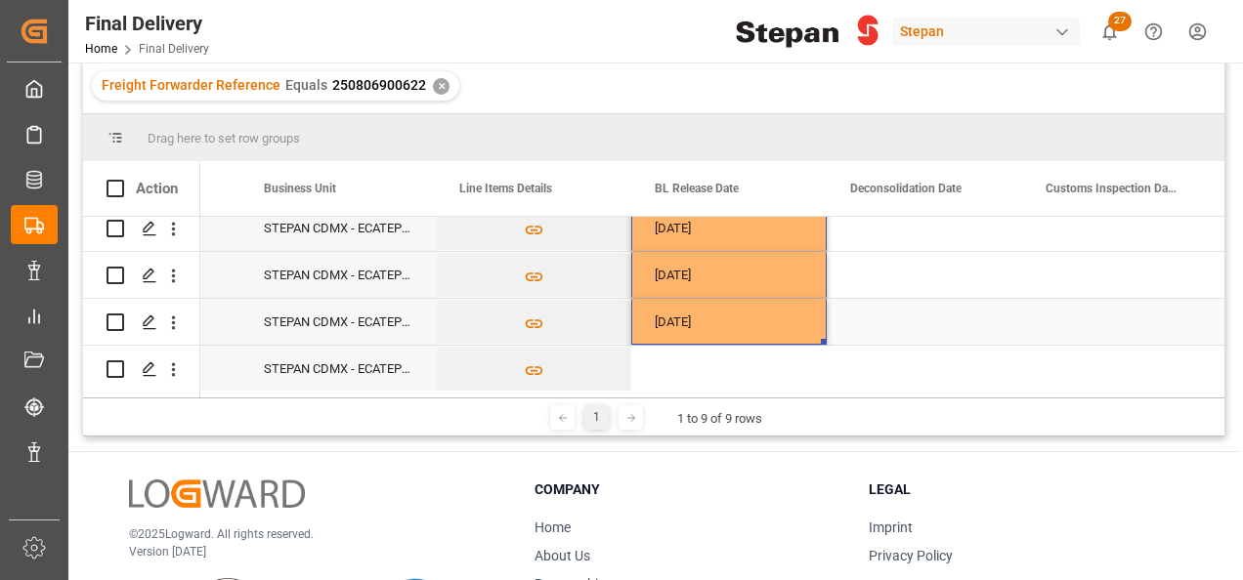
click at [750, 326] on div "[DATE]" at bounding box center [728, 322] width 195 height 46
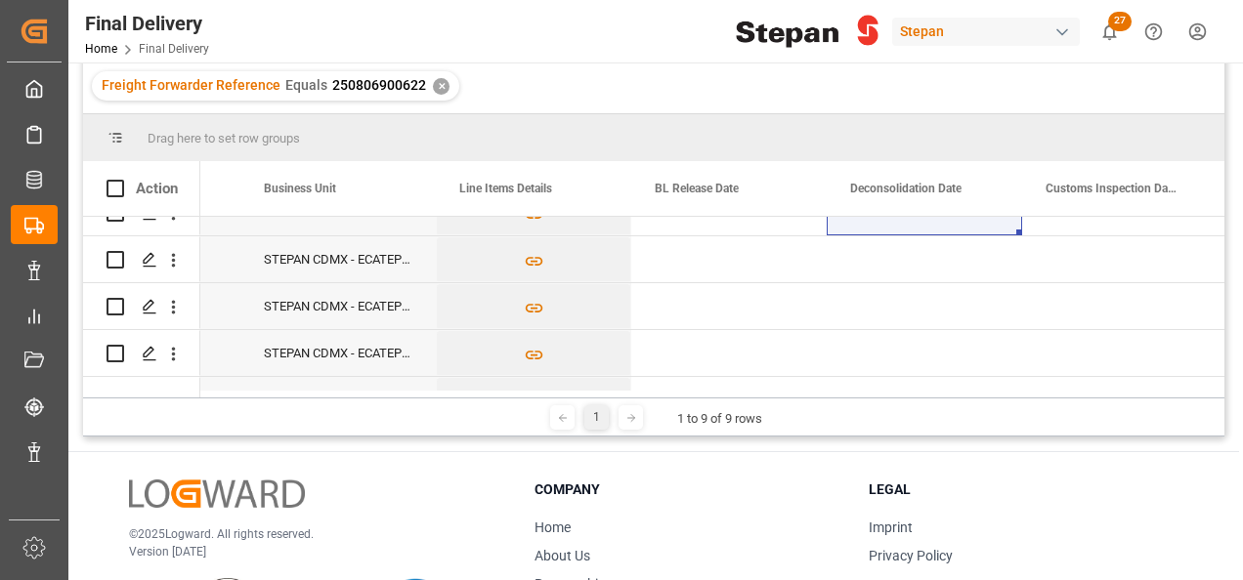
scroll to position [254, 0]
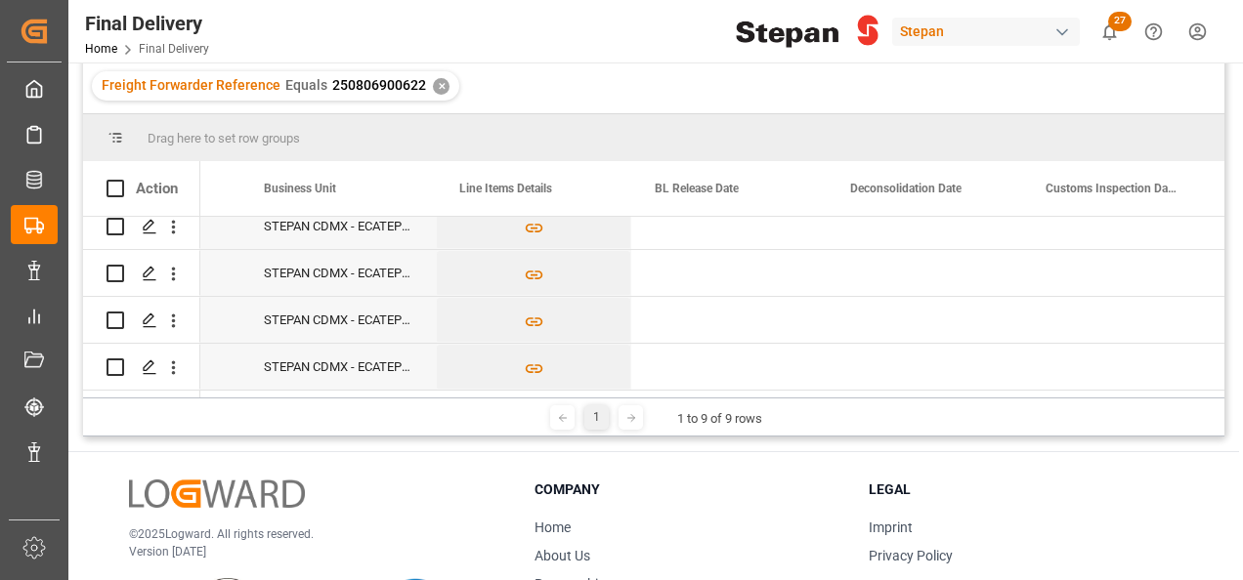
drag, startPoint x: 826, startPoint y: 365, endPoint x: 764, endPoint y: 366, distance: 61.6
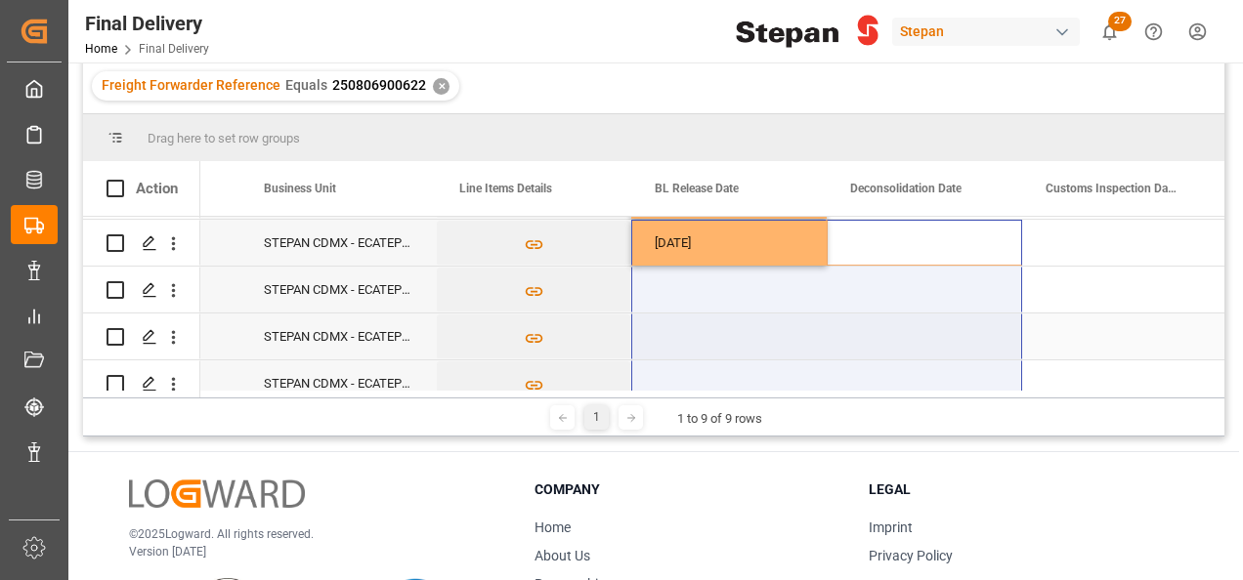
scroll to position [98, 0]
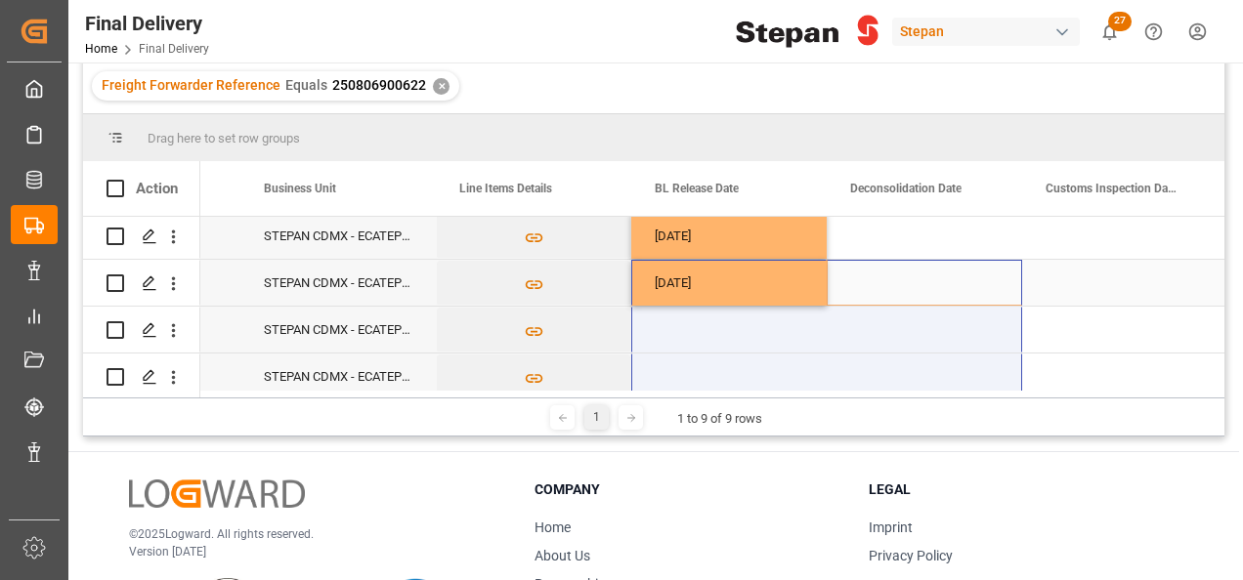
click at [761, 278] on div "[DATE]" at bounding box center [728, 283] width 195 height 46
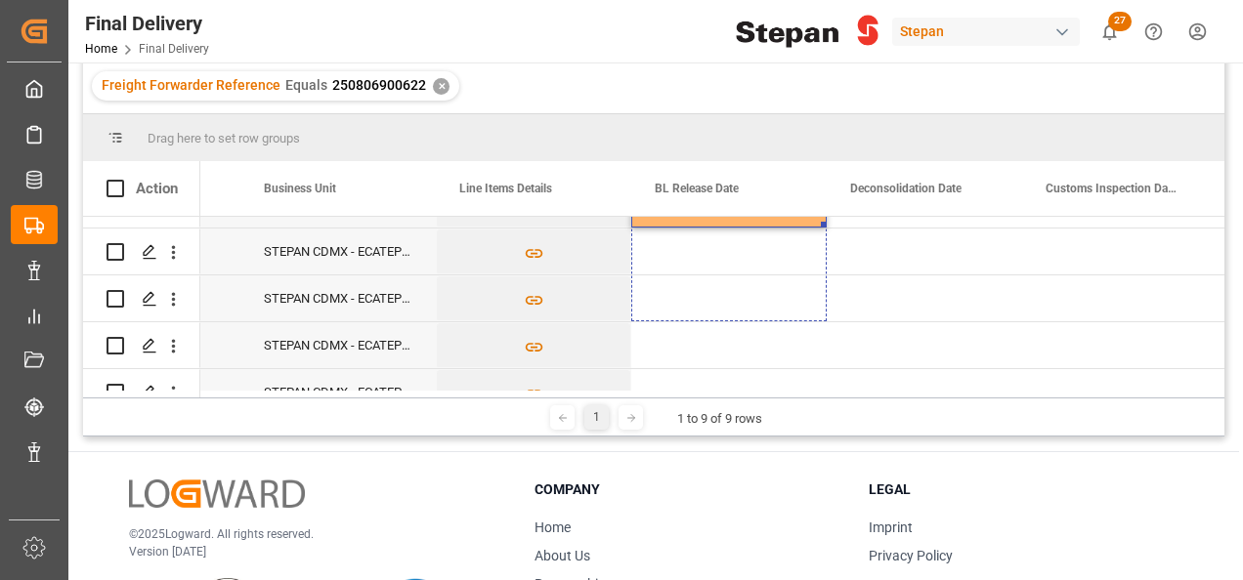
scroll to position [254, 0]
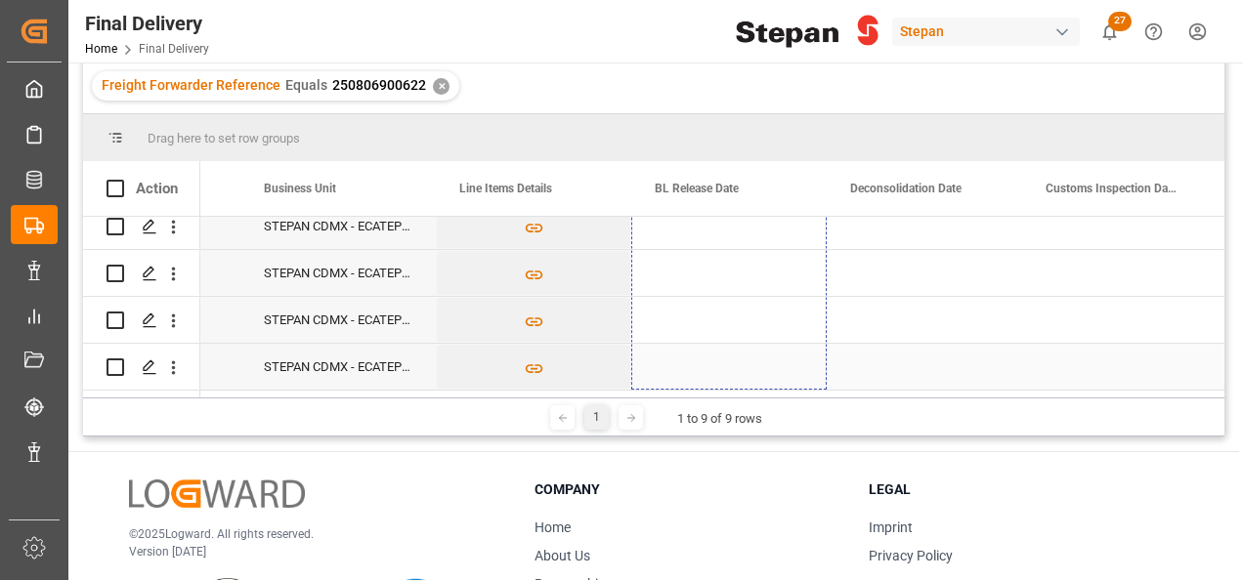
drag, startPoint x: 824, startPoint y: 301, endPoint x: 826, endPoint y: 315, distance: 13.8
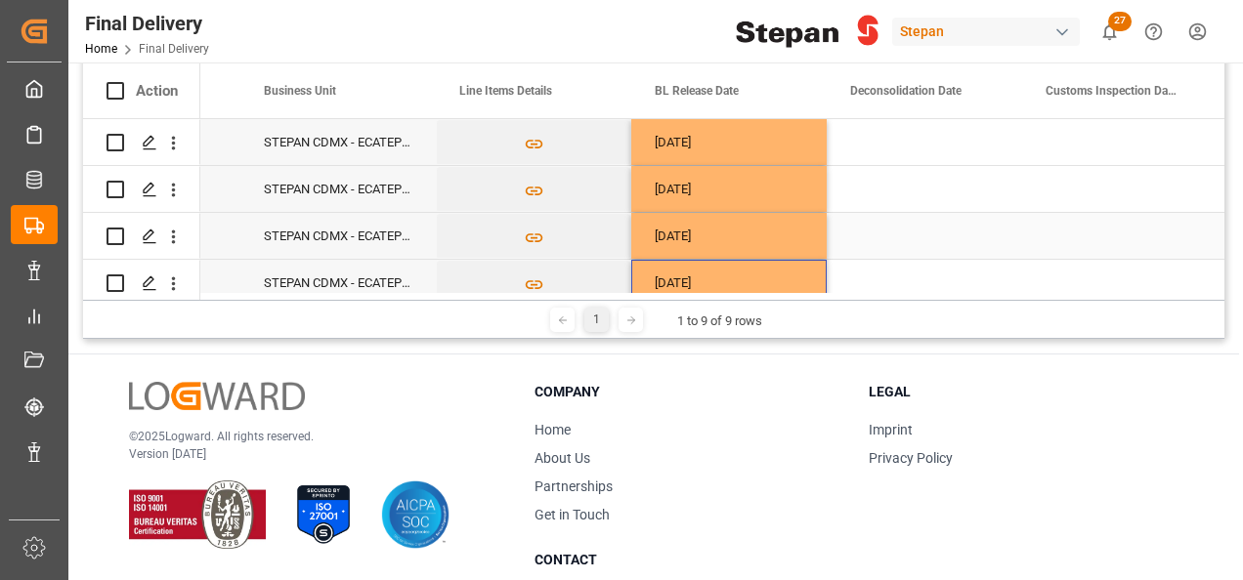
scroll to position [0, 0]
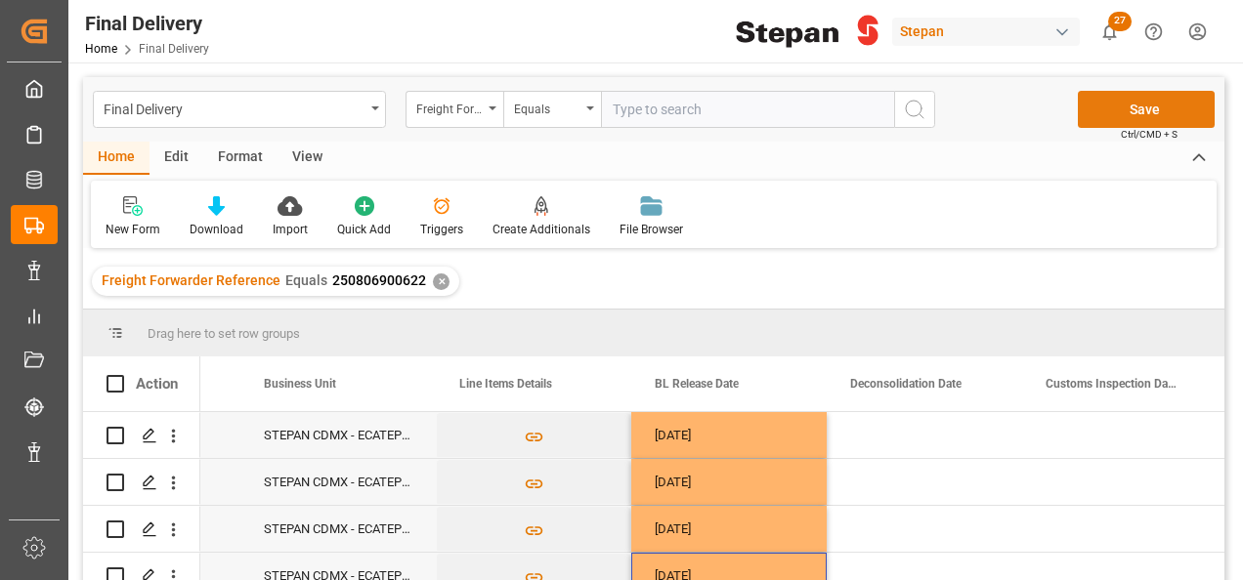
click at [1119, 106] on button "Save" at bounding box center [1146, 109] width 137 height 37
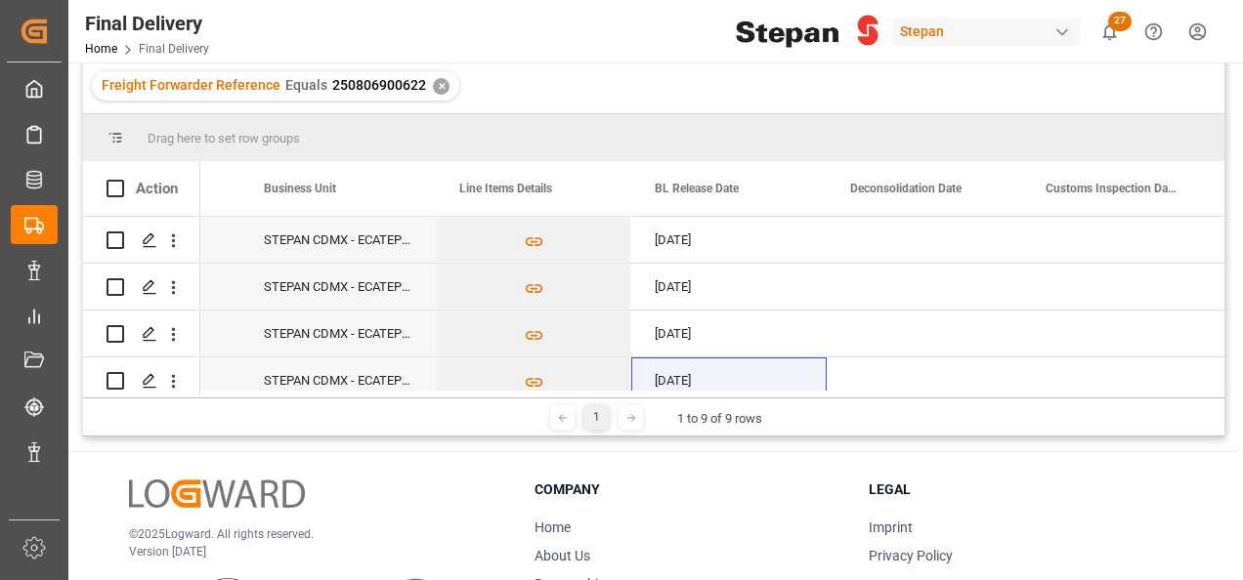
scroll to position [0, 742]
